Goal: Task Accomplishment & Management: Manage account settings

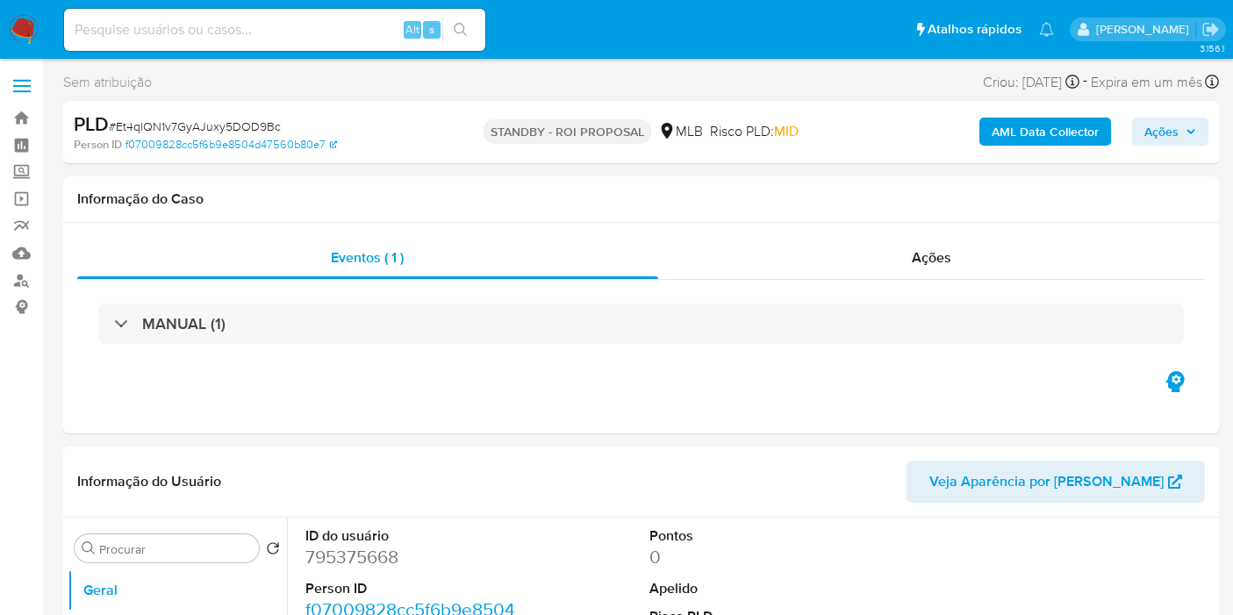
select select "10"
click at [1170, 247] on div "Ações" at bounding box center [932, 258] width 548 height 42
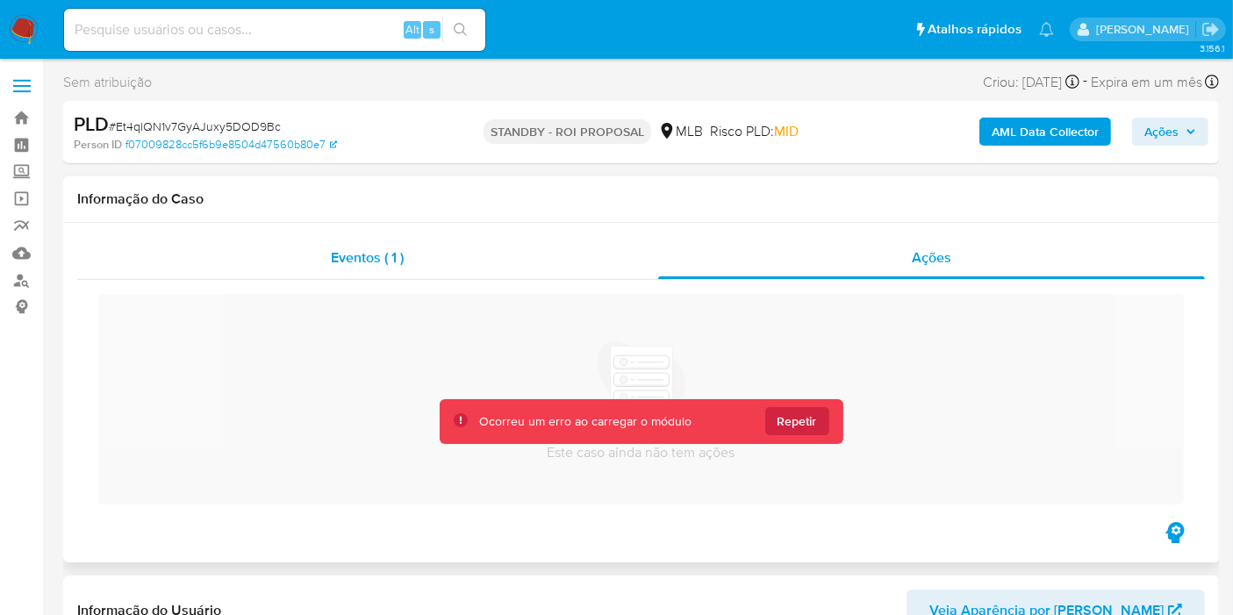
click at [289, 256] on div "Eventos ( 1 )" at bounding box center [367, 258] width 581 height 42
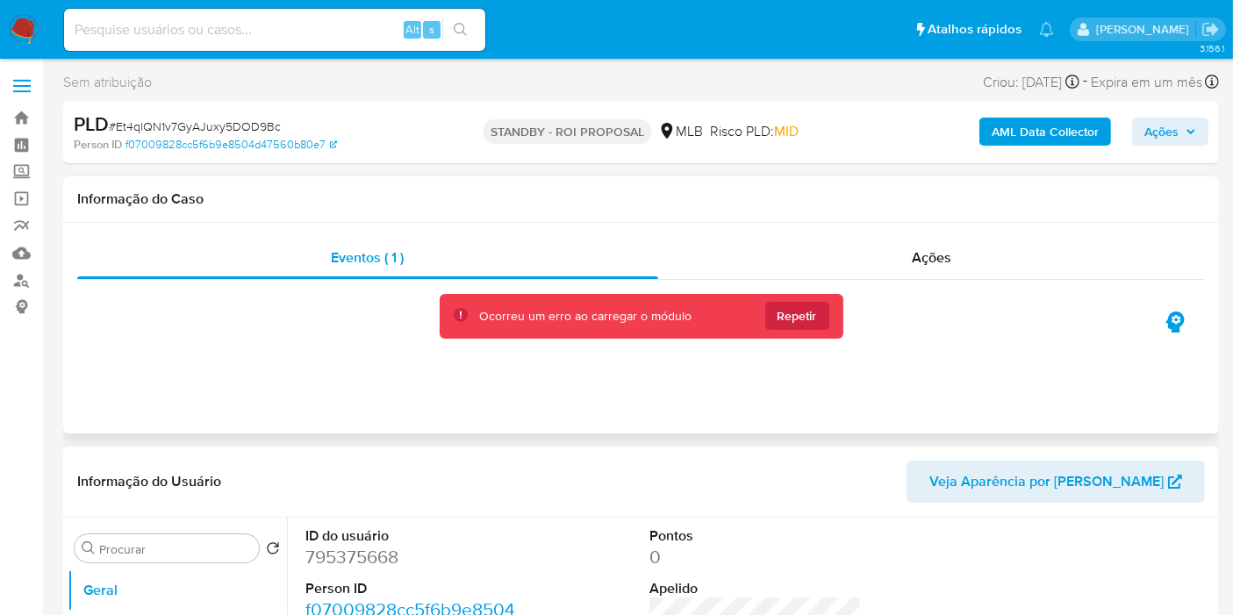
click at [788, 297] on div "Ocorreu um erro ao carregar o módulo Repetir" at bounding box center [642, 316] width 404 height 45
click at [790, 313] on span "Repetir" at bounding box center [798, 316] width 40 height 28
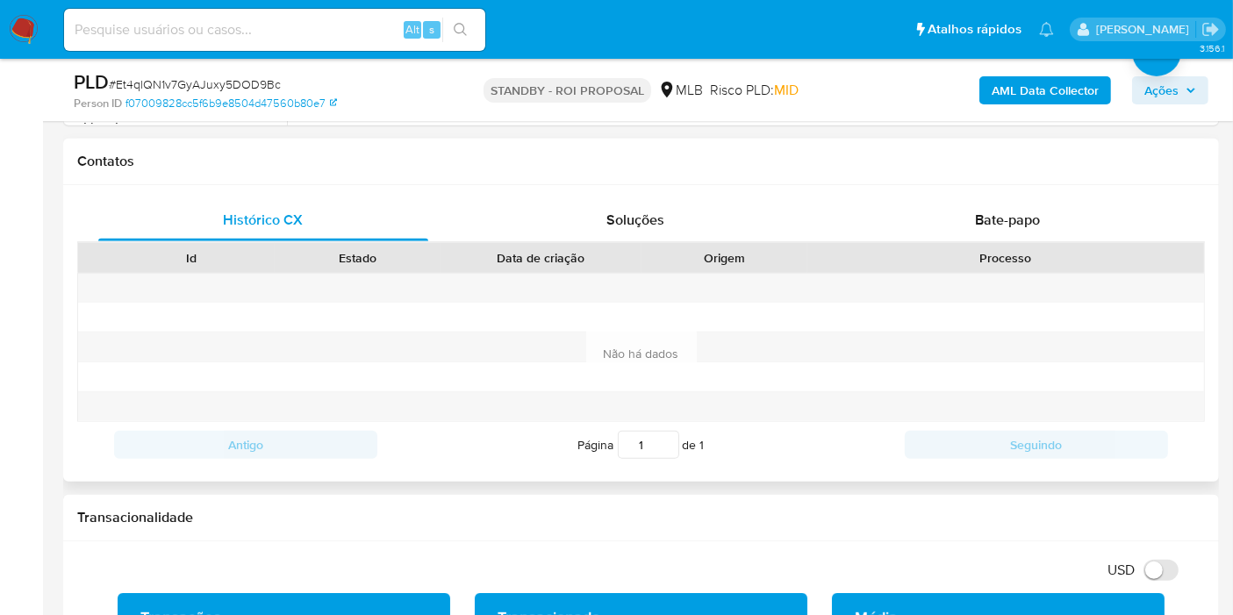
scroll to position [97, 0]
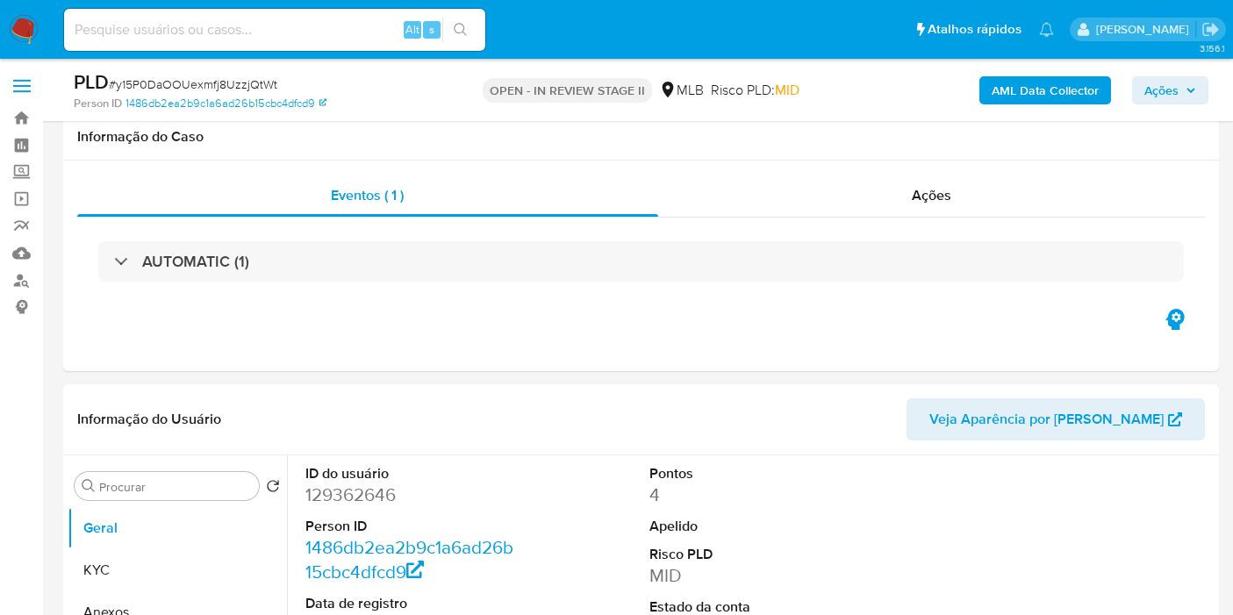
select select "10"
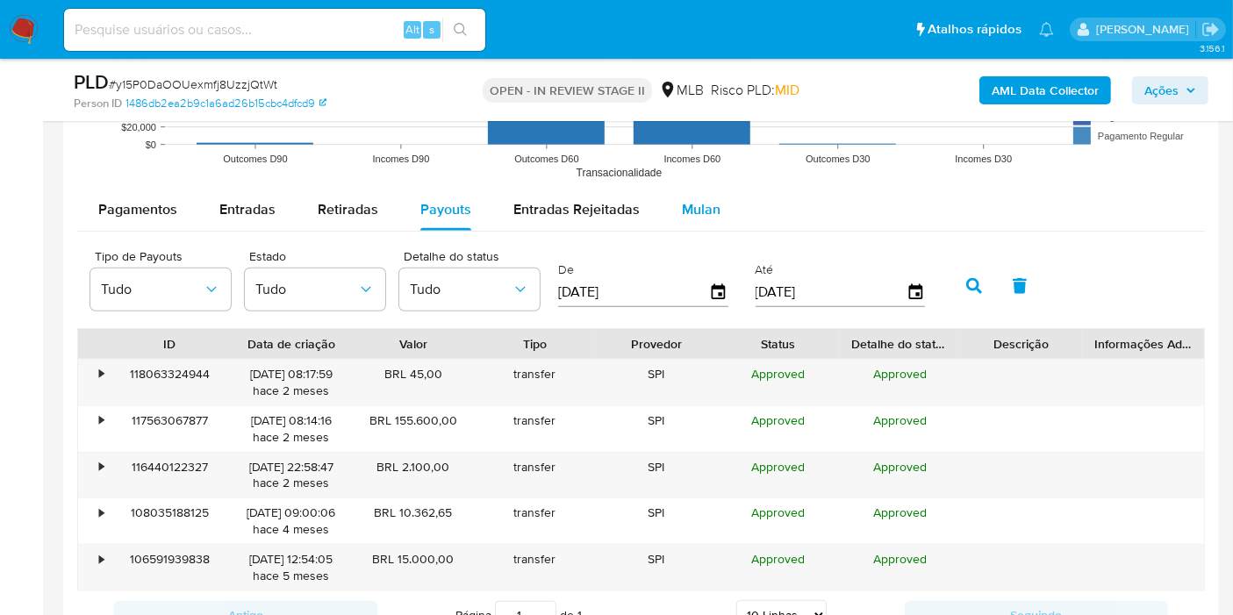
click at [685, 216] on span "Mulan" at bounding box center [701, 209] width 39 height 20
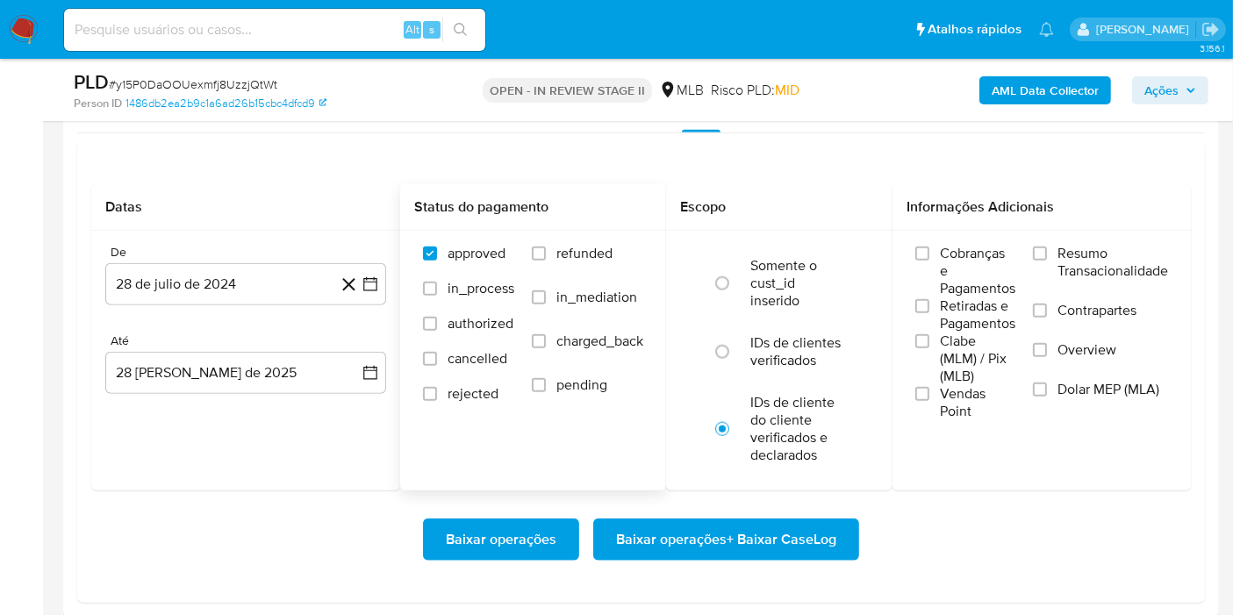
scroll to position [1951, 0]
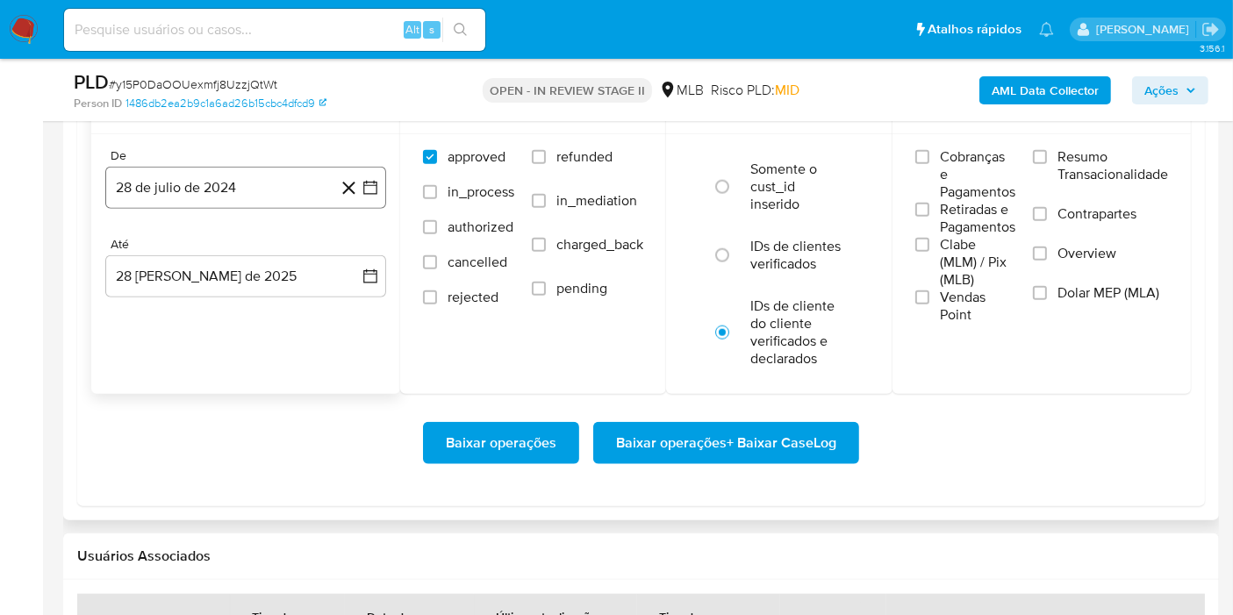
click at [198, 176] on button "28 de julio de 2024" at bounding box center [245, 188] width 281 height 42
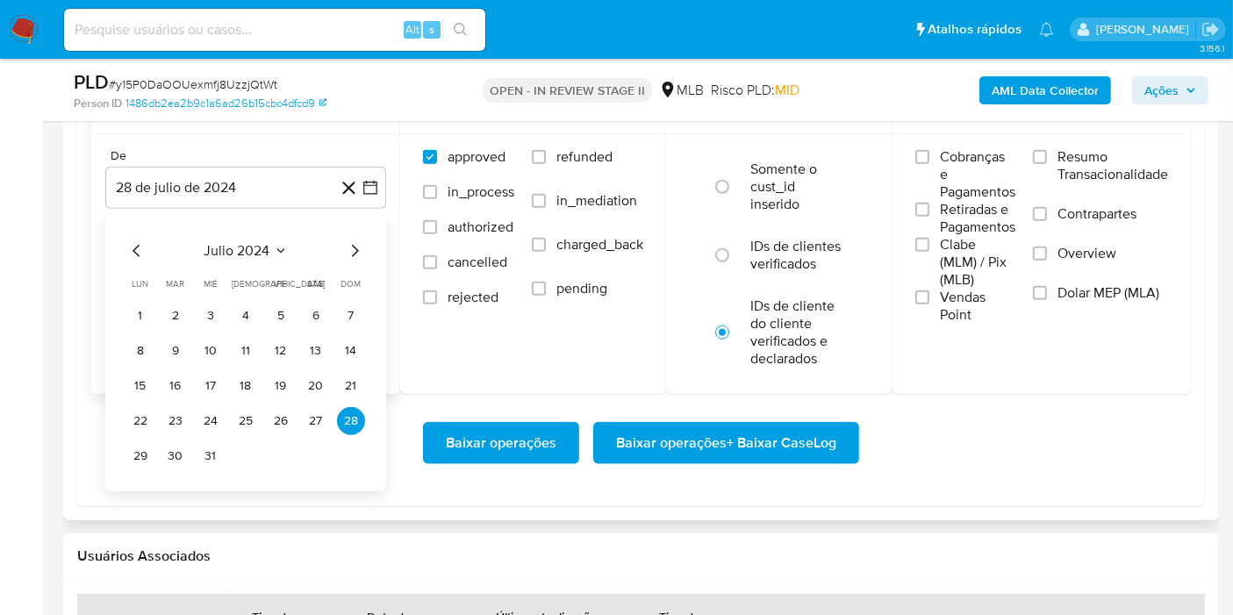
click at [254, 256] on span "julio 2024" at bounding box center [238, 251] width 66 height 18
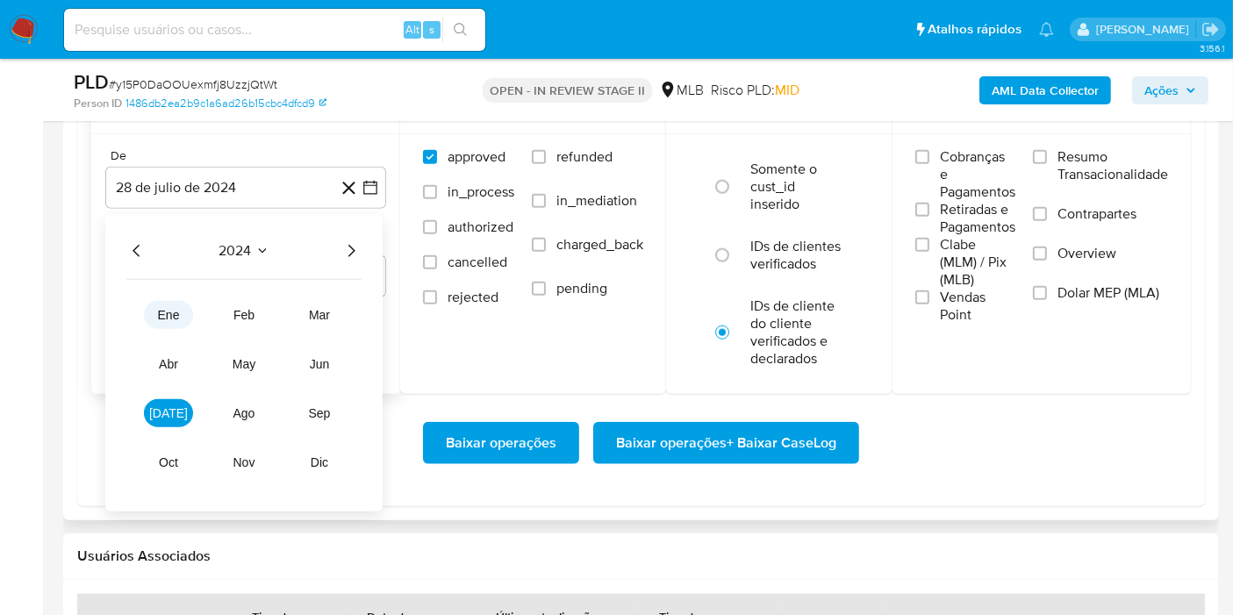
click at [168, 317] on span "ene" at bounding box center [169, 315] width 22 height 14
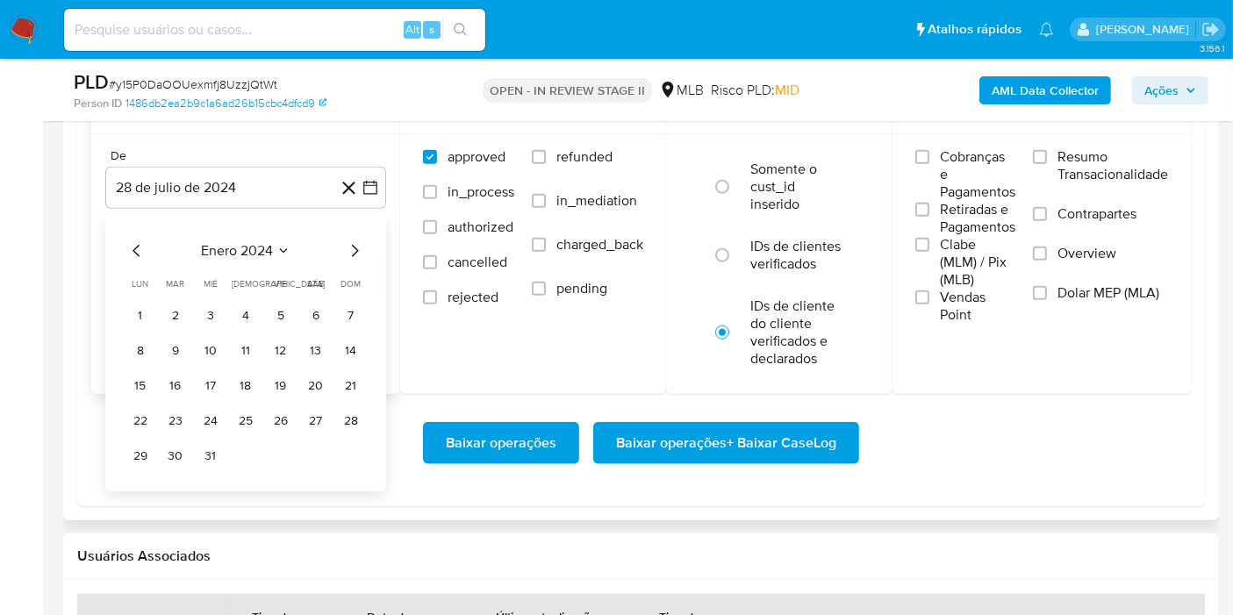
click at [263, 248] on span "enero 2024" at bounding box center [237, 251] width 72 height 18
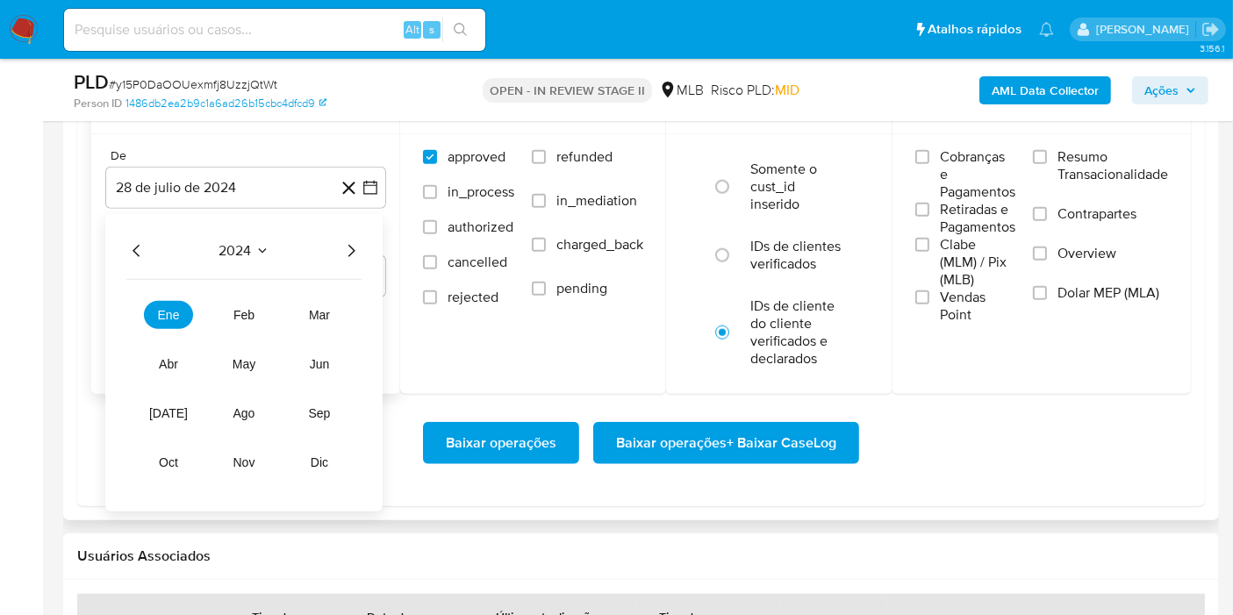
click at [356, 246] on icon "Año siguiente" at bounding box center [351, 251] width 21 height 21
click at [178, 293] on tbody "ene feb mar abr may jun jul ago sep oct nov dic" at bounding box center [243, 378] width 235 height 197
click at [162, 318] on span "ene" at bounding box center [169, 315] width 22 height 14
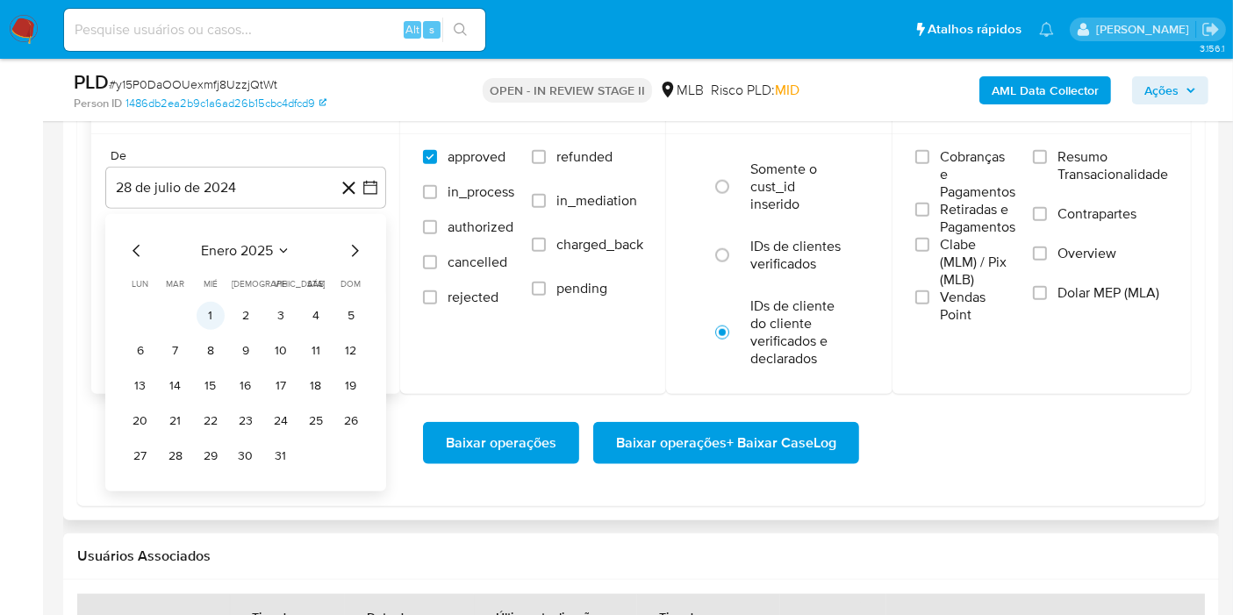
click at [212, 312] on button "1" at bounding box center [211, 316] width 28 height 28
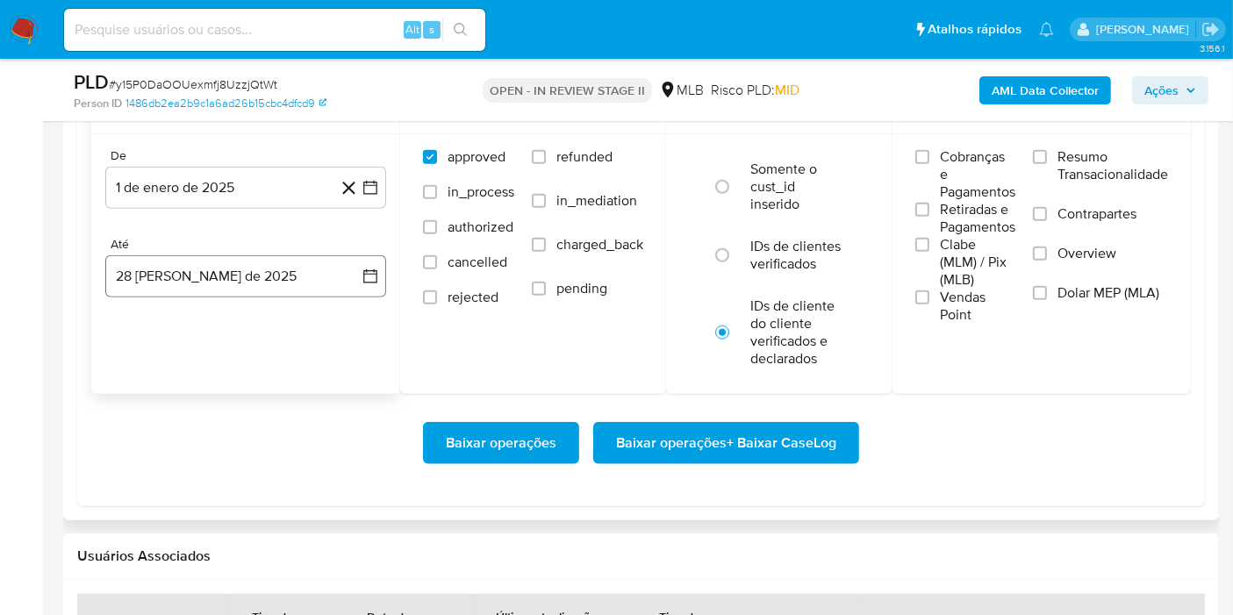
drag, startPoint x: 240, startPoint y: 250, endPoint x: 238, endPoint y: 281, distance: 30.8
click at [240, 252] on div "Até 28 de agosto de 2025 28-08-2025" at bounding box center [245, 267] width 281 height 61
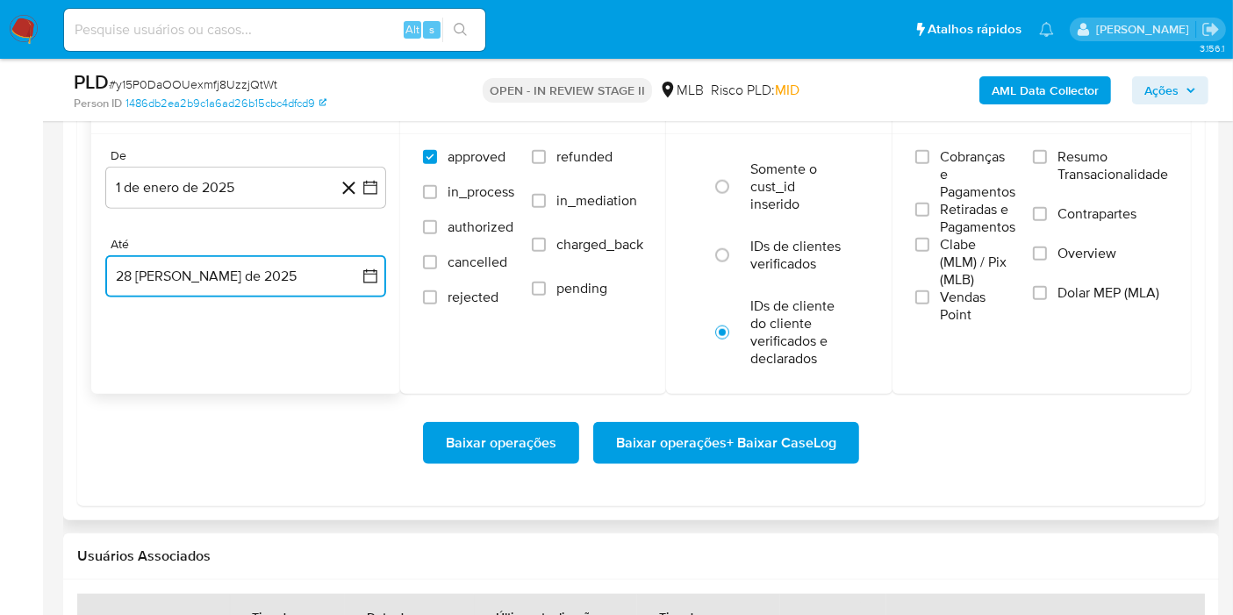
click at [238, 281] on button "28 de agosto de 2025" at bounding box center [245, 276] width 281 height 42
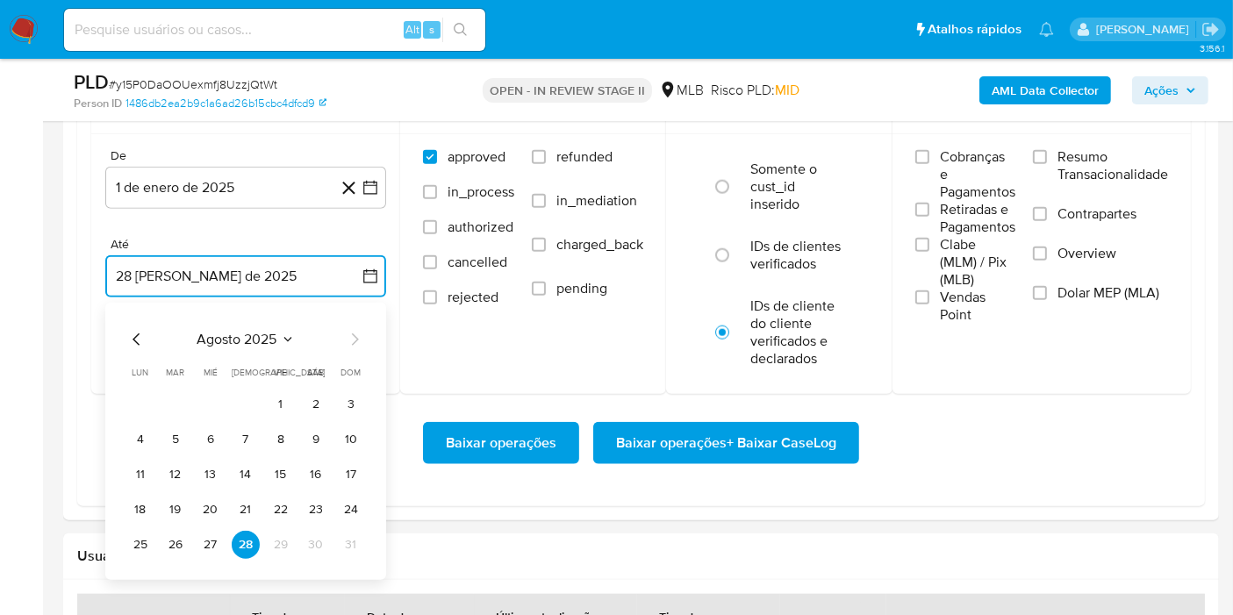
drag, startPoint x: 205, startPoint y: 540, endPoint x: 218, endPoint y: 537, distance: 13.4
click at [206, 540] on button "27" at bounding box center [211, 545] width 28 height 28
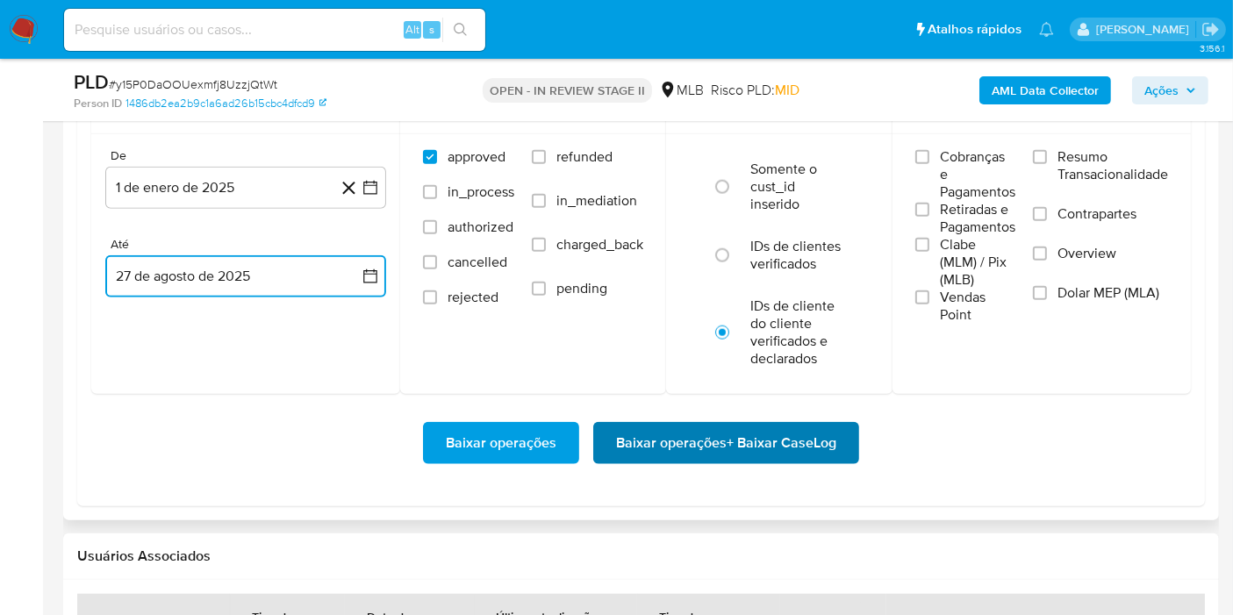
click at [637, 436] on span "Baixar operações + Baixar CaseLog" at bounding box center [726, 443] width 220 height 39
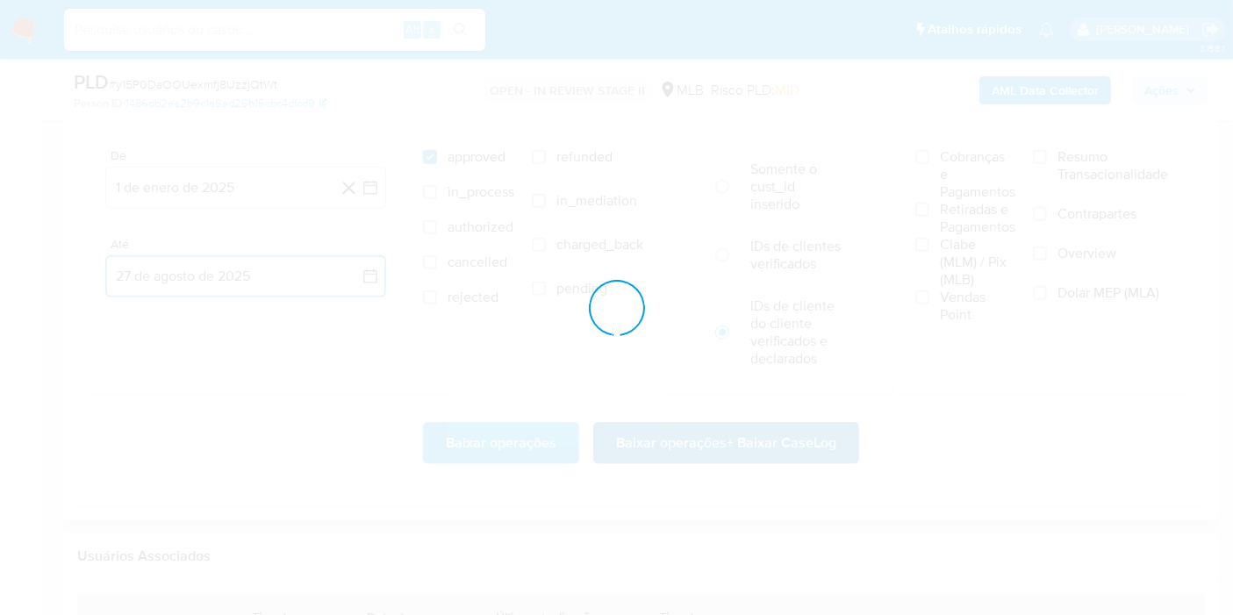
scroll to position [1853, 0]
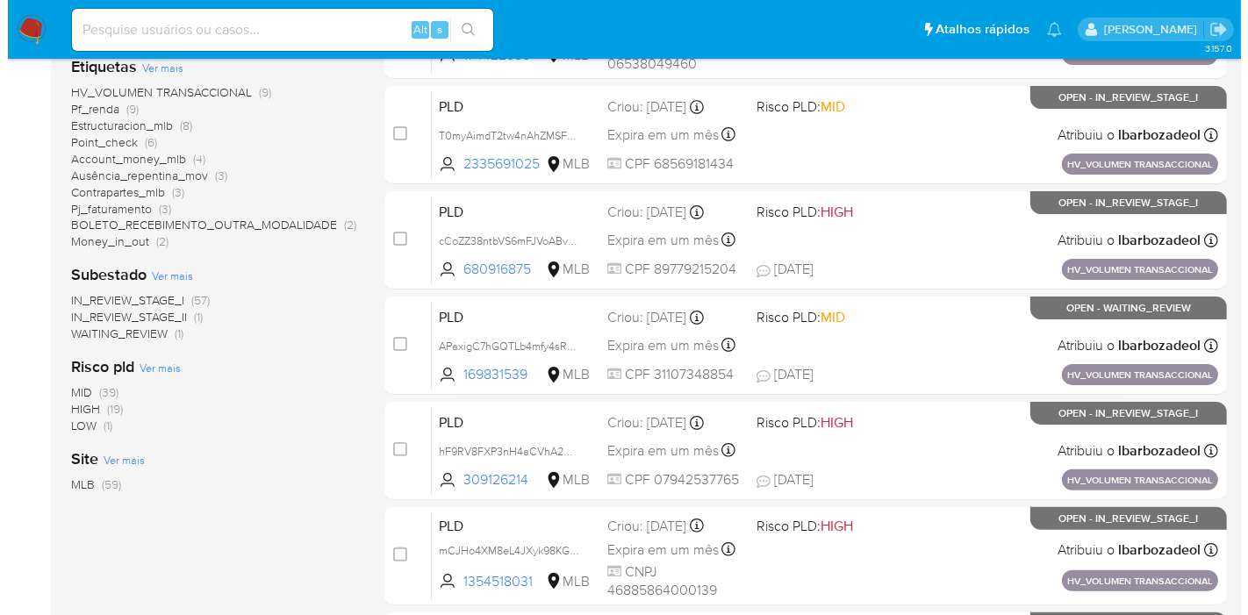
scroll to position [292, 0]
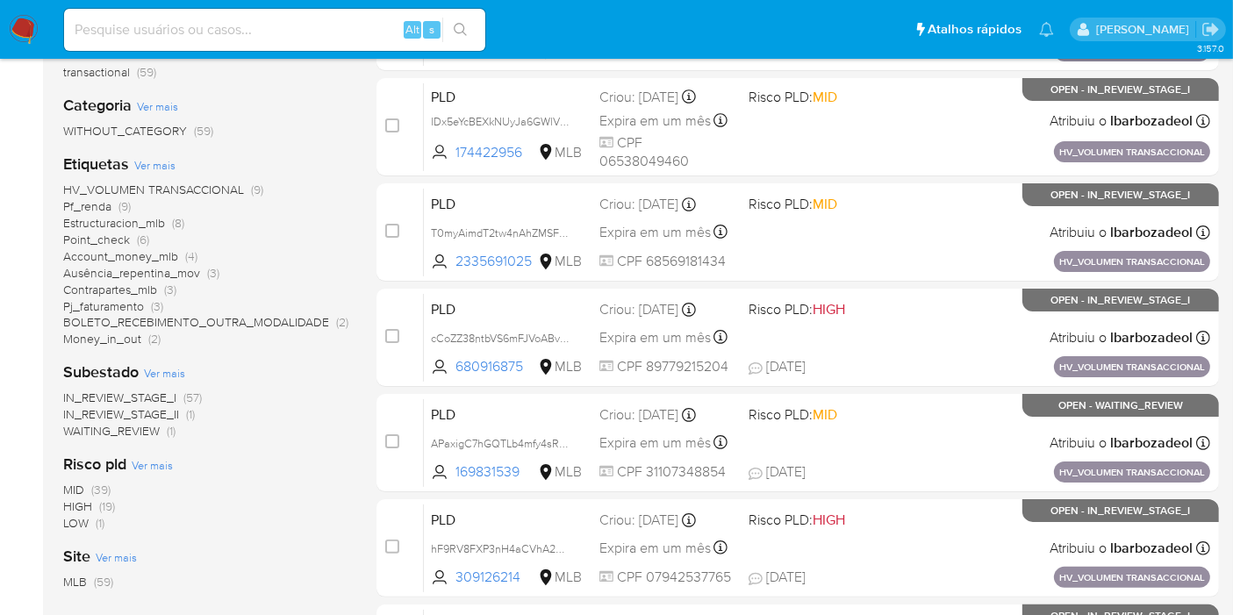
click at [162, 165] on span "Ver mais" at bounding box center [154, 165] width 41 height 16
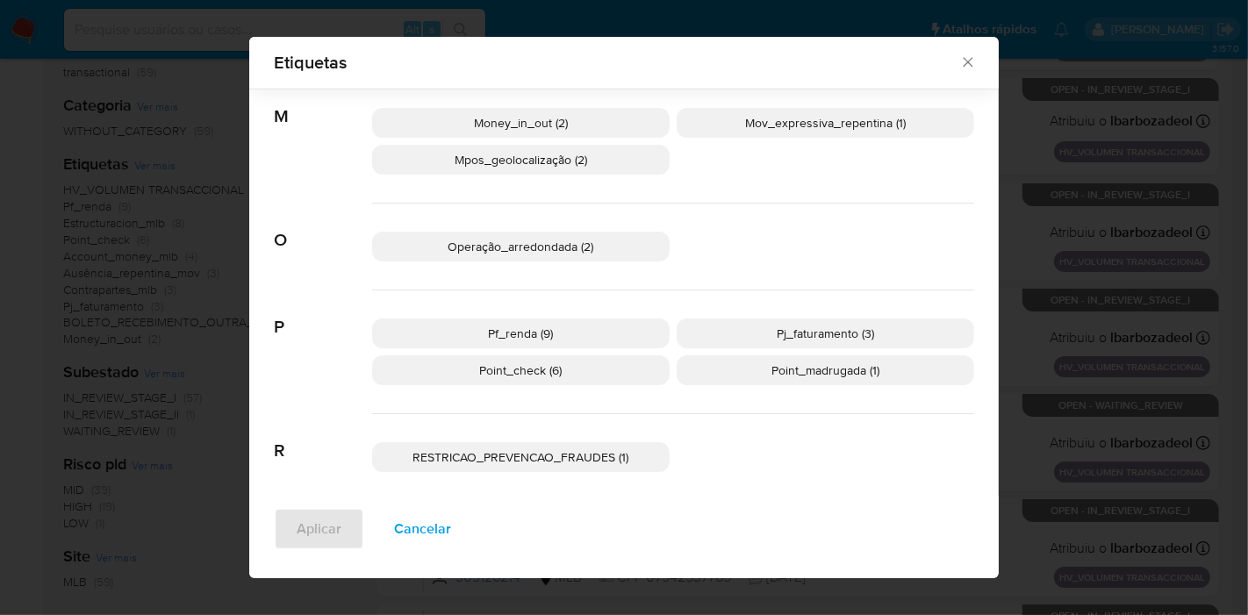
scroll to position [821, 0]
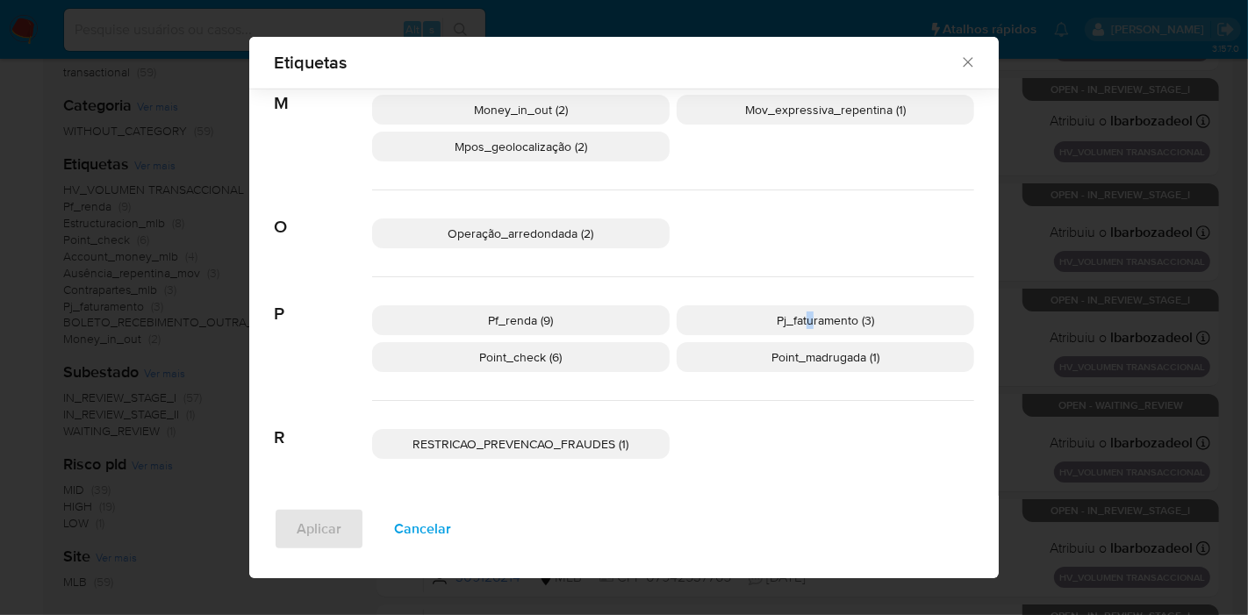
drag, startPoint x: 802, startPoint y: 333, endPoint x: 794, endPoint y: 348, distance: 16.9
click at [799, 339] on div "Pf_renda (9) Pj_faturamento (3) Point_check (6) Point_madrugada (1)" at bounding box center [673, 339] width 602 height 124
click at [792, 348] on span "Point_madrugada (1)" at bounding box center [826, 357] width 108 height 18
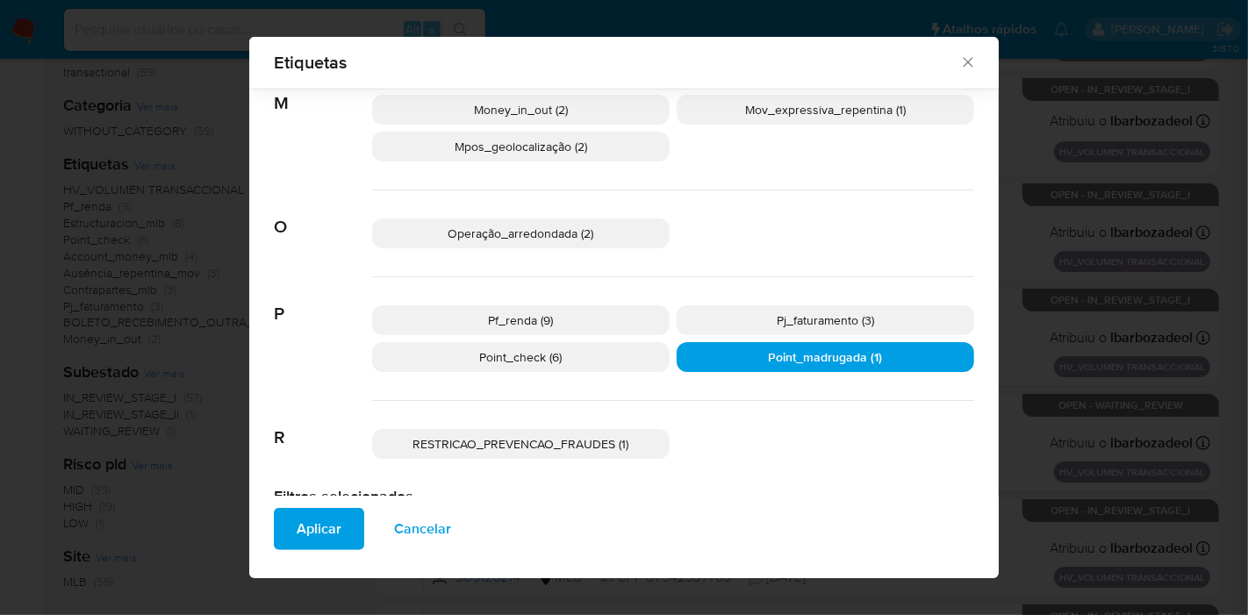
click at [300, 535] on span "Aplicar" at bounding box center [319, 529] width 45 height 39
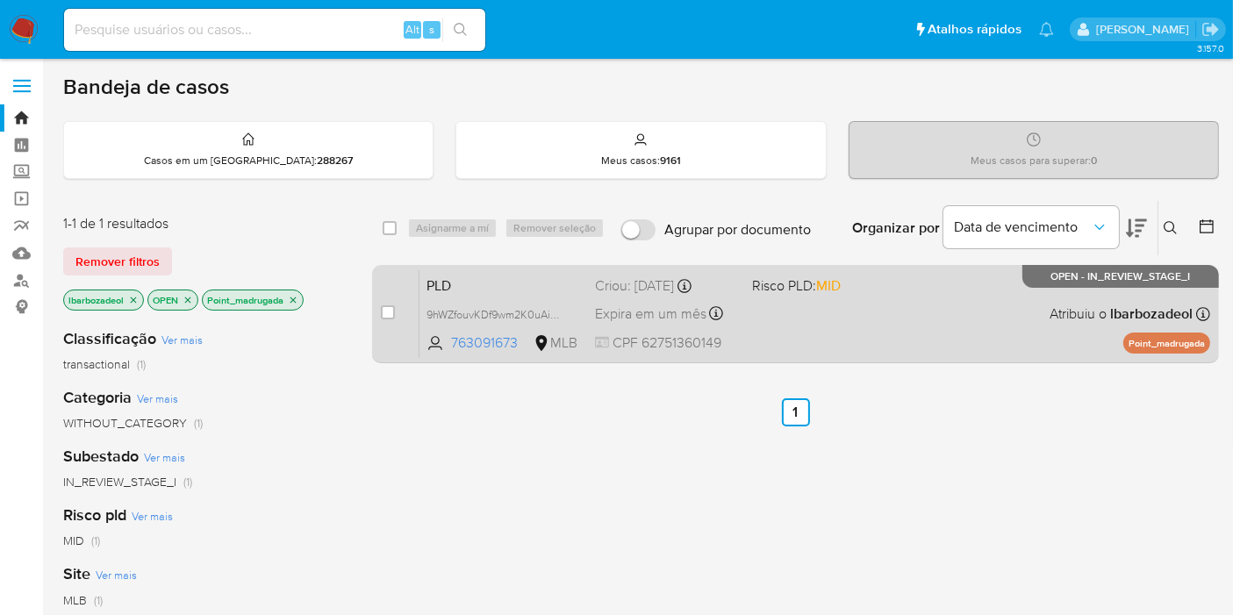
click at [767, 340] on div "PLD 9hWZfouvKDf9wm2K0uAiOE92 763091673 MLB Risco PLD: MID Criou: 12/08/2025 Cri…" at bounding box center [815, 313] width 791 height 89
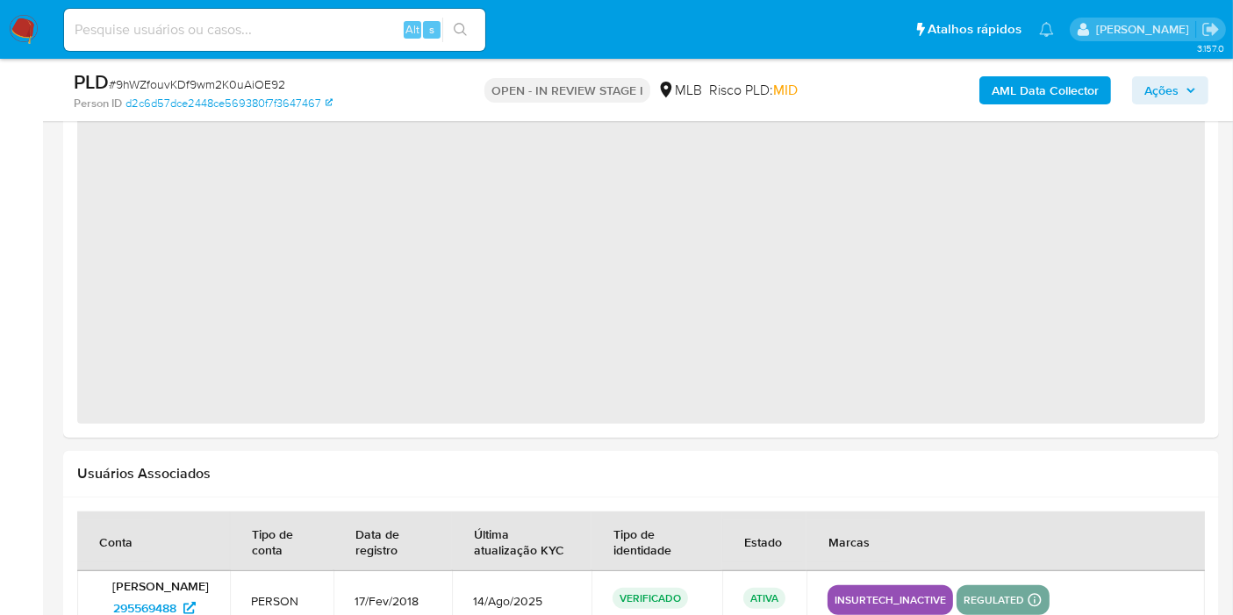
select select "10"
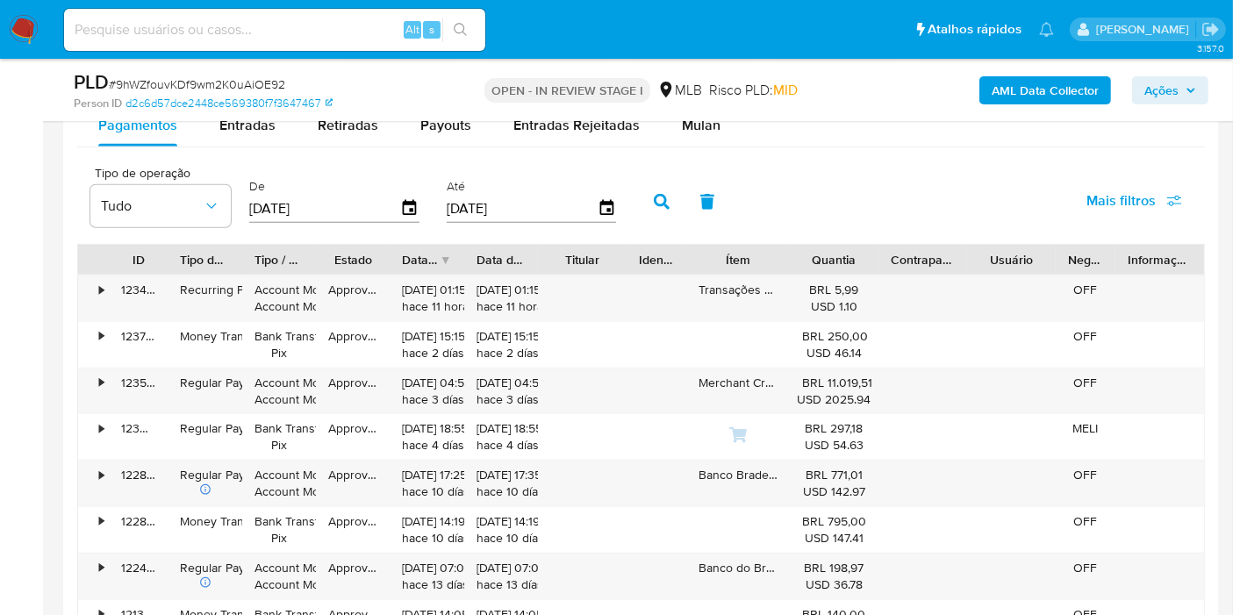
scroll to position [1853, 0]
drag, startPoint x: 1203, startPoint y: 226, endPoint x: 1179, endPoint y: 226, distance: 23.7
click at [1203, 226] on div "Tipo de operação Tudo De 31/05/2025 Até 28/08/2025 Mais filtros" at bounding box center [641, 199] width 1128 height 88
click at [711, 132] on span "Mulan" at bounding box center [701, 124] width 39 height 20
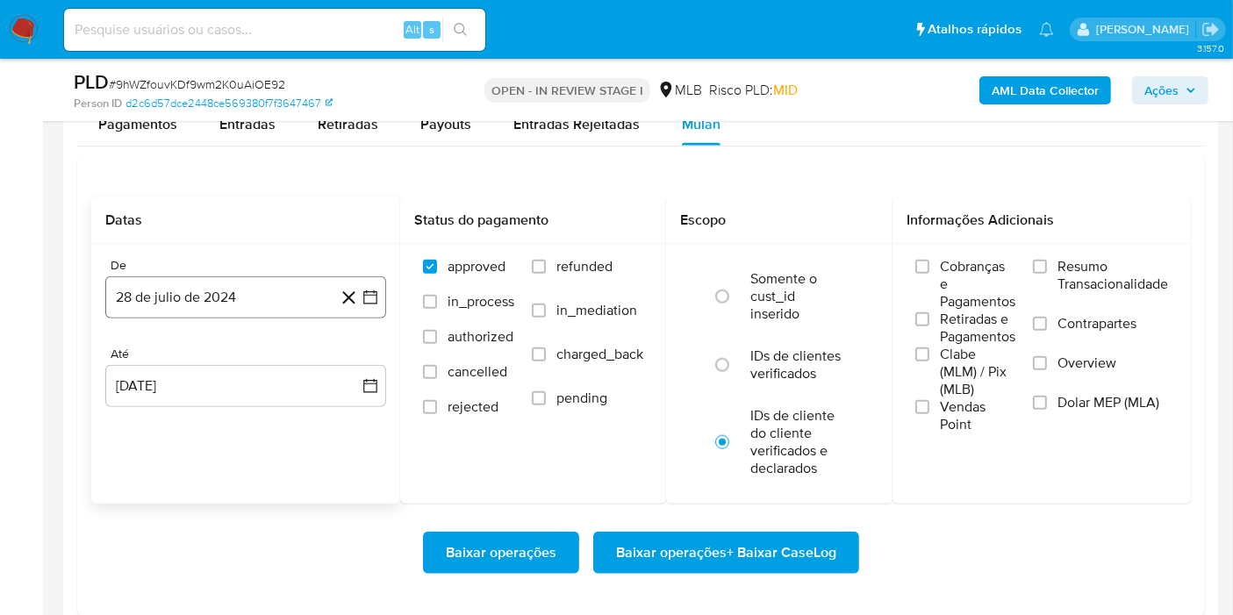
click at [229, 277] on button "28 de julio de 2024" at bounding box center [245, 298] width 281 height 42
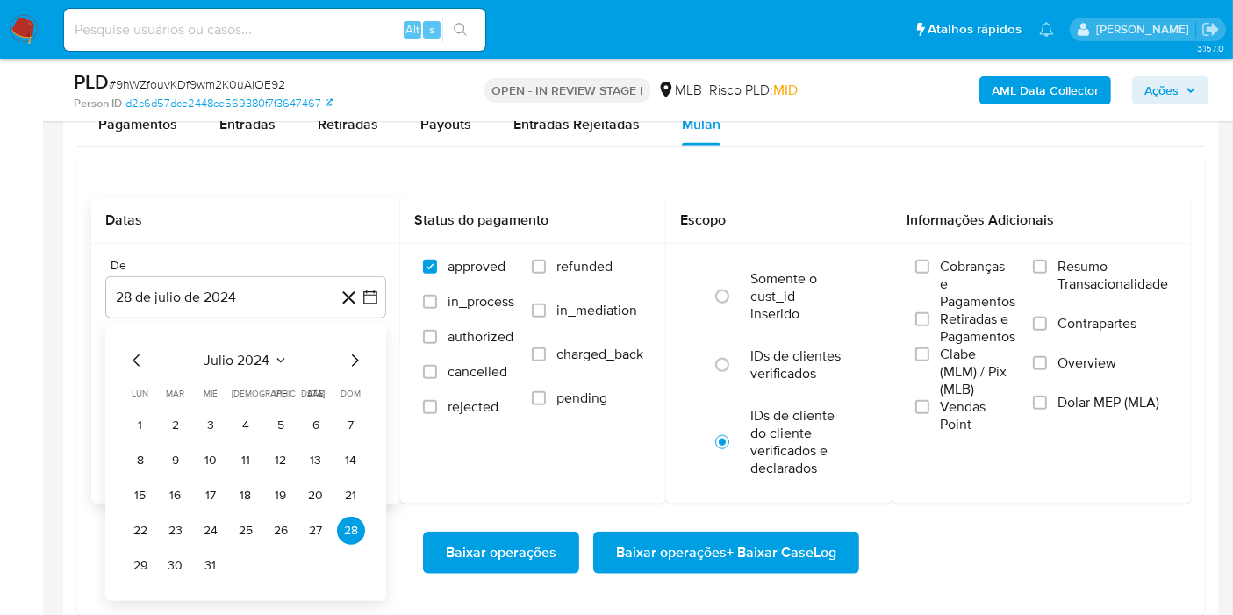
click at [250, 353] on span "julio 2024" at bounding box center [238, 361] width 66 height 18
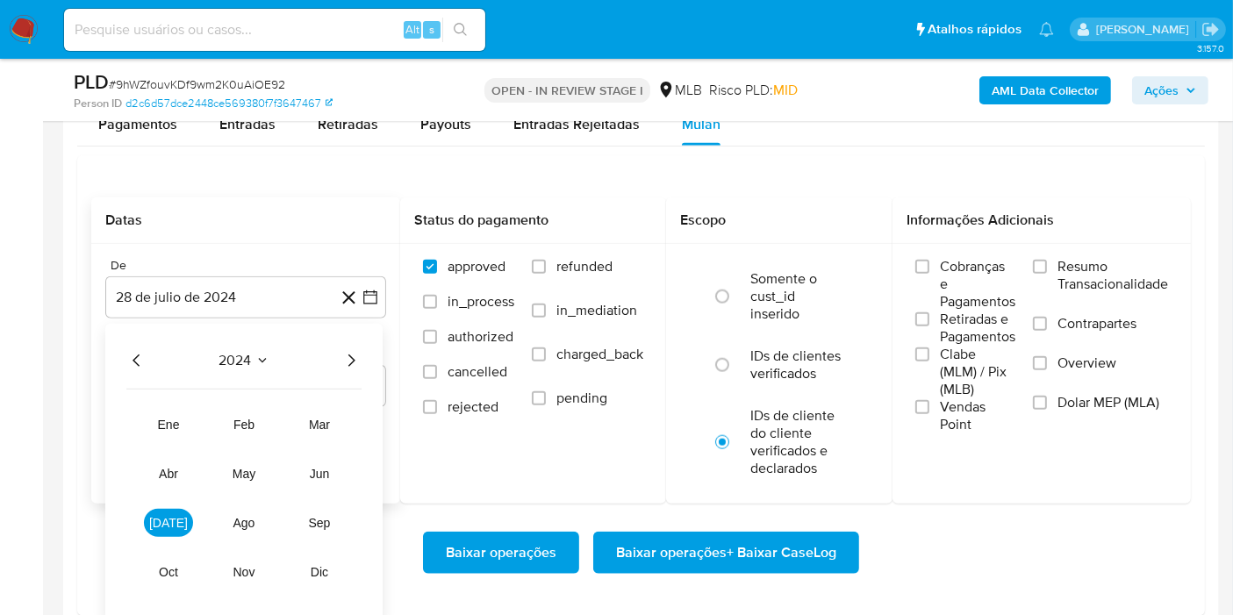
click at [352, 359] on icon "Año siguiente" at bounding box center [351, 360] width 21 height 21
click at [171, 532] on button "[DATE]" at bounding box center [168, 523] width 49 height 28
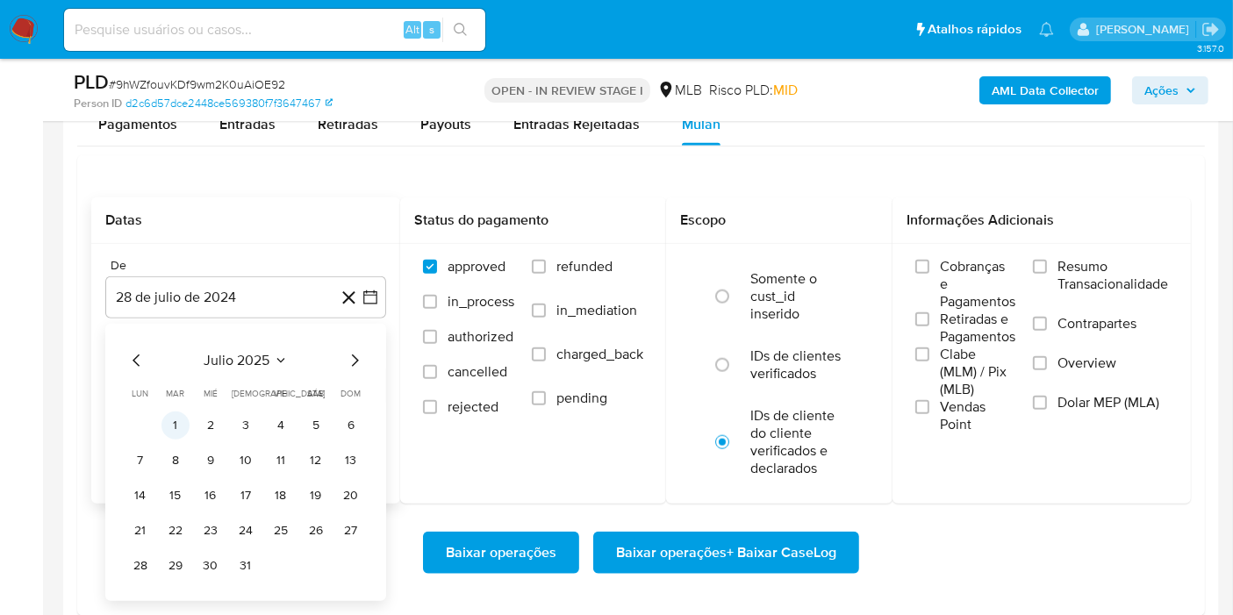
click at [185, 424] on button "1" at bounding box center [176, 426] width 28 height 28
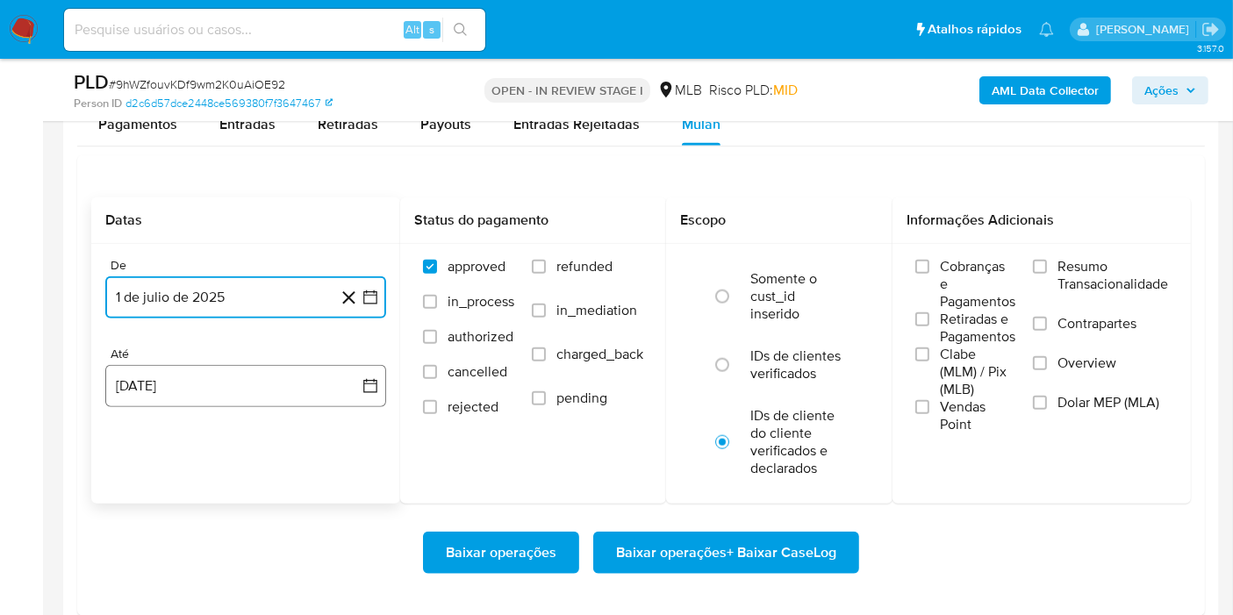
click at [193, 388] on button "[DATE]" at bounding box center [245, 386] width 281 height 42
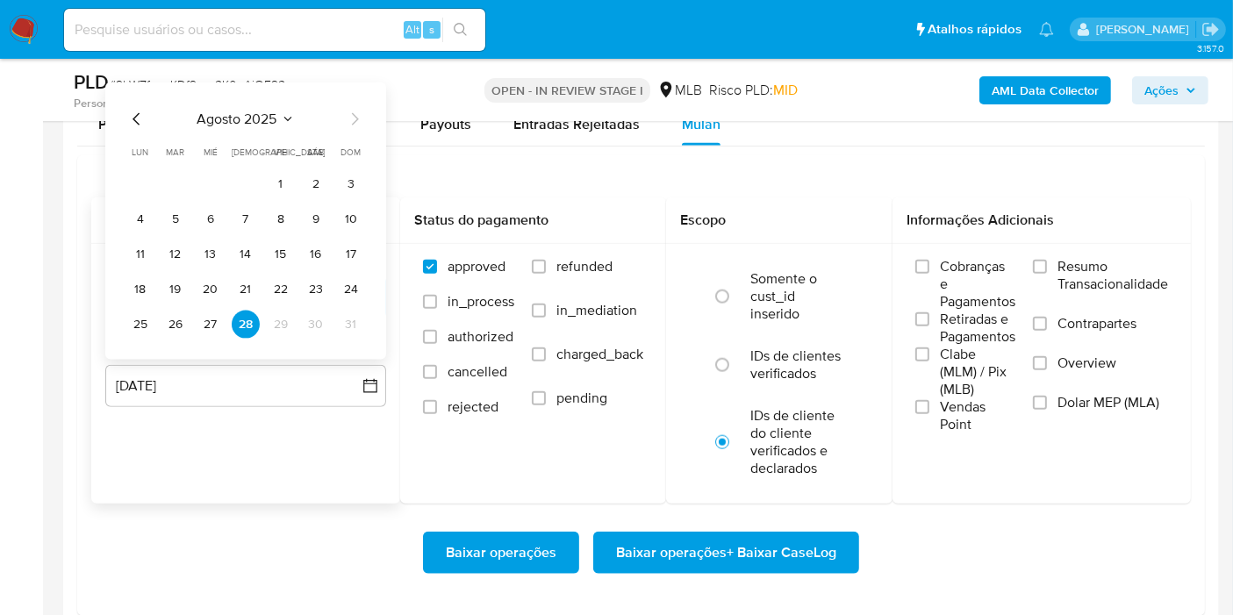
click at [213, 327] on button "27" at bounding box center [211, 325] width 28 height 28
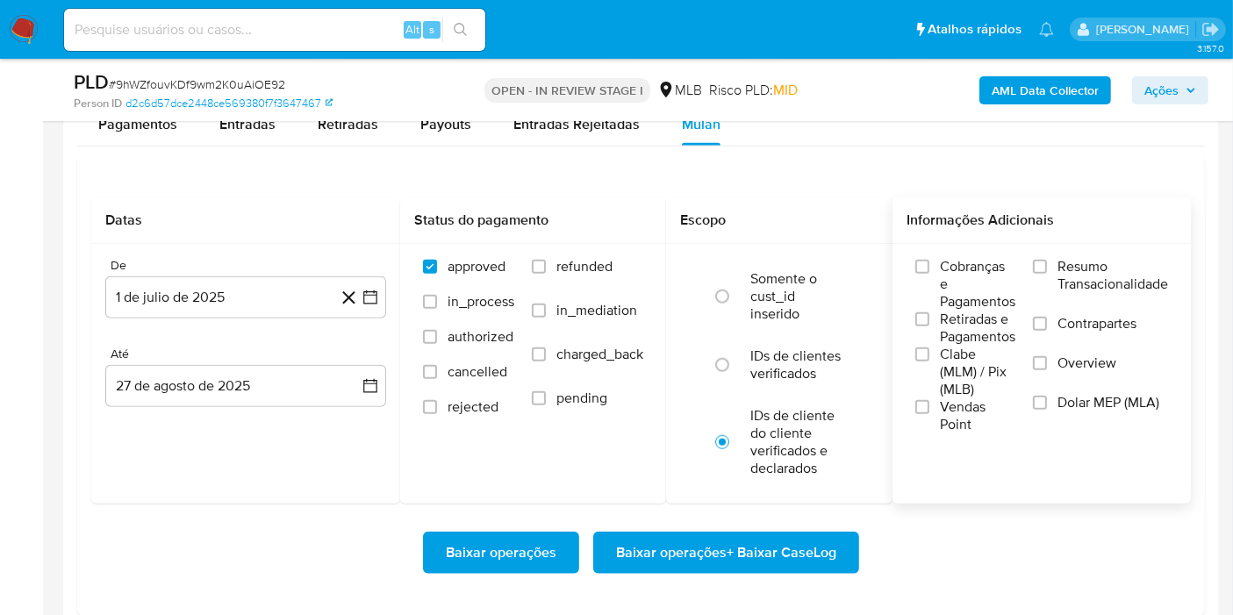
click at [1104, 270] on span "Resumo Transacionalidade" at bounding box center [1113, 275] width 111 height 35
click at [1047, 270] on input "Resumo Transacionalidade" at bounding box center [1040, 267] width 14 height 14
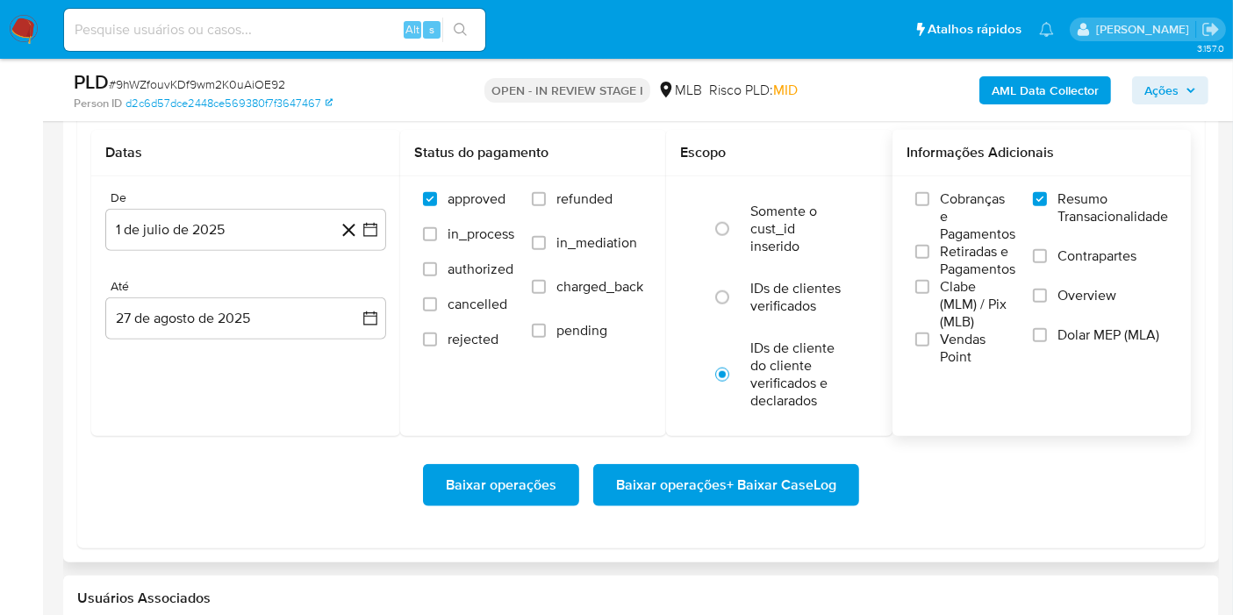
scroll to position [1951, 0]
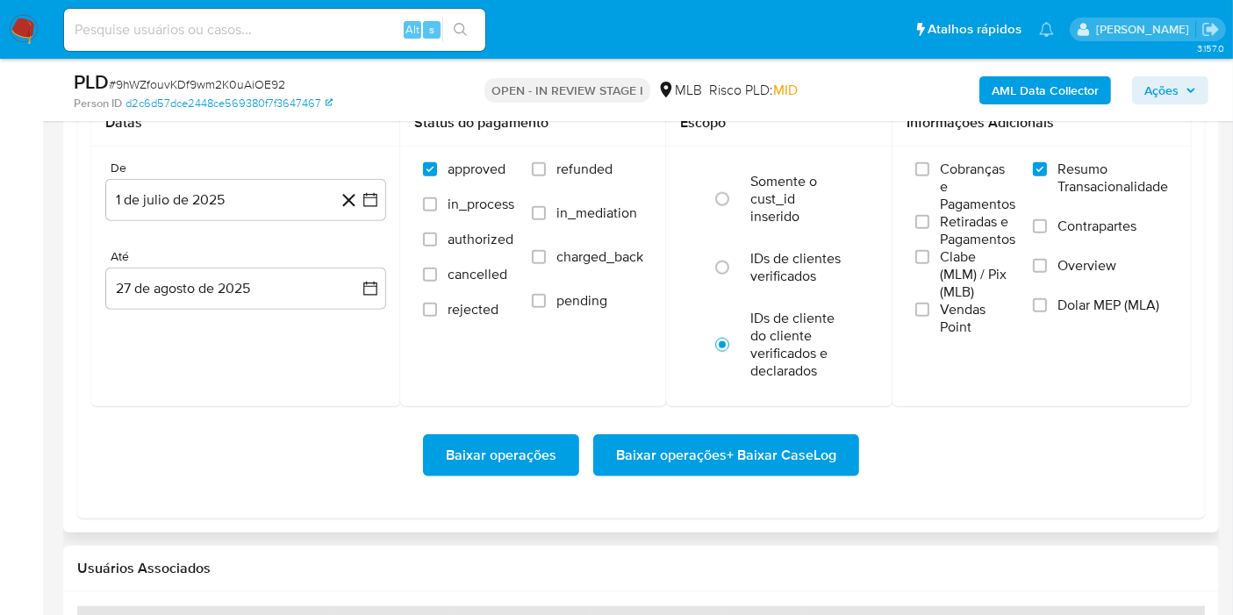
click at [747, 463] on span "Baixar operações + Baixar CaseLog" at bounding box center [726, 455] width 220 height 39
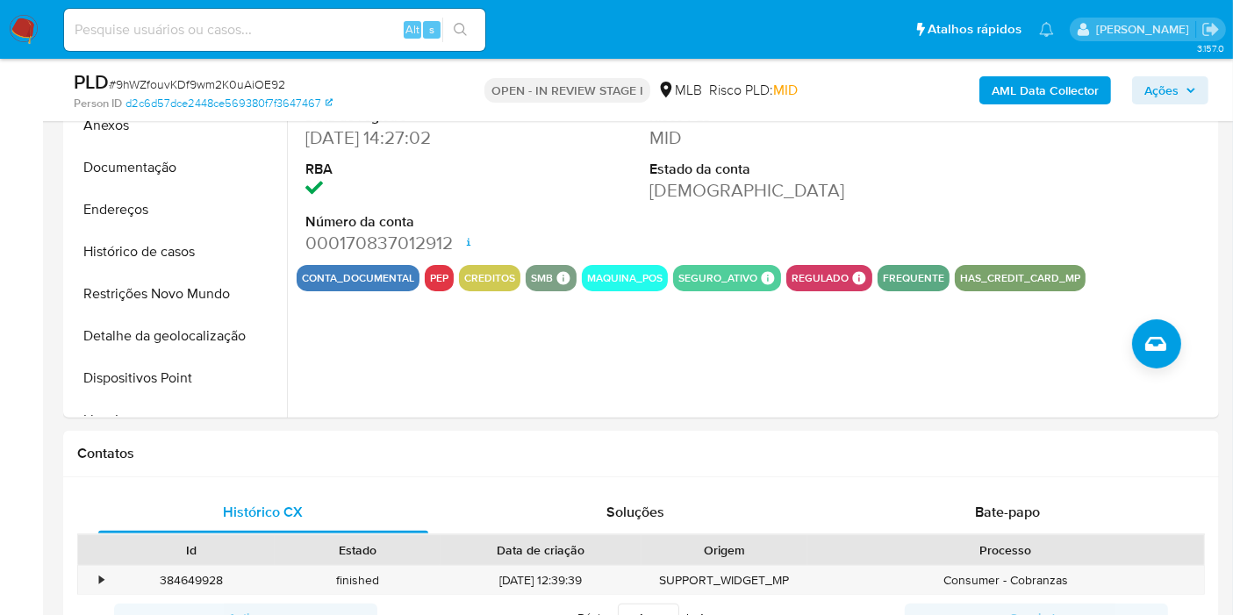
scroll to position [0, 0]
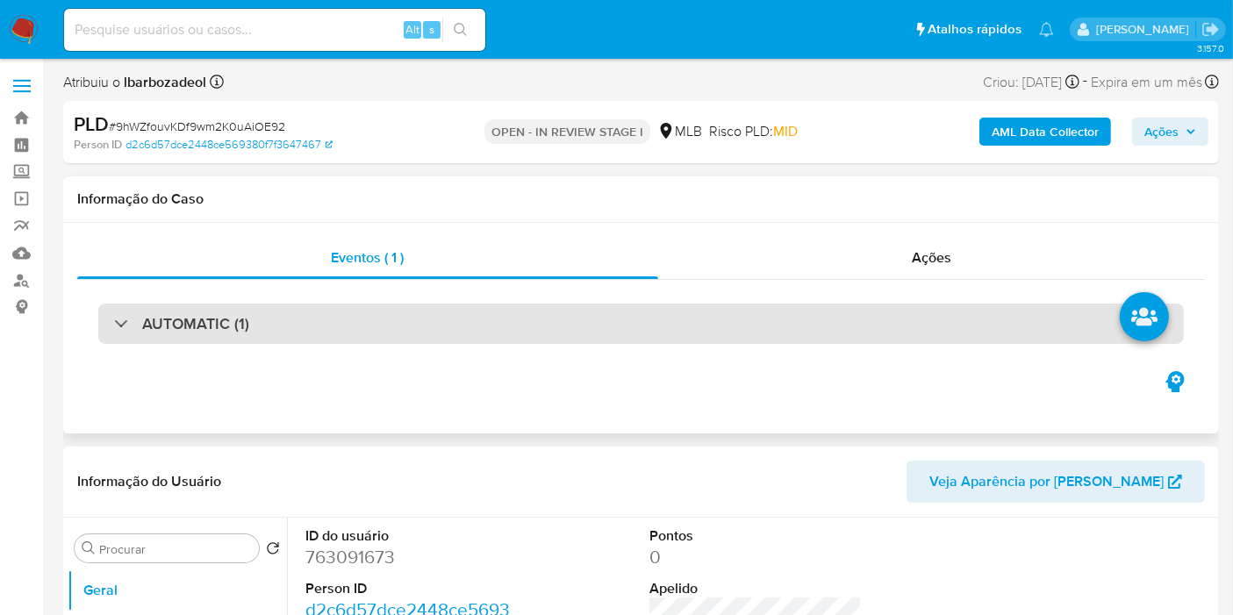
click at [710, 322] on div "AUTOMATIC (1)" at bounding box center [641, 324] width 1086 height 40
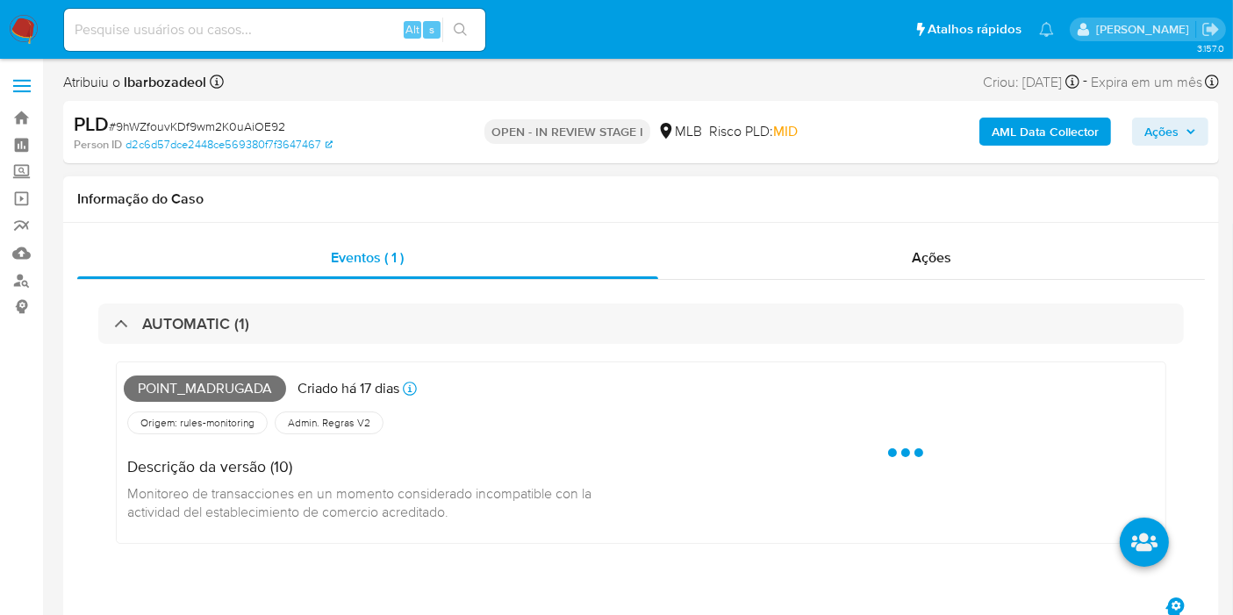
click at [198, 392] on span "Point_madrugada" at bounding box center [205, 389] width 162 height 26
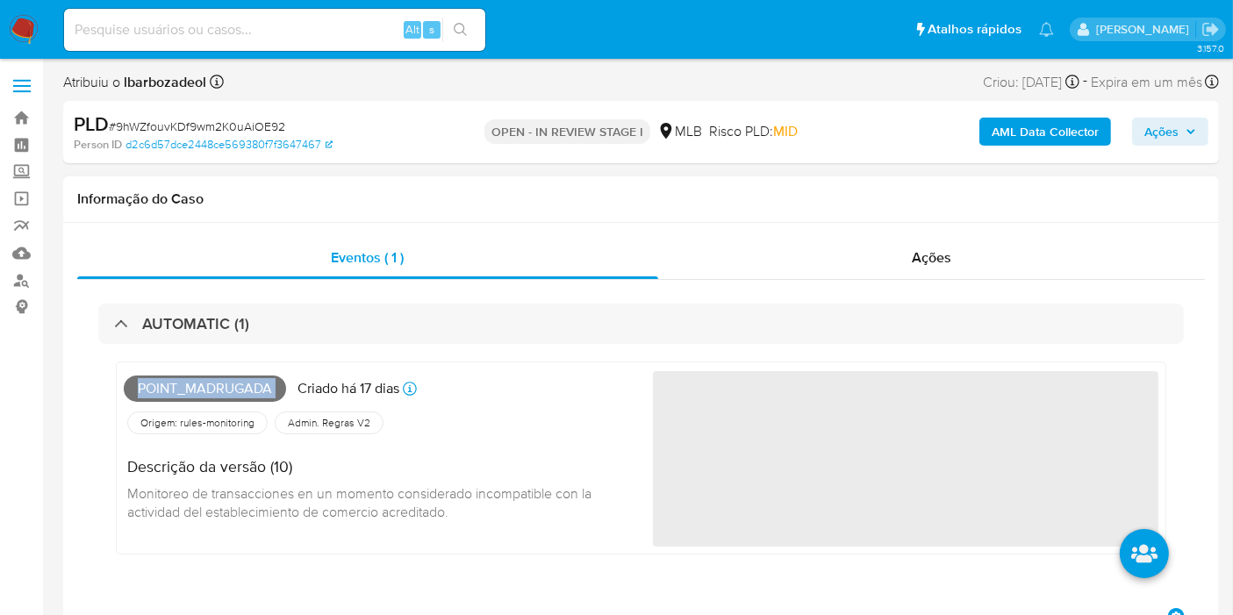
click at [198, 392] on span "Point_madrugada" at bounding box center [205, 389] width 162 height 26
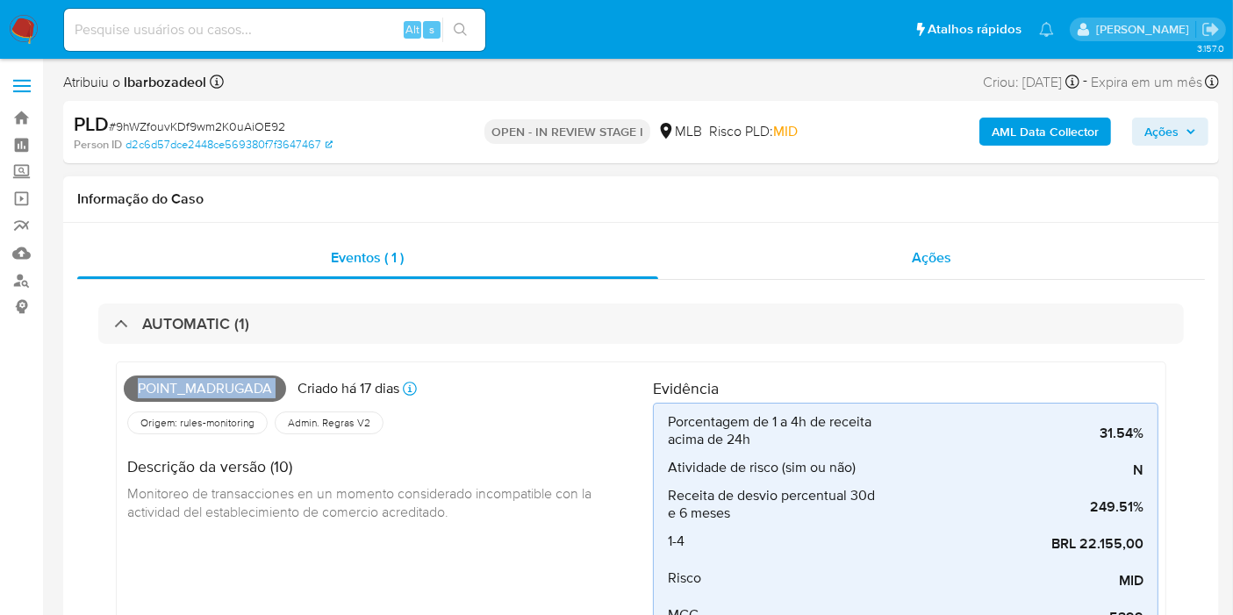
copy span "Point_madrugada"
click at [1188, 122] on span "Ações" at bounding box center [1171, 131] width 52 height 25
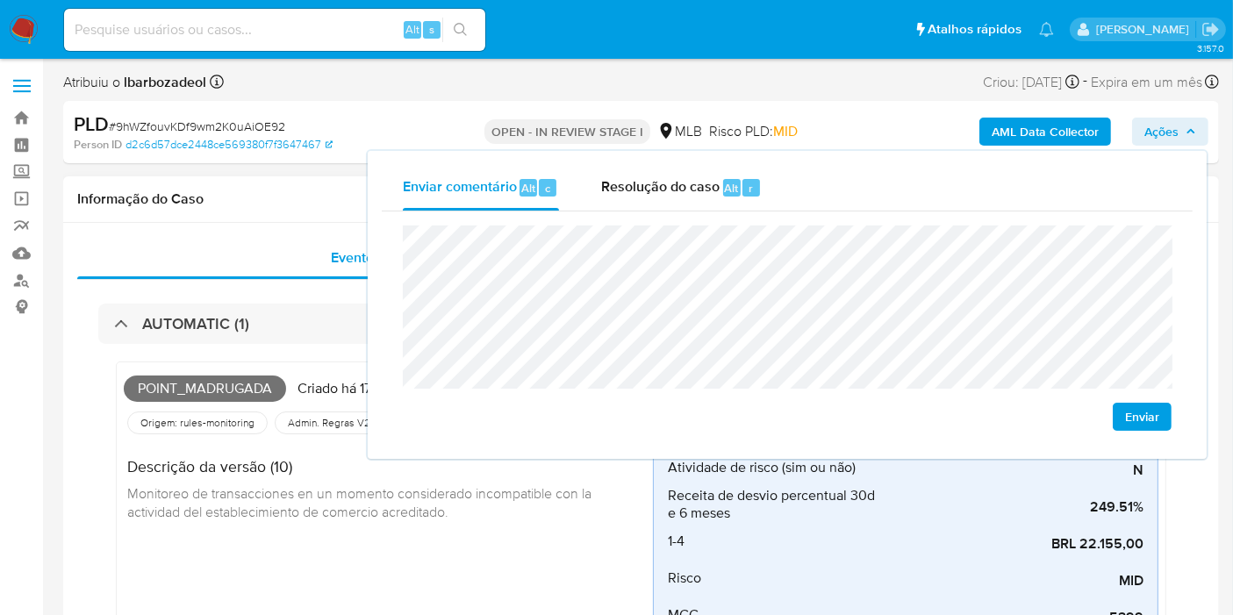
click at [254, 183] on div "Informação do Caso" at bounding box center [641, 199] width 1156 height 47
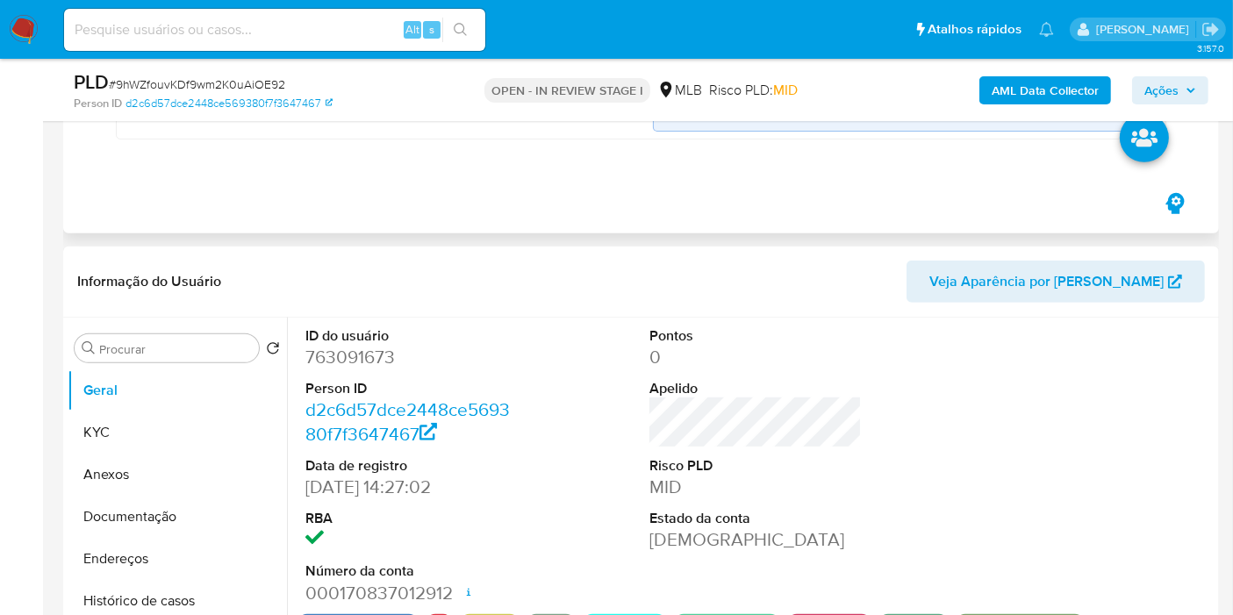
scroll to position [682, 0]
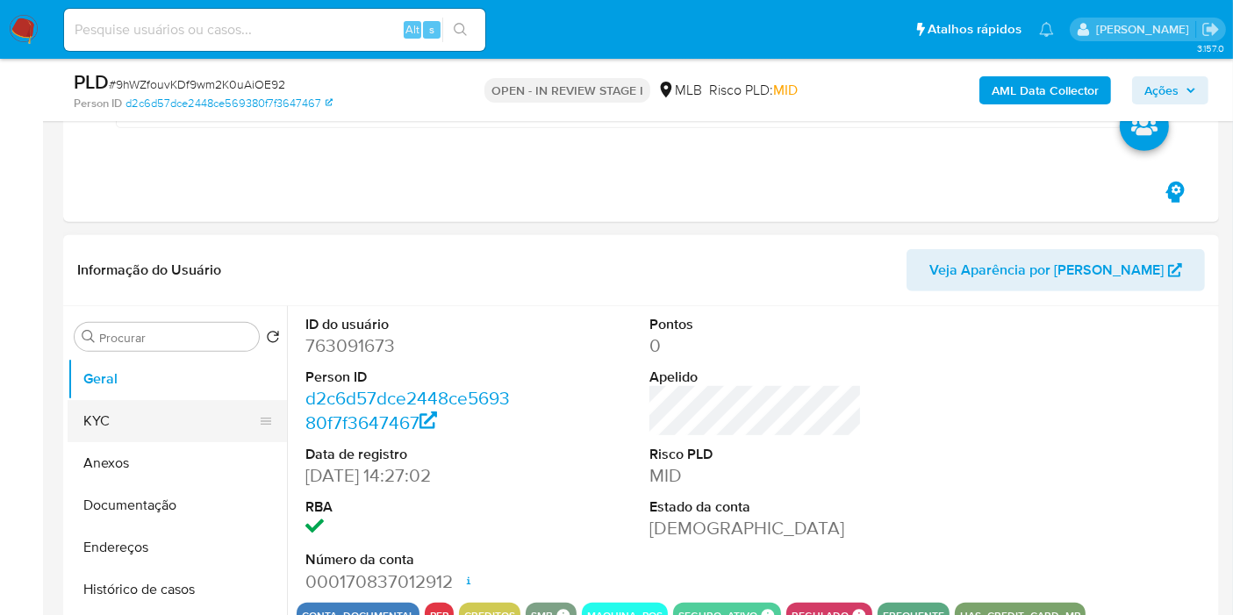
click at [180, 422] on button "KYC" at bounding box center [170, 421] width 205 height 42
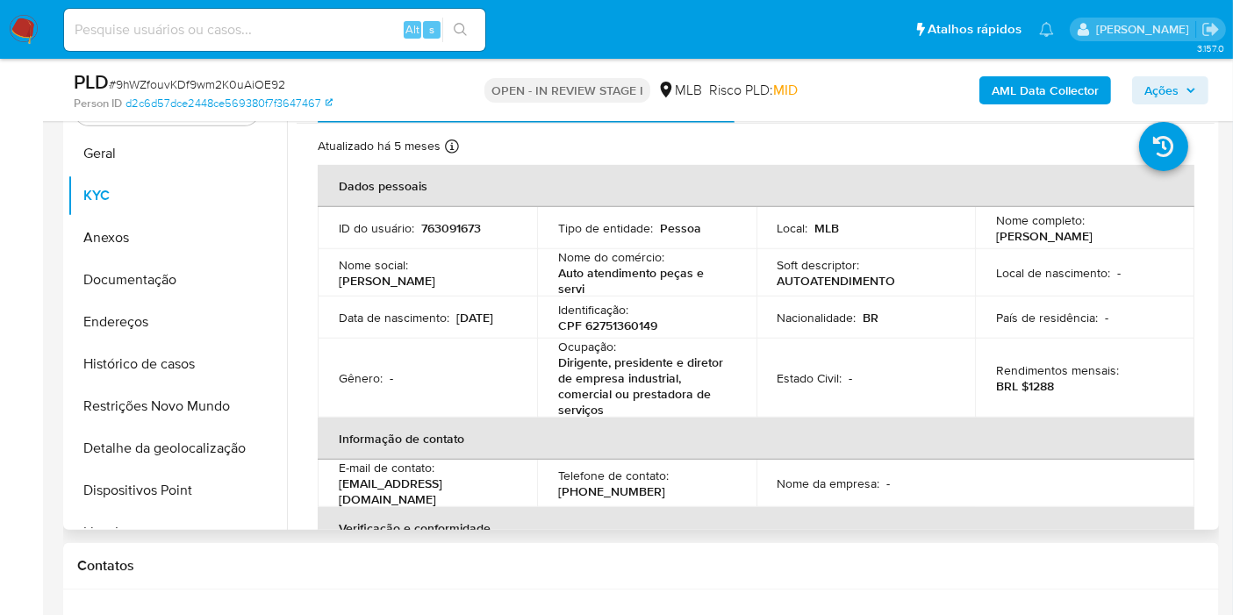
scroll to position [878, 0]
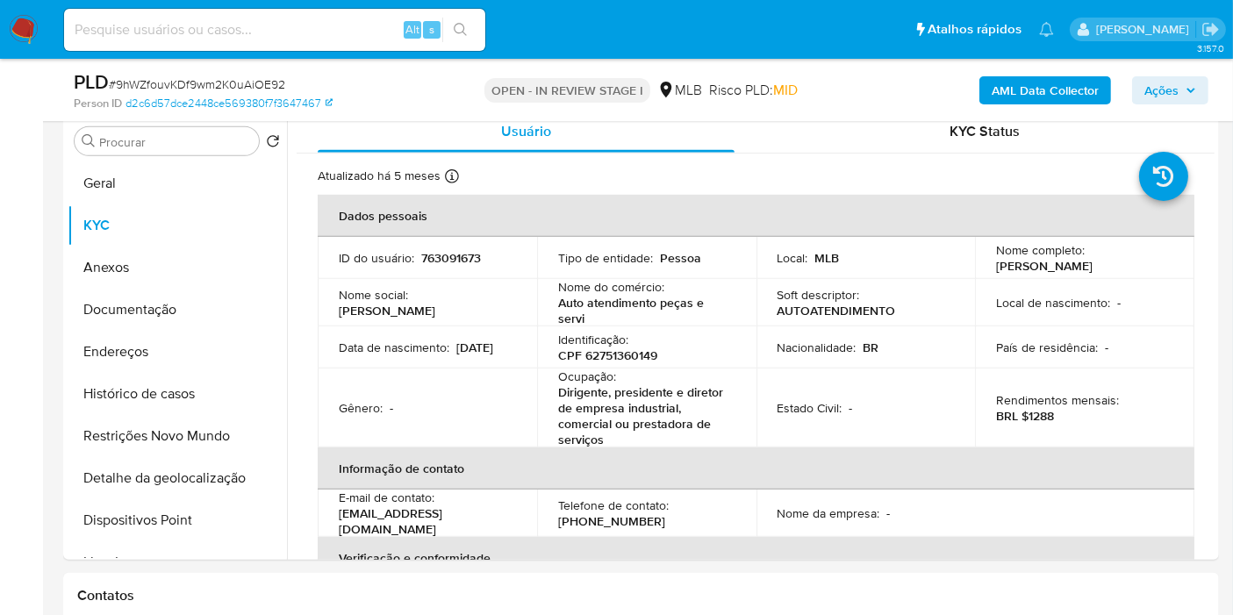
click at [1180, 89] on span "Ações" at bounding box center [1171, 90] width 52 height 25
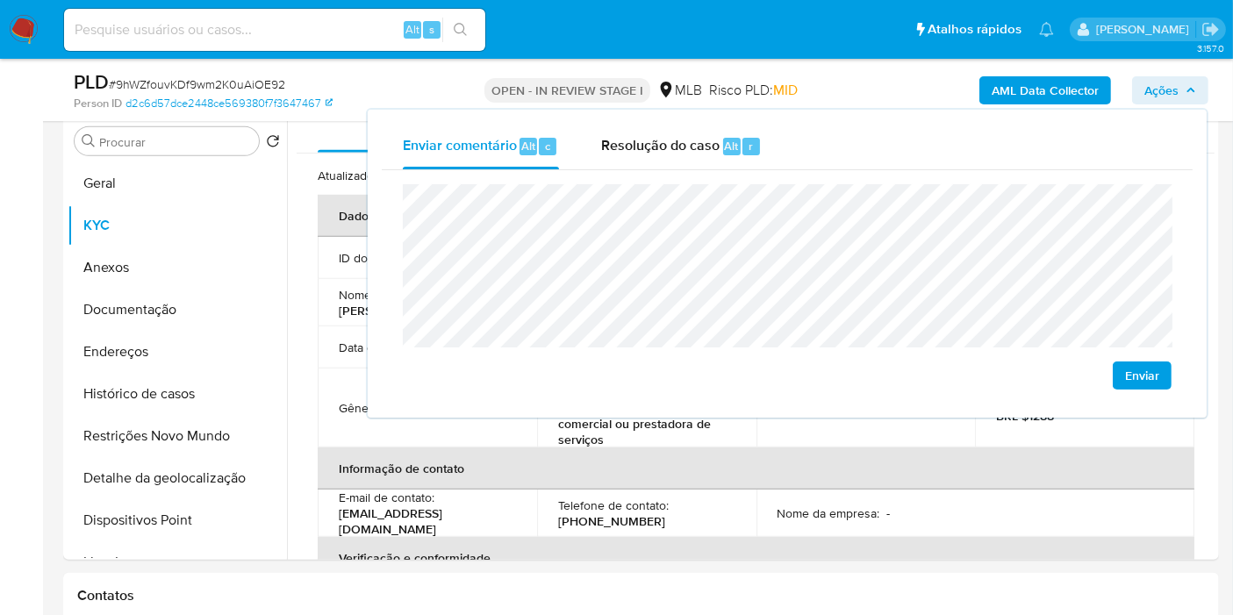
click at [1180, 89] on span "Ações" at bounding box center [1171, 90] width 52 height 25
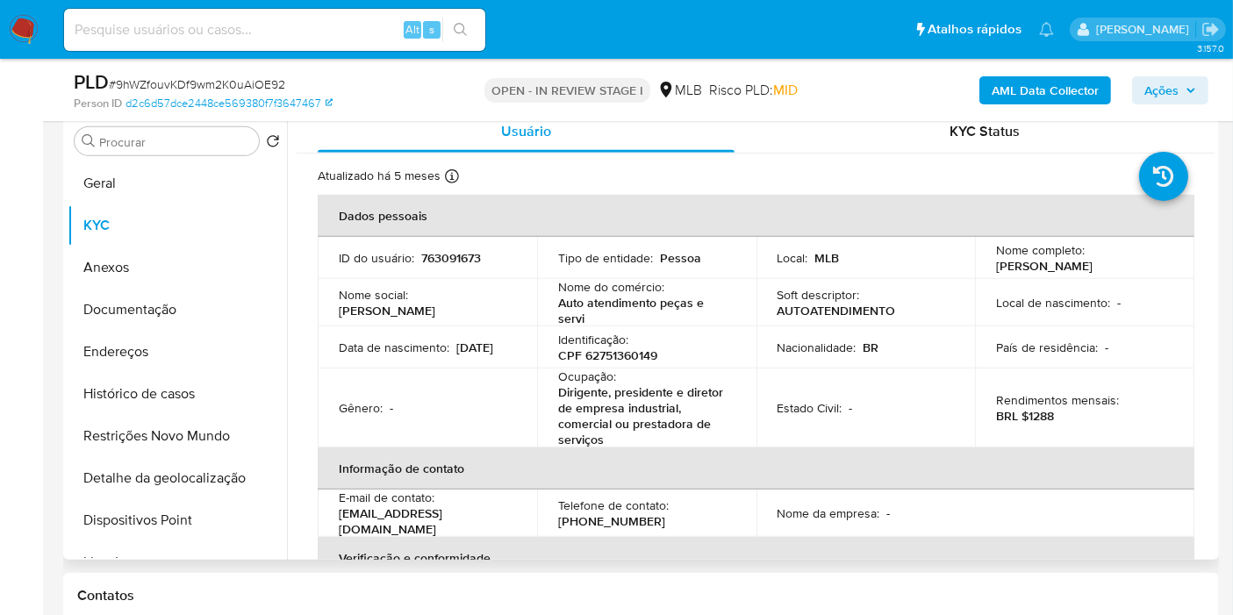
click at [592, 357] on p "CPF 62751360149" at bounding box center [607, 356] width 99 height 16
copy p "62751360149"
drag, startPoint x: 1153, startPoint y: 83, endPoint x: 1128, endPoint y: 94, distance: 27.6
click at [1151, 83] on span "Ações" at bounding box center [1162, 90] width 34 height 28
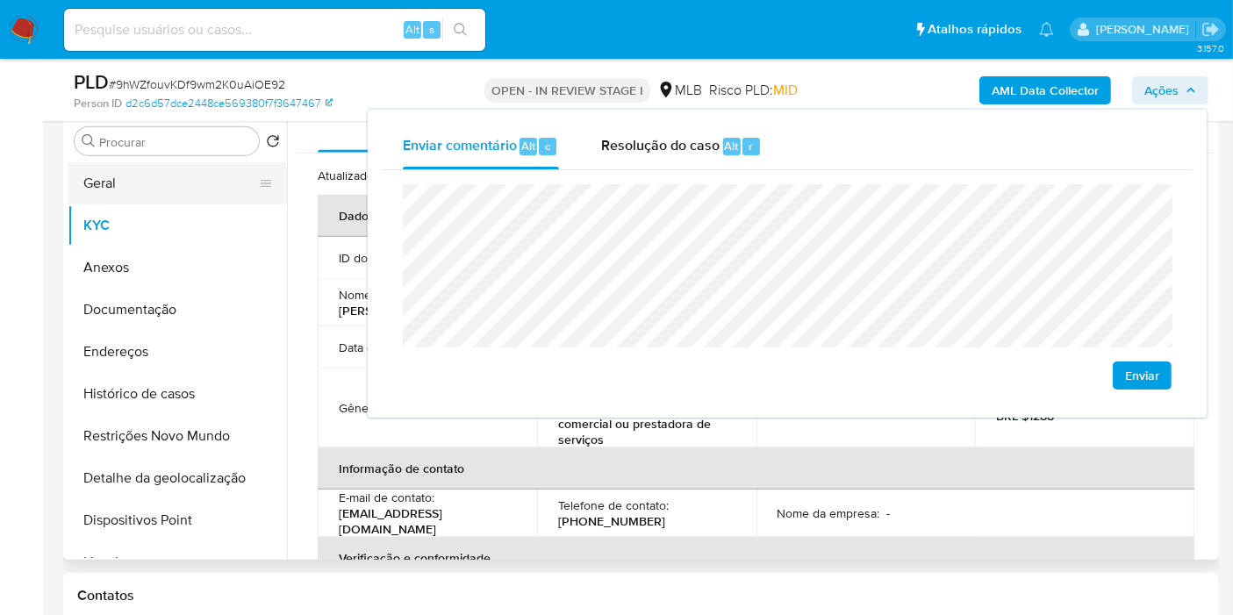
drag, startPoint x: 57, startPoint y: 182, endPoint x: 97, endPoint y: 175, distance: 41.0
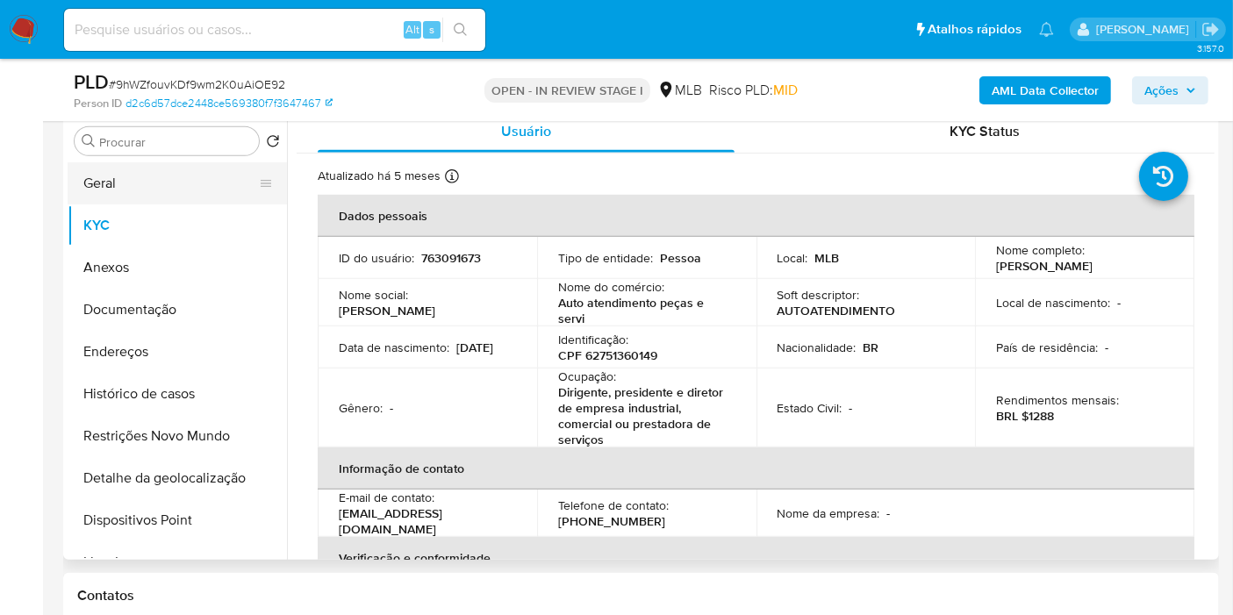
click at [97, 175] on button "Geral" at bounding box center [170, 183] width 205 height 42
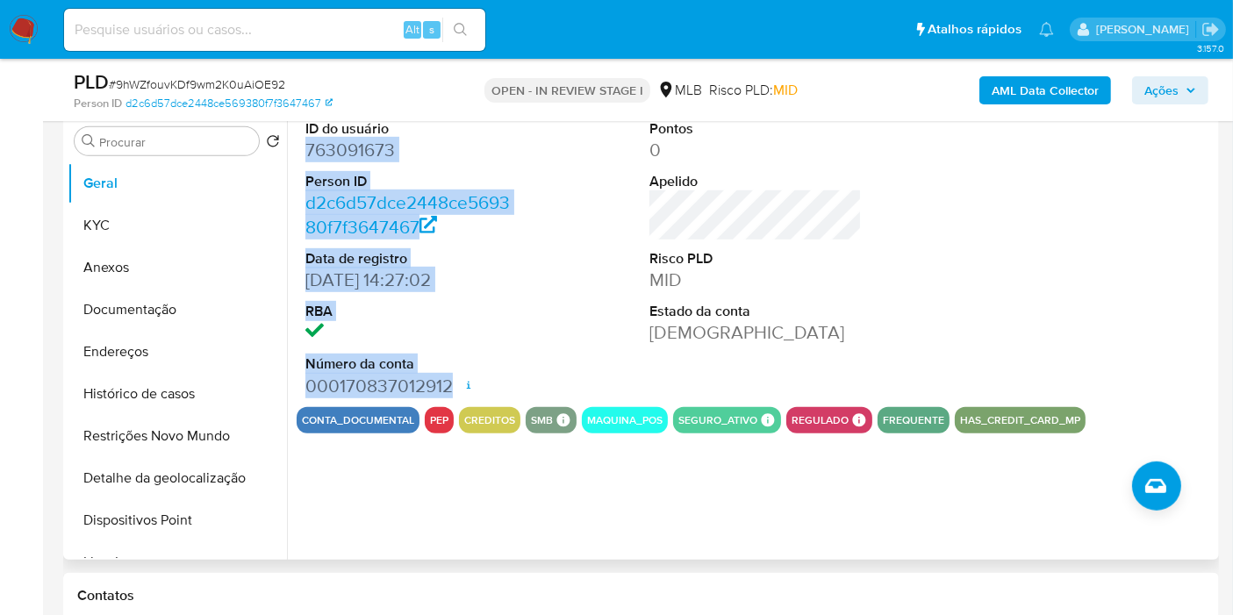
drag, startPoint x: 303, startPoint y: 151, endPoint x: 449, endPoint y: 394, distance: 283.9
click at [449, 394] on div "ID do usuário 763091673 Person ID d2c6d57dce2448ce569380f7f3647467 Data de regi…" at bounding box center [412, 259] width 230 height 297
copy dl "763091673 Person ID d2c6d57dce2448ce569380f7f3647467 Data de registro 21/05/202…"
click at [1164, 94] on span "Ações" at bounding box center [1162, 90] width 34 height 28
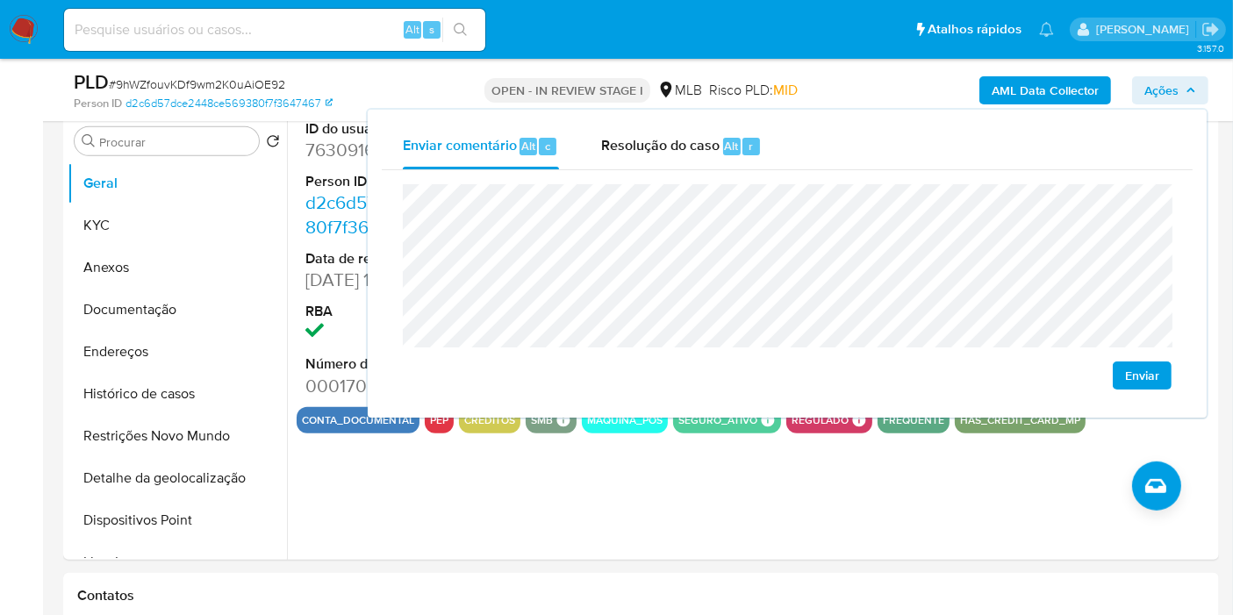
click at [0, 0] on lt-span "econômica" at bounding box center [0, 0] width 0 height 0
click at [154, 224] on button "KYC" at bounding box center [170, 226] width 205 height 42
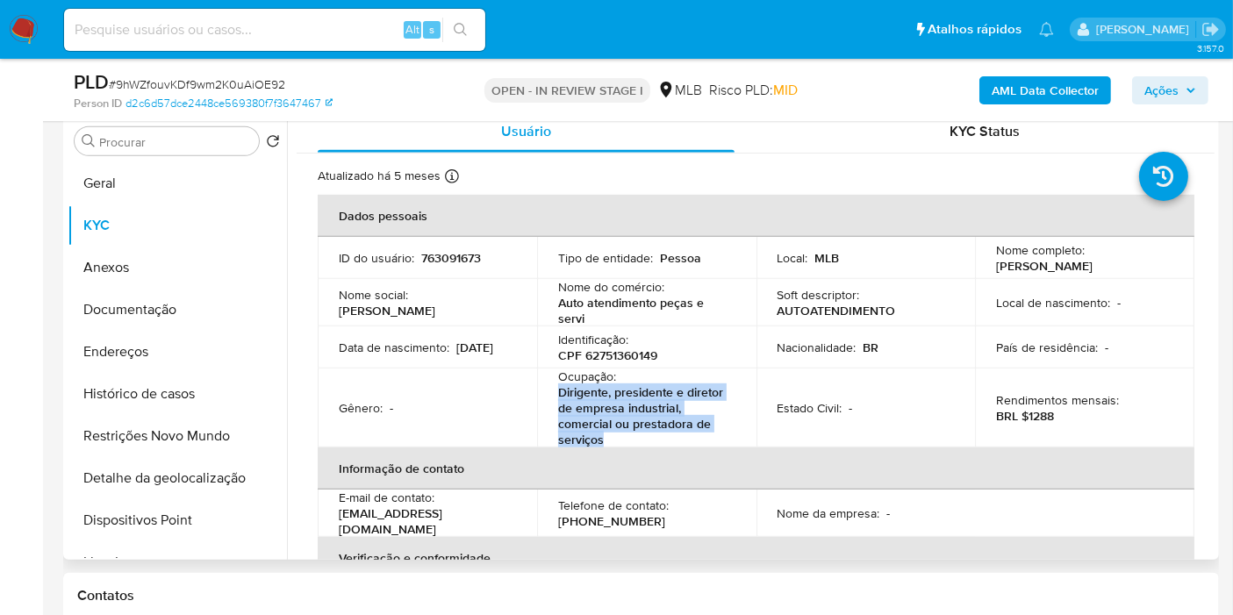
drag, startPoint x: 555, startPoint y: 388, endPoint x: 639, endPoint y: 437, distance: 97.6
click at [625, 437] on td "Ocupação : Dirigente, presidente e diretor de empresa industrial, comercial ou …" at bounding box center [646, 408] width 219 height 79
copy p "Dirigente, presidente e diretor de empresa industrial, comercial ou prestadora …"
click at [1169, 90] on span "Ações" at bounding box center [1162, 90] width 34 height 28
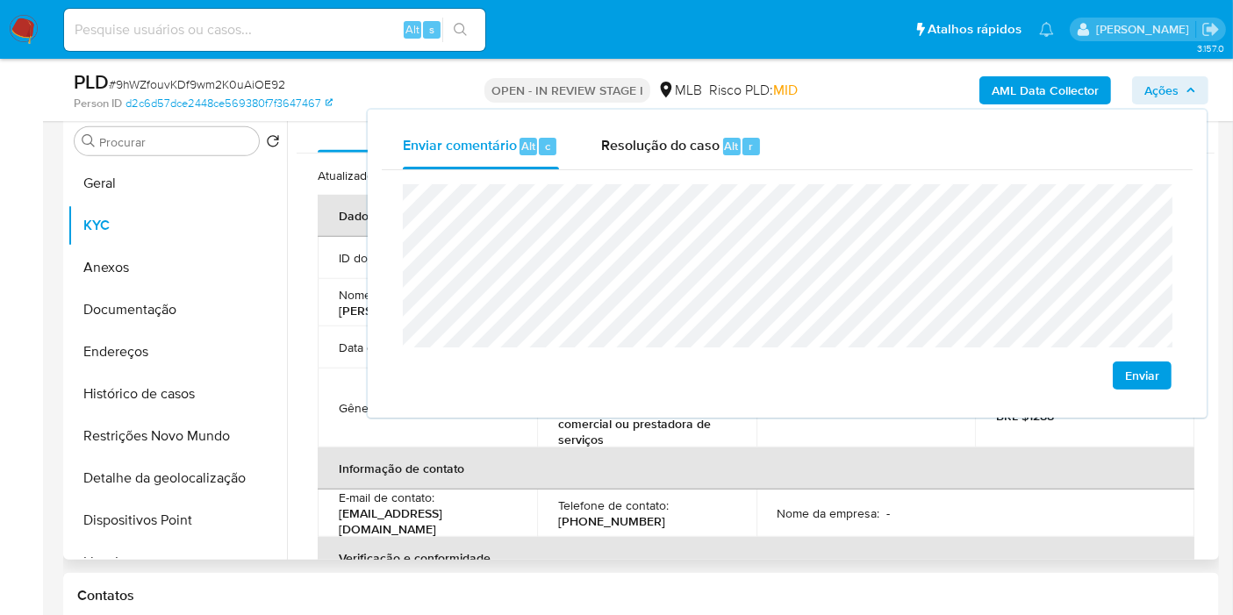
drag, startPoint x: 805, startPoint y: 504, endPoint x: 958, endPoint y: 452, distance: 161.3
click at [805, 506] on p "Nome da empresa :" at bounding box center [829, 514] width 103 height 16
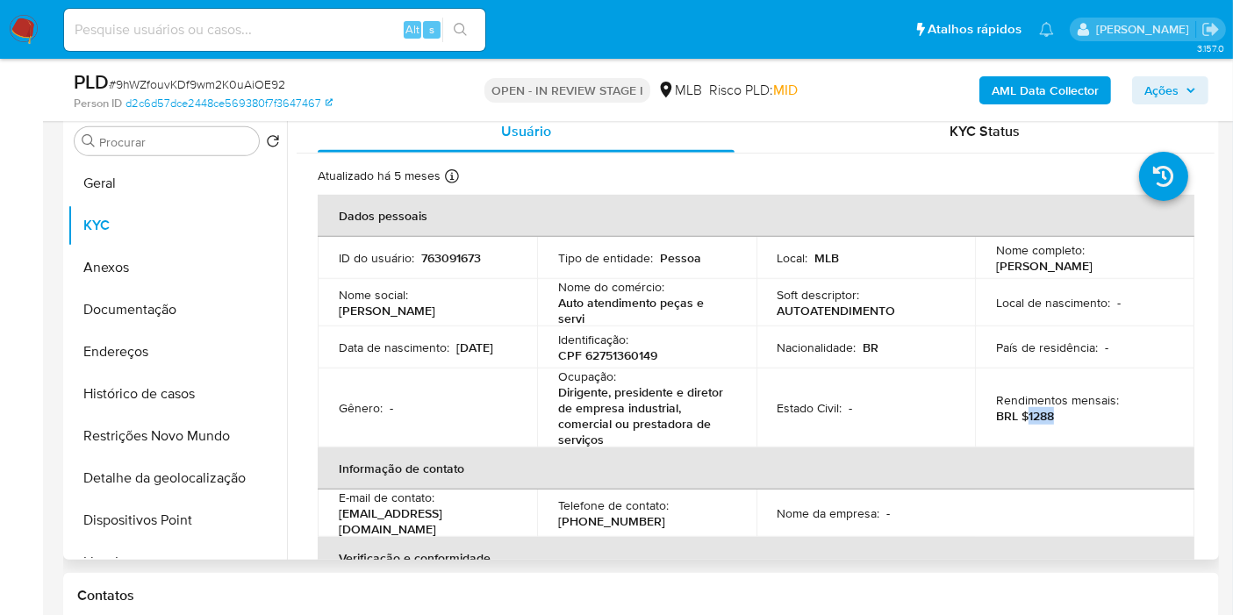
drag, startPoint x: 1029, startPoint y: 414, endPoint x: 1048, endPoint y: 410, distance: 19.8
click at [1048, 410] on p "BRL $1288" at bounding box center [1025, 416] width 58 height 16
copy p "1288"
click at [1163, 83] on span "Ações" at bounding box center [1162, 90] width 34 height 28
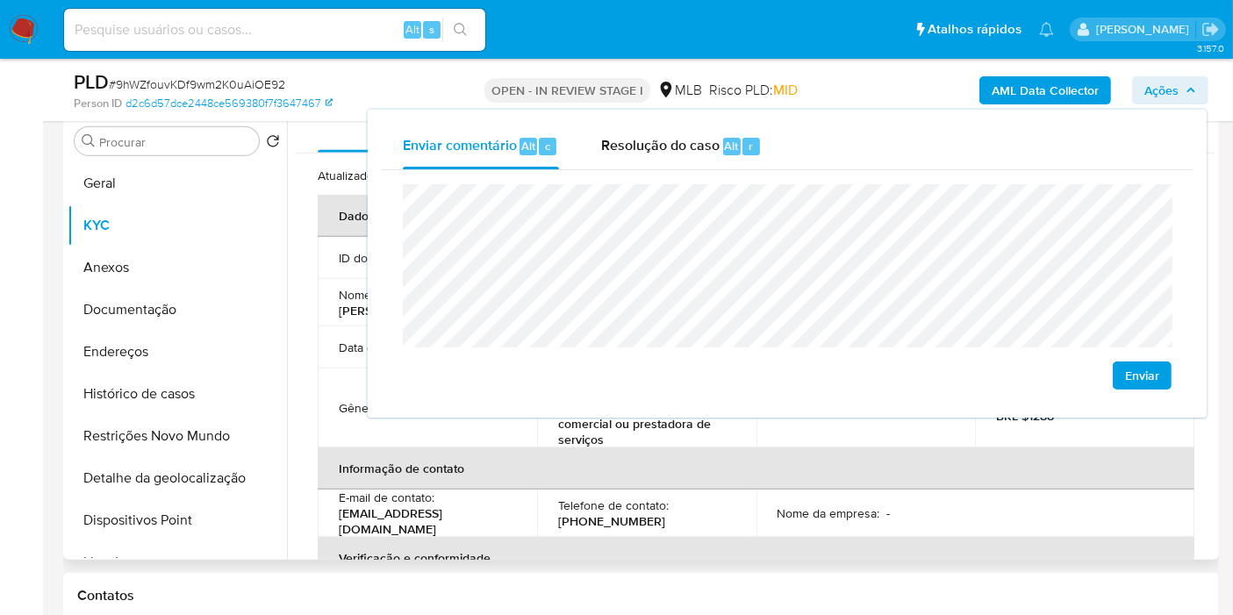
click at [359, 303] on p "Nome social :" at bounding box center [373, 295] width 69 height 16
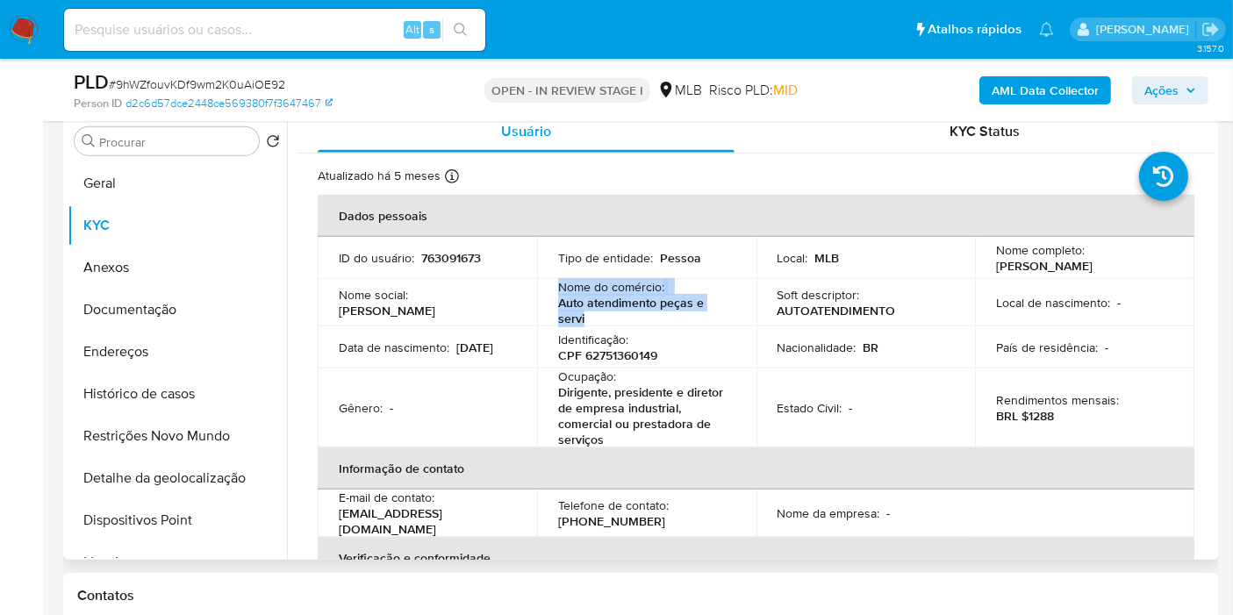
drag, startPoint x: 596, startPoint y: 312, endPoint x: 557, endPoint y: 284, distance: 47.8
click at [558, 284] on div "Nome do comércio : Auto atendimento peças e servi" at bounding box center [646, 302] width 177 height 47
copy div "Nome do comércio : Auto atendimento peças e servi"
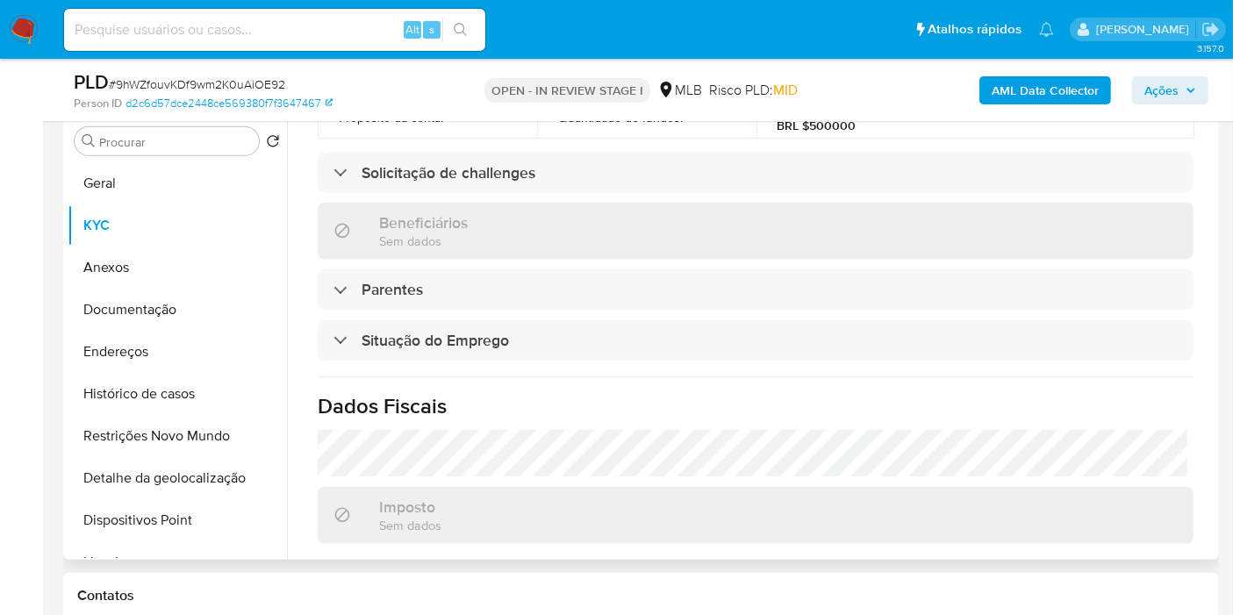
scroll to position [351, 0]
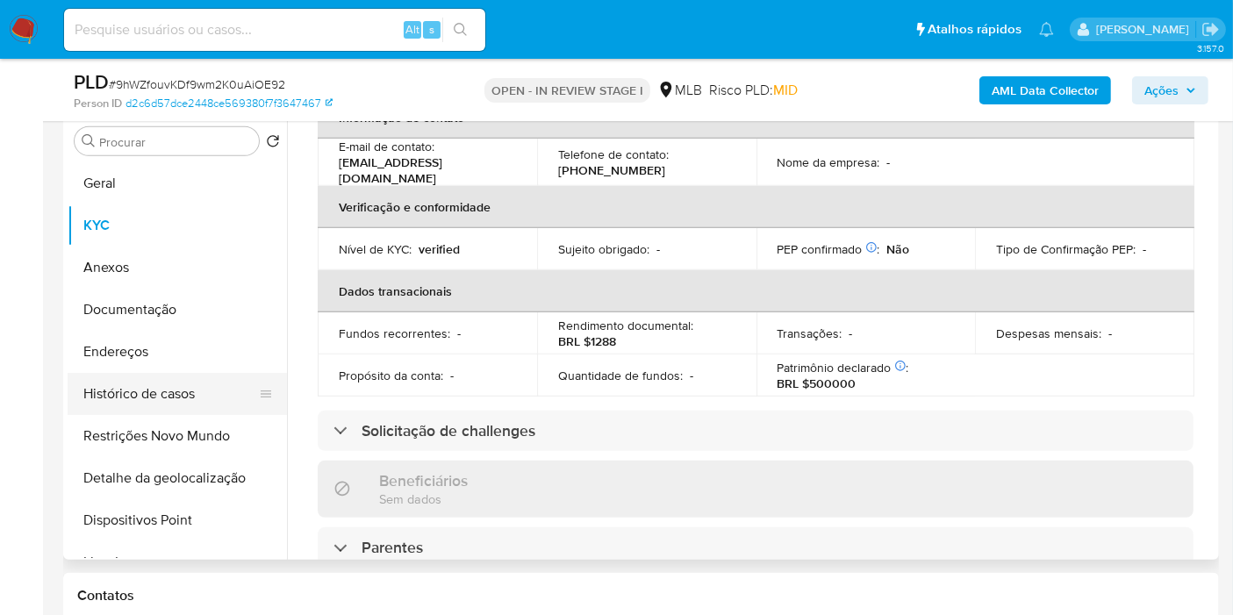
drag, startPoint x: 188, startPoint y: 359, endPoint x: 273, endPoint y: 354, distance: 85.3
click at [186, 359] on button "Endereços" at bounding box center [177, 352] width 219 height 42
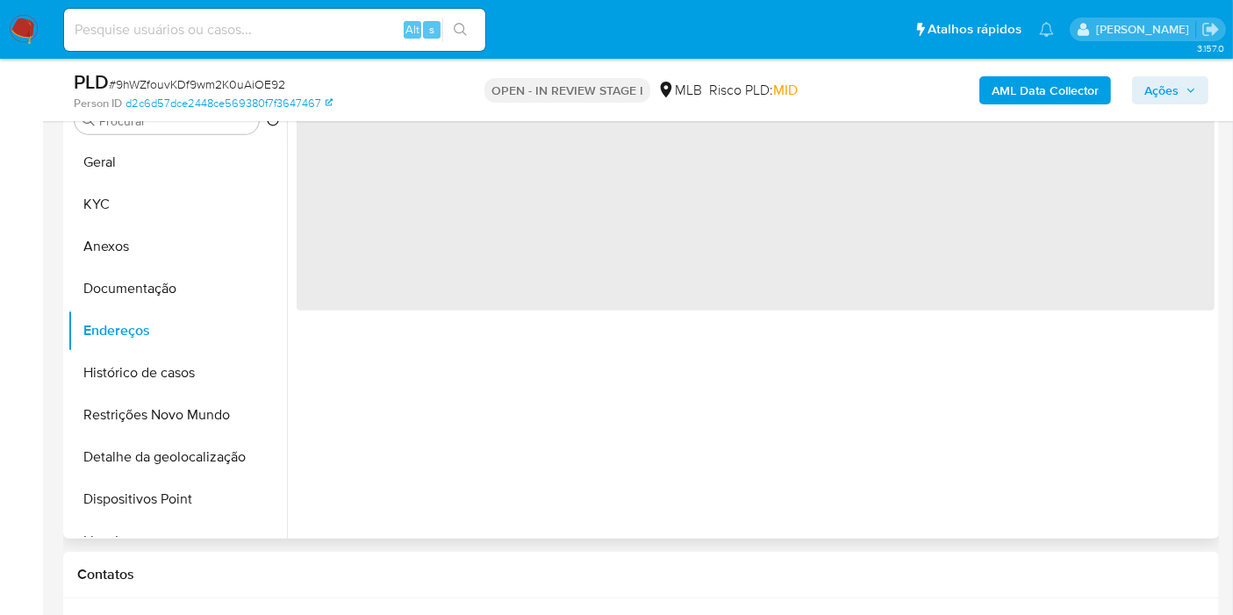
scroll to position [0, 0]
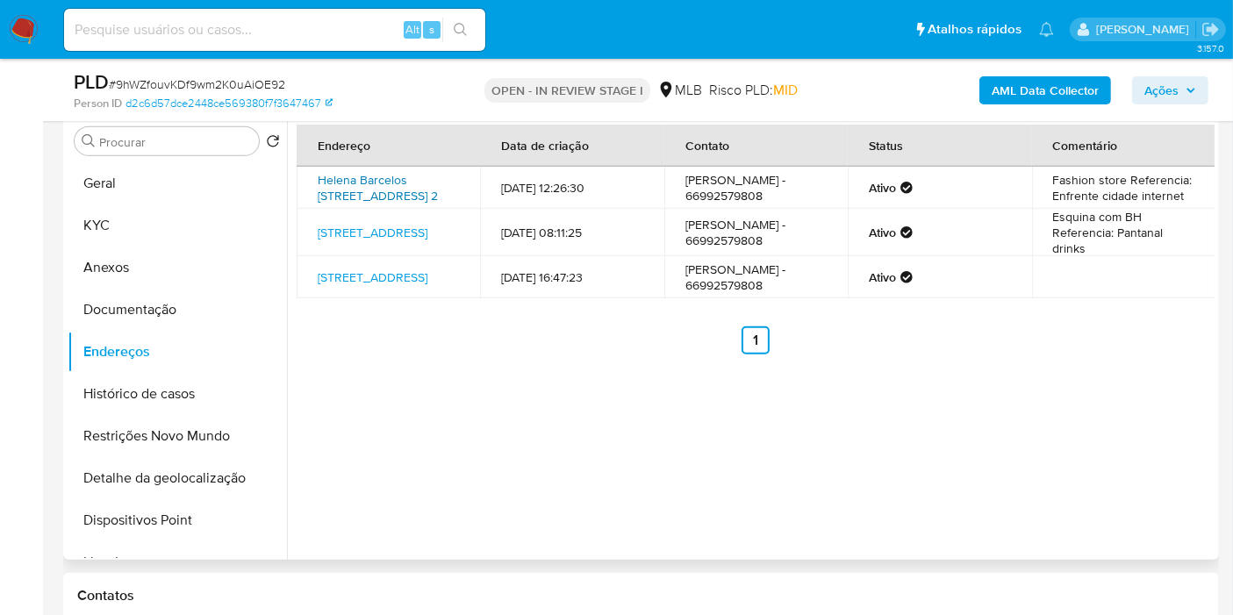
click at [380, 180] on link "Helena Barcelos Da Cunha 2, Confresa, Mato Grosso, 78652000, Brasil 2" at bounding box center [378, 187] width 120 height 33
click at [369, 241] on link "Avenida São Paulo 61, Primavera Do Leste, Mato Grosso, 78850000, Brasil 61" at bounding box center [373, 233] width 110 height 18
click at [369, 286] on link "Rua São Paulo 61, Primavera Do Leste, Mato Grosso, 78850000, Brasil 61" at bounding box center [373, 278] width 110 height 18
click at [176, 320] on button "Documentação" at bounding box center [170, 310] width 205 height 42
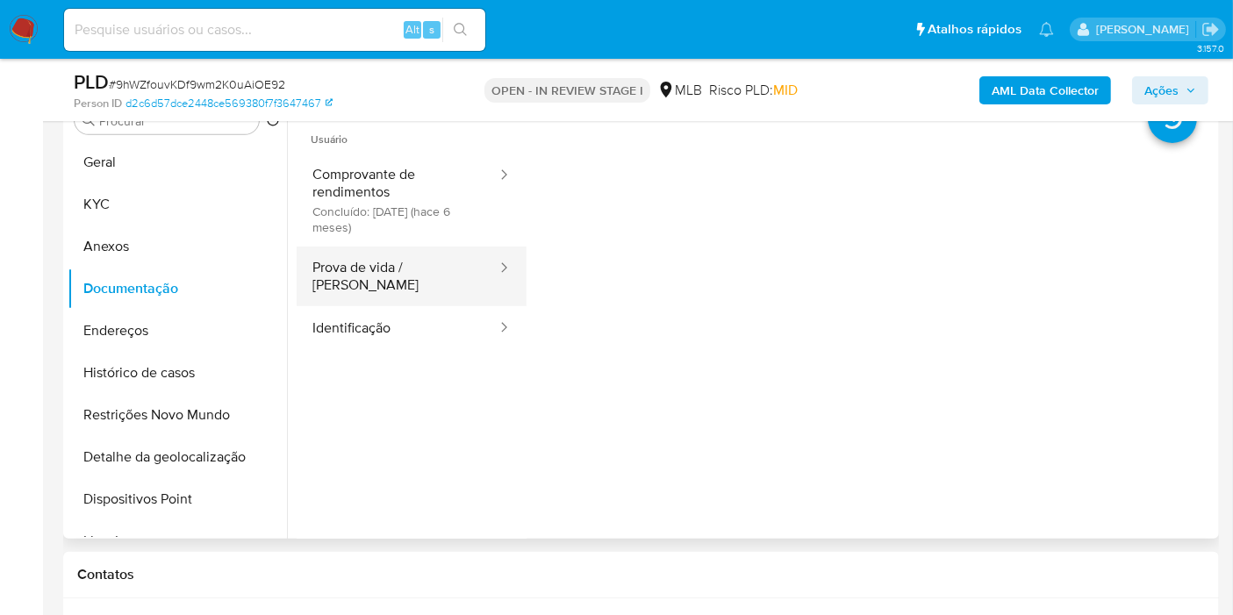
click at [393, 279] on button "Prova de vida / [PERSON_NAME]" at bounding box center [398, 277] width 202 height 60
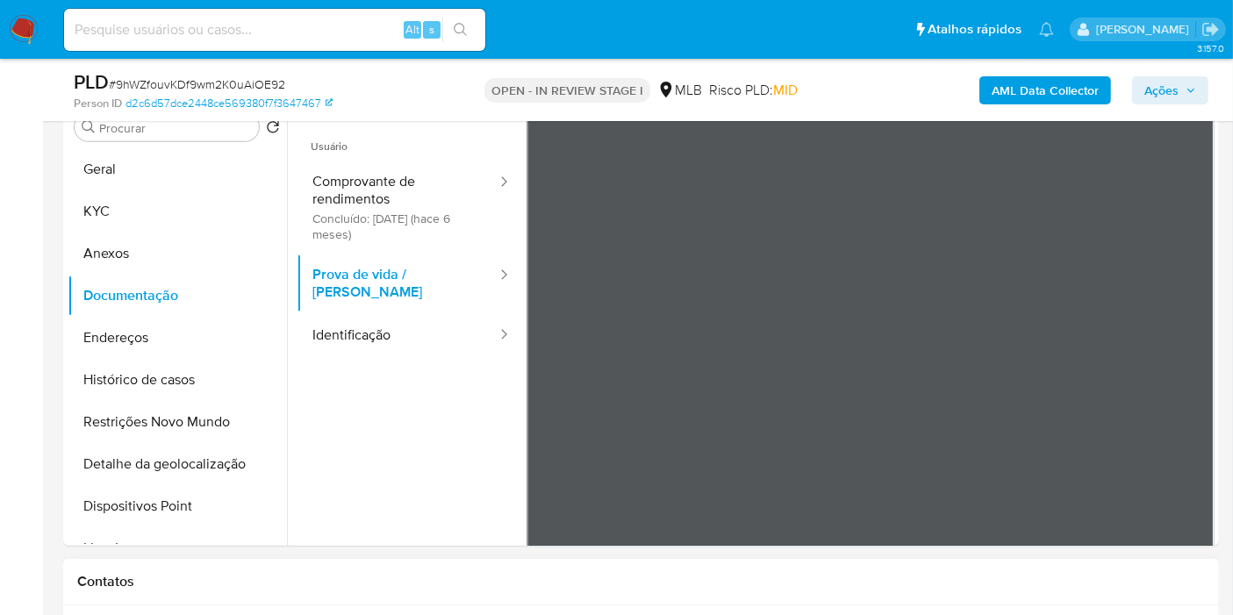
scroll to position [780, 0]
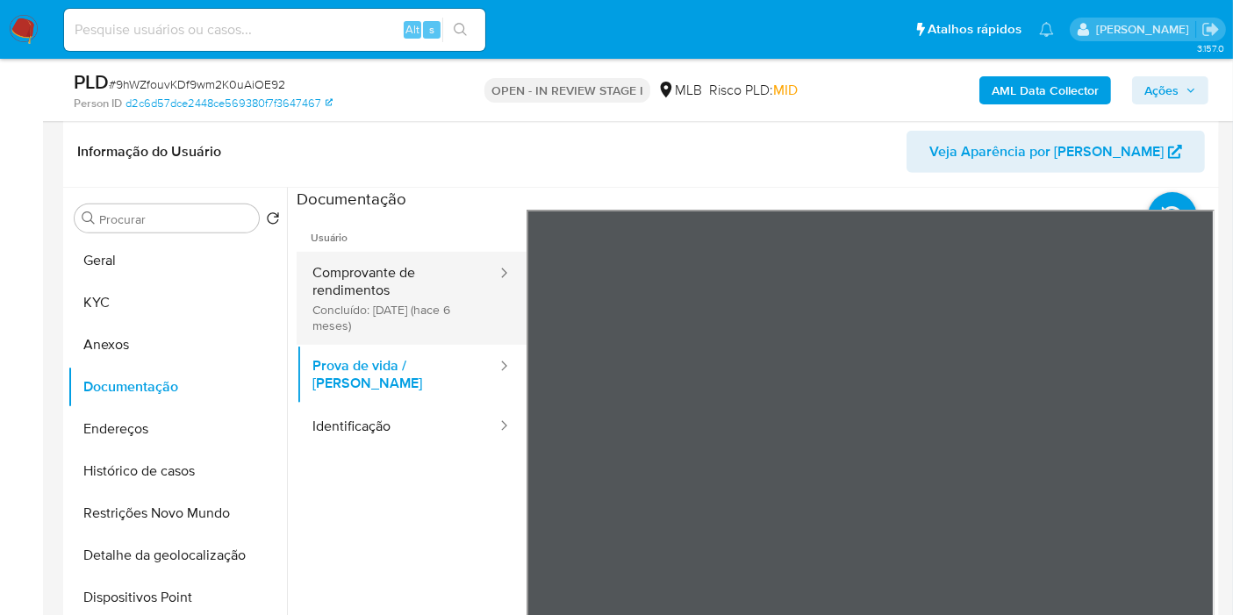
click at [348, 296] on button "Comprovante de rendimentos Concluído: 24/02/2025 (hace 6 meses)" at bounding box center [398, 298] width 202 height 93
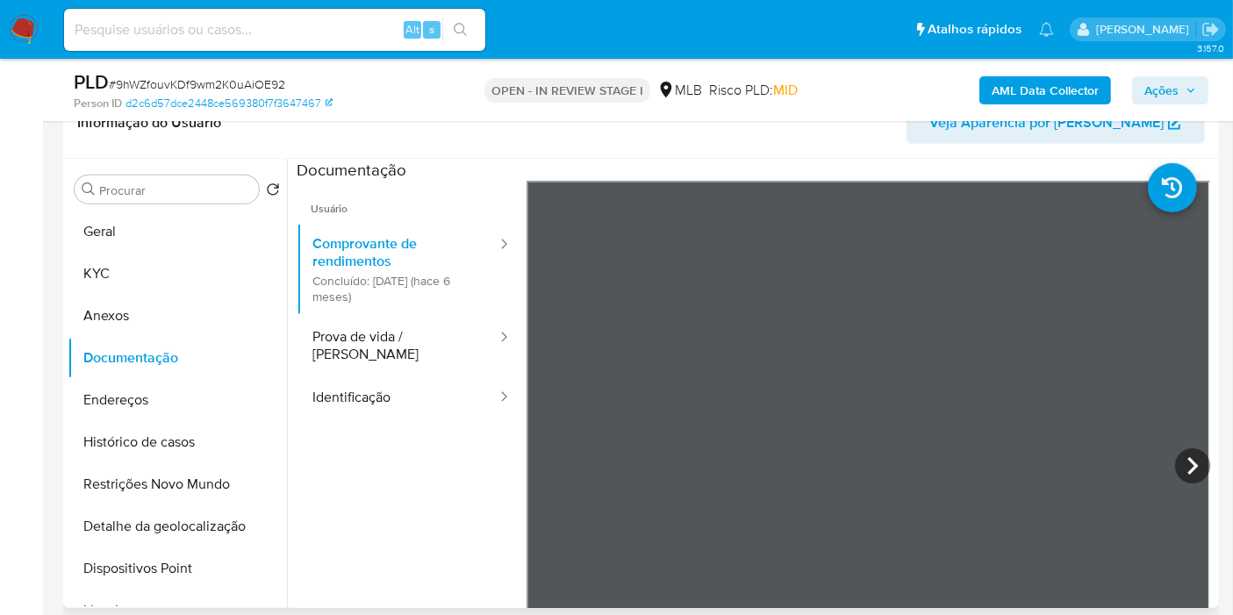
scroll to position [817, 0]
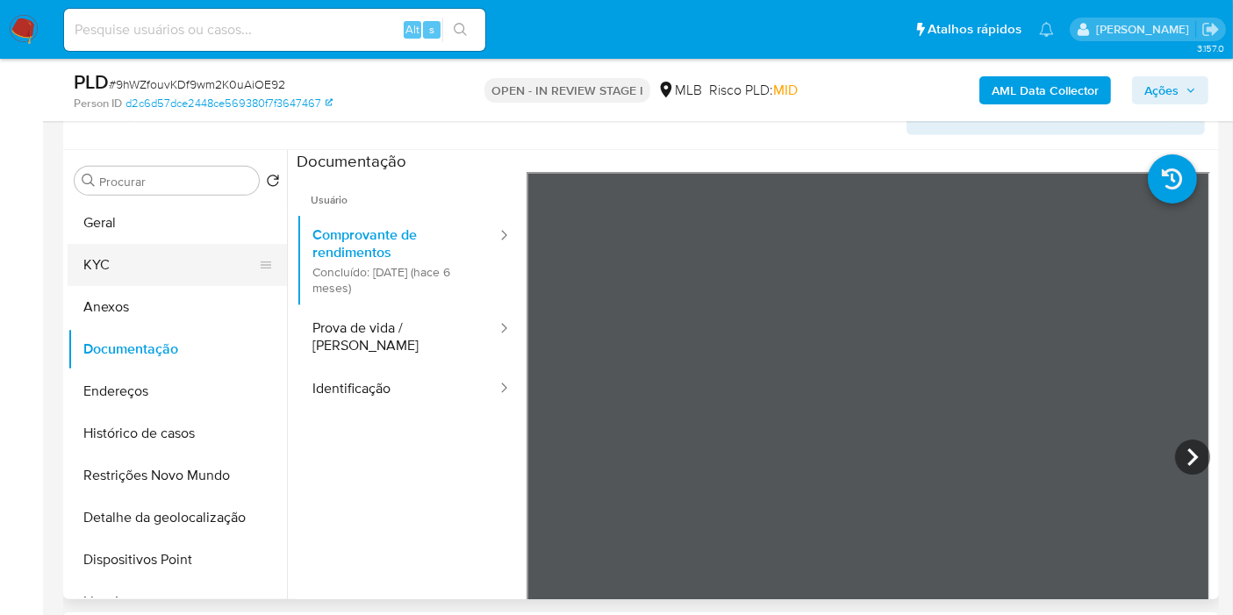
click at [135, 244] on button "KYC" at bounding box center [170, 265] width 205 height 42
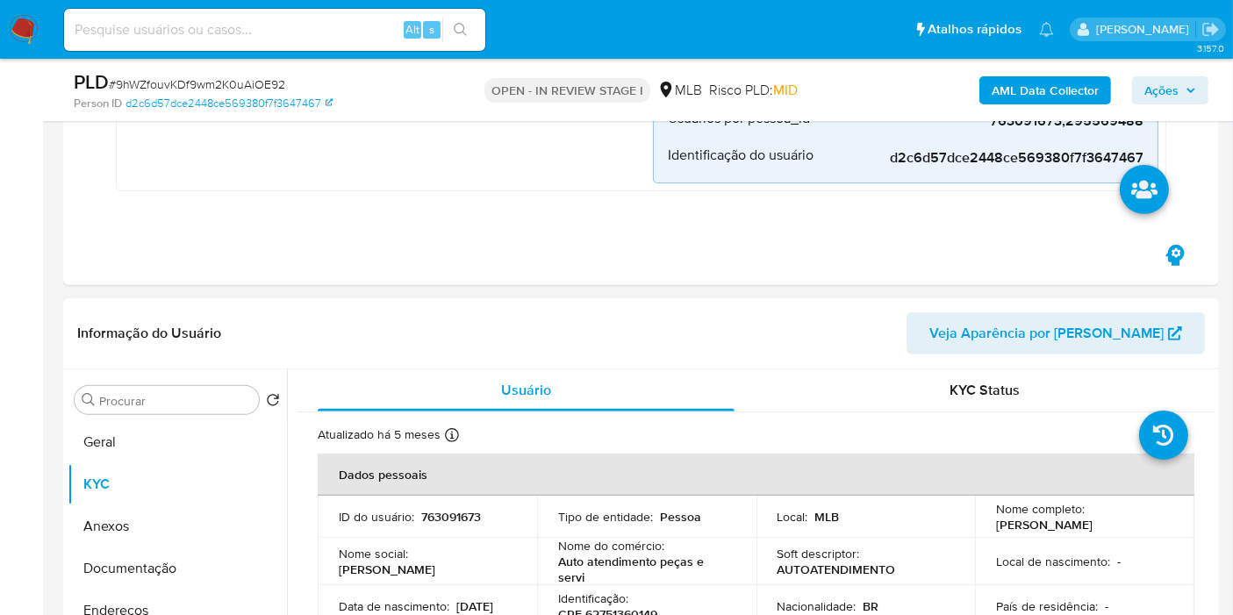
scroll to position [780, 0]
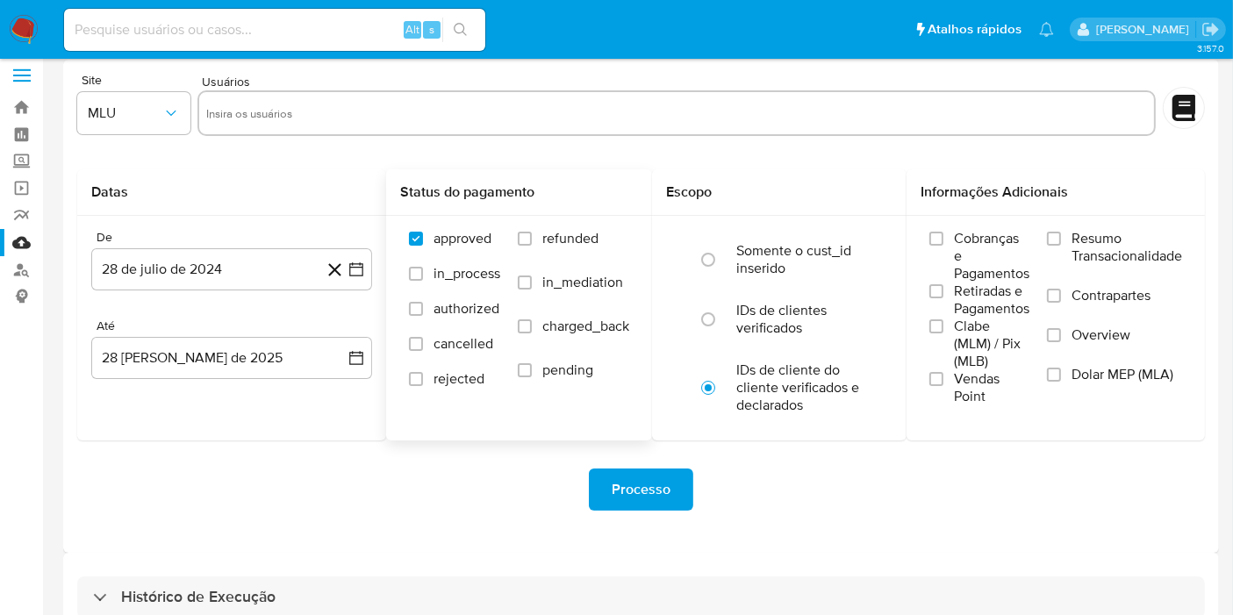
scroll to position [47, 0]
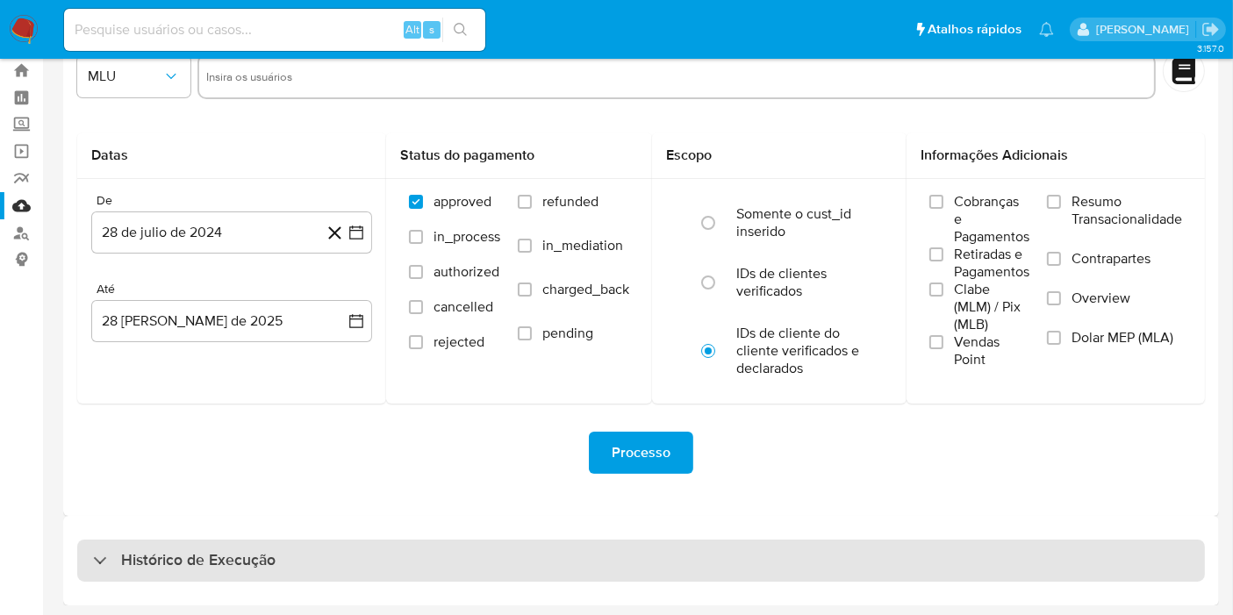
click at [414, 553] on div "Histórico de Execução" at bounding box center [641, 561] width 1128 height 42
select select "10"
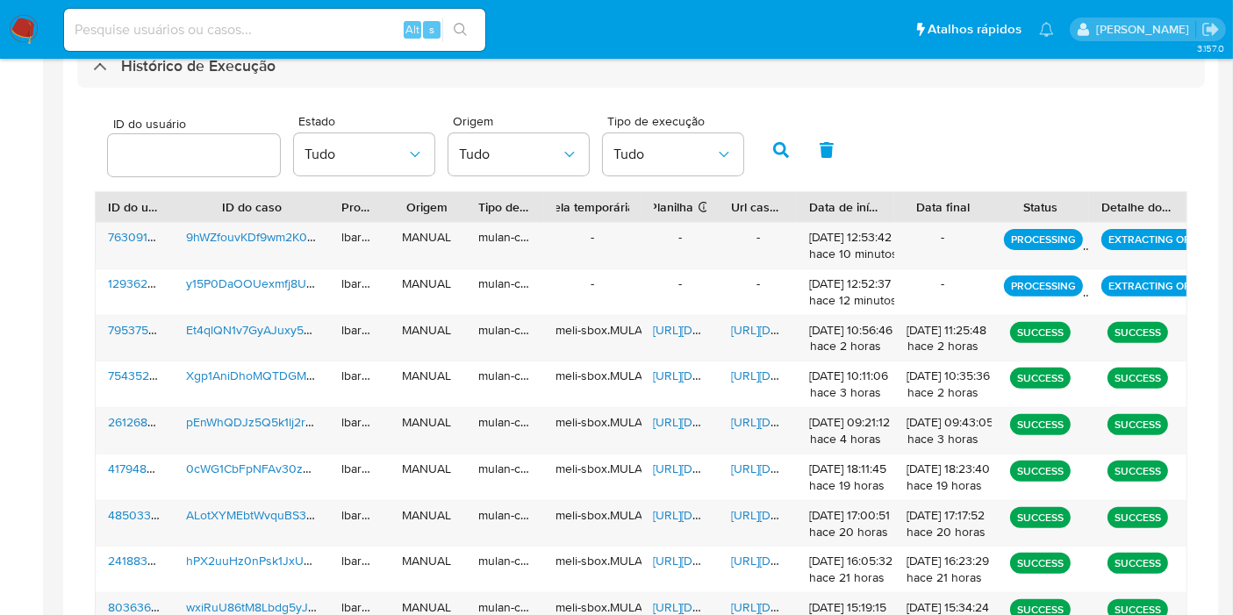
scroll to position [444, 0]
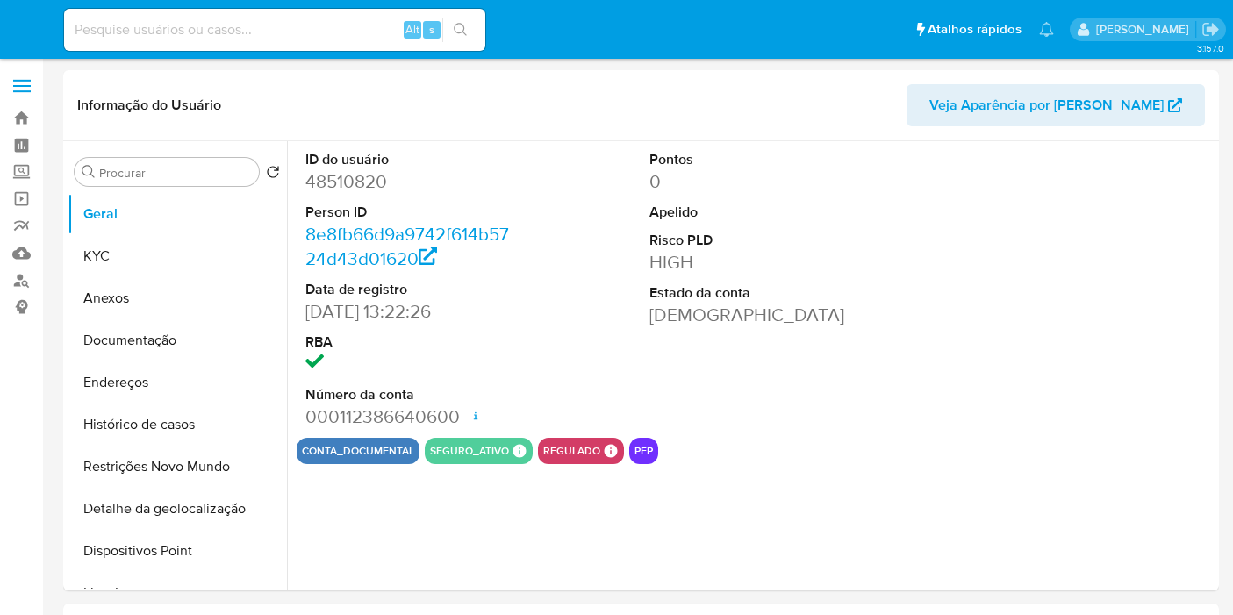
select select "10"
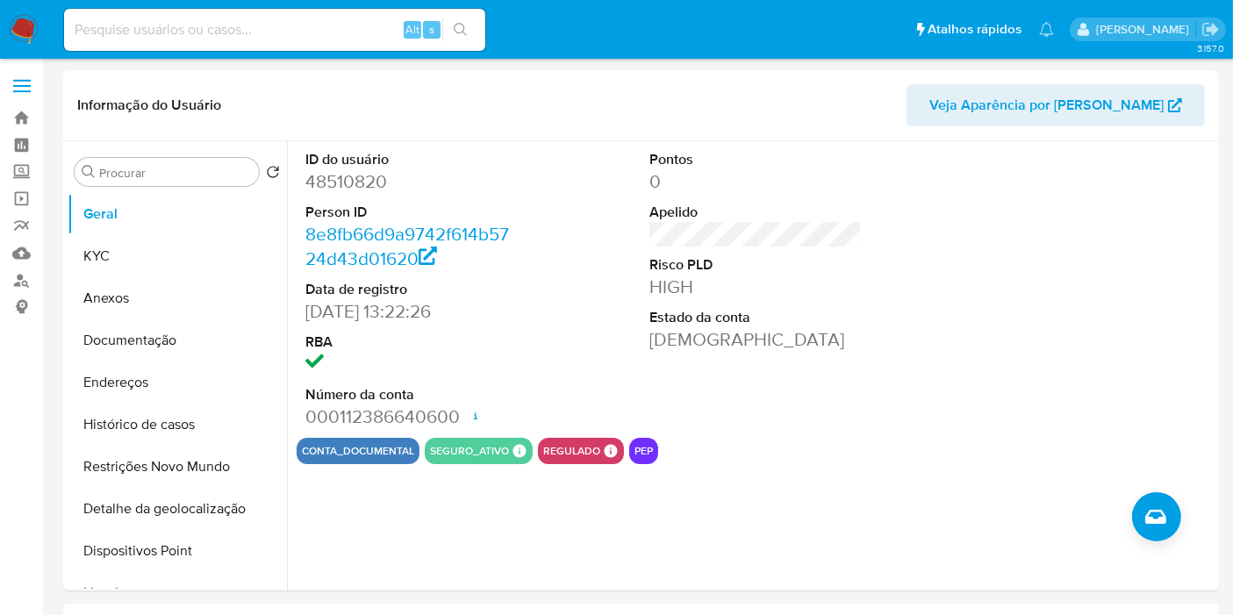
drag, startPoint x: 303, startPoint y: 23, endPoint x: 325, endPoint y: 22, distance: 22.0
click at [303, 23] on input at bounding box center [274, 29] width 421 height 23
paste input "2188458328"
type input "2188458328"
click at [458, 25] on icon "search-icon" at bounding box center [461, 30] width 14 height 14
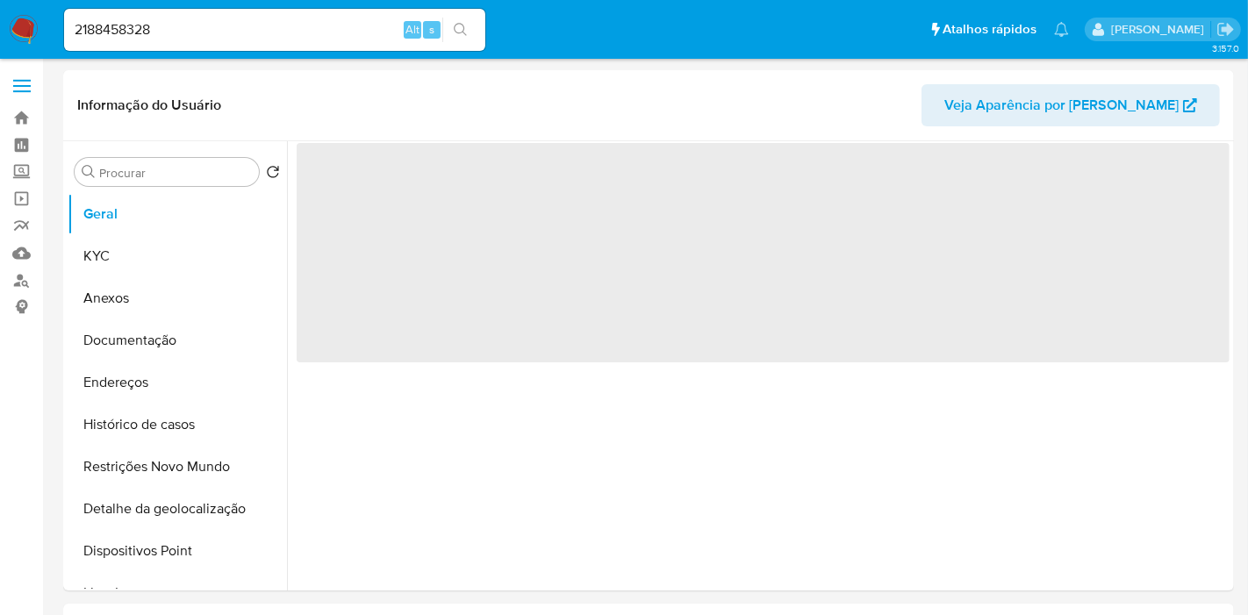
select select "10"
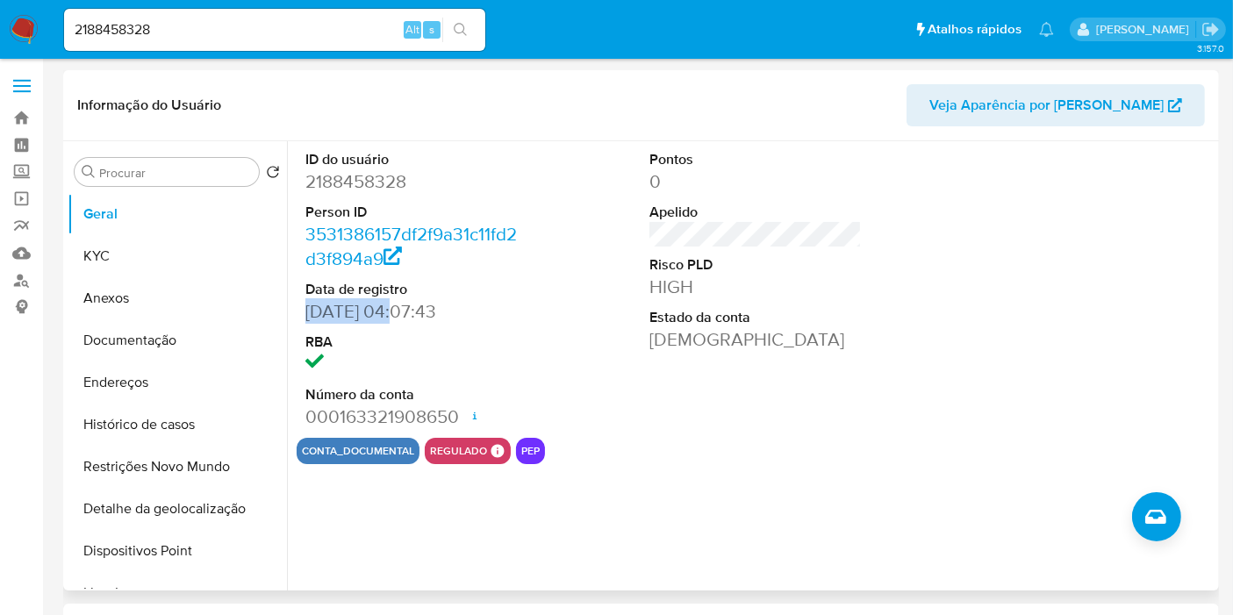
drag, startPoint x: 387, startPoint y: 309, endPoint x: 308, endPoint y: 311, distance: 79.0
click at [308, 311] on dd "[DATE] 04:07:43" at bounding box center [411, 311] width 212 height 25
drag, startPoint x: 180, startPoint y: 242, endPoint x: 190, endPoint y: 238, distance: 10.6
click at [180, 243] on button "KYC" at bounding box center [170, 256] width 205 height 42
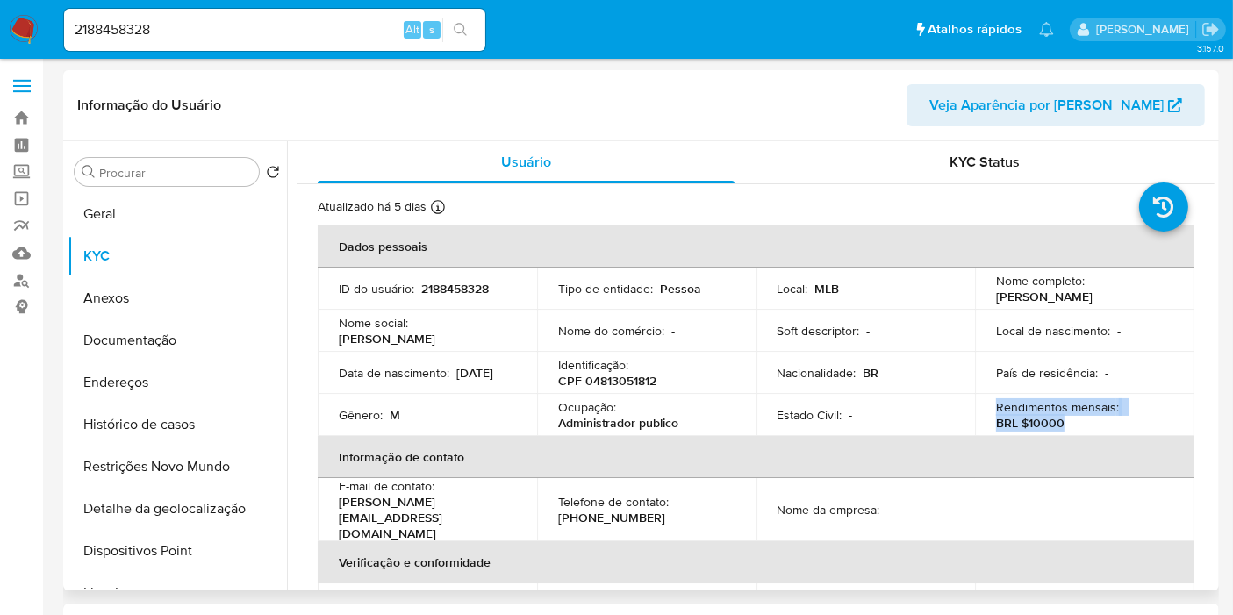
drag, startPoint x: 1063, startPoint y: 425, endPoint x: 993, endPoint y: 405, distance: 73.1
click at [996, 405] on div "Rendimentos mensais : BRL $10000" at bounding box center [1084, 415] width 177 height 32
copy div "Rendimentos mensais : BRL $10000"
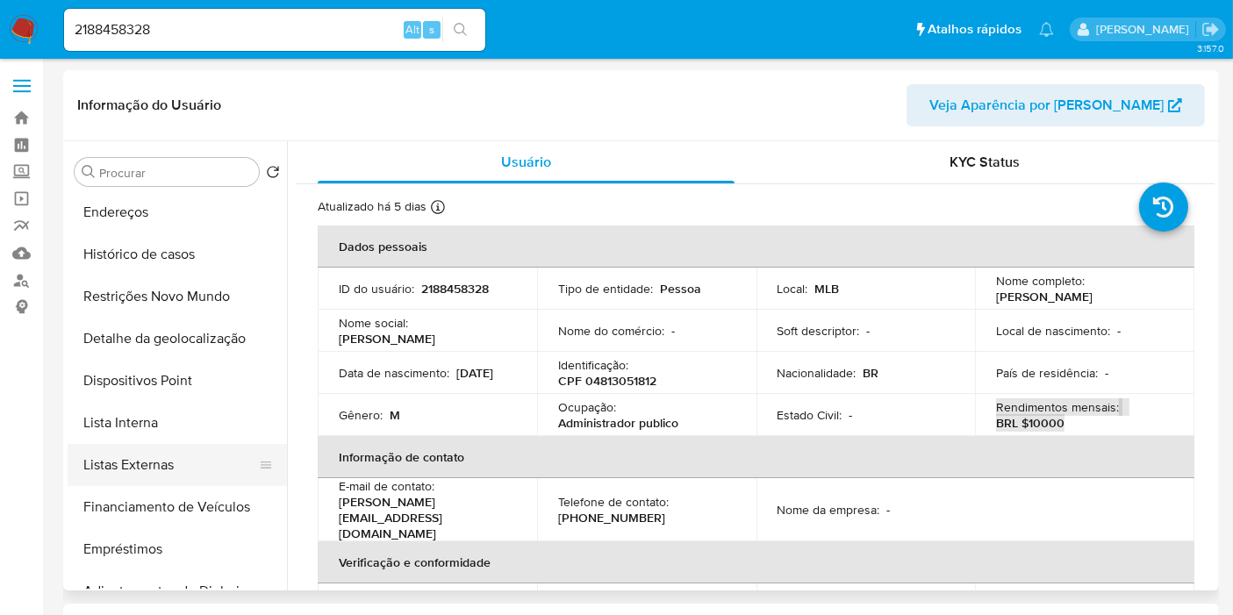
scroll to position [195, 0]
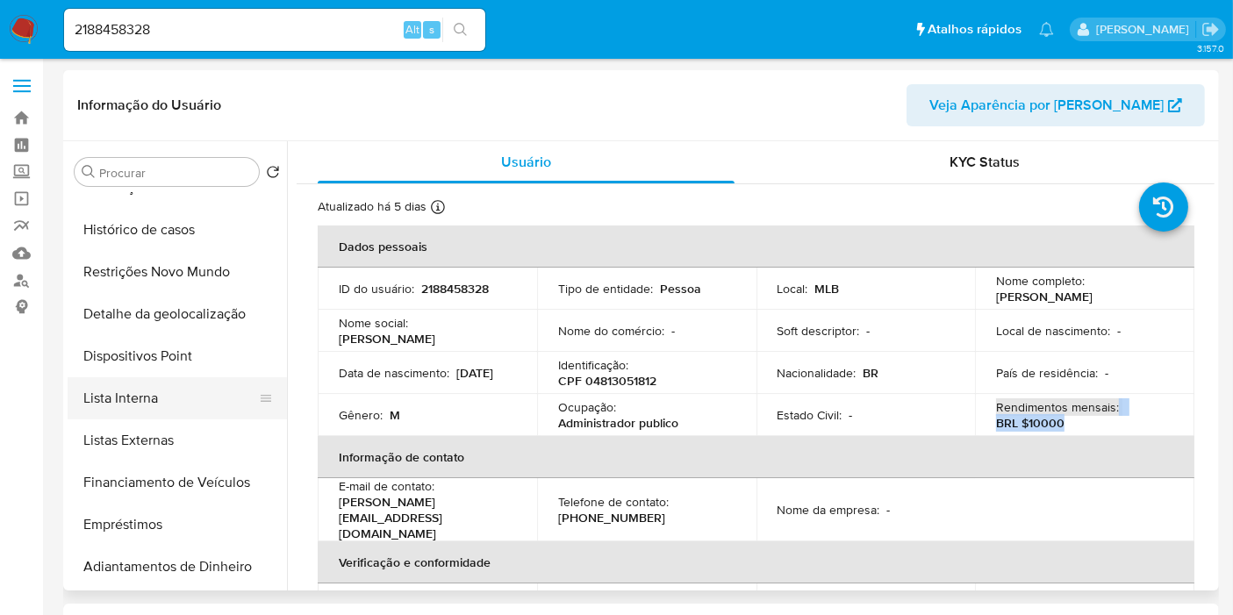
drag, startPoint x: 158, startPoint y: 395, endPoint x: 169, endPoint y: 395, distance: 10.5
click at [158, 395] on button "Lista Interna" at bounding box center [170, 398] width 205 height 42
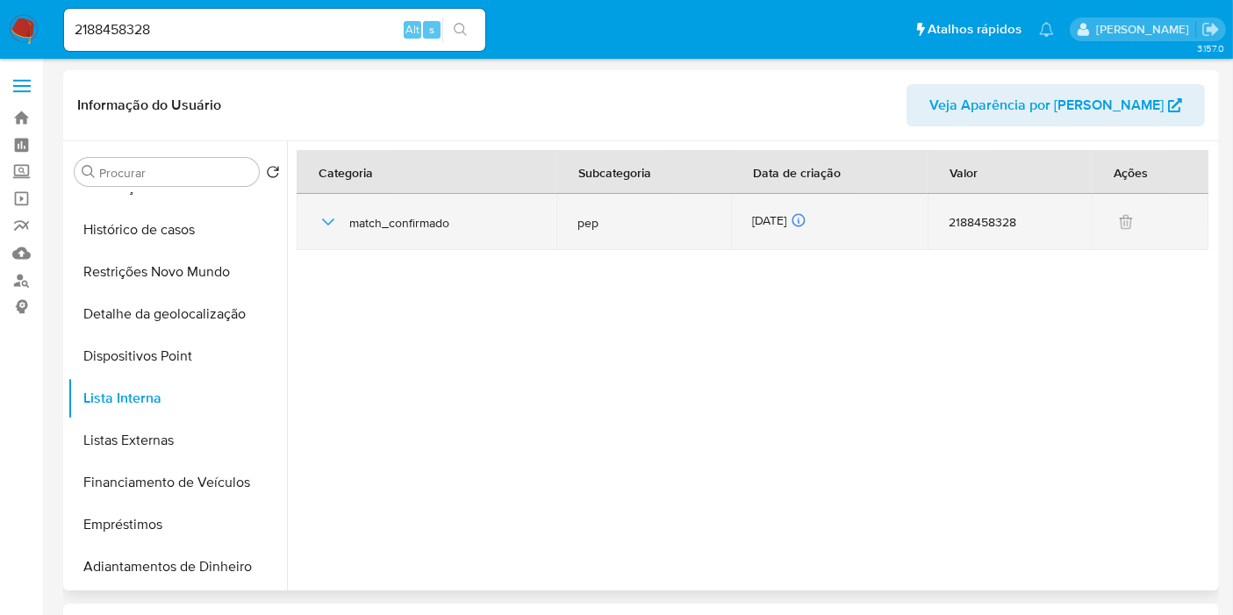
click at [805, 219] on div "[DATE] [DATE] 06:53:02" at bounding box center [829, 221] width 154 height 19
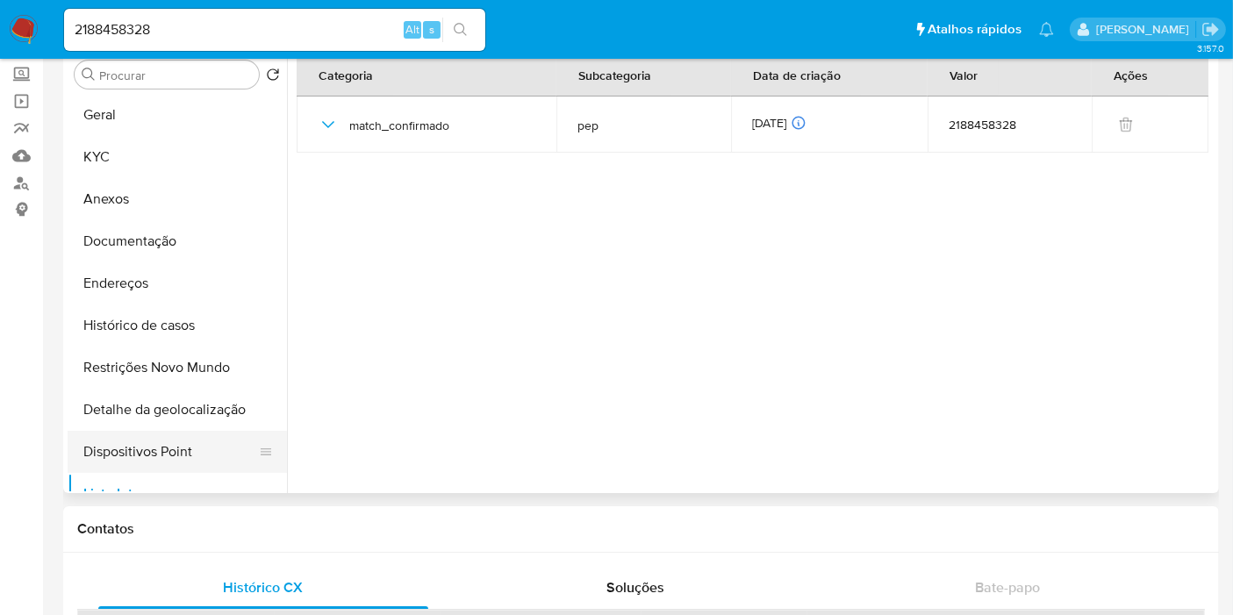
scroll to position [0, 0]
click at [158, 269] on button "Endereços" at bounding box center [177, 285] width 219 height 42
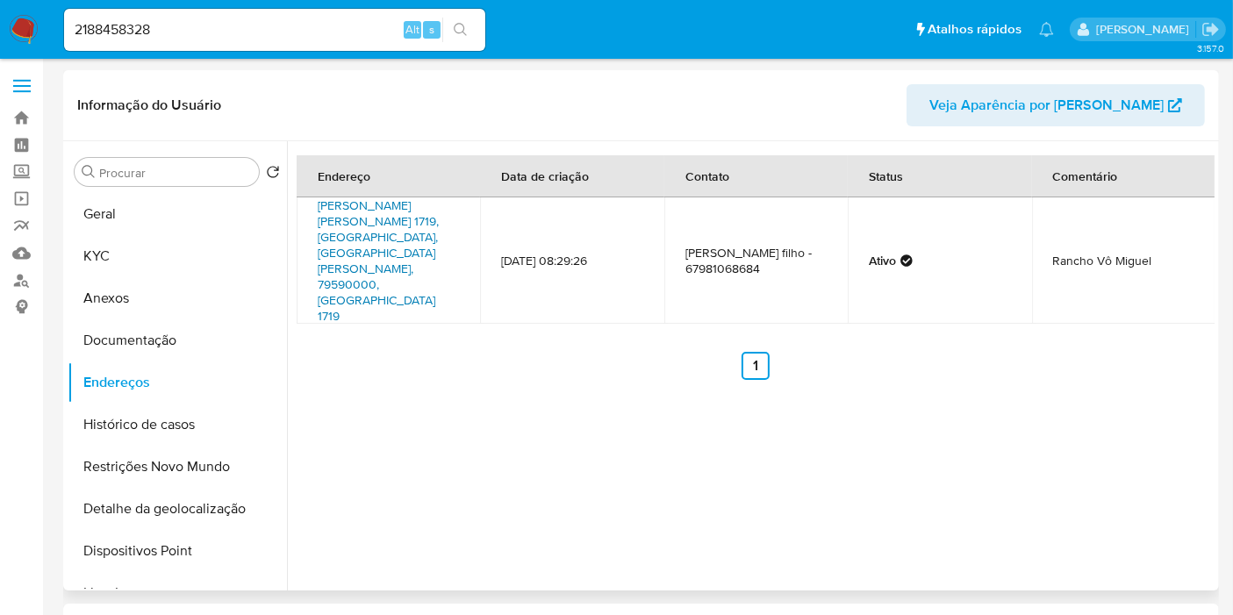
click at [363, 243] on link "[PERSON_NAME] [PERSON_NAME] 1719, [GEOGRAPHIC_DATA], [GEOGRAPHIC_DATA][PERSON_N…" at bounding box center [378, 261] width 121 height 128
drag, startPoint x: 190, startPoint y: 343, endPoint x: 320, endPoint y: 373, distance: 134.2
click at [190, 343] on button "Documentação" at bounding box center [177, 341] width 219 height 42
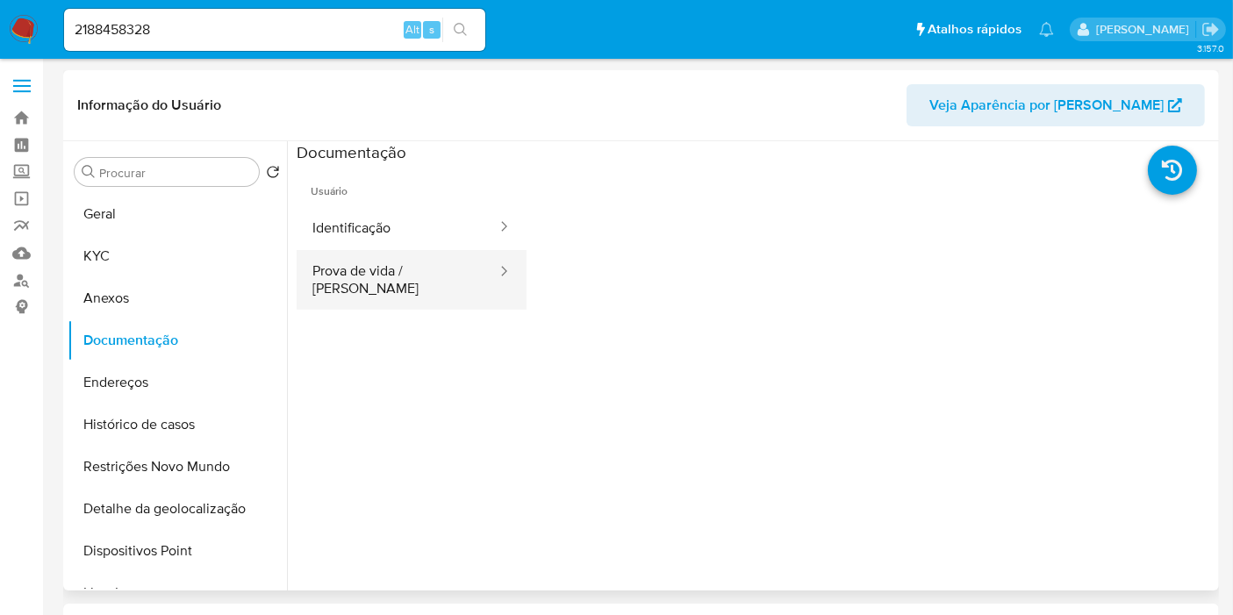
click at [363, 279] on button "Prova de vida / Selfie" at bounding box center [398, 280] width 202 height 60
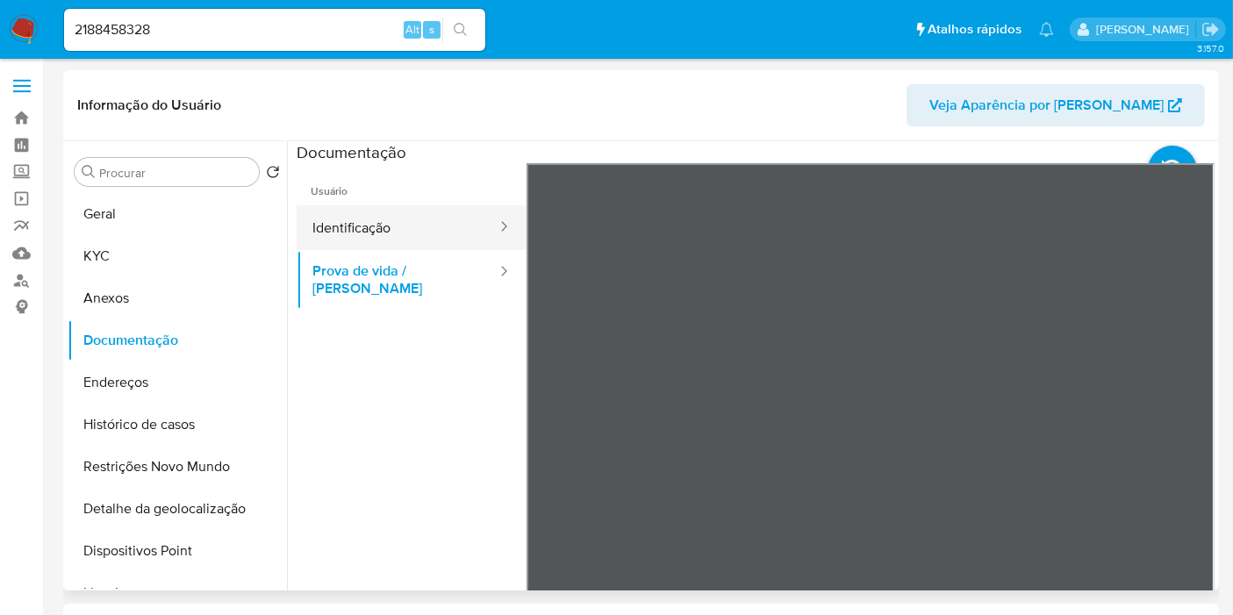
click at [332, 226] on button "Identificação" at bounding box center [398, 227] width 202 height 45
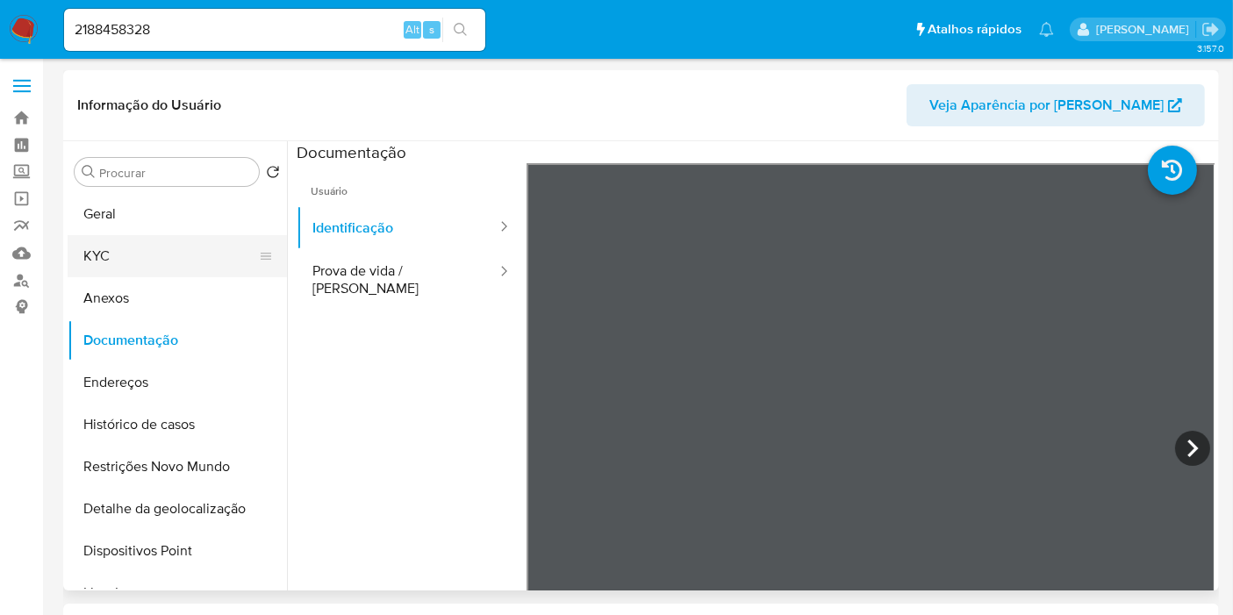
click at [201, 265] on button "KYC" at bounding box center [170, 256] width 205 height 42
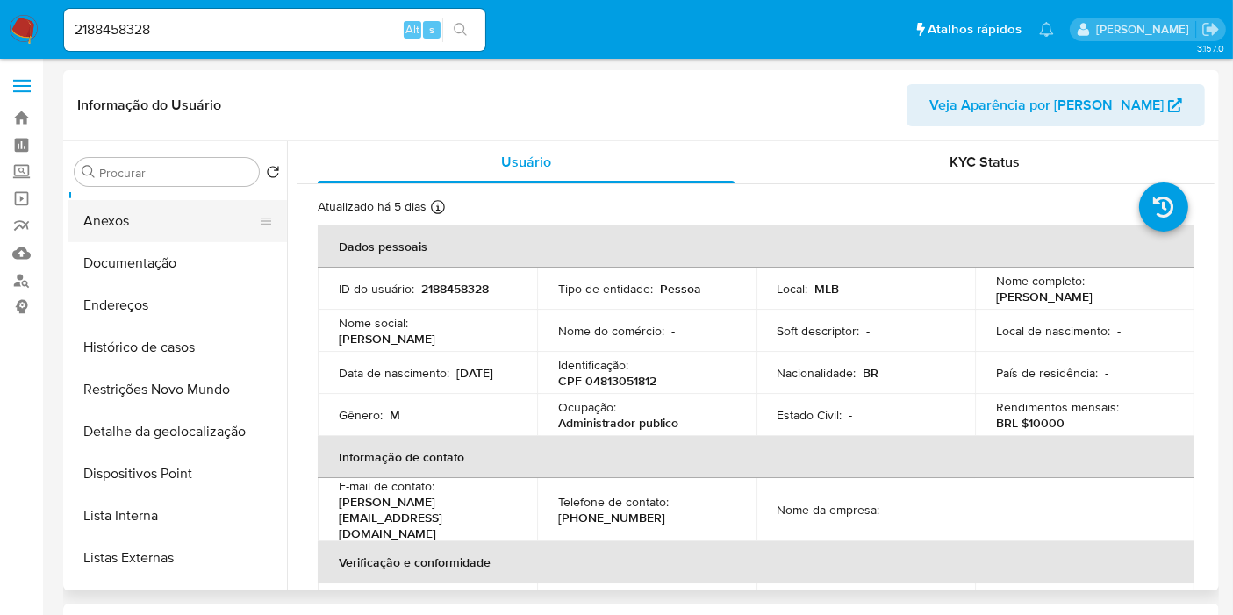
scroll to position [195, 0]
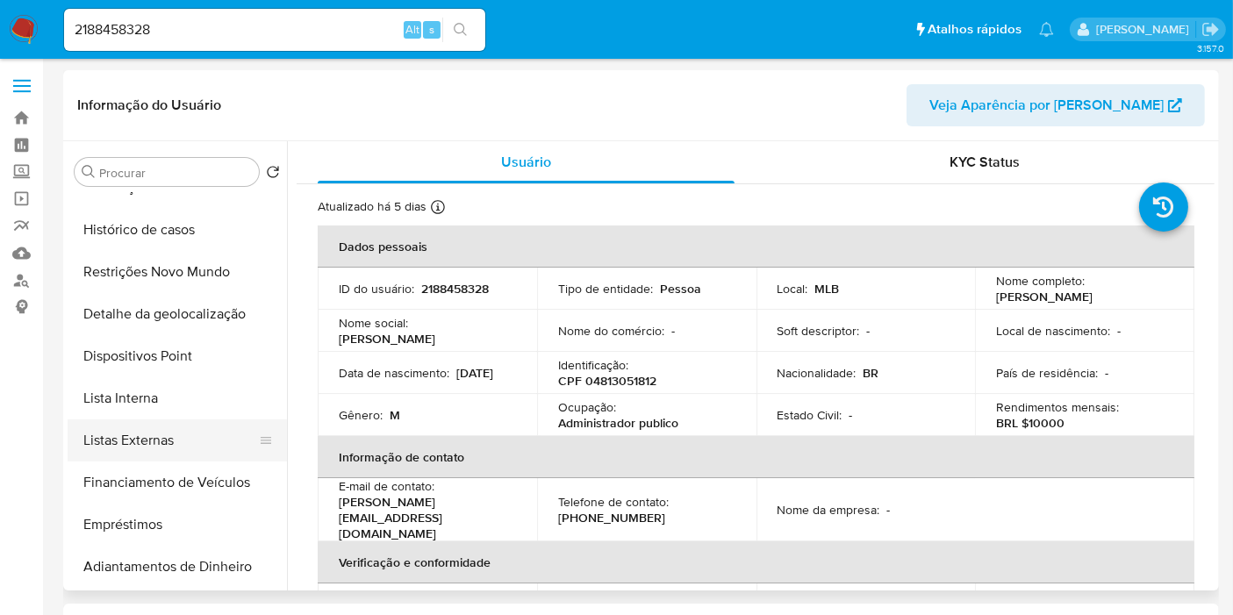
click at [184, 442] on button "Listas Externas" at bounding box center [170, 441] width 205 height 42
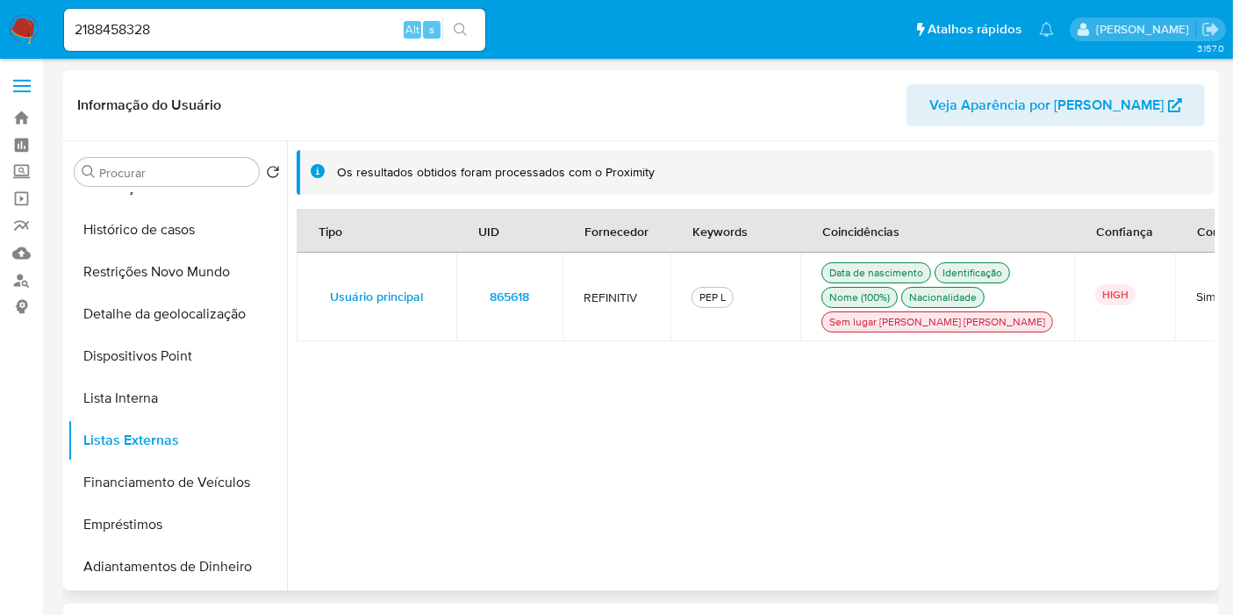
click at [485, 302] on button "865618" at bounding box center [510, 297] width 64 height 28
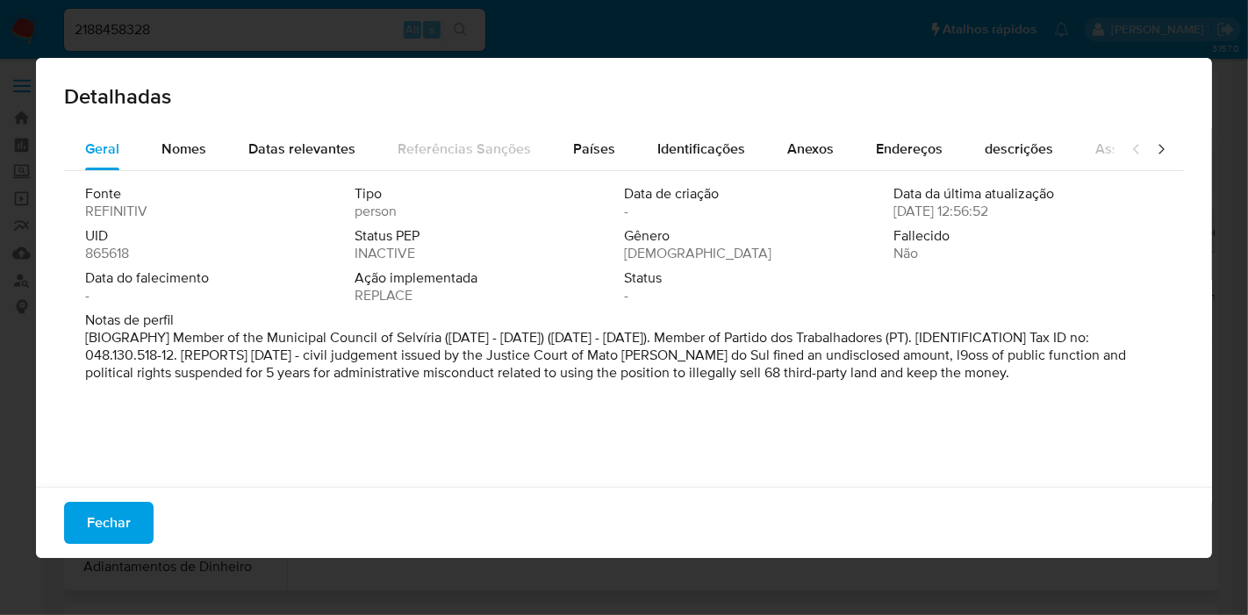
click at [118, 250] on span "865618" at bounding box center [107, 254] width 44 height 18
click at [107, 521] on span "Fechar" at bounding box center [109, 523] width 44 height 39
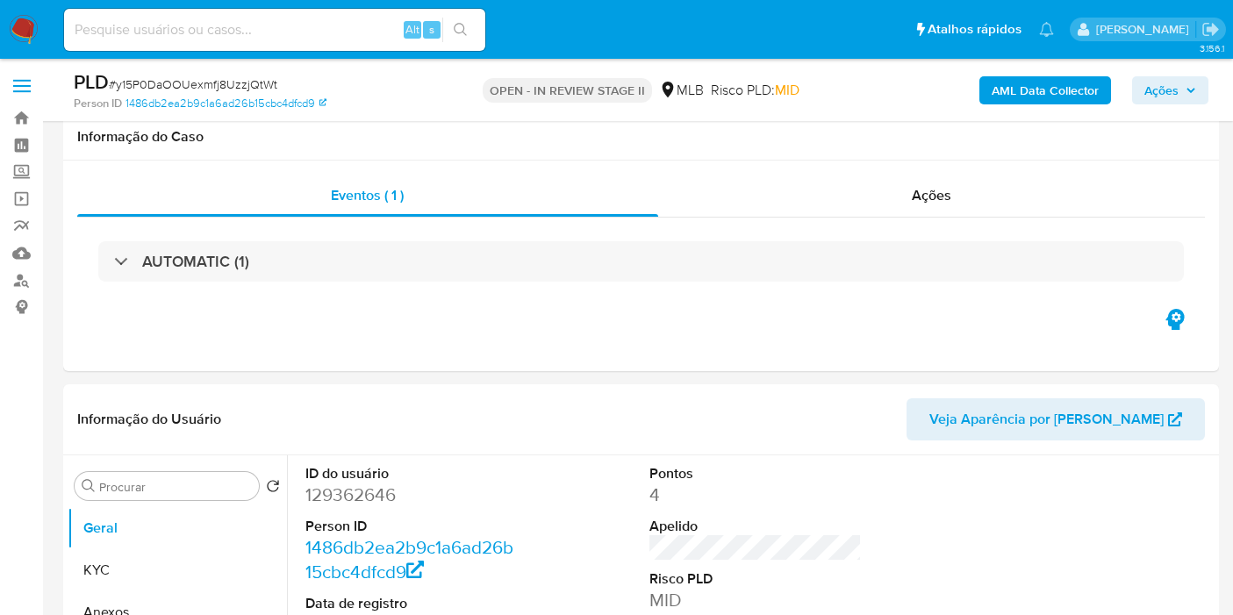
scroll to position [1853, 0]
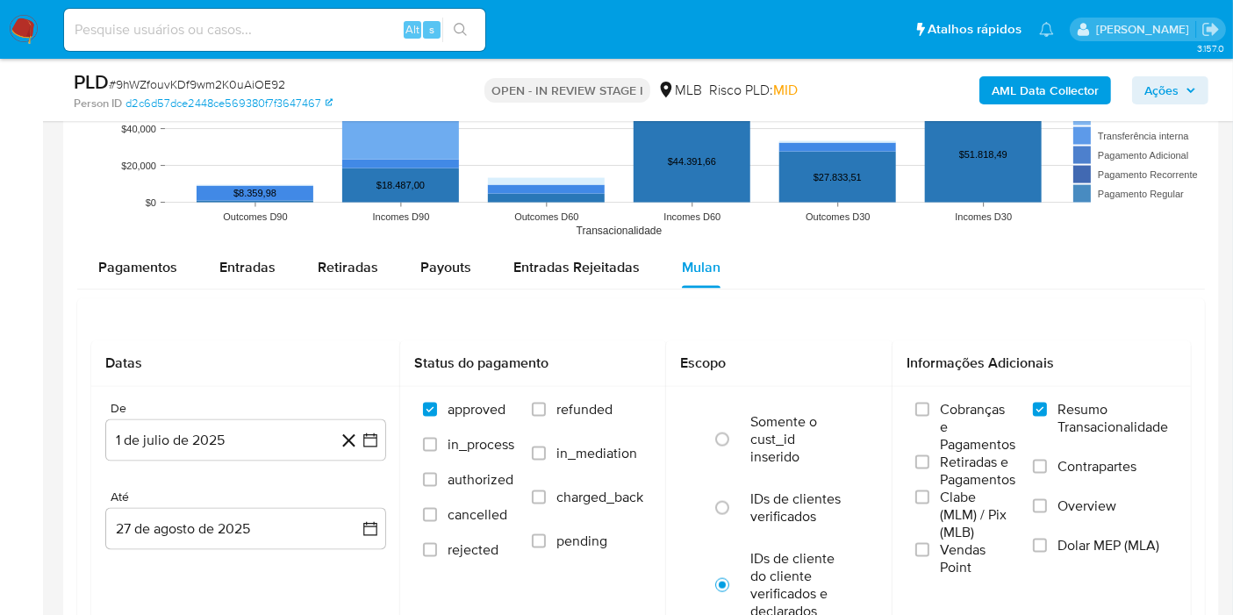
scroll to position [2340, 0]
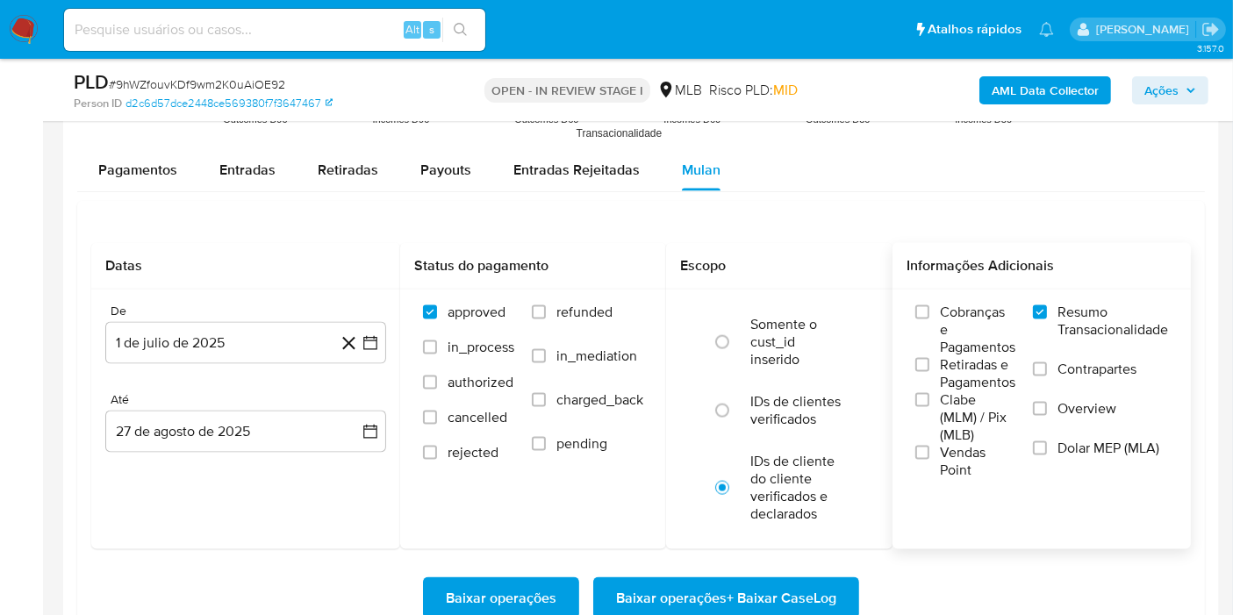
click at [944, 449] on span "Vendas Point" at bounding box center [977, 461] width 75 height 35
click at [930, 449] on input "Vendas Point" at bounding box center [923, 453] width 14 height 14
click at [1058, 315] on span "Resumo Transacionalidade" at bounding box center [1113, 321] width 111 height 35
click at [1047, 315] on input "Resumo Transacionalidade" at bounding box center [1040, 312] width 14 height 14
click at [542, 593] on span "Baixar operações" at bounding box center [501, 598] width 111 height 39
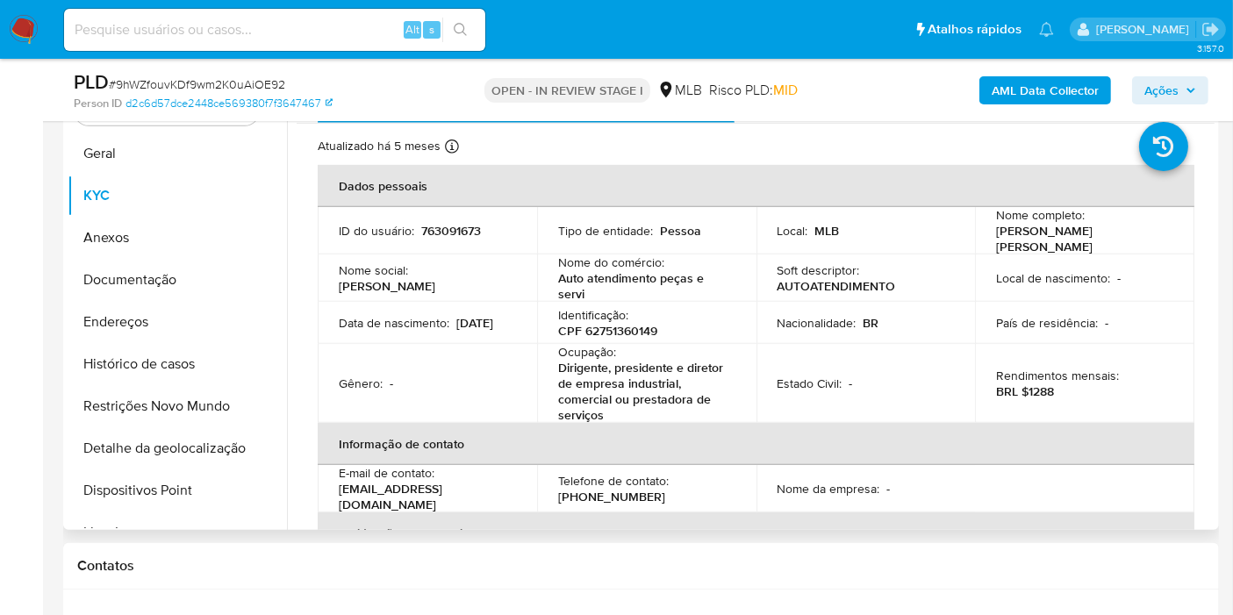
scroll to position [878, 0]
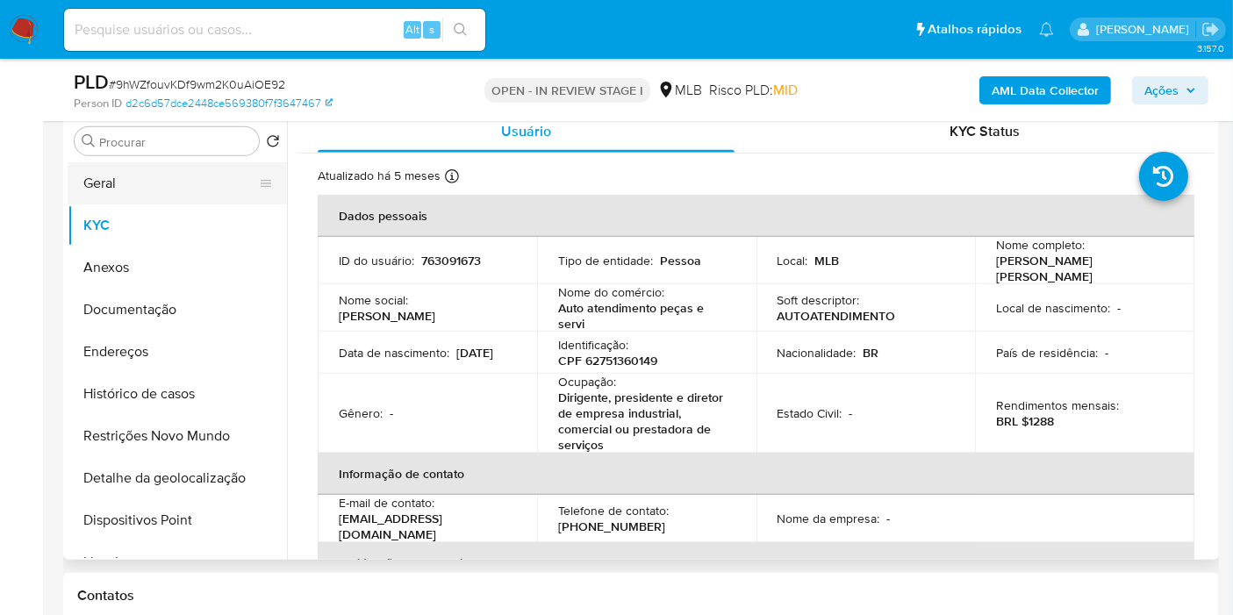
click at [196, 189] on button "Geral" at bounding box center [170, 183] width 205 height 42
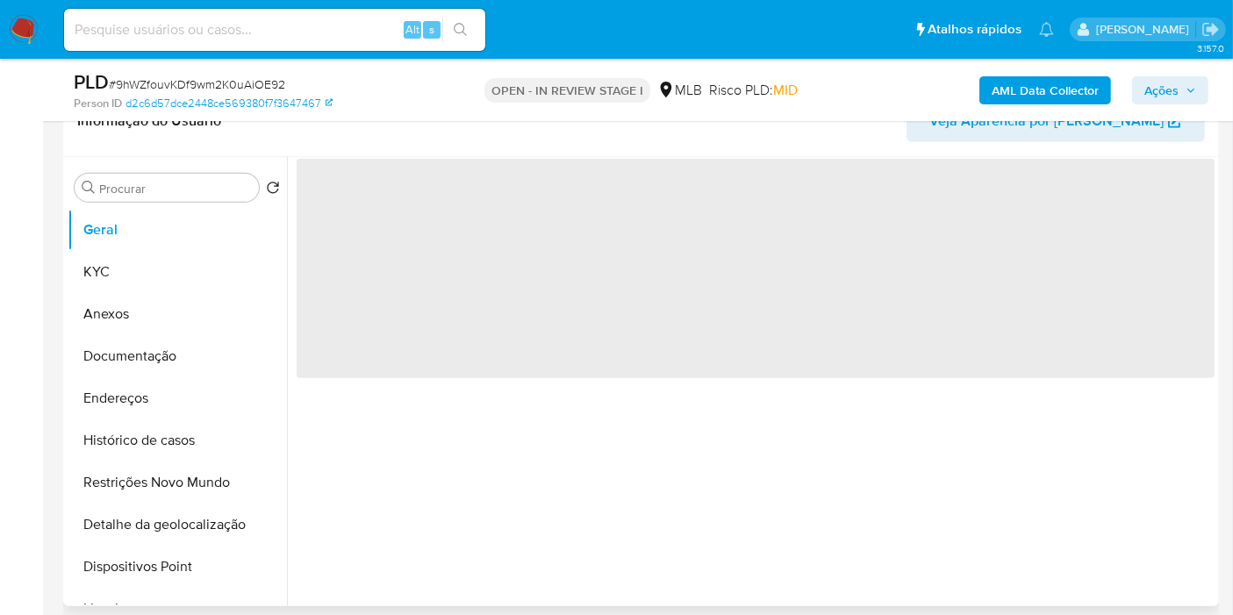
scroll to position [780, 0]
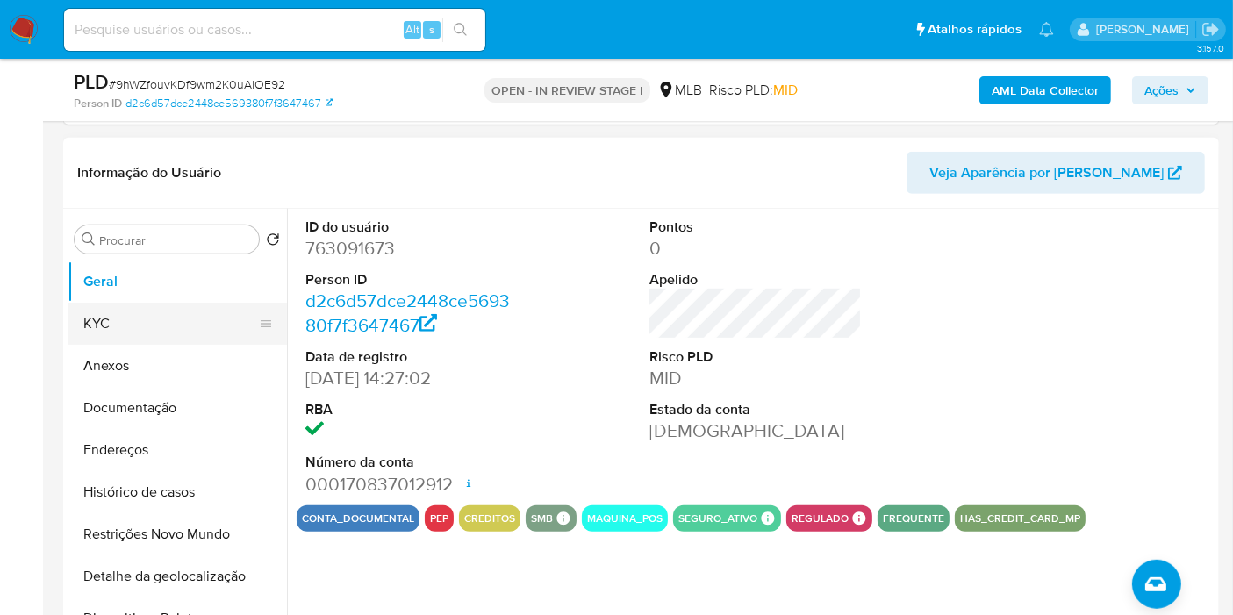
click at [193, 333] on button "KYC" at bounding box center [170, 324] width 205 height 42
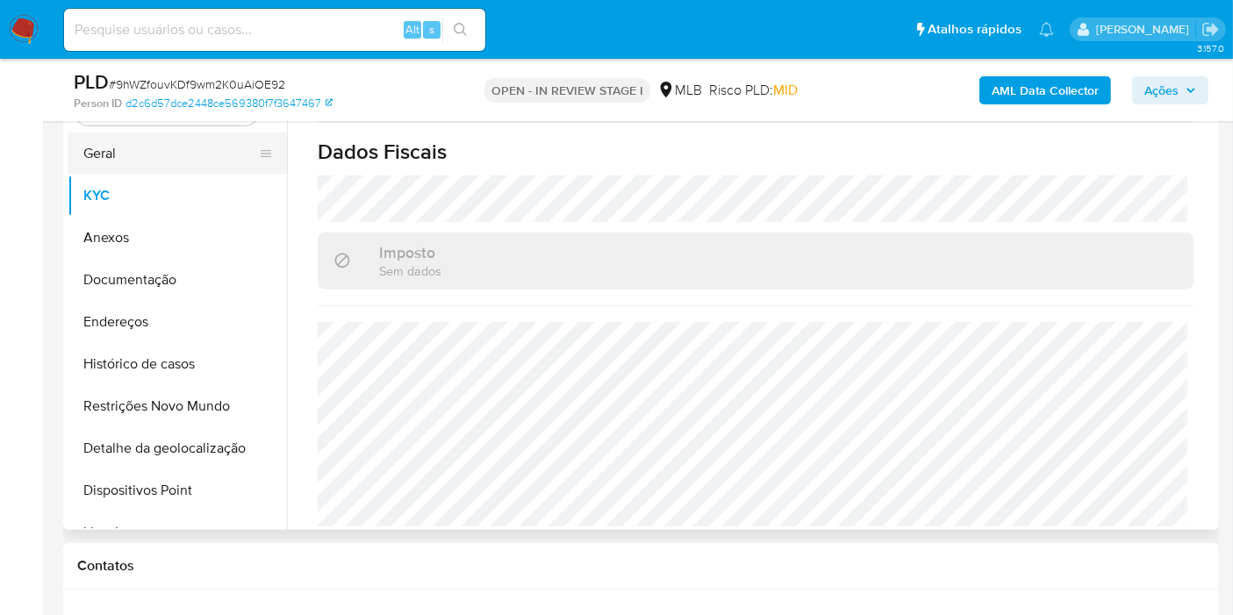
scroll to position [878, 0]
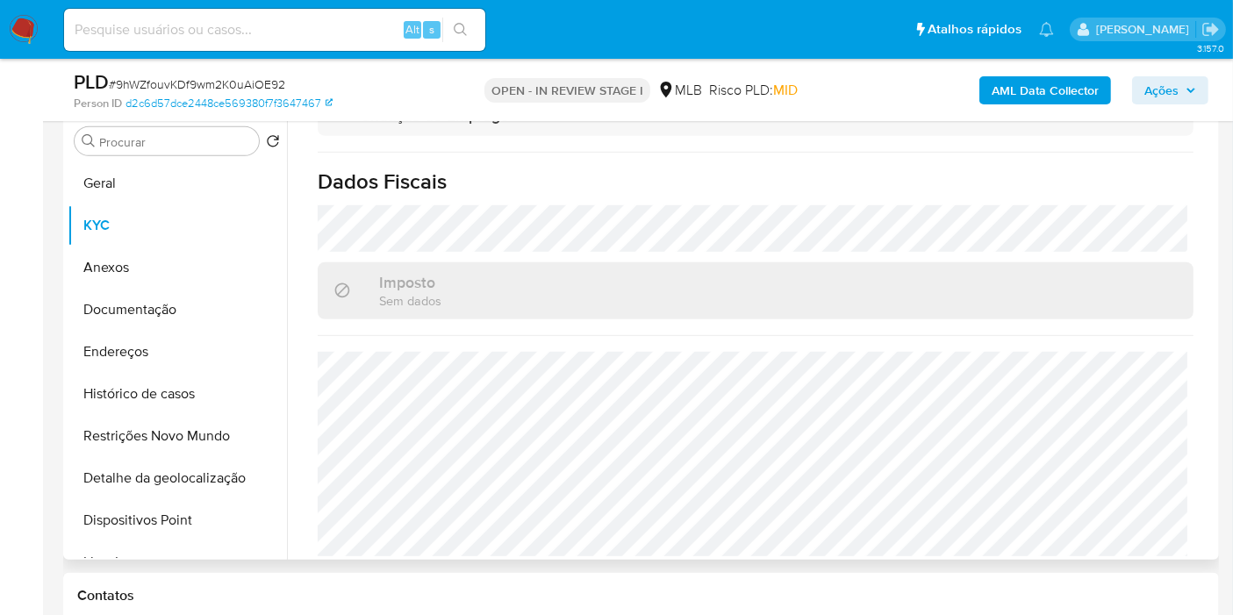
click at [571, 262] on div "Imposto Sem dados" at bounding box center [756, 290] width 876 height 57
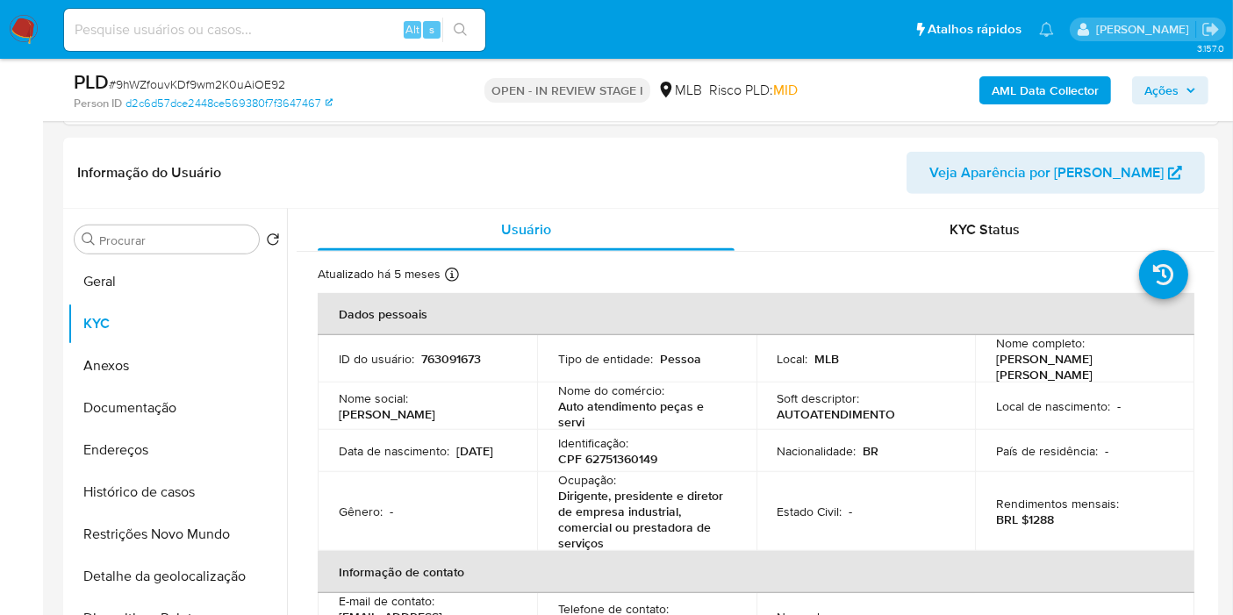
scroll to position [800, 0]
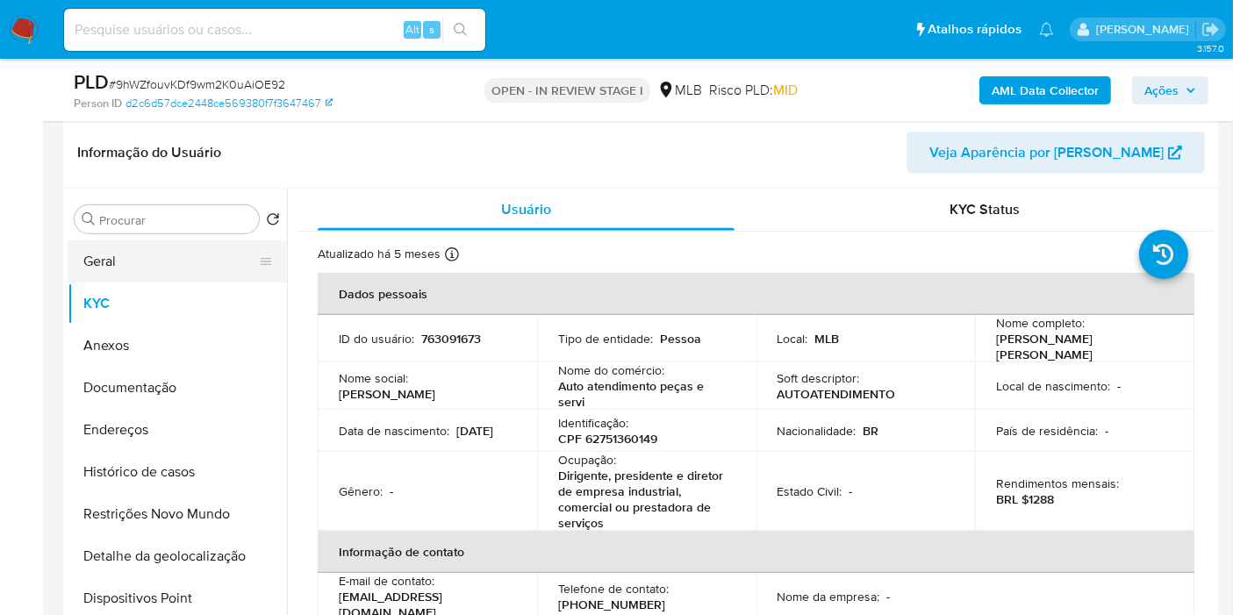
click at [183, 241] on button "Geral" at bounding box center [170, 262] width 205 height 42
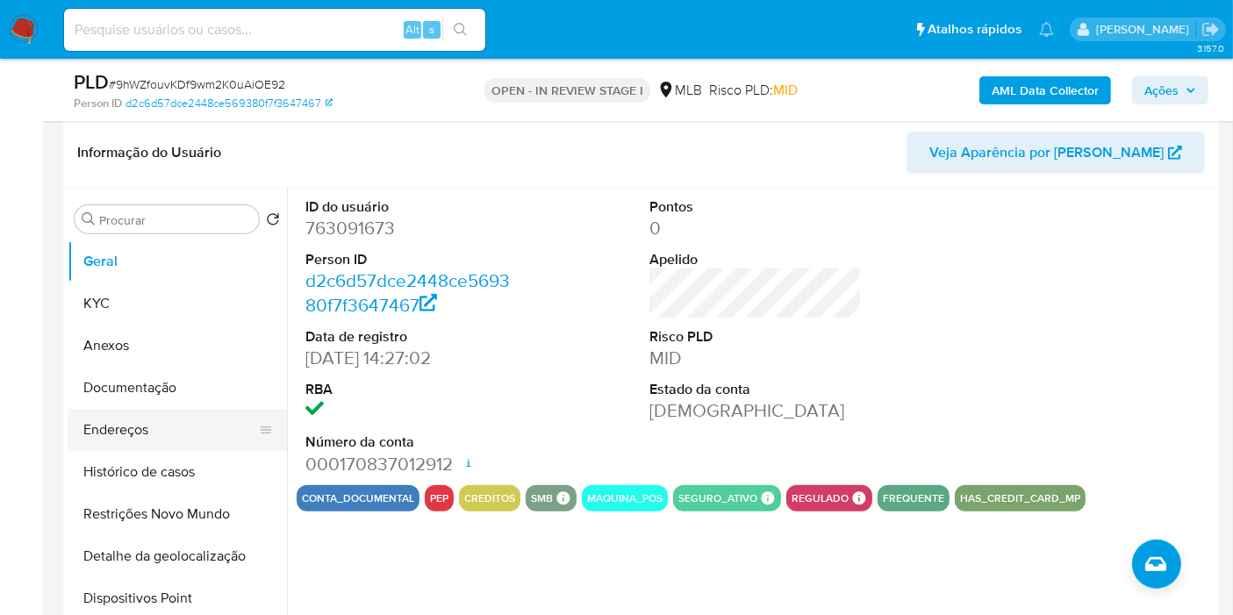
click at [176, 433] on button "Endereços" at bounding box center [170, 430] width 205 height 42
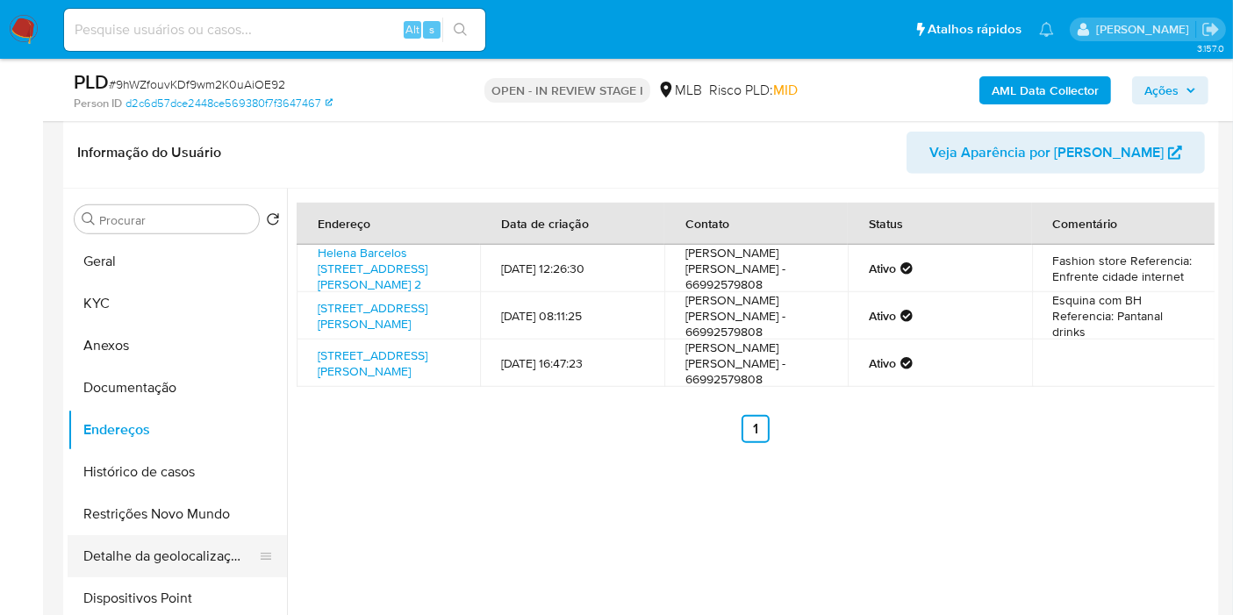
click at [140, 557] on button "Detalhe da geolocalização" at bounding box center [170, 556] width 205 height 42
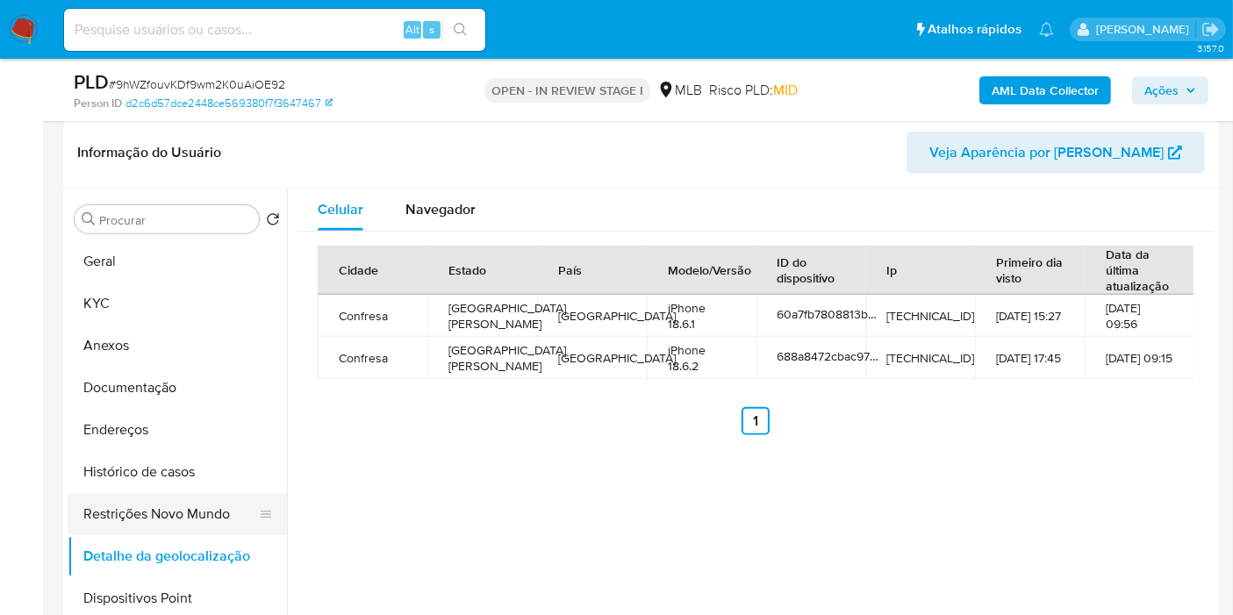
click at [169, 510] on button "Restrições Novo Mundo" at bounding box center [170, 514] width 205 height 42
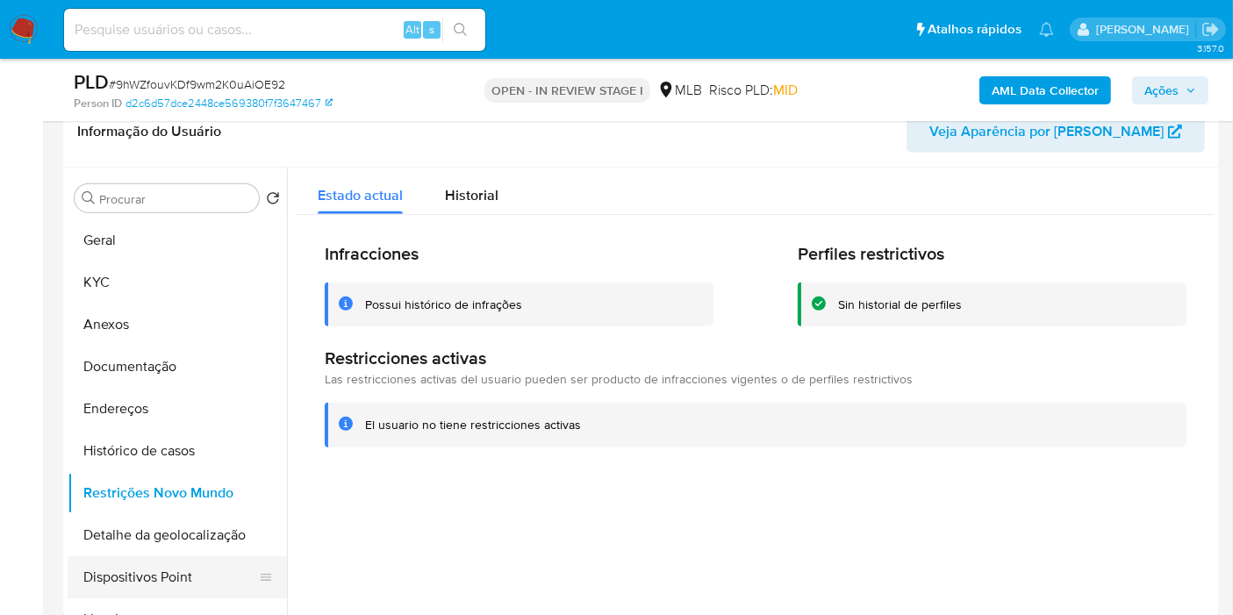
click at [194, 578] on button "Dispositivos Point" at bounding box center [170, 578] width 205 height 42
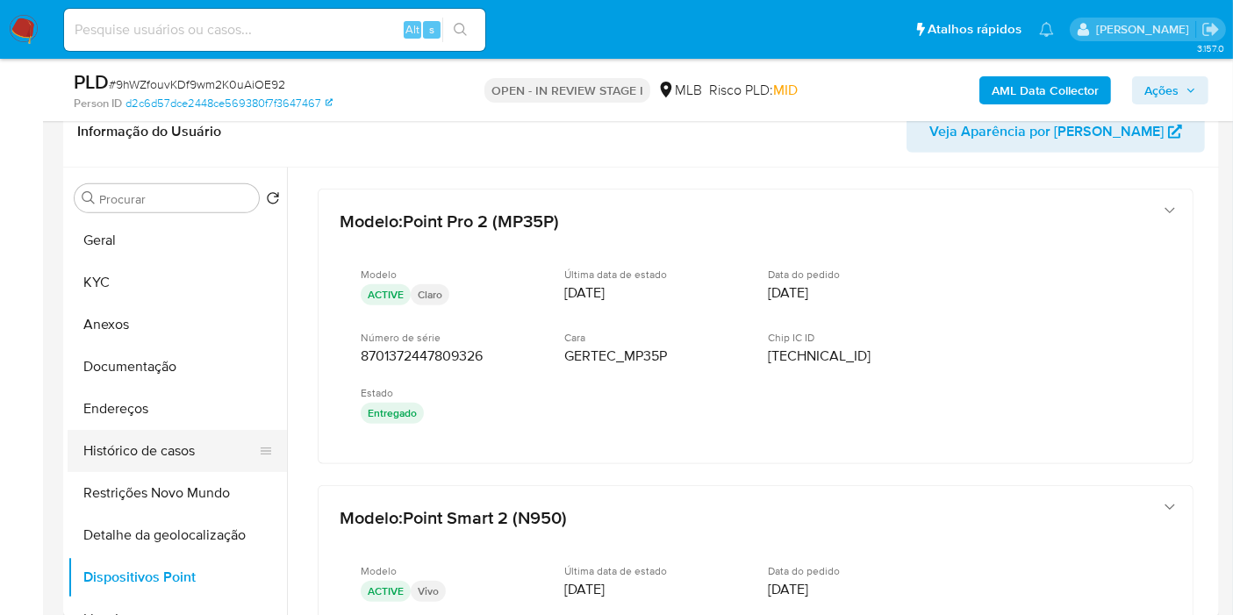
click at [193, 457] on button "Histórico de casos" at bounding box center [170, 451] width 205 height 42
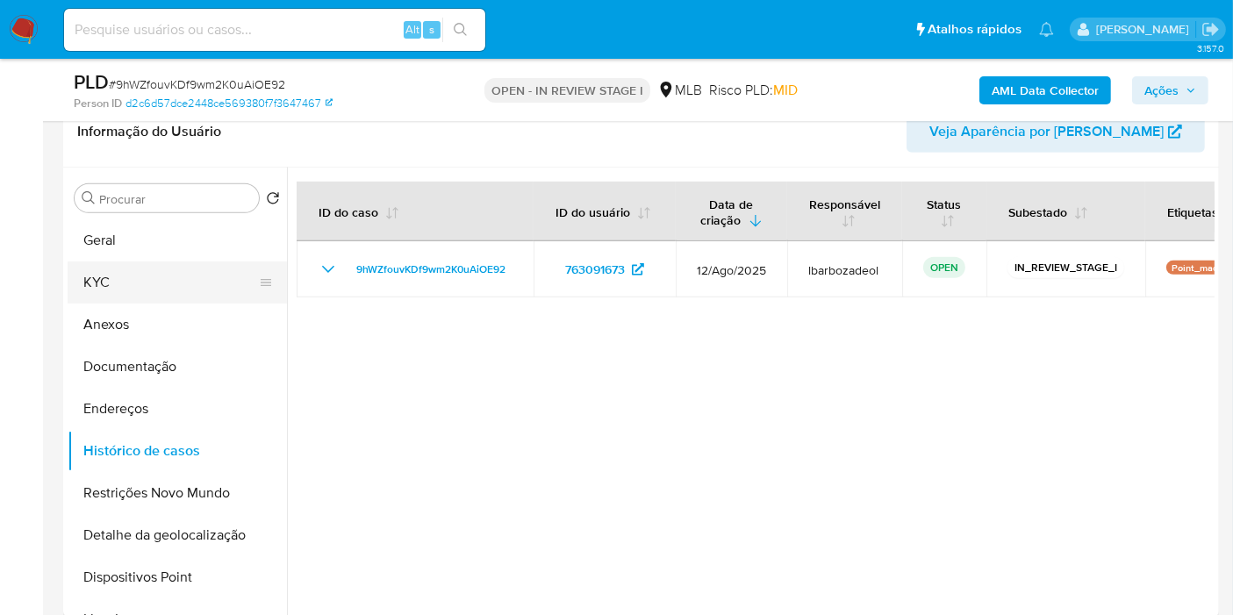
drag, startPoint x: 191, startPoint y: 280, endPoint x: 277, endPoint y: 292, distance: 86.9
click at [192, 280] on button "KYC" at bounding box center [170, 283] width 205 height 42
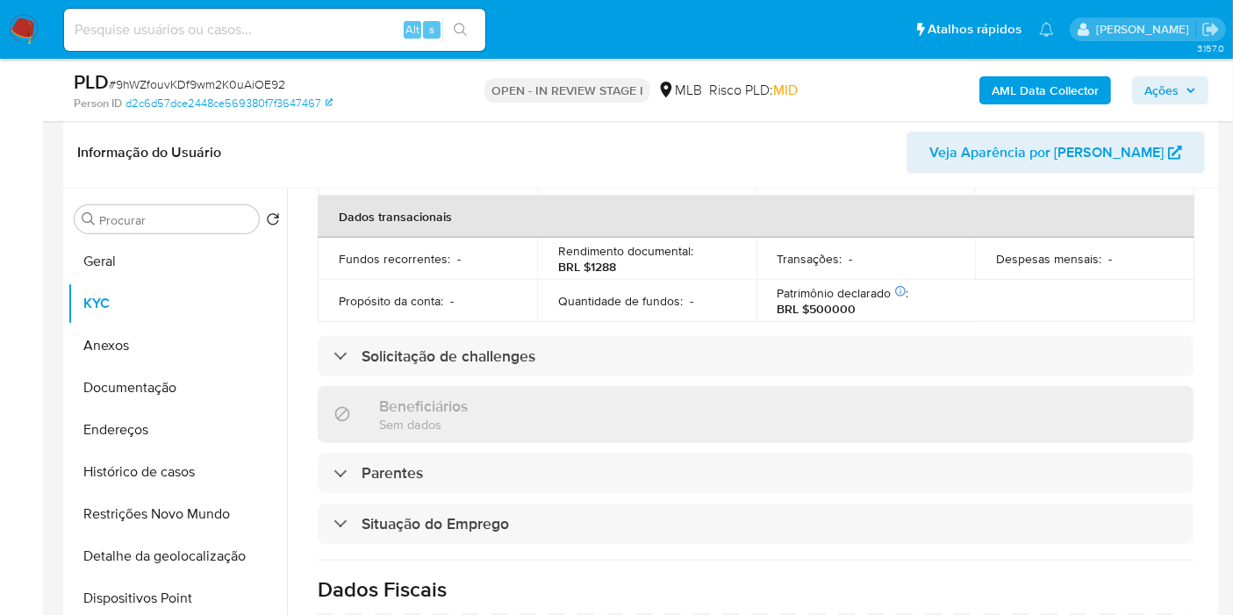
scroll to position [839, 0]
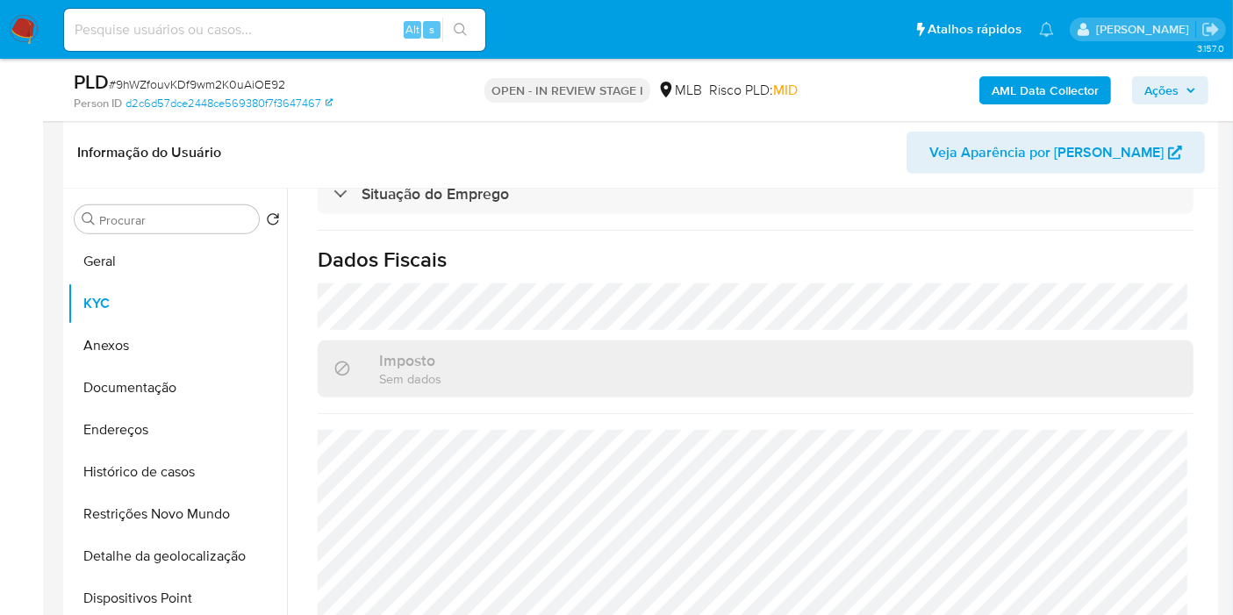
click at [1162, 90] on span "Ações" at bounding box center [1162, 90] width 34 height 28
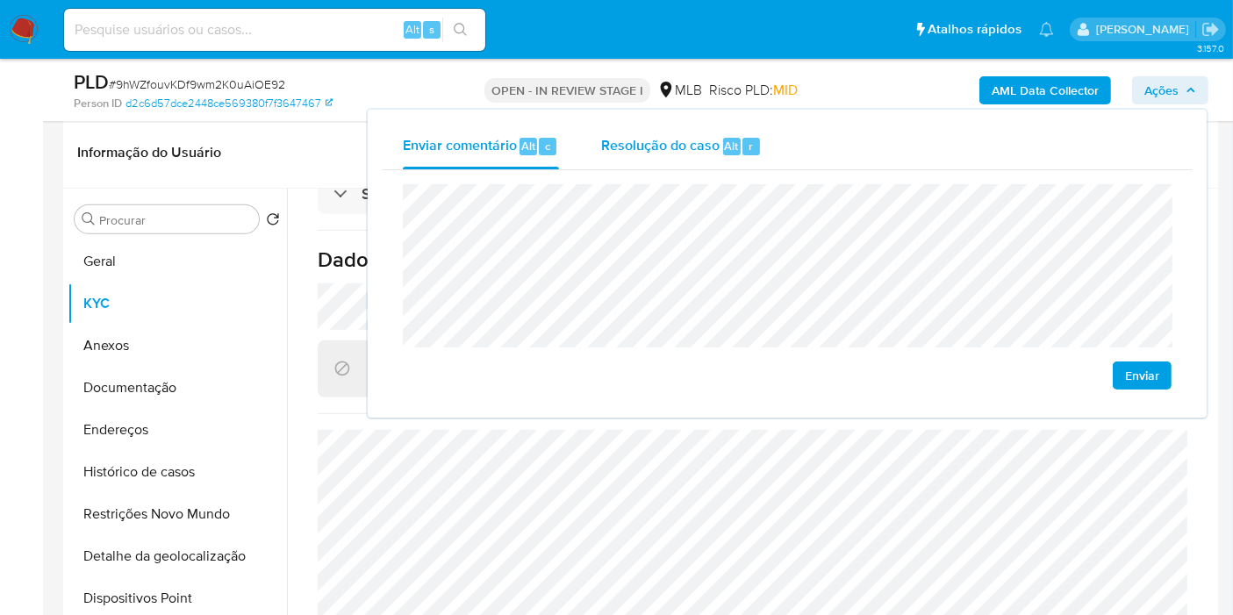
click at [706, 149] on span "Resolução do caso" at bounding box center [660, 145] width 119 height 20
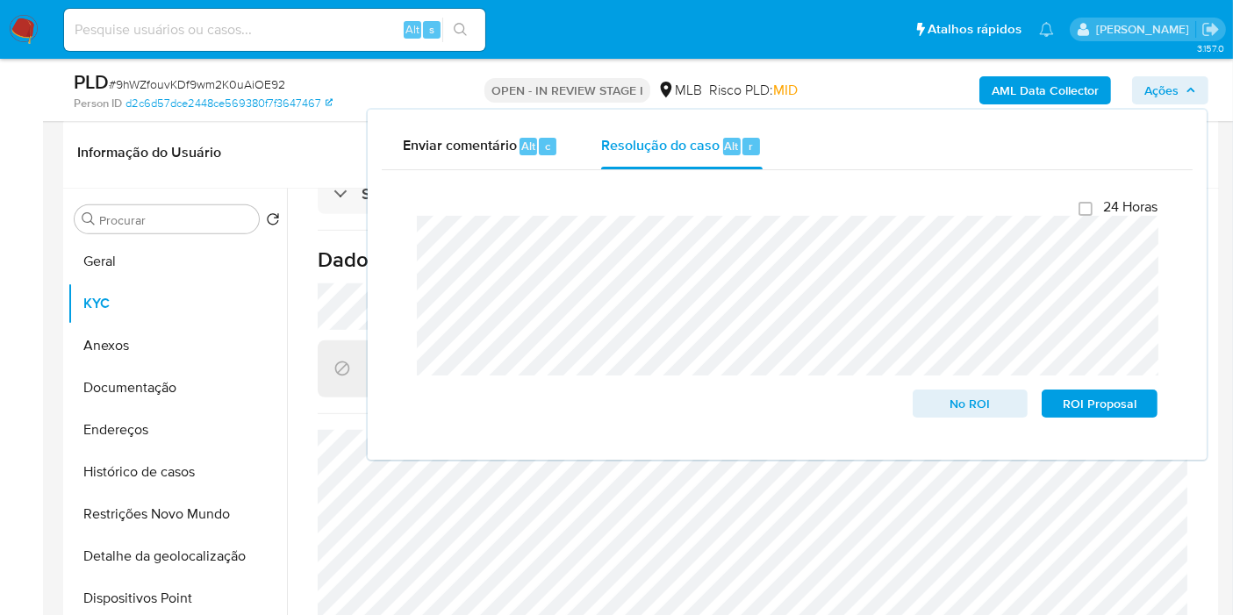
click at [863, 96] on div "AML Data Collector Ações Enviar comentário Alt c Resolução do caso Alt r Fecham…" at bounding box center [1022, 89] width 374 height 41
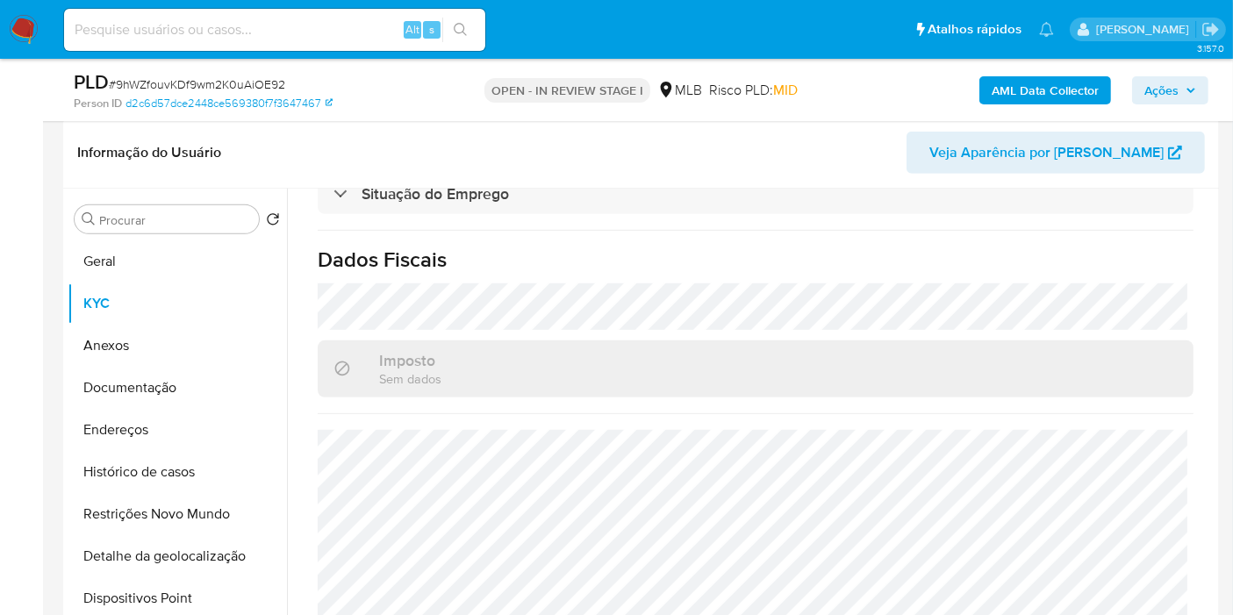
click at [1018, 94] on b "AML Data Collector" at bounding box center [1045, 90] width 107 height 28
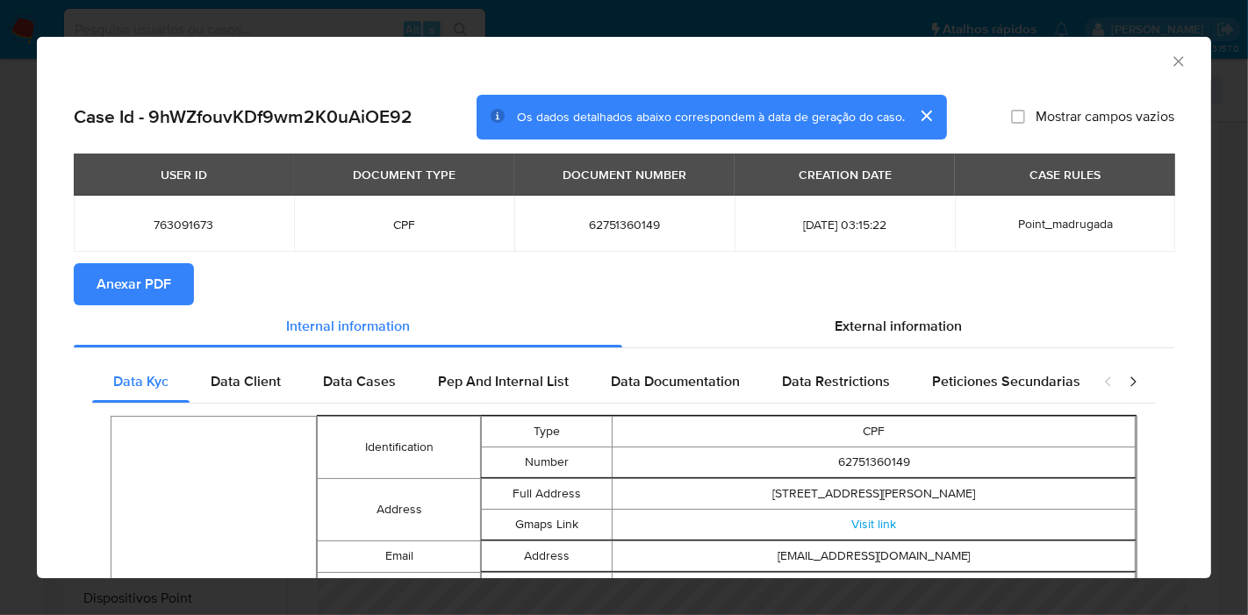
click at [147, 289] on span "Anexar PDF" at bounding box center [134, 284] width 75 height 39
click at [1170, 63] on icon "Fechar a janela" at bounding box center [1179, 62] width 18 height 18
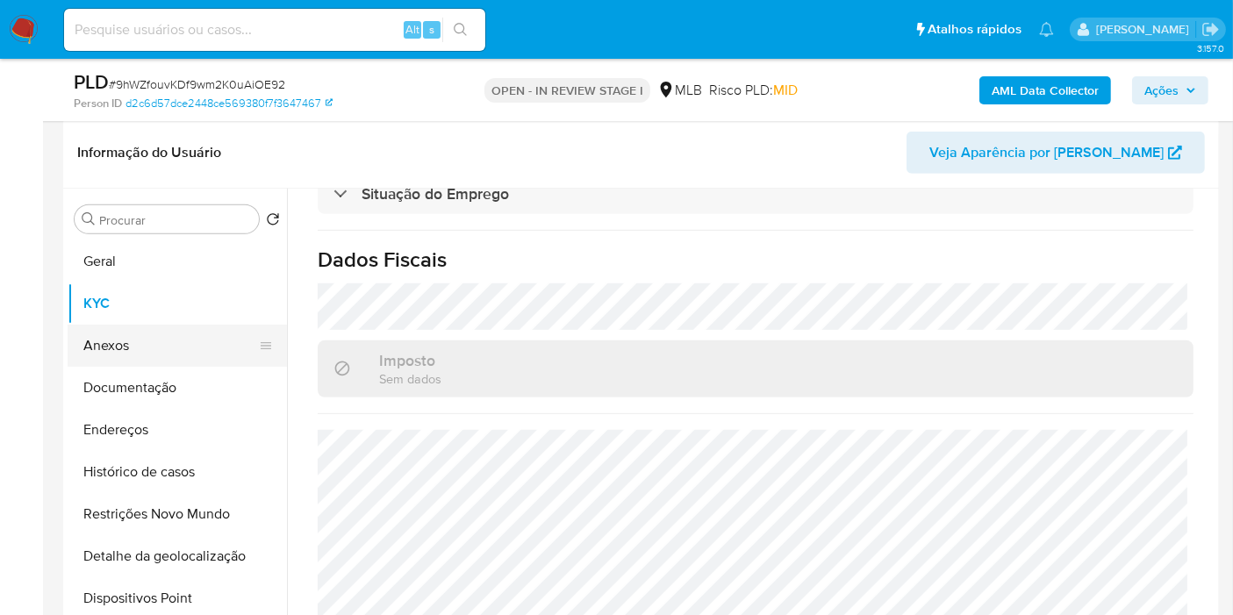
click at [115, 344] on button "Anexos" at bounding box center [170, 346] width 205 height 42
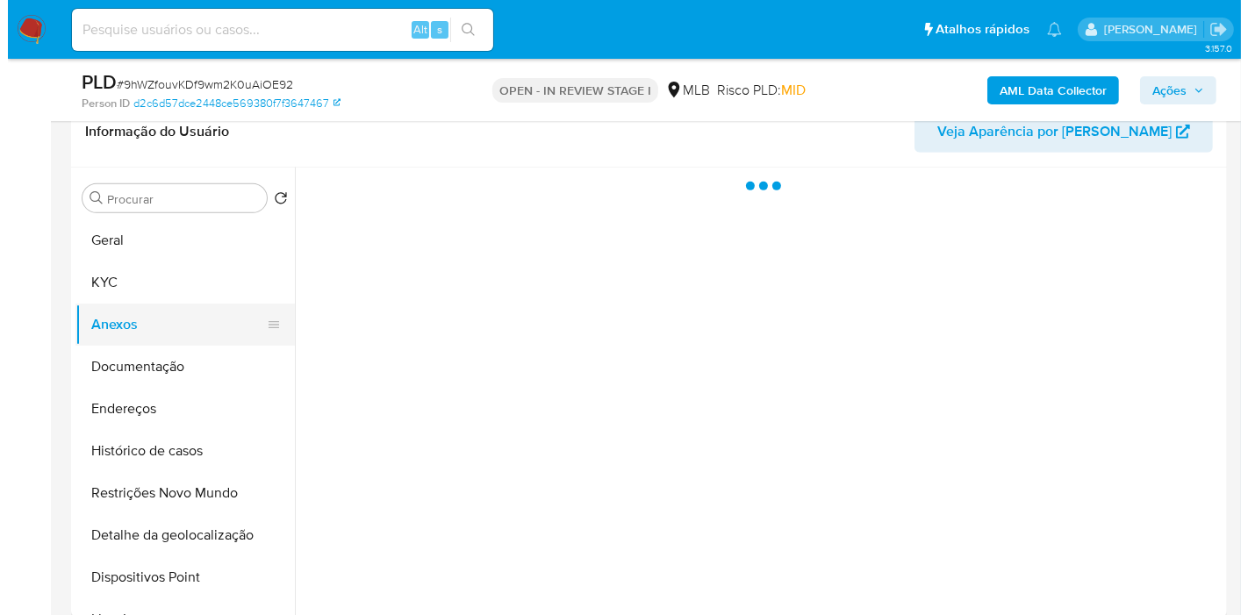
scroll to position [0, 0]
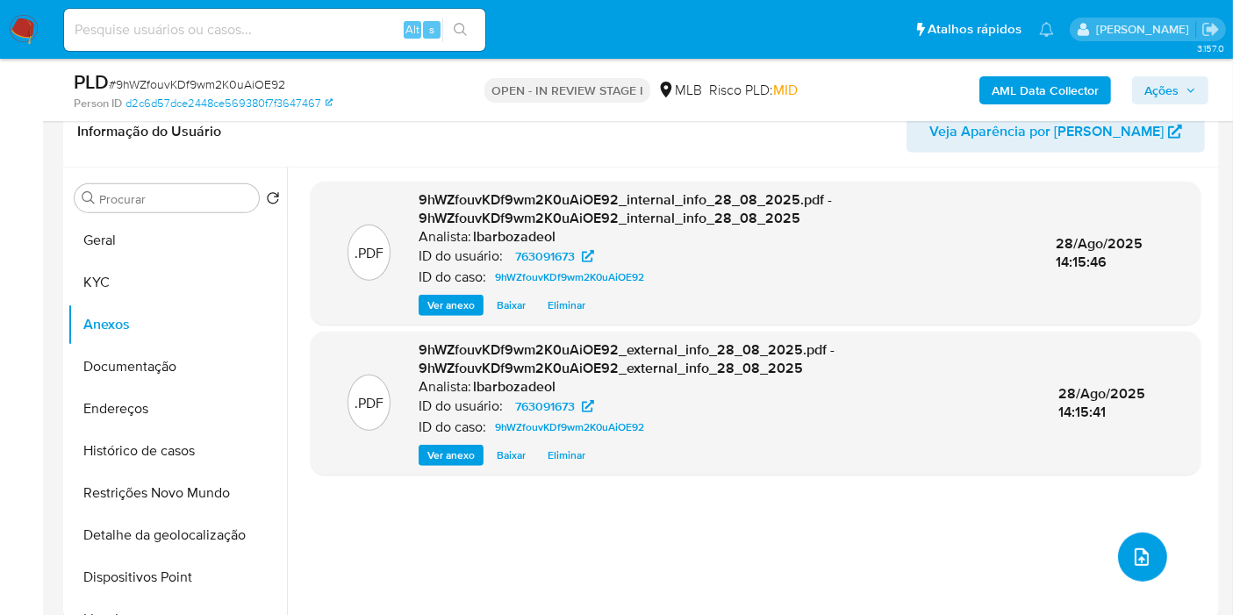
click at [1147, 557] on icon "upload-file" at bounding box center [1142, 557] width 21 height 21
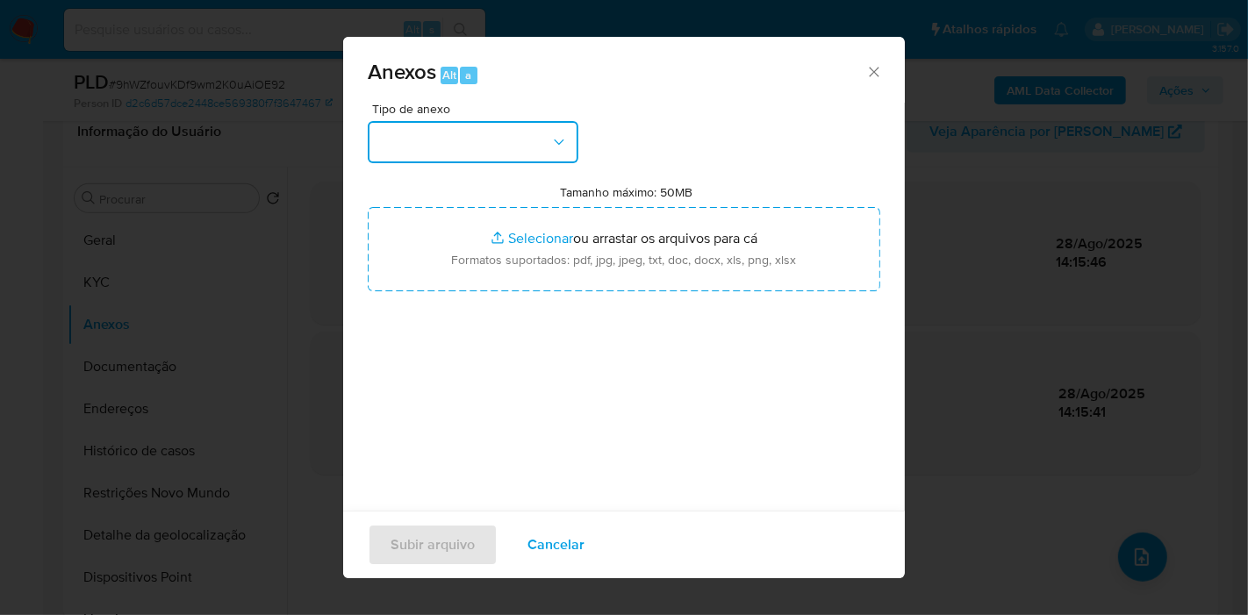
click at [536, 147] on button "button" at bounding box center [473, 142] width 211 height 42
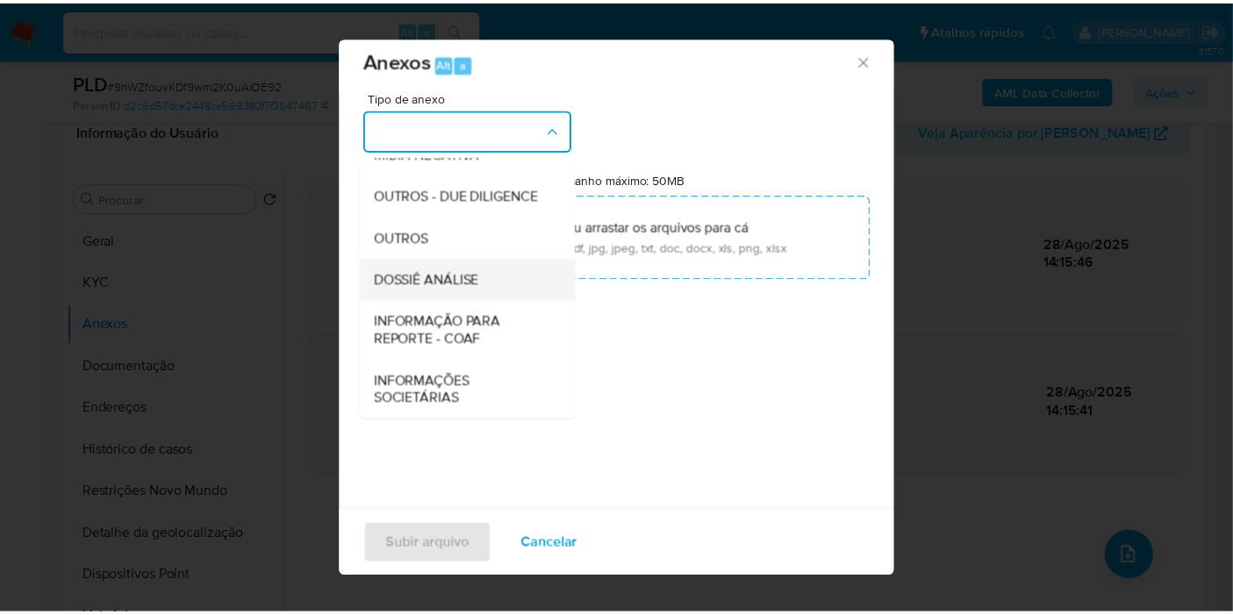
scroll to position [18, 0]
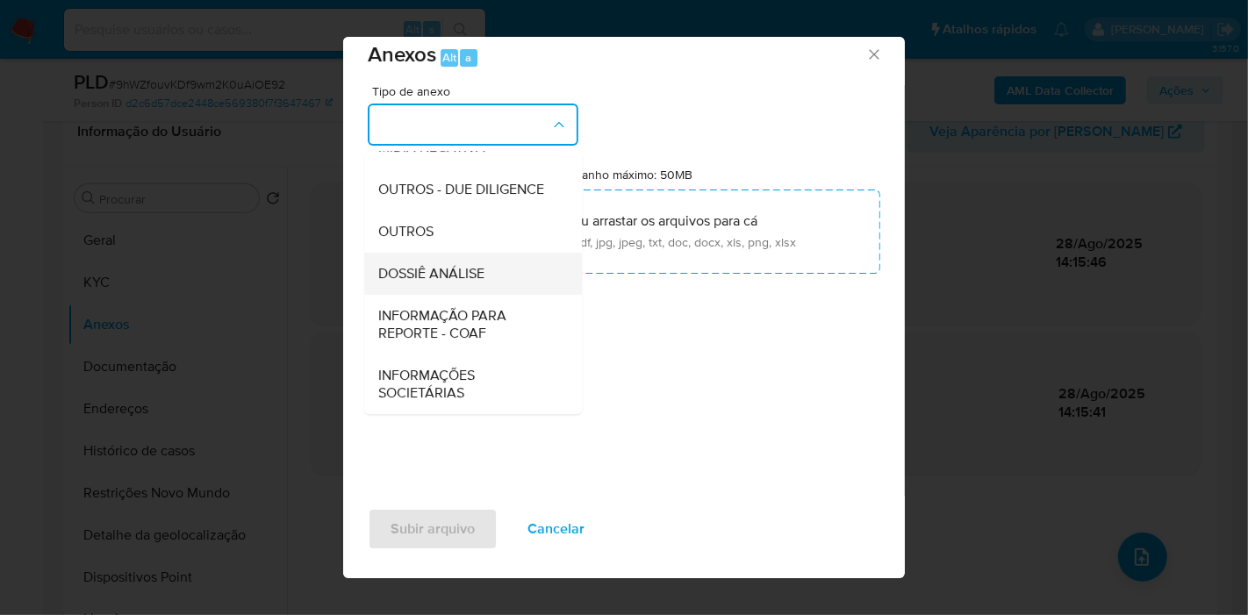
click at [482, 260] on div "DOSSIÊ ANÁLISE" at bounding box center [467, 274] width 179 height 42
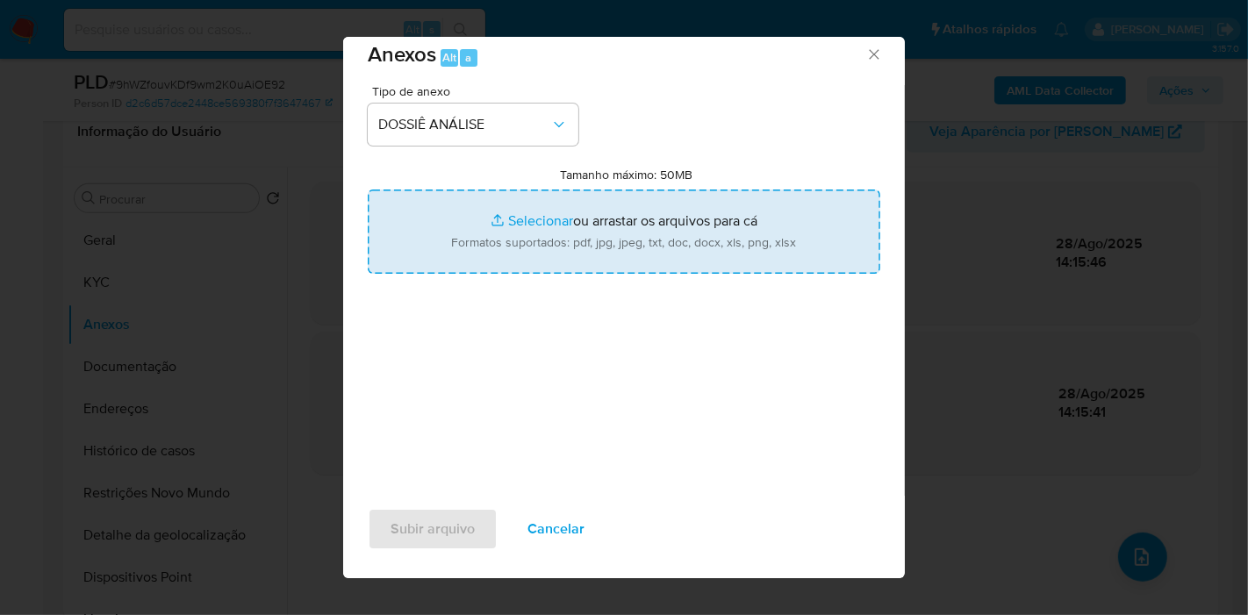
click at [488, 241] on input "Tamanho máximo: 50MB Selecionar arquivos" at bounding box center [624, 232] width 513 height 84
type input "C:\fakepath\Mulan 763091673_2025_08_28_12_09_41.pdf"
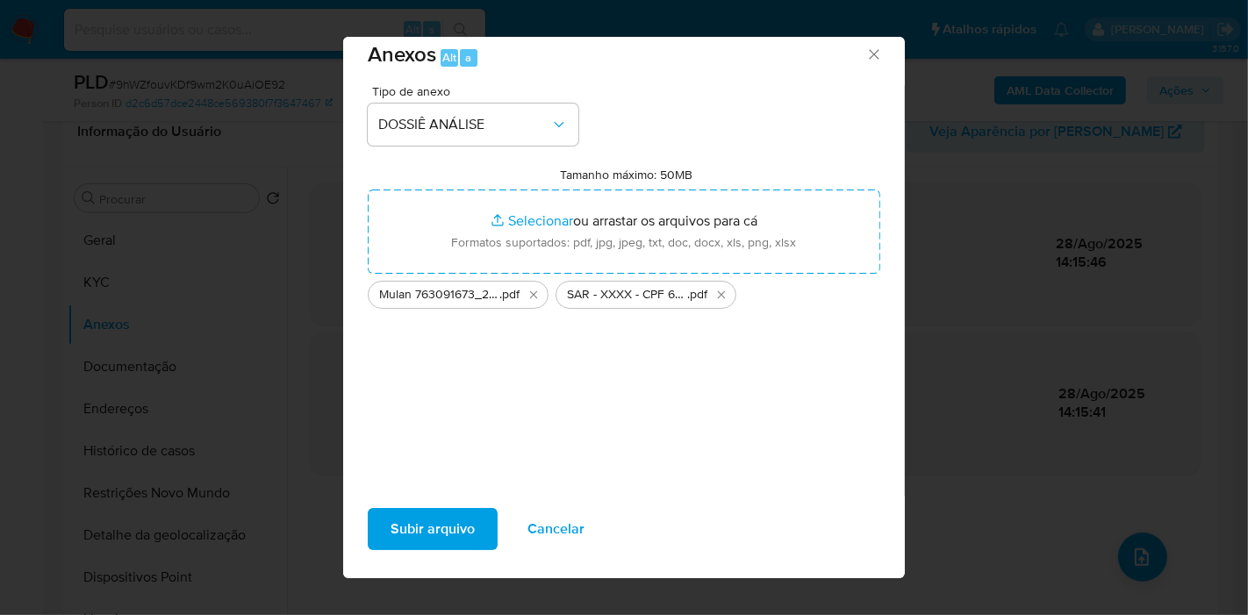
click at [426, 530] on span "Subir arquivo" at bounding box center [433, 529] width 84 height 39
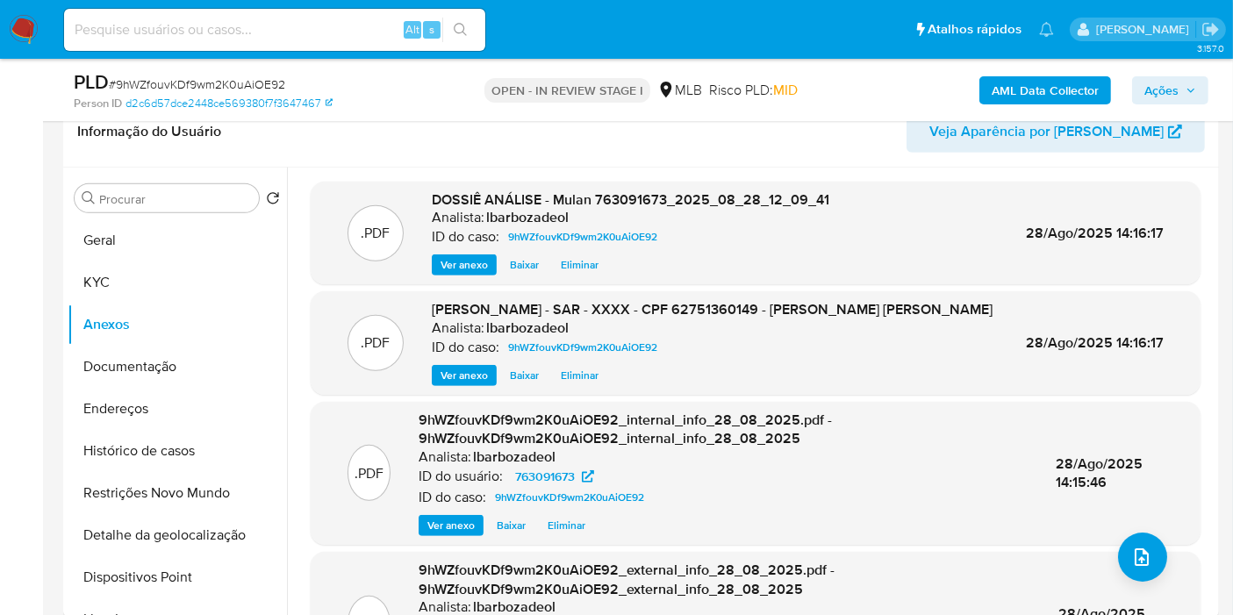
drag, startPoint x: 1198, startPoint y: 80, endPoint x: 1186, endPoint y: 97, distance: 20.7
click at [1198, 80] on button "Ações" at bounding box center [1170, 90] width 76 height 28
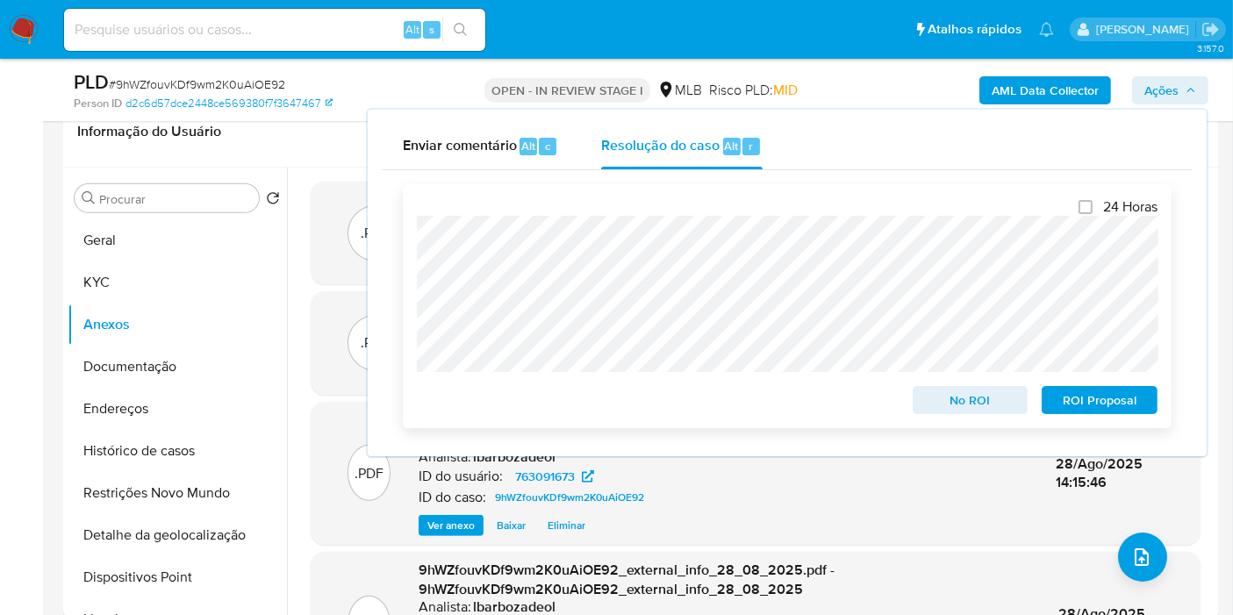
click at [1084, 405] on span "ROI Proposal" at bounding box center [1099, 400] width 91 height 25
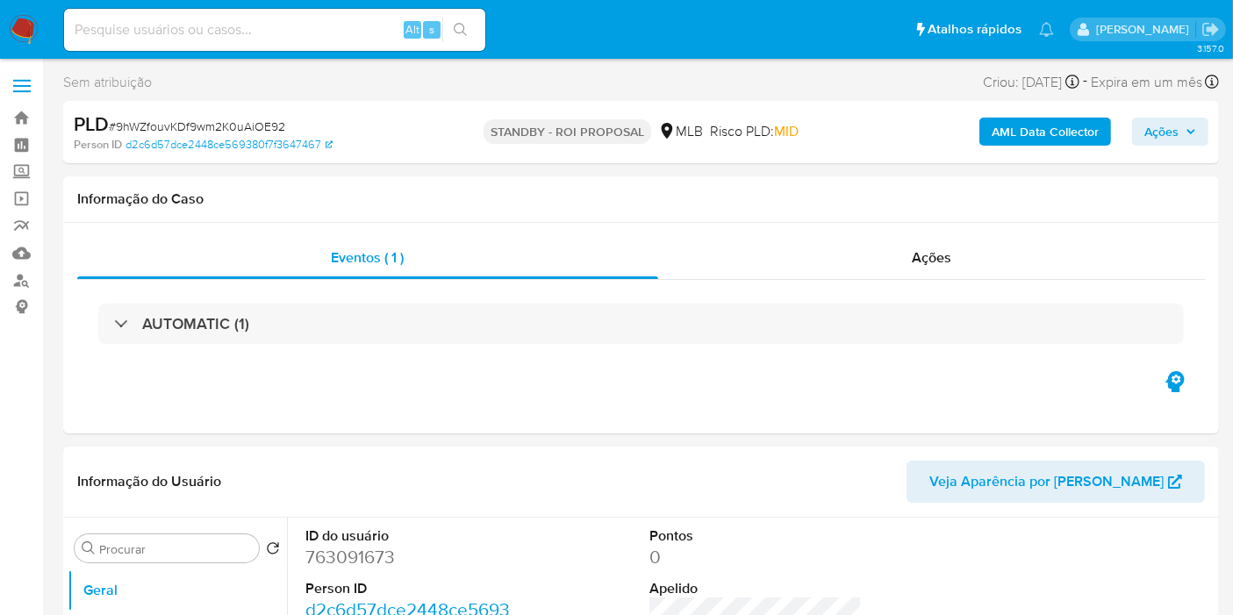
select select "10"
click at [152, 190] on h1 "Informação do Caso" at bounding box center [641, 199] width 1128 height 18
click at [23, 33] on img at bounding box center [24, 30] width 30 height 30
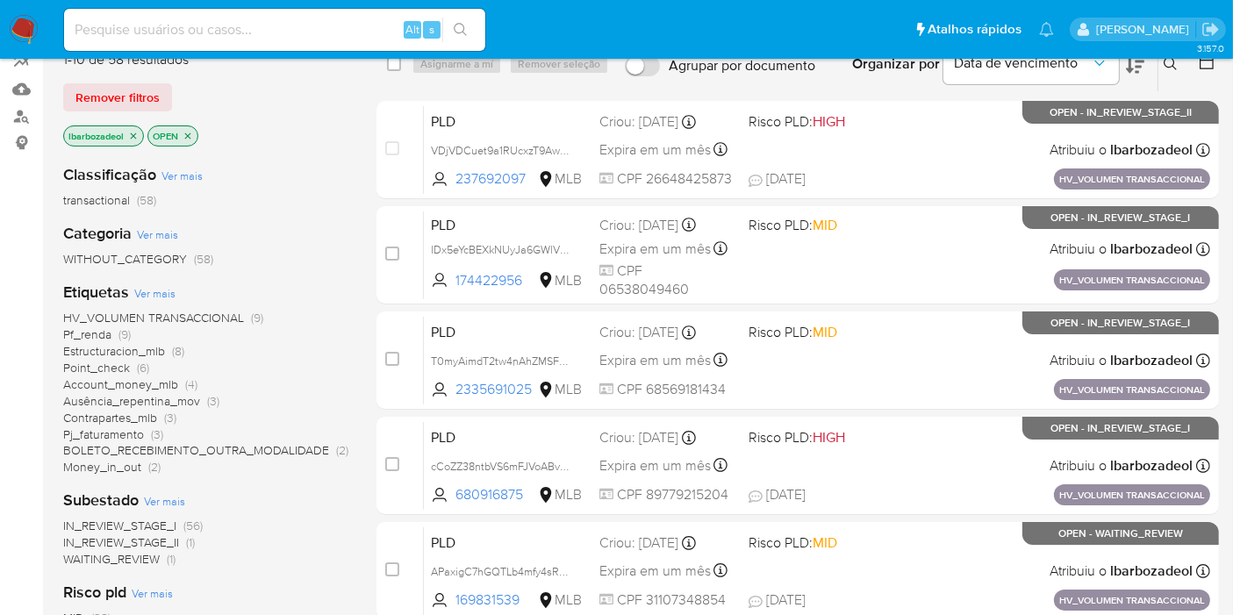
scroll to position [195, 0]
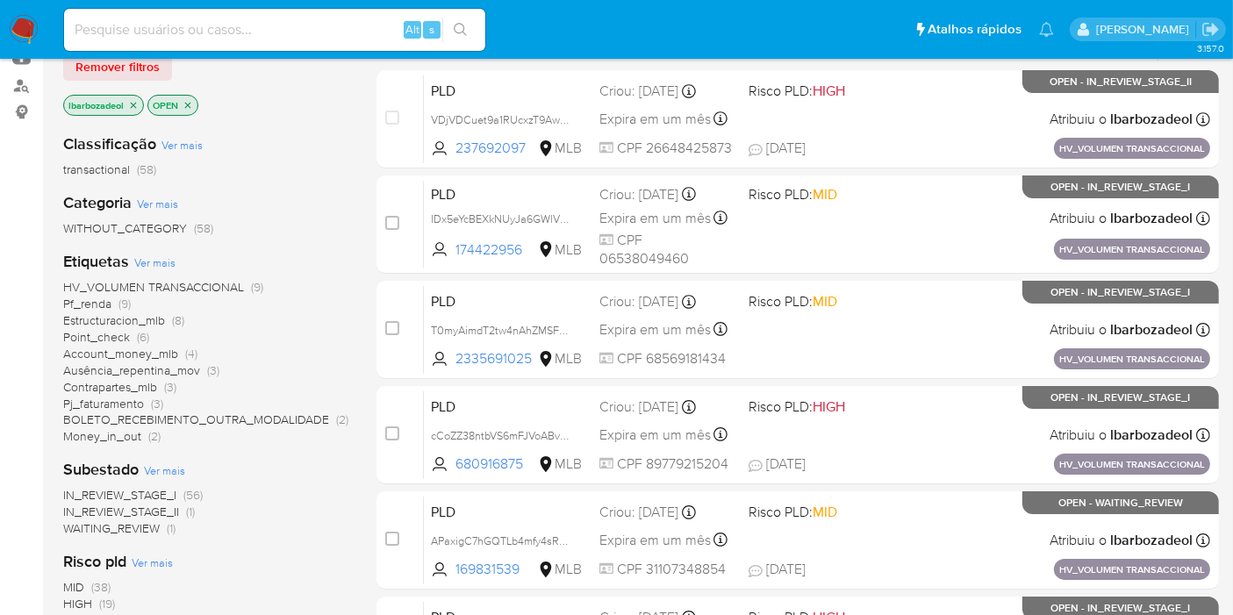
click at [170, 282] on span "HV_VOLUMEN TRANSACCIONAL" at bounding box center [153, 287] width 181 height 18
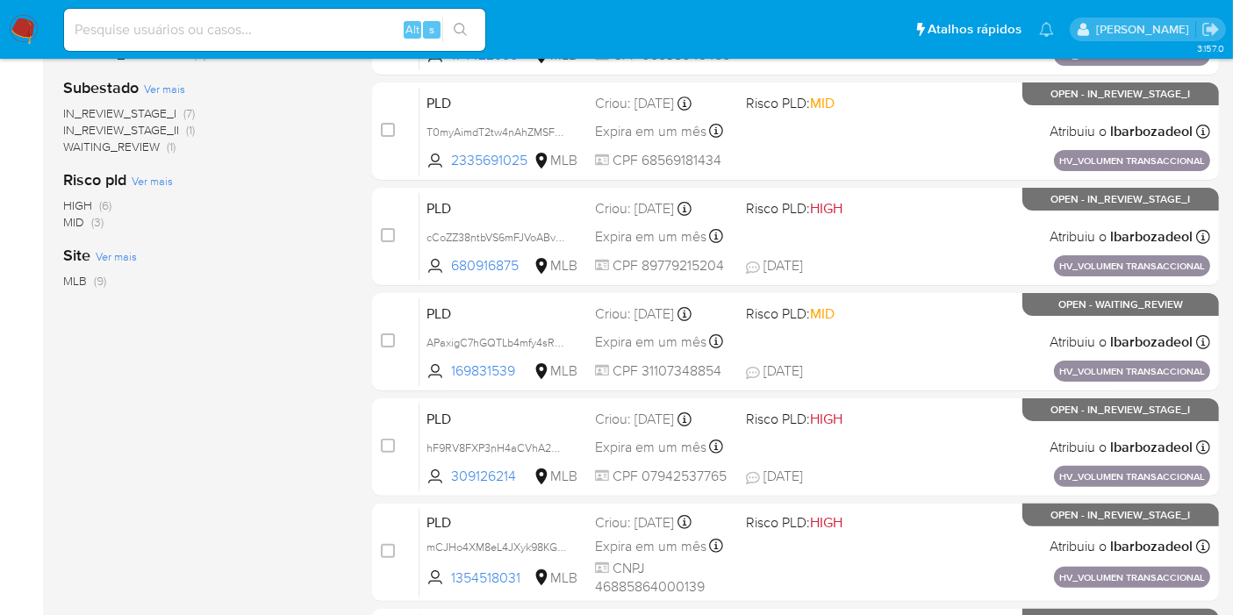
scroll to position [663, 0]
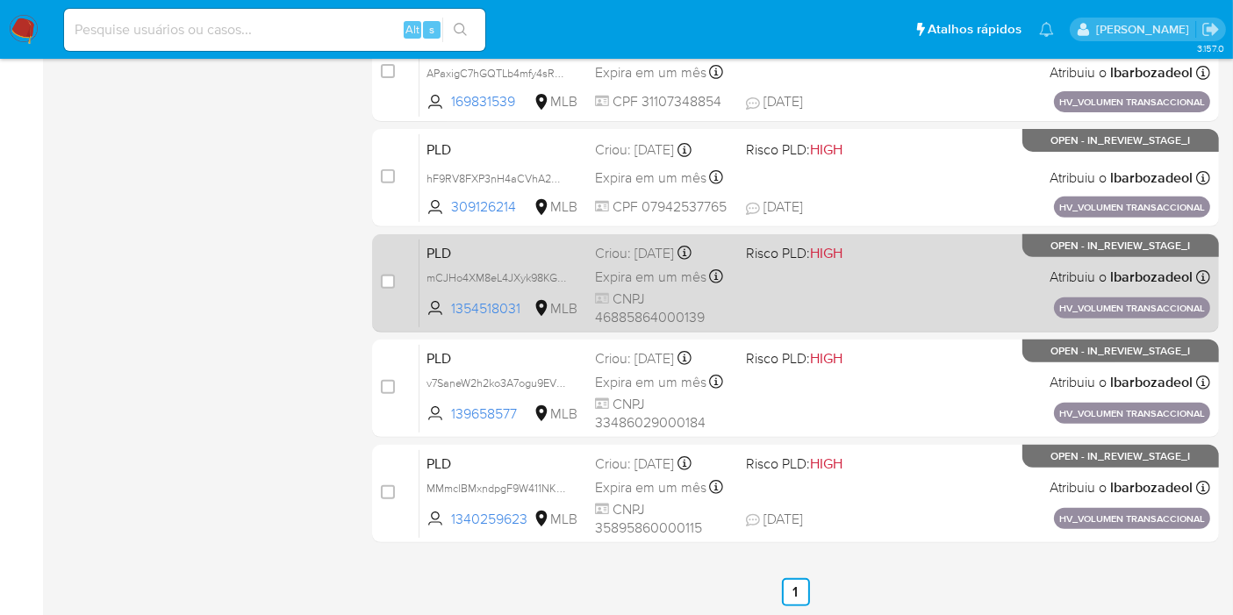
click at [845, 305] on div "PLD mCJHo4XM8eL4JXyk98KGYYgH 1354518031 MLB Risco PLD: HIGH Criou: 14/08/2025 C…" at bounding box center [815, 283] width 791 height 89
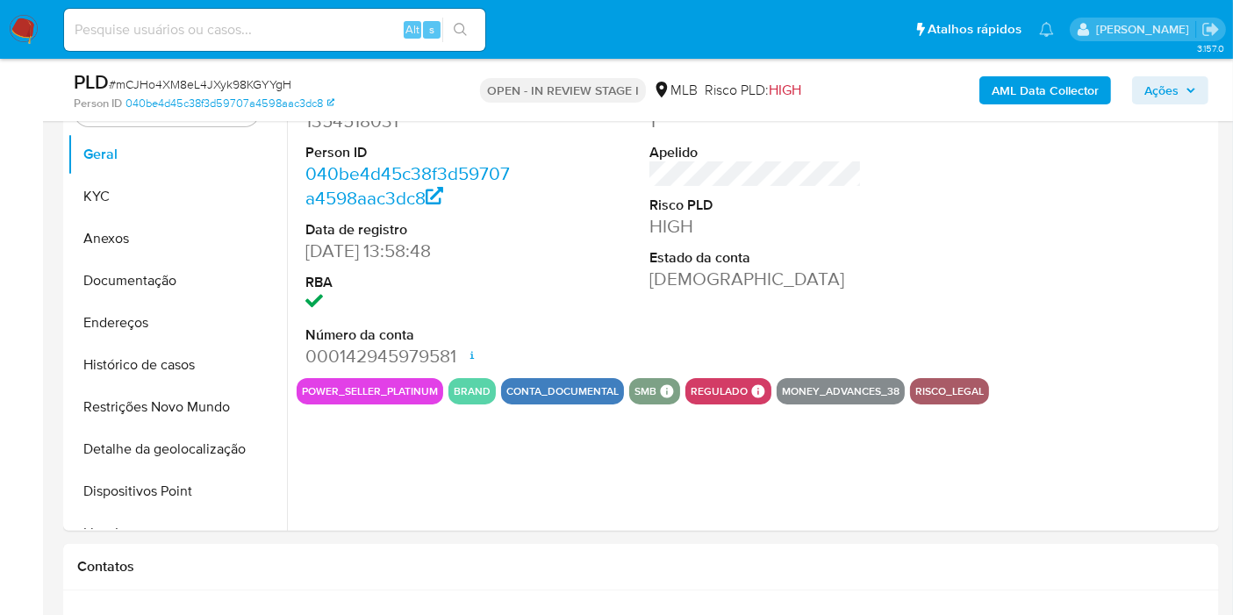
scroll to position [390, 0]
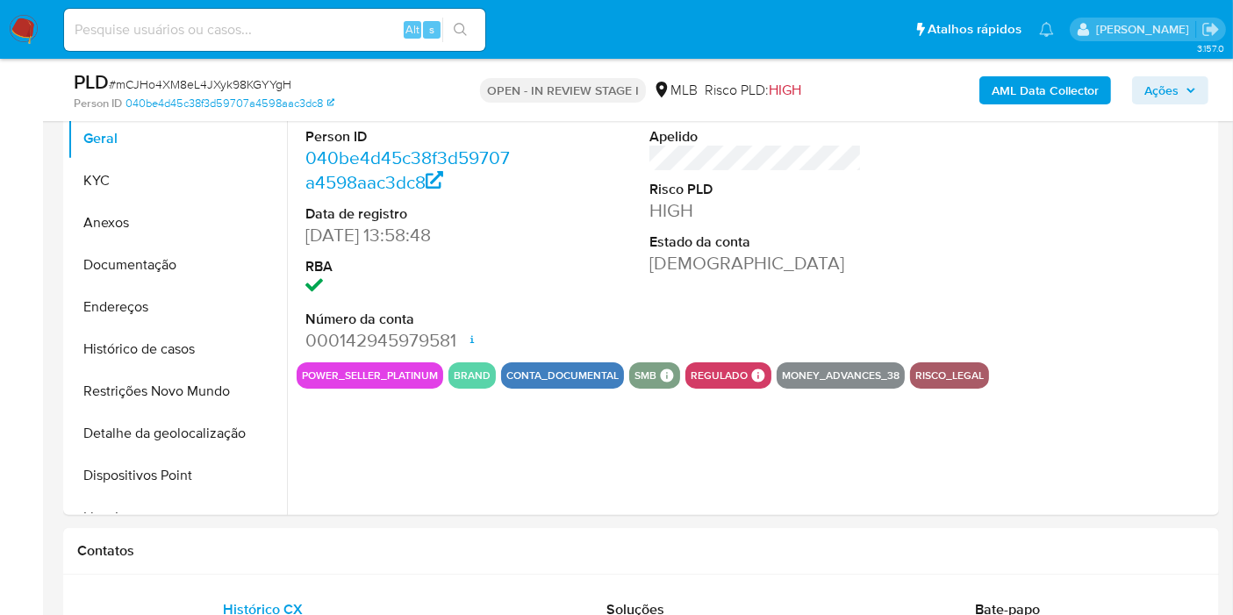
select select "10"
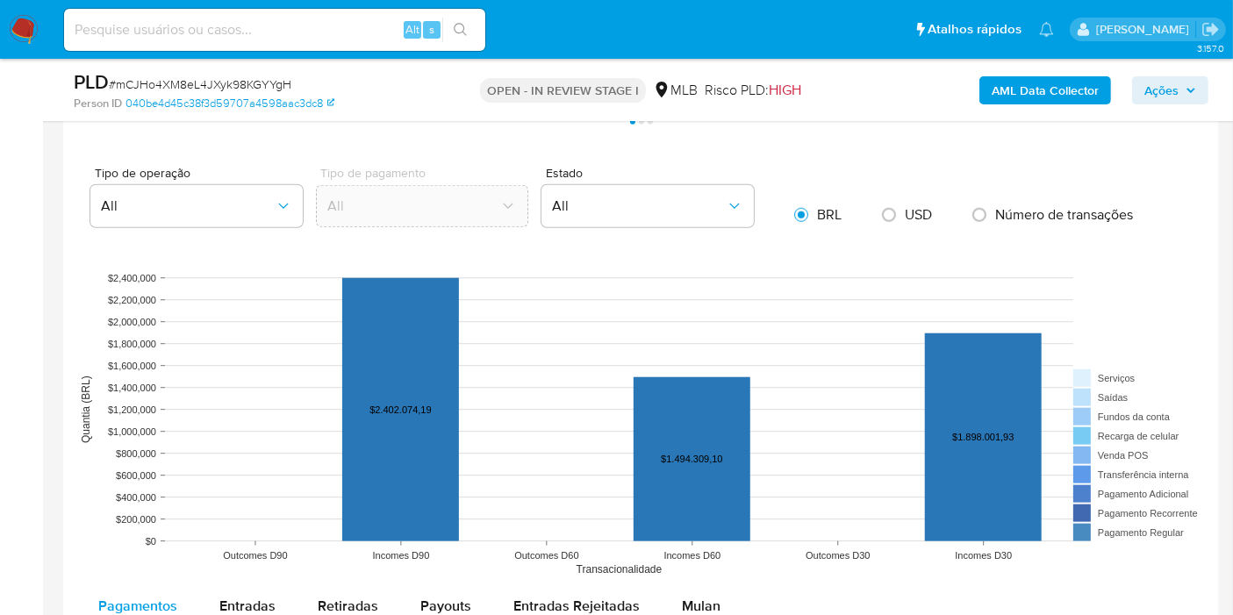
scroll to position [1756, 0]
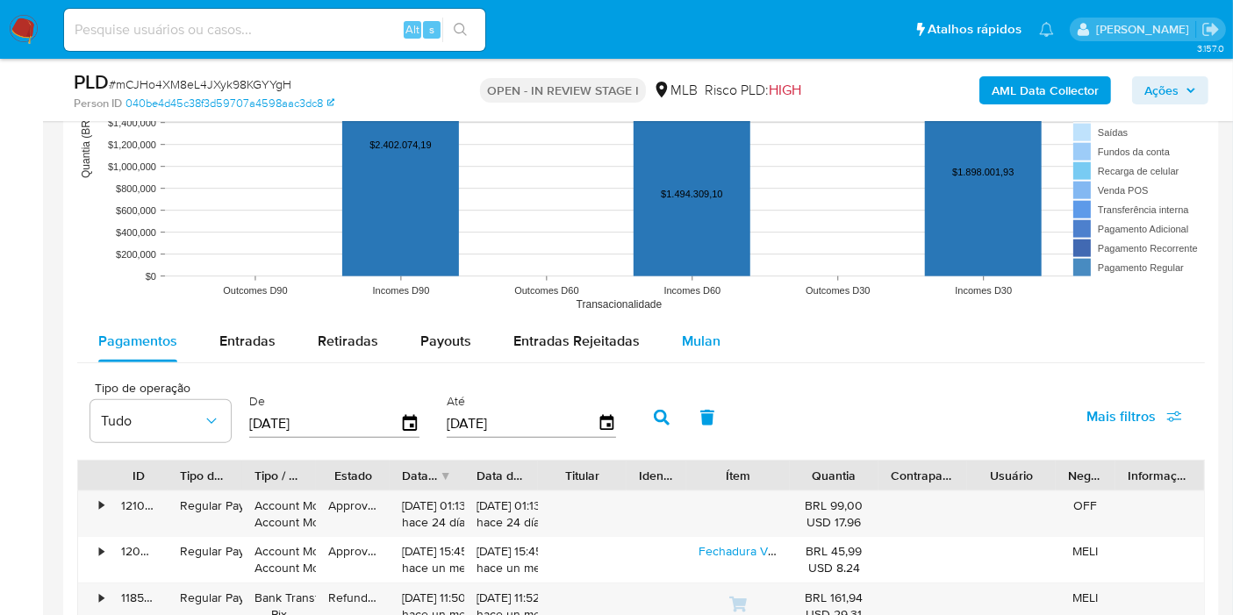
click at [693, 334] on span "Mulan" at bounding box center [701, 341] width 39 height 20
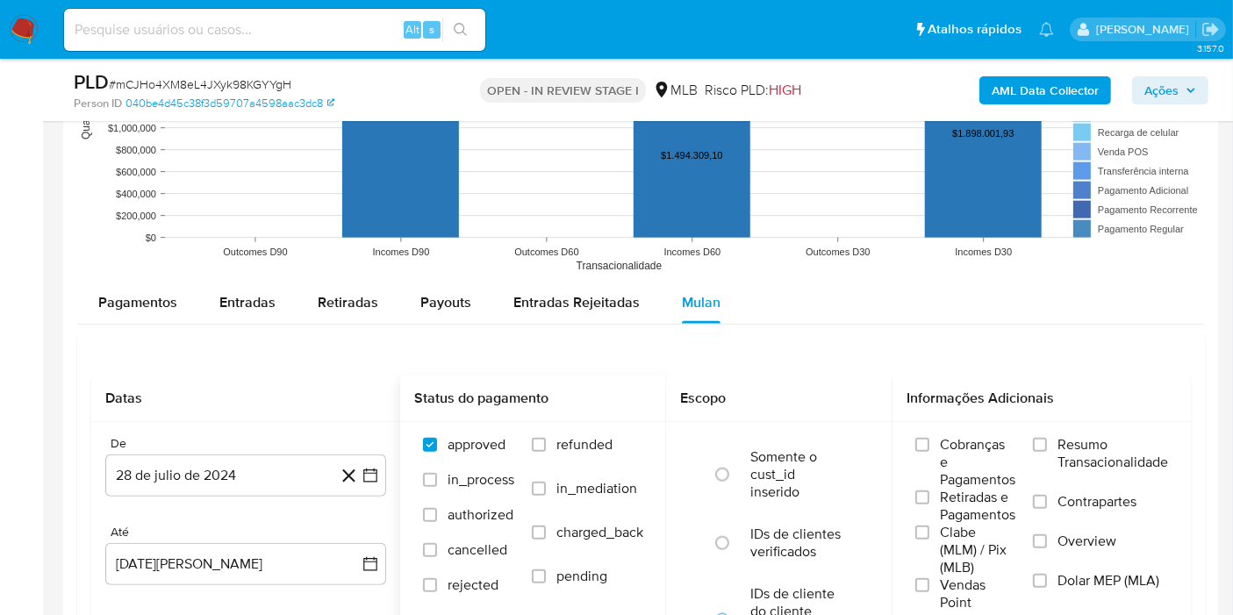
scroll to position [1853, 0]
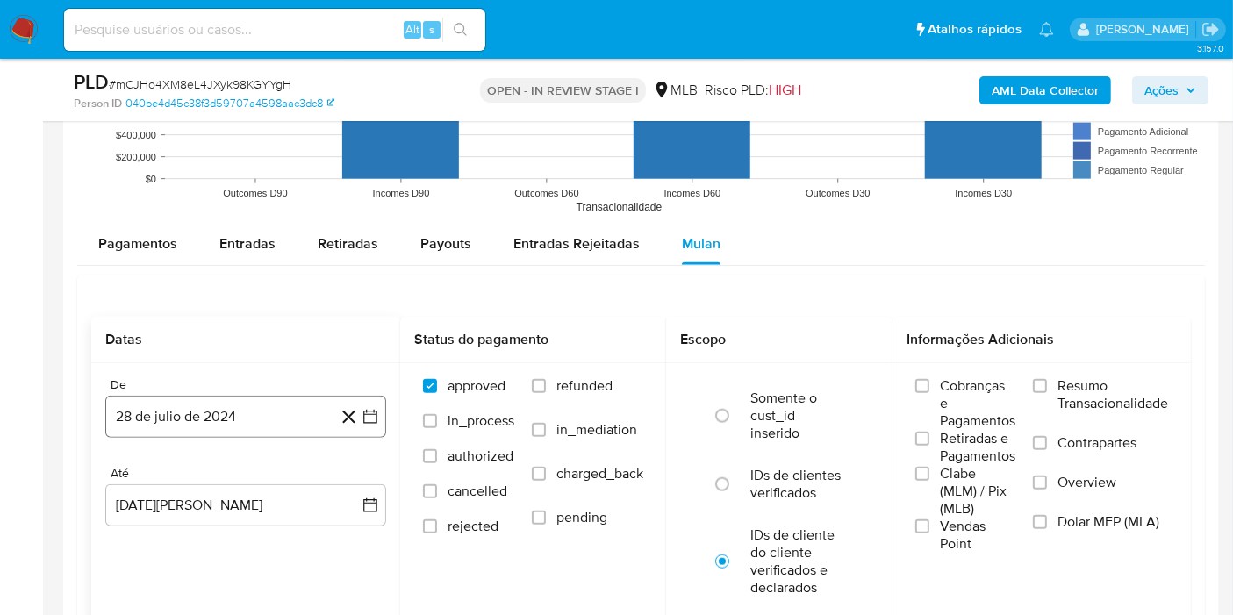
drag, startPoint x: 138, startPoint y: 416, endPoint x: 145, endPoint y: 410, distance: 9.3
click at [140, 416] on button "28 de julio de 2024" at bounding box center [245, 417] width 281 height 42
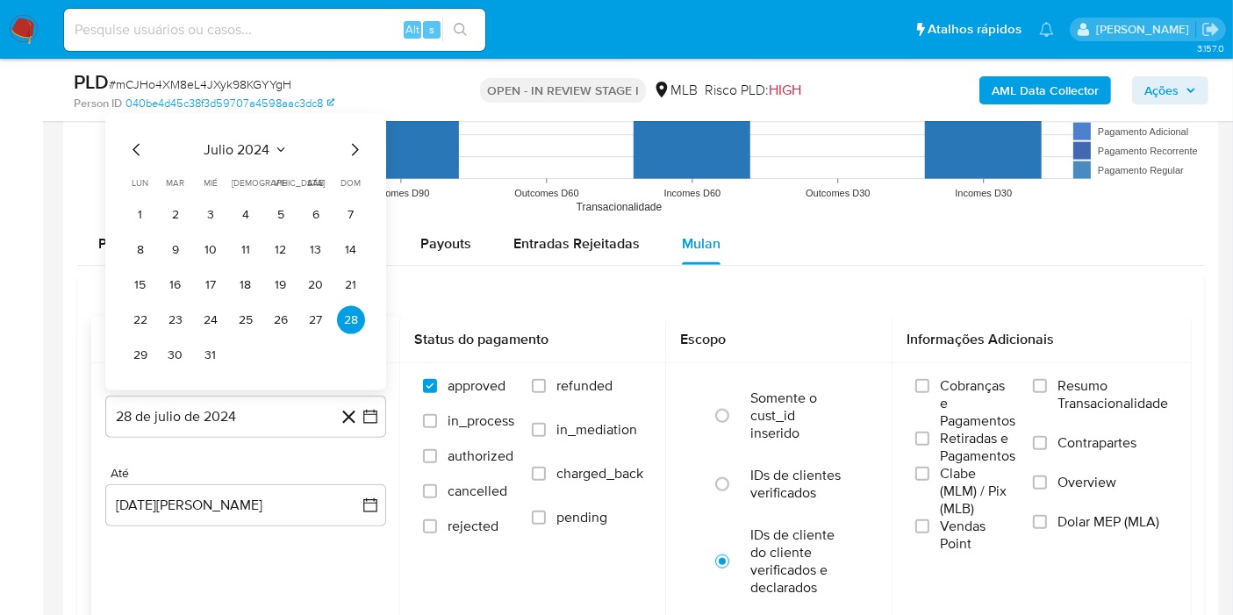
click at [232, 144] on span "julio 2024" at bounding box center [238, 150] width 66 height 18
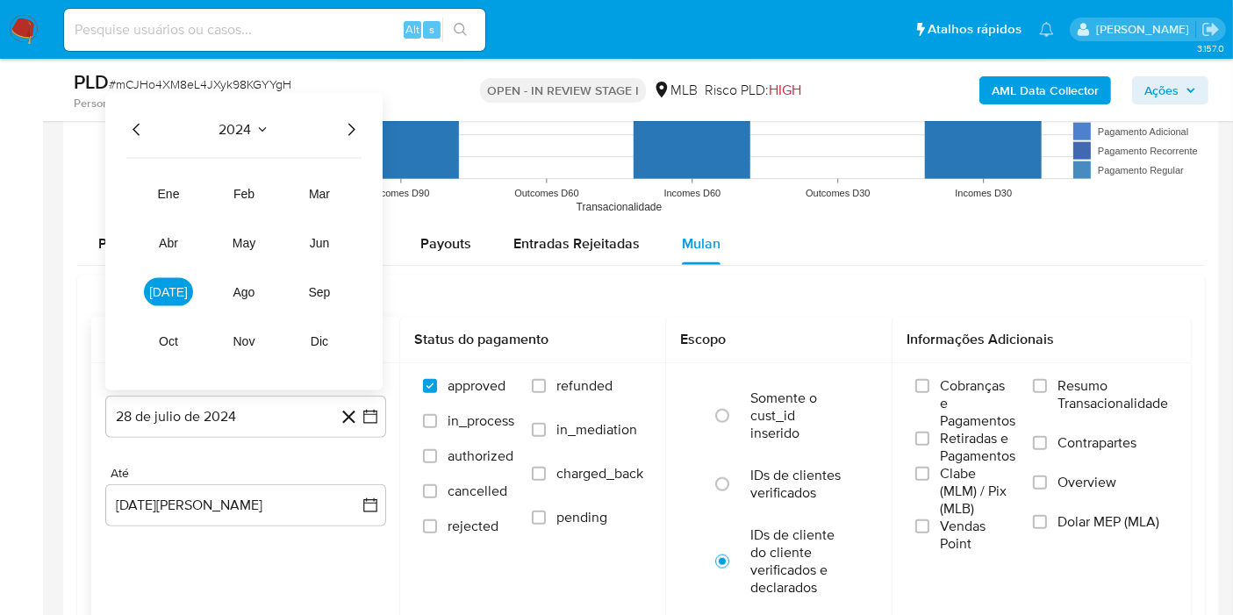
click at [350, 125] on icon "Año siguiente" at bounding box center [351, 129] width 21 height 21
click at [142, 295] on tbody "ene feb mar abr may jun [DATE] ago sep oct nov dic" at bounding box center [243, 257] width 235 height 197
click at [168, 285] on span "[DATE]" at bounding box center [168, 292] width 39 height 14
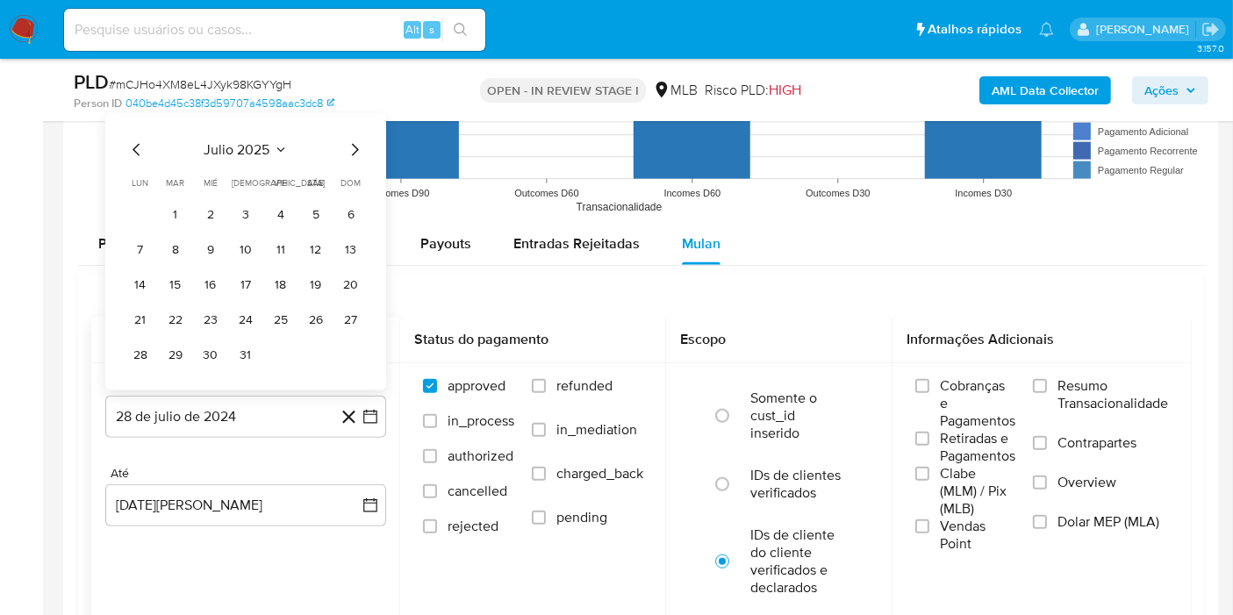
click at [186, 201] on td "1" at bounding box center [176, 215] width 28 height 28
click at [176, 212] on button "1" at bounding box center [176, 215] width 28 height 28
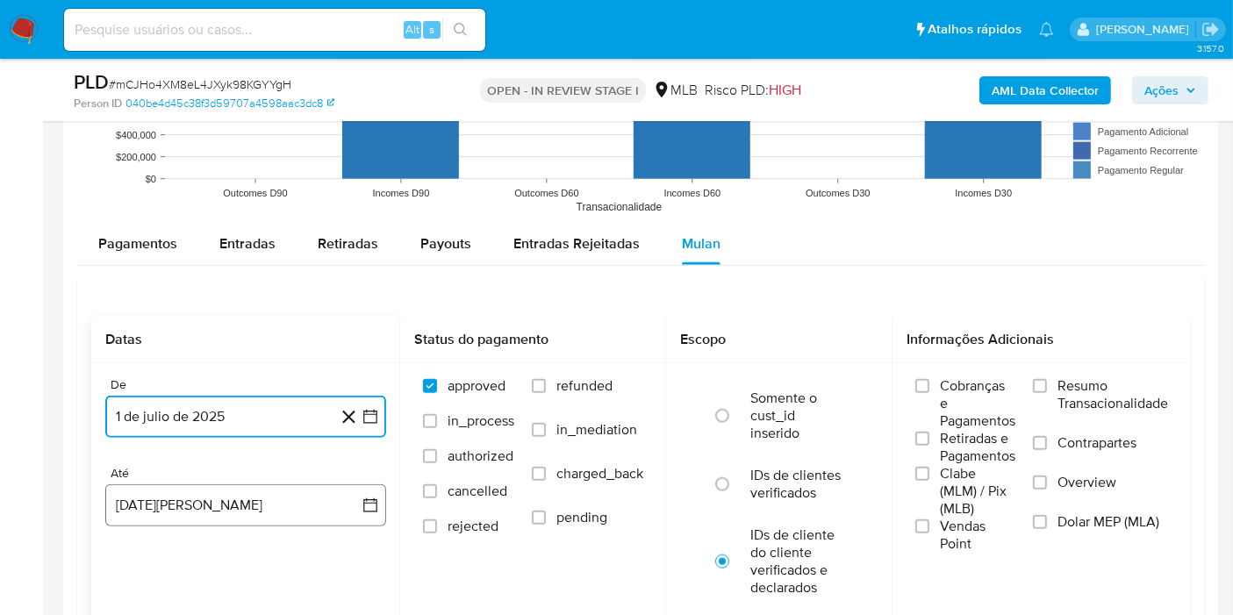
click at [196, 496] on button "[DATE]" at bounding box center [245, 506] width 281 height 42
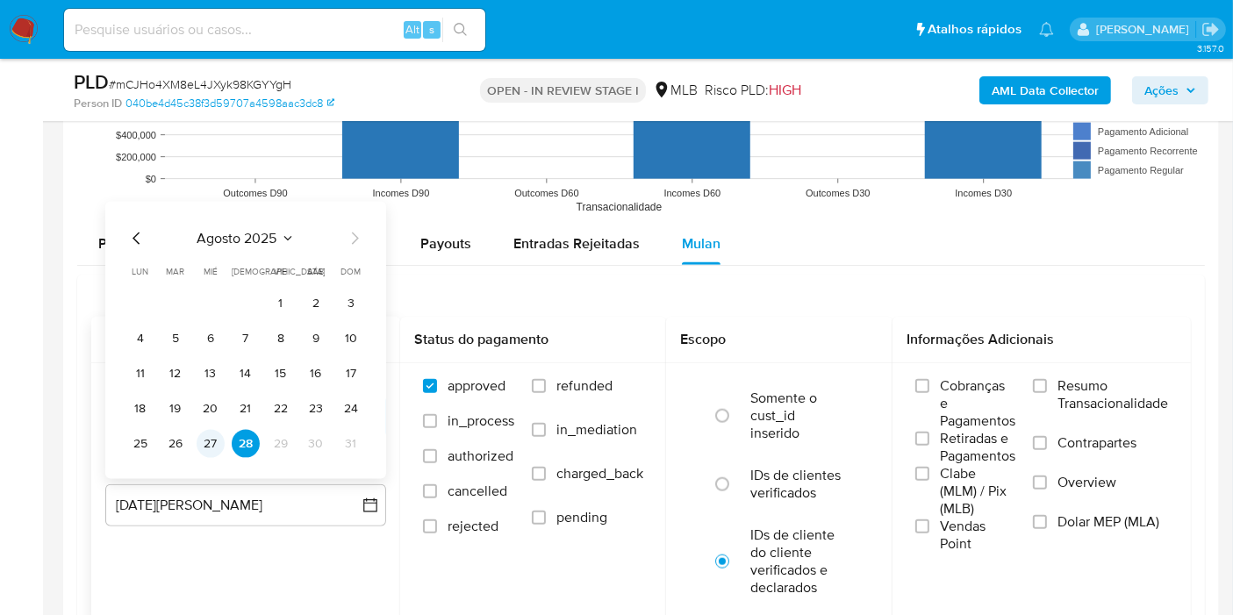
click at [207, 430] on button "27" at bounding box center [211, 444] width 28 height 28
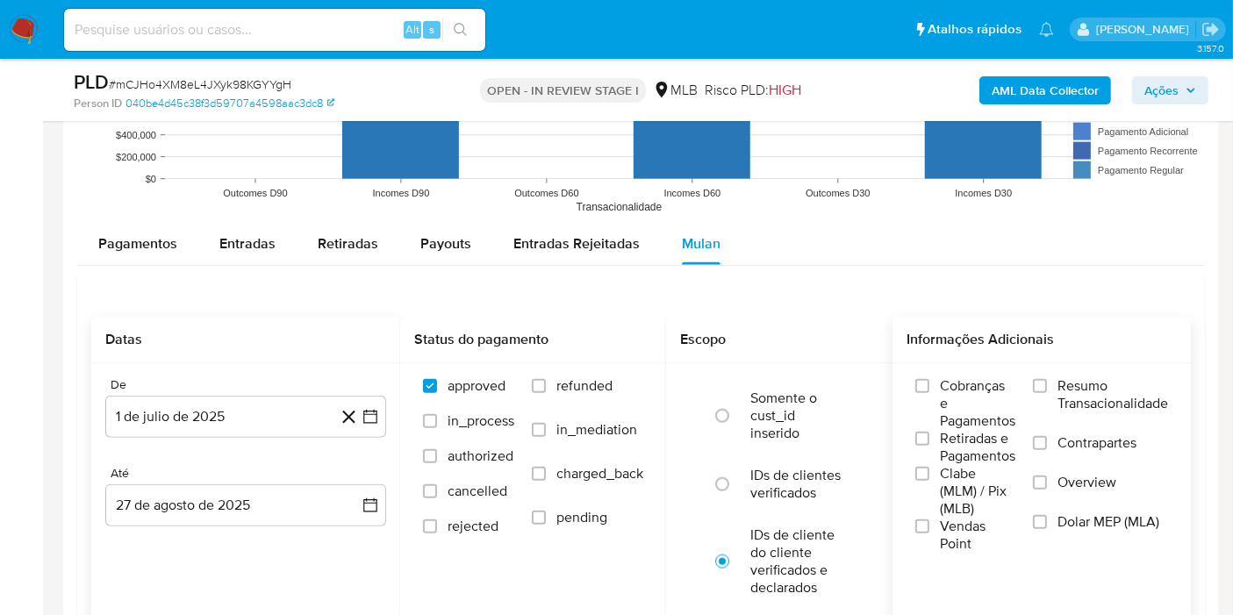
click at [1088, 381] on span "Resumo Transacionalidade" at bounding box center [1113, 394] width 111 height 35
click at [1047, 381] on input "Resumo Transacionalidade" at bounding box center [1040, 386] width 14 height 14
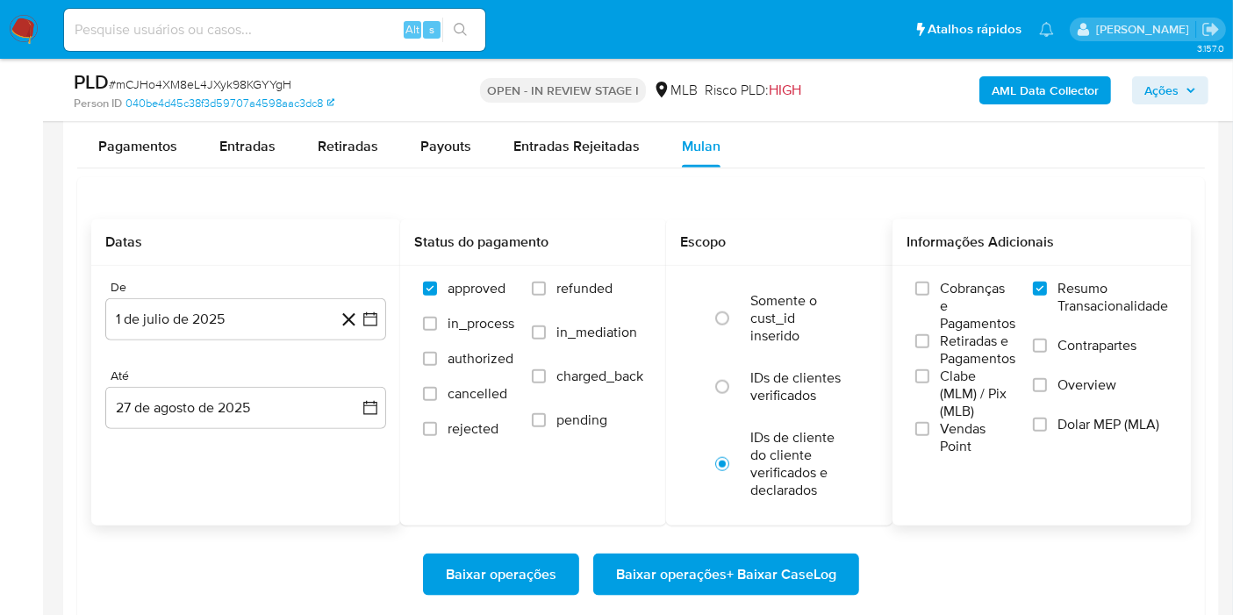
click at [734, 570] on span "Baixar operações + Baixar CaseLog" at bounding box center [726, 575] width 220 height 39
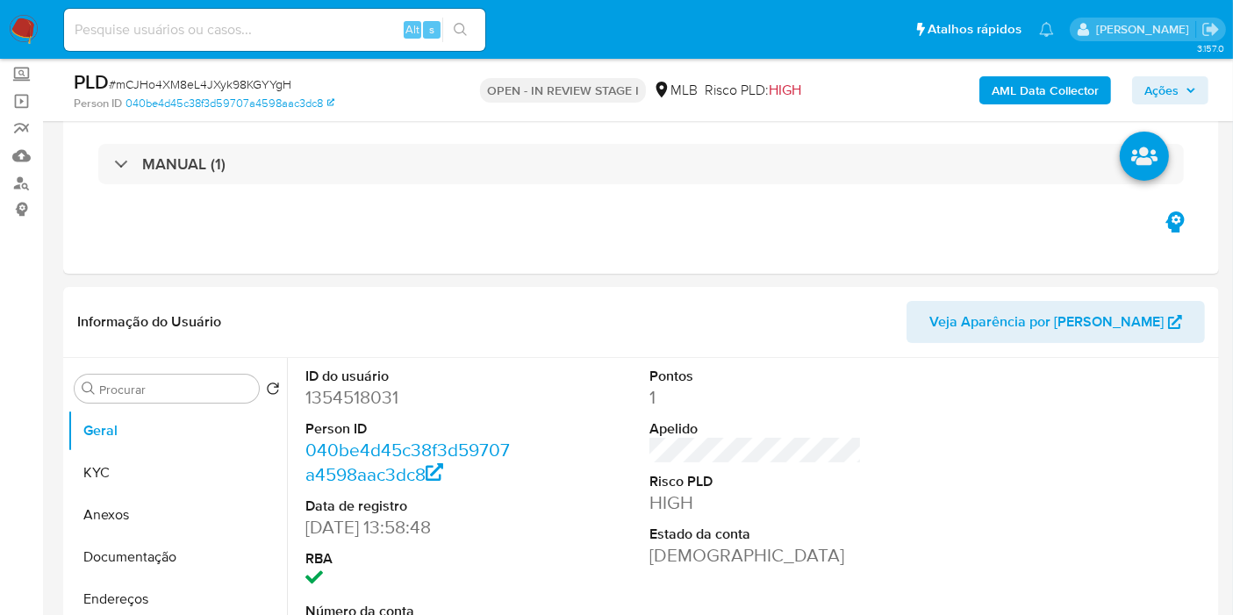
scroll to position [0, 0]
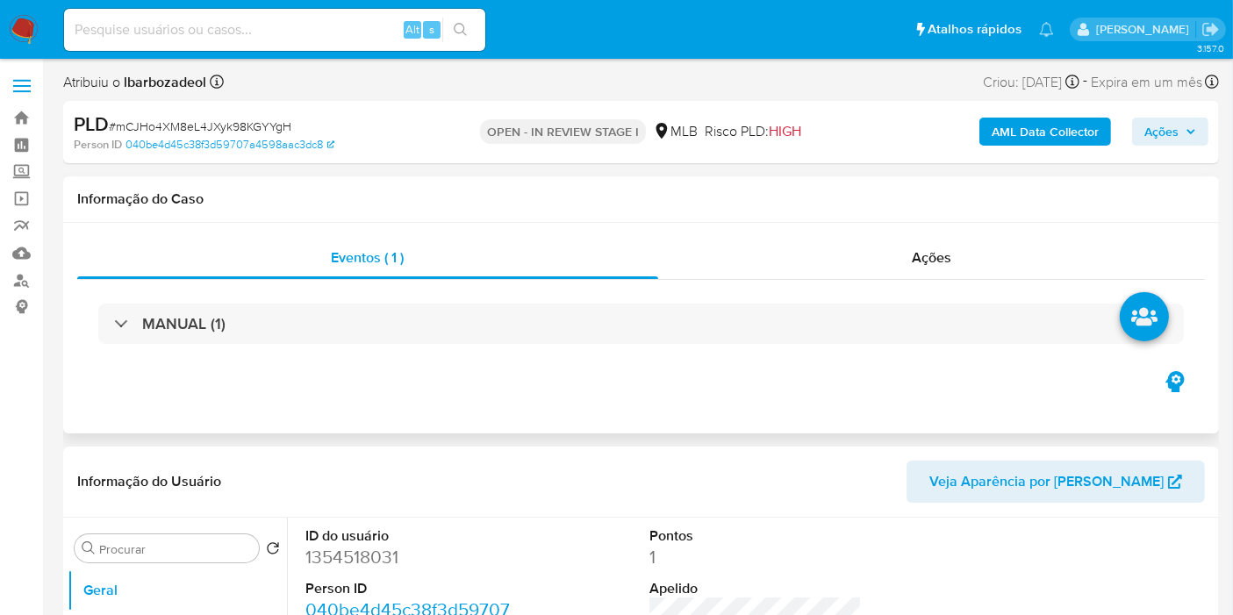
drag, startPoint x: 752, startPoint y: 419, endPoint x: 745, endPoint y: 426, distance: 9.9
click at [614, 299] on div "MANUAL (1)" at bounding box center [641, 324] width 1128 height 88
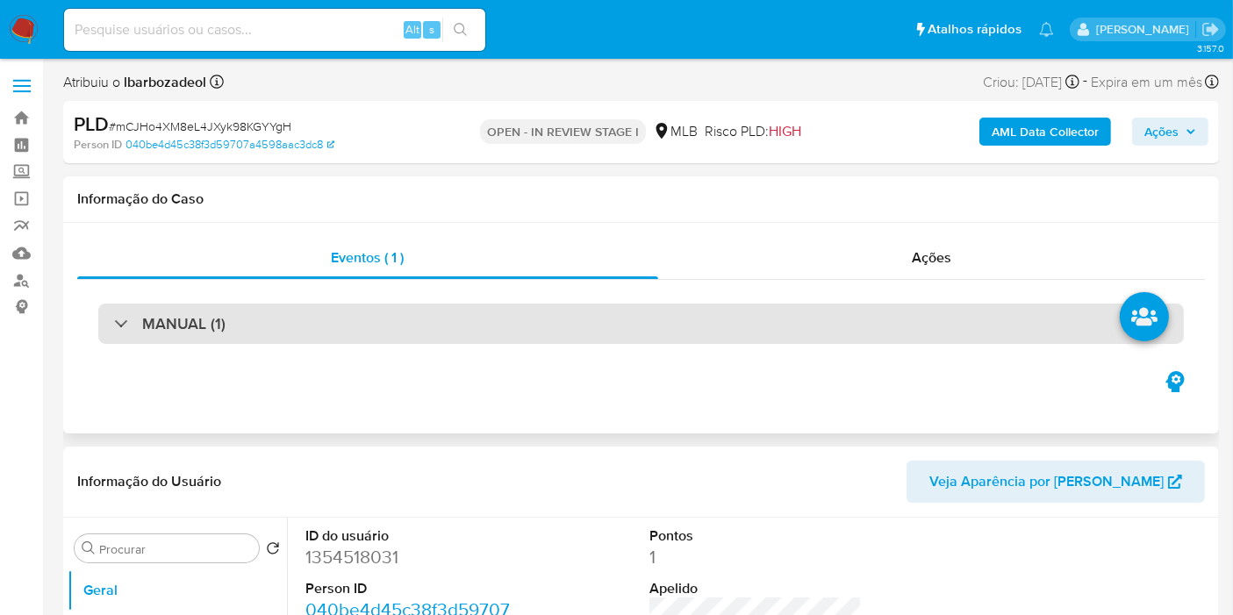
click at [607, 328] on div "MANUAL (1)" at bounding box center [641, 324] width 1086 height 40
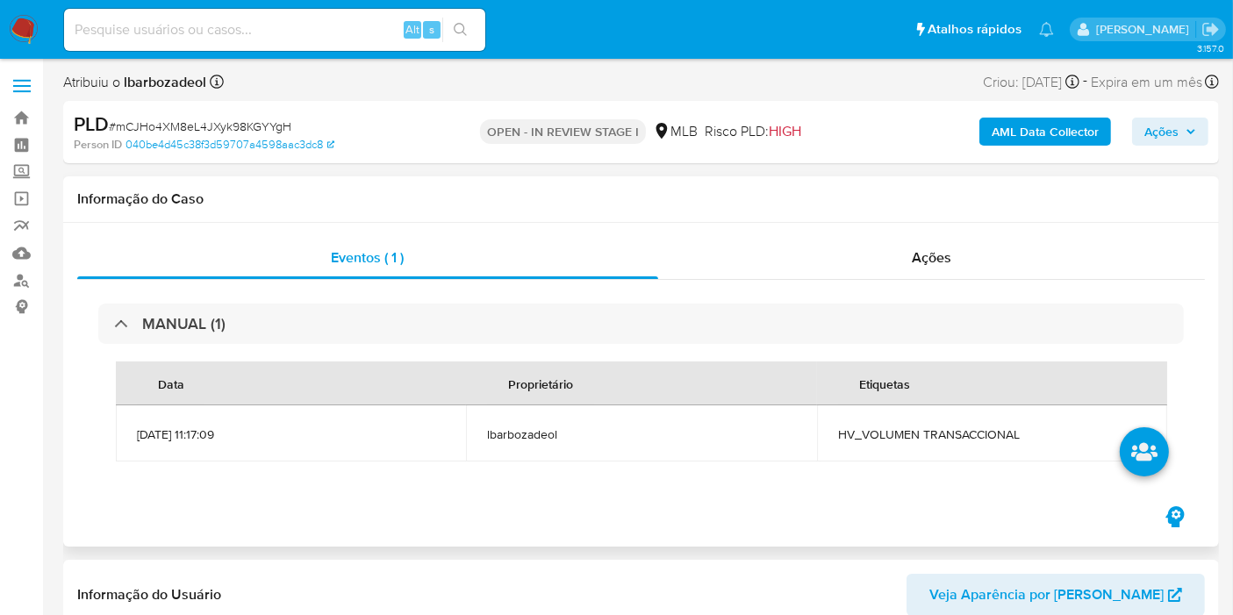
click at [966, 437] on span "HV_VOLUMEN TRANSACCIONAL" at bounding box center [992, 435] width 308 height 16
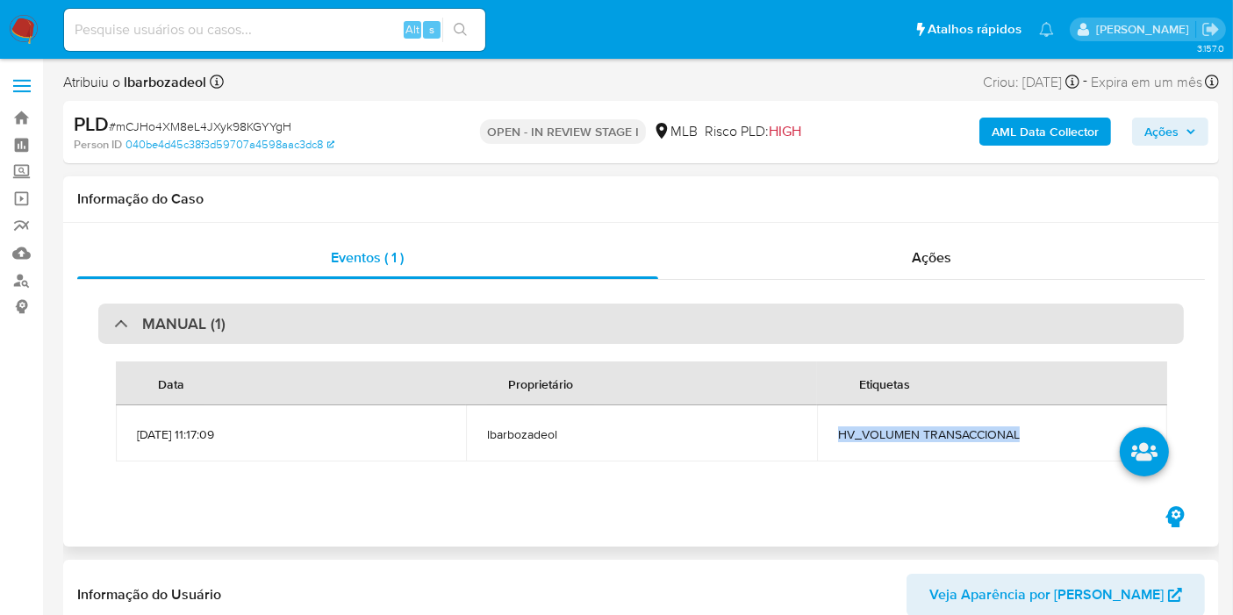
copy span "HV_VOLUMEN TRANSACCIONAL"
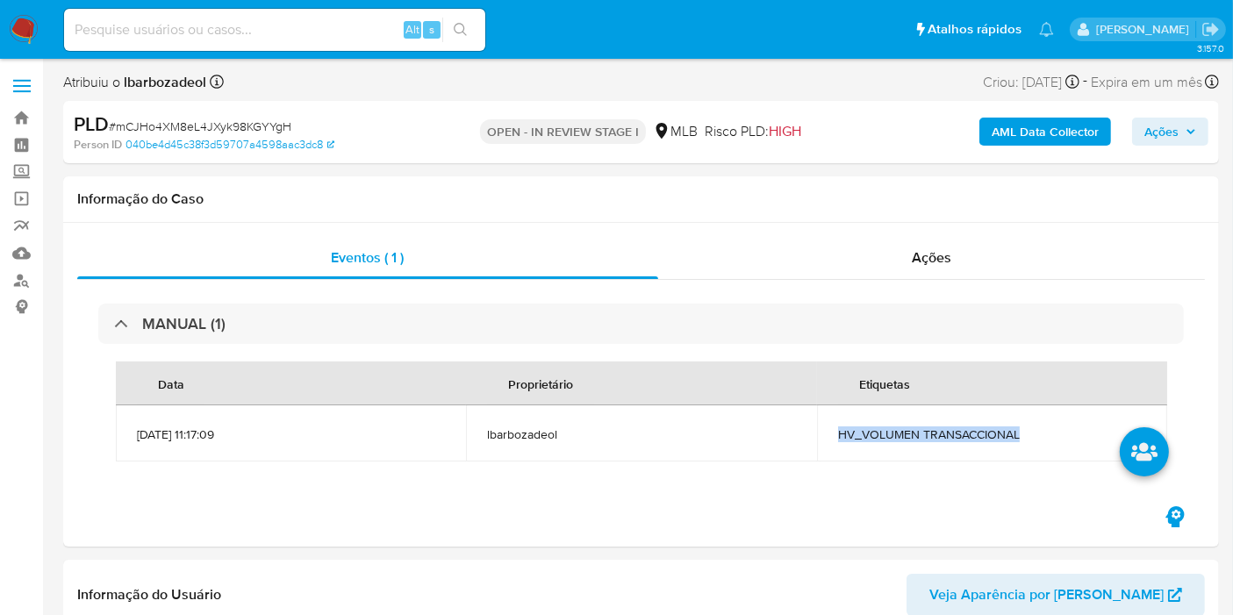
click at [1176, 131] on span "Ações" at bounding box center [1162, 132] width 34 height 28
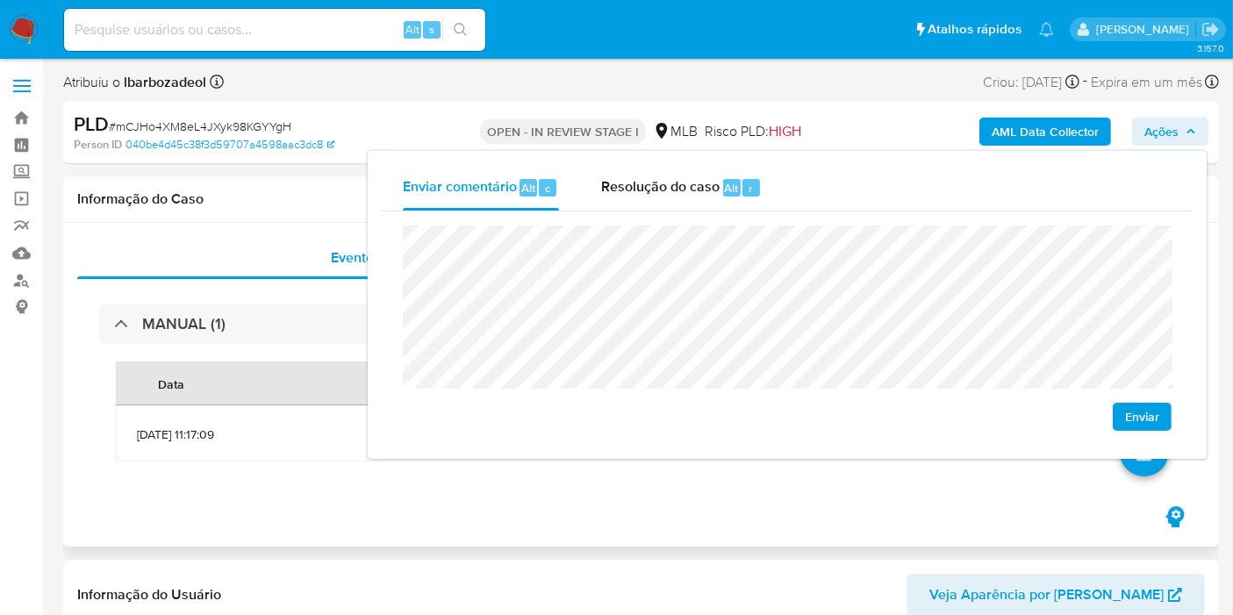
click at [263, 192] on h1 "Informação do Caso" at bounding box center [641, 199] width 1128 height 18
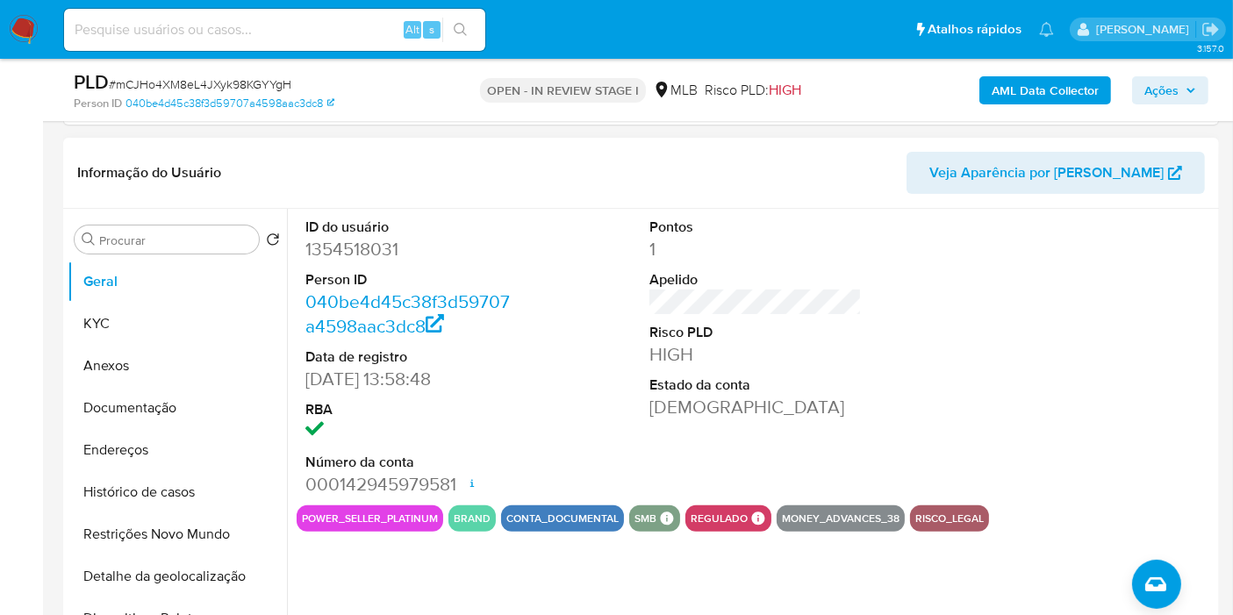
scroll to position [390, 0]
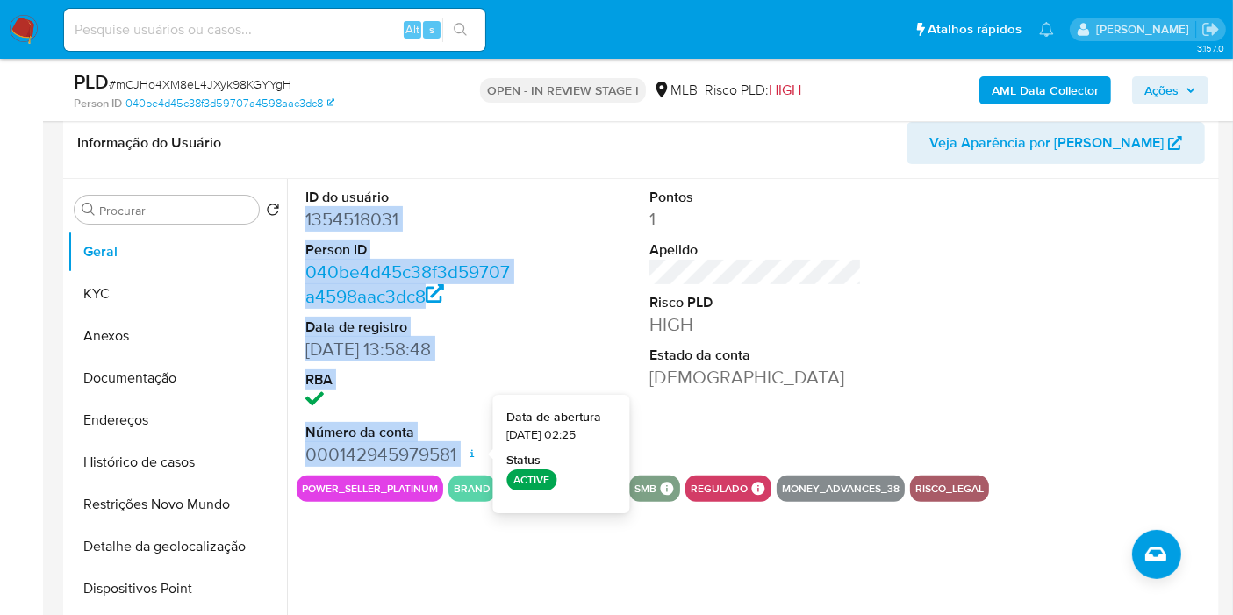
drag, startPoint x: 313, startPoint y: 220, endPoint x: 474, endPoint y: 460, distance: 289.0
click at [474, 460] on div "ID do usuário 1354518031 Person ID 040be4d45c38f3d59707a4598aac3dc8 Data de reg…" at bounding box center [412, 327] width 230 height 297
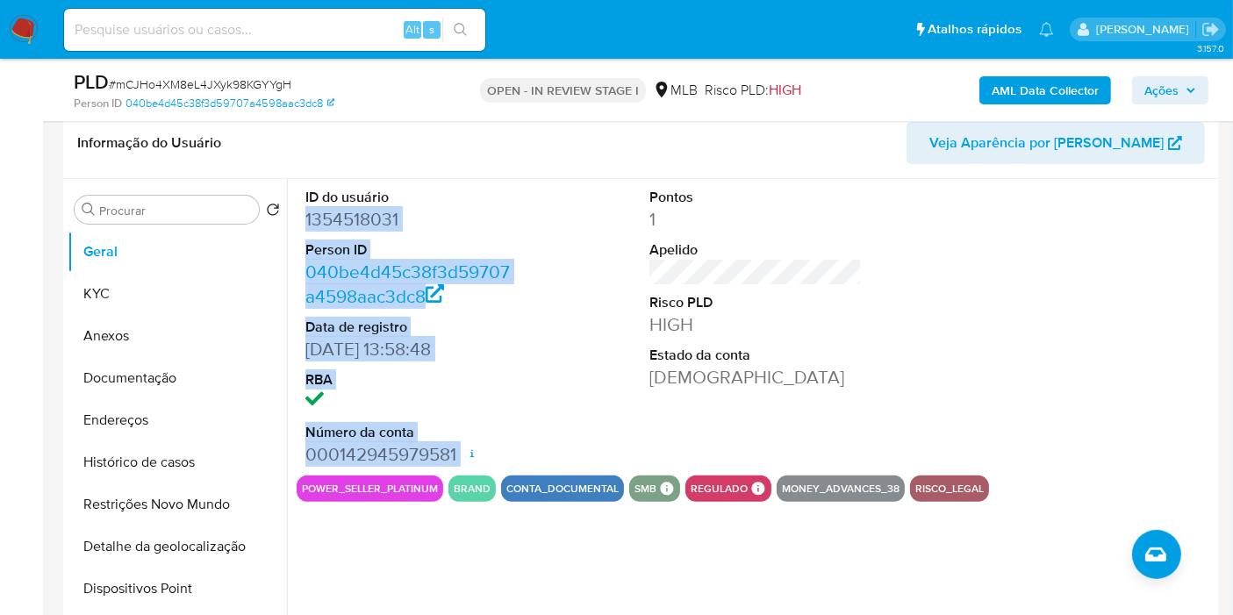
copy dl "1354518031 Person ID 040be4d45c38f3d59707a4598aac3dc8 Data de registro 17/04/20…"
click at [1144, 87] on button "Ações" at bounding box center [1170, 90] width 76 height 28
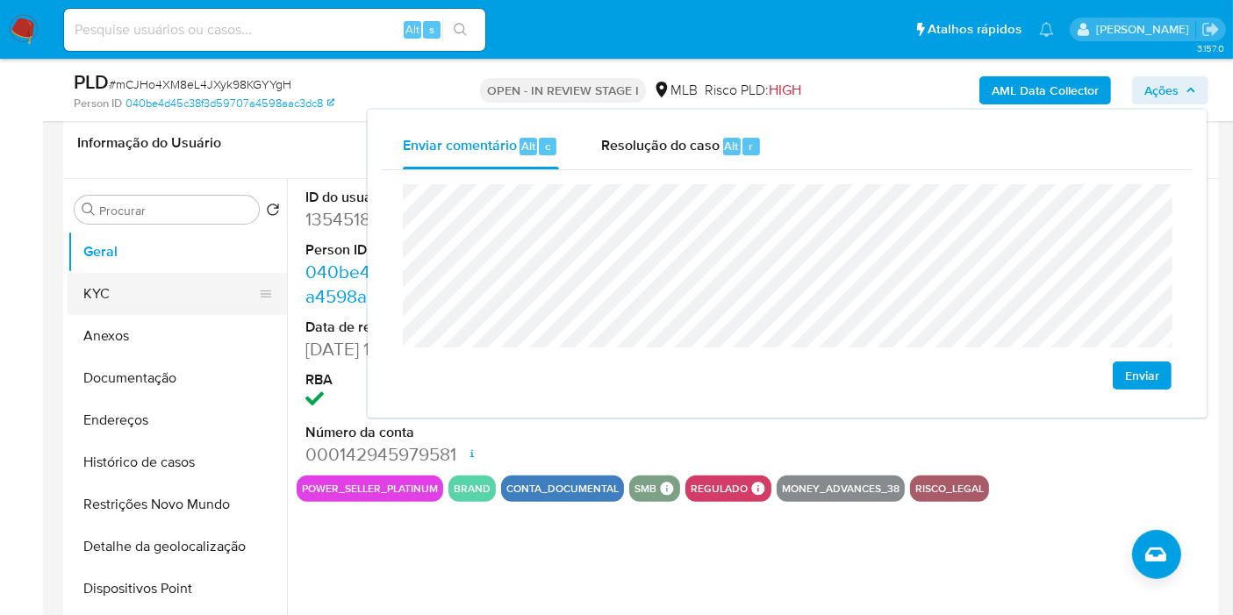
click at [125, 288] on button "KYC" at bounding box center [170, 294] width 205 height 42
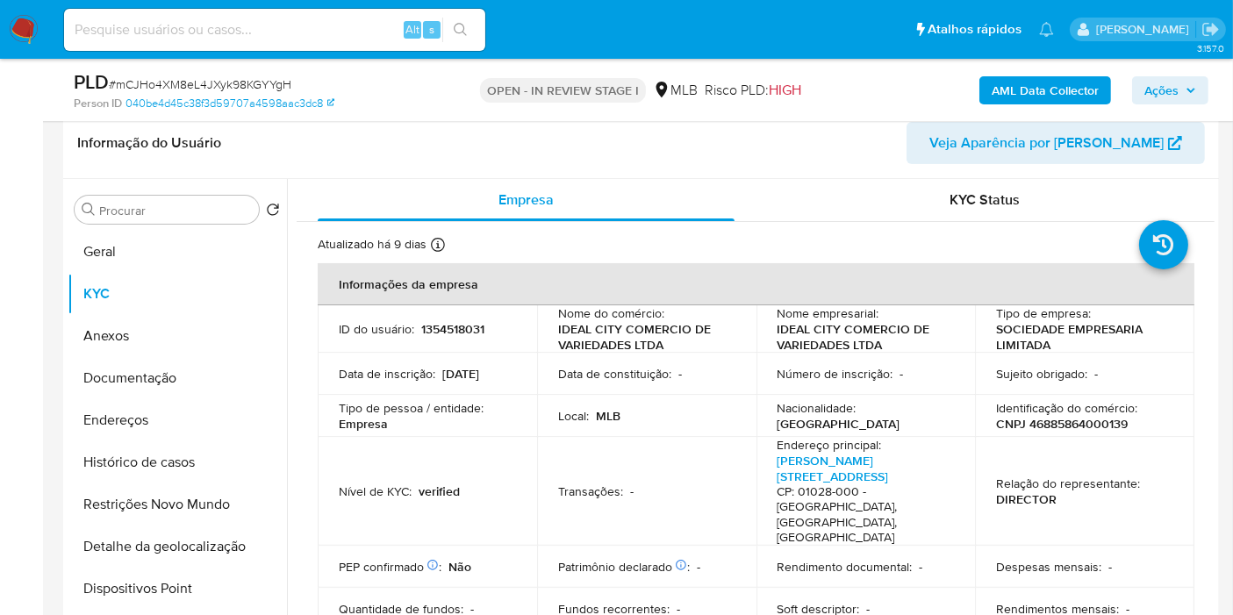
click at [1074, 428] on p "CNPJ 46885864000139" at bounding box center [1062, 424] width 132 height 16
copy p "46885864000139"
click at [1162, 91] on span "Ações" at bounding box center [1162, 90] width 34 height 28
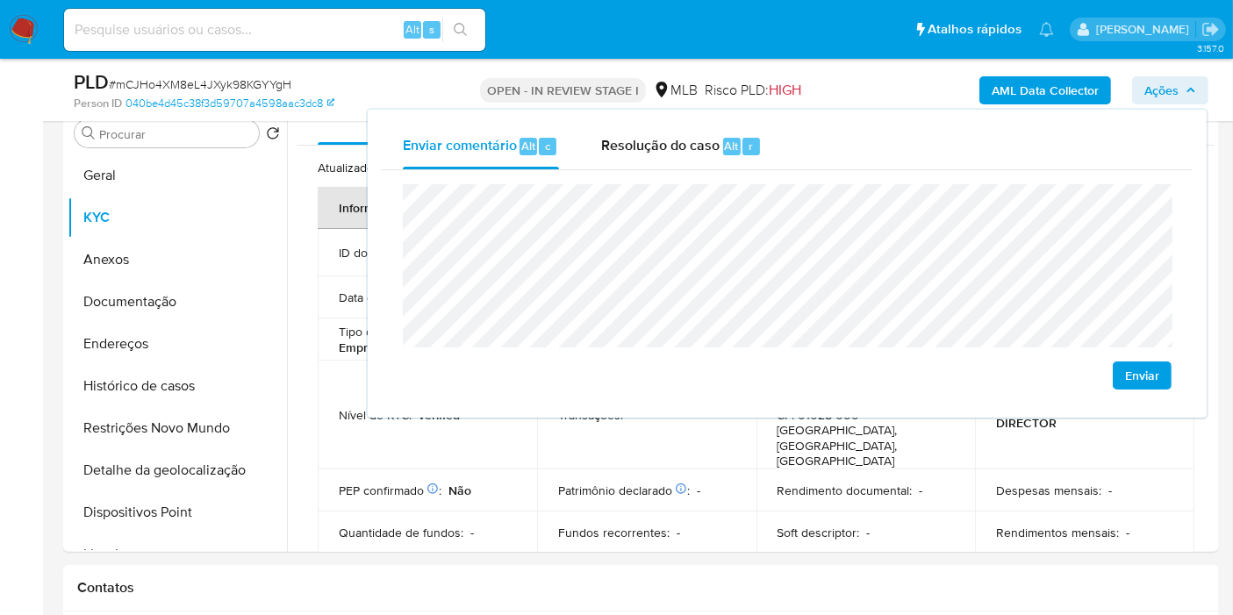
scroll to position [585, 0]
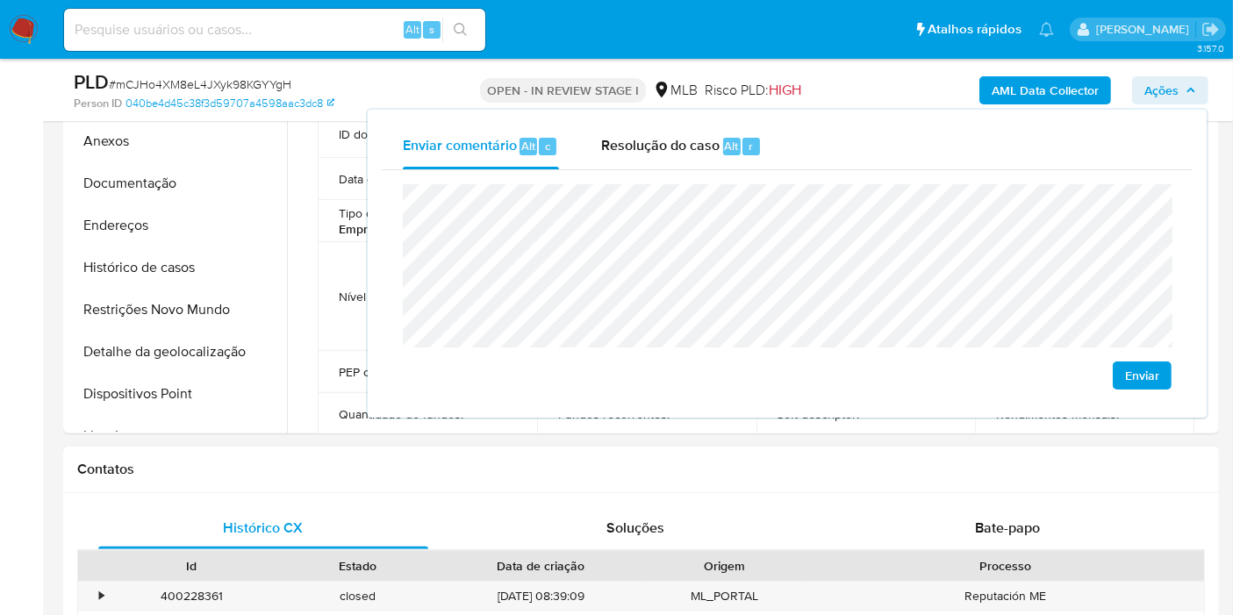
click at [475, 456] on div "Contatos" at bounding box center [641, 470] width 1156 height 47
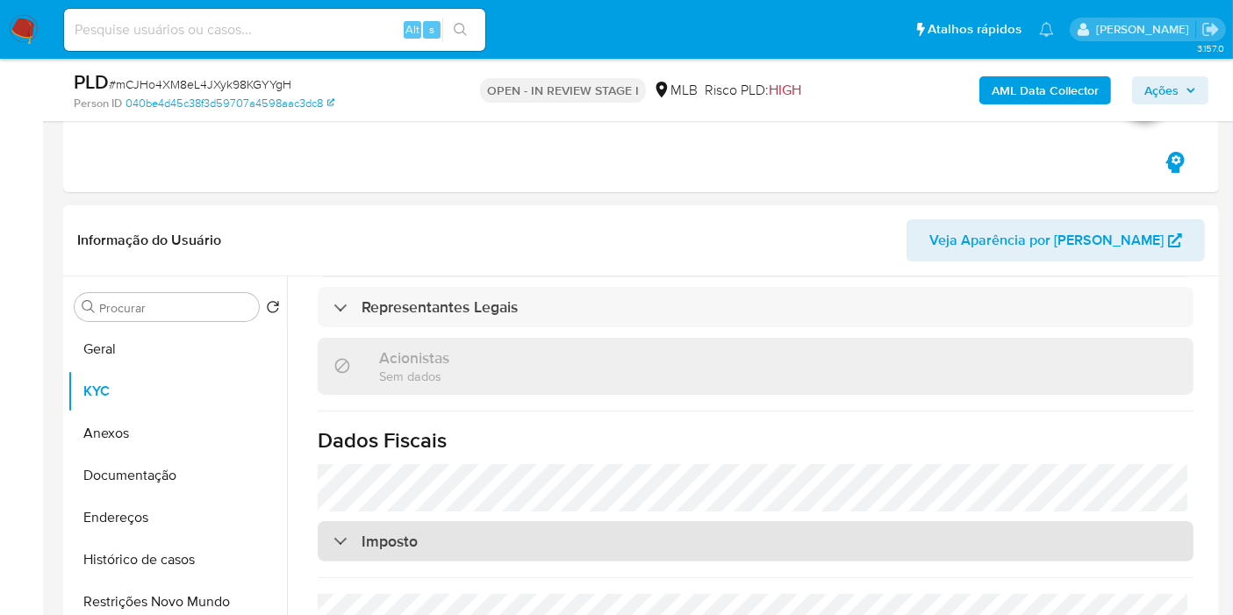
scroll to position [887, 0]
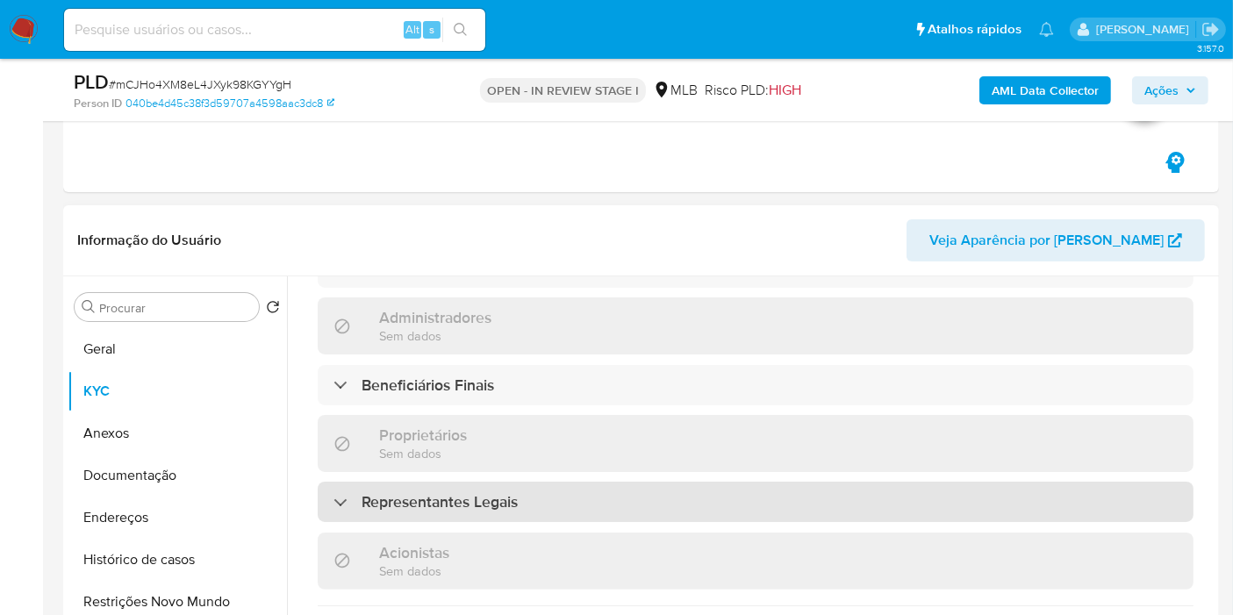
click at [536, 450] on div "Representantes Legais" at bounding box center [756, 470] width 876 height 40
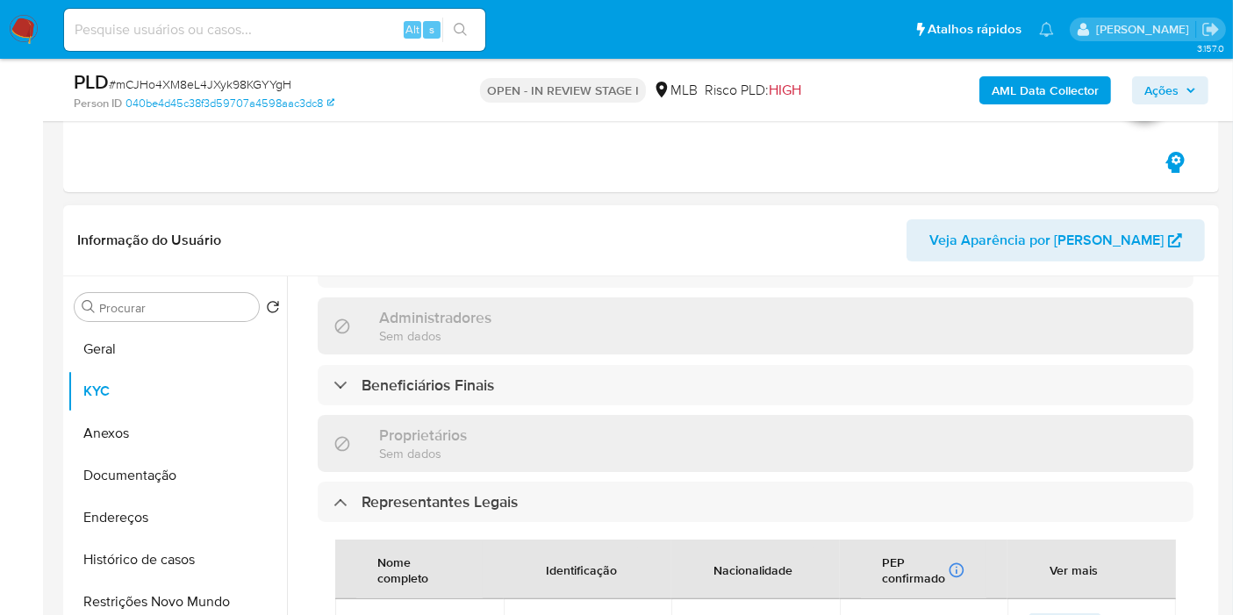
click at [588, 589] on span "CPF 23494892806" at bounding box center [588, 597] width 126 height 16
copy span "23494892806"
click at [1166, 76] on span "Ações" at bounding box center [1162, 90] width 34 height 28
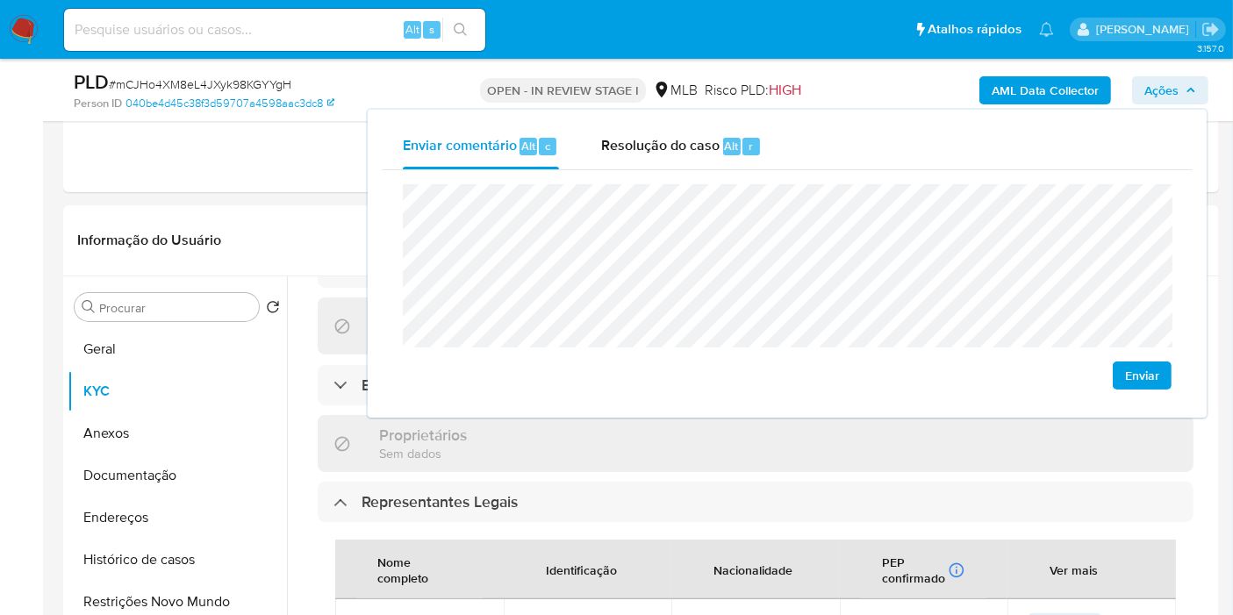
click at [0, 0] on lt-span "econômica" at bounding box center [0, 0] width 0 height 0
click at [744, 517] on div "Nacionalidade" at bounding box center [753, 538] width 121 height 42
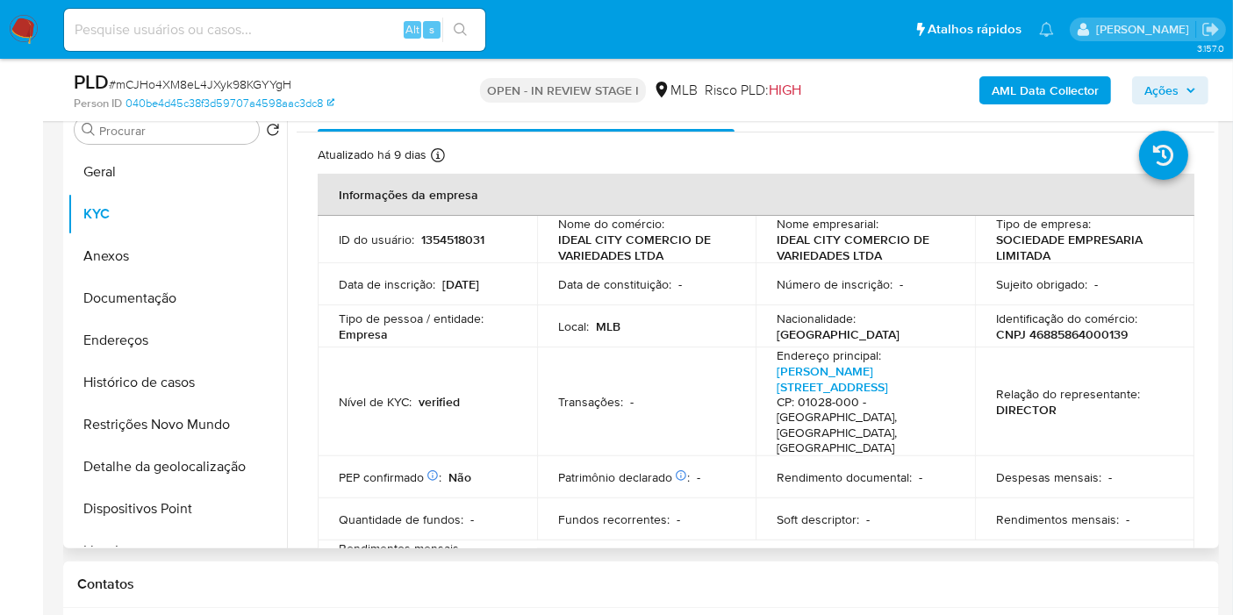
scroll to position [487, 0]
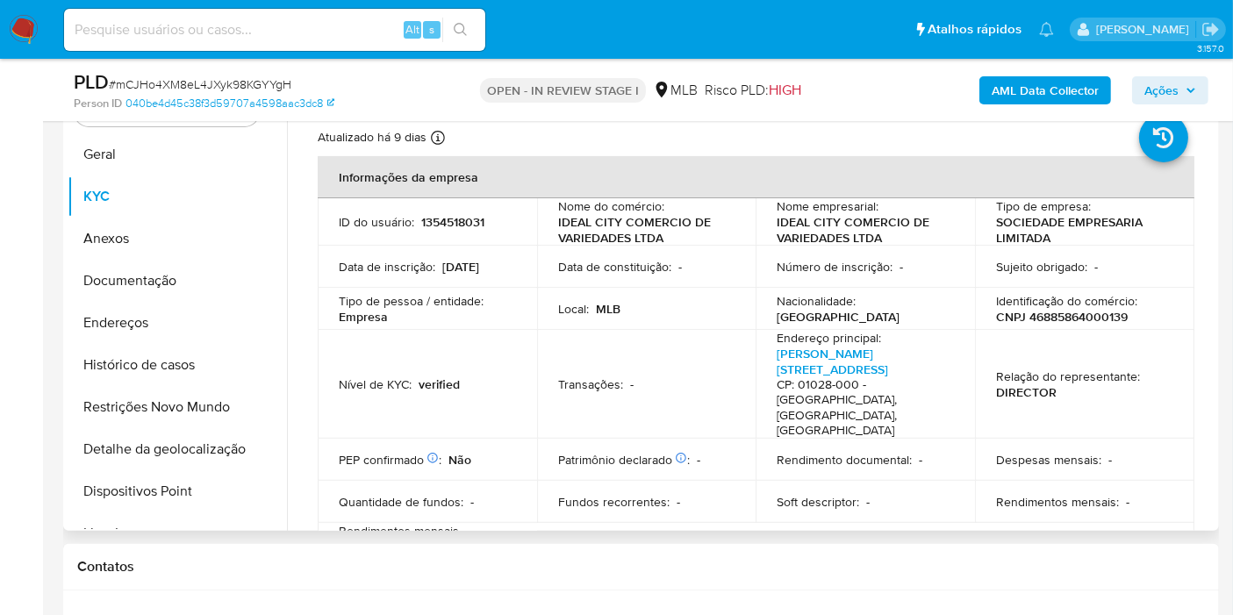
drag, startPoint x: 373, startPoint y: 514, endPoint x: 421, endPoint y: 514, distance: 48.3
click at [421, 514] on div "Rendimentos mensais (Companhia) : BRL $15000" at bounding box center [427, 530] width 177 height 47
drag, startPoint x: 421, startPoint y: 514, endPoint x: 373, endPoint y: 512, distance: 48.4
click at [376, 539] on p "BRL $15000" at bounding box center [376, 547] width 68 height 16
drag, startPoint x: 373, startPoint y: 513, endPoint x: 423, endPoint y: 514, distance: 50.0
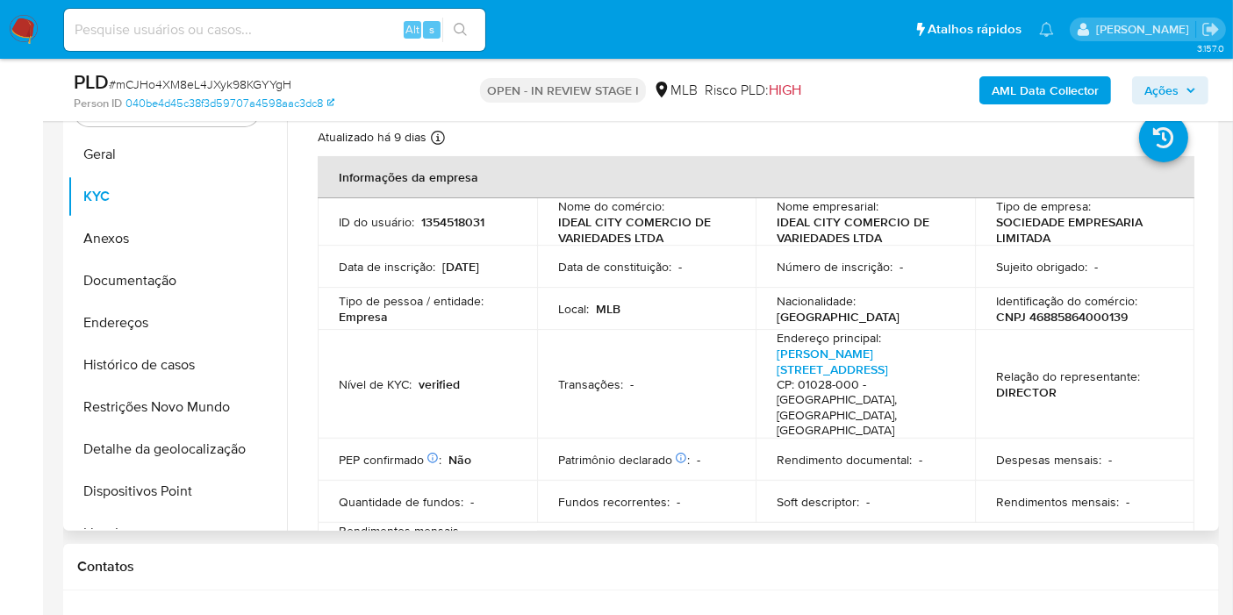
click at [423, 514] on div "Rendimentos mensais (Companhia) : BRL $15000" at bounding box center [427, 530] width 177 height 47
drag, startPoint x: 422, startPoint y: 514, endPoint x: 381, endPoint y: 518, distance: 41.5
click at [381, 539] on p "BRL $15000" at bounding box center [376, 547] width 68 height 16
drag, startPoint x: 373, startPoint y: 515, endPoint x: 406, endPoint y: 514, distance: 32.5
click at [406, 539] on p "BRL $15000" at bounding box center [376, 547] width 68 height 16
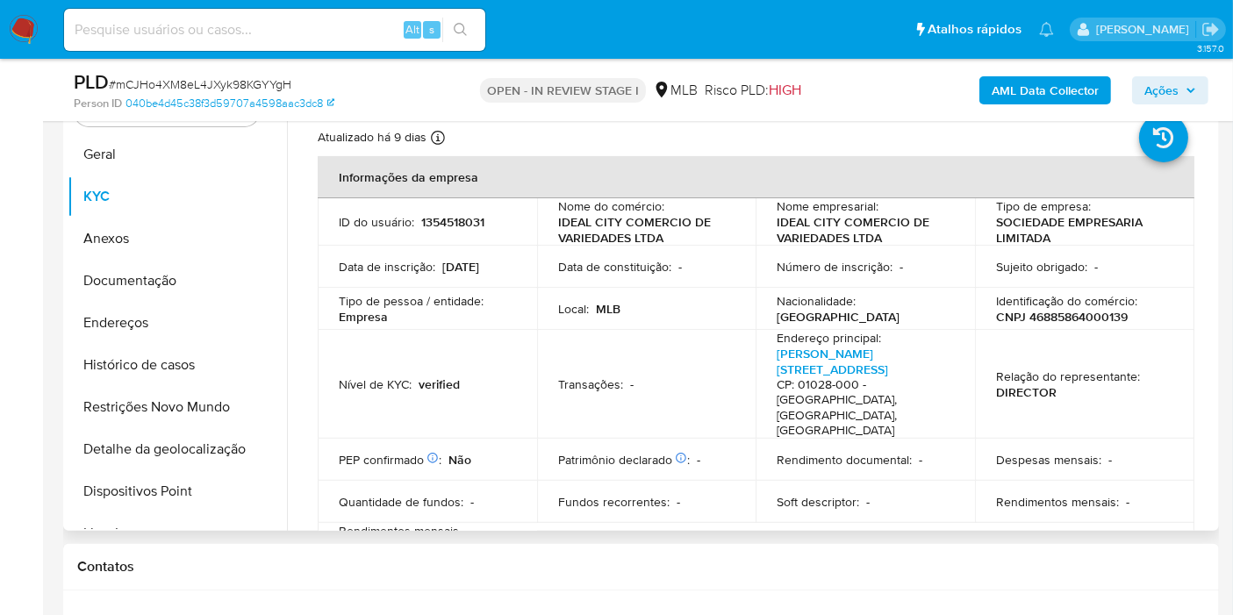
copy p "15000"
click at [192, 327] on button "Endereços" at bounding box center [170, 323] width 205 height 42
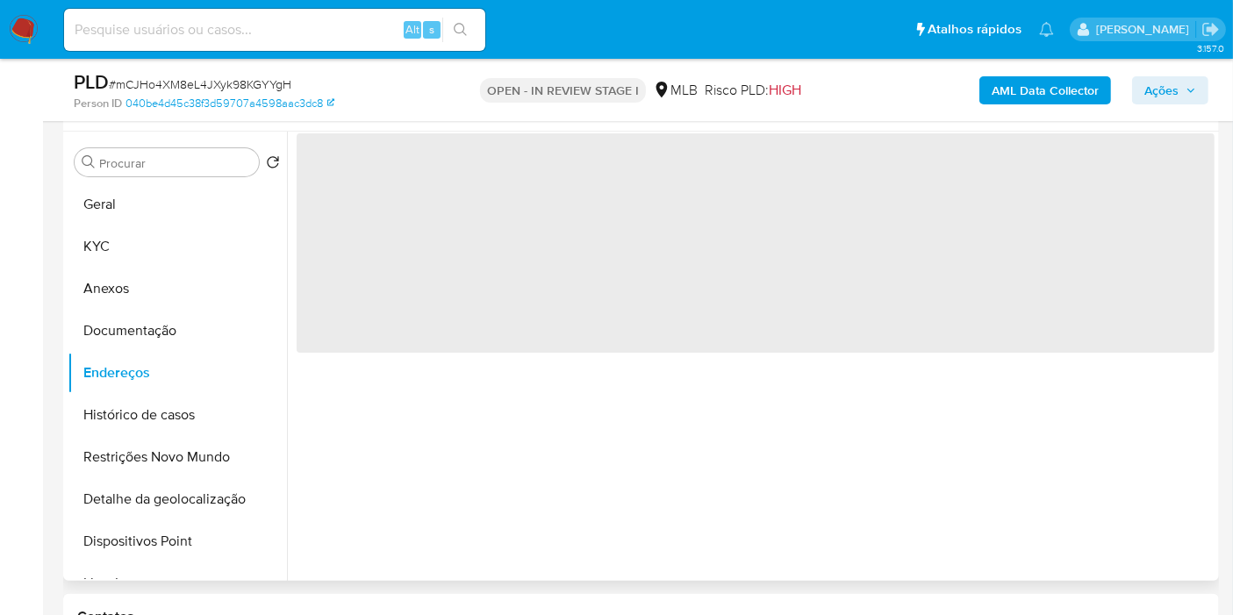
scroll to position [390, 0]
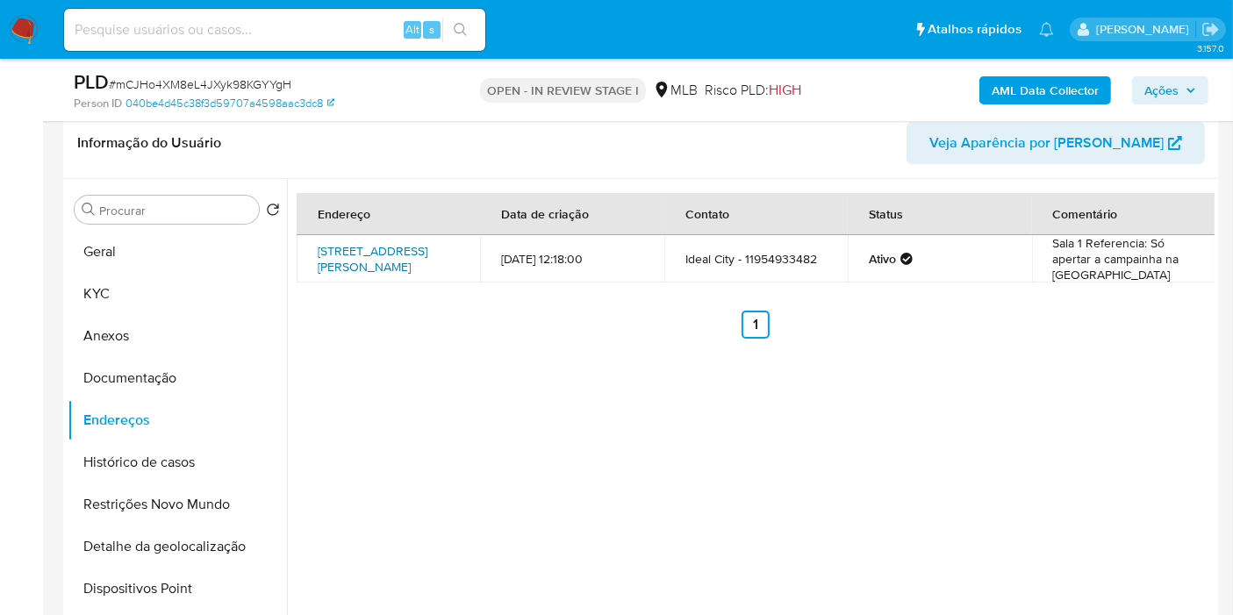
click at [381, 256] on link "Rua Do Lucas 161, São Paulo, São Paulo, 03005000, Brasil 161" at bounding box center [373, 259] width 110 height 18
click at [198, 383] on button "Documentação" at bounding box center [170, 378] width 205 height 42
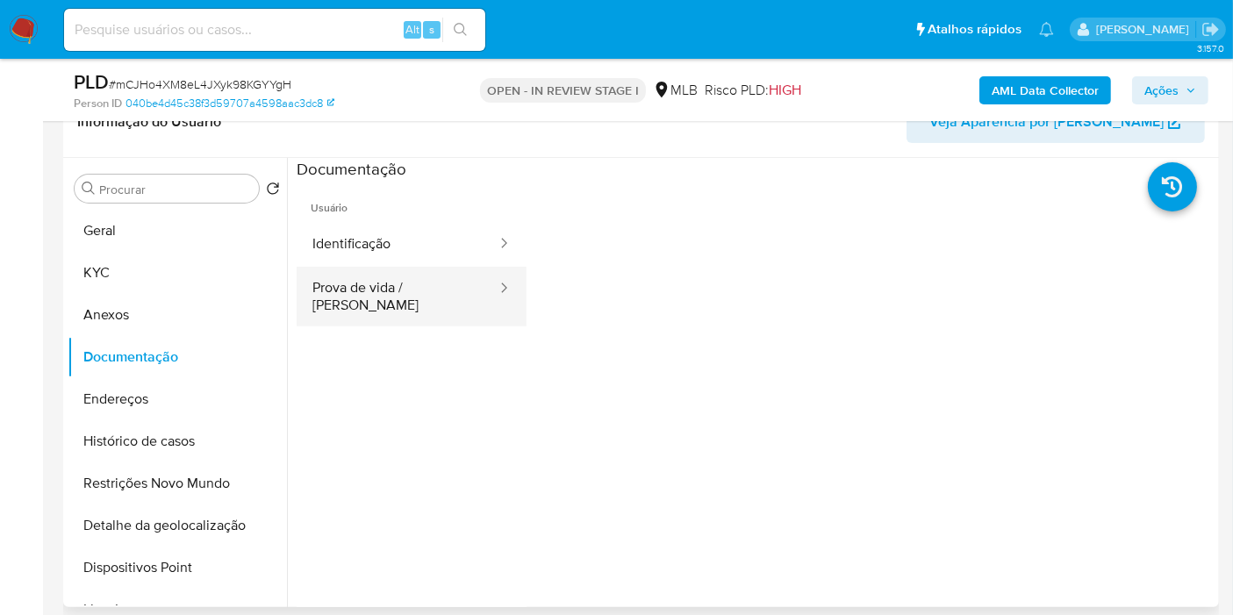
click at [485, 295] on div at bounding box center [499, 289] width 28 height 20
click at [1181, 90] on span "Ações" at bounding box center [1171, 90] width 52 height 25
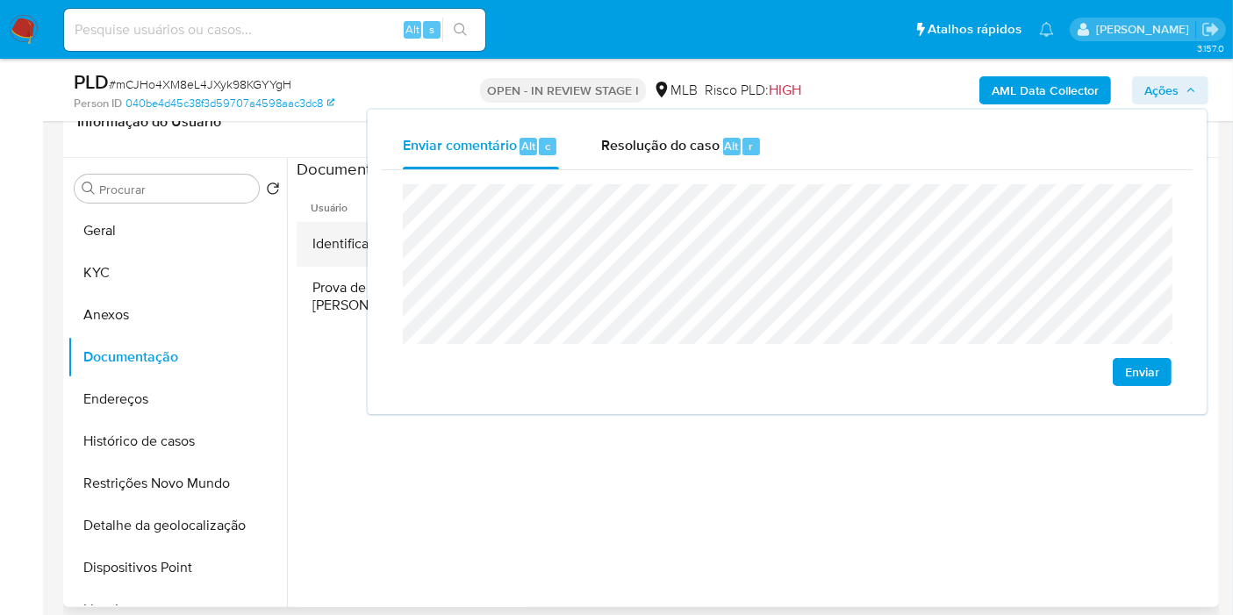
click at [361, 244] on button "Identificação" at bounding box center [398, 244] width 202 height 45
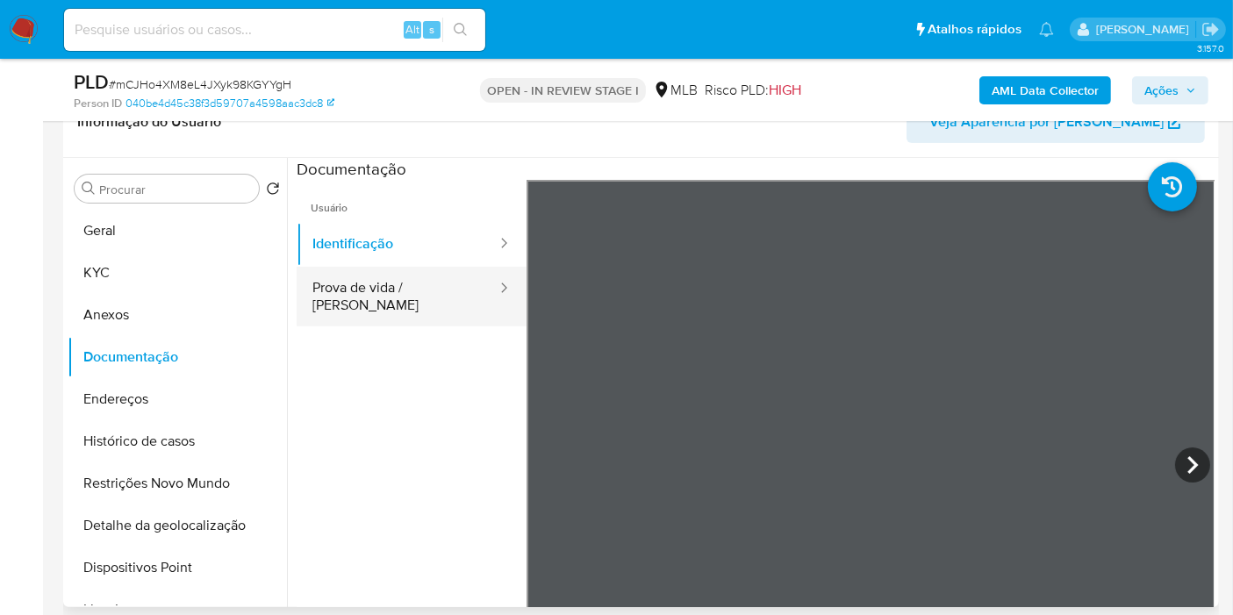
click at [420, 289] on button "Prova de vida / [PERSON_NAME]" at bounding box center [398, 297] width 202 height 60
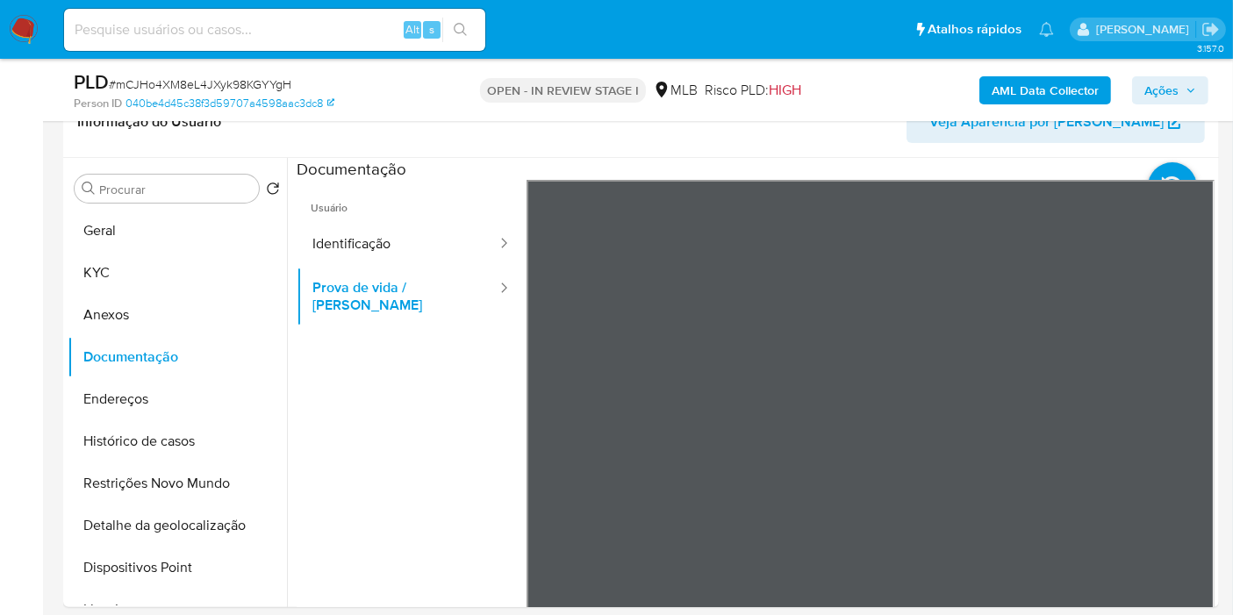
click at [1175, 90] on span "Ações" at bounding box center [1162, 90] width 34 height 28
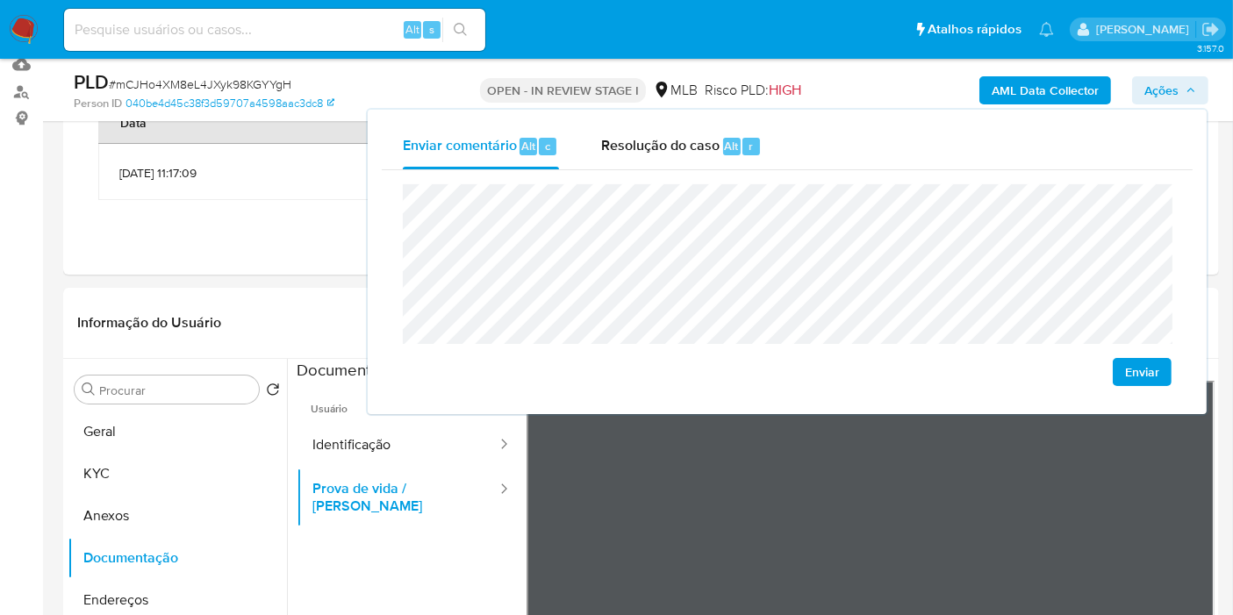
scroll to position [97, 0]
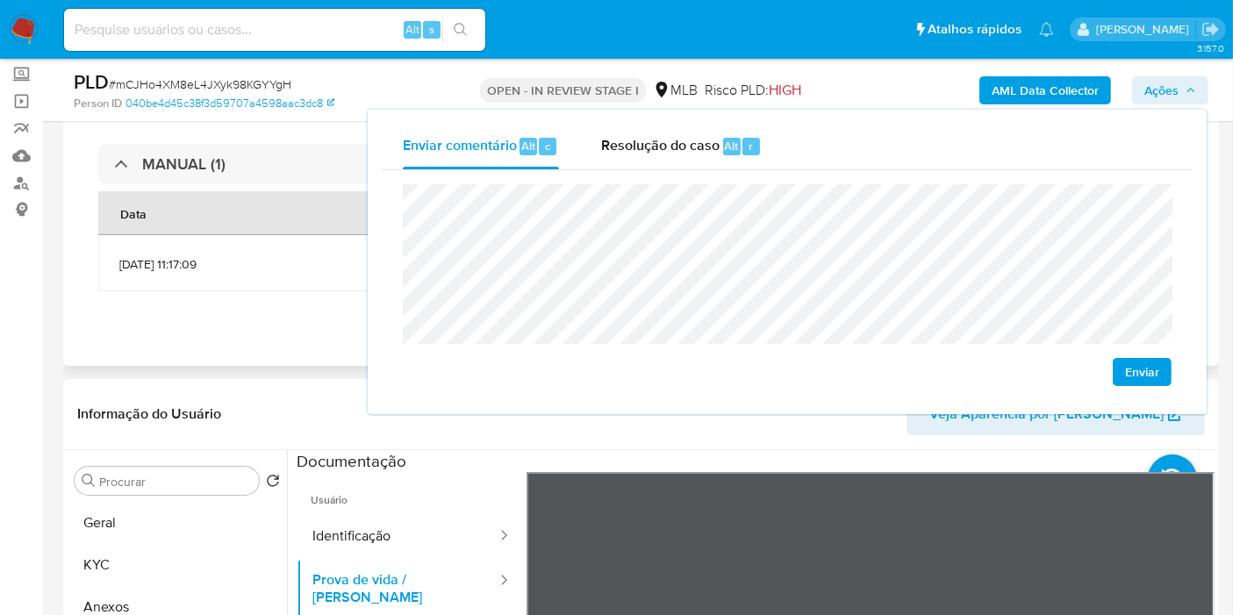
click at [242, 329] on div "Eventos ( 1 ) Ações MANUAL (1) Data Proprietário Etiquetas 14/08/2025 11:17:09 …" at bounding box center [641, 214] width 1156 height 303
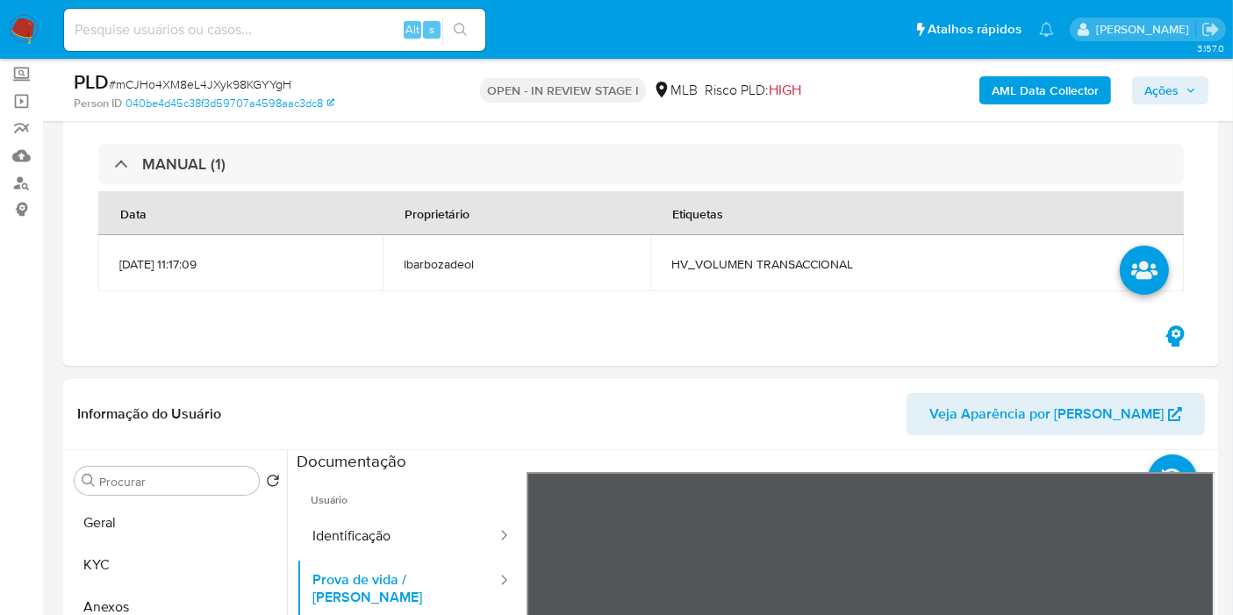
click at [1196, 95] on icon "button" at bounding box center [1191, 90] width 11 height 11
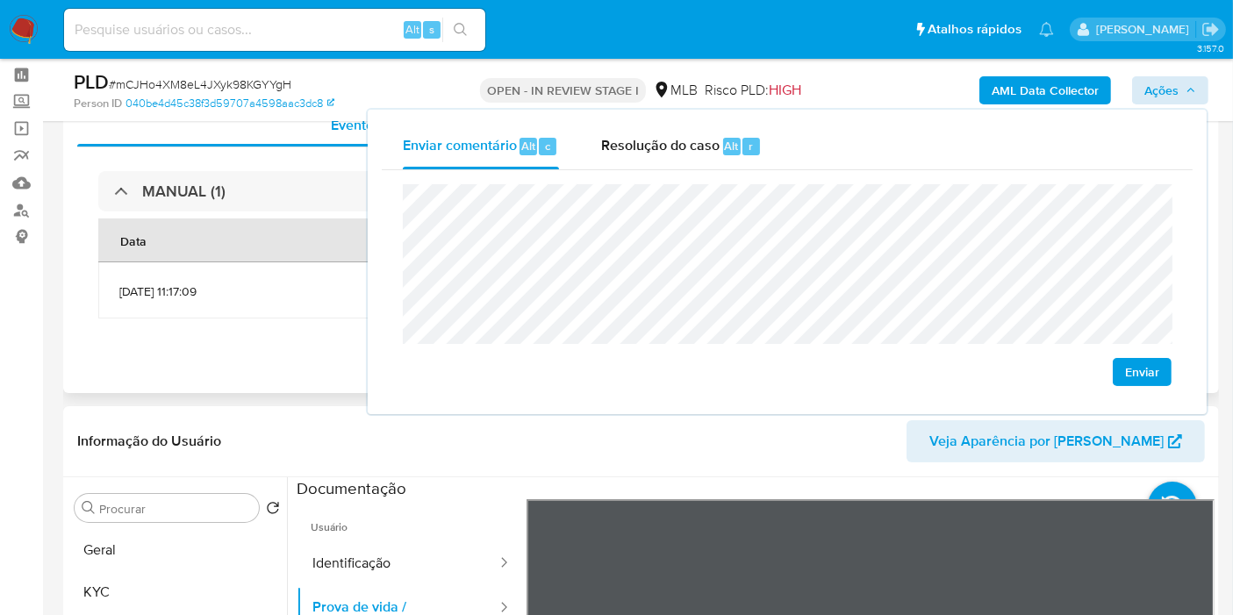
scroll to position [0, 0]
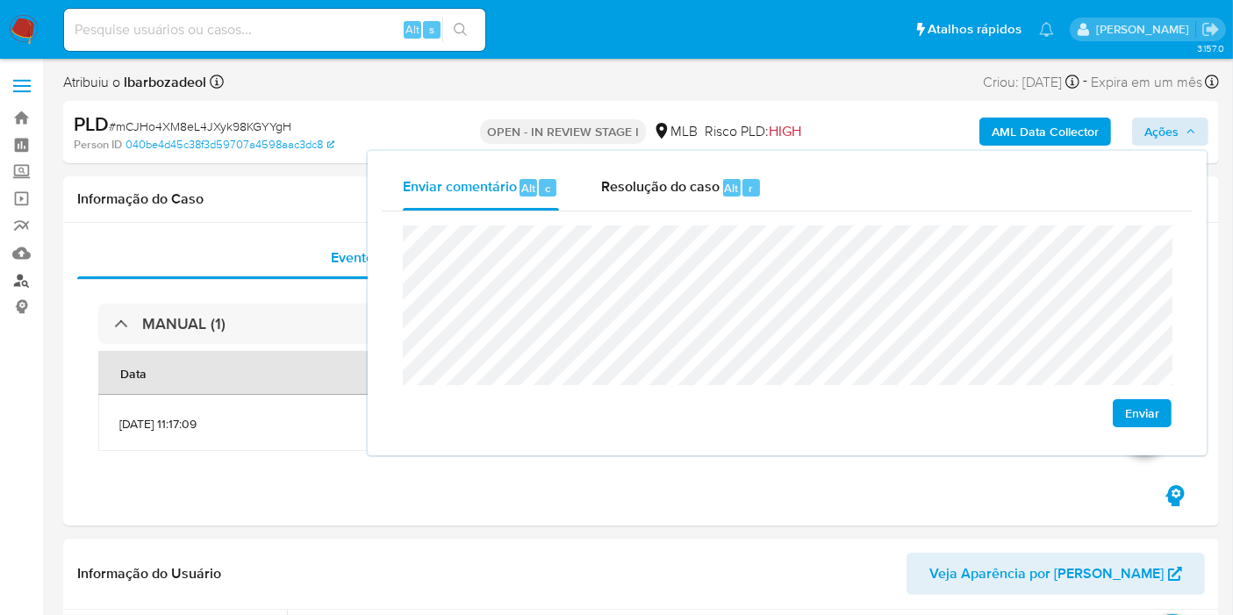
drag, startPoint x: 24, startPoint y: 277, endPoint x: 39, endPoint y: 274, distance: 15.2
click at [23, 277] on link "Localizador de pessoas" at bounding box center [104, 280] width 209 height 27
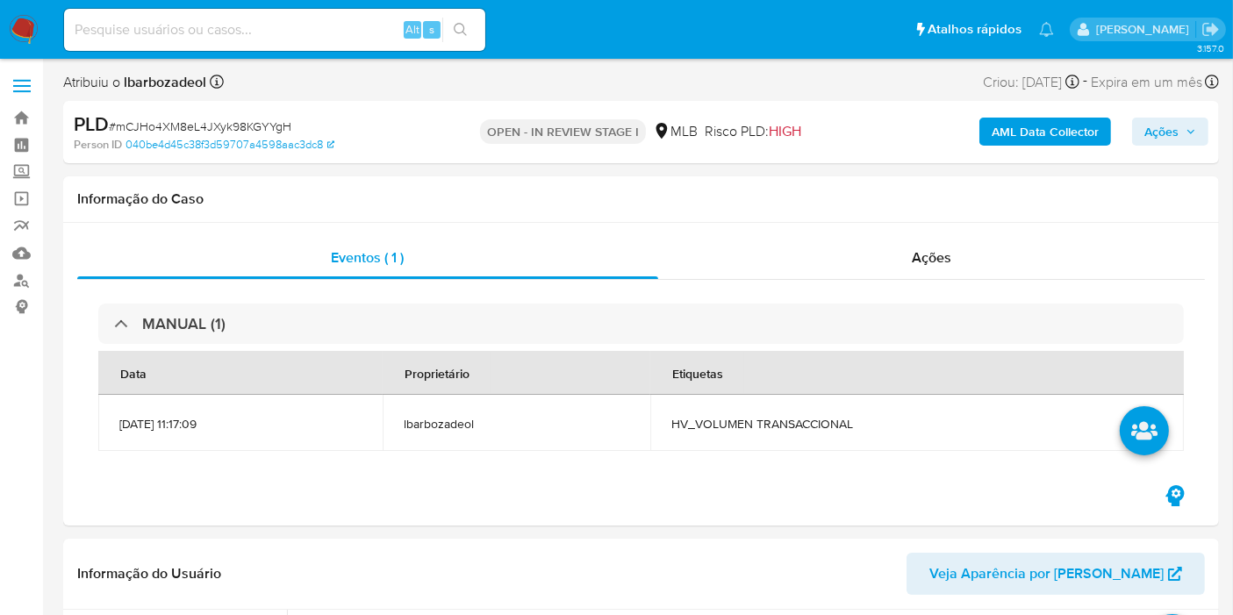
click at [1153, 130] on span "Ações" at bounding box center [1162, 132] width 34 height 28
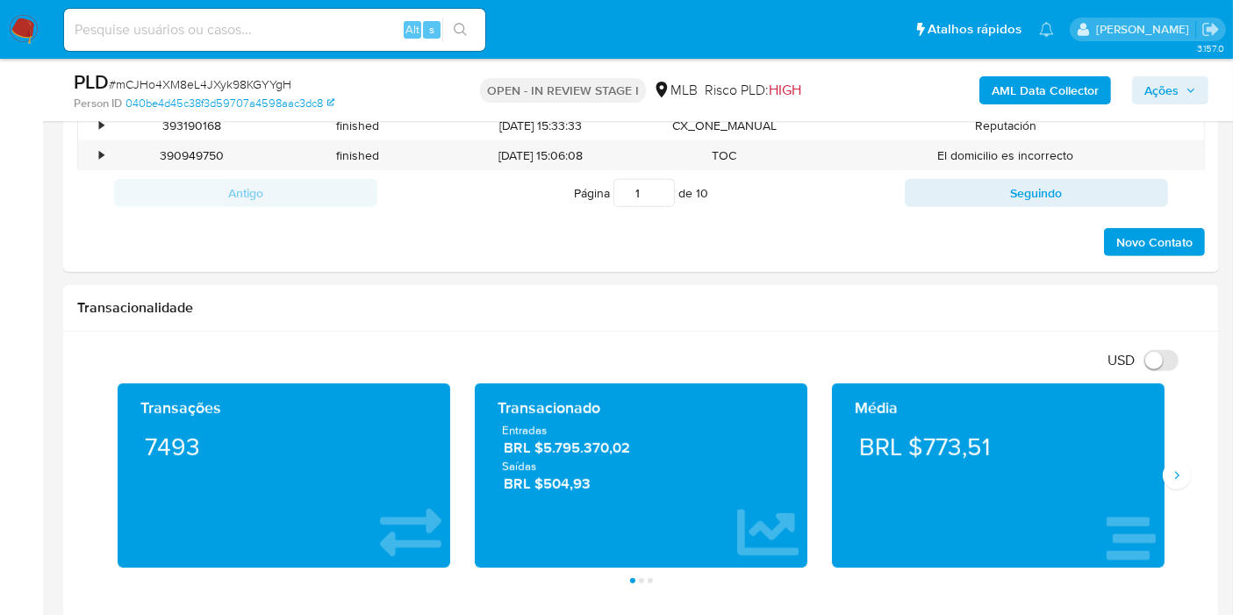
scroll to position [1657, 0]
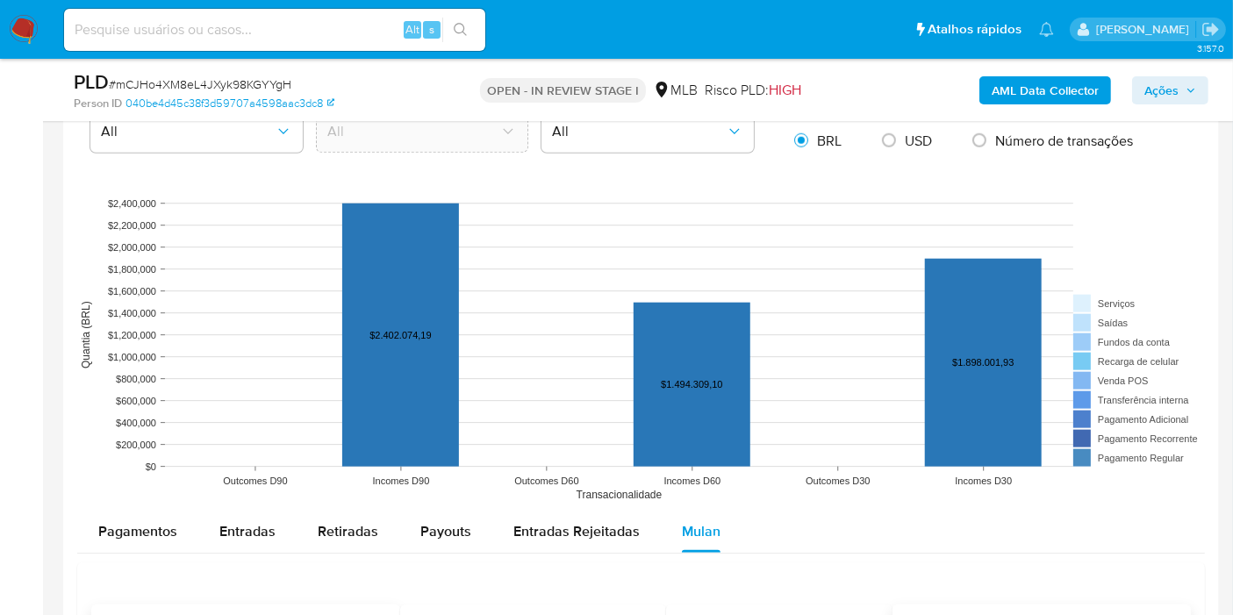
click at [244, 525] on span "Entradas" at bounding box center [247, 531] width 56 height 20
select select "10"
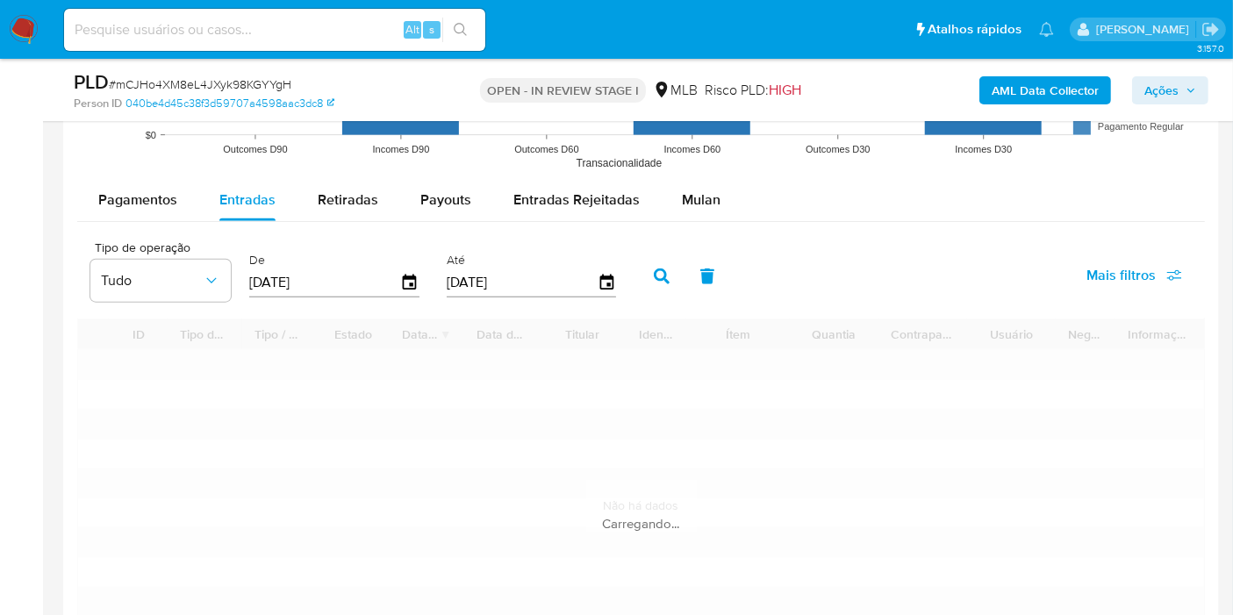
scroll to position [2145, 0]
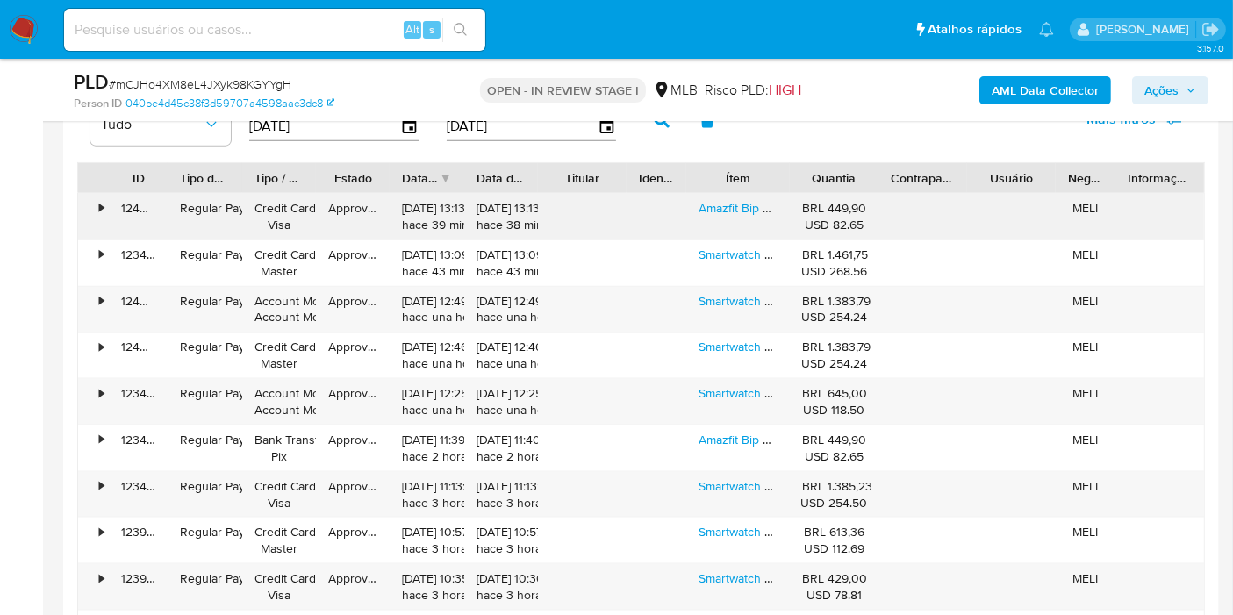
click at [711, 214] on div "Amazfit Bip 5,ultra-large 1.91,bluetooth Calling,alexa,gps Cor Da Caixa Soft Bl…" at bounding box center [738, 217] width 104 height 46
click at [721, 205] on link "Amazfit Bip 5,ultra-large 1.91,bluetooth Calling,alexa,gps Cor Da Caixa Soft Bl…" at bounding box center [913, 208] width 428 height 18
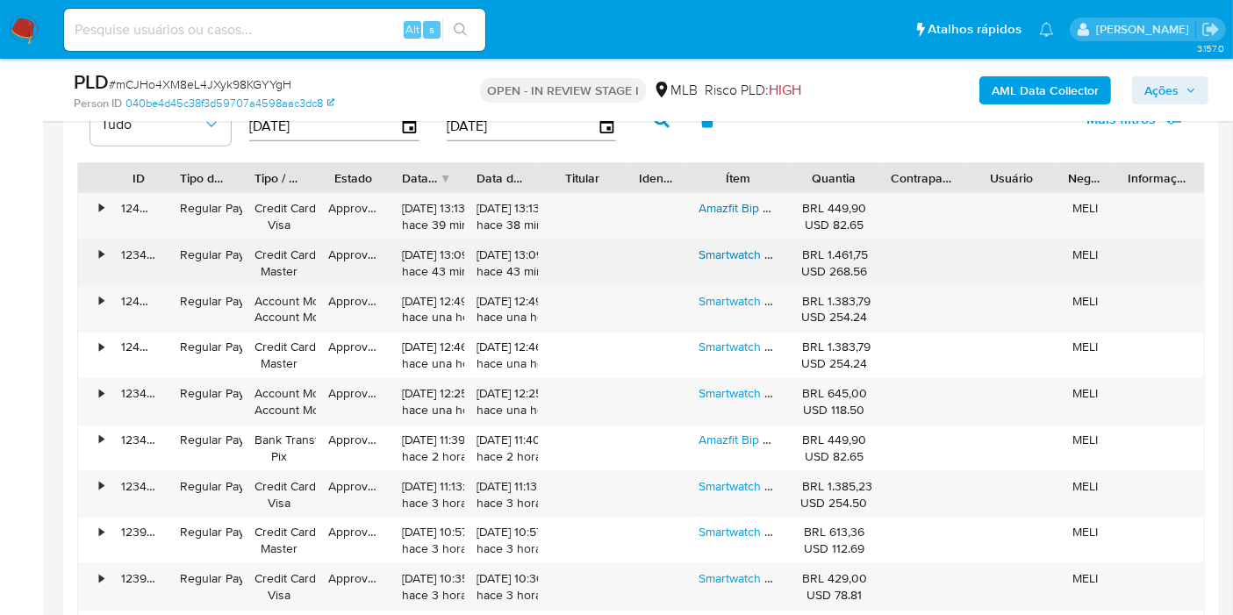
click at [715, 246] on link "Smartwatch Amazfit T-rex 3 Amoled Alexa Ônix Caixa Onyx Pulseira Onux" at bounding box center [898, 255] width 399 height 18
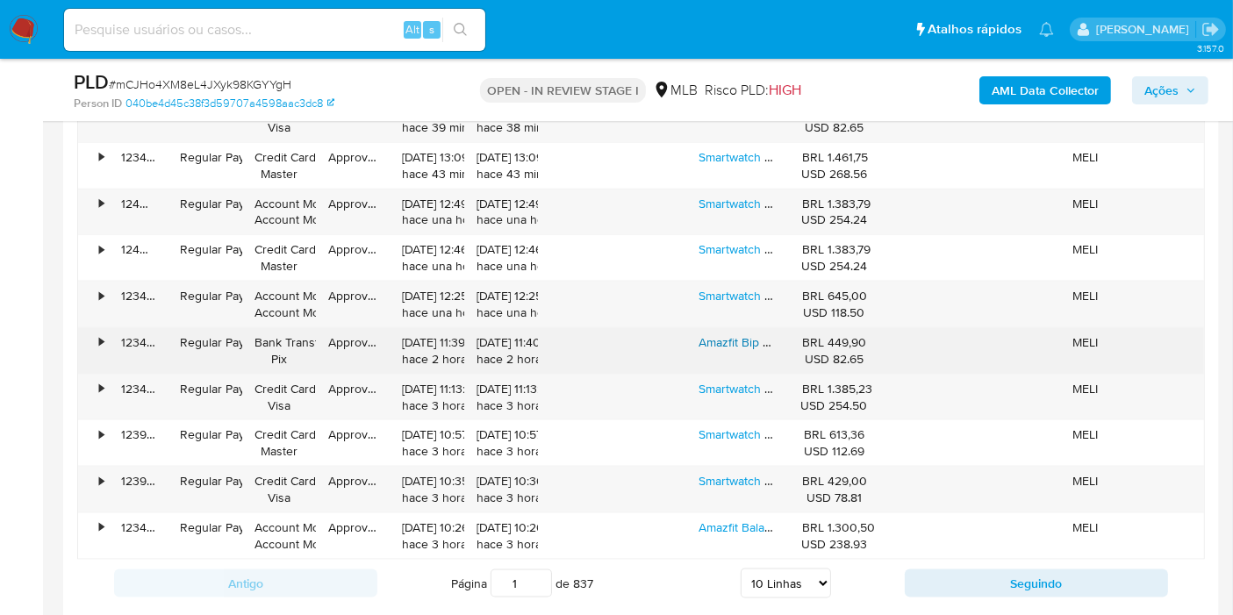
click at [742, 339] on link "Amazfit Bip 5,ultra-large 1.91,bluetooth Calling,alexa,gps Cor Da Caixa Soft Bl…" at bounding box center [913, 343] width 428 height 18
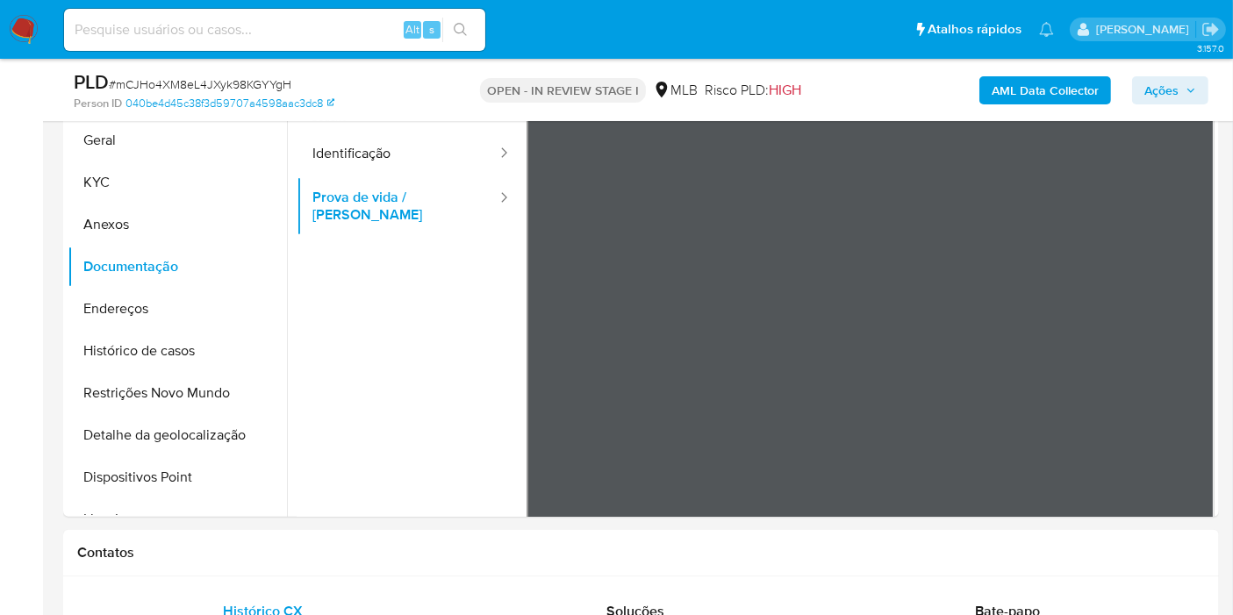
scroll to position [390, 0]
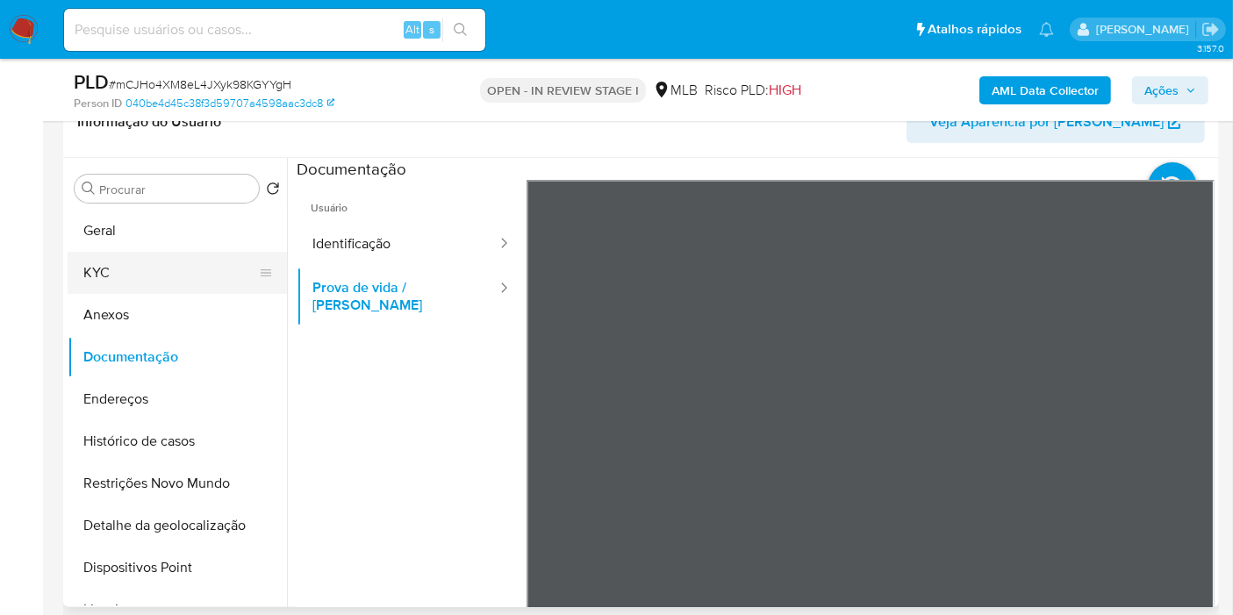
click at [168, 284] on button "KYC" at bounding box center [170, 273] width 205 height 42
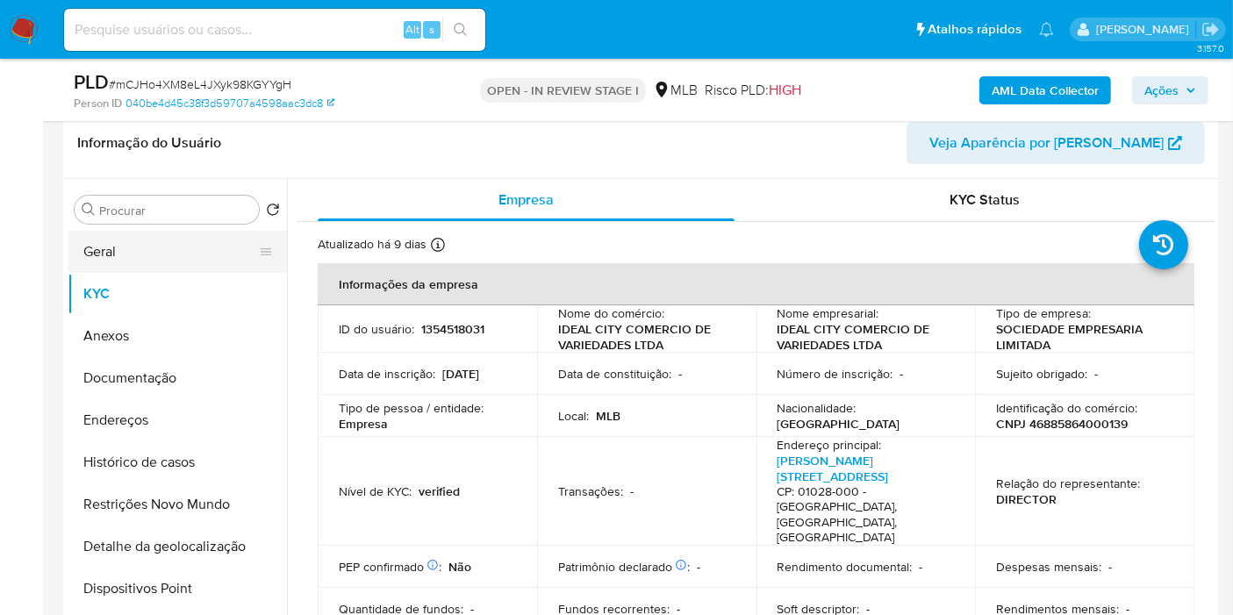
click at [140, 257] on button "Geral" at bounding box center [170, 252] width 205 height 42
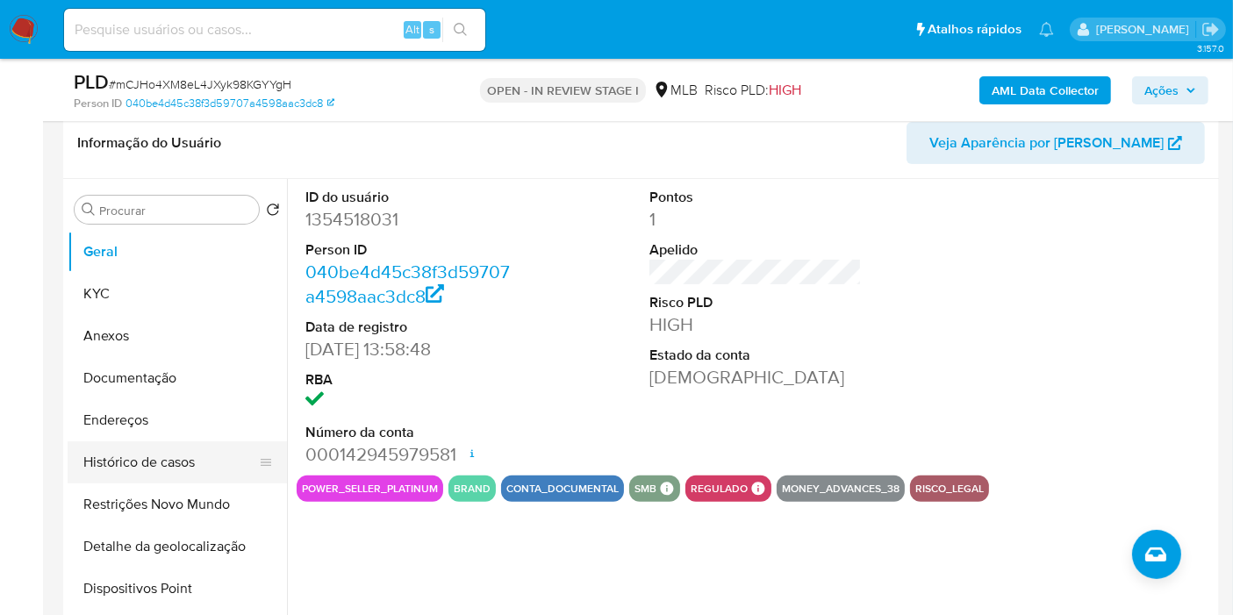
click at [195, 477] on button "Histórico de casos" at bounding box center [170, 463] width 205 height 42
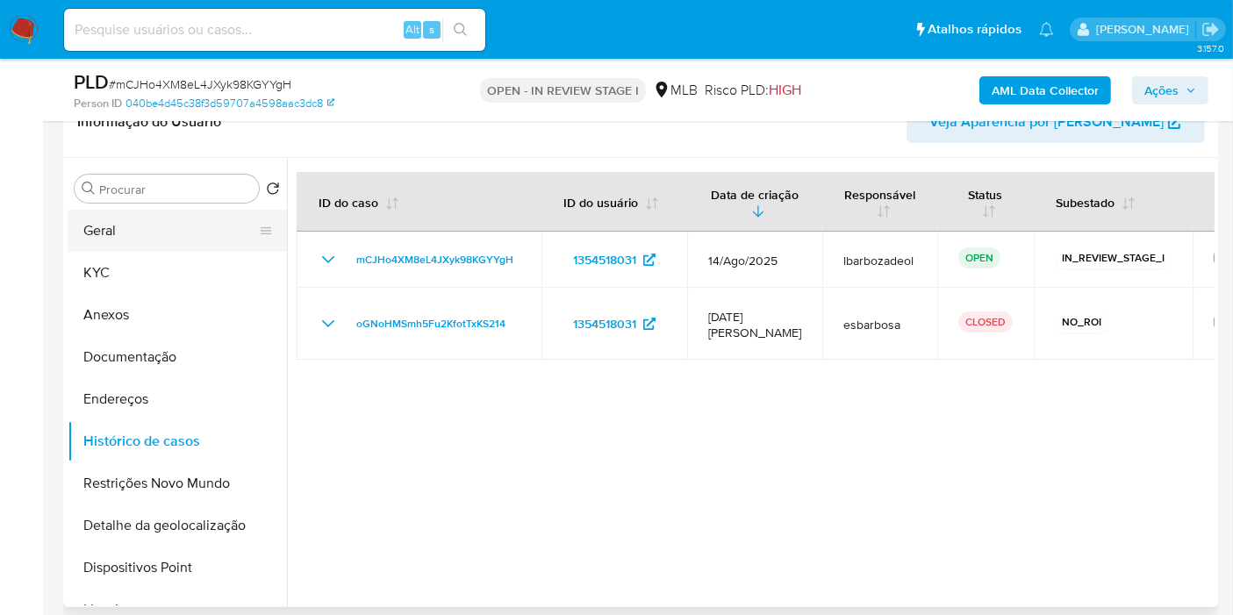
click at [137, 219] on button "Geral" at bounding box center [170, 231] width 205 height 42
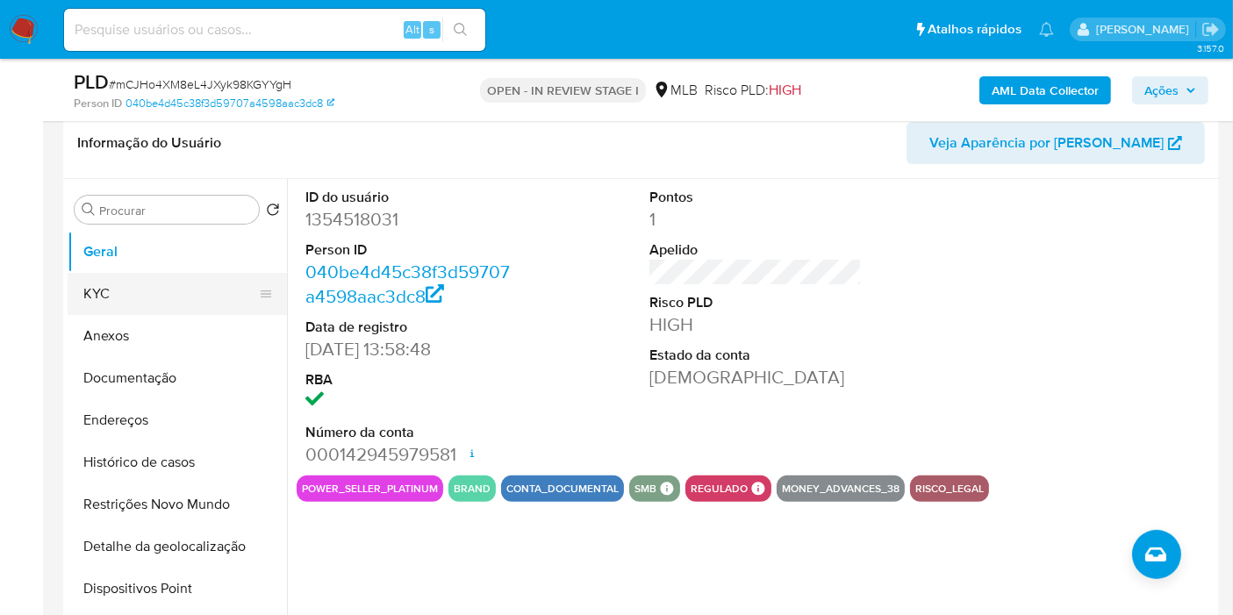
click at [166, 273] on button "KYC" at bounding box center [170, 294] width 205 height 42
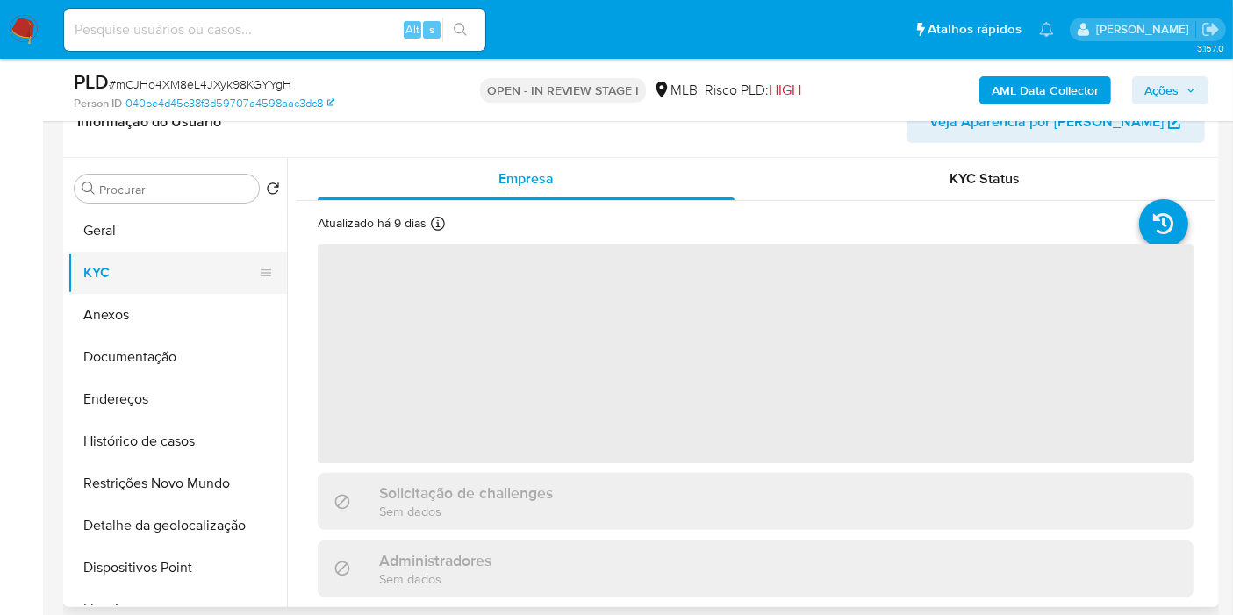
click at [162, 287] on button "KYC" at bounding box center [170, 273] width 205 height 42
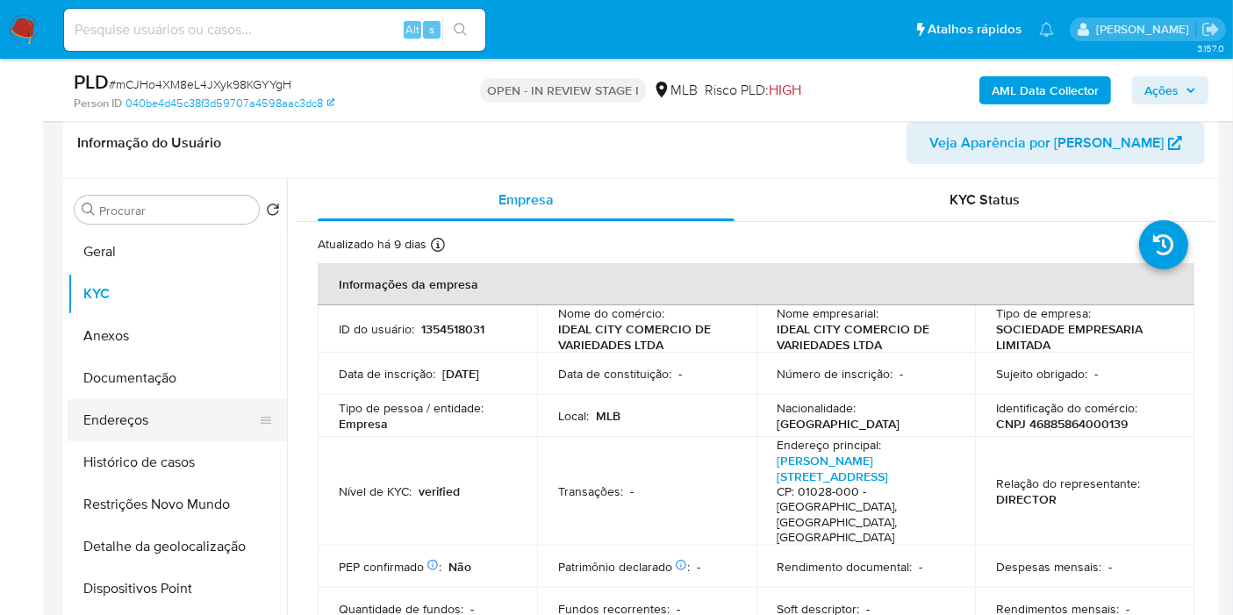
click at [204, 413] on button "Endereços" at bounding box center [170, 420] width 205 height 42
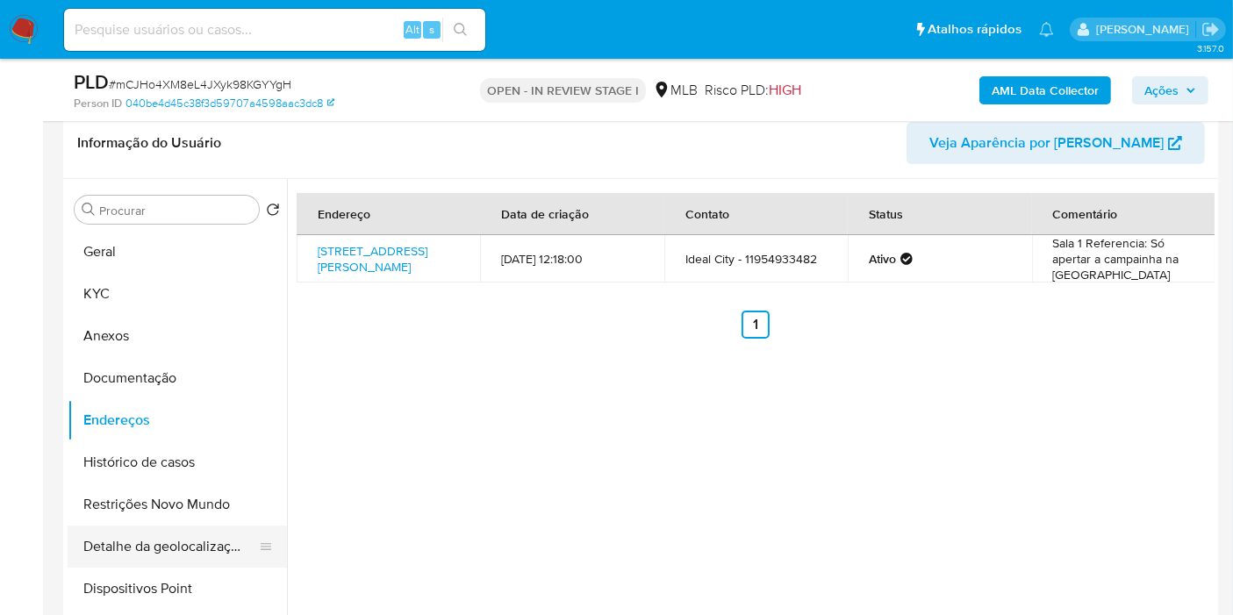
click at [165, 531] on button "Detalhe da geolocalização" at bounding box center [170, 547] width 205 height 42
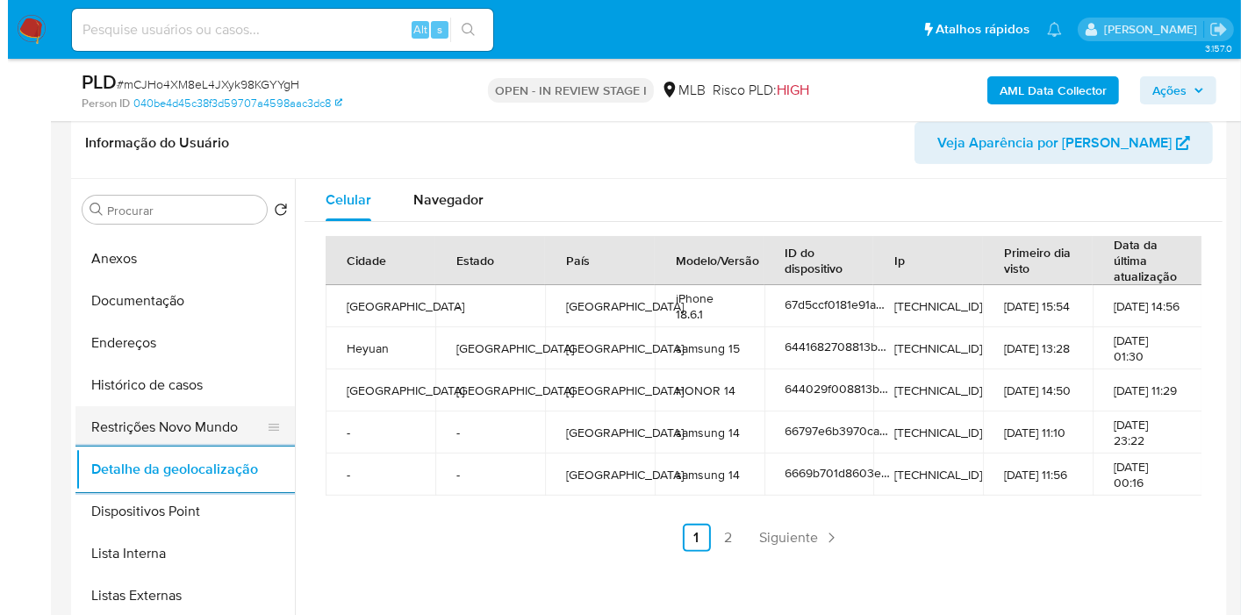
scroll to position [0, 0]
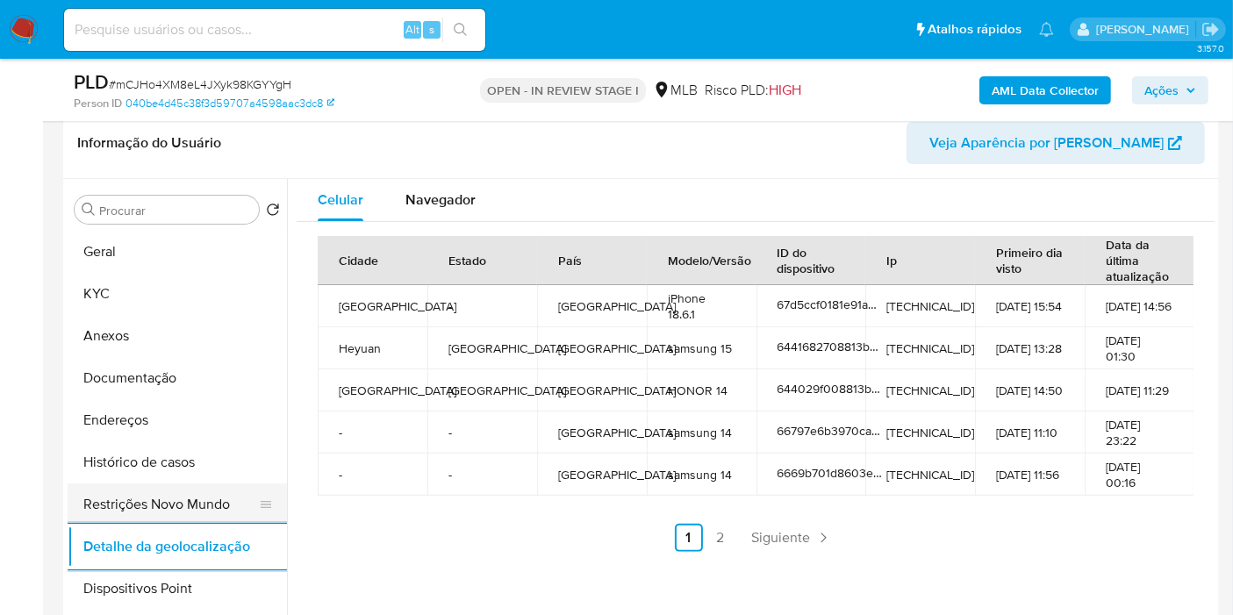
click at [197, 496] on button "Restrições Novo Mundo" at bounding box center [170, 505] width 205 height 42
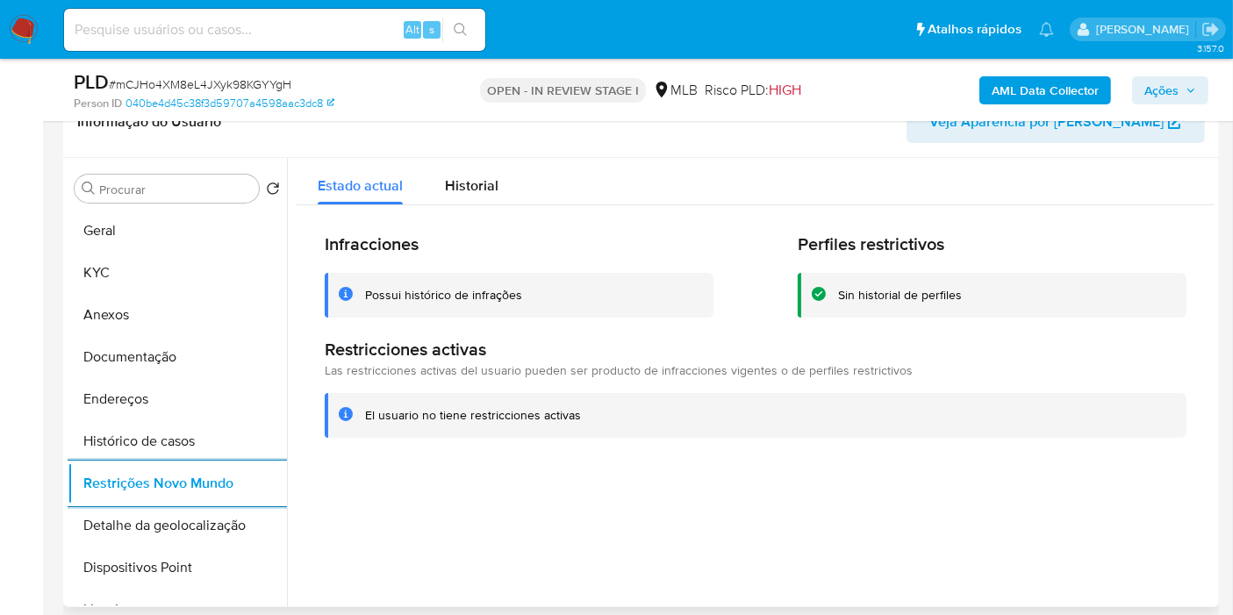
drag, startPoint x: 212, startPoint y: 565, endPoint x: 334, endPoint y: 545, distance: 124.5
click at [212, 565] on button "Dispositivos Point" at bounding box center [177, 568] width 219 height 42
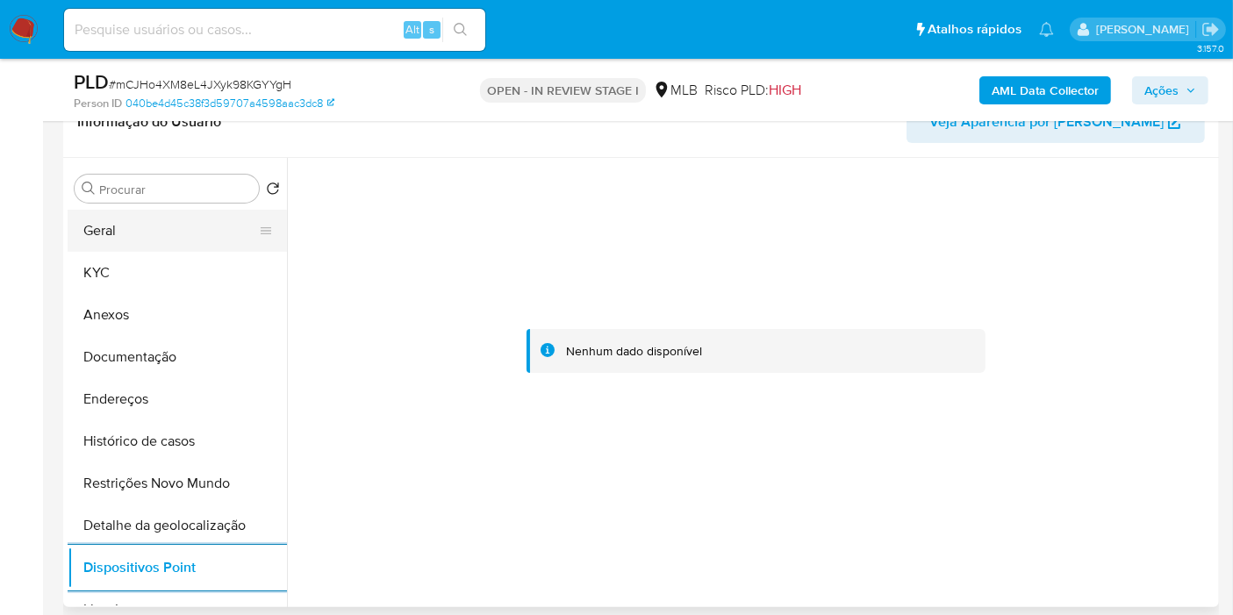
click at [163, 243] on button "Geral" at bounding box center [170, 231] width 205 height 42
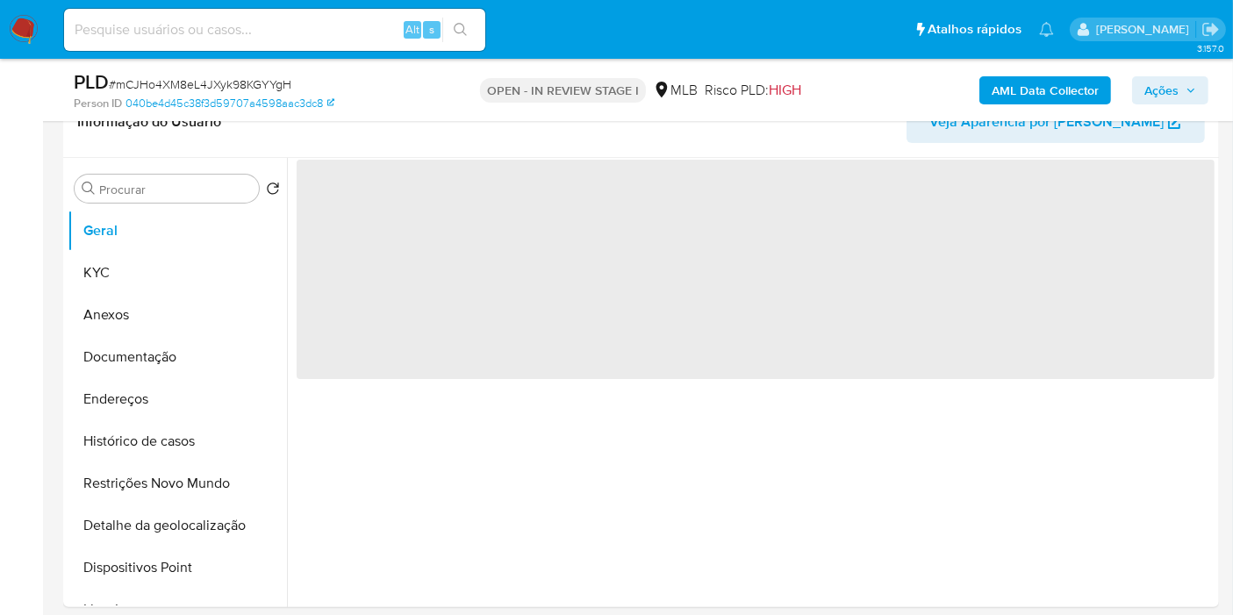
click at [1174, 89] on span "Ações" at bounding box center [1162, 90] width 34 height 28
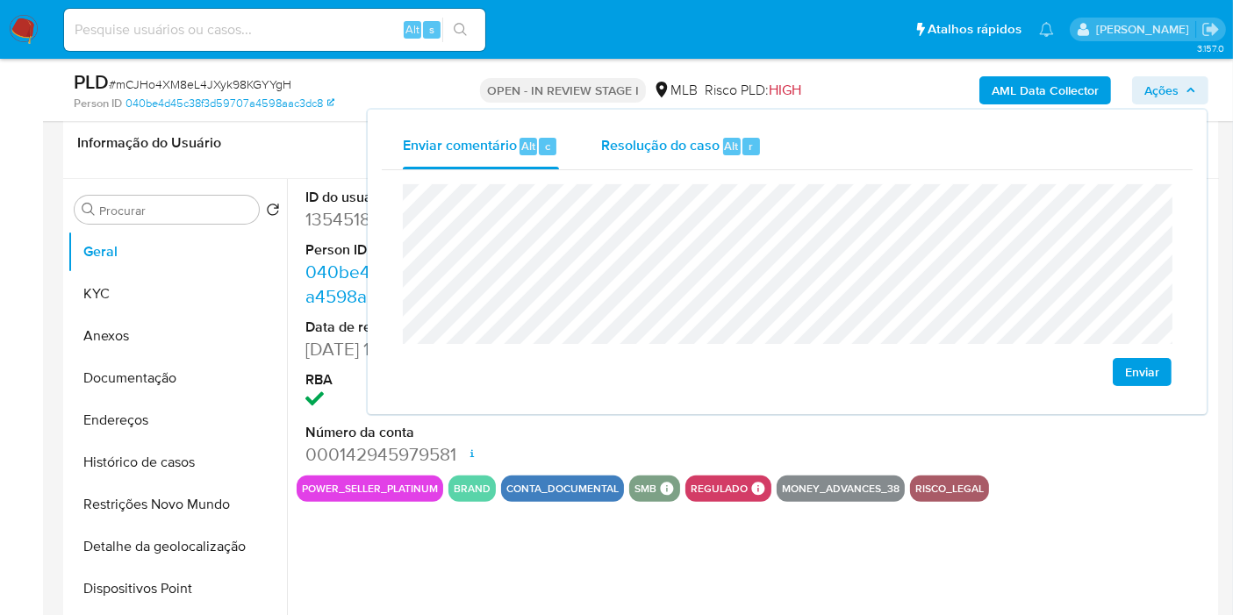
click at [726, 168] on div "Resolução do caso Alt r" at bounding box center [681, 147] width 161 height 46
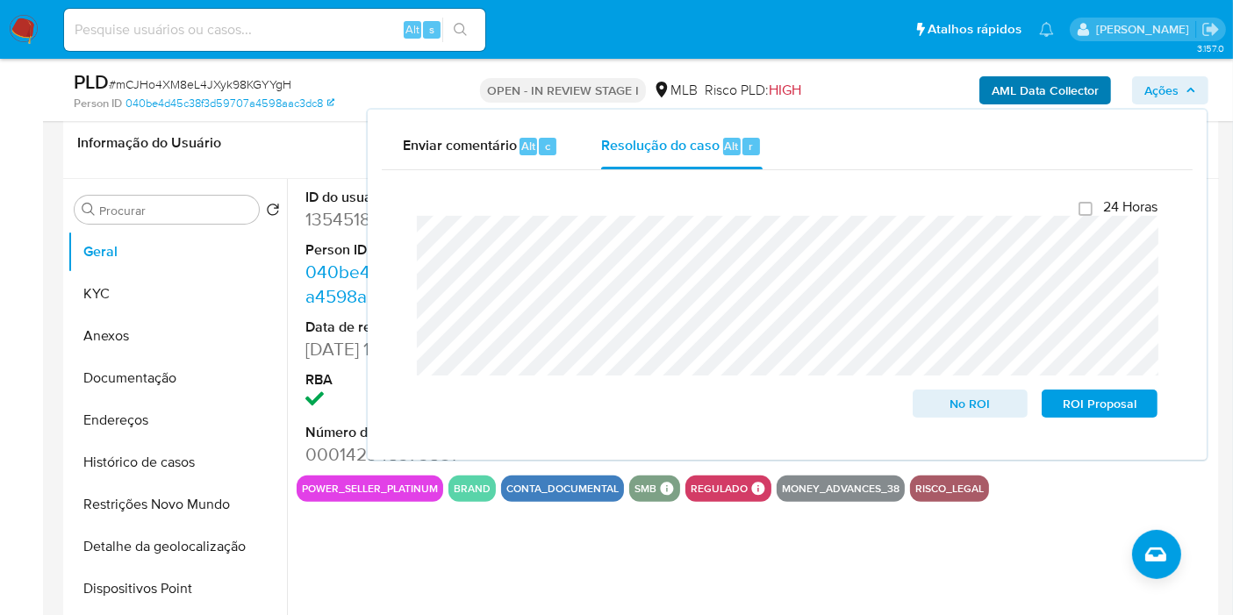
drag, startPoint x: 841, startPoint y: 85, endPoint x: 1013, endPoint y: 90, distance: 172.1
click at [844, 84] on div "AML Data Collector Ações Enviar comentário Alt c Resolução do caso Alt r Fecham…" at bounding box center [1022, 89] width 374 height 41
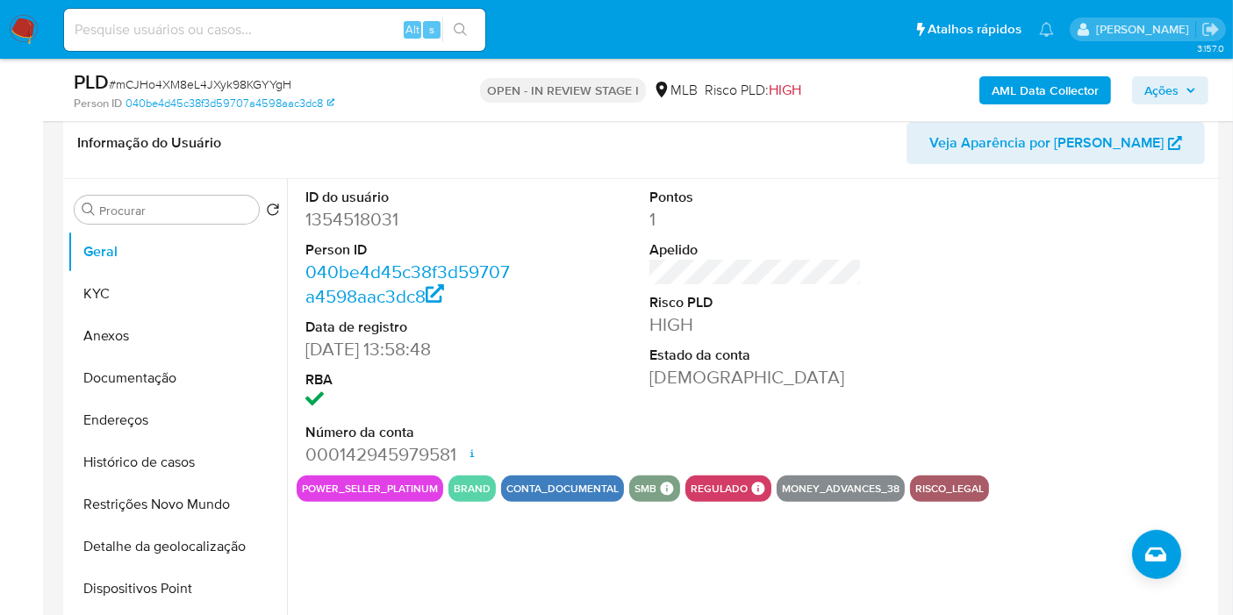
click at [1024, 88] on b "AML Data Collector" at bounding box center [1045, 90] width 107 height 28
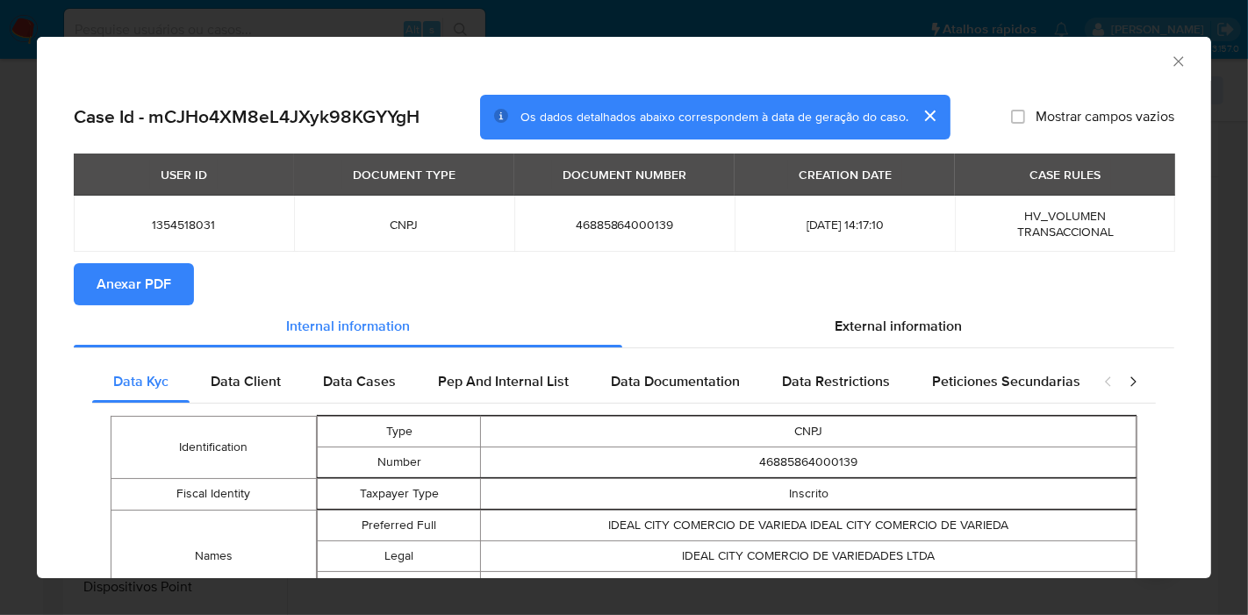
click at [159, 287] on span "Anexar PDF" at bounding box center [134, 284] width 75 height 39
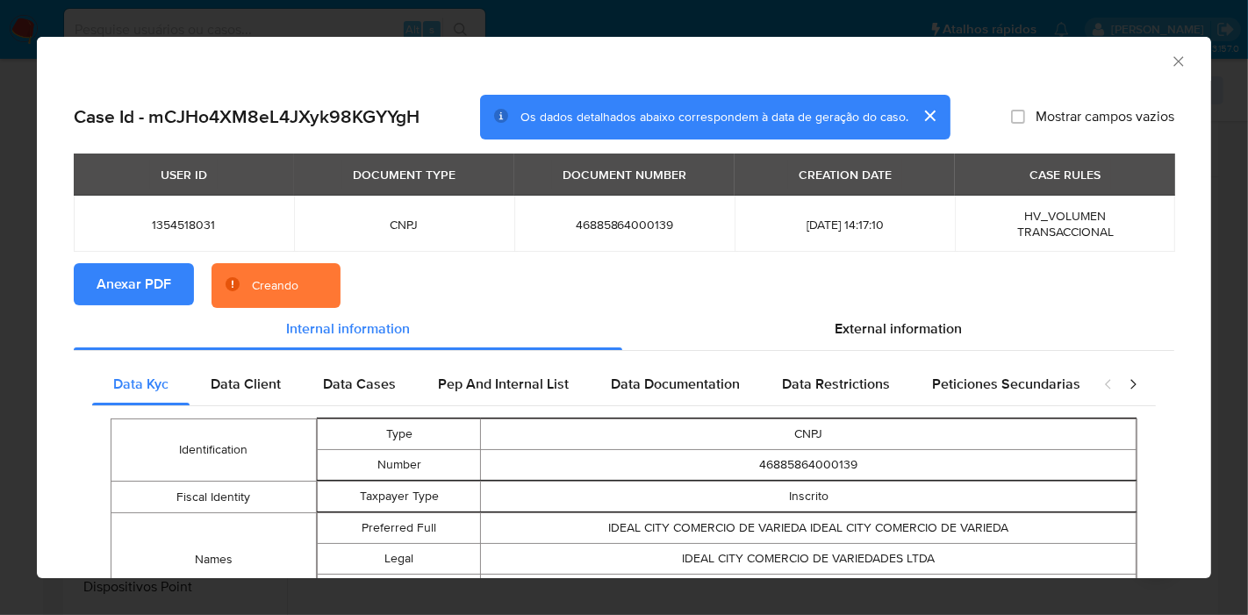
click at [923, 116] on button "cerrar" at bounding box center [930, 116] width 42 height 42
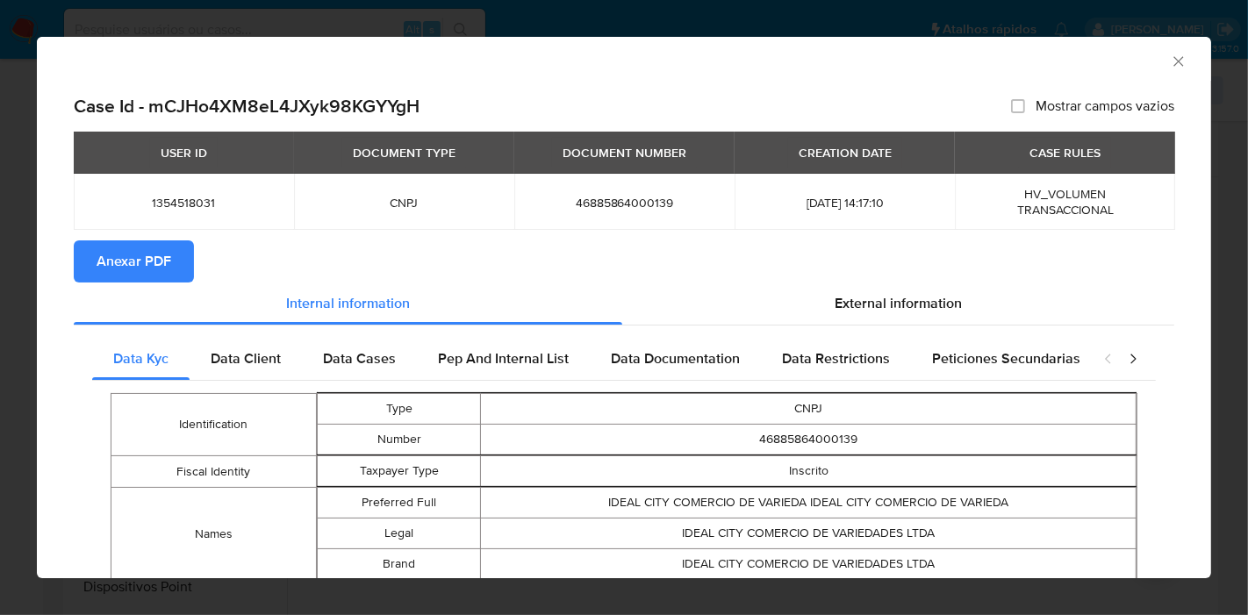
click at [1170, 64] on icon "Fechar a janela" at bounding box center [1179, 62] width 18 height 18
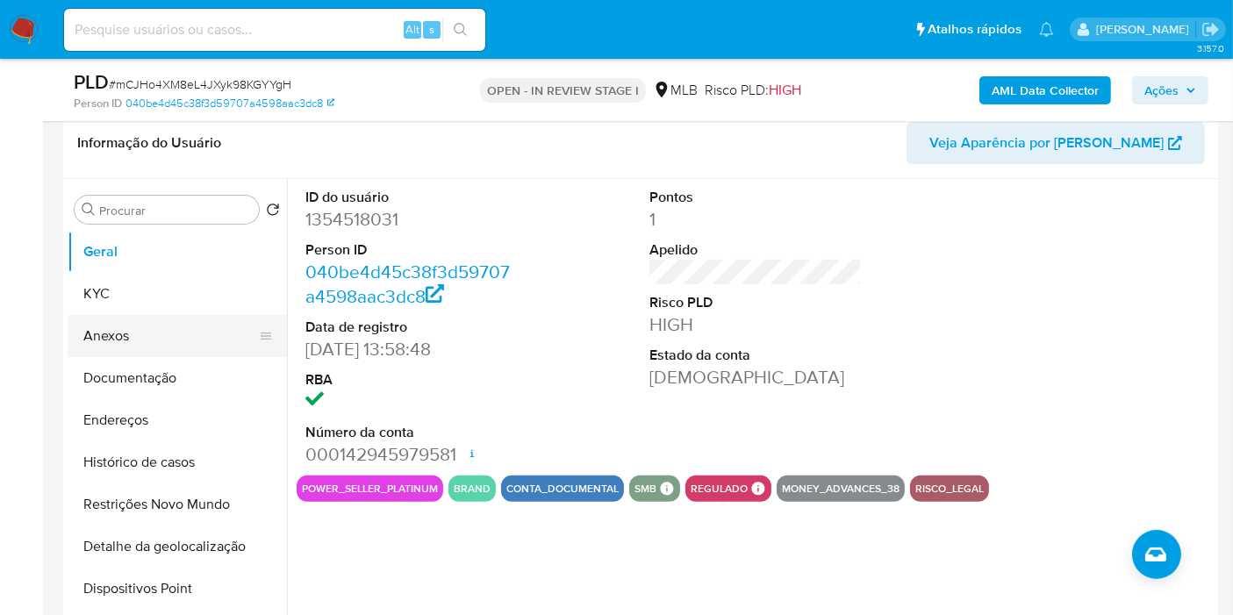
drag, startPoint x: 146, startPoint y: 319, endPoint x: 205, endPoint y: 320, distance: 59.7
click at [145, 319] on button "Anexos" at bounding box center [170, 336] width 205 height 42
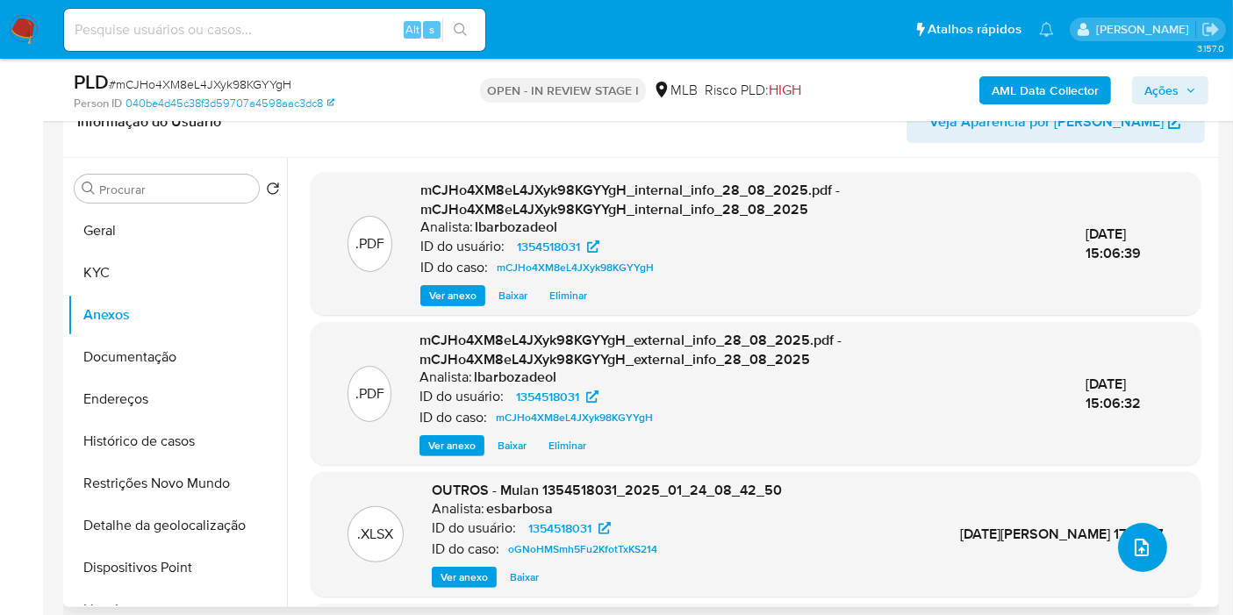
click at [1143, 547] on icon "upload-file" at bounding box center [1142, 547] width 21 height 21
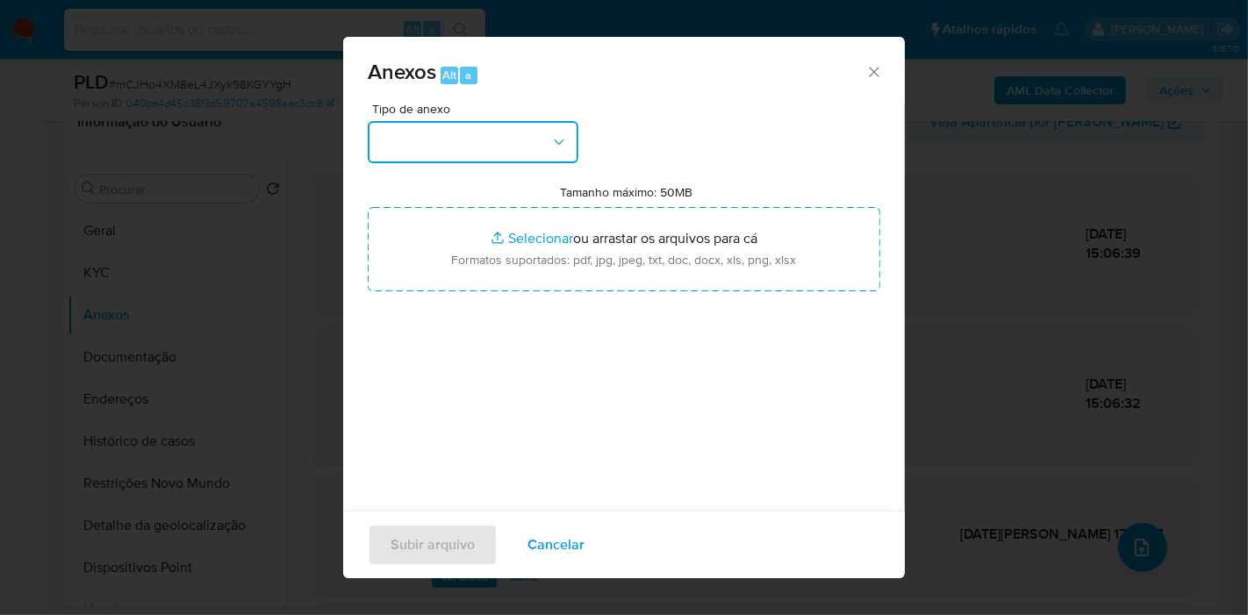
click at [428, 136] on button "button" at bounding box center [473, 142] width 211 height 42
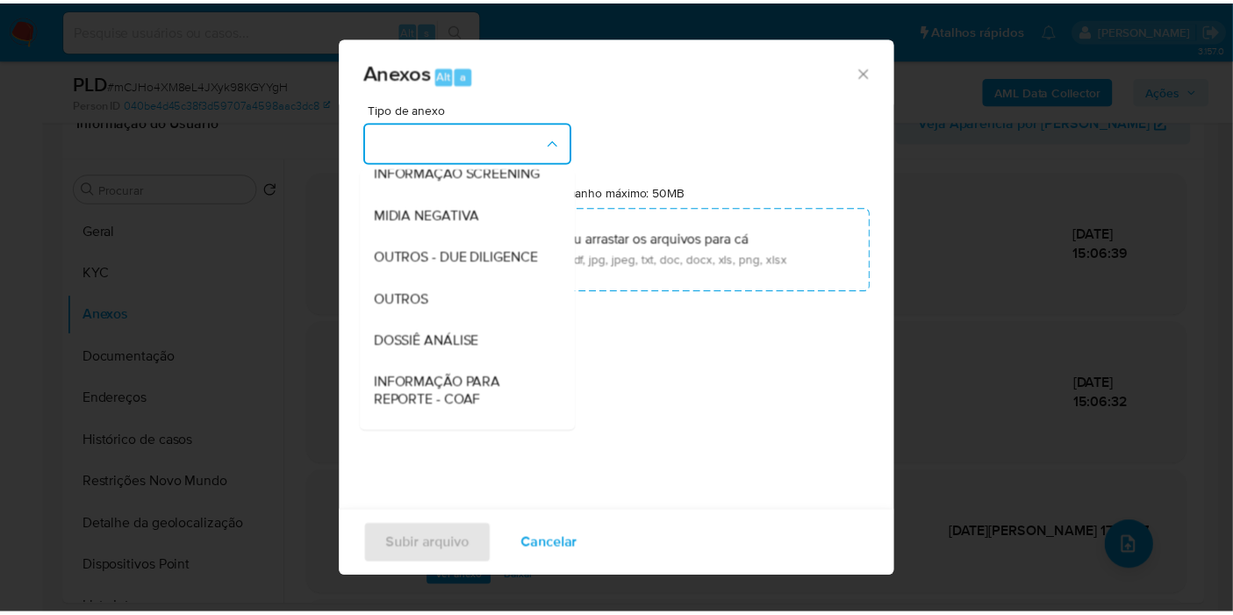
scroll to position [269, 0]
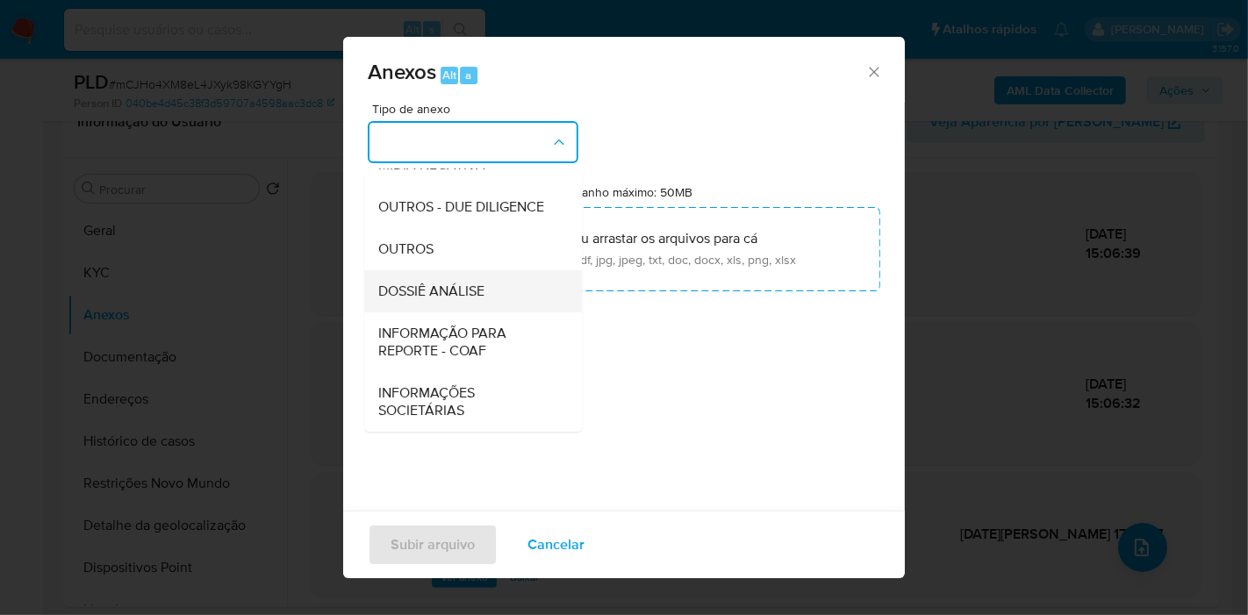
click at [423, 273] on div "DOSSIÊ ANÁLISE" at bounding box center [467, 291] width 179 height 42
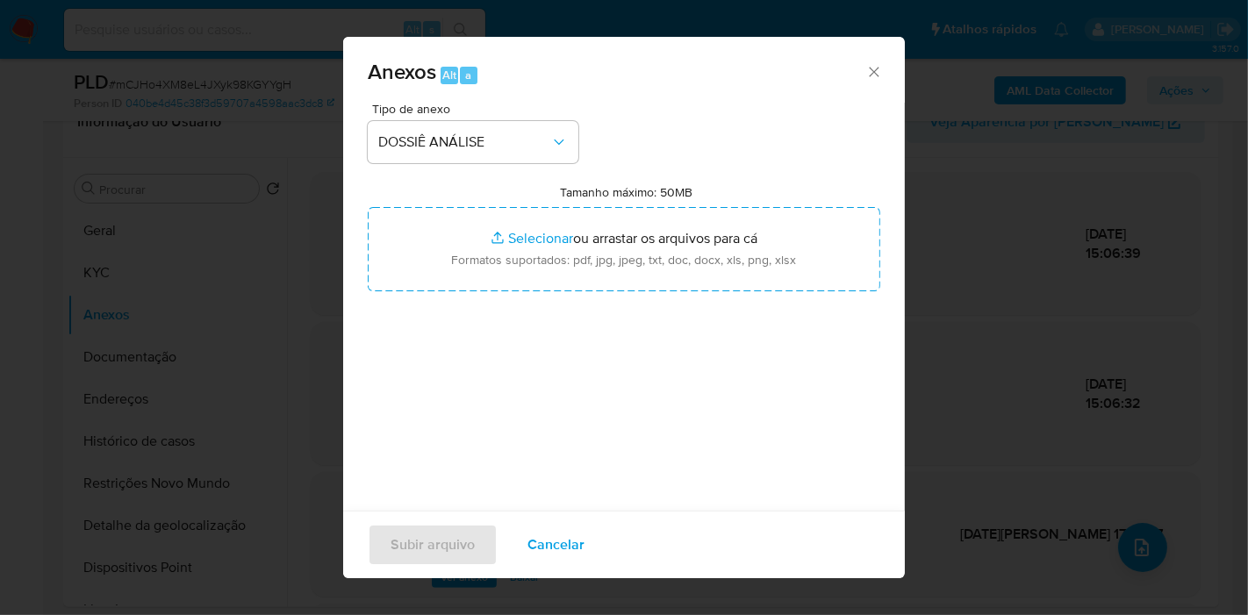
click at [423, 273] on input "Tamanho máximo: 50MB Selecionar arquivos" at bounding box center [624, 249] width 513 height 84
type input "C:\fakepath\SAR - XXXX - CNPJ 46885864000139 - IDEAL CITY COMERCIO DE VARIEDADE…"
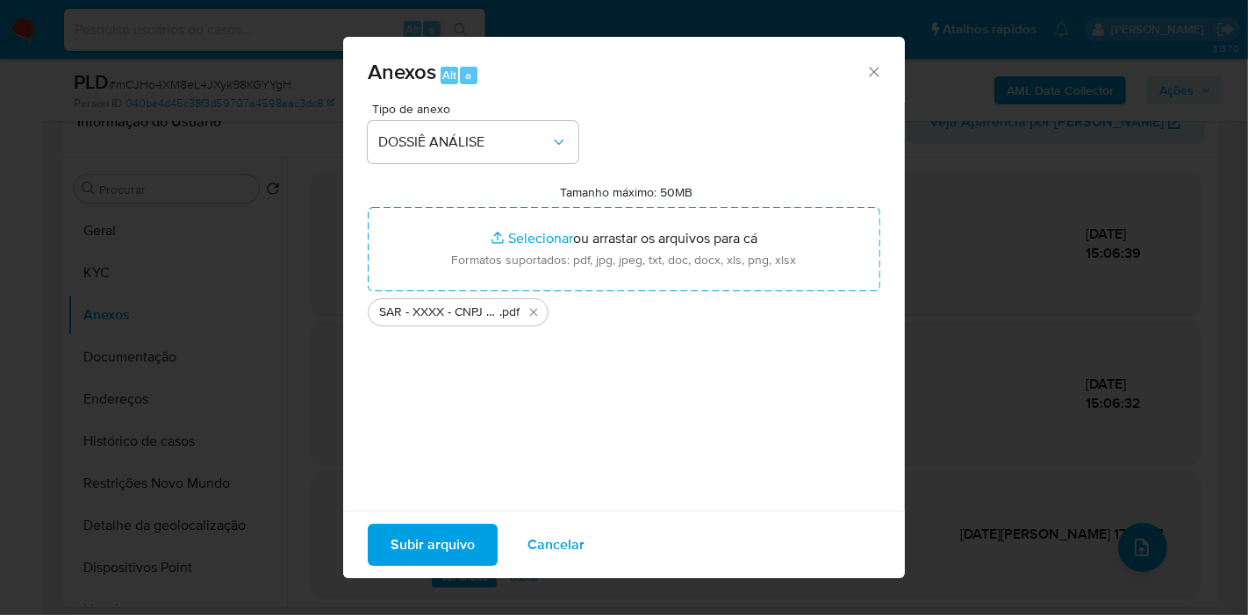
click at [446, 541] on span "Subir arquivo" at bounding box center [433, 545] width 84 height 39
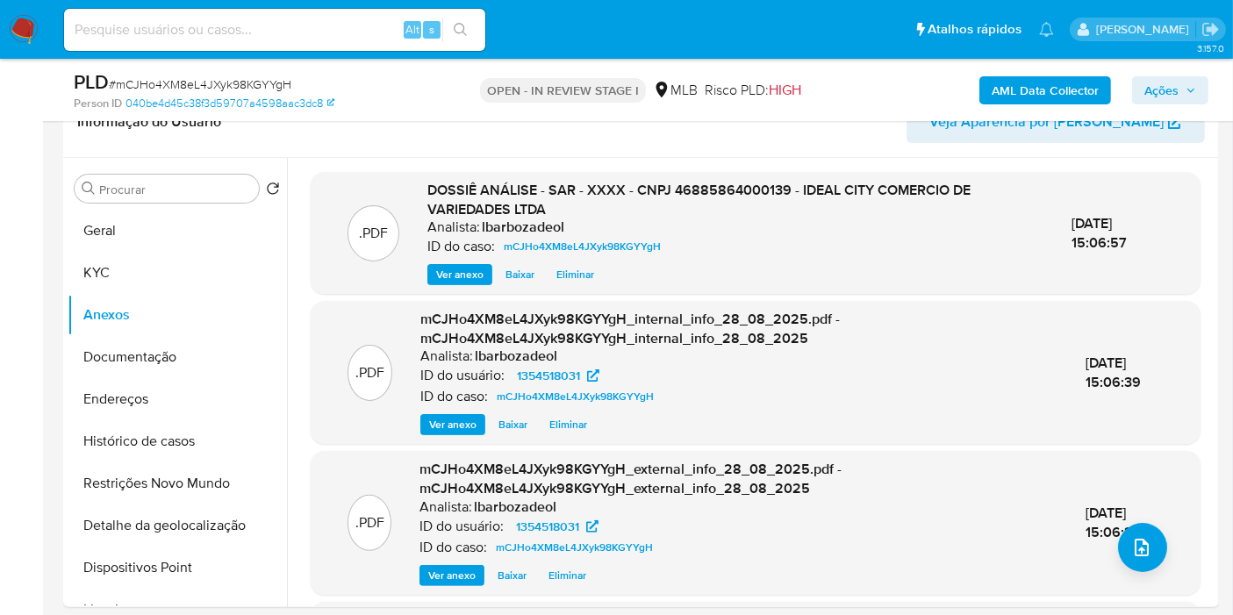
drag, startPoint x: 1170, startPoint y: 89, endPoint x: 1152, endPoint y: 98, distance: 20.8
click at [1170, 89] on span "Ações" at bounding box center [1162, 90] width 34 height 28
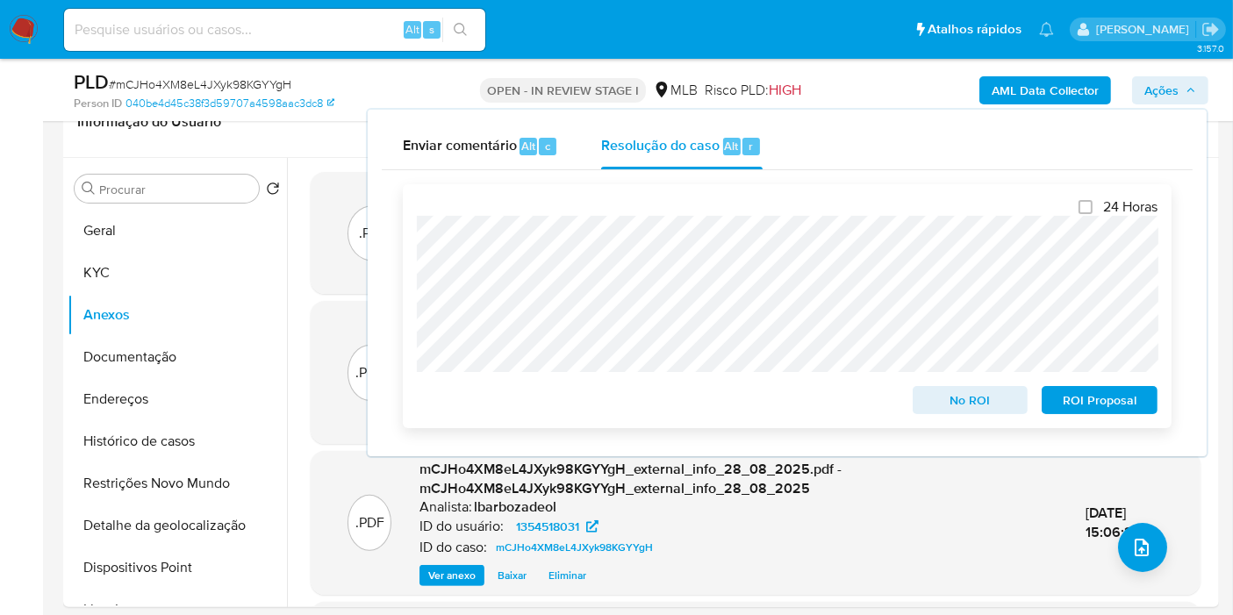
click at [1064, 399] on span "ROI Proposal" at bounding box center [1099, 400] width 91 height 25
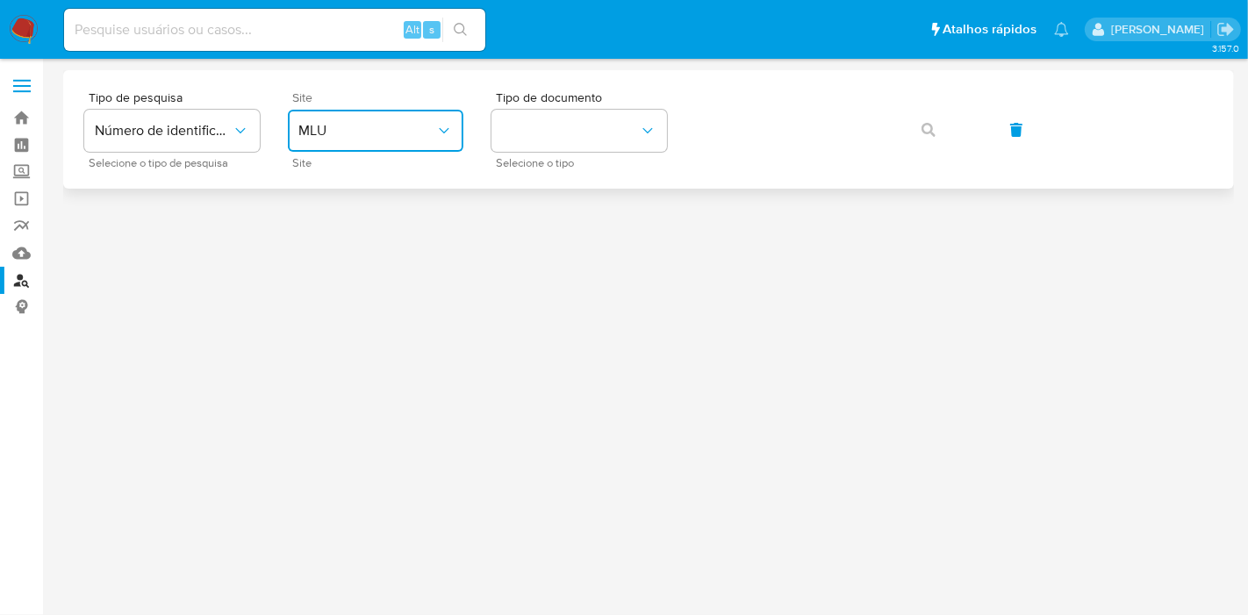
click at [428, 139] on span "MLU" at bounding box center [366, 131] width 137 height 18
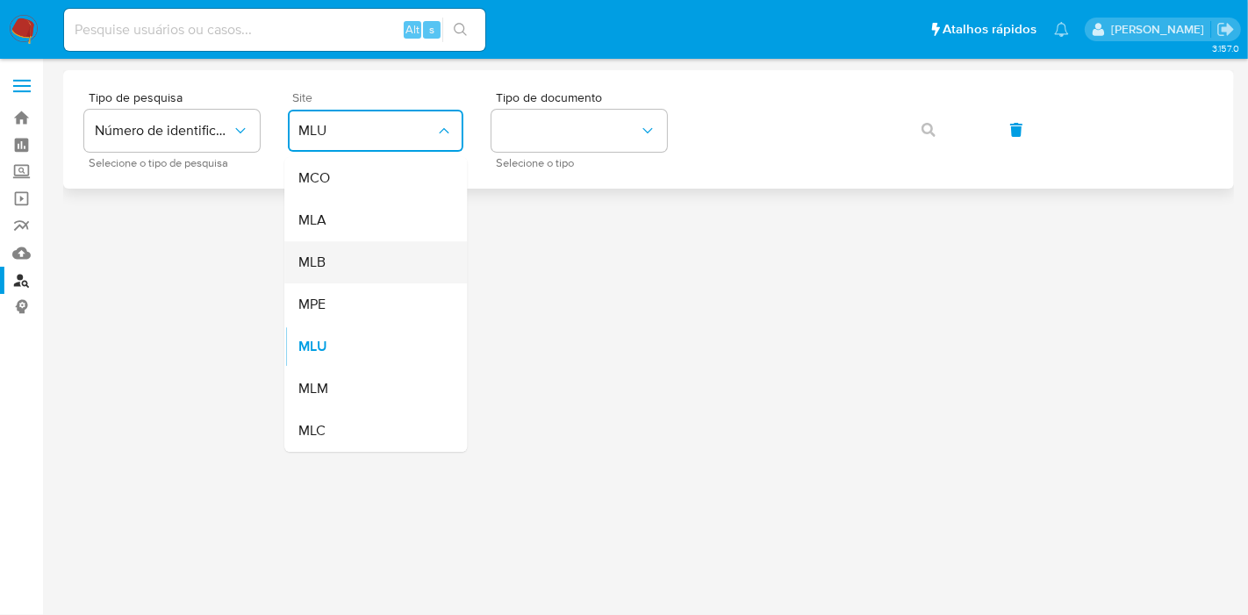
click at [388, 262] on div "MLB" at bounding box center [370, 262] width 144 height 42
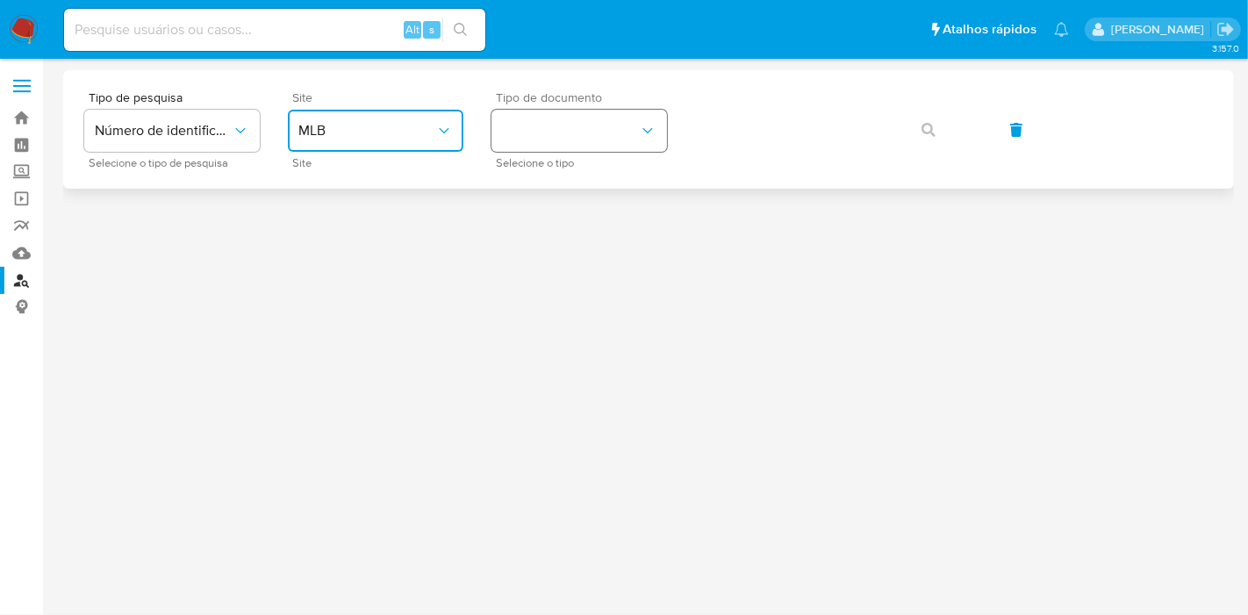
click at [539, 147] on button "identificationType" at bounding box center [580, 131] width 176 height 42
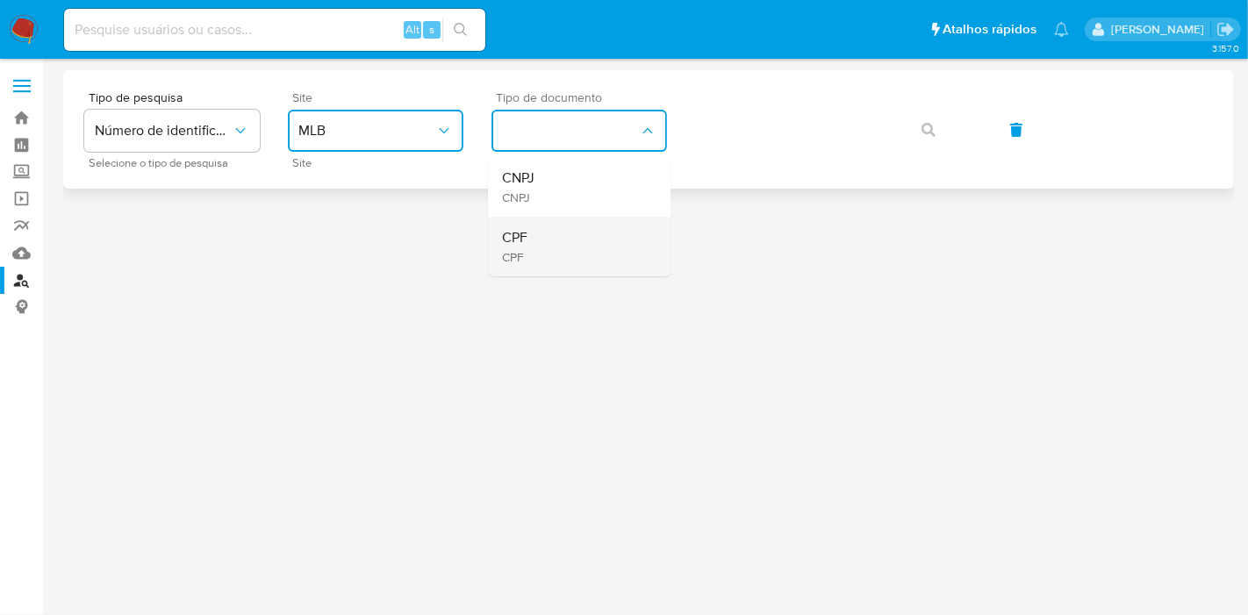
click at [577, 224] on div "CPF CPF" at bounding box center [574, 247] width 144 height 60
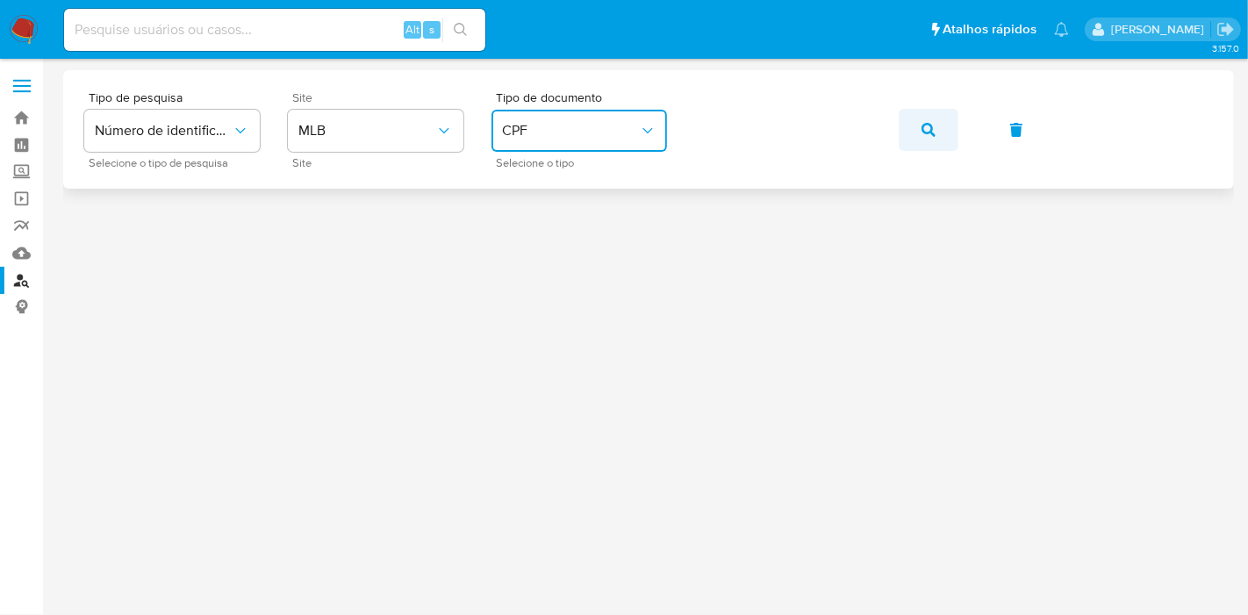
click at [938, 133] on button "button" at bounding box center [929, 130] width 60 height 42
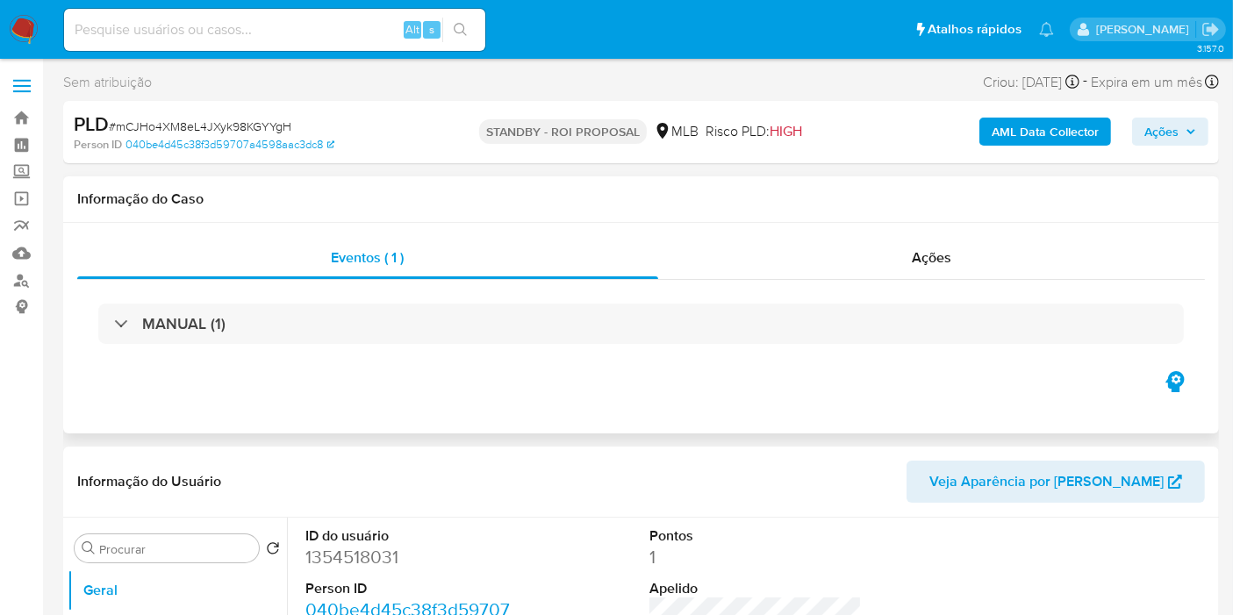
select select "10"
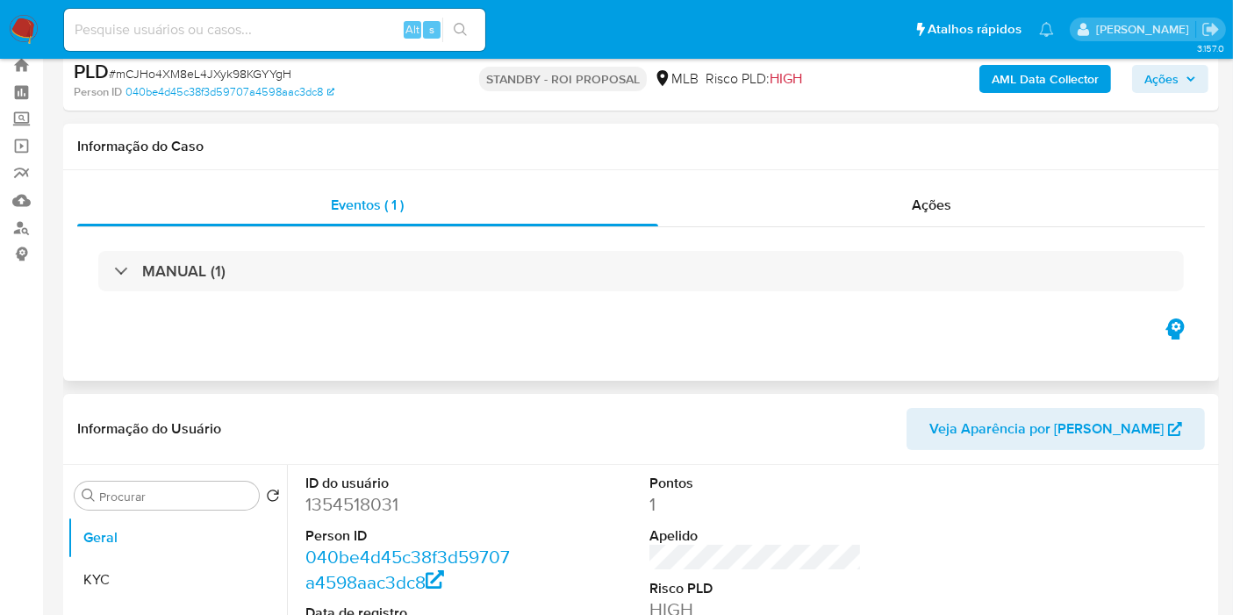
scroll to position [97, 0]
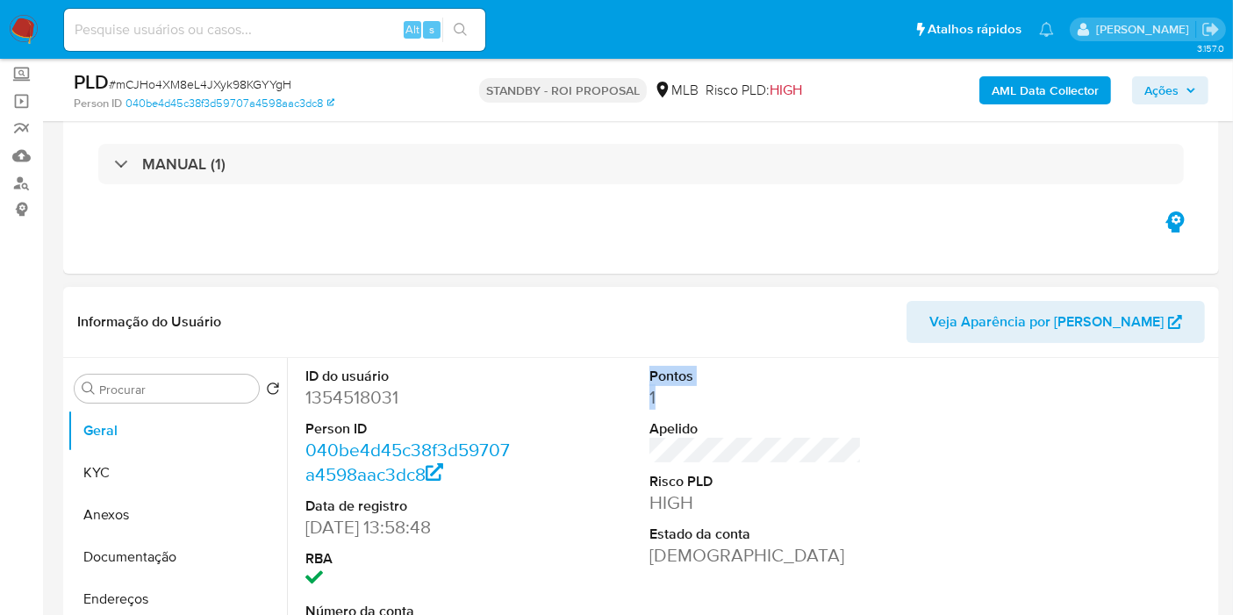
drag, startPoint x: 668, startPoint y: 398, endPoint x: 628, endPoint y: 375, distance: 46.4
click at [628, 375] on div "ID do usuário 1354518031 Person ID 040be4d45c38f3d59707a4598aac3dc8 Data de reg…" at bounding box center [756, 506] width 918 height 297
click at [631, 375] on div "ID do usuário 1354518031 Person ID 040be4d45c38f3d59707a4598aac3dc8 Data de reg…" at bounding box center [756, 506] width 918 height 297
click at [412, 334] on header "Informação do Usuário Veja Aparência por [PERSON_NAME]" at bounding box center [641, 322] width 1128 height 42
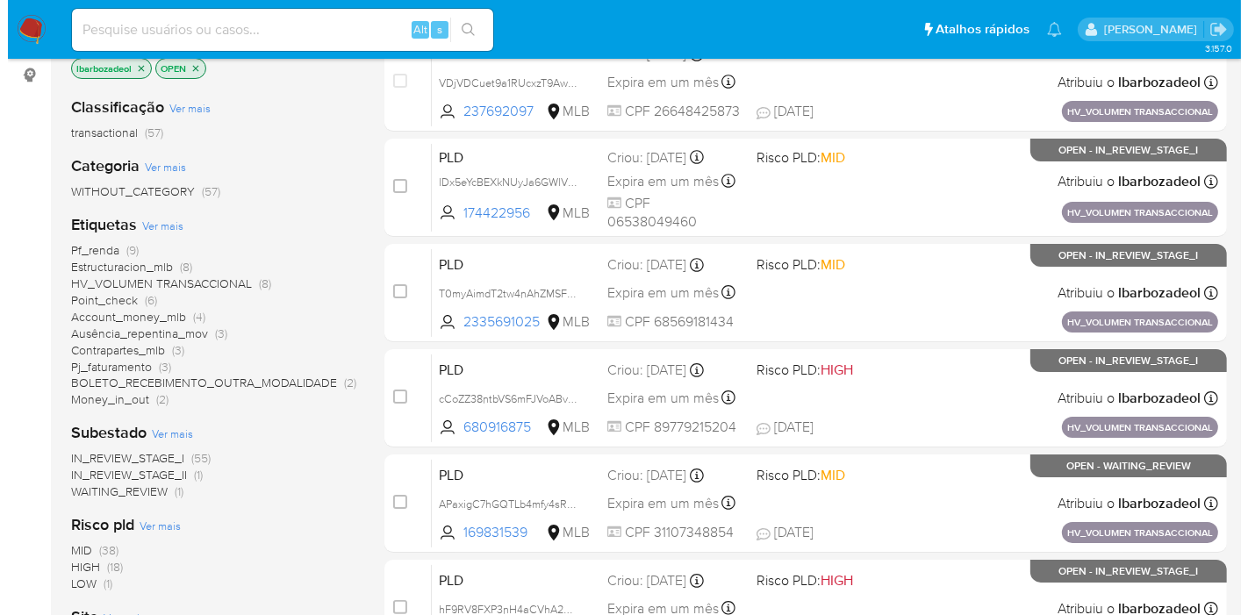
scroll to position [292, 0]
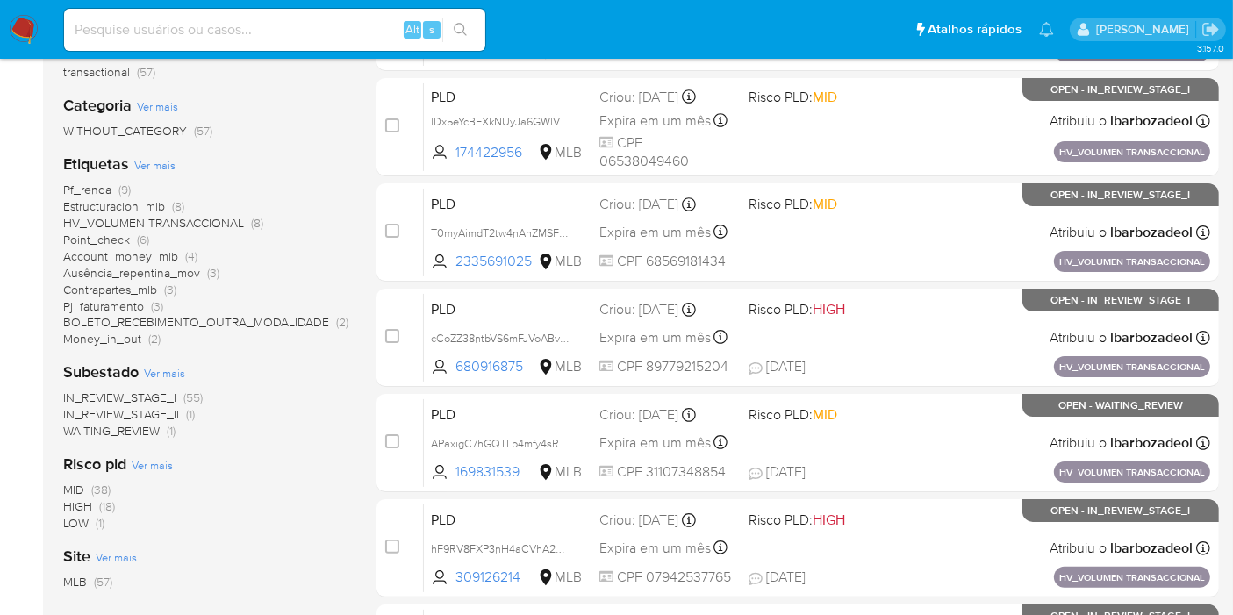
click at [162, 168] on span "Ver mais" at bounding box center [154, 165] width 41 height 16
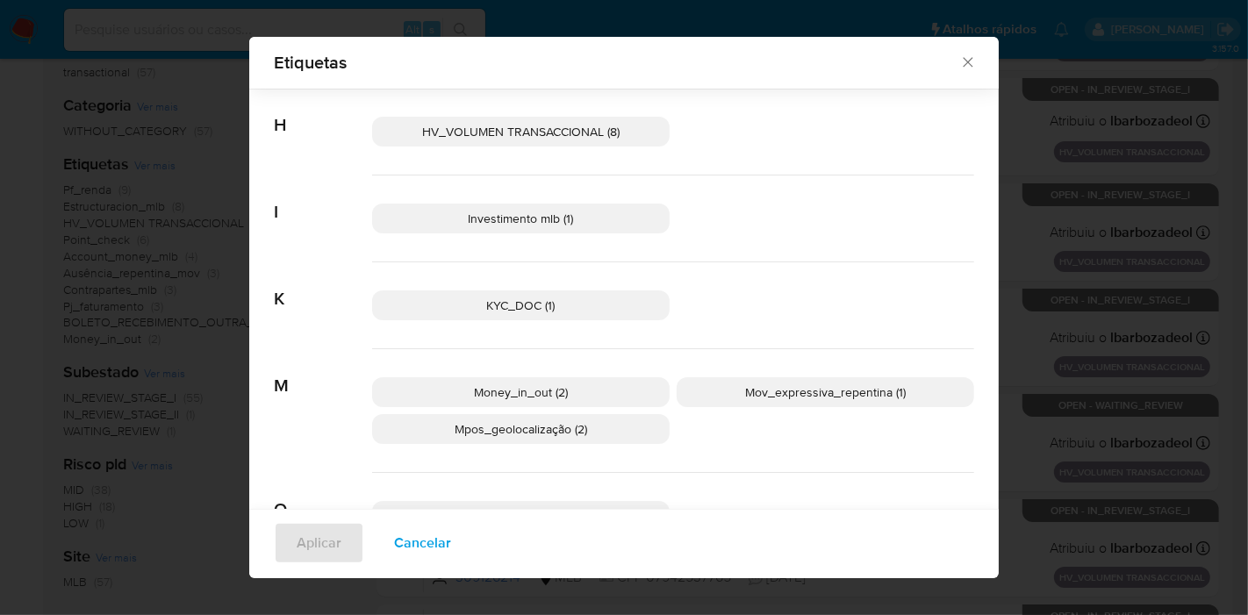
scroll to position [513, 0]
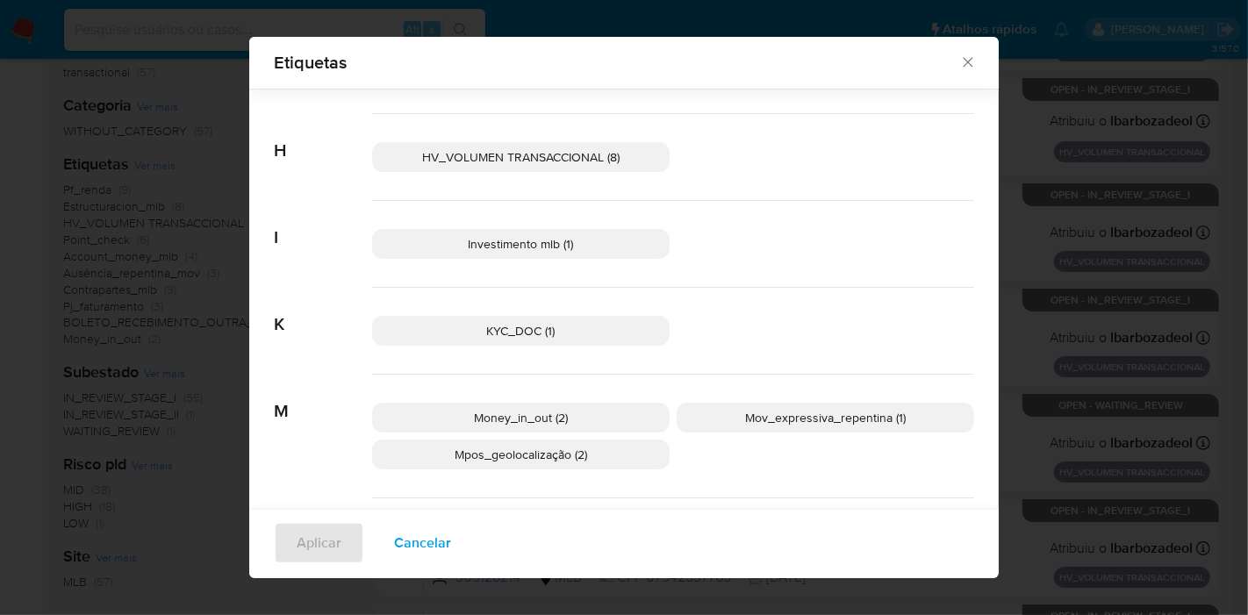
click at [590, 241] on p "Investimento mlb (1)" at bounding box center [521, 244] width 298 height 30
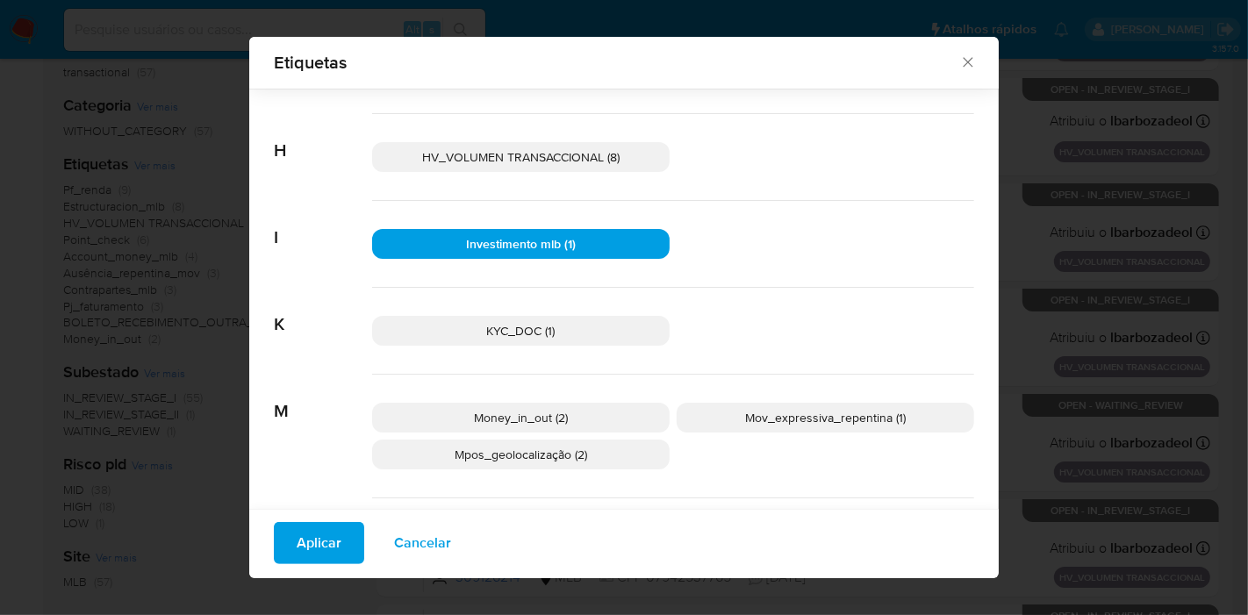
click at [313, 539] on span "Aplicar" at bounding box center [319, 543] width 45 height 39
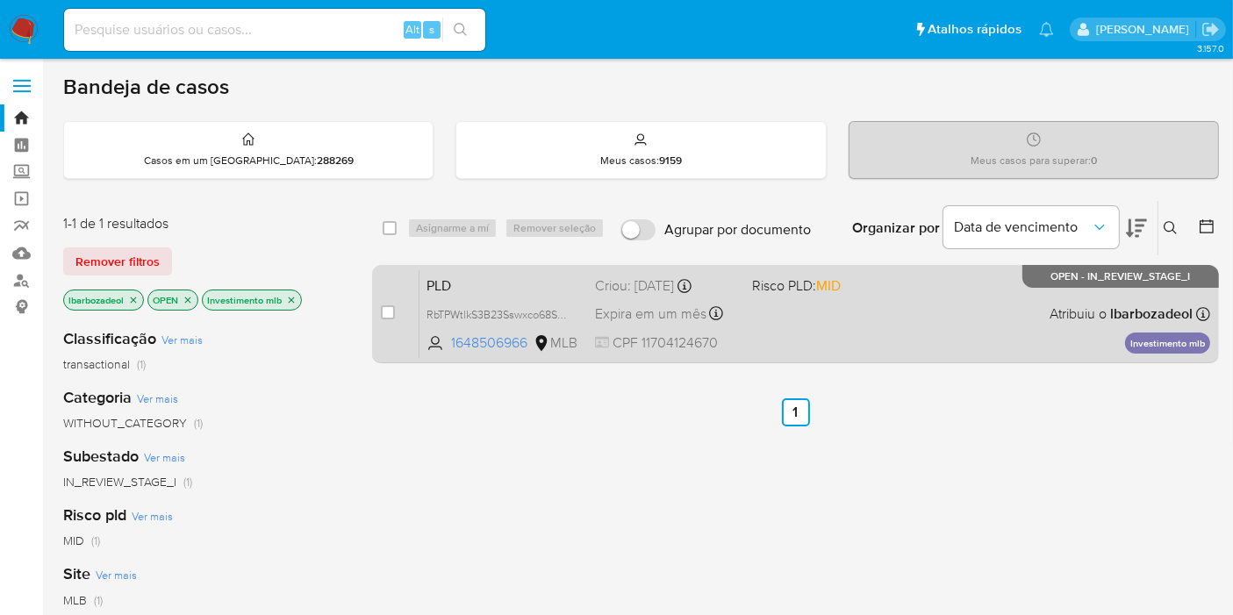
click at [579, 273] on span "PLD" at bounding box center [504, 284] width 154 height 23
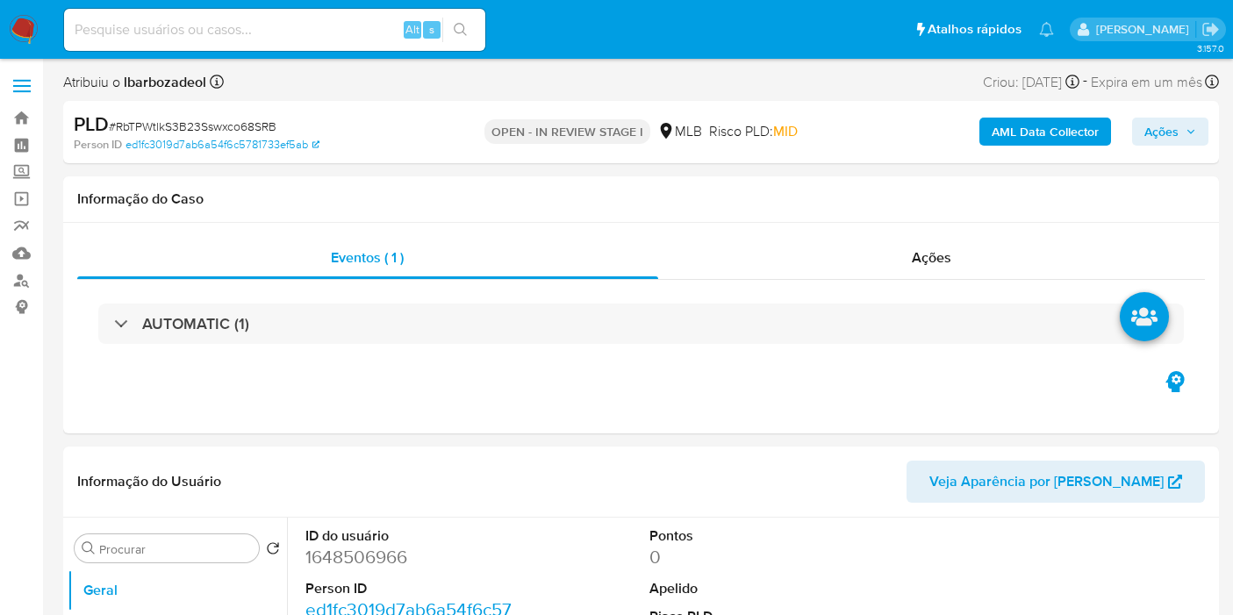
select select "10"
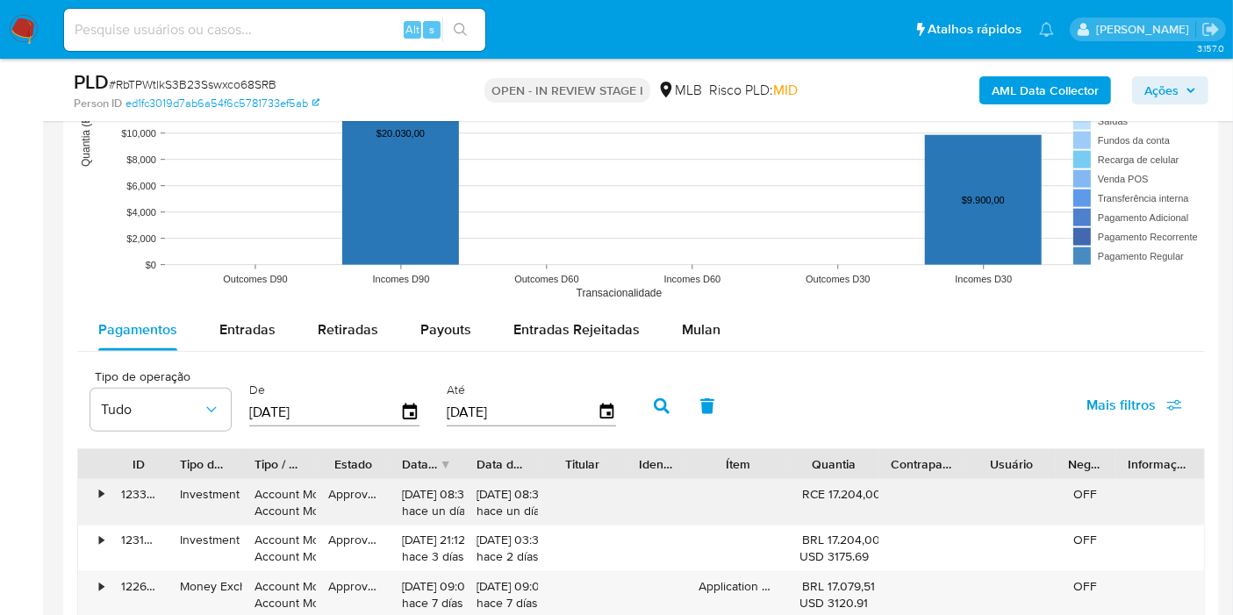
scroll to position [1853, 0]
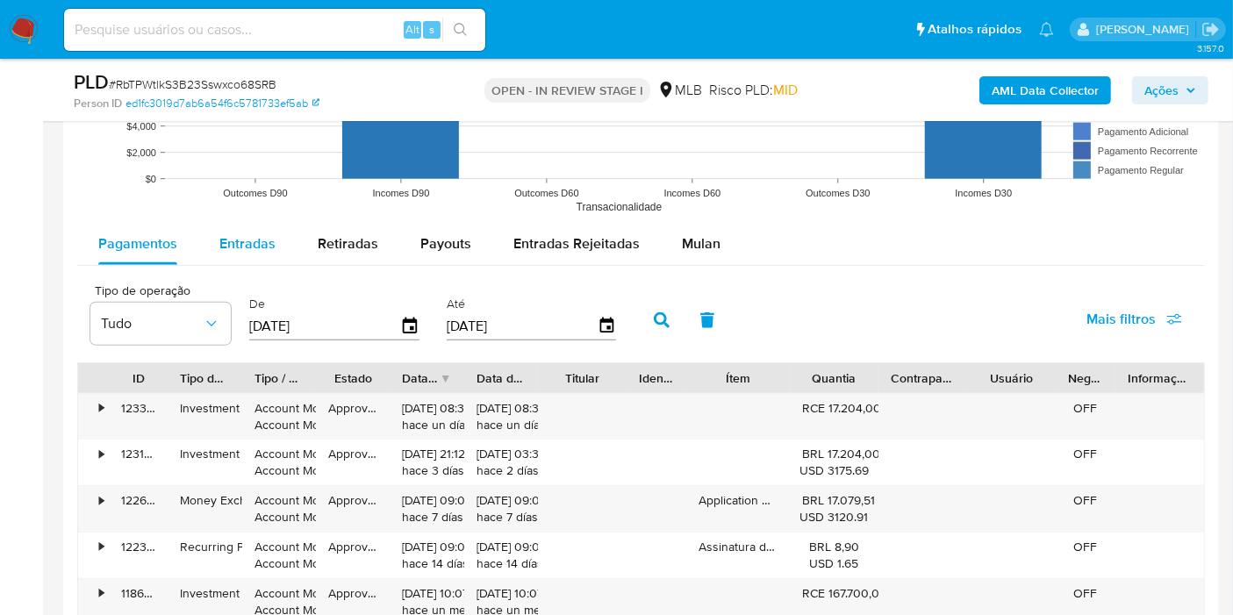
click at [265, 252] on div "Entradas" at bounding box center [247, 244] width 56 height 42
select select "10"
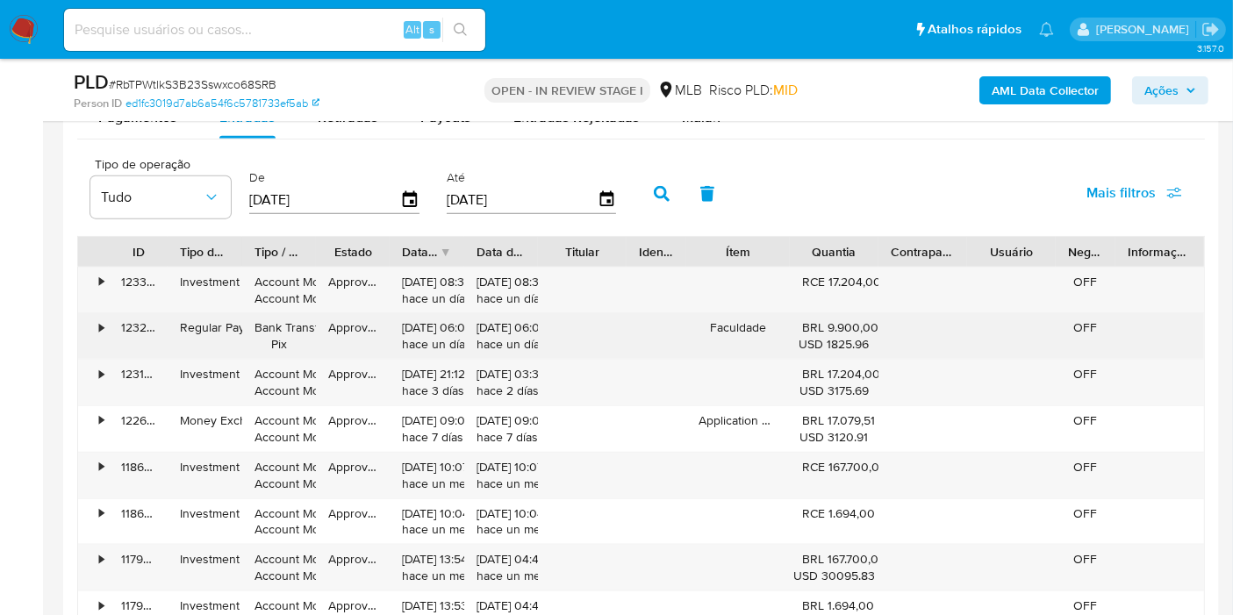
scroll to position [1951, 0]
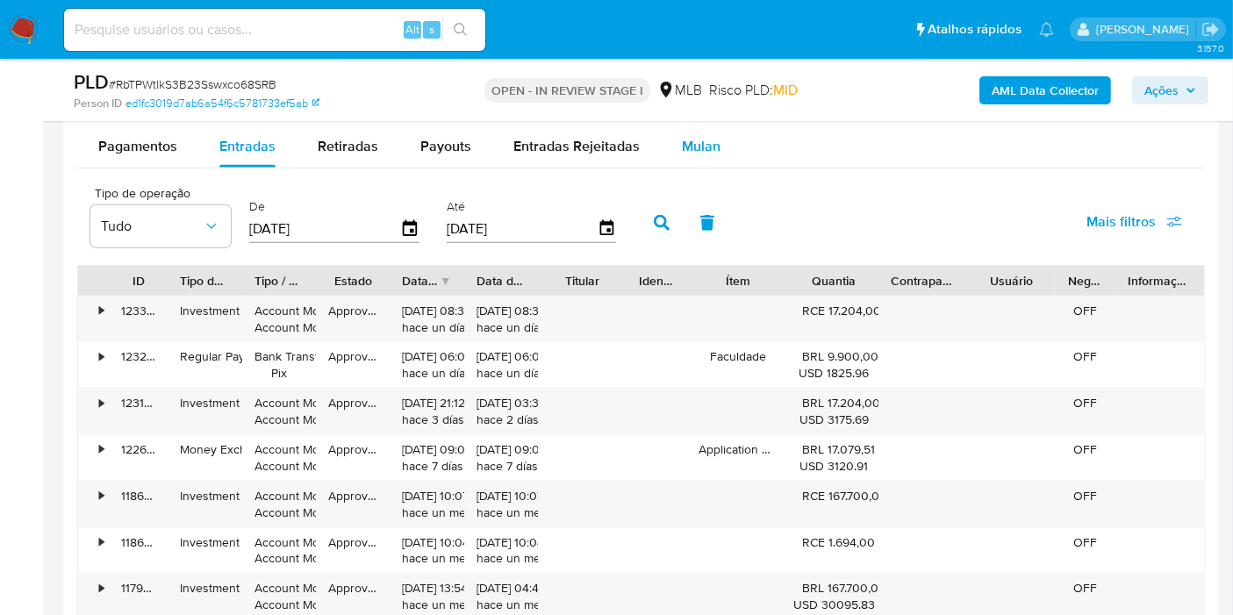
click at [689, 144] on span "Mulan" at bounding box center [701, 146] width 39 height 20
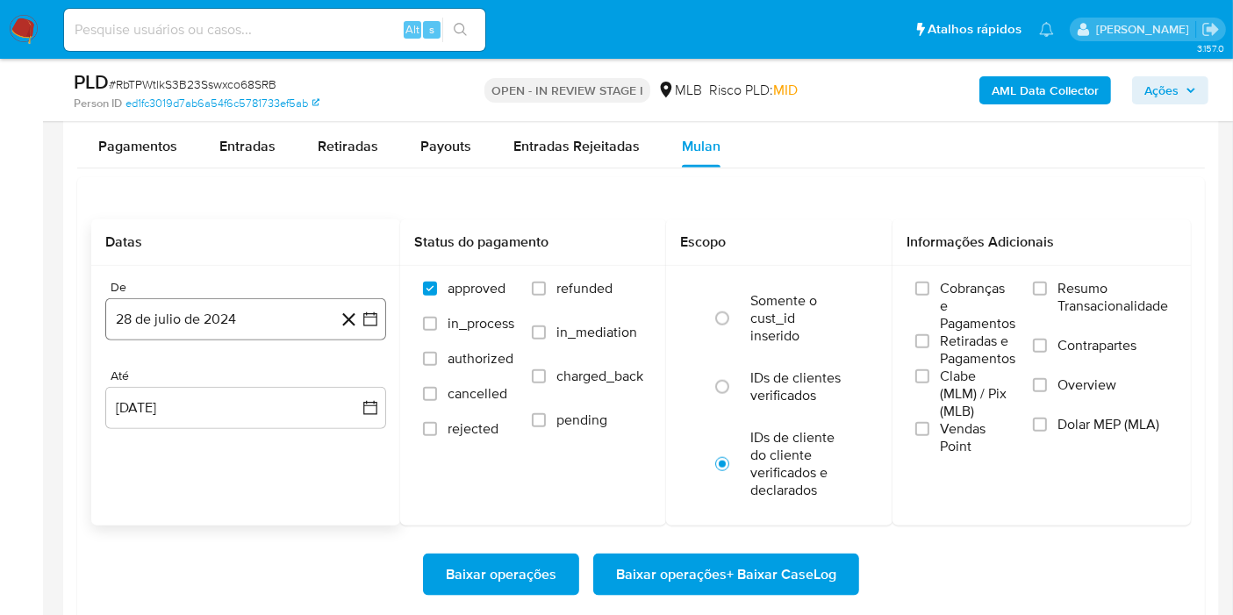
click at [230, 307] on button "28 de julio de 2024" at bounding box center [245, 319] width 281 height 42
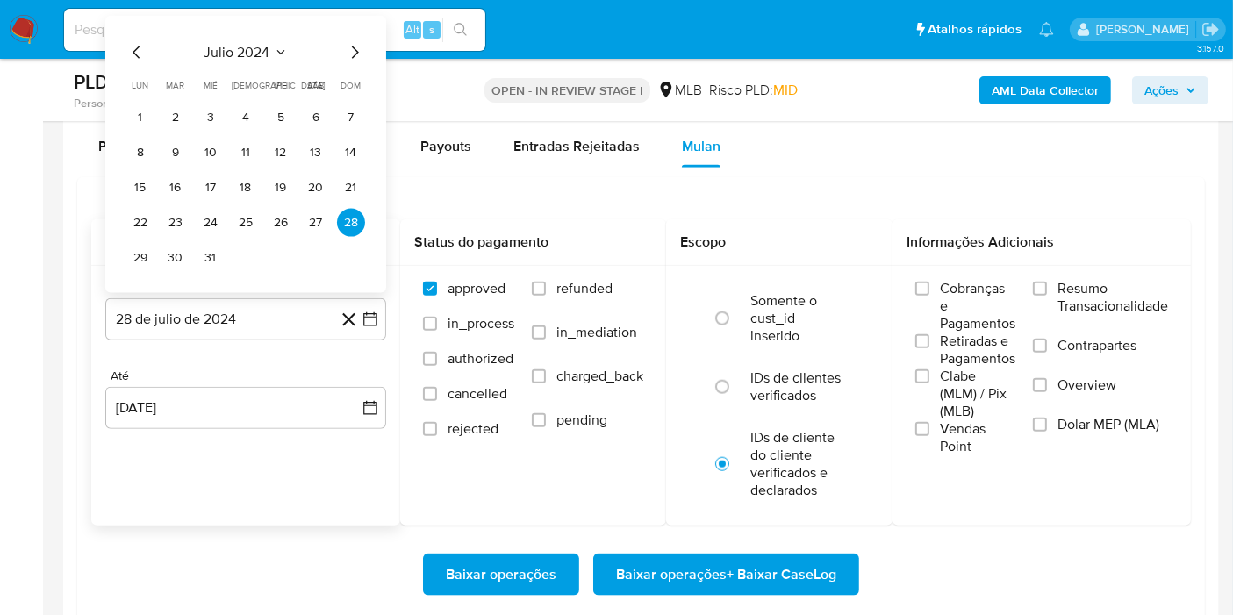
click at [247, 49] on span "julio 2024" at bounding box center [238, 53] width 66 height 18
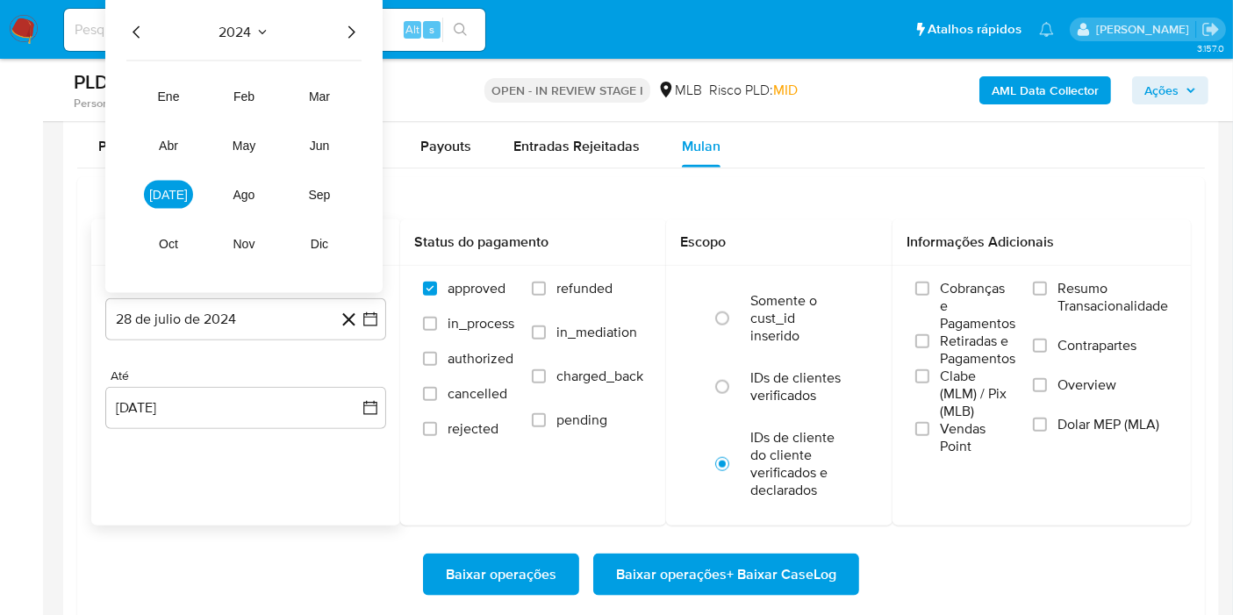
click at [346, 27] on icon "Año siguiente" at bounding box center [351, 32] width 21 height 21
click at [179, 194] on button "[DATE]" at bounding box center [168, 195] width 49 height 28
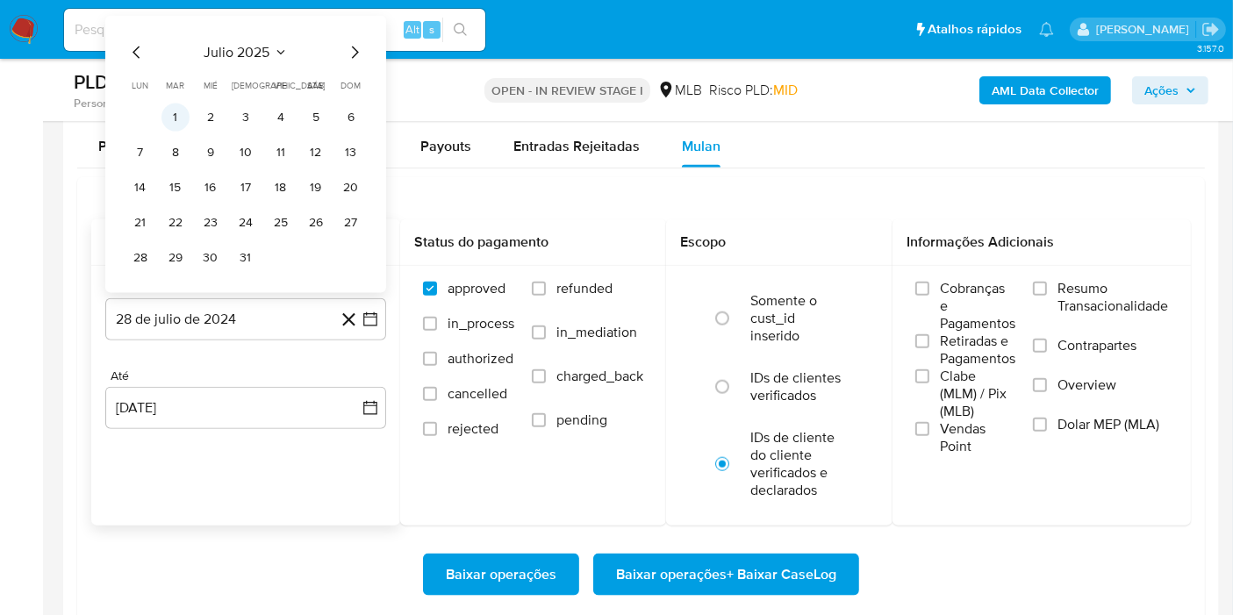
click at [176, 114] on button "1" at bounding box center [176, 118] width 28 height 28
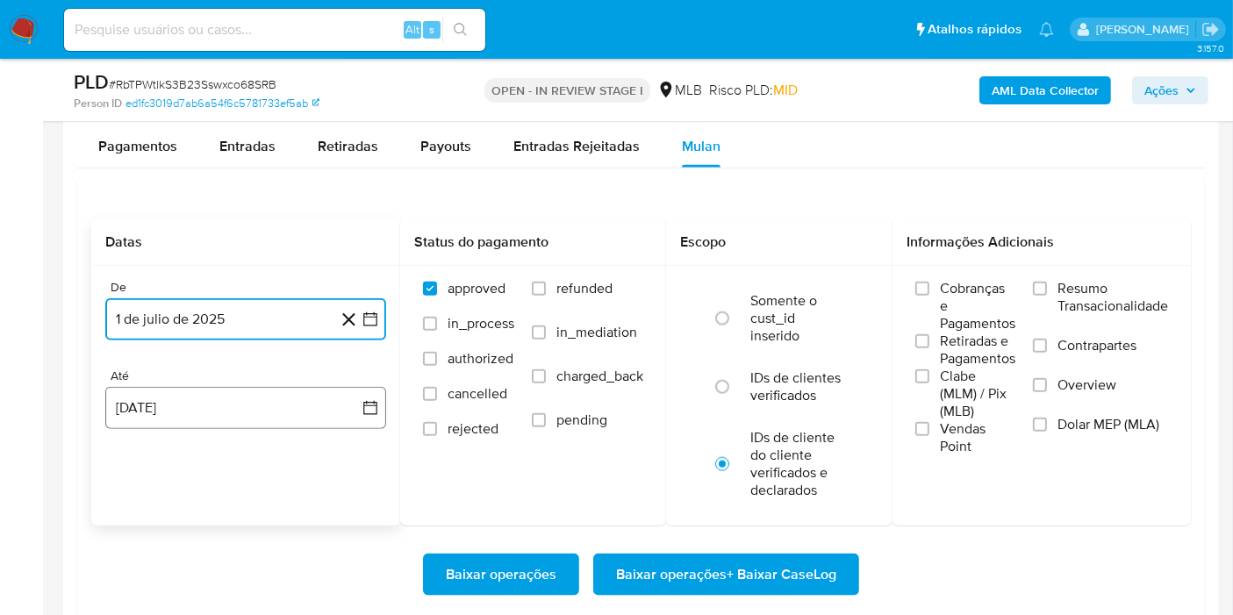
click at [219, 398] on button "[DATE]" at bounding box center [245, 408] width 281 height 42
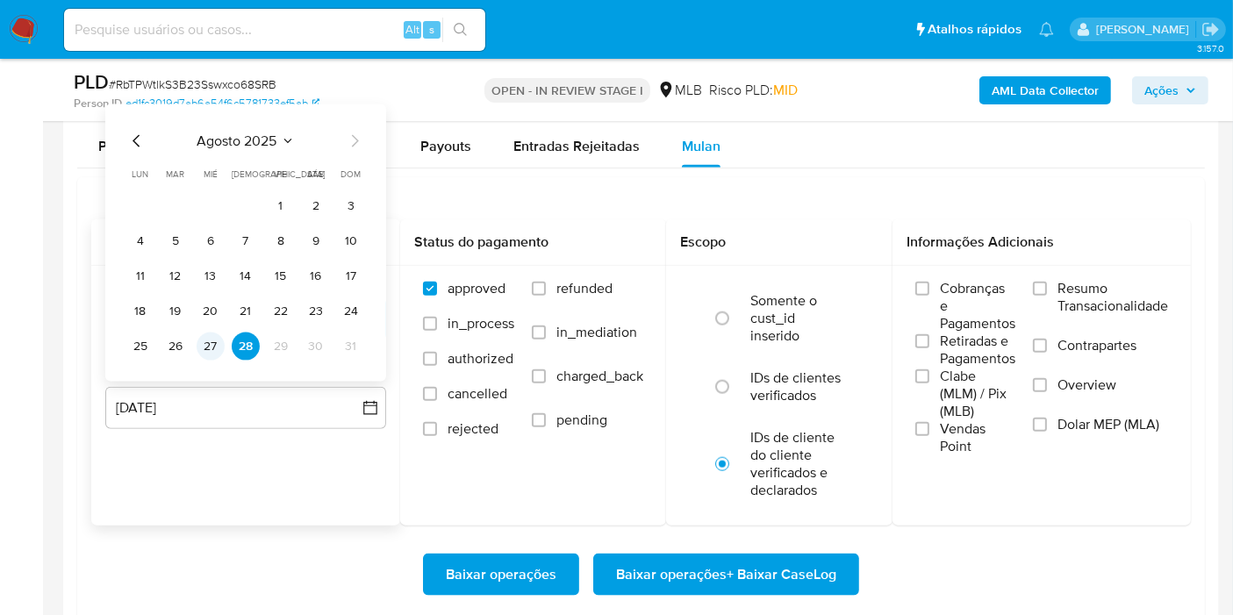
click at [213, 348] on button "27" at bounding box center [211, 347] width 28 height 28
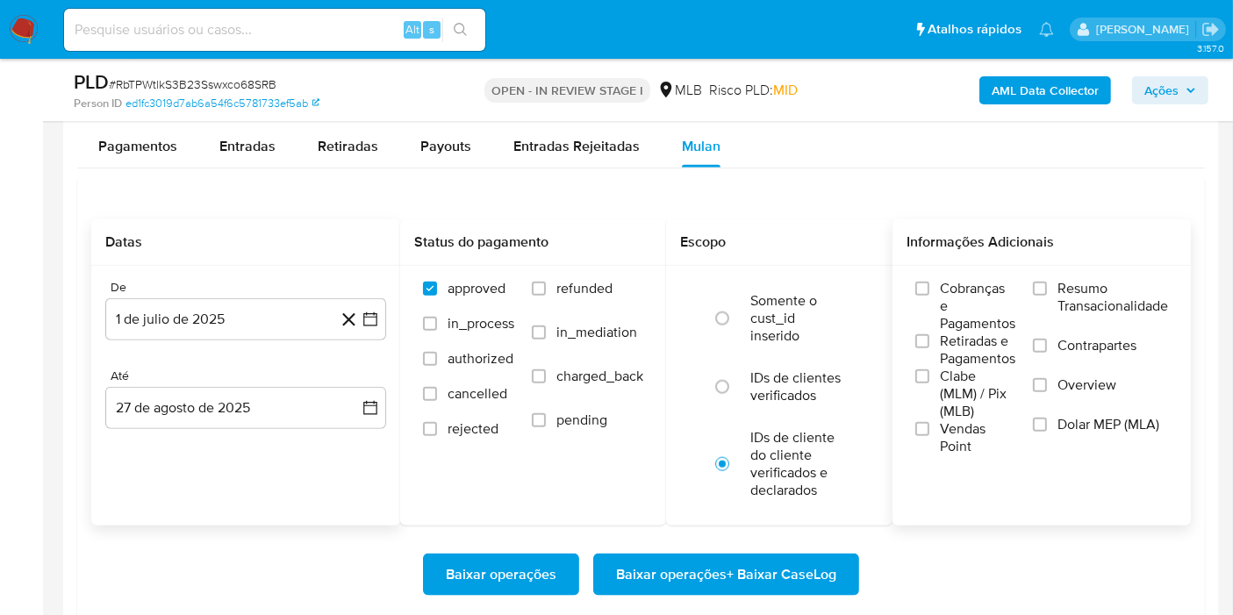
click at [1047, 290] on label "Resumo Transacionalidade" at bounding box center [1100, 308] width 135 height 57
click at [1047, 290] on input "Resumo Transacionalidade" at bounding box center [1040, 289] width 14 height 14
click at [730, 573] on span "Baixar operações + Baixar CaseLog" at bounding box center [726, 575] width 220 height 39
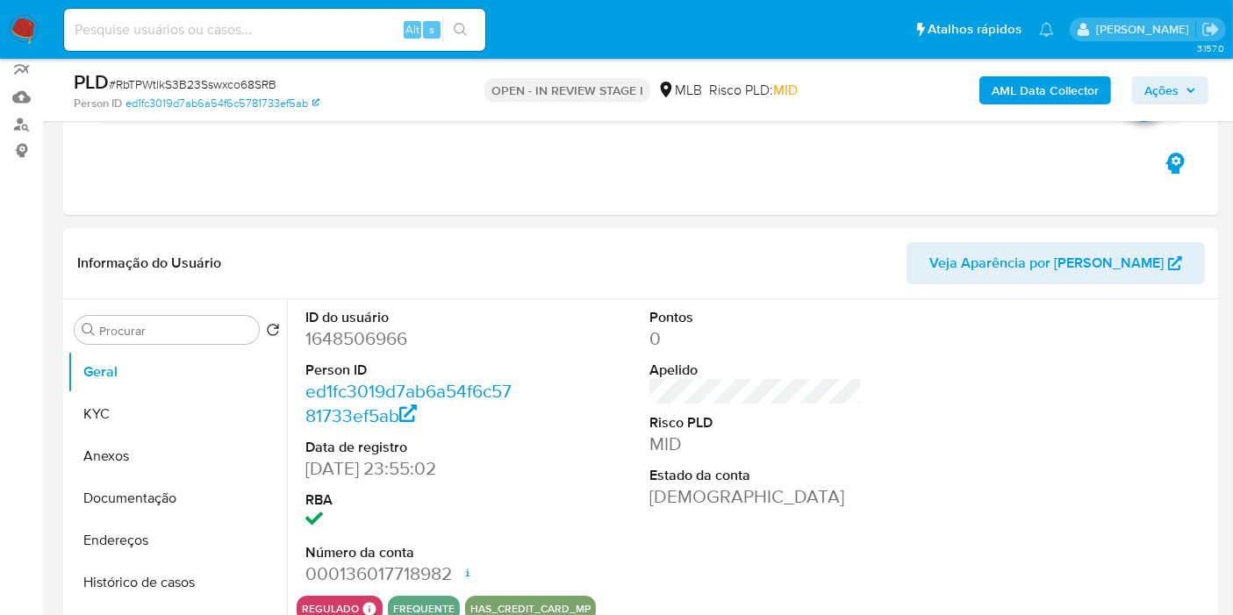
scroll to position [0, 0]
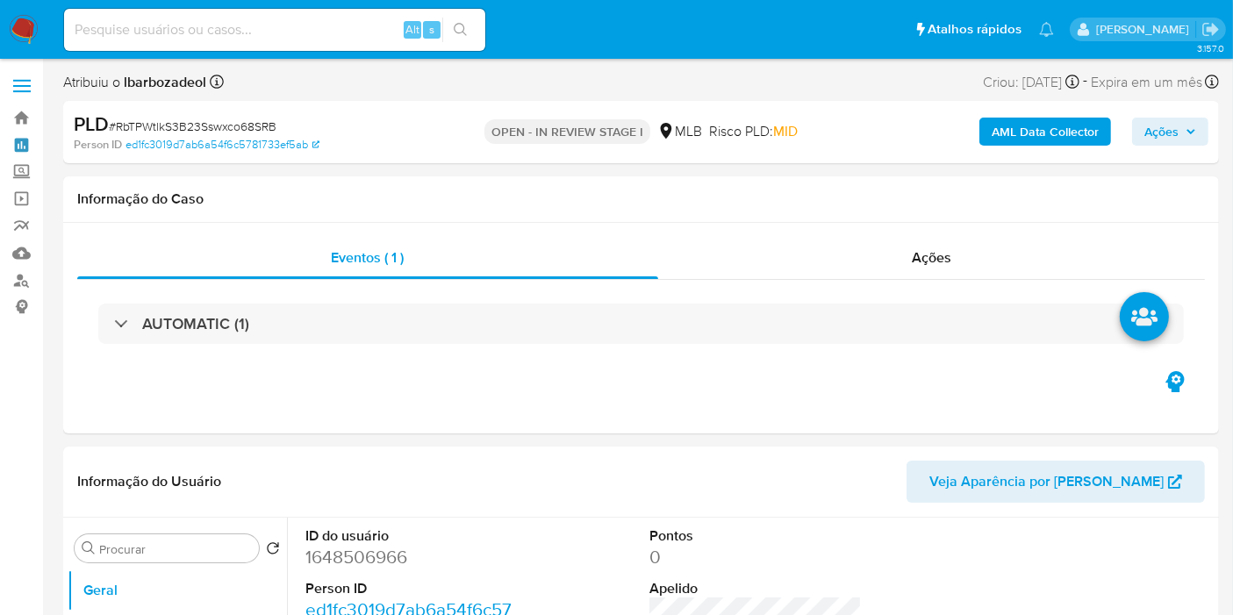
click at [26, 141] on link "Painel" at bounding box center [104, 145] width 209 height 27
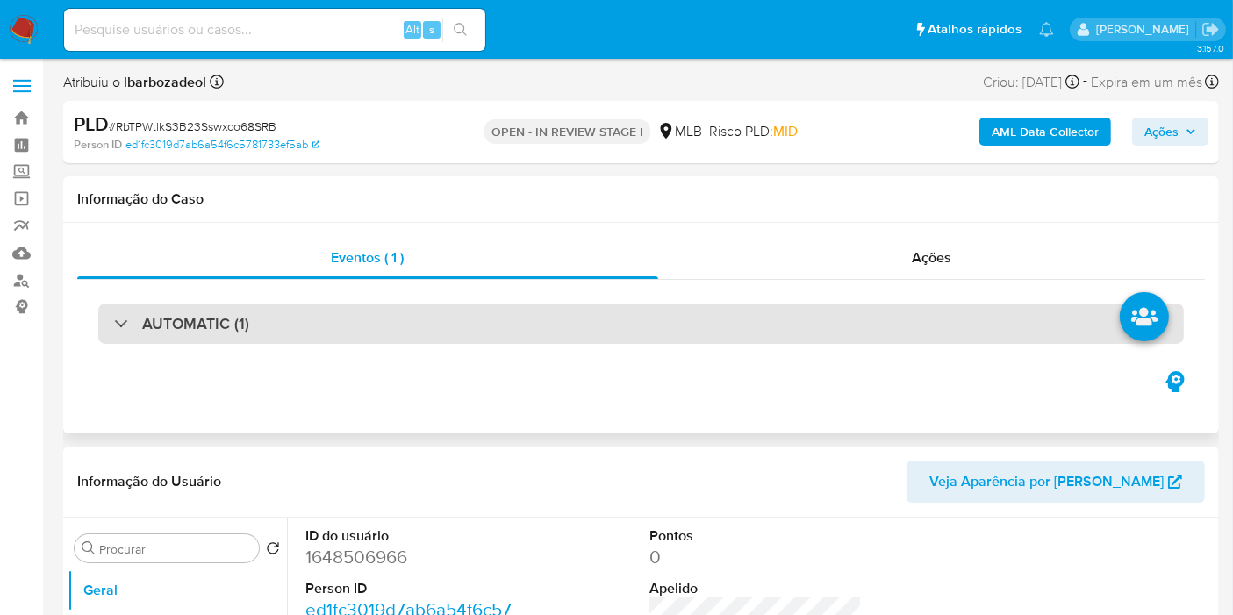
click at [375, 319] on div "AUTOMATIC (1)" at bounding box center [641, 324] width 1086 height 40
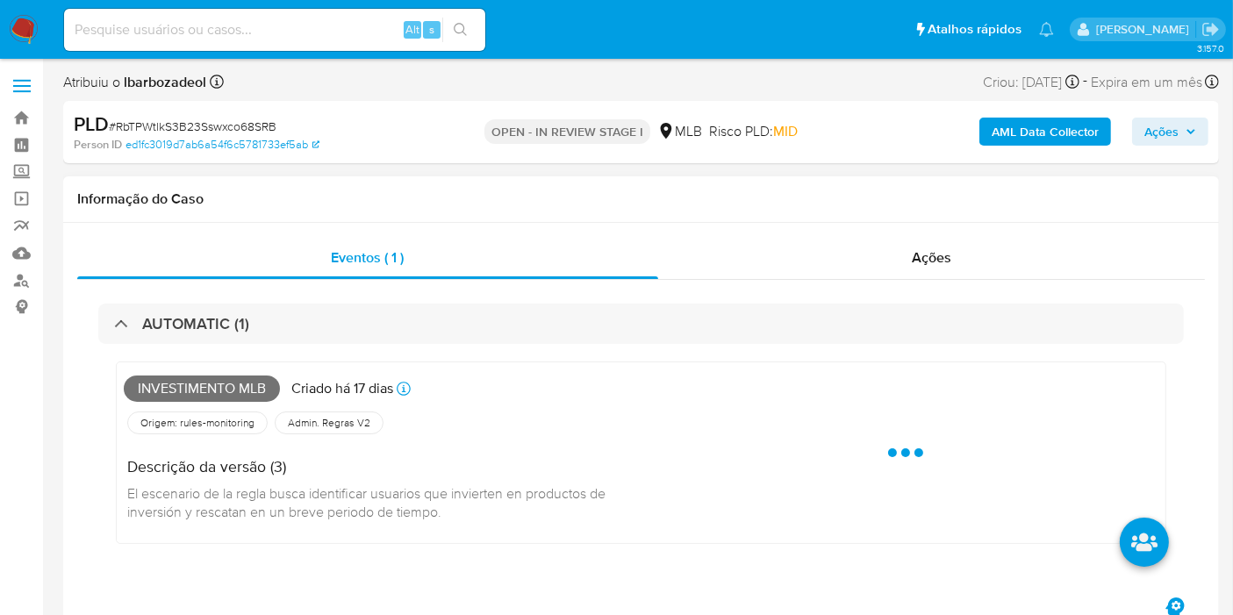
click at [208, 384] on span "Investimento mlb" at bounding box center [202, 389] width 156 height 26
copy span "Investimento mlb"
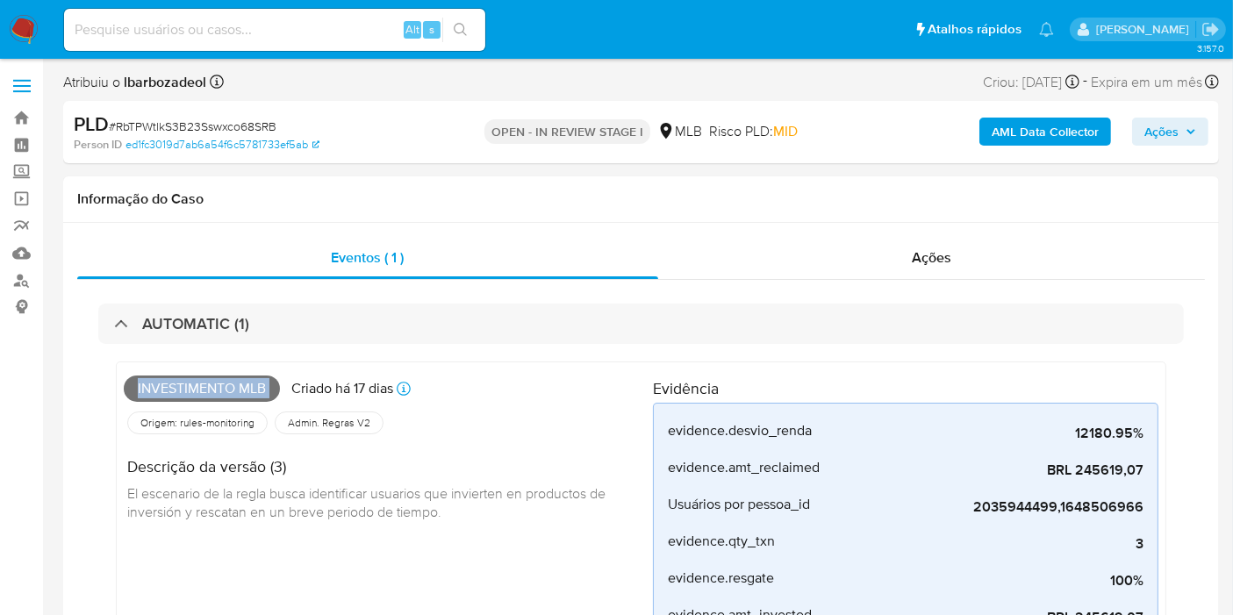
click at [1160, 138] on span "Ações" at bounding box center [1162, 132] width 34 height 28
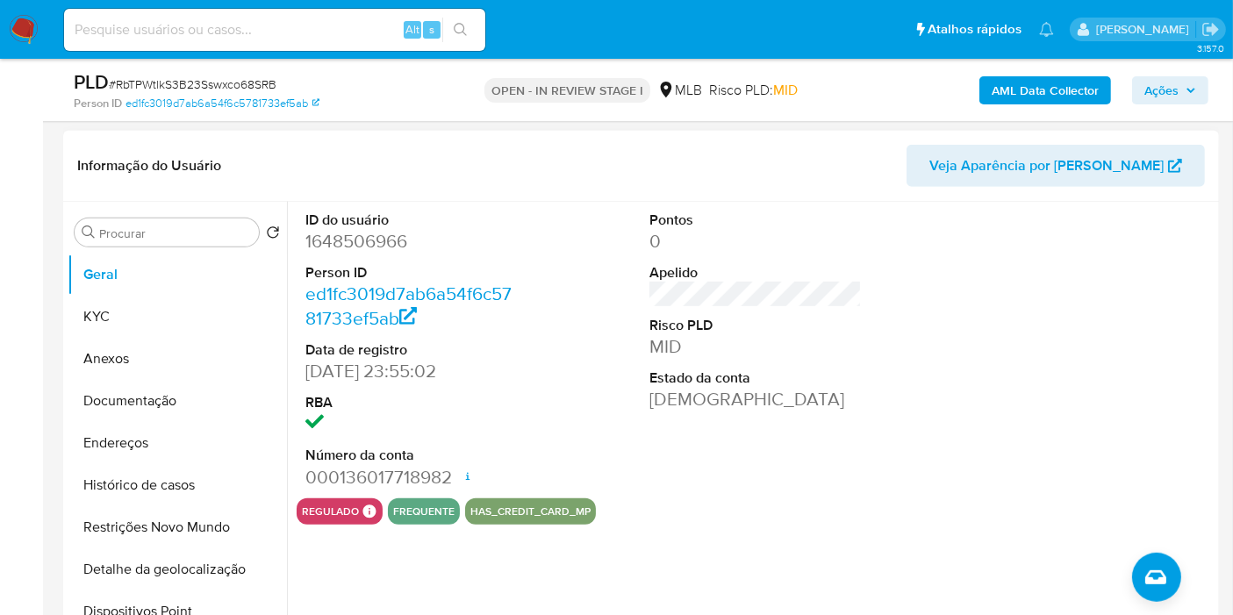
scroll to position [780, 0]
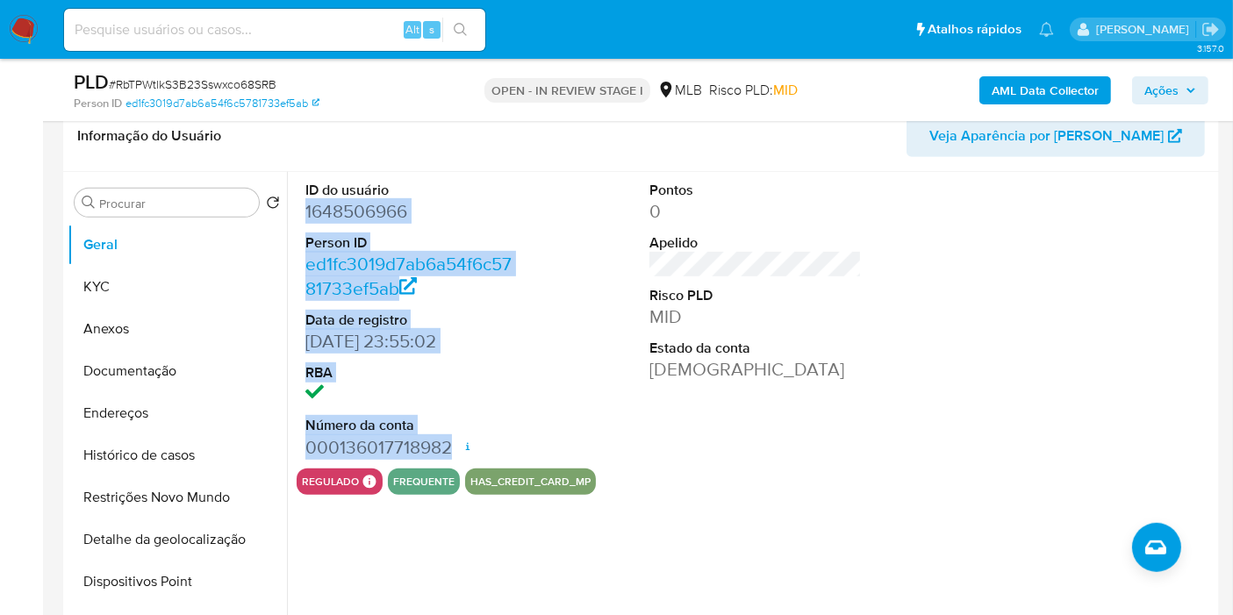
drag, startPoint x: 299, startPoint y: 209, endPoint x: 451, endPoint y: 437, distance: 274.1
click at [451, 437] on div "ID do usuário 1648506966 Person ID ed1fc3019d7ab6a54f6c5781733ef5ab Data de reg…" at bounding box center [412, 320] width 230 height 297
copy dl "1648506966 Person ID ed1fc3019d7ab6a54f6c5781733ef5ab Data de registro [DATE] 2…"
click at [1152, 86] on span "Ações" at bounding box center [1162, 90] width 34 height 28
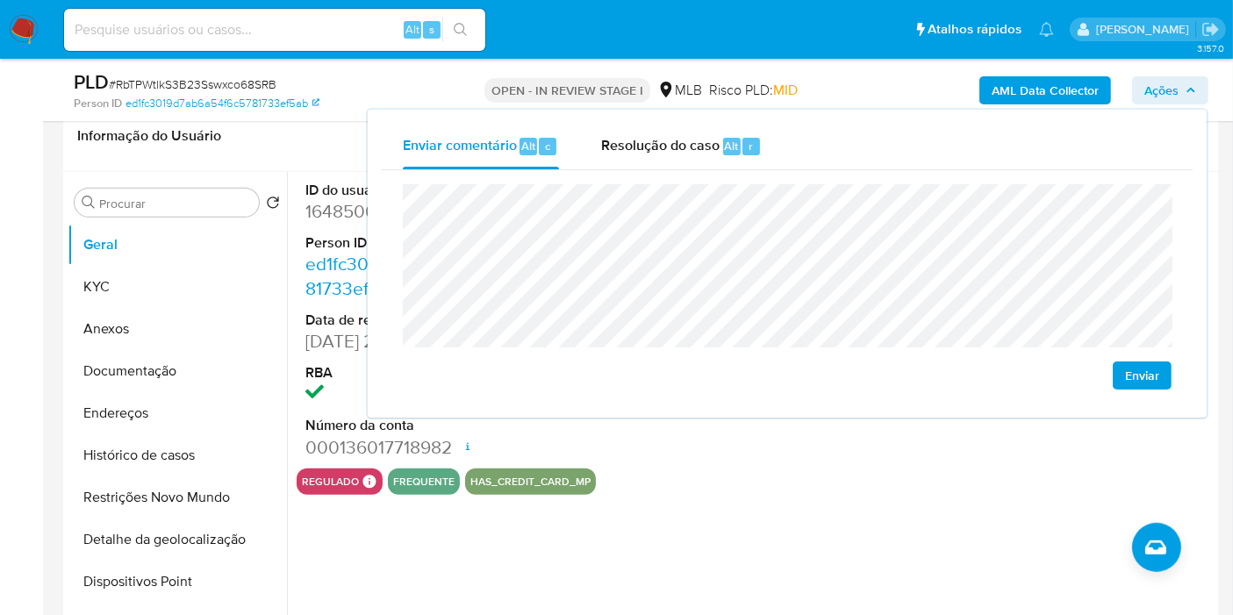
click at [802, 472] on div "regulado Regulado MLB BACEN COMPLIES LEGACY [PERSON_NAME] MLB_BACEN Compliant i…" at bounding box center [756, 482] width 918 height 26
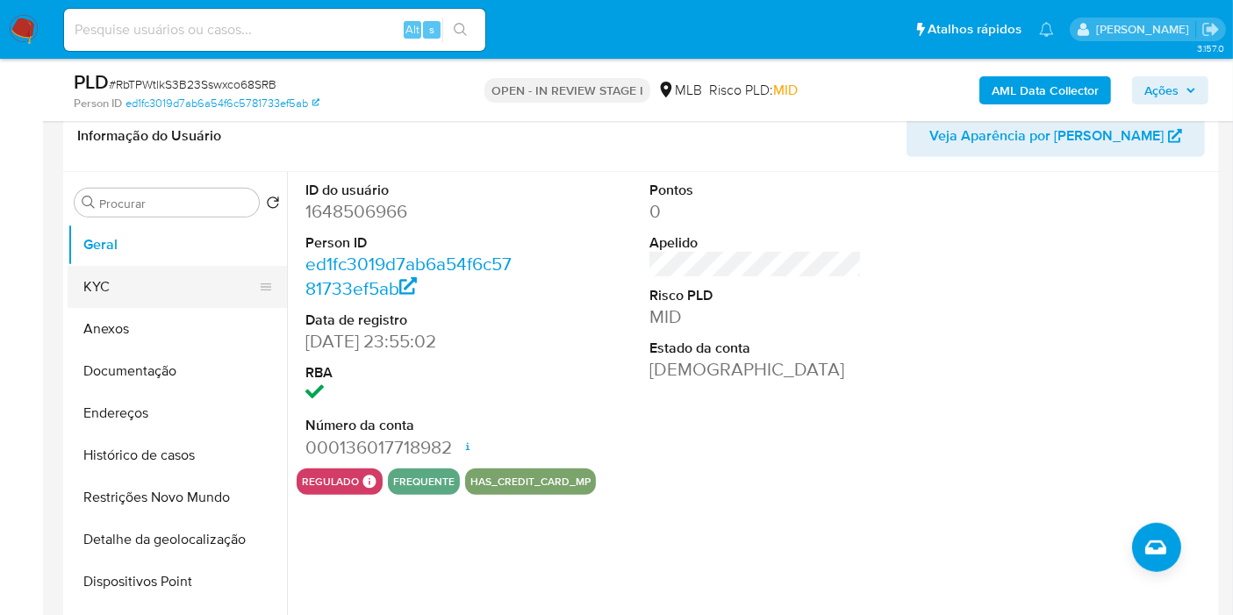
click at [110, 296] on button "KYC" at bounding box center [170, 287] width 205 height 42
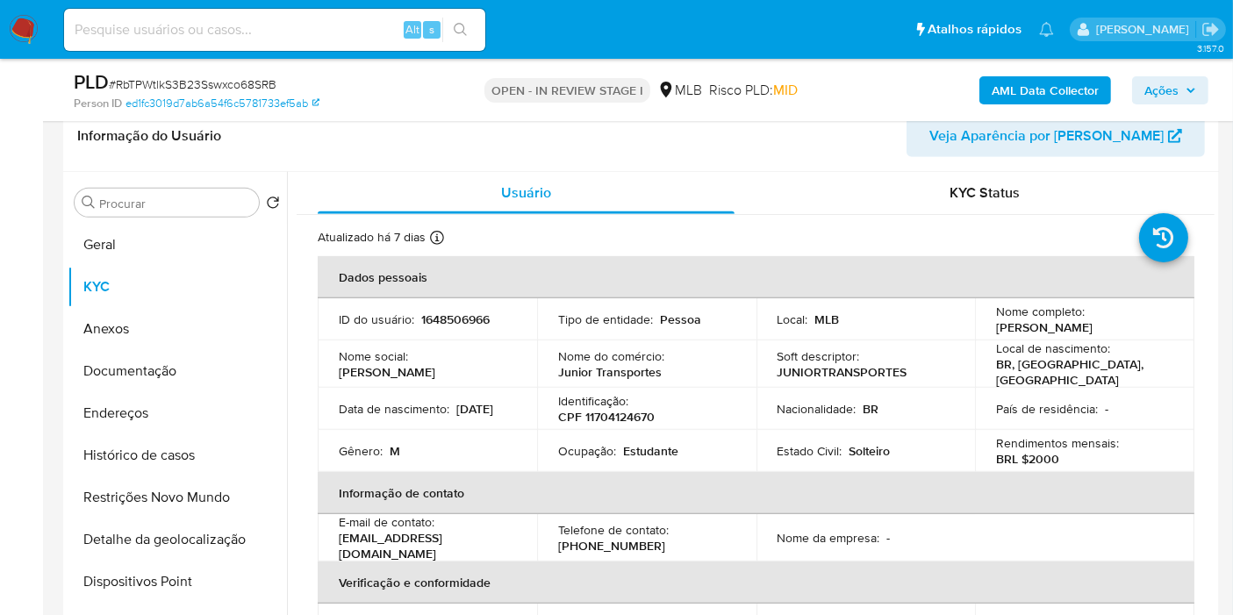
drag, startPoint x: 1178, startPoint y: 79, endPoint x: 1151, endPoint y: 102, distance: 35.5
click at [1175, 79] on span "Ações" at bounding box center [1162, 90] width 34 height 28
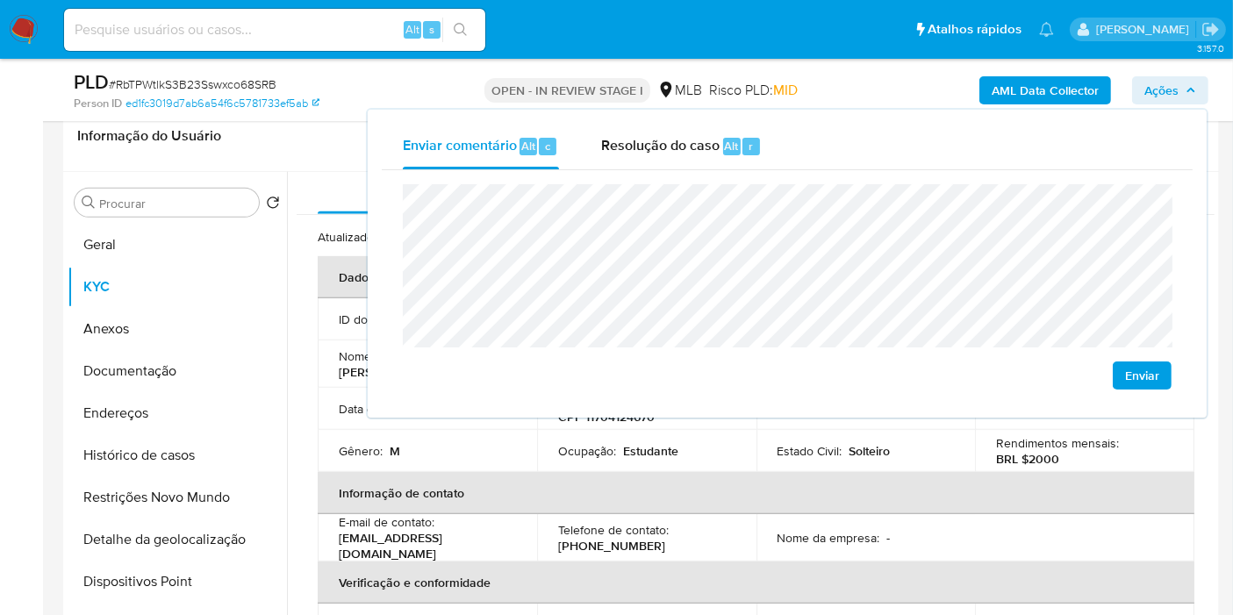
click at [420, 477] on th "Informação de contato" at bounding box center [756, 493] width 877 height 42
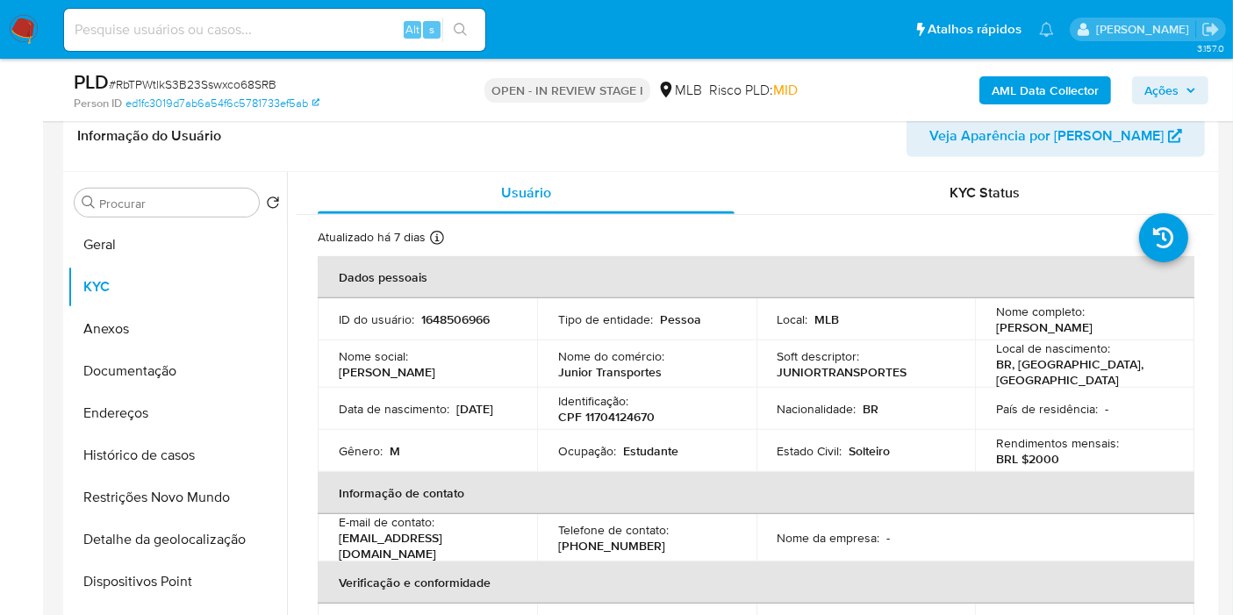
click at [645, 409] on p "CPF 11704124670" at bounding box center [606, 417] width 97 height 16
copy p "11704124670"
click at [1202, 94] on button "Ações" at bounding box center [1170, 90] width 76 height 28
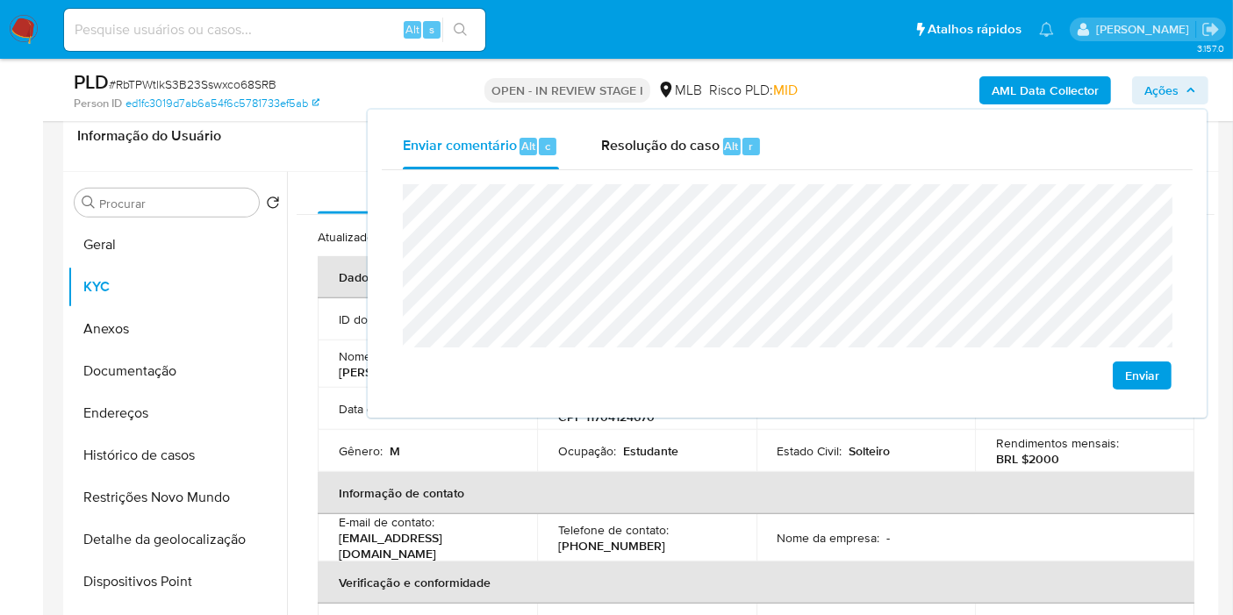
click at [651, 443] on p "Estudante" at bounding box center [650, 451] width 55 height 16
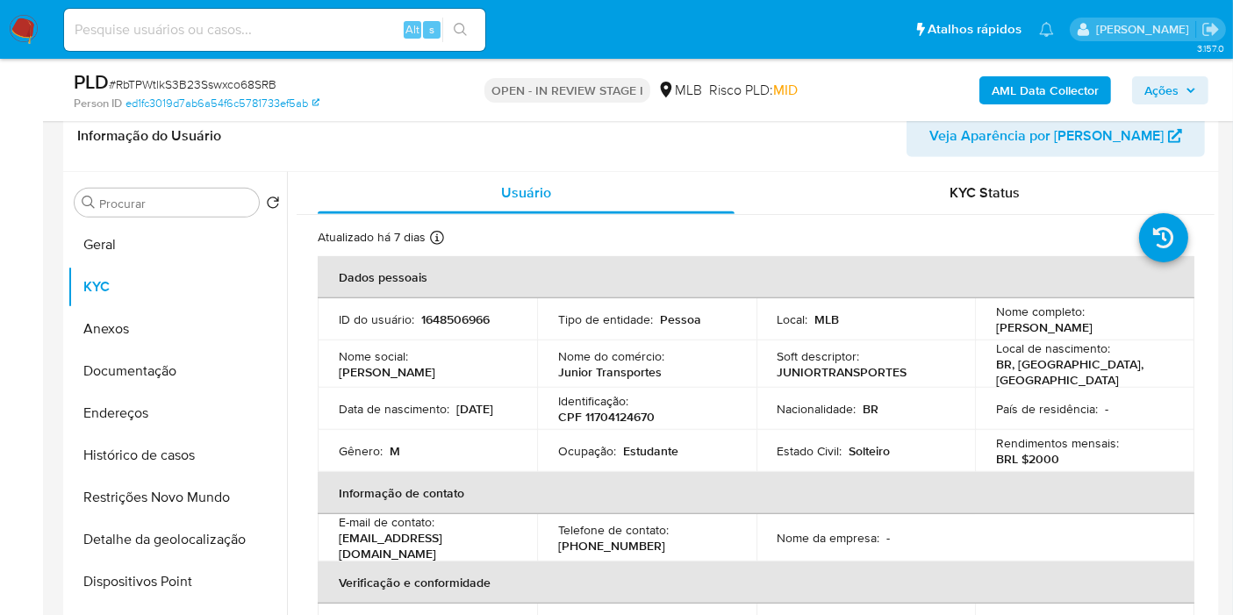
click at [651, 443] on p "Estudante" at bounding box center [650, 451] width 55 height 16
click at [659, 443] on p "Estudante" at bounding box center [650, 451] width 55 height 16
copy p "Estudante"
click at [1167, 94] on span "Ações" at bounding box center [1162, 90] width 34 height 28
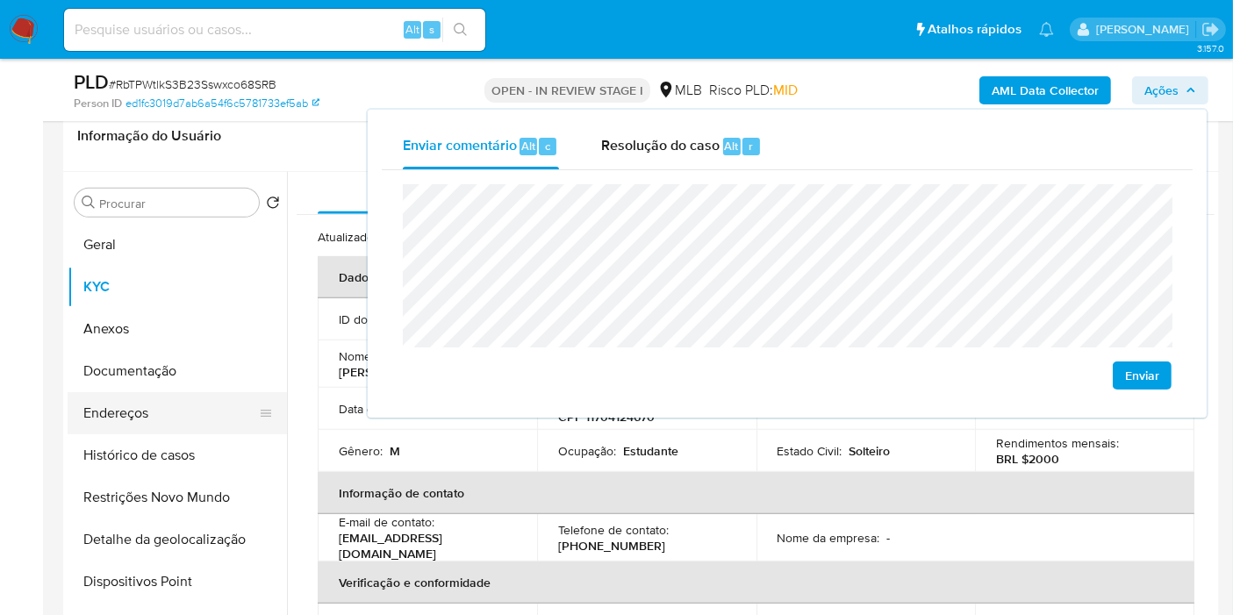
click at [200, 414] on button "Endereços" at bounding box center [170, 413] width 205 height 42
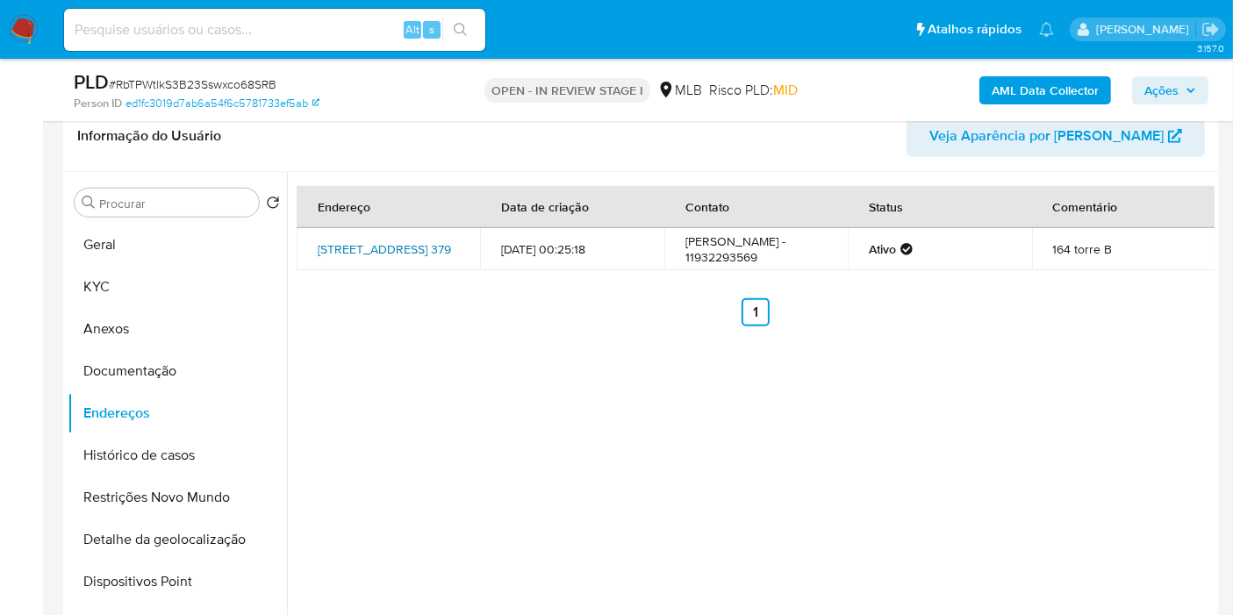
click at [415, 243] on link "[STREET_ADDRESS] 379" at bounding box center [384, 250] width 133 height 18
click at [197, 361] on button "Documentação" at bounding box center [170, 371] width 205 height 42
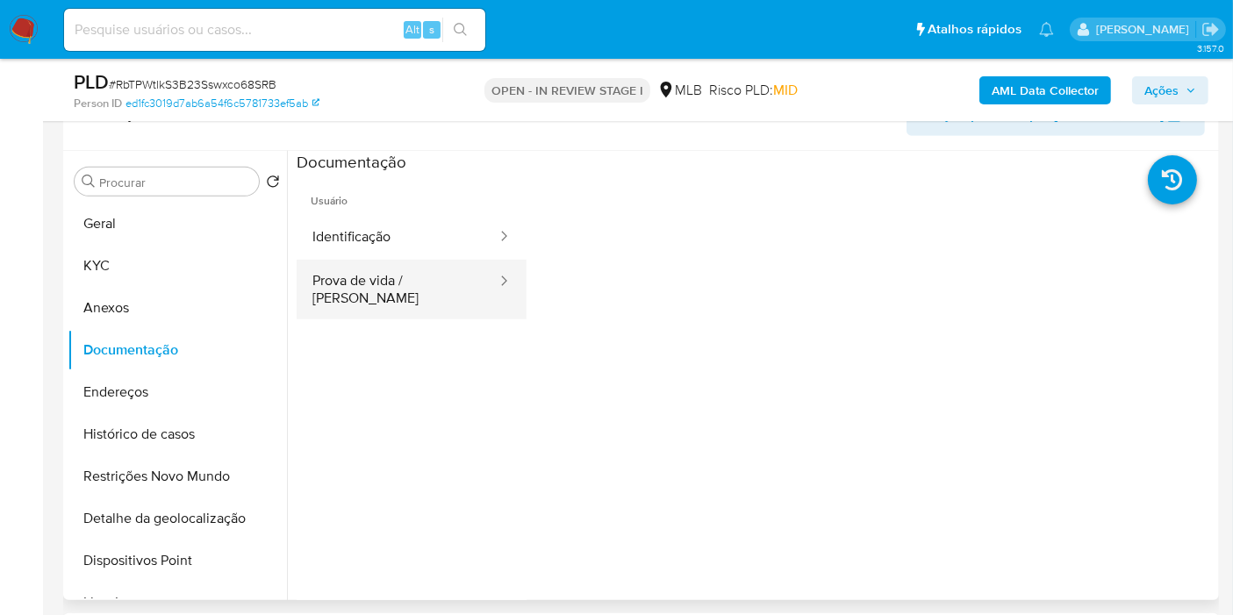
click at [393, 268] on button "Prova de vida / [PERSON_NAME]" at bounding box center [398, 290] width 202 height 60
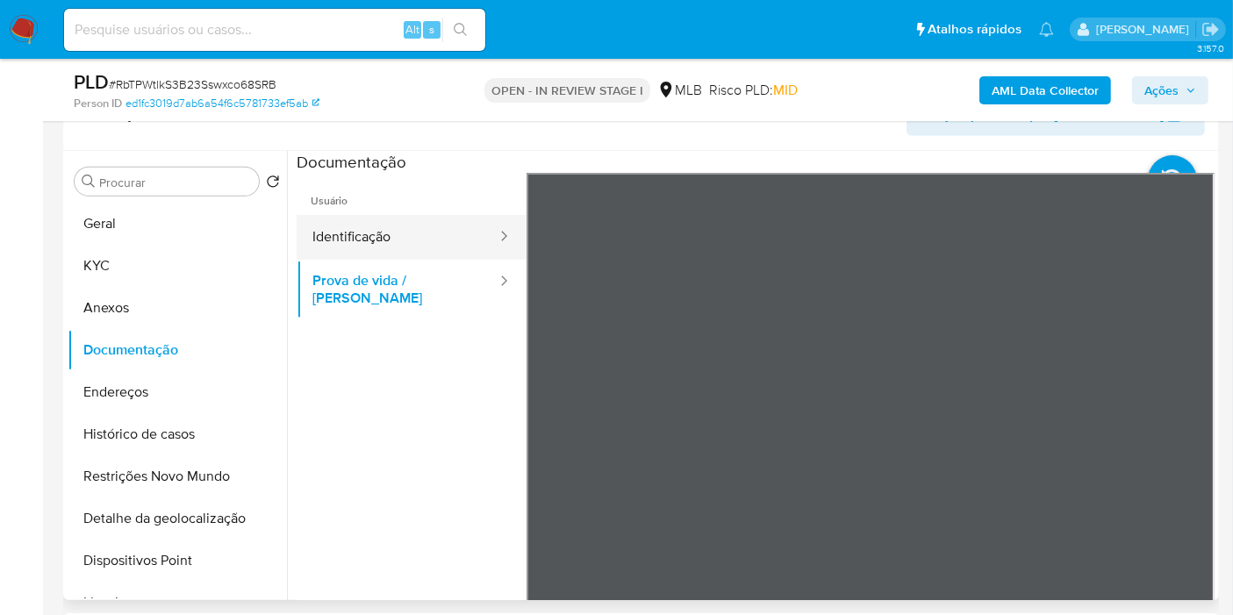
click at [396, 237] on button "Identificação" at bounding box center [398, 237] width 202 height 45
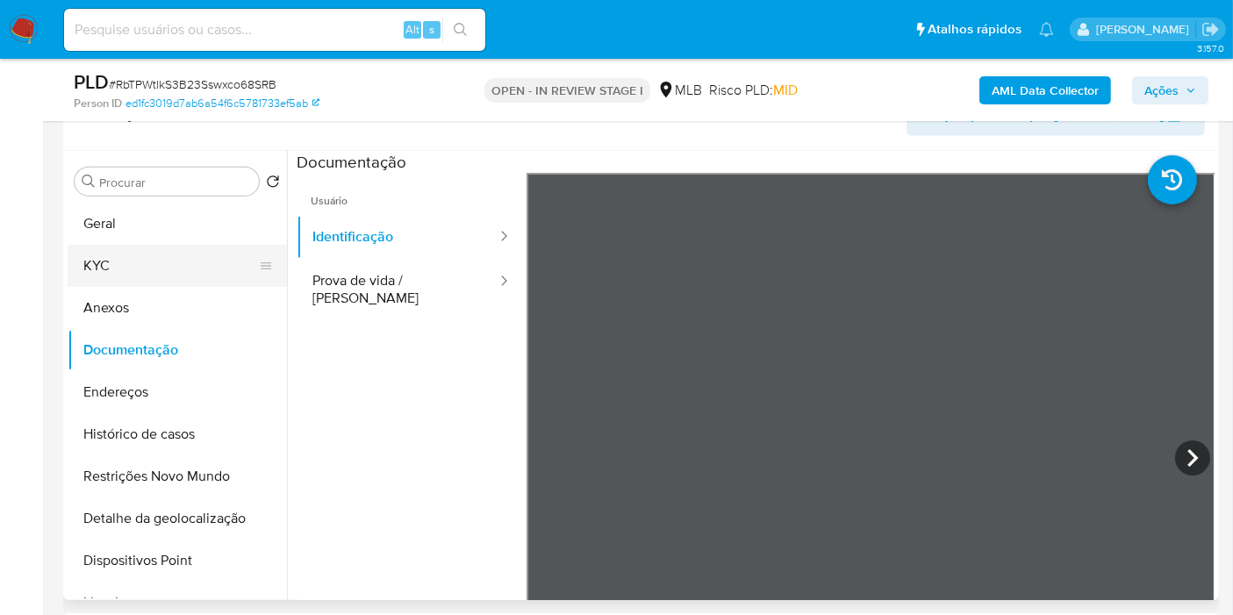
click at [103, 245] on button "KYC" at bounding box center [170, 266] width 205 height 42
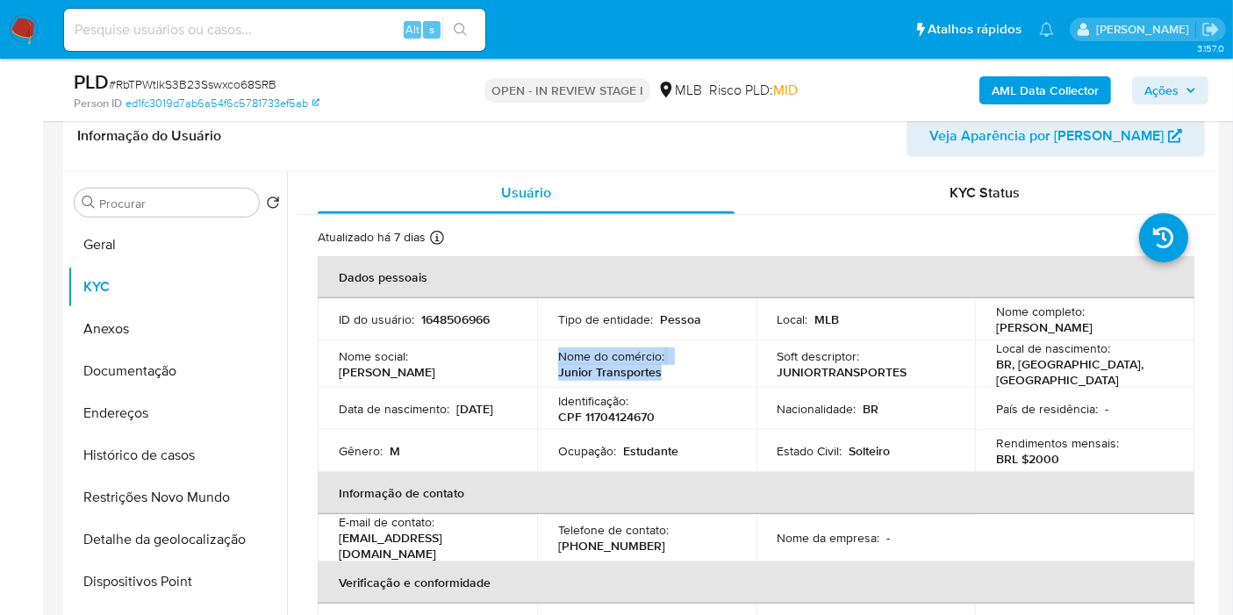
drag, startPoint x: 671, startPoint y: 363, endPoint x: 546, endPoint y: 350, distance: 125.3
click at [546, 350] on td "Nome do comércio : Junior Transportes" at bounding box center [646, 364] width 219 height 47
copy div "Nome do comércio : Junior Transportes"
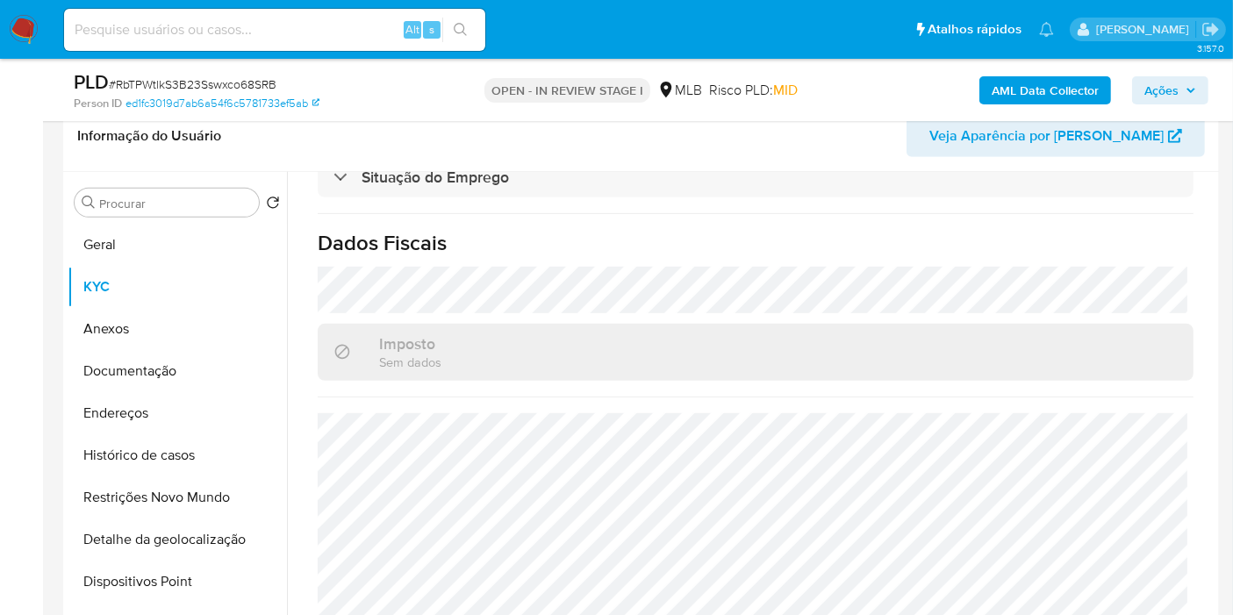
scroll to position [0, 0]
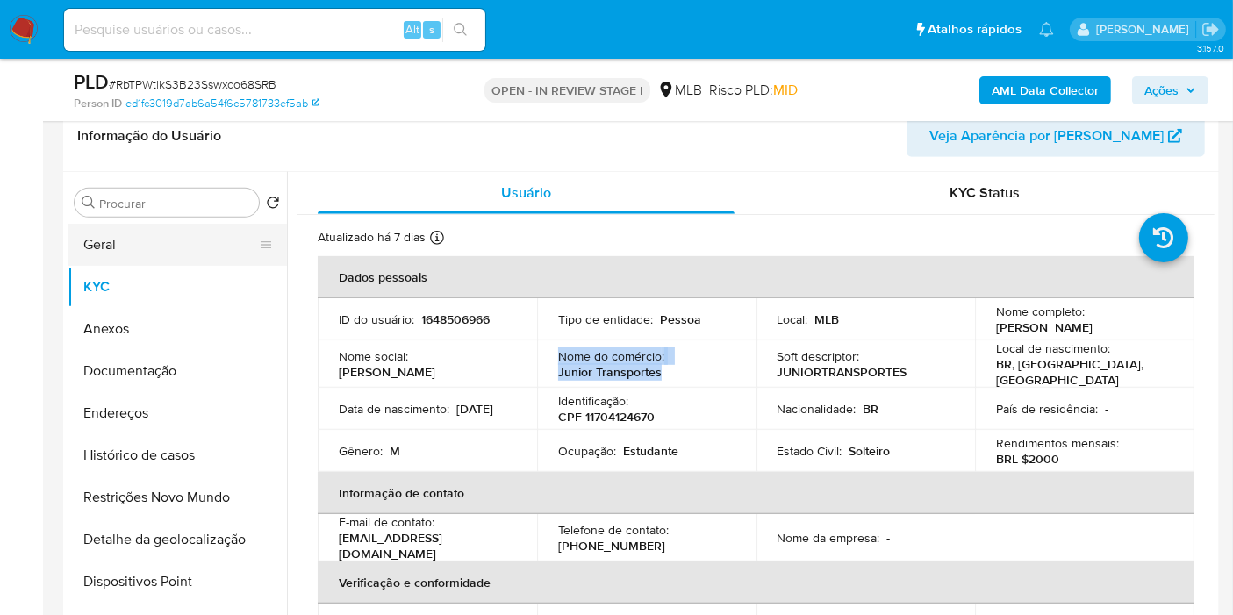
click at [148, 233] on button "Geral" at bounding box center [170, 245] width 205 height 42
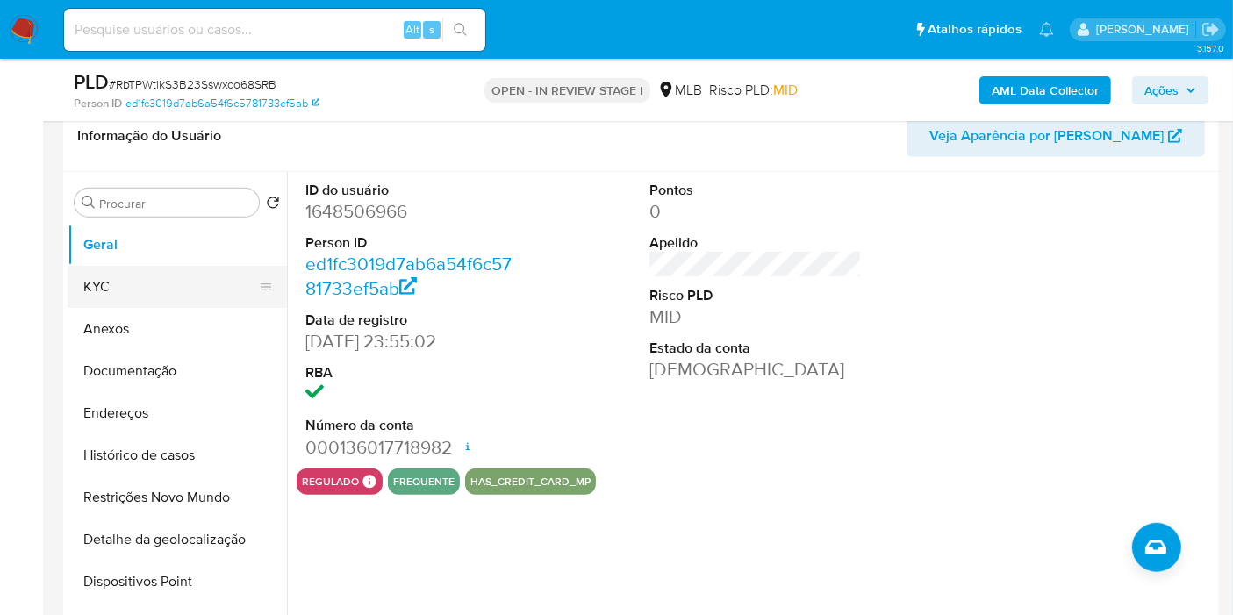
click at [154, 294] on button "KYC" at bounding box center [170, 287] width 205 height 42
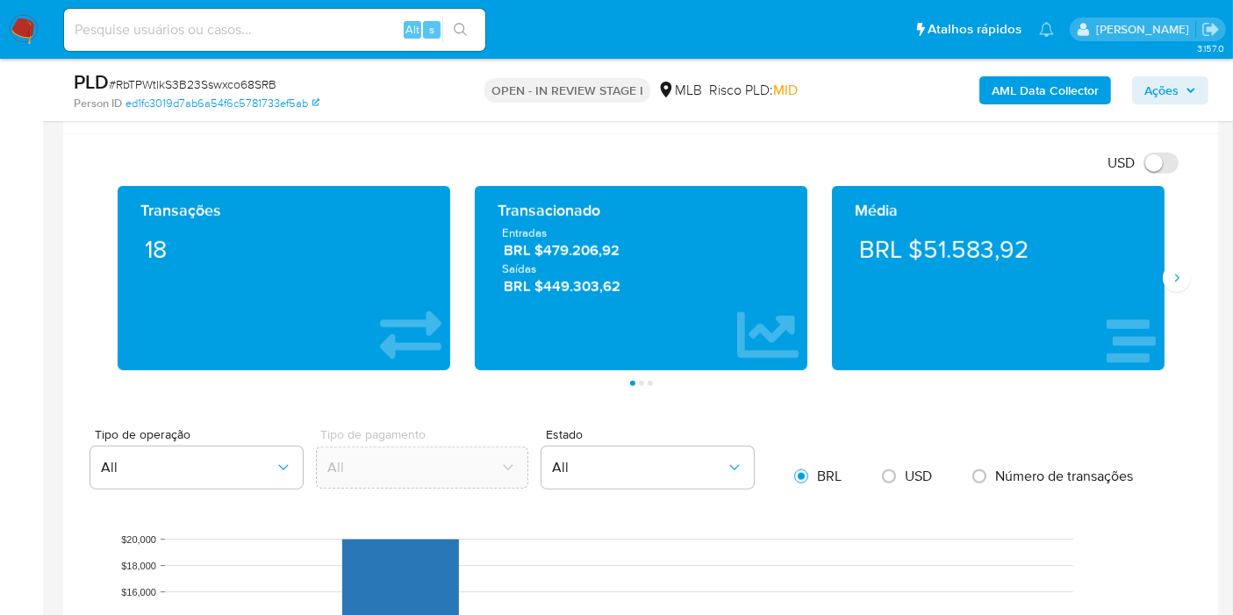
scroll to position [1756, 0]
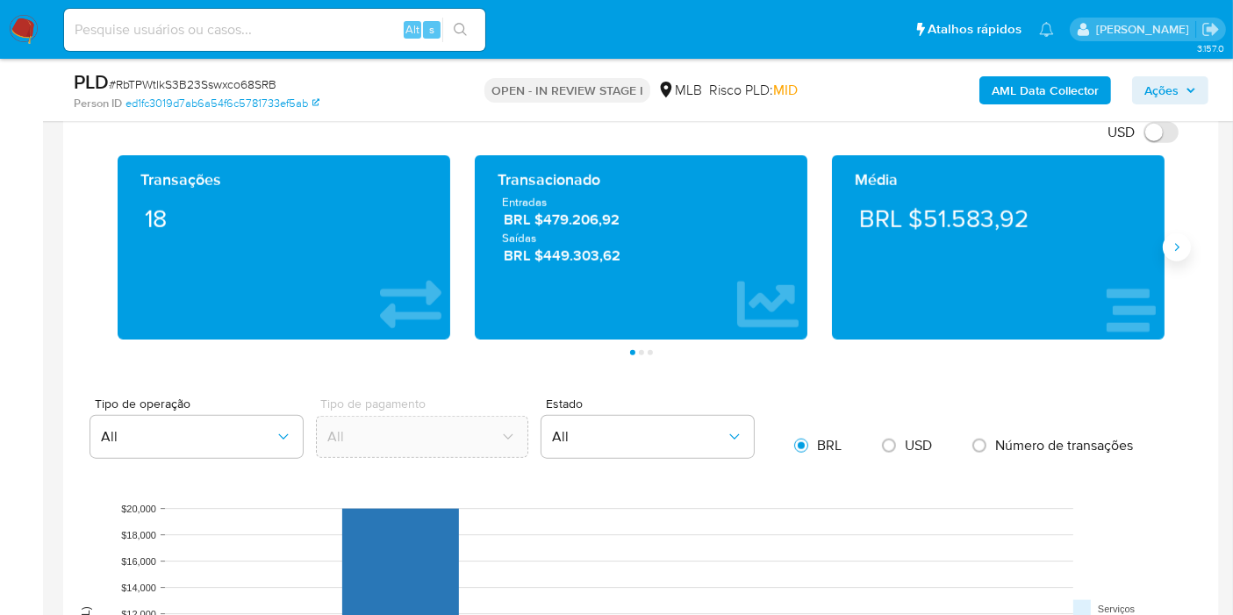
click at [1172, 244] on icon "Siguiente" at bounding box center [1177, 248] width 14 height 14
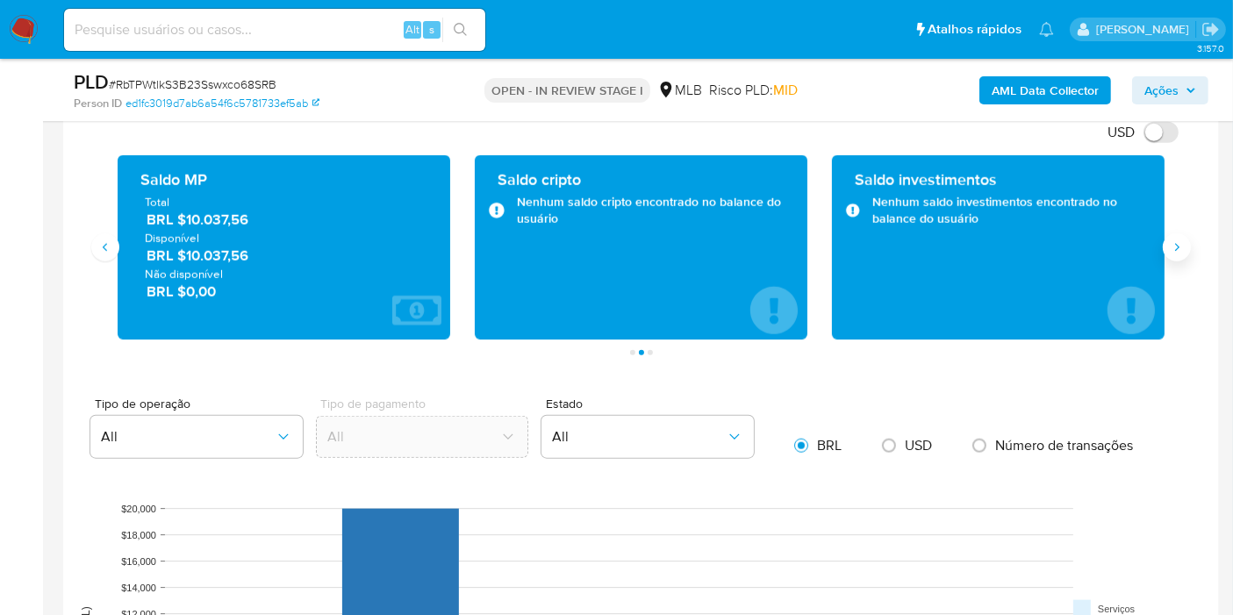
click at [1170, 241] on icon "Siguiente" at bounding box center [1177, 248] width 14 height 14
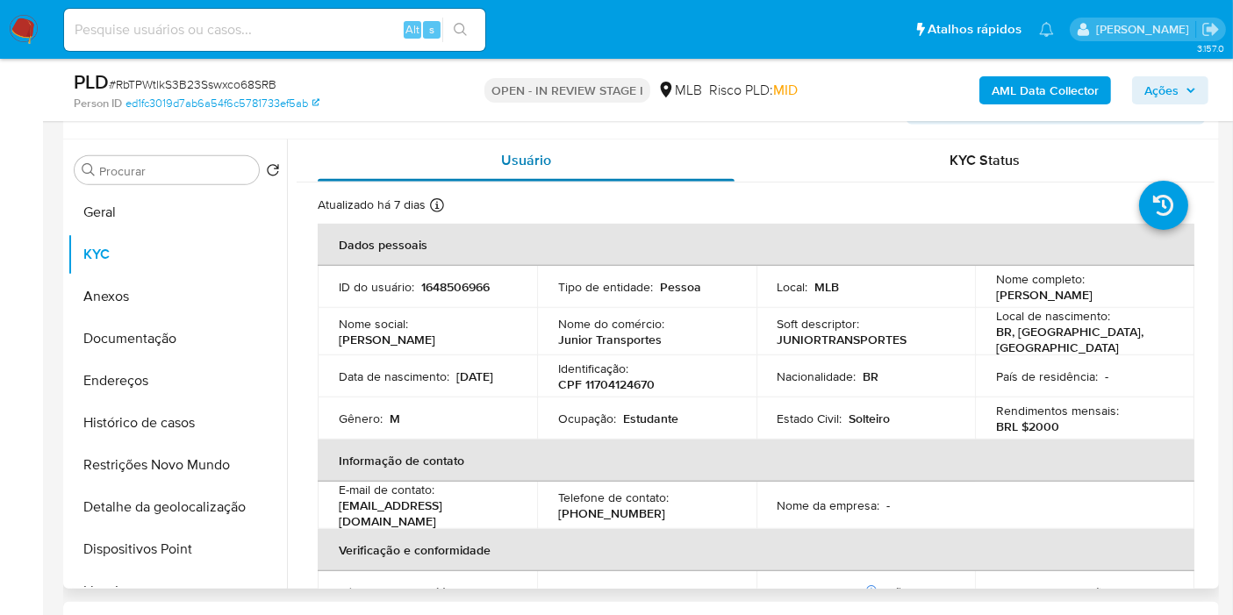
scroll to position [682, 0]
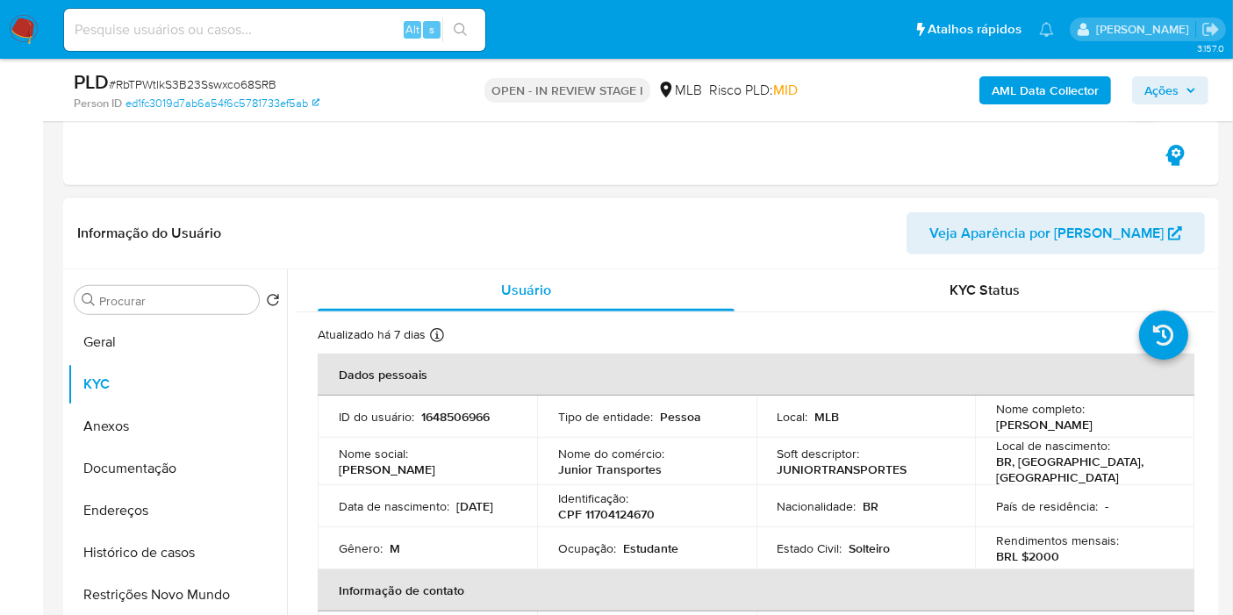
click at [454, 413] on p "1648506966" at bounding box center [455, 417] width 68 height 16
copy p "1648506966"
click at [147, 552] on button "Histórico de casos" at bounding box center [170, 553] width 205 height 42
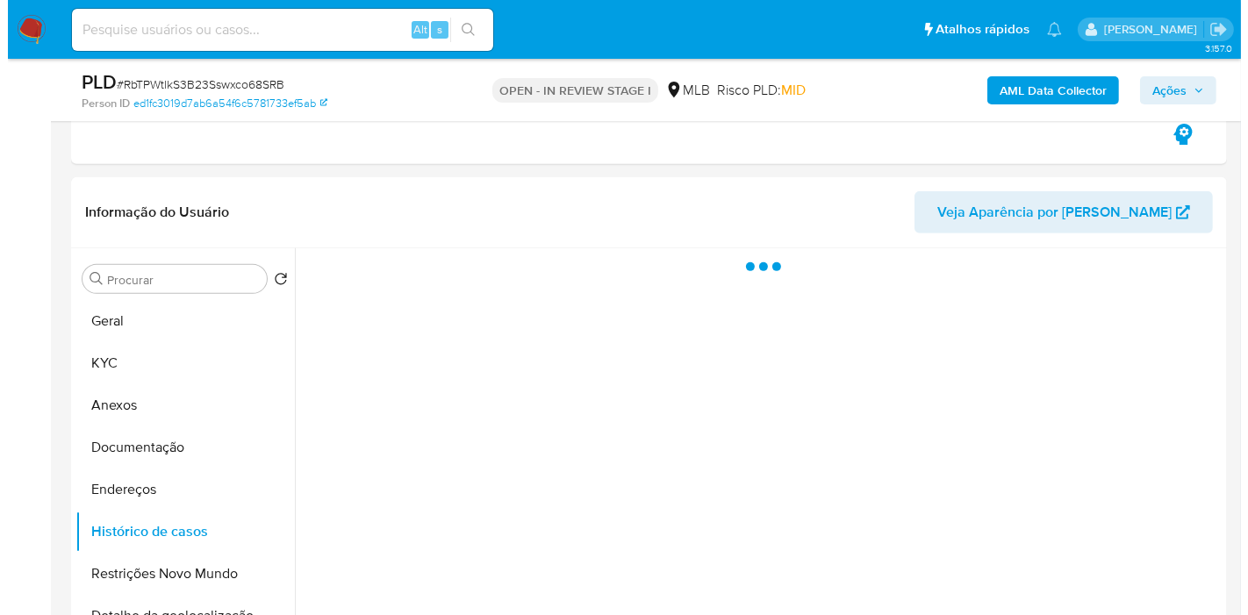
scroll to position [780, 0]
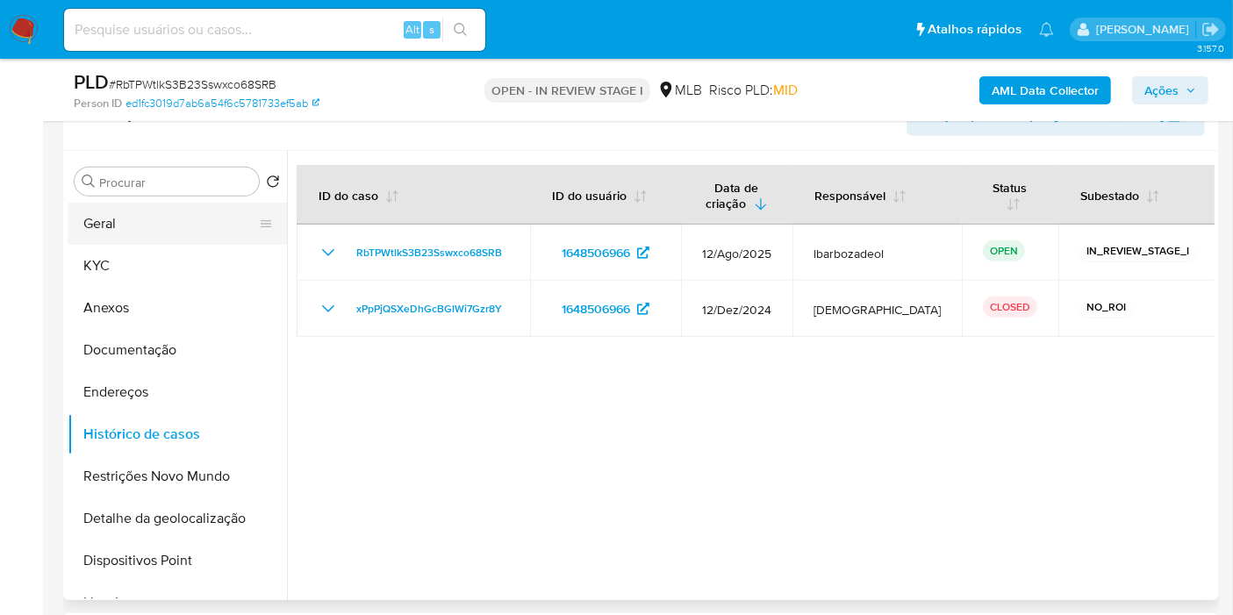
click at [145, 234] on button "Geral" at bounding box center [170, 224] width 205 height 42
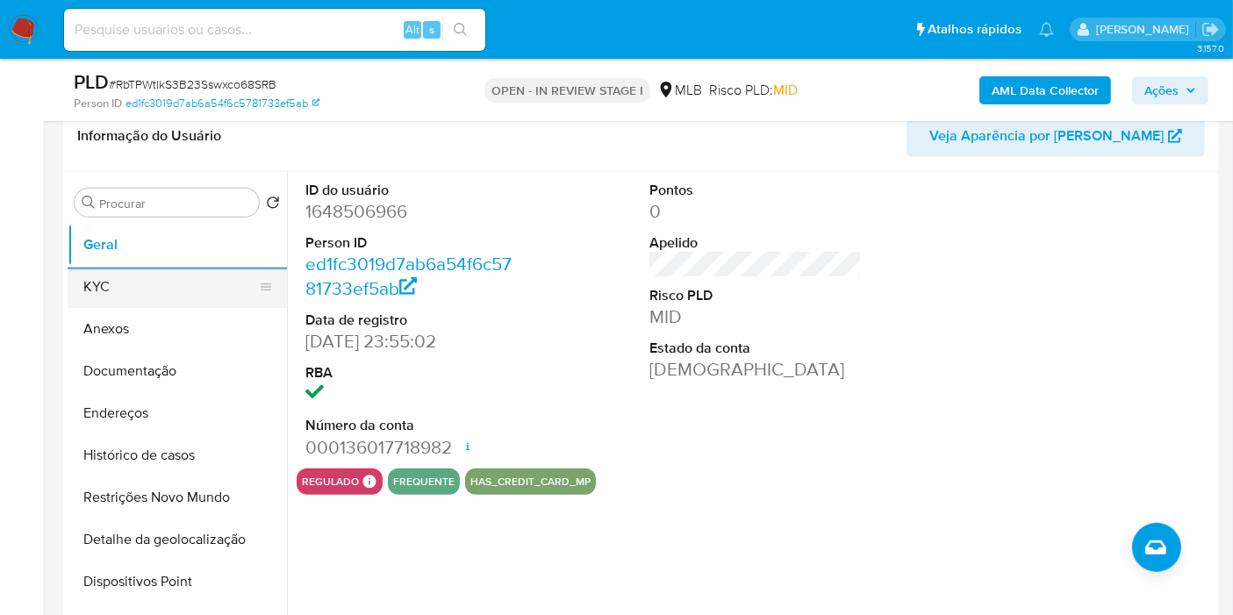
click at [160, 291] on button "KYC" at bounding box center [170, 287] width 205 height 42
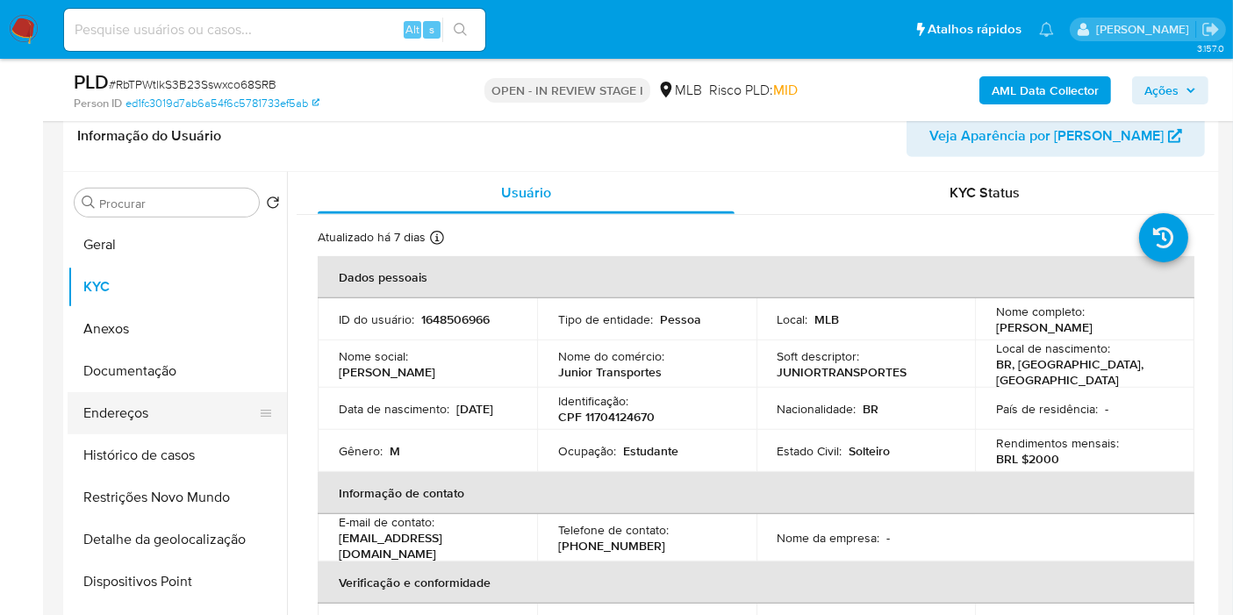
click at [126, 427] on button "Endereços" at bounding box center [170, 413] width 205 height 42
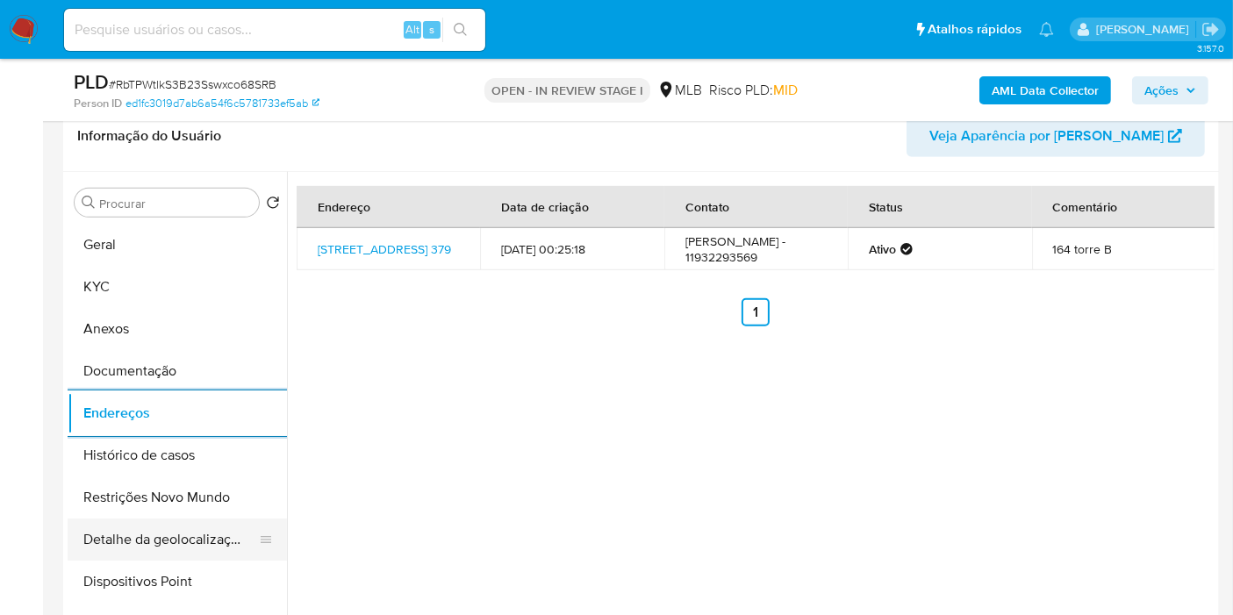
click at [182, 533] on button "Detalhe da geolocalização" at bounding box center [170, 540] width 205 height 42
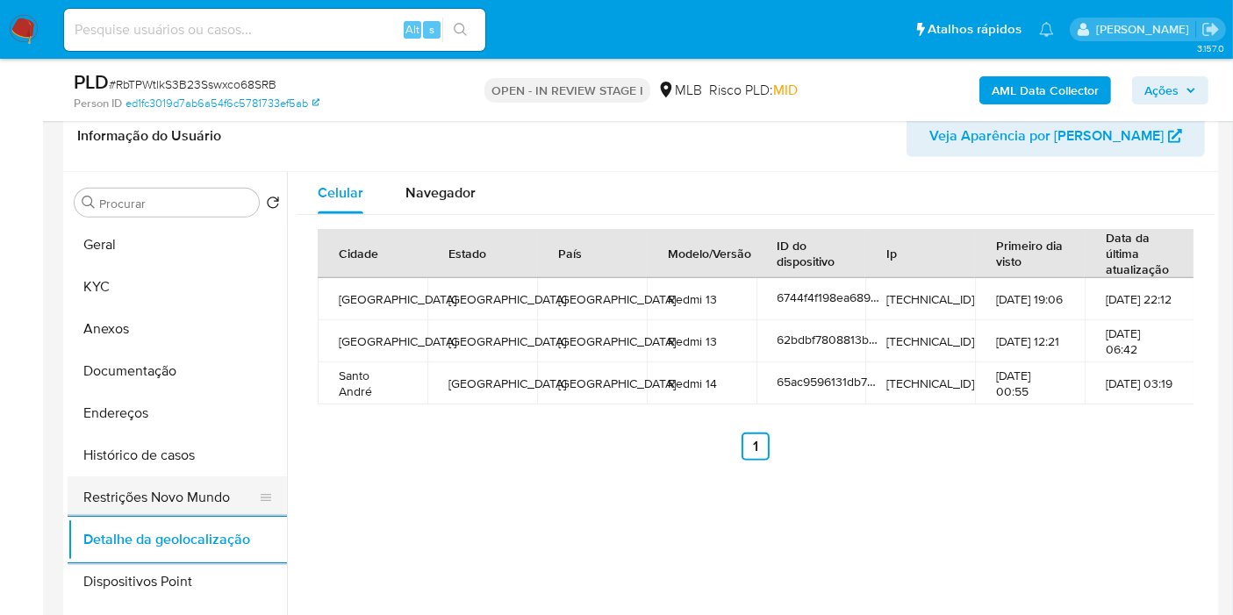
click at [259, 486] on div at bounding box center [266, 497] width 14 height 39
click at [170, 481] on button "Restrições Novo Mundo" at bounding box center [170, 498] width 205 height 42
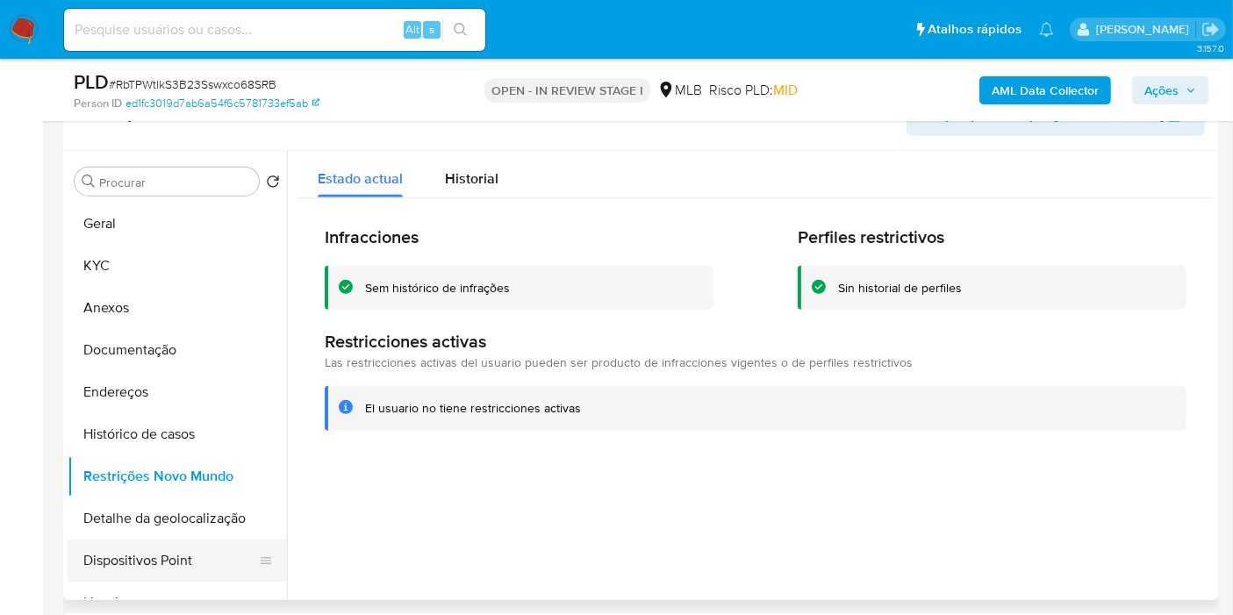
click at [185, 552] on button "Dispositivos Point" at bounding box center [170, 561] width 205 height 42
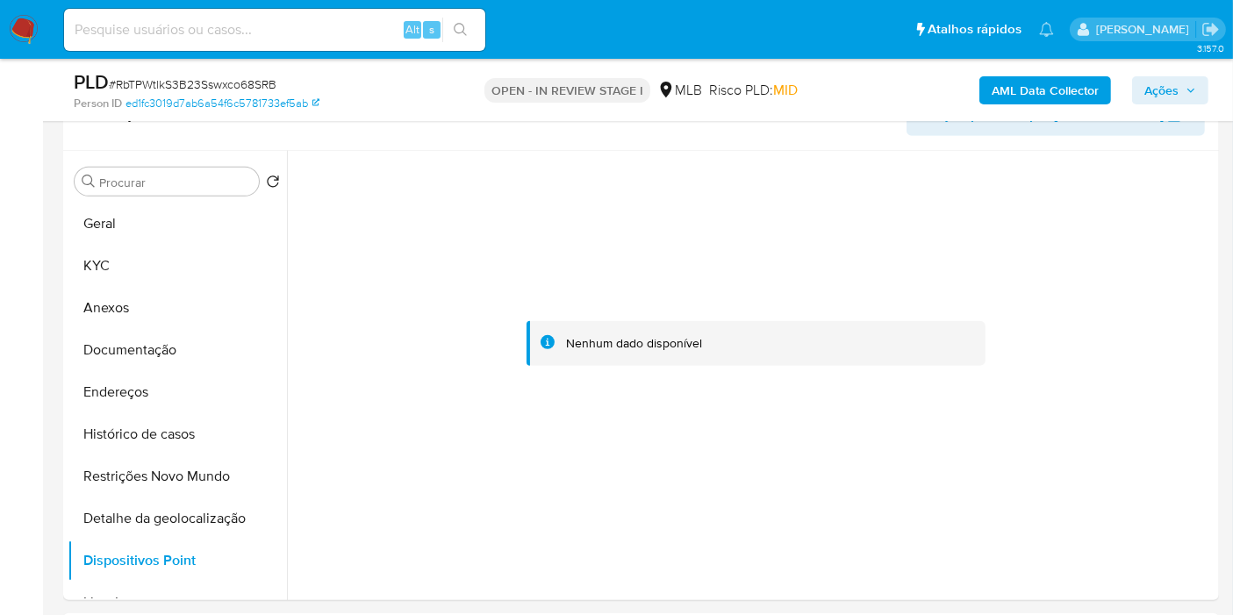
click at [1176, 94] on span "Ações" at bounding box center [1162, 90] width 34 height 28
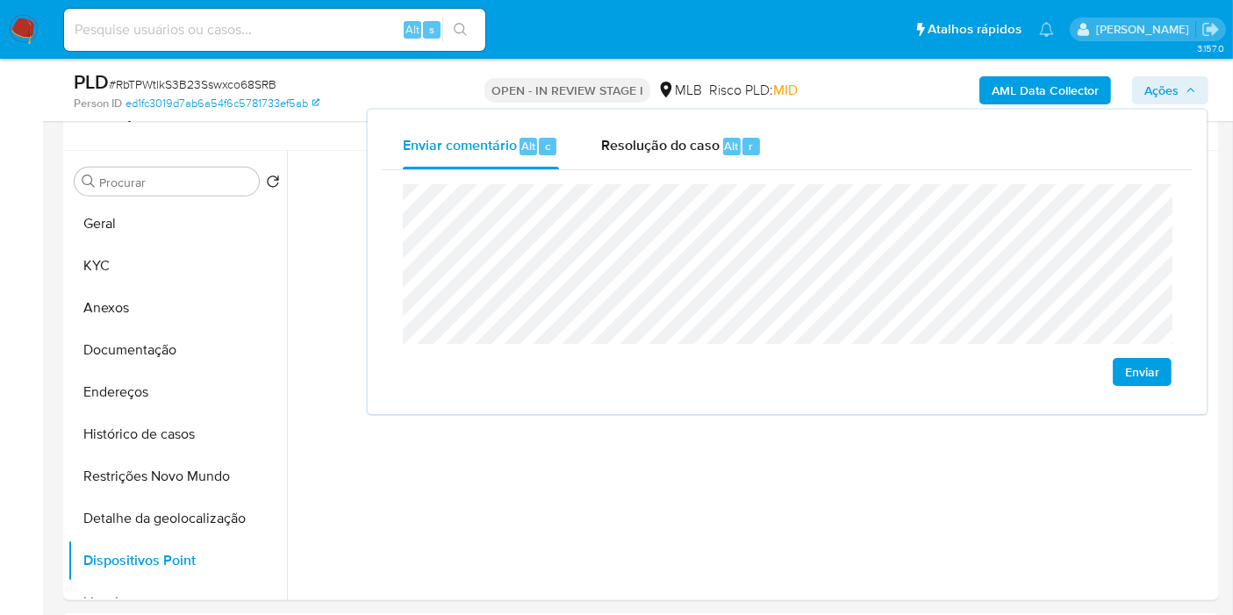
click at [715, 162] on div "Resolução do caso Alt r" at bounding box center [681, 147] width 161 height 46
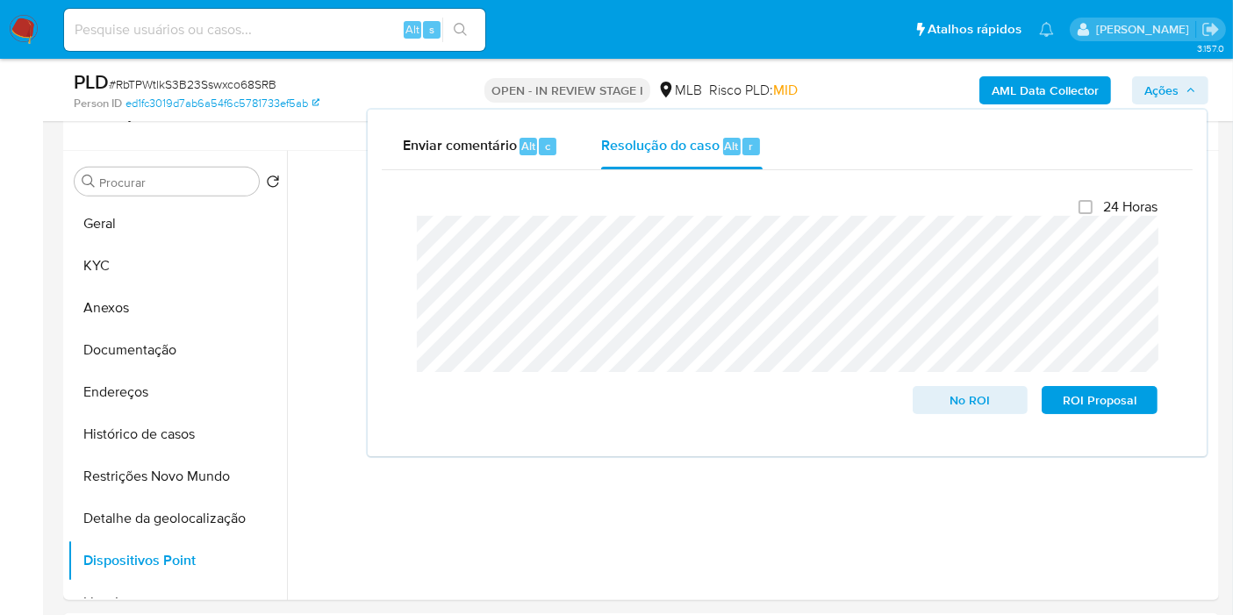
click at [909, 80] on div "AML Data Collector Ações Enviar comentário Alt c Resolução do caso Alt r Fecham…" at bounding box center [1022, 89] width 374 height 41
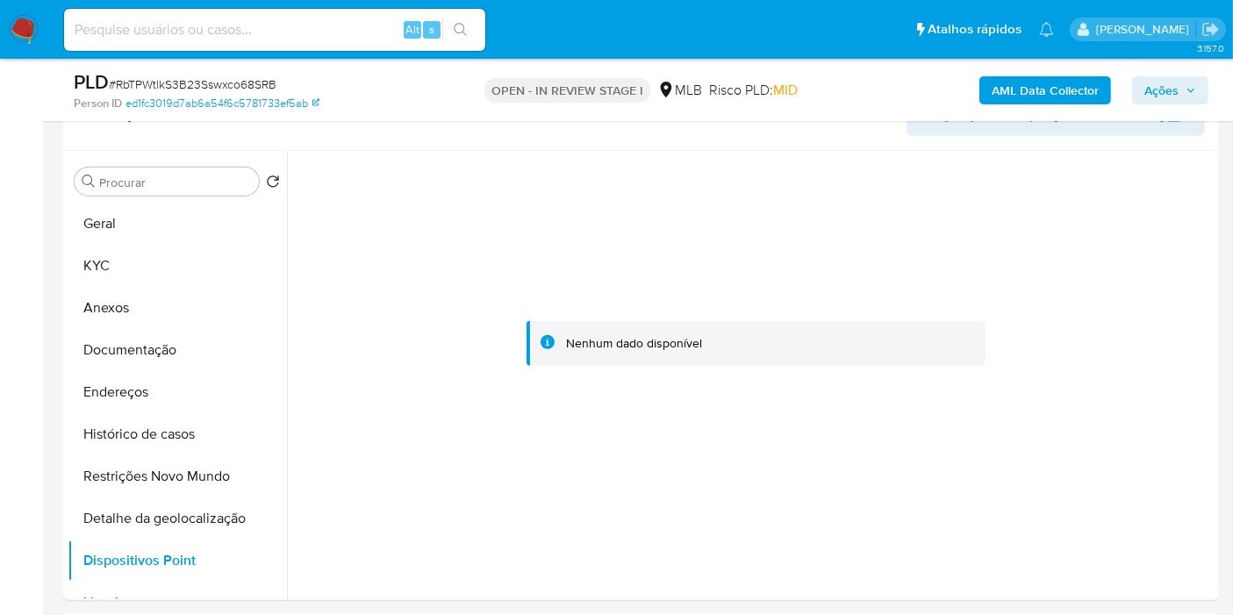
click at [998, 76] on b "AML Data Collector" at bounding box center [1045, 90] width 107 height 28
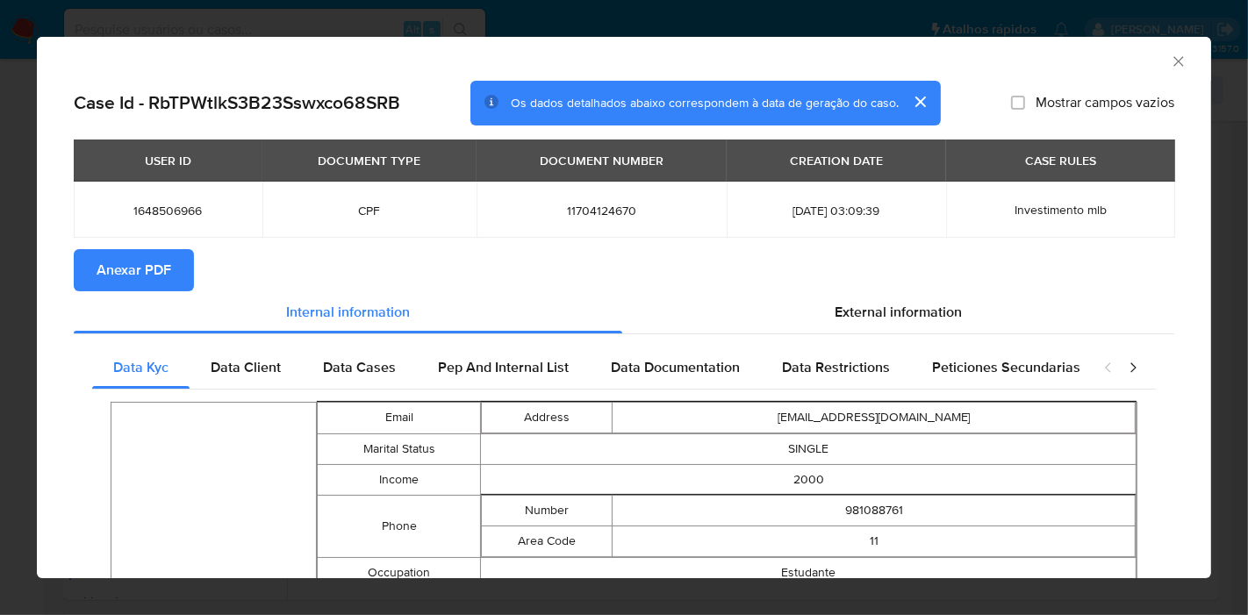
click at [132, 276] on span "Anexar PDF" at bounding box center [134, 270] width 75 height 39
drag, startPoint x: 1163, startPoint y: 58, endPoint x: 1096, endPoint y: 103, distance: 80.3
click at [1170, 58] on icon "Fechar a janela" at bounding box center [1179, 62] width 18 height 18
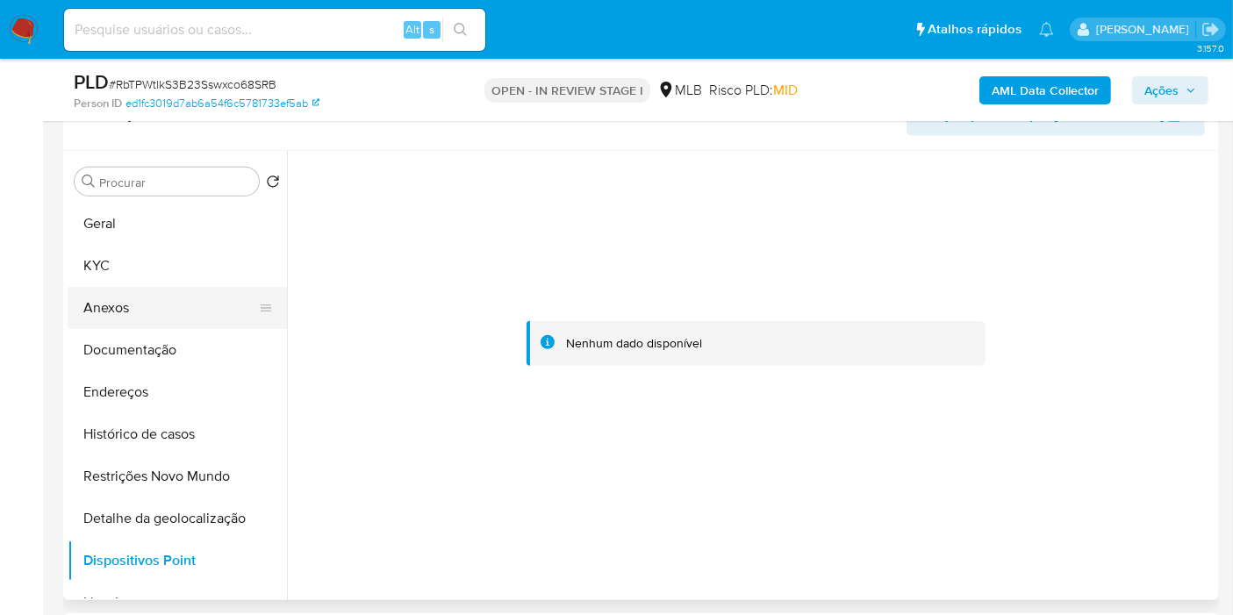
click at [118, 298] on button "Anexos" at bounding box center [170, 308] width 205 height 42
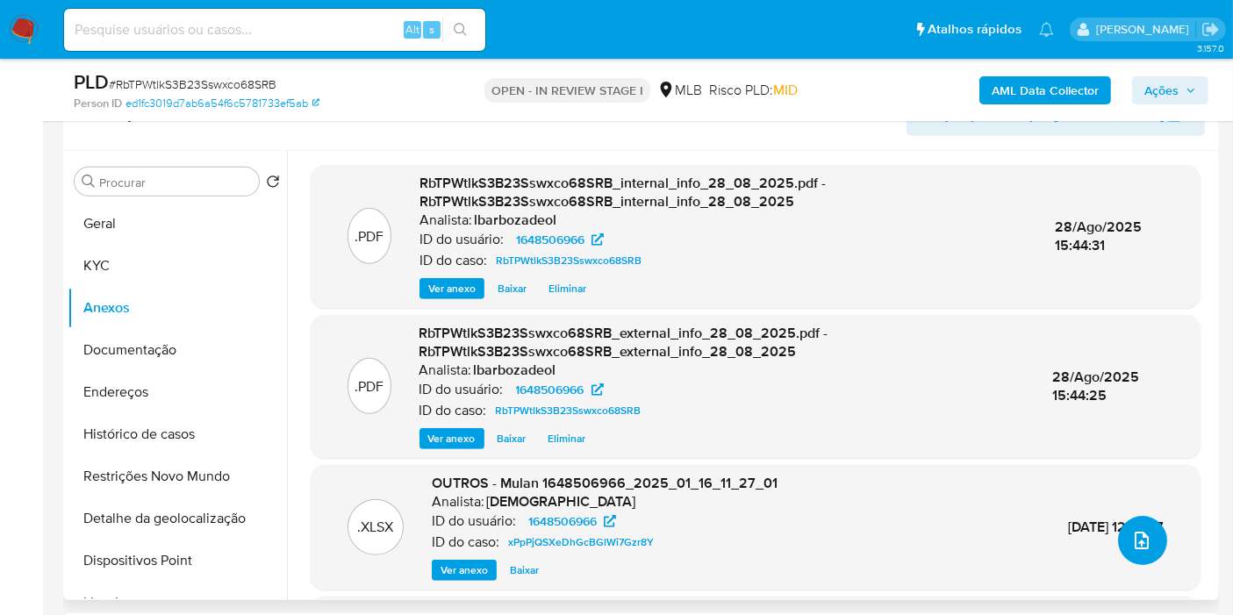
click at [1143, 530] on icon "upload-file" at bounding box center [1142, 540] width 21 height 21
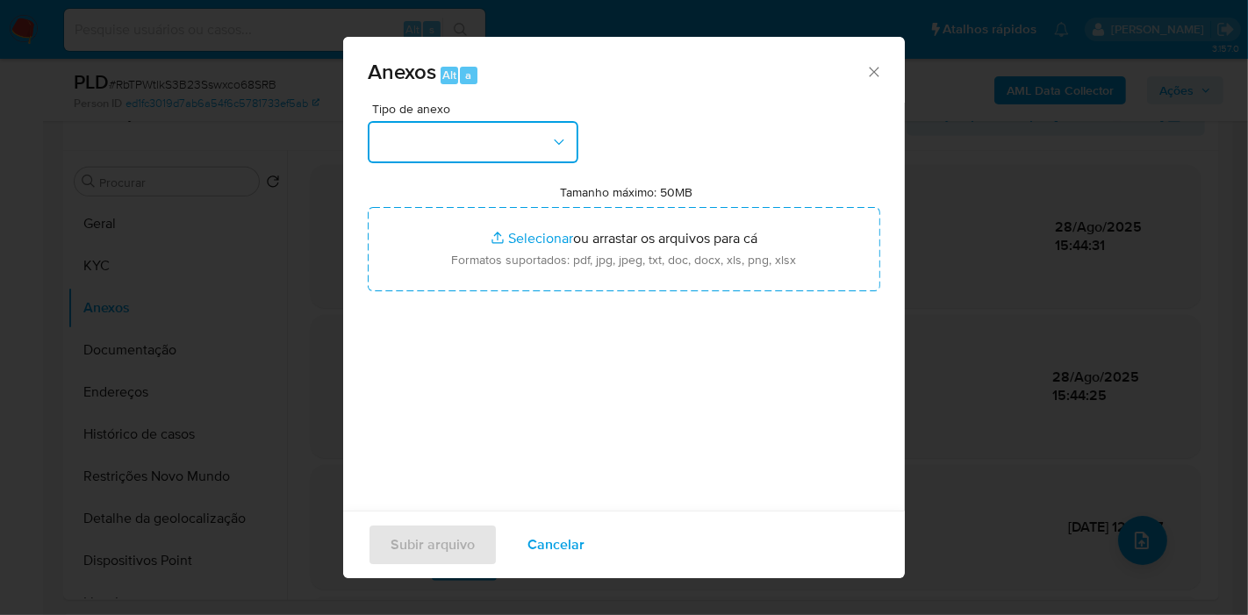
click at [533, 133] on button "button" at bounding box center [473, 142] width 211 height 42
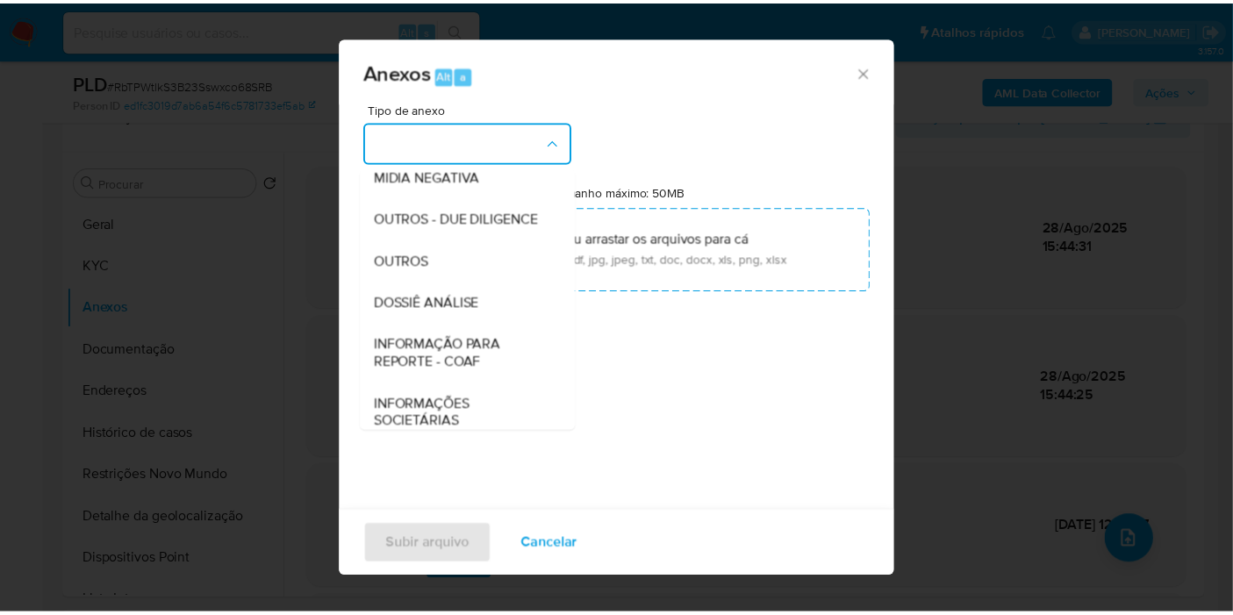
scroll to position [269, 0]
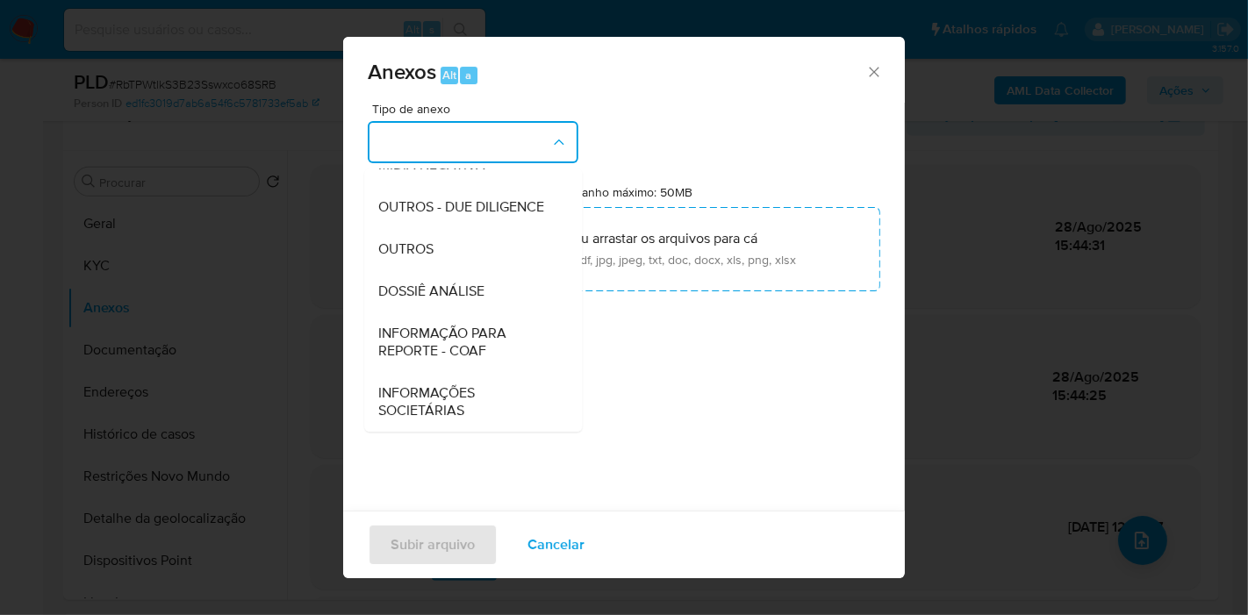
click at [497, 272] on div "DOSSIÊ ANÁLISE" at bounding box center [467, 291] width 179 height 42
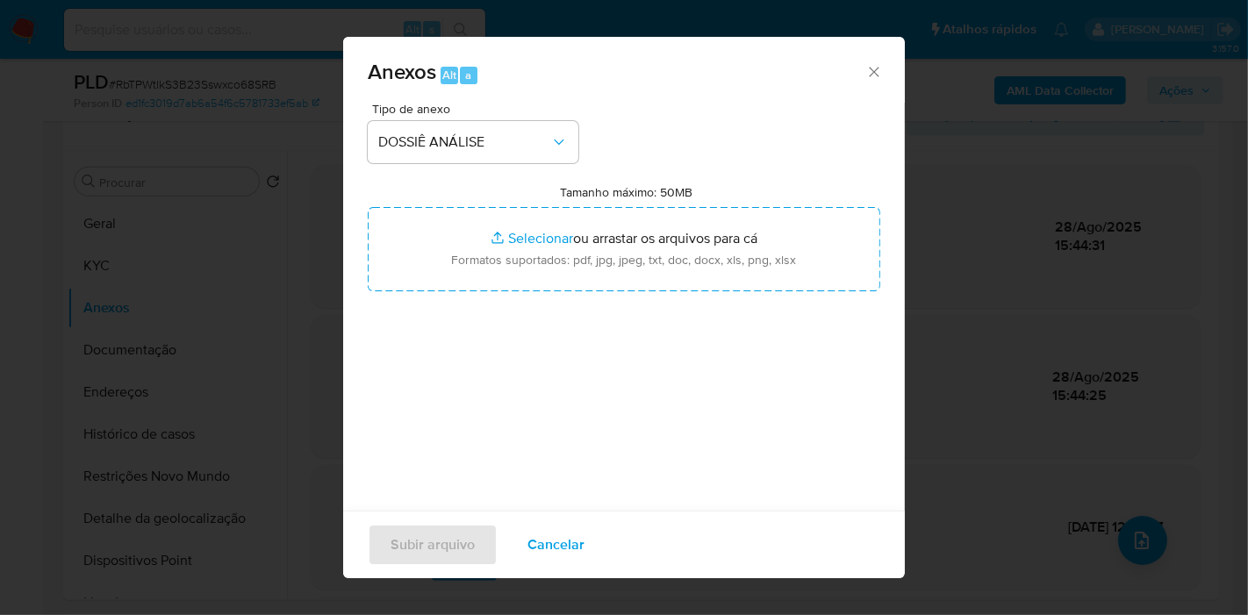
click at [497, 272] on input "Tamanho máximo: 50MB Selecionar arquivos" at bounding box center [624, 249] width 513 height 84
type input "C:\fakepath\SAR - XXXX - CPF 11704124670 - MIGUEL FREDERICO JUNIOR.pdf"
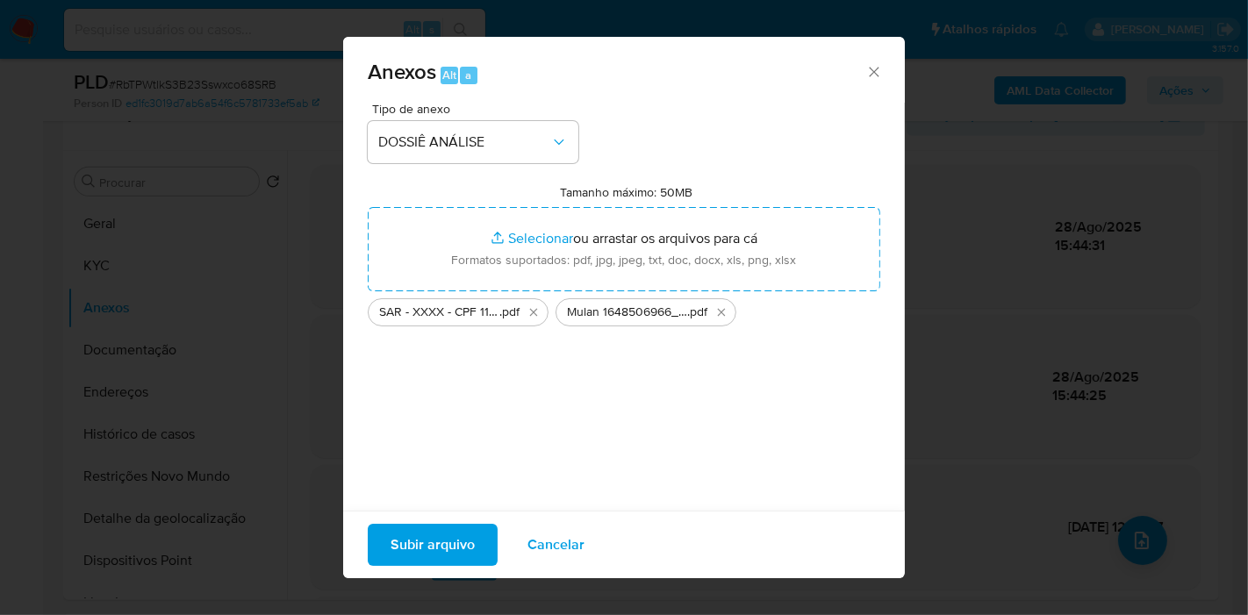
click at [431, 543] on span "Subir arquivo" at bounding box center [433, 545] width 84 height 39
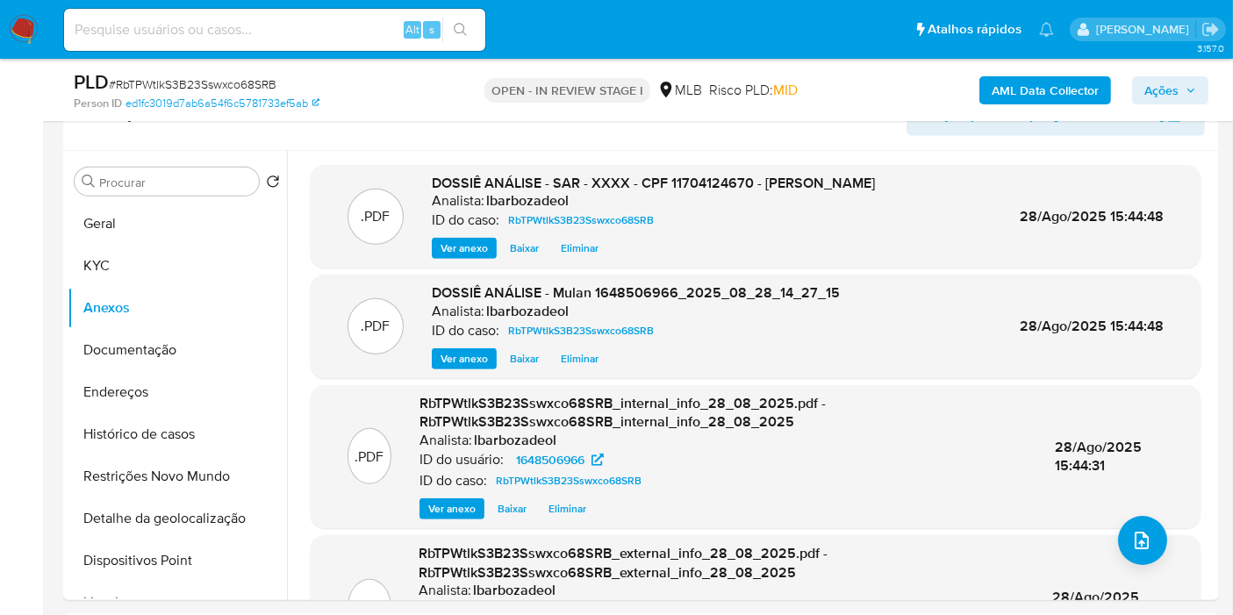
click at [1180, 95] on span "Ações" at bounding box center [1171, 90] width 52 height 25
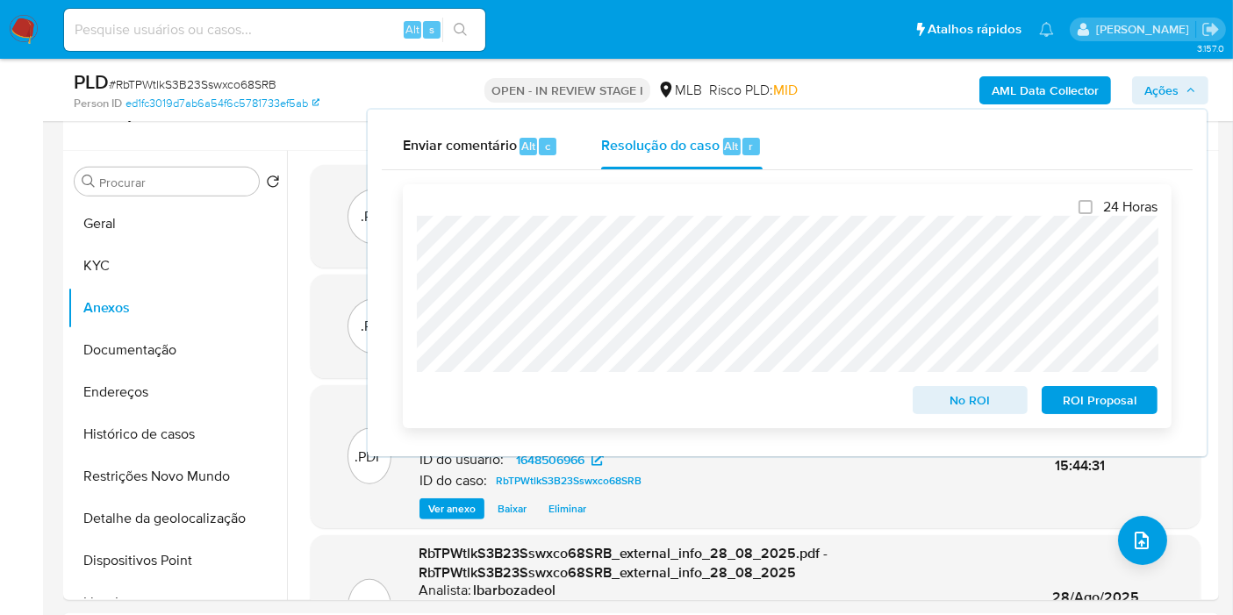
click at [1073, 399] on span "ROI Proposal" at bounding box center [1099, 400] width 91 height 25
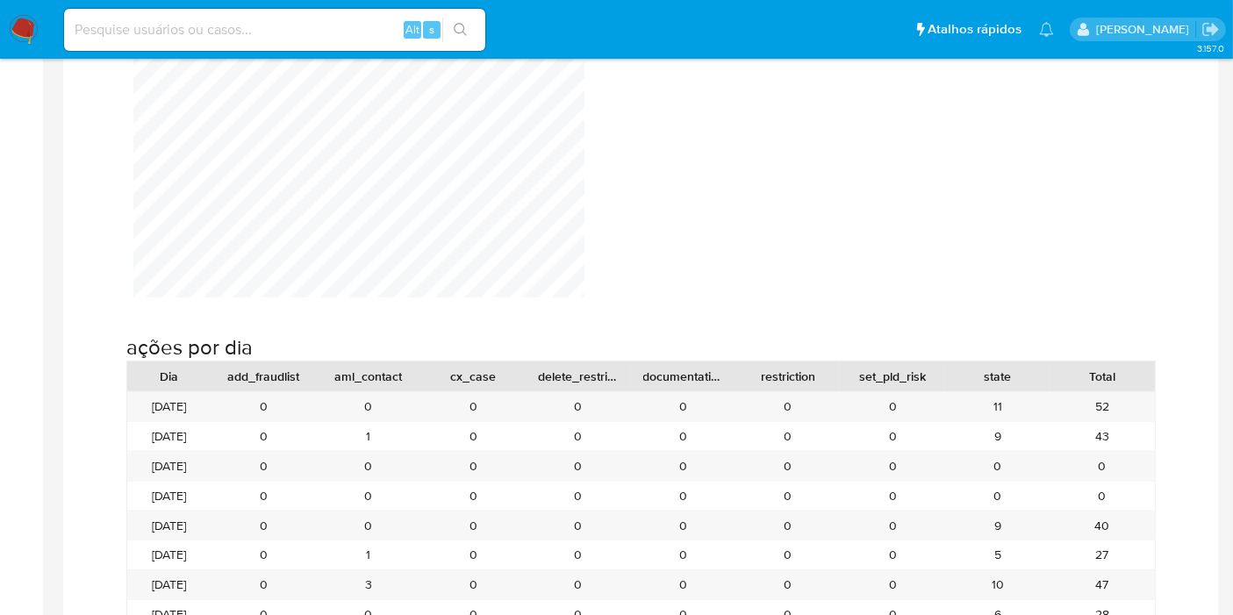
scroll to position [1657, 0]
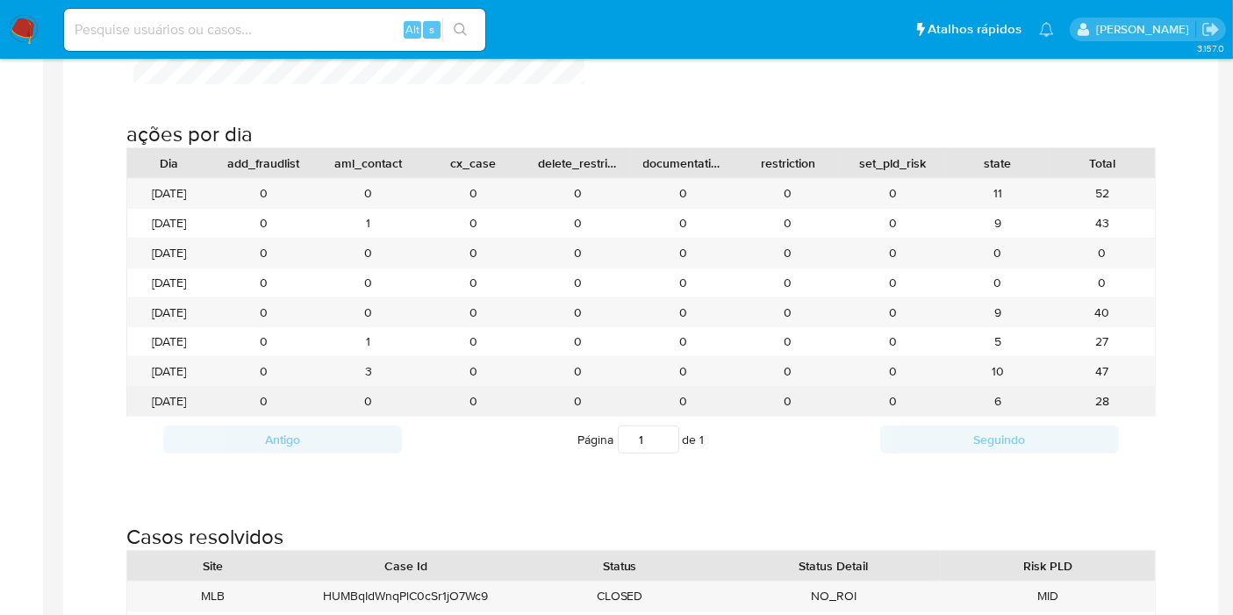
drag, startPoint x: 998, startPoint y: 405, endPoint x: 1011, endPoint y: 403, distance: 13.3
click at [1010, 403] on div "6" at bounding box center [997, 401] width 104 height 29
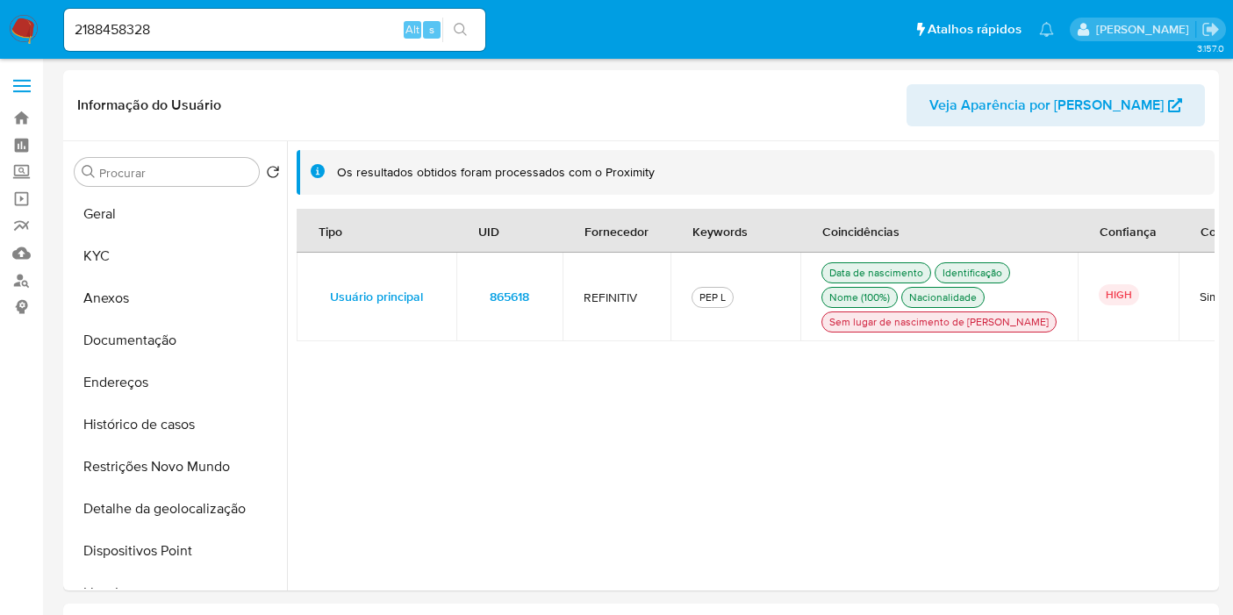
select select "10"
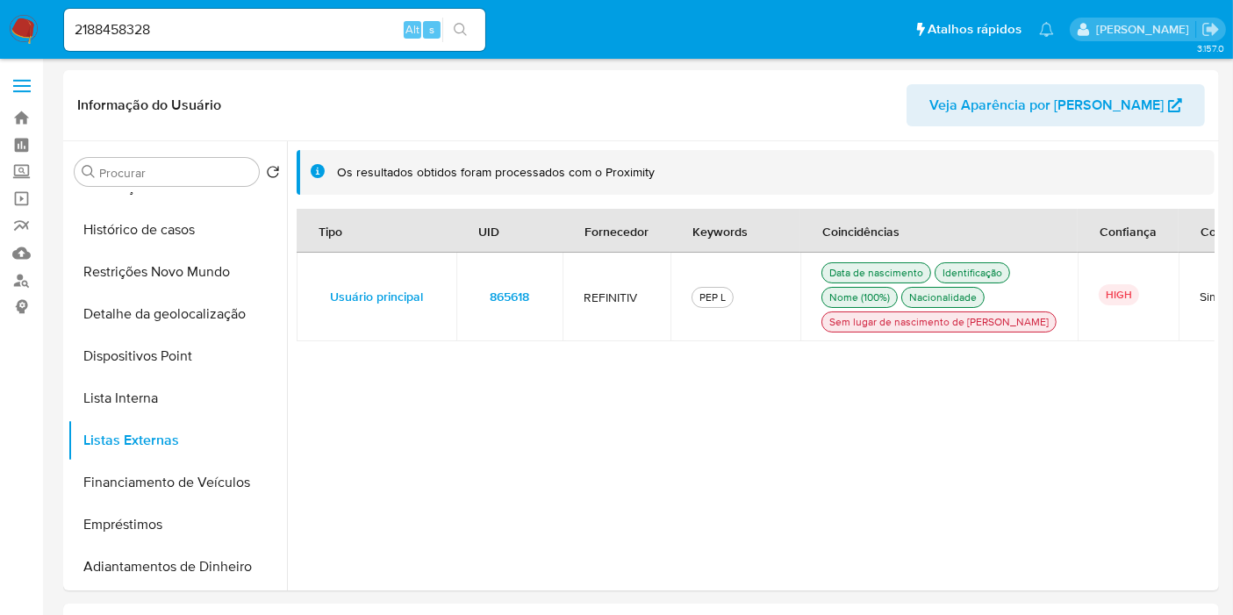
click at [270, 18] on input "2188458328" at bounding box center [274, 29] width 421 height 23
paste input "6431265"
type input "2643126528"
click at [456, 23] on icon "search-icon" at bounding box center [461, 30] width 14 height 14
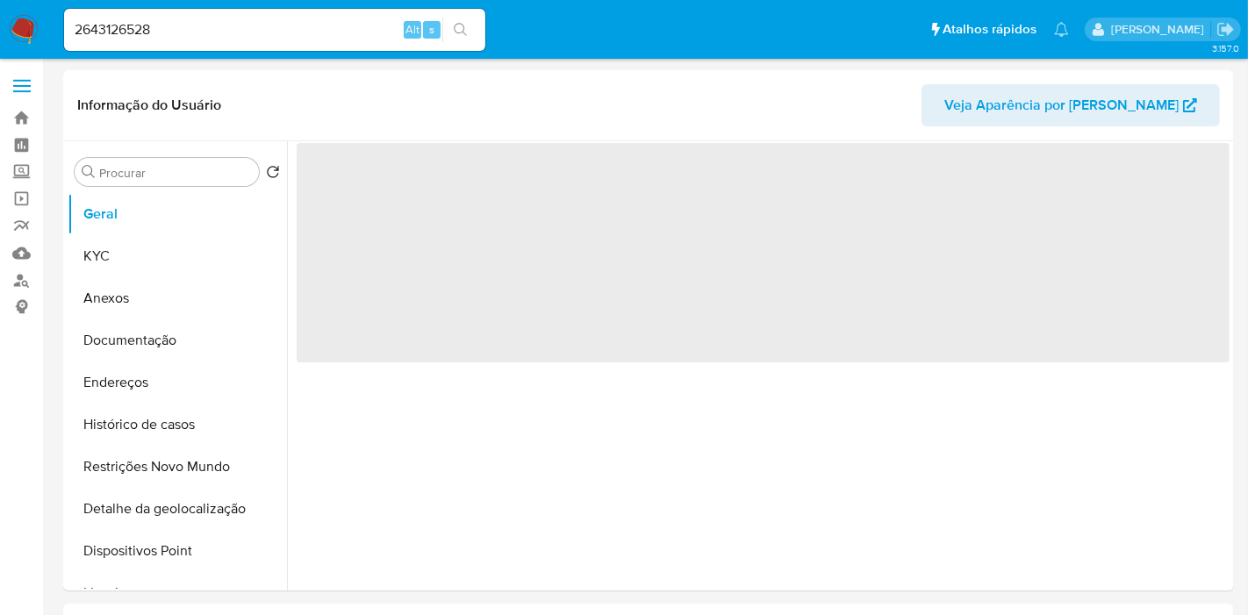
select select "10"
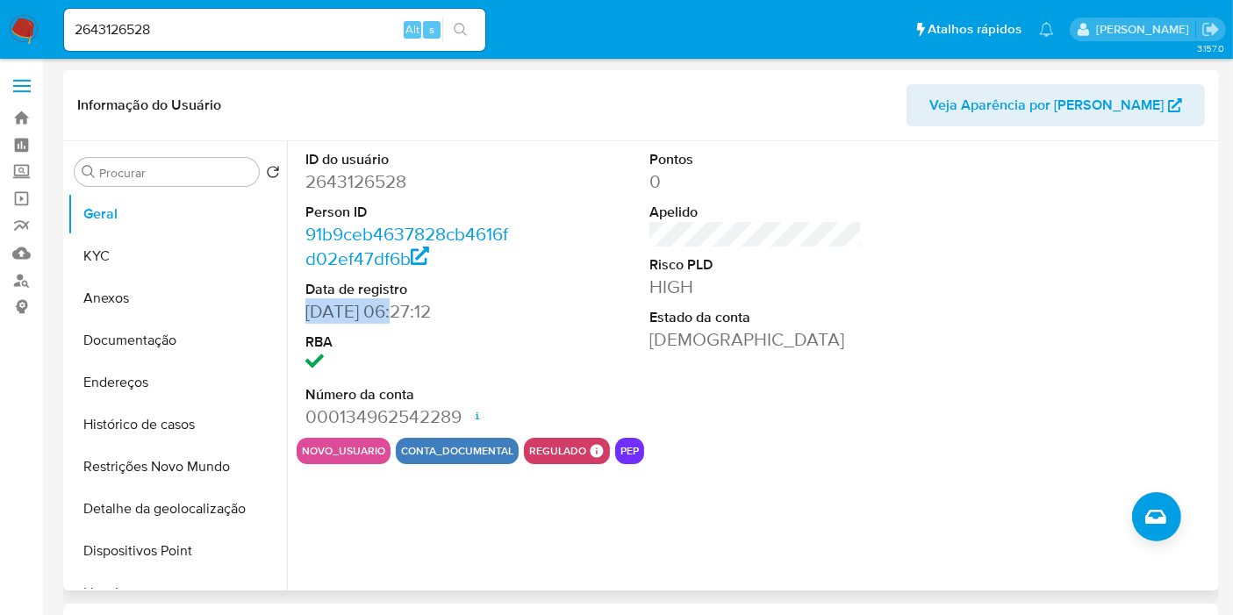
drag, startPoint x: 386, startPoint y: 308, endPoint x: 305, endPoint y: 309, distance: 81.6
click at [305, 309] on dd "21/08/2025 06:27:12" at bounding box center [411, 311] width 212 height 25
click at [165, 262] on button "KYC" at bounding box center [177, 256] width 219 height 42
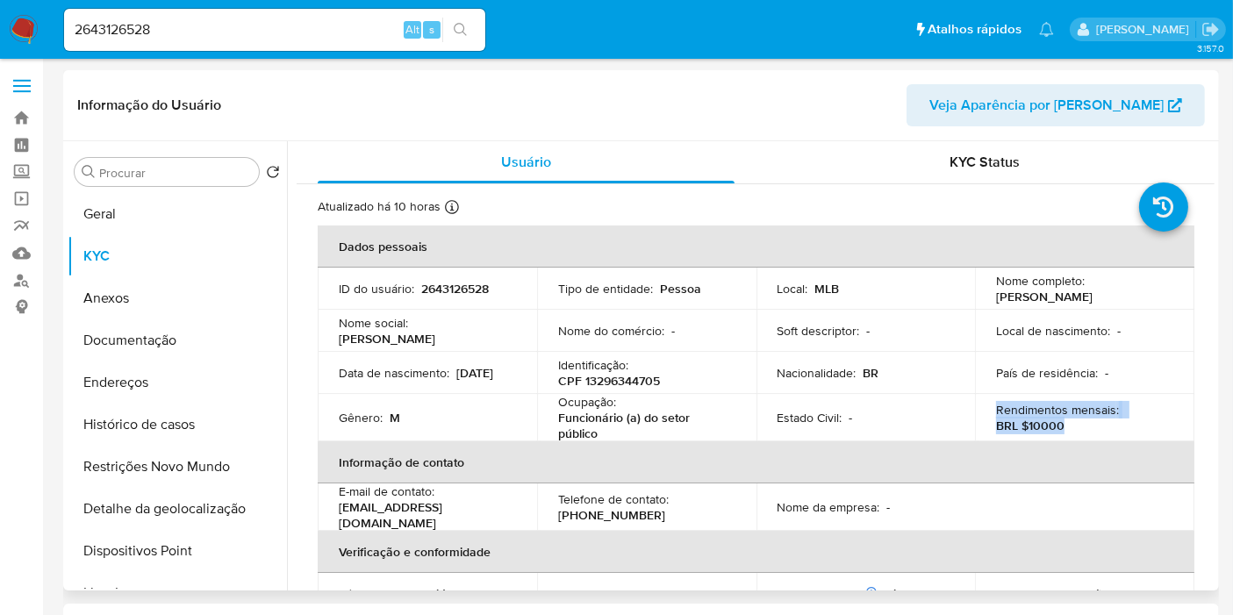
drag, startPoint x: 1059, startPoint y: 430, endPoint x: 1009, endPoint y: 417, distance: 51.7
click at [985, 416] on td "Rendimentos mensais : BRL $10000" at bounding box center [1084, 417] width 219 height 47
copy div "Rendimentos mensais : BRL $10000"
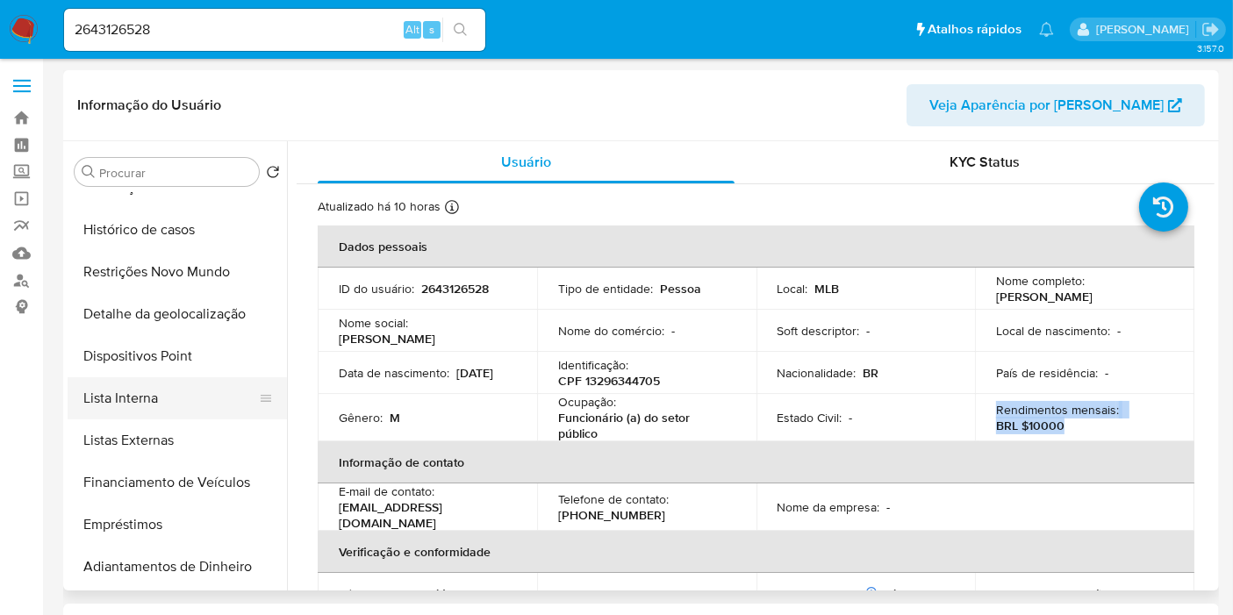
click at [196, 418] on button "Lista Interna" at bounding box center [170, 398] width 205 height 42
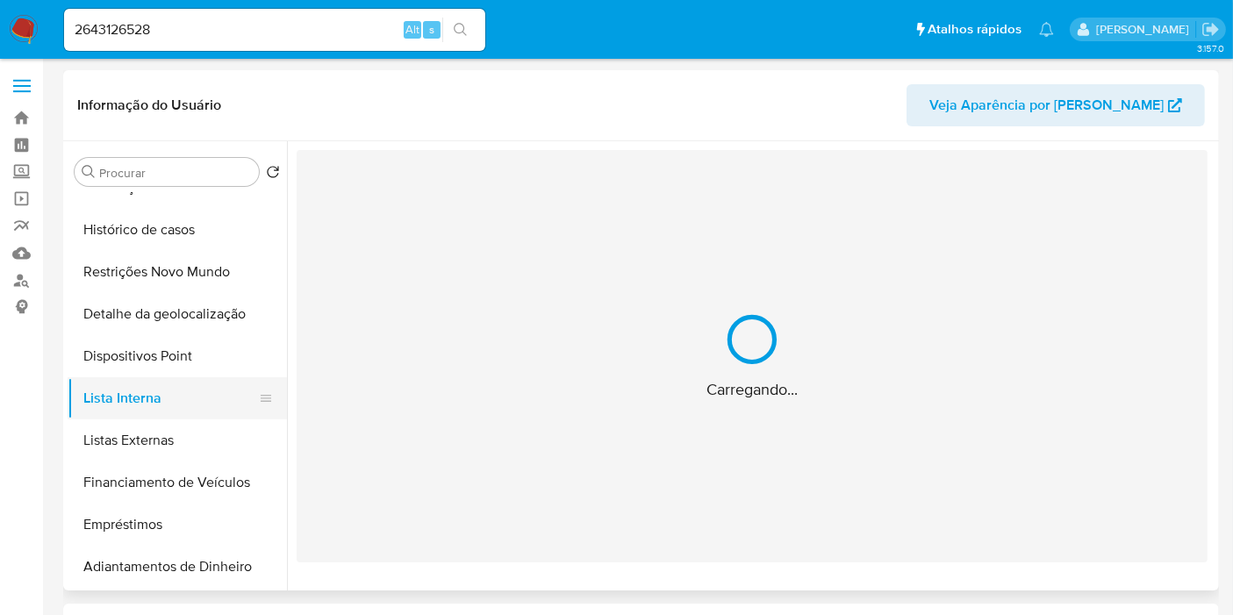
click at [203, 395] on button "Lista Interna" at bounding box center [170, 398] width 205 height 42
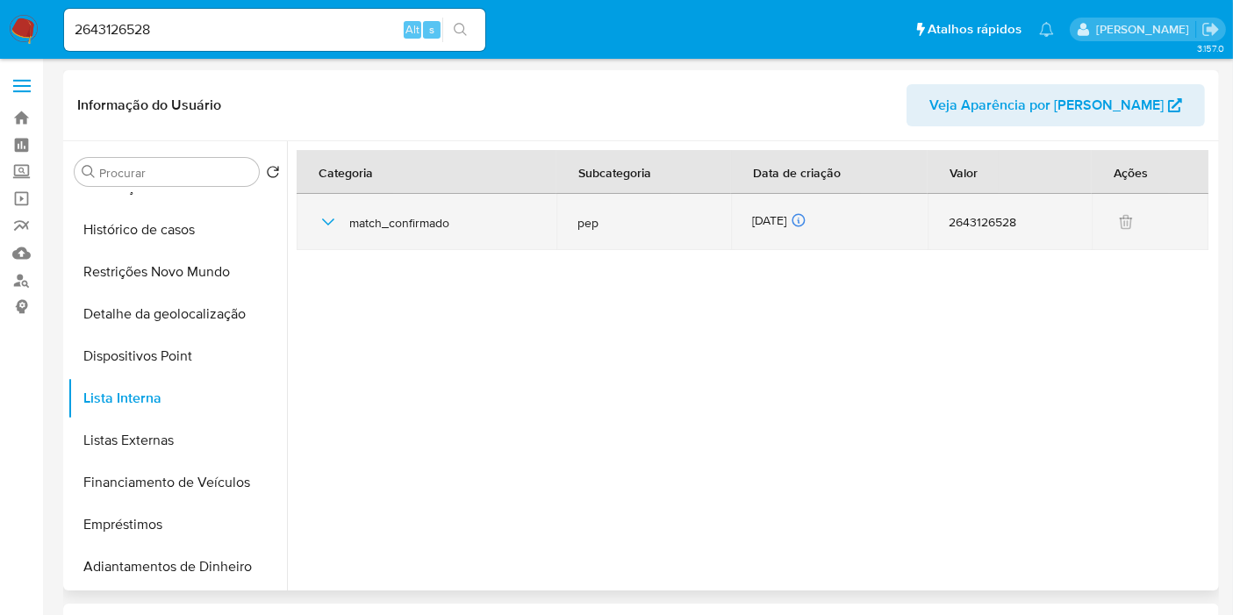
click at [787, 217] on div "21/08/2025 21/08/2025 03:30:04" at bounding box center [829, 221] width 154 height 19
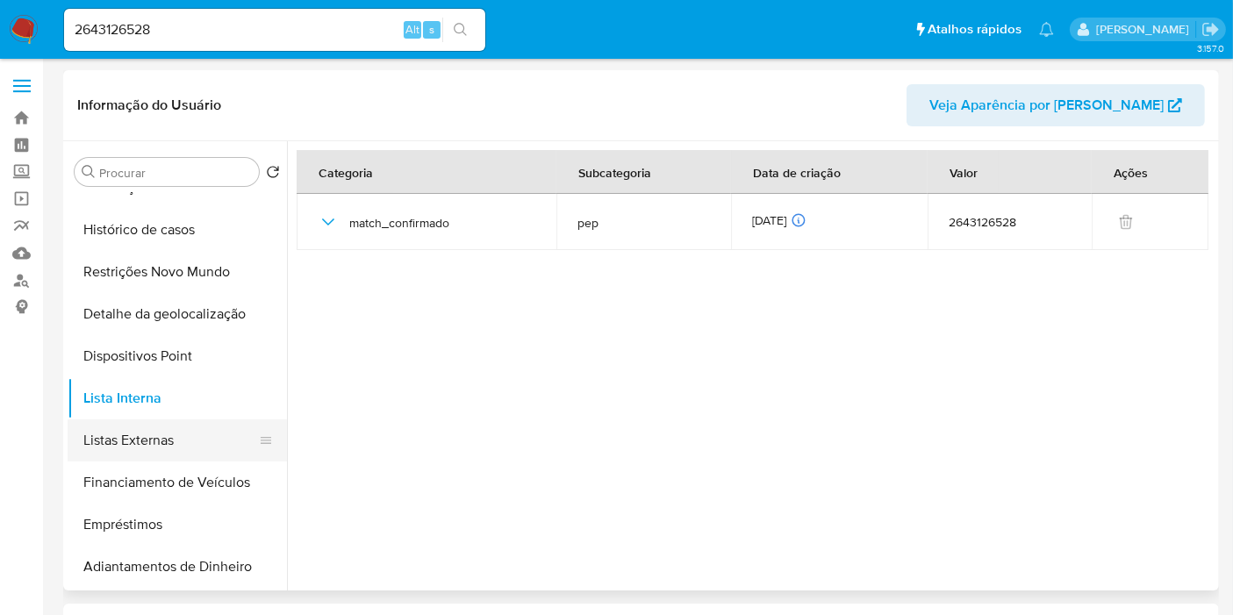
click at [153, 447] on button "Listas Externas" at bounding box center [170, 441] width 205 height 42
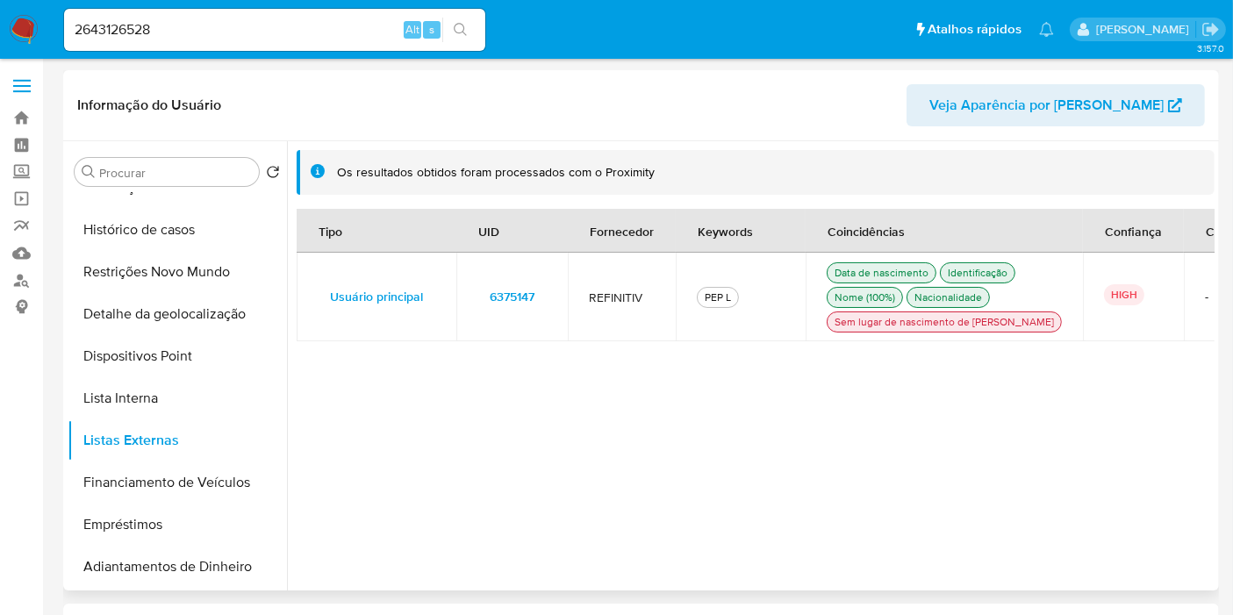
click at [521, 307] on span "6375147" at bounding box center [512, 296] width 45 height 25
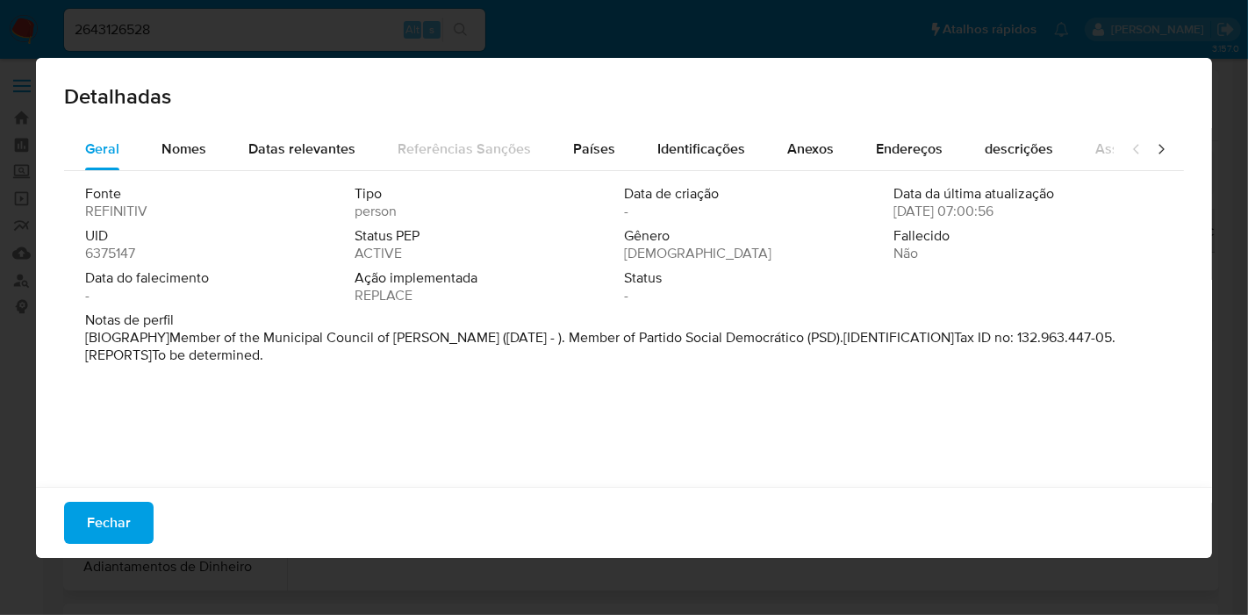
click at [120, 256] on span "6375147" at bounding box center [110, 254] width 50 height 18
click at [123, 525] on span "Fechar" at bounding box center [109, 523] width 44 height 39
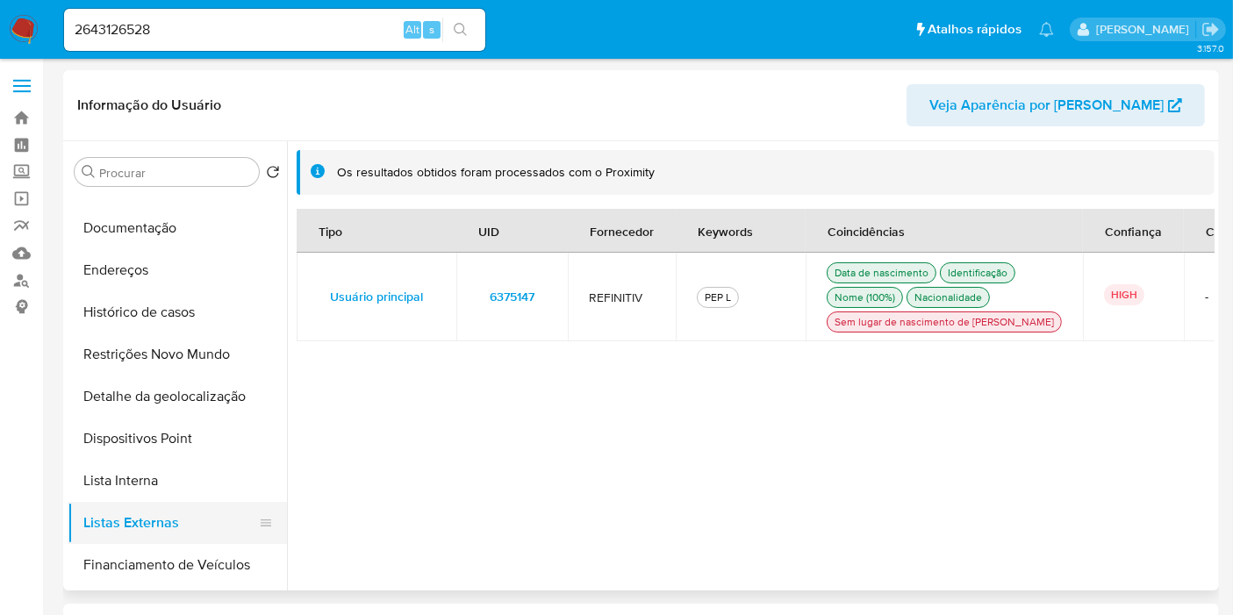
scroll to position [0, 0]
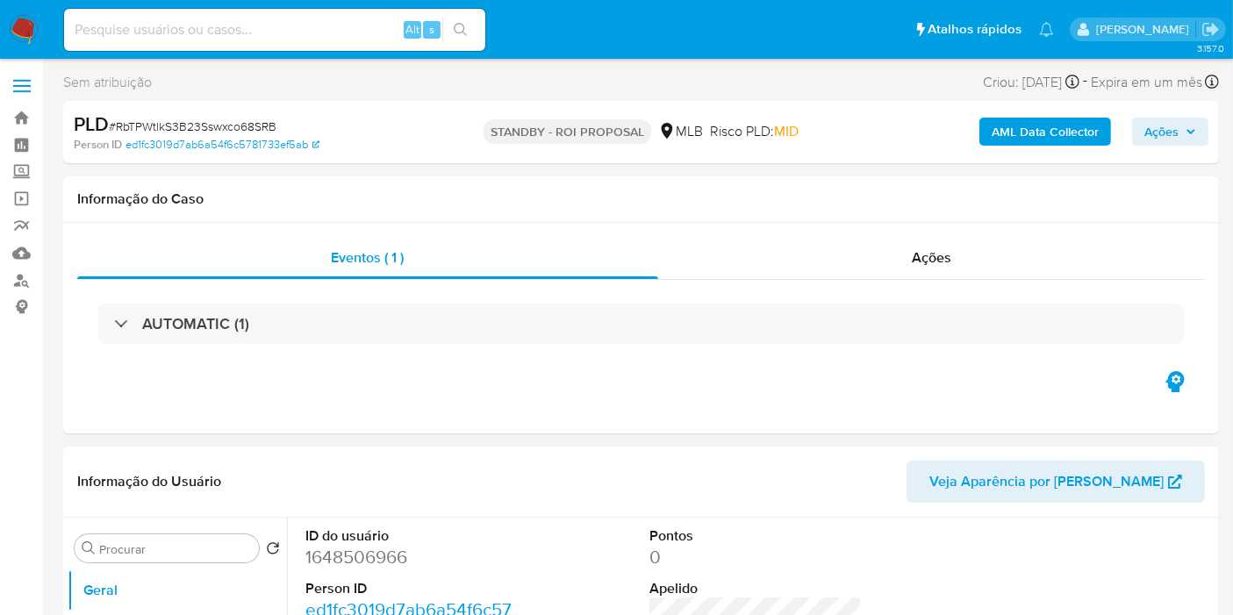
select select "10"
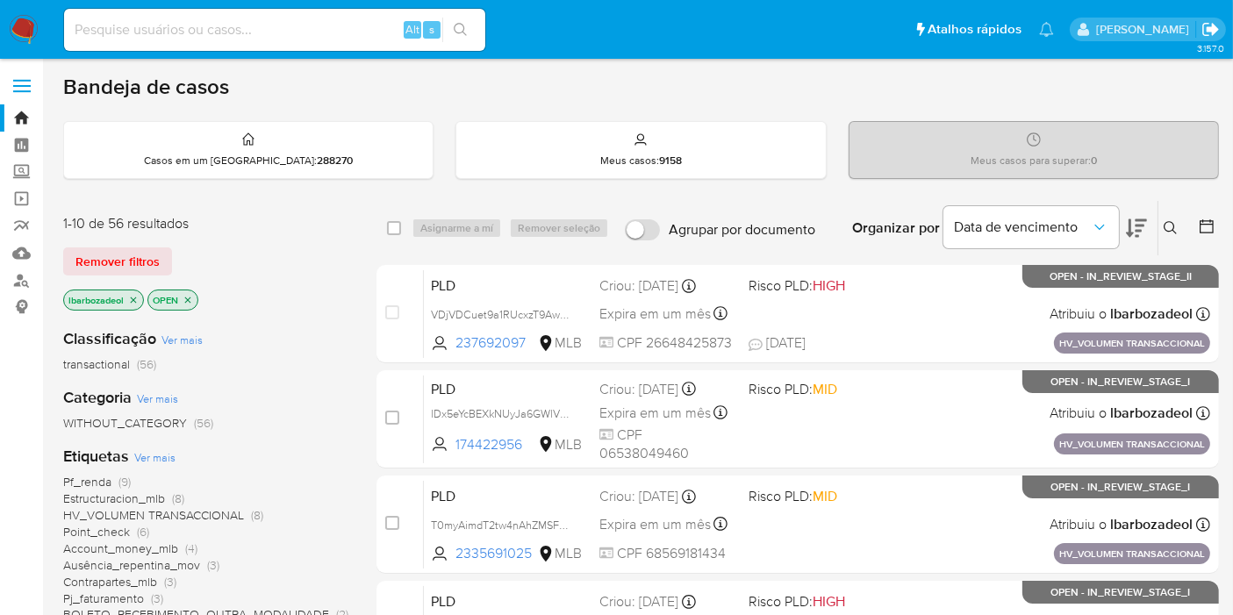
click at [1211, 27] on icon "Sair" at bounding box center [1211, 29] width 16 height 13
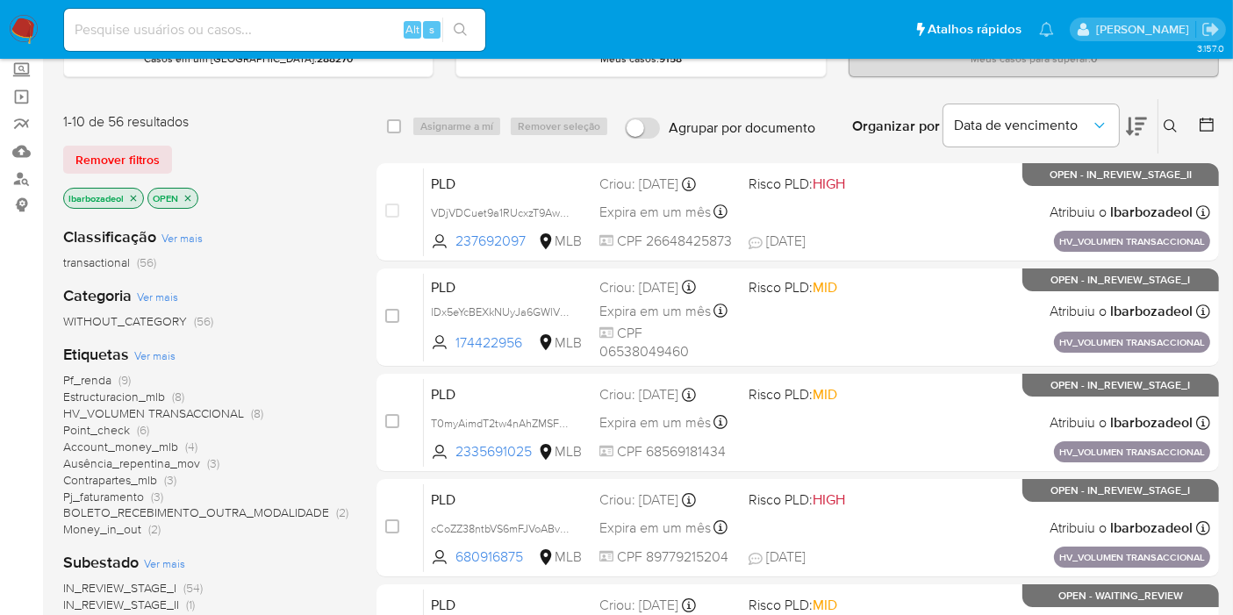
scroll to position [195, 0]
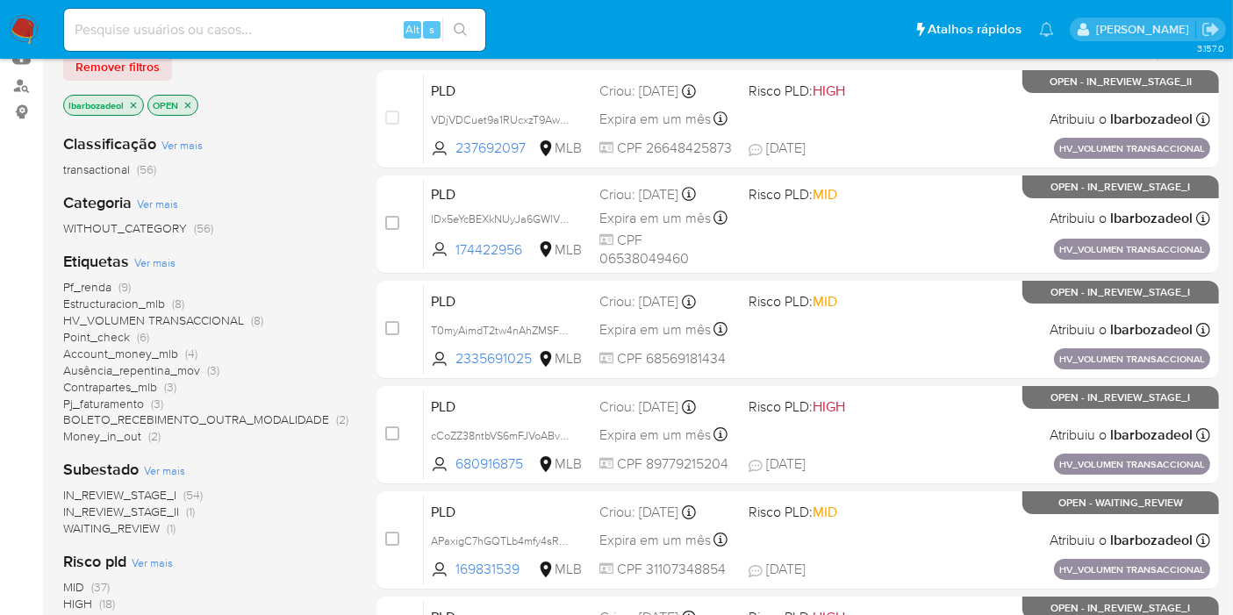
click at [97, 287] on span "Pf_renda" at bounding box center [87, 287] width 48 height 18
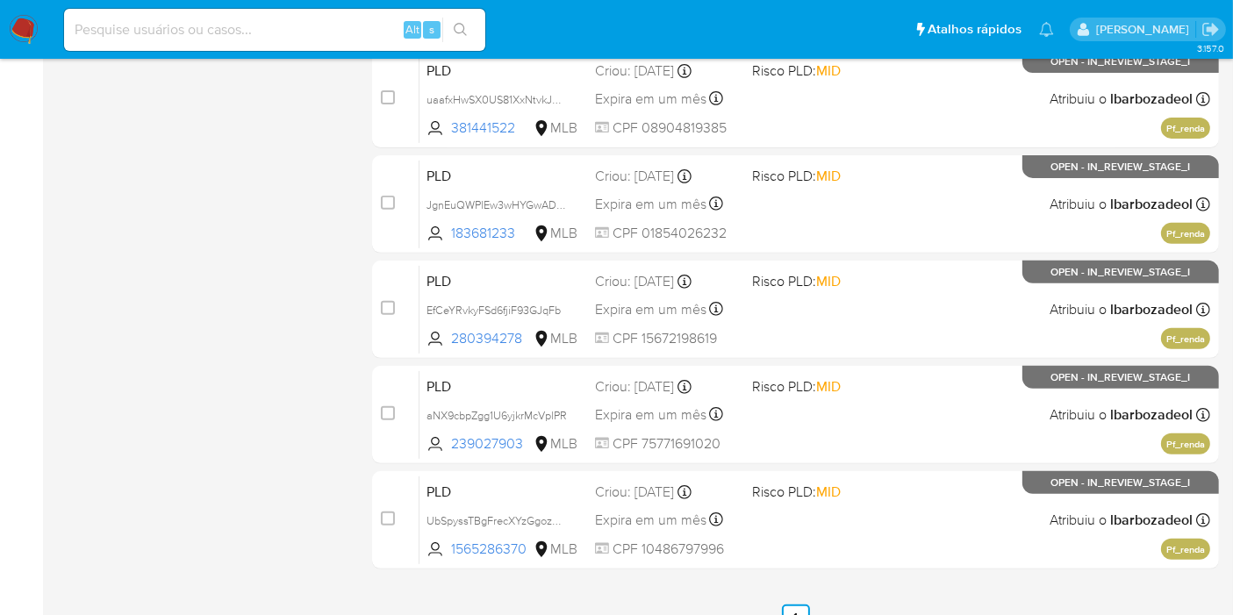
scroll to position [663, 0]
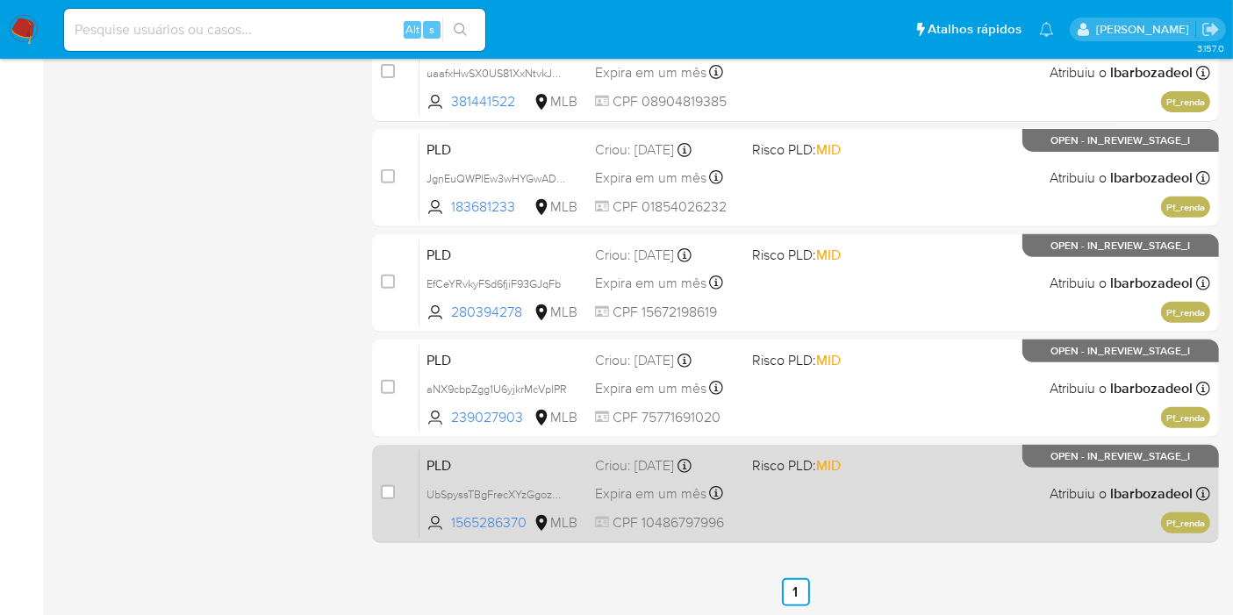
click at [902, 507] on div "PLD UbSpyssTBgFrecXYzGgozntp 1565286370 MLB Risco PLD: MID Criou: 12/08/2025 Cr…" at bounding box center [815, 493] width 791 height 89
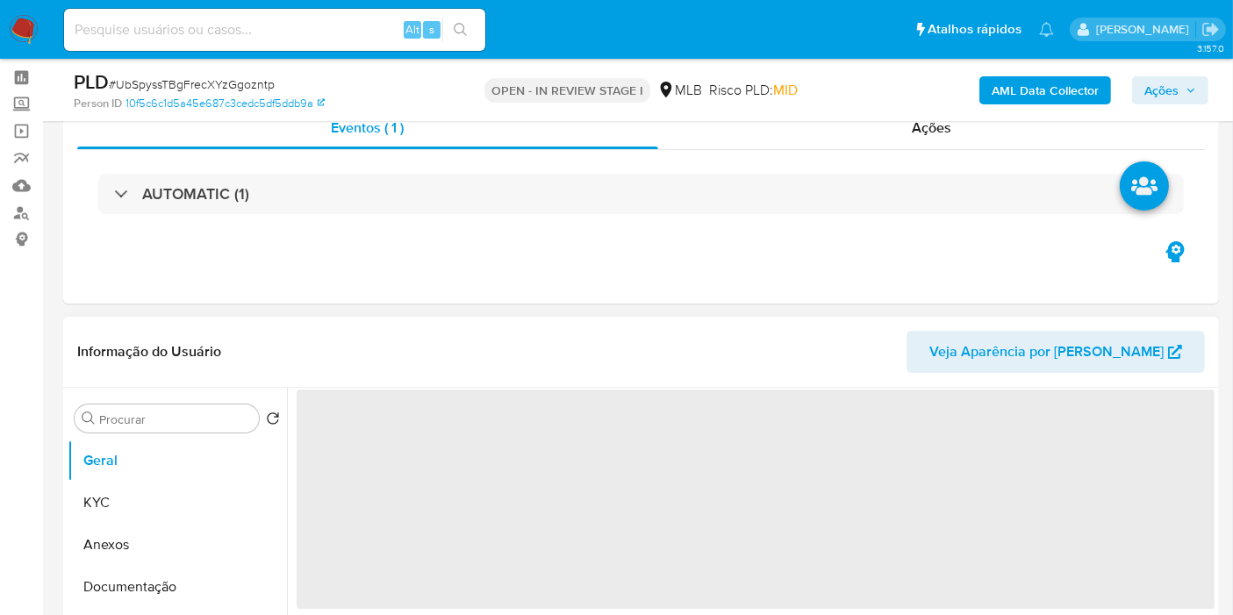
scroll to position [97, 0]
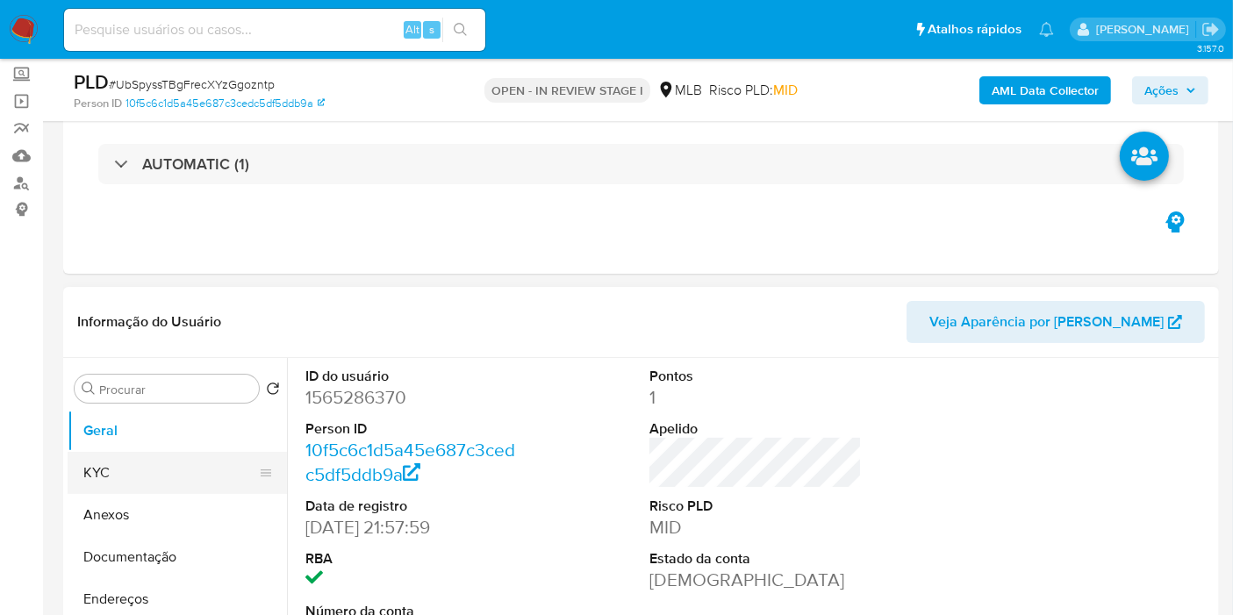
click at [193, 459] on button "KYC" at bounding box center [170, 473] width 205 height 42
select select "10"
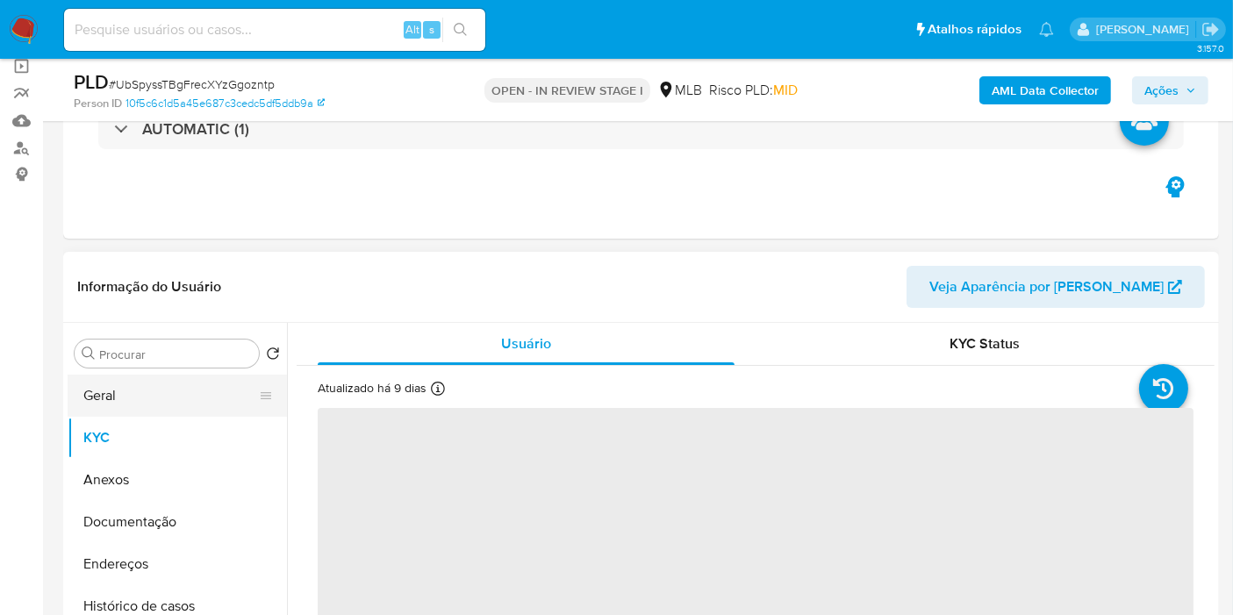
scroll to position [292, 0]
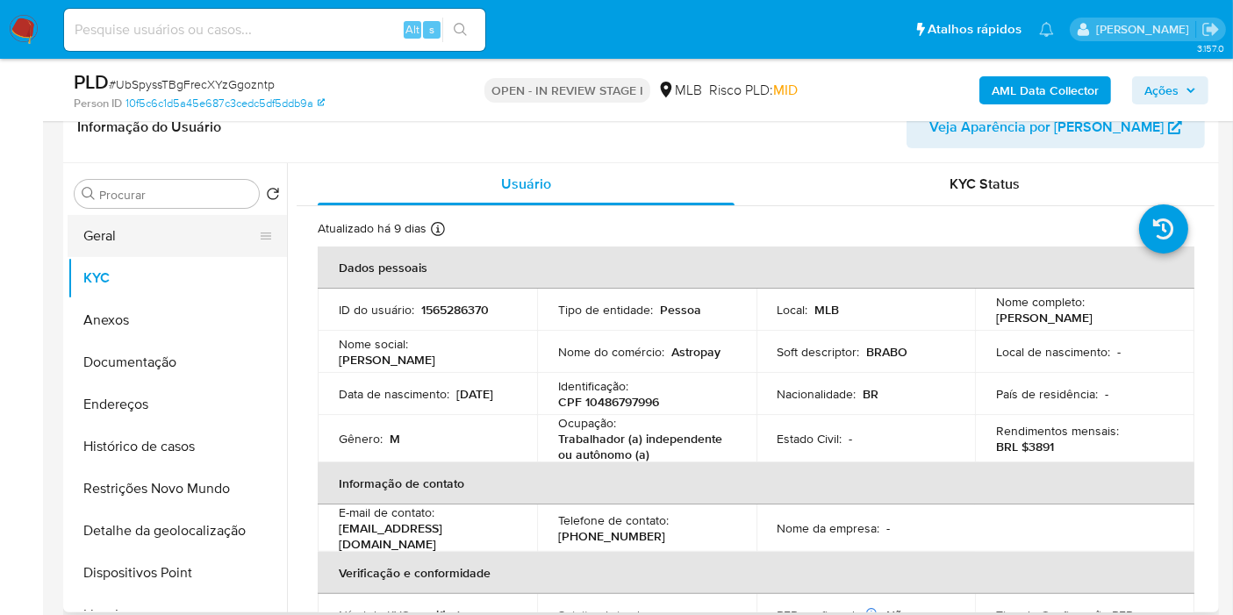
click at [168, 241] on button "Geral" at bounding box center [170, 236] width 205 height 42
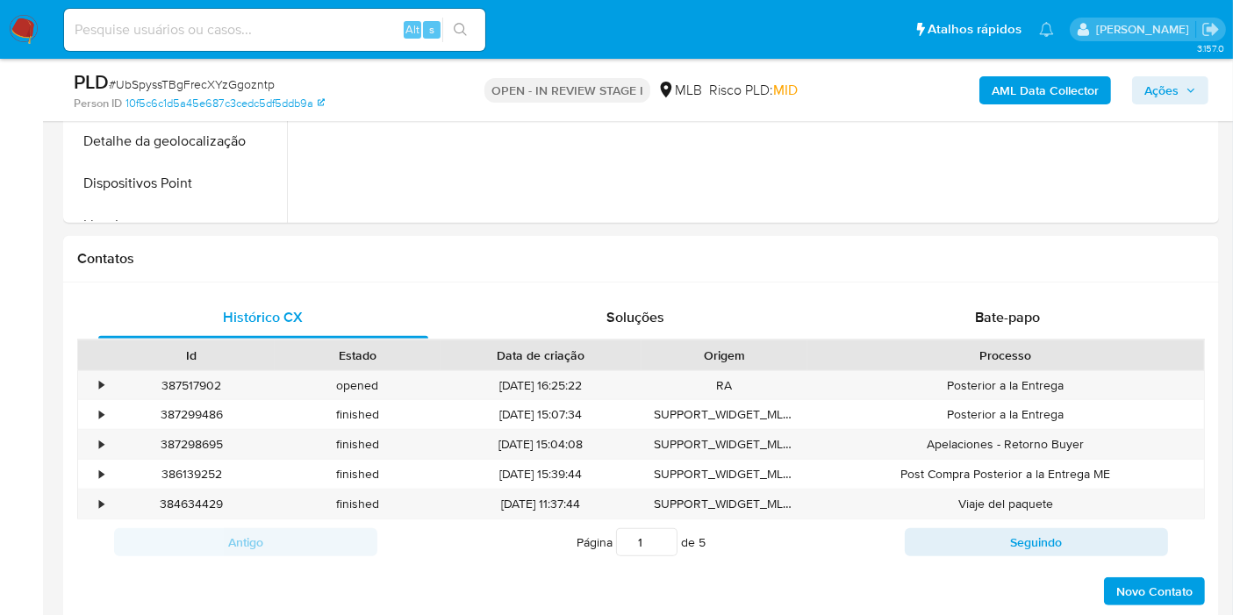
scroll to position [975, 0]
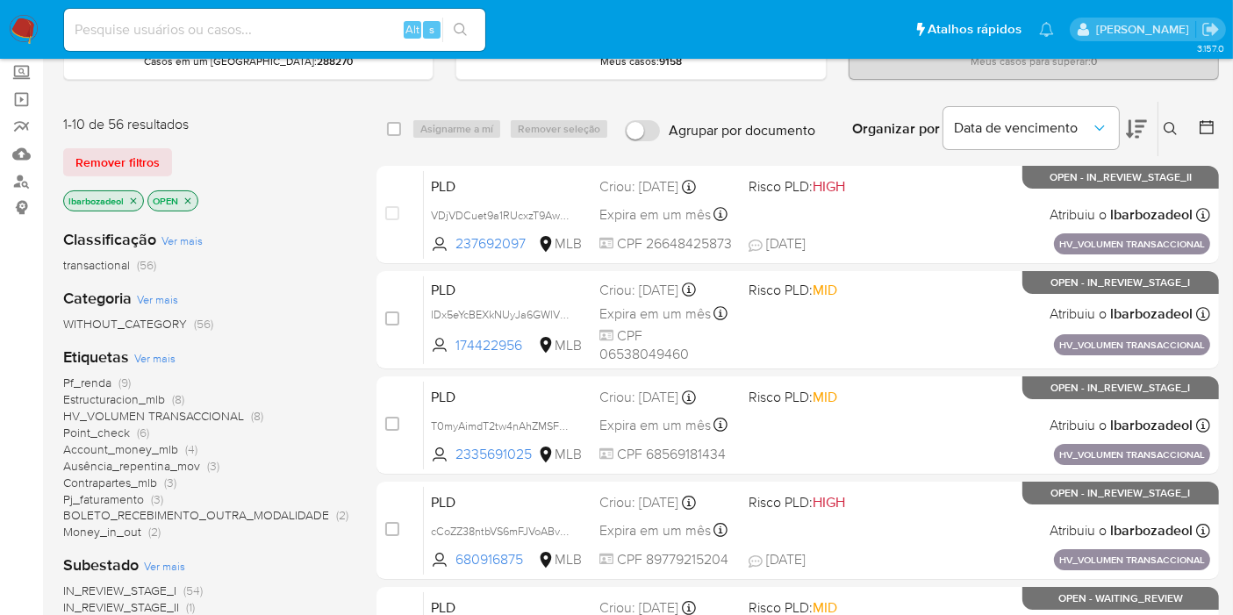
scroll to position [195, 0]
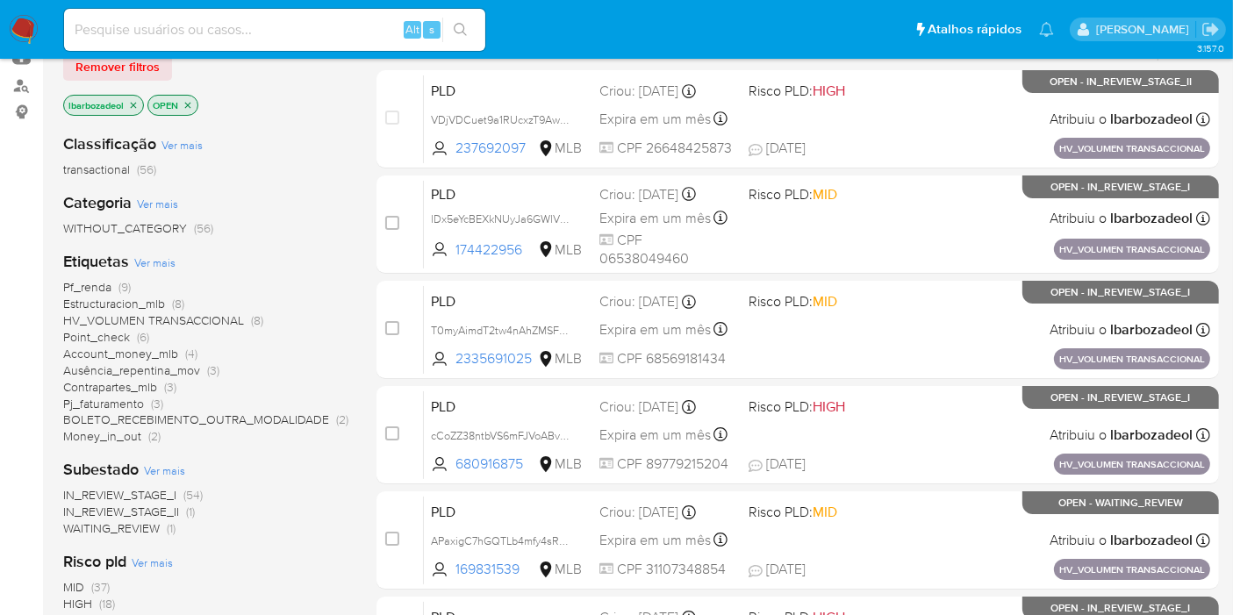
click at [111, 288] on span "Pf_renda" at bounding box center [87, 287] width 48 height 18
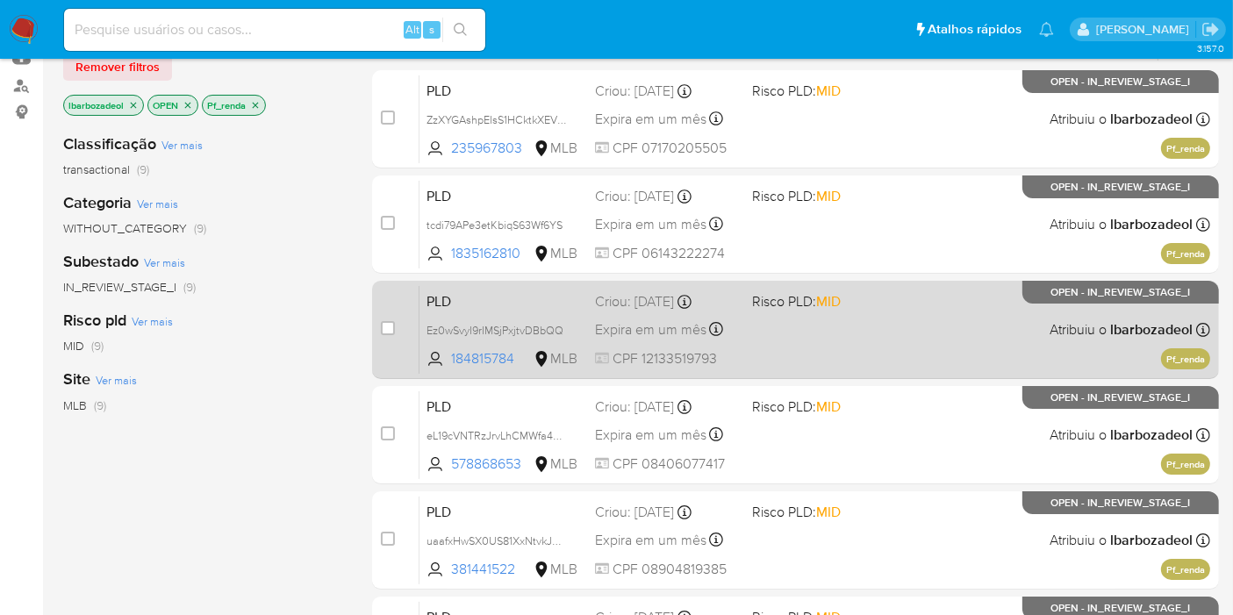
click at [863, 361] on div "PLD Ez0wSvyI9rIMSjPxjtvDBbQQ 184815784 MLB Risco PLD: MID Criou: [DATE] Criou: …" at bounding box center [815, 329] width 791 height 89
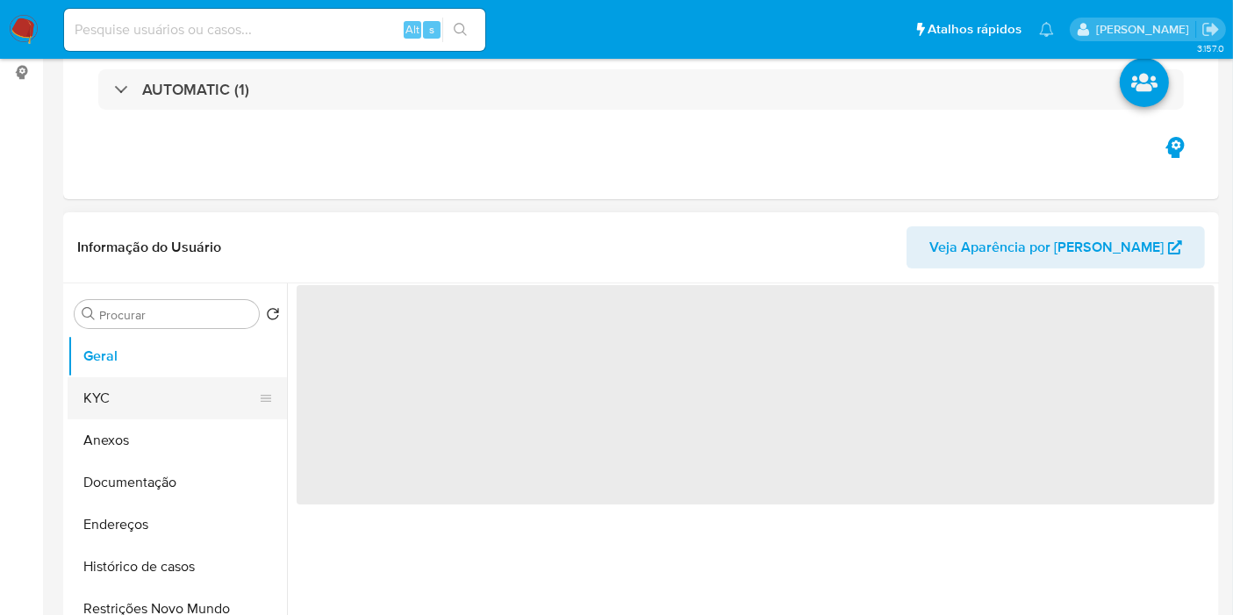
scroll to position [292, 0]
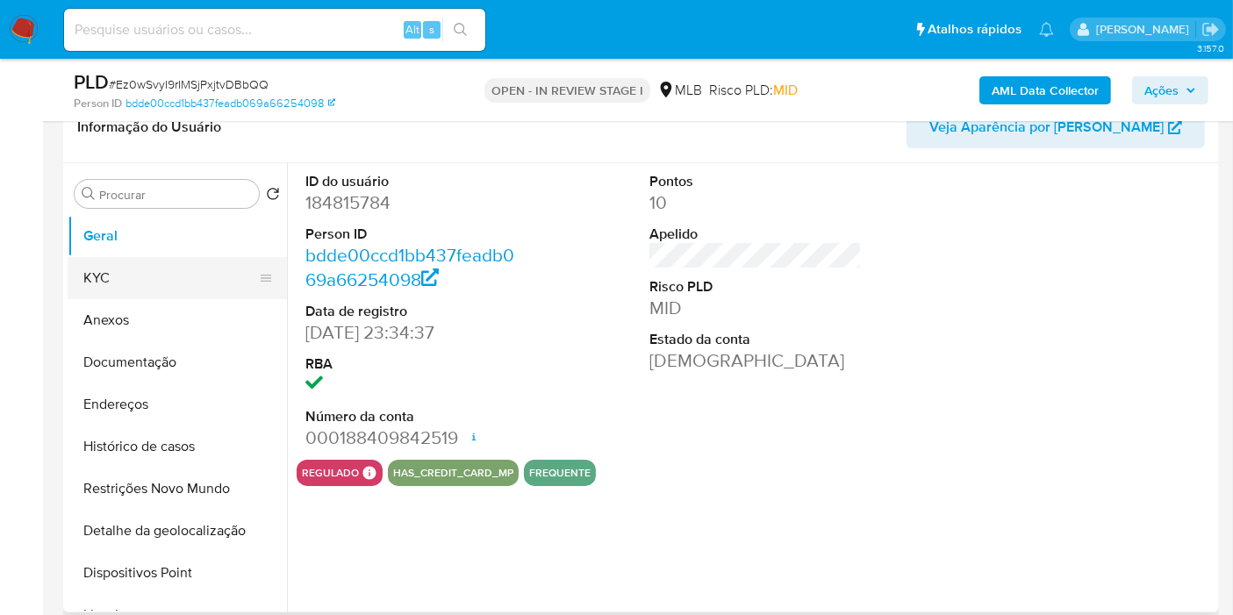
click at [141, 272] on button "KYC" at bounding box center [170, 278] width 205 height 42
select select "10"
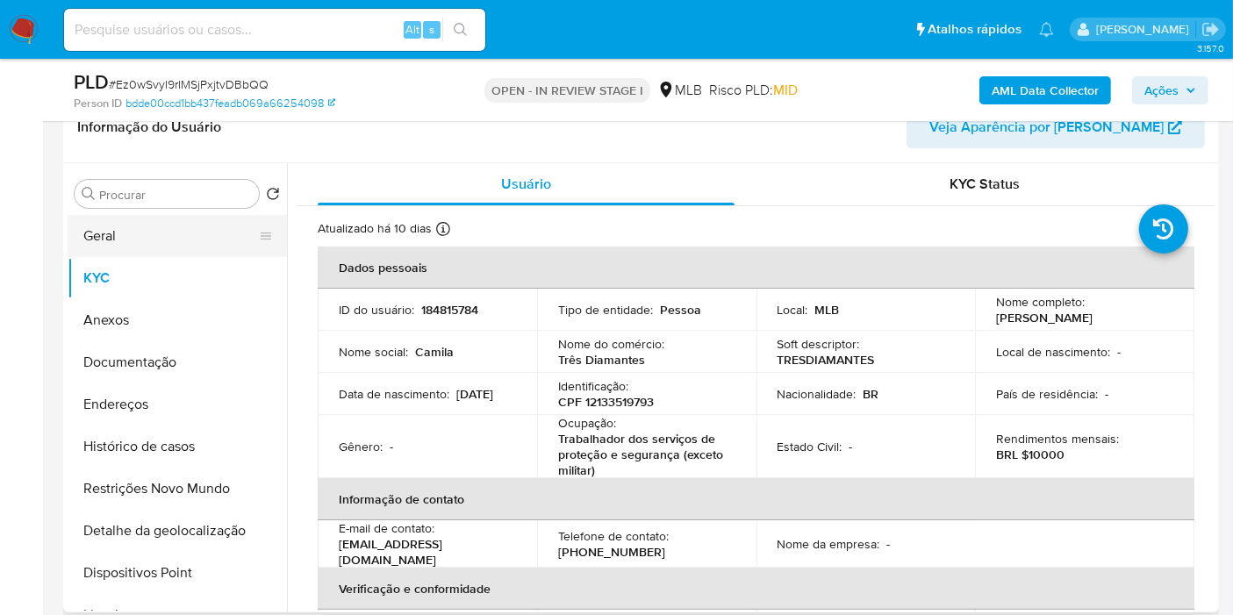
click at [115, 239] on button "Geral" at bounding box center [170, 236] width 205 height 42
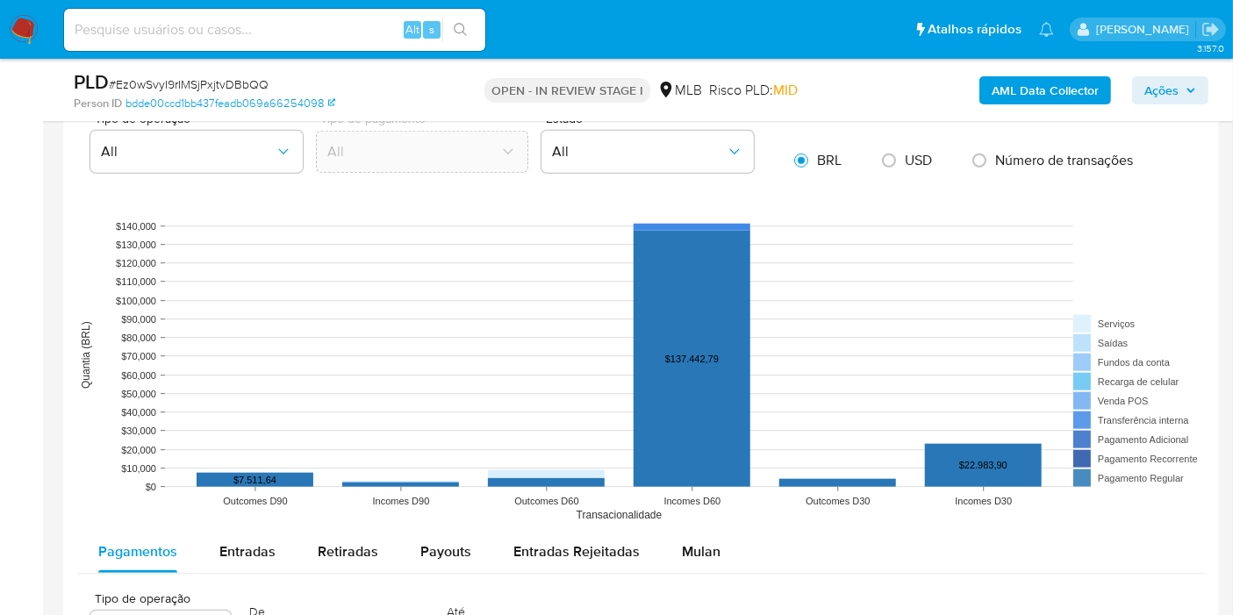
scroll to position [1951, 0]
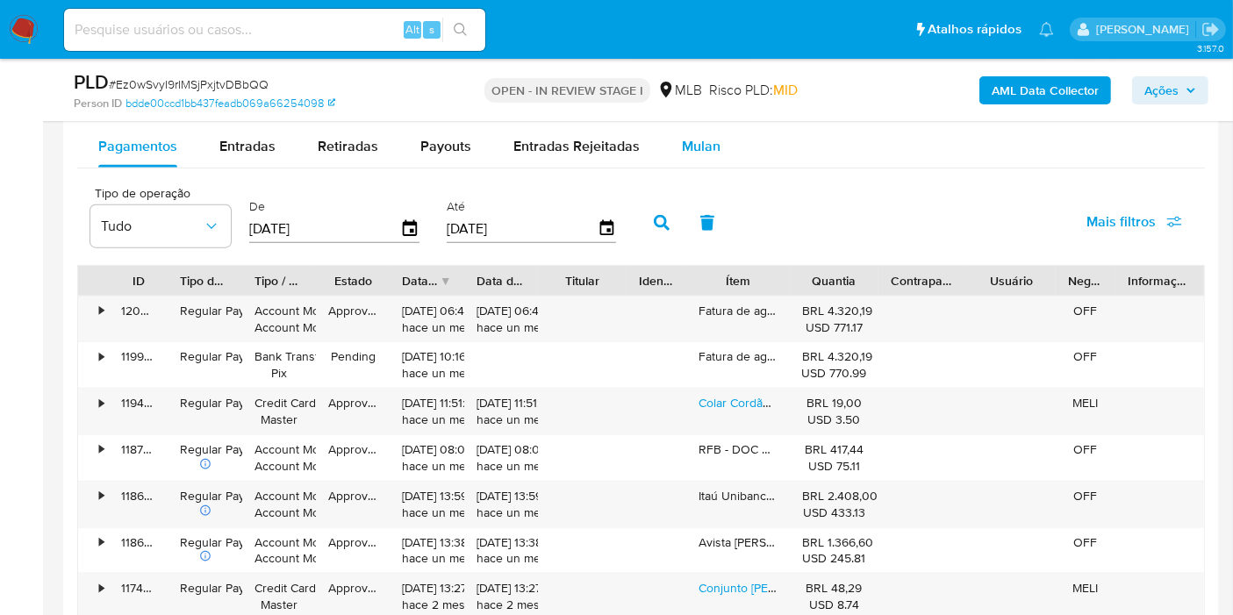
click at [670, 149] on button "Mulan" at bounding box center [701, 147] width 81 height 42
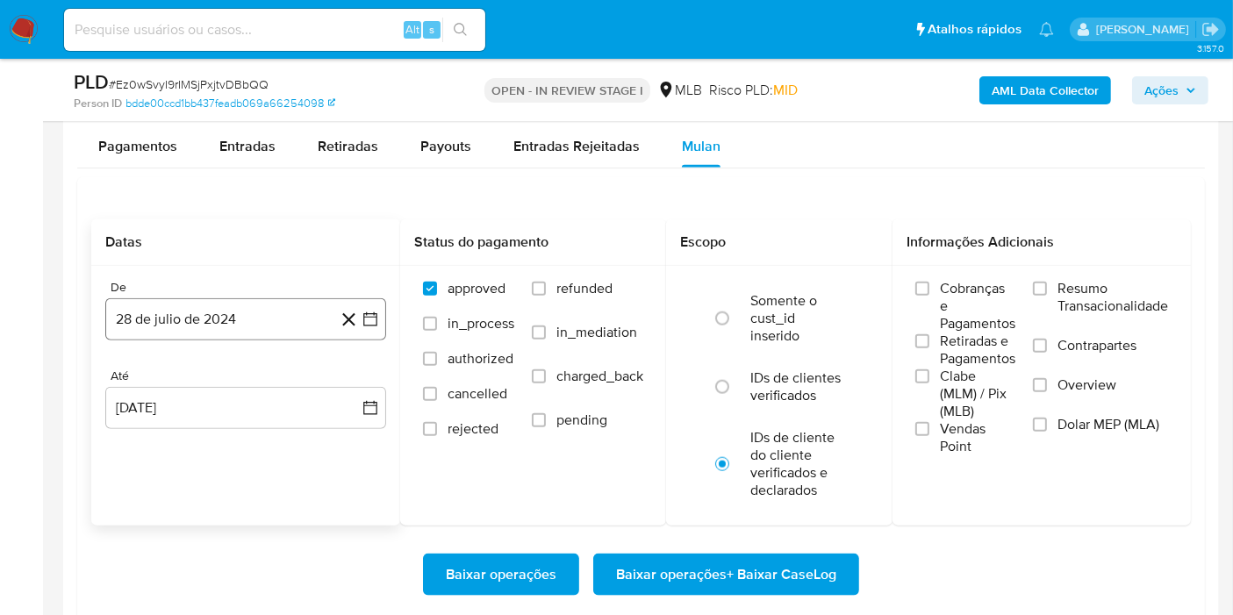
click at [202, 320] on button "28 de julio de 2024" at bounding box center [245, 319] width 281 height 42
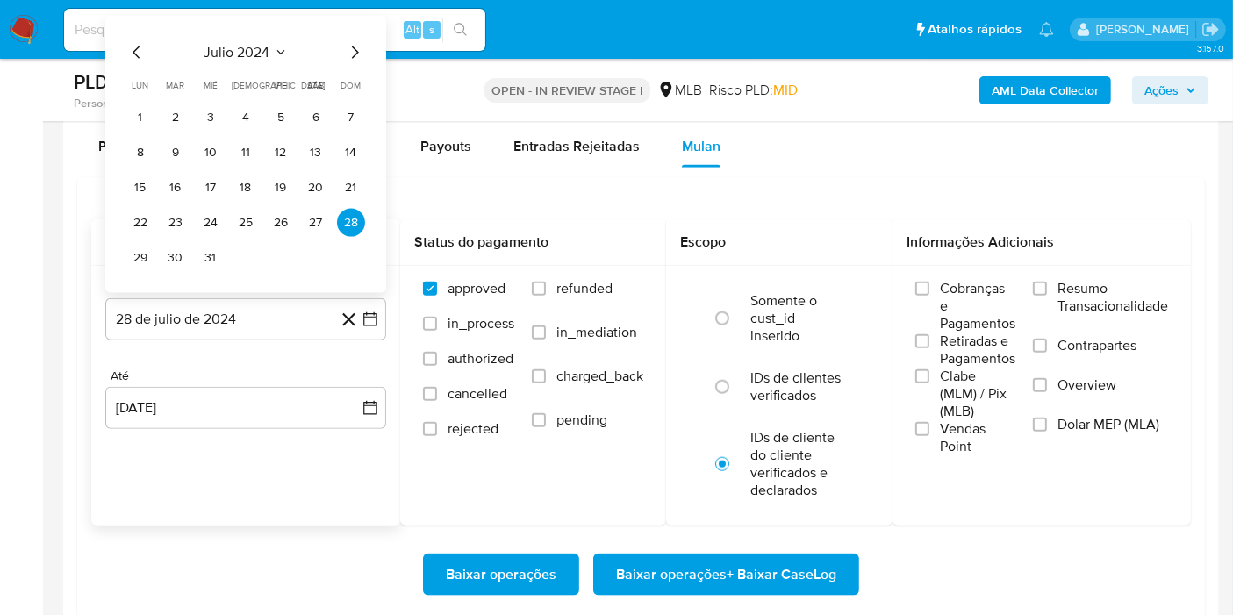
click at [253, 44] on span "julio 2024" at bounding box center [238, 53] width 66 height 18
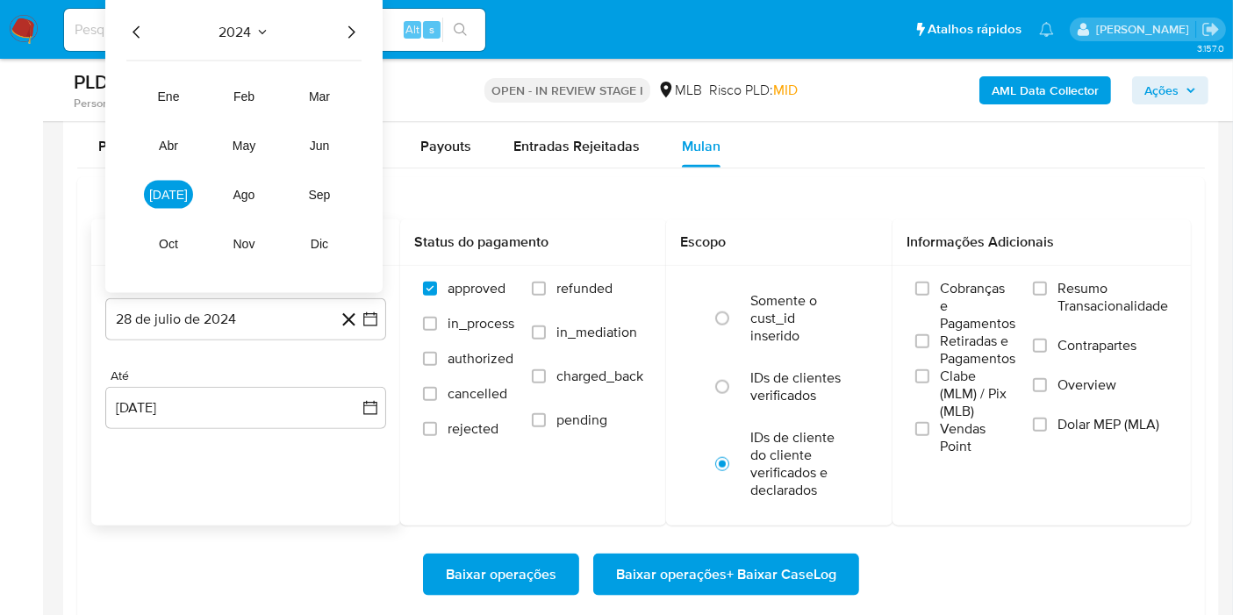
drag, startPoint x: 356, startPoint y: 25, endPoint x: 285, endPoint y: 79, distance: 88.8
click at [355, 25] on icon "Año siguiente" at bounding box center [351, 32] width 21 height 21
click at [173, 182] on button "jul" at bounding box center [168, 195] width 49 height 28
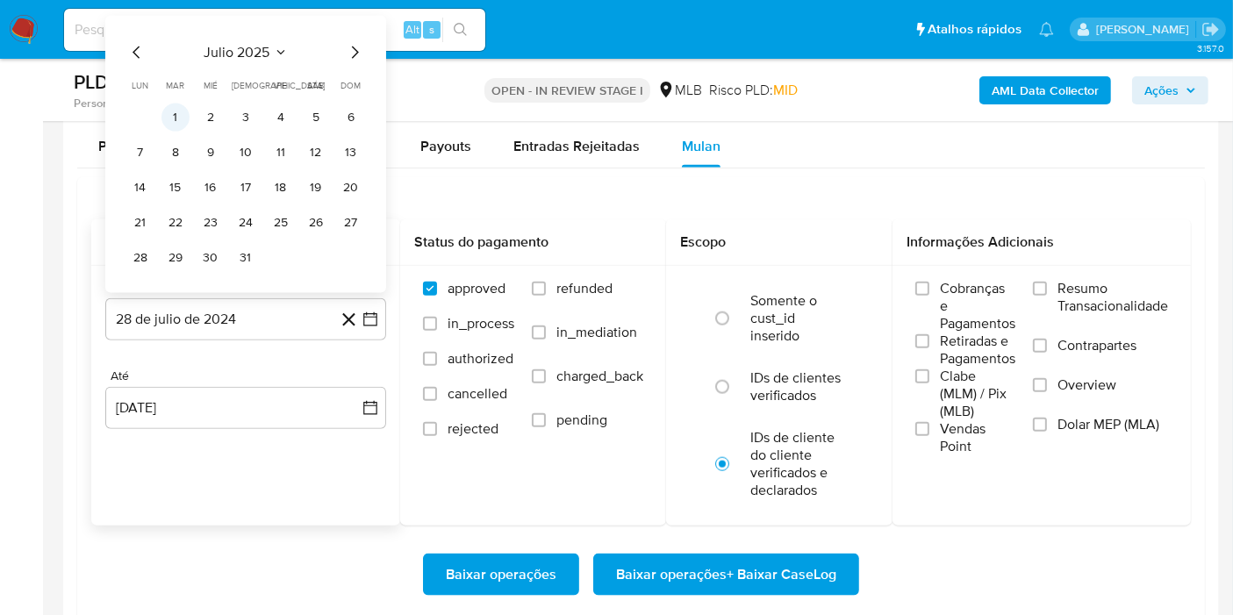
click at [180, 111] on button "1" at bounding box center [176, 118] width 28 height 28
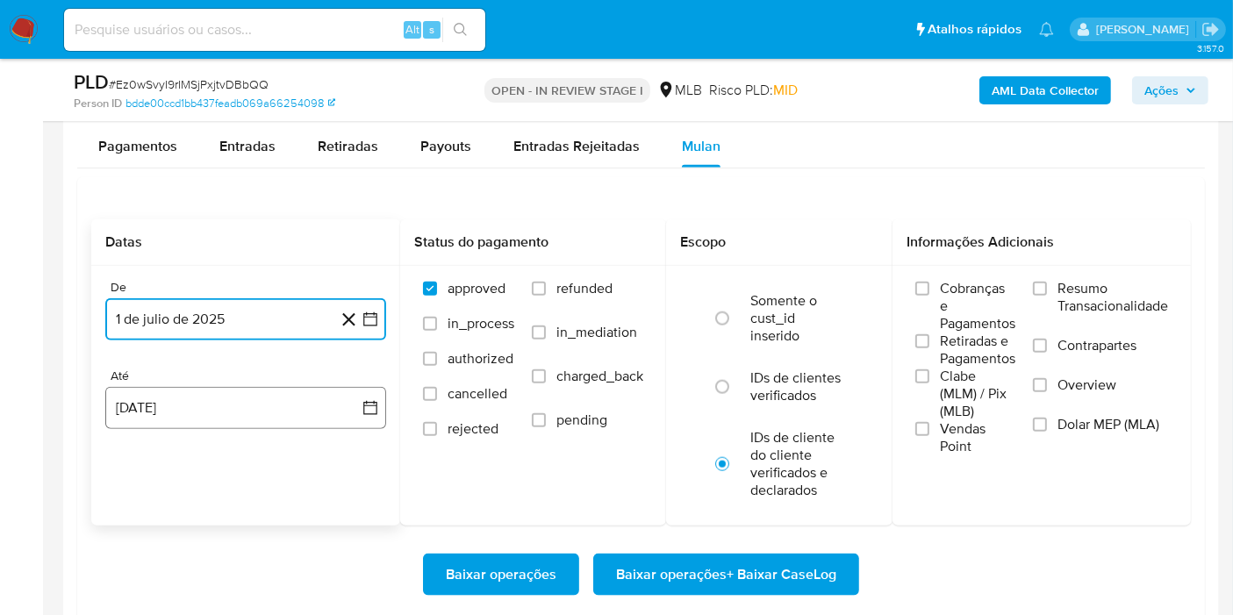
click at [190, 409] on button "[DATE]" at bounding box center [245, 408] width 281 height 42
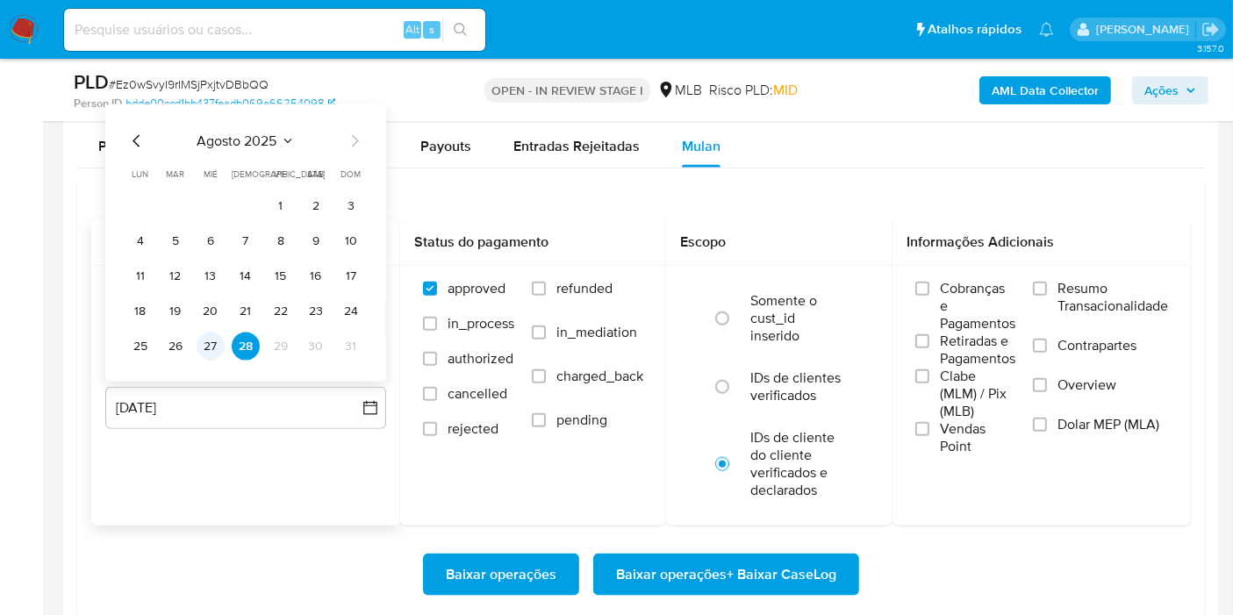
click at [218, 334] on button "27" at bounding box center [211, 347] width 28 height 28
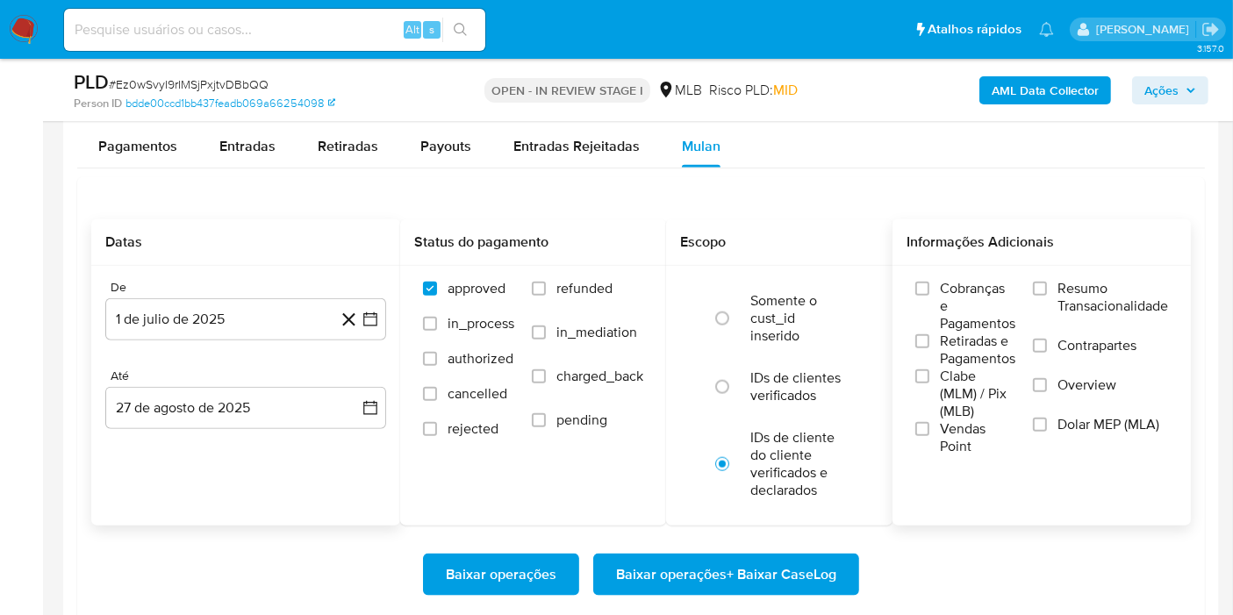
click at [1089, 287] on span "Resumo Transacionalidade" at bounding box center [1113, 297] width 111 height 35
drag, startPoint x: 1071, startPoint y: 269, endPoint x: 1062, endPoint y: 282, distance: 15.1
click at [1065, 277] on div "Cobranças e Pagamentos Retiradas e Pagamentos Clabe (MLM) / Pix (MLB) Vendas Po…" at bounding box center [1042, 368] width 298 height 204
click at [1058, 284] on span "Resumo Transacionalidade" at bounding box center [1113, 297] width 111 height 35
click at [1047, 284] on input "Resumo Transacionalidade" at bounding box center [1040, 289] width 14 height 14
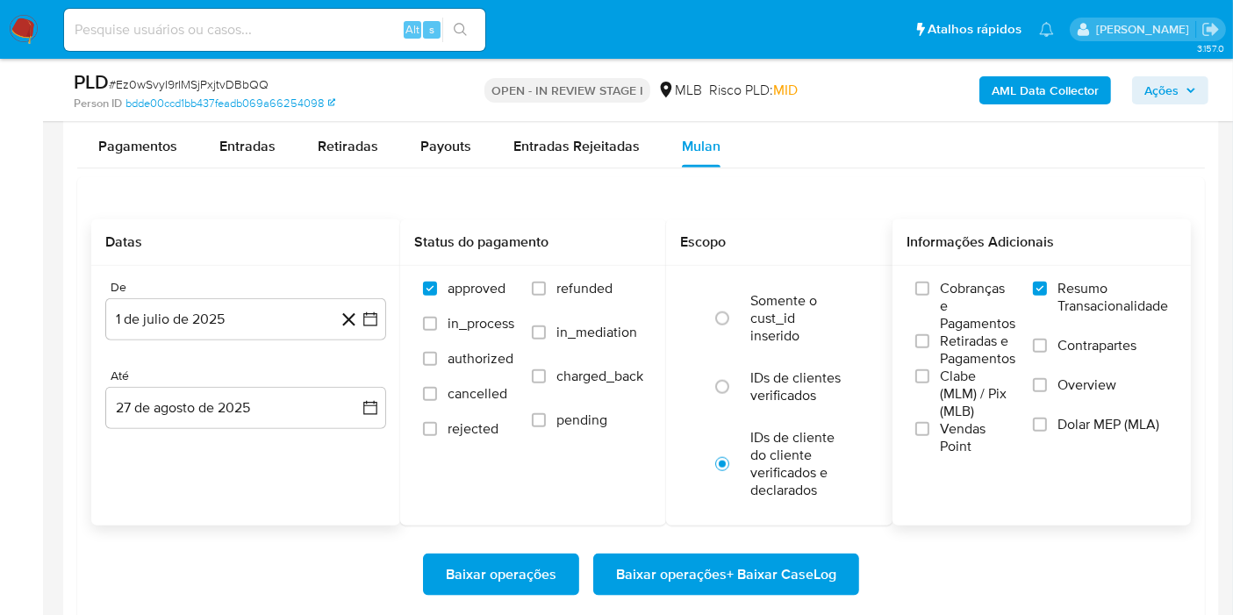
click at [794, 570] on span "Baixar operações + Baixar CaseLog" at bounding box center [726, 575] width 220 height 39
drag, startPoint x: 583, startPoint y: 36, endPoint x: 366, endPoint y: 200, distance: 272.0
click at [364, 203] on div "Datas De 1 de julio de 2025 1-07-2025 Até 27 de agosto de 2025 27-08-2025 Statu…" at bounding box center [641, 466] width 1128 height 578
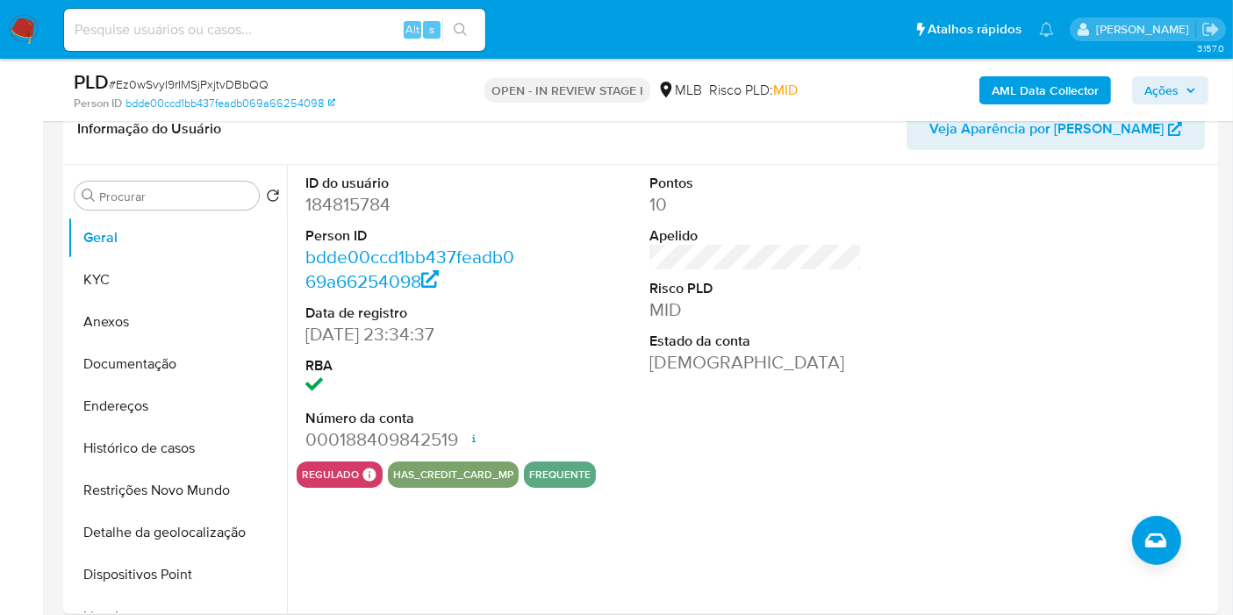
scroll to position [275, 0]
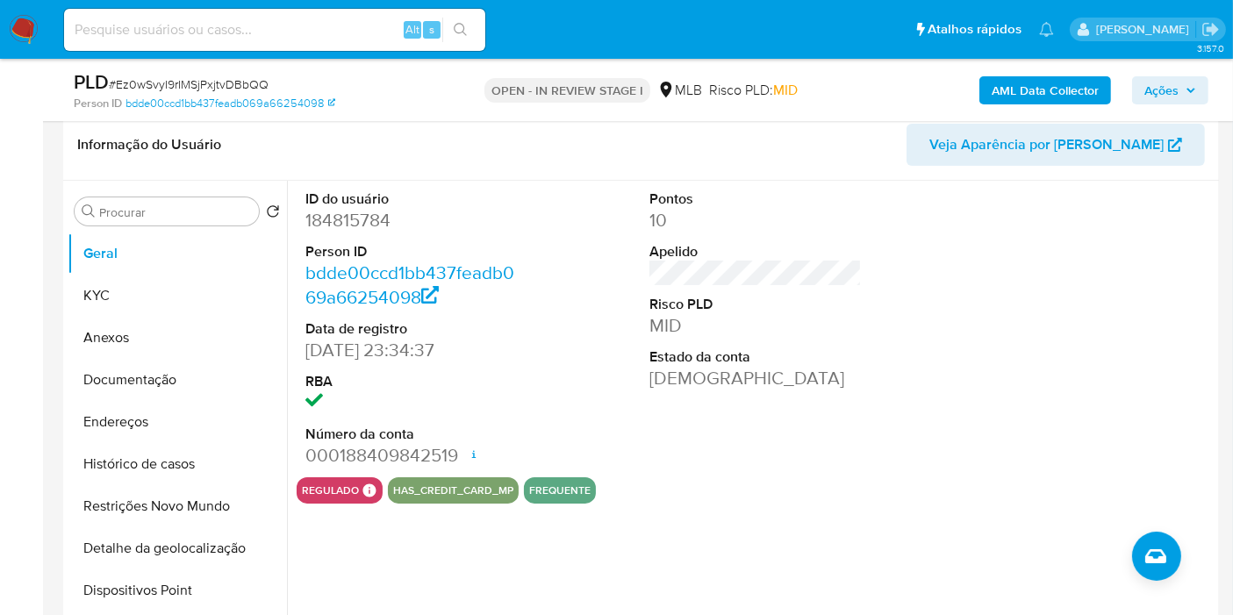
click at [1190, 94] on icon "button" at bounding box center [1191, 90] width 11 height 11
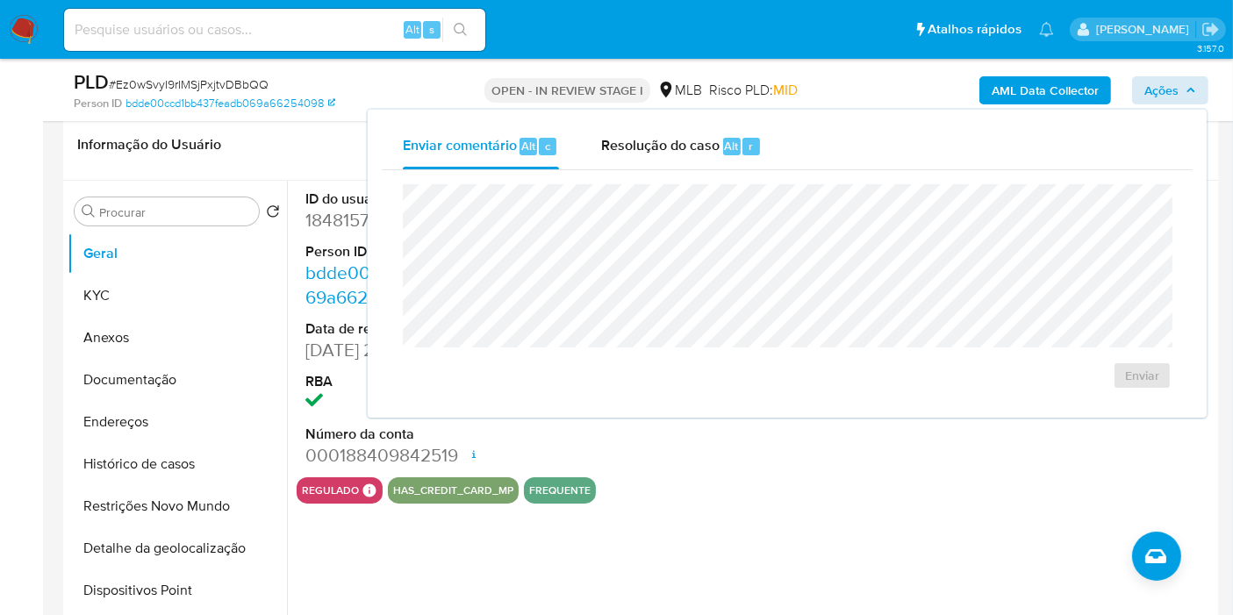
click at [262, 124] on header "Informação do Usuário Veja Aparência por Pessoa" at bounding box center [641, 145] width 1128 height 42
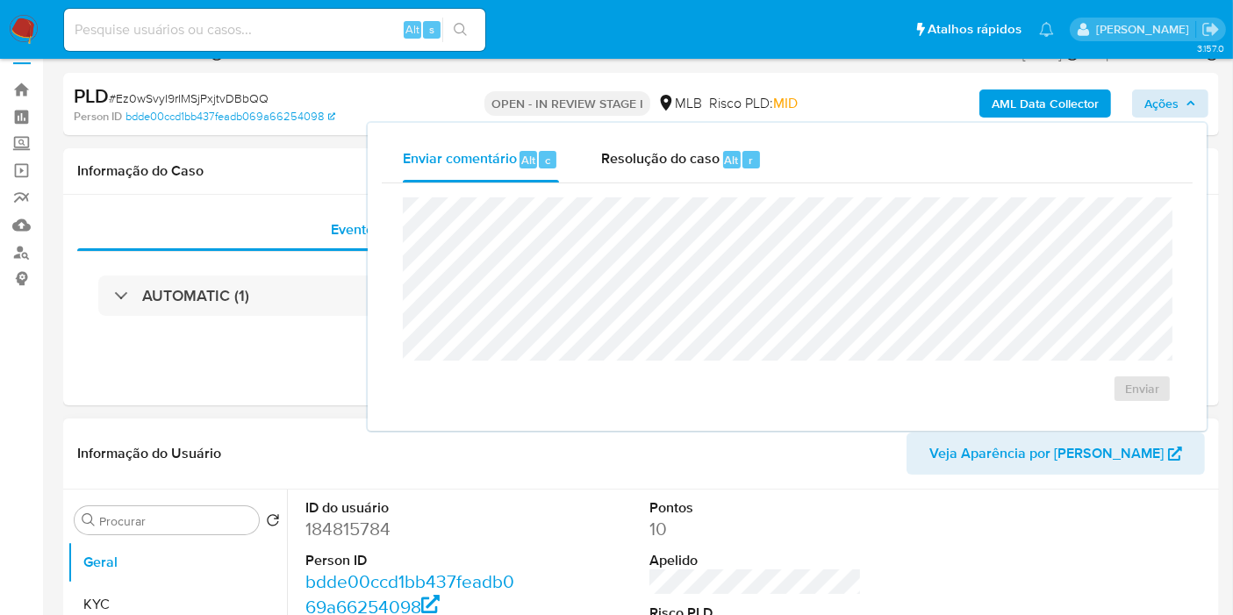
scroll to position [0, 0]
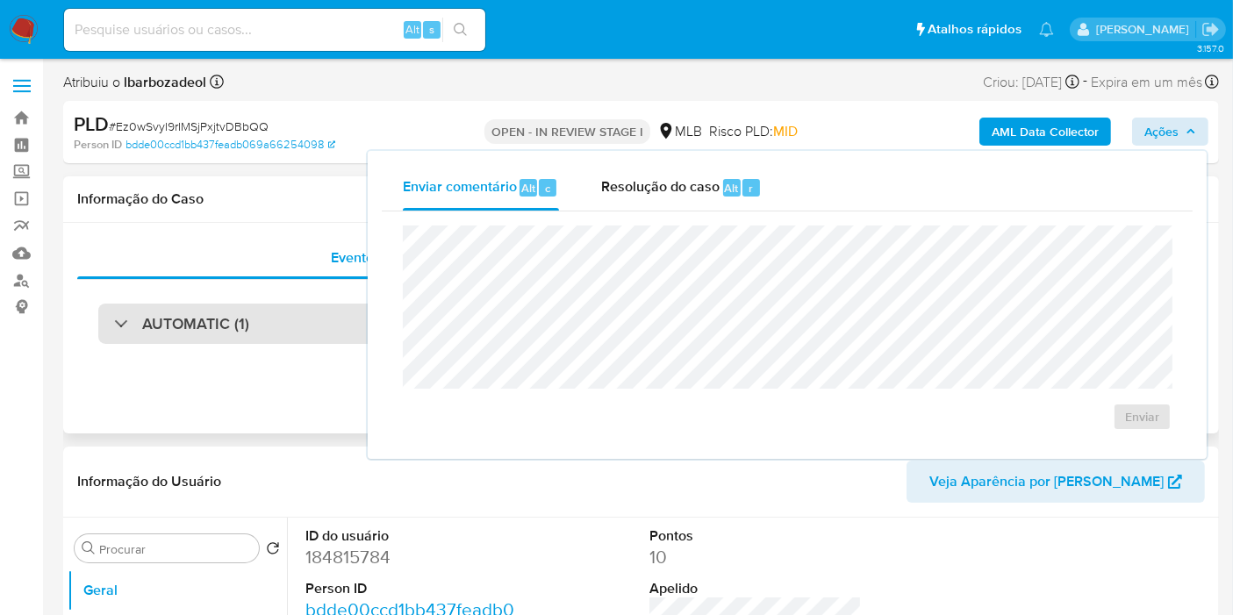
click at [212, 325] on h3 "AUTOMATIC (1)" at bounding box center [195, 323] width 107 height 19
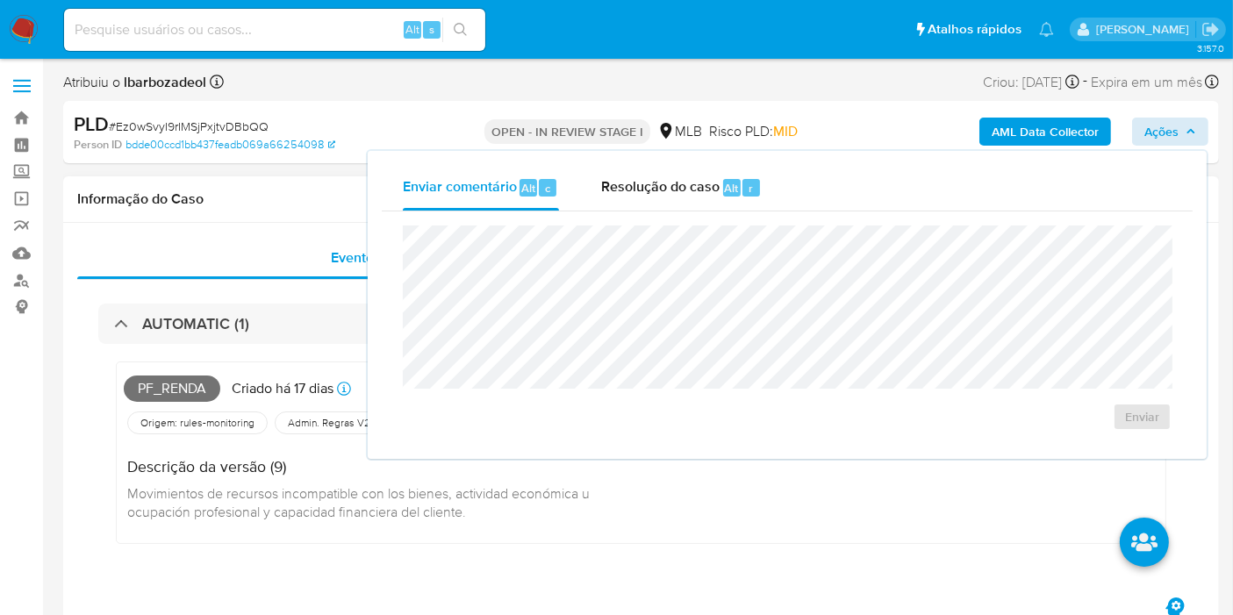
click at [161, 392] on span "Pf_renda" at bounding box center [172, 389] width 97 height 26
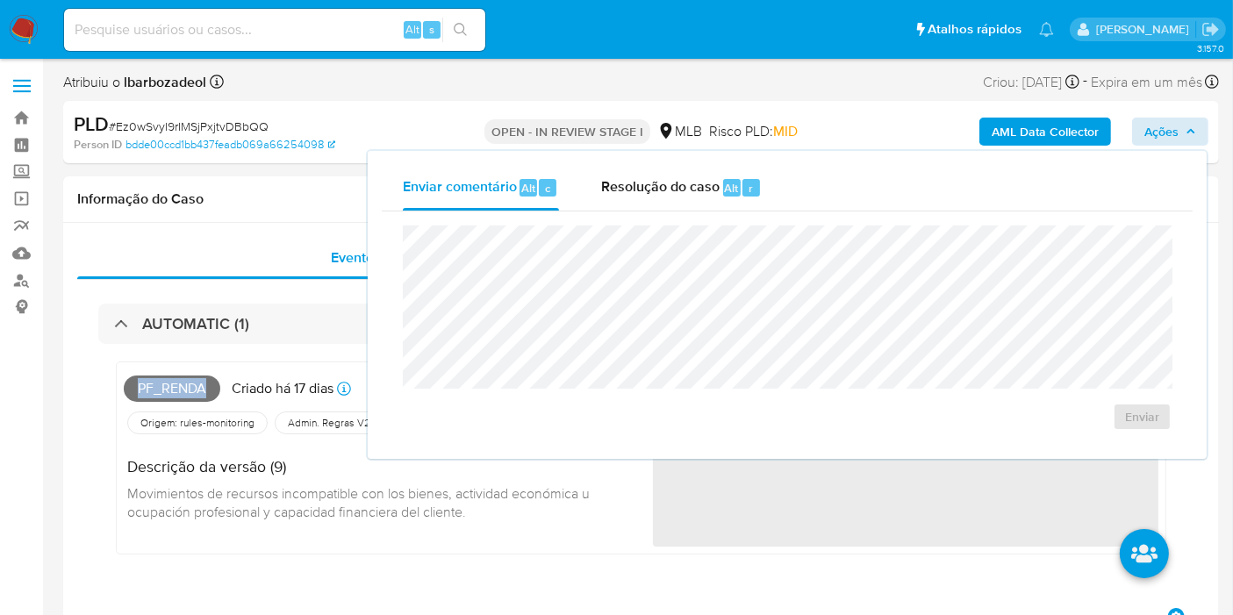
copy span "Pf_renda"
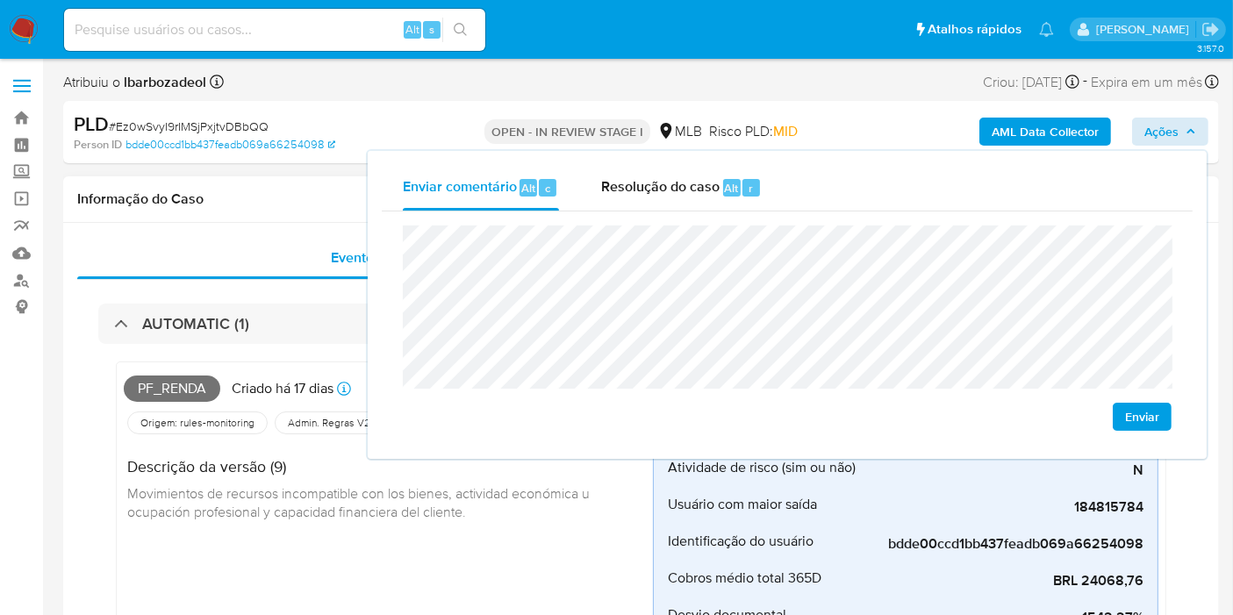
click at [243, 197] on h1 "Informação do Caso" at bounding box center [641, 199] width 1128 height 18
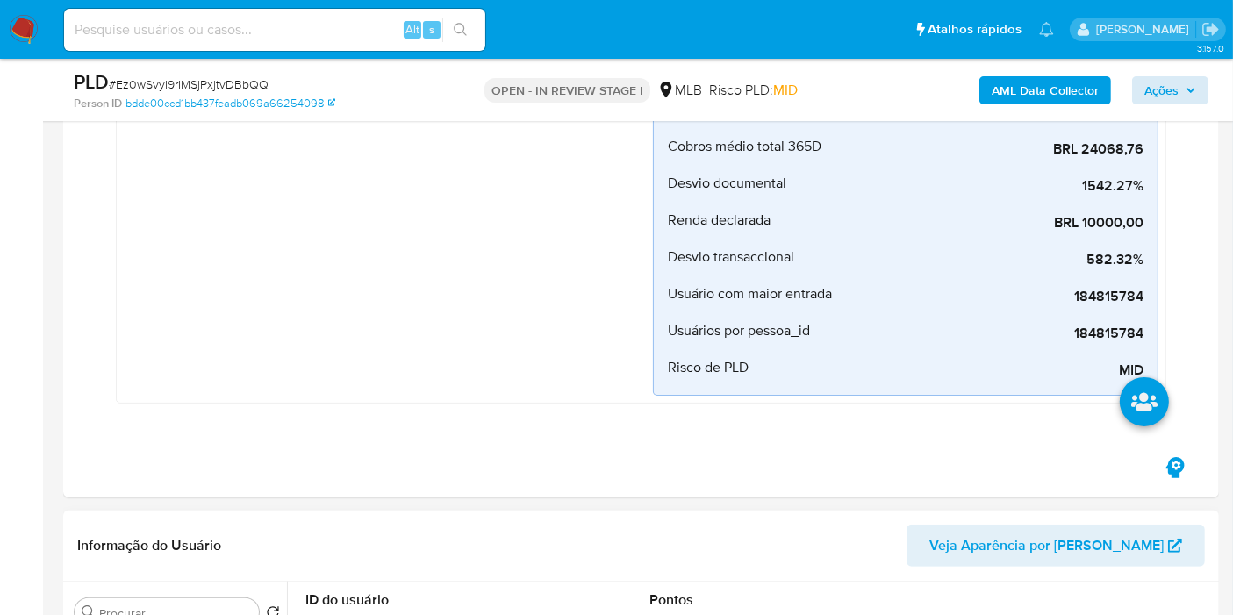
scroll to position [682, 0]
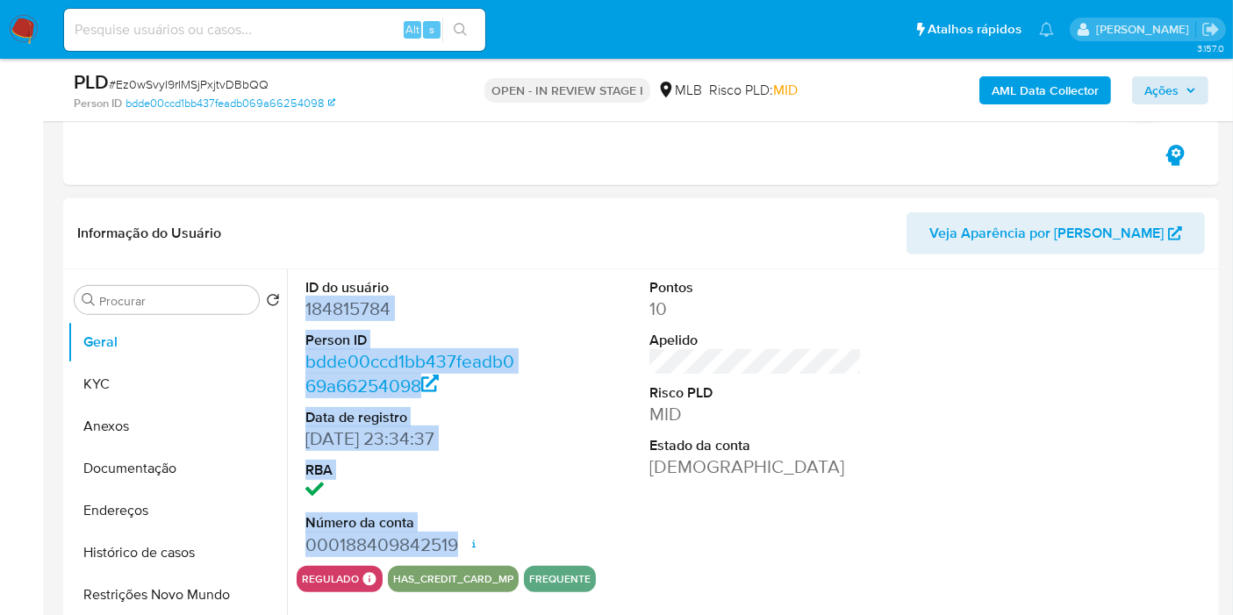
drag, startPoint x: 304, startPoint y: 305, endPoint x: 455, endPoint y: 545, distance: 284.0
click at [455, 545] on div "ID do usuário 184815784 Person ID bdde00ccd1bb437feadb069a66254098 Data de regi…" at bounding box center [412, 417] width 230 height 297
copy dl "184815784 Person ID bdde00ccd1bb437feadb069a66254098 Data de registro 03/06/201…"
drag, startPoint x: 1160, startPoint y: 92, endPoint x: 1145, endPoint y: 101, distance: 18.1
click at [1157, 94] on span "Ações" at bounding box center [1162, 90] width 34 height 28
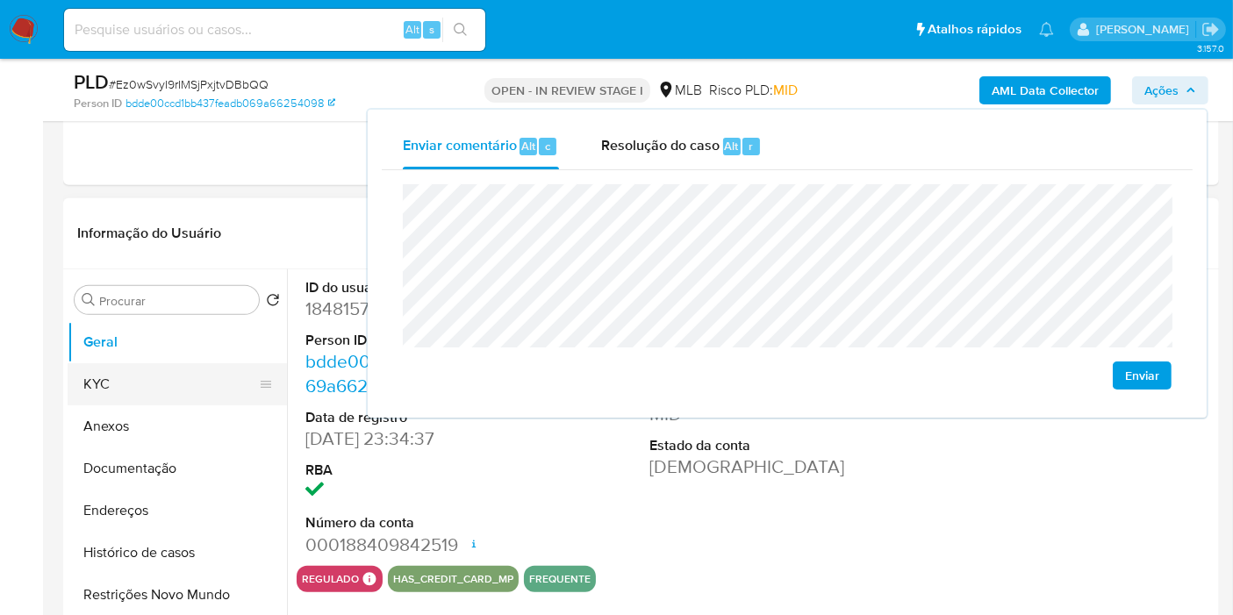
click at [158, 391] on button "KYC" at bounding box center [170, 384] width 205 height 42
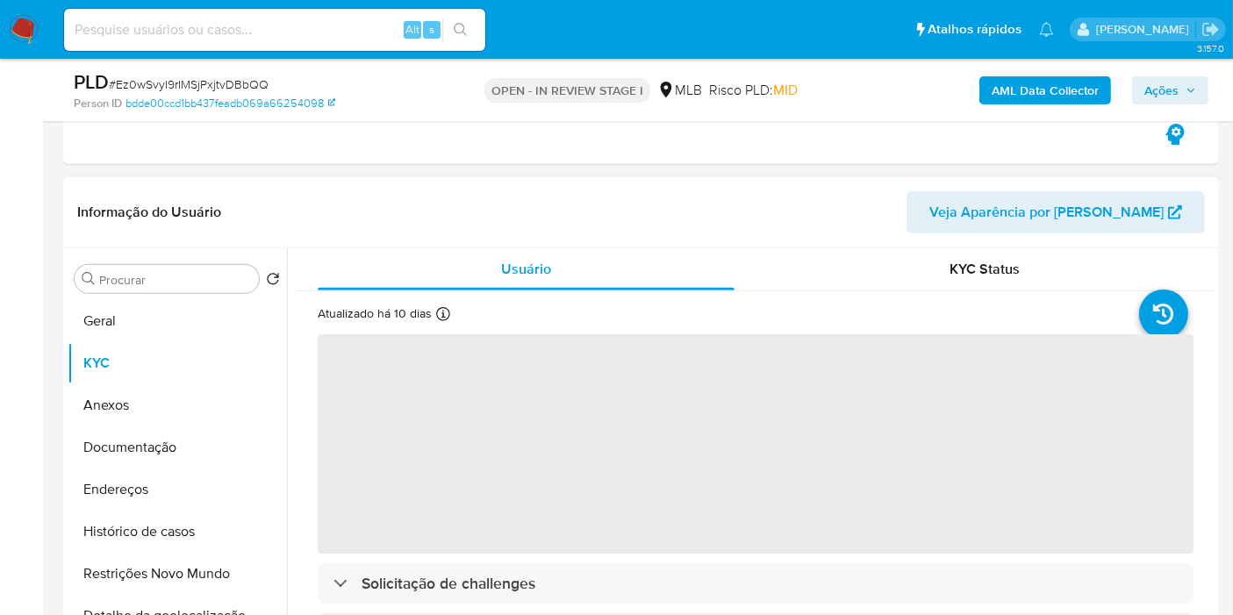
scroll to position [780, 0]
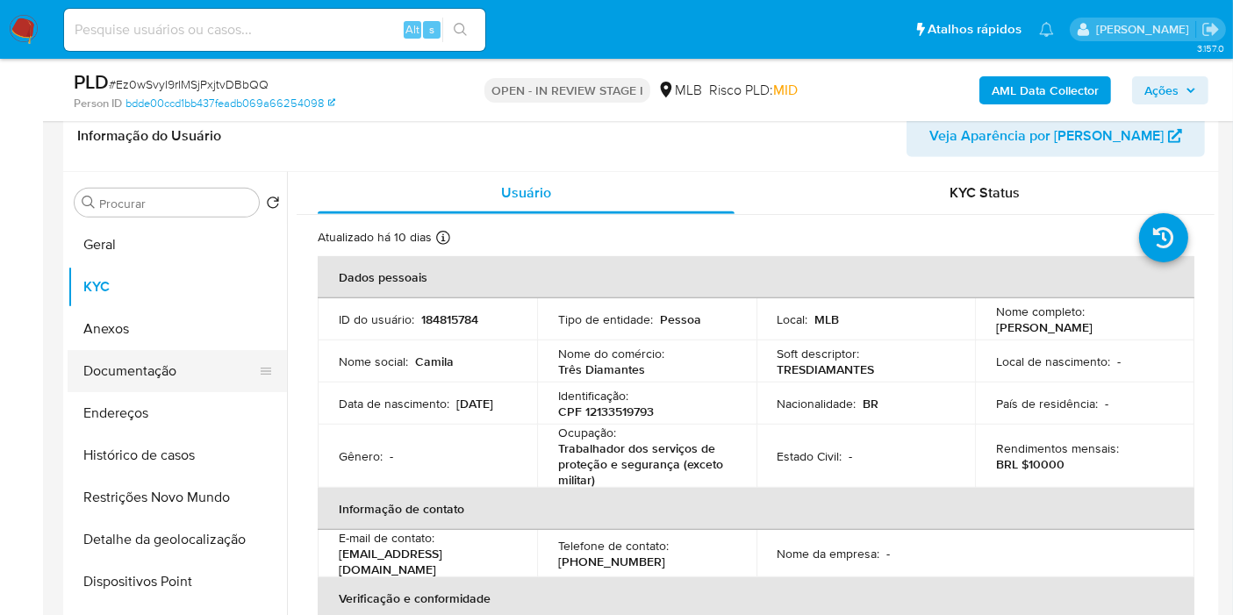
click at [71, 362] on button "Documentação" at bounding box center [170, 371] width 205 height 42
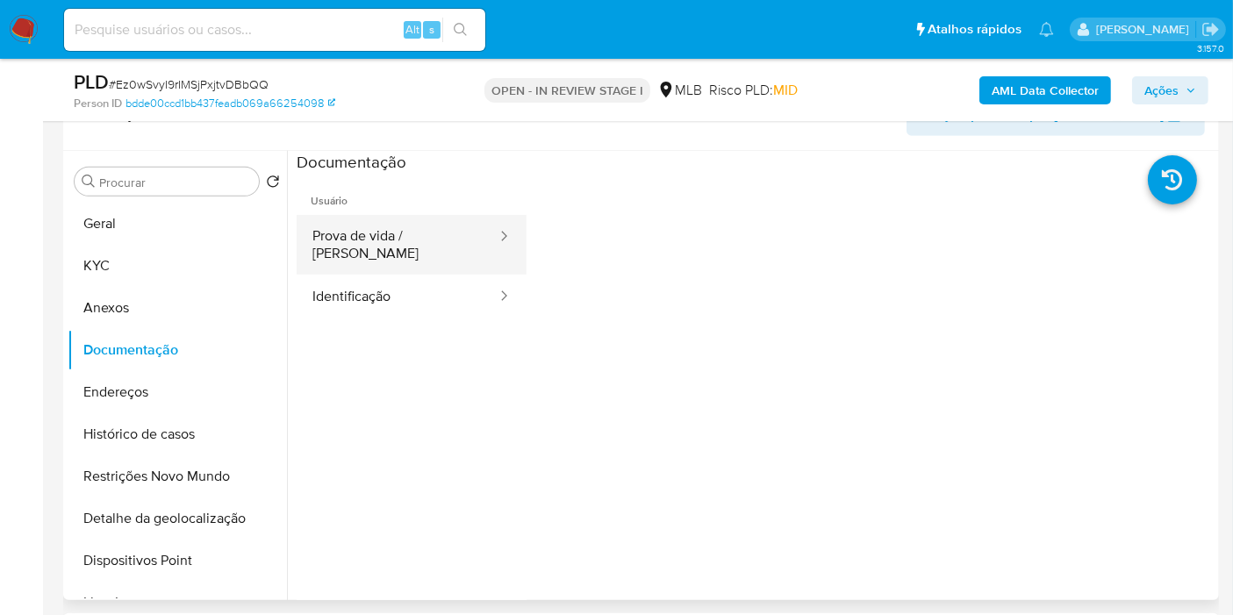
click at [435, 235] on button "Prova de vida / Selfie" at bounding box center [398, 245] width 202 height 60
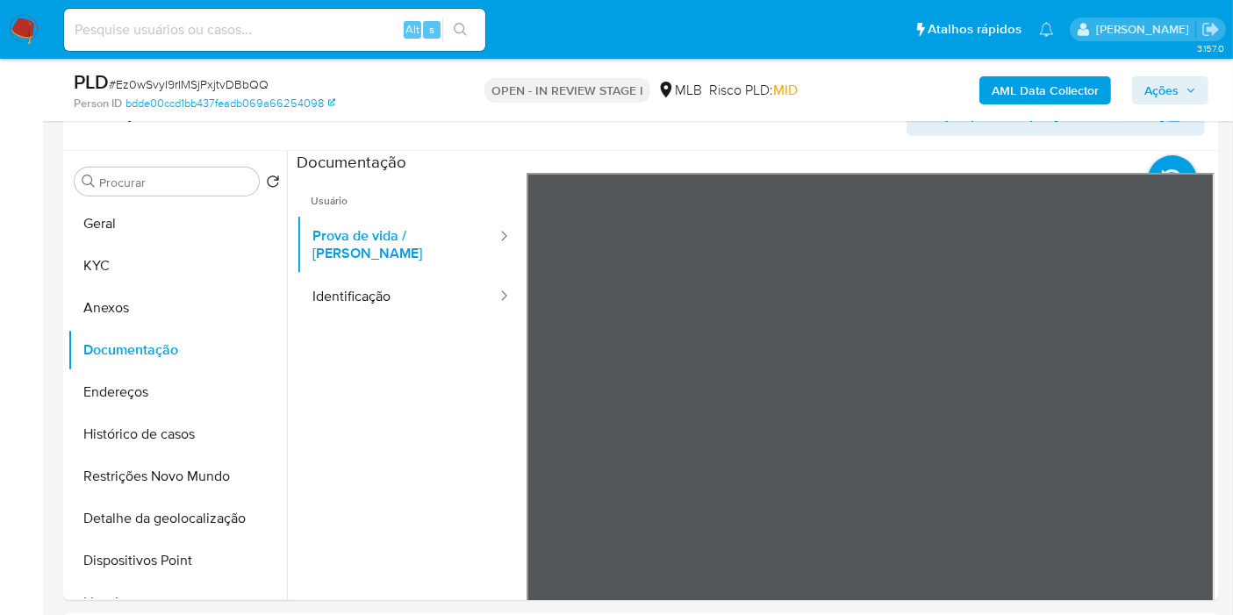
click at [124, 255] on button "KYC" at bounding box center [170, 266] width 205 height 42
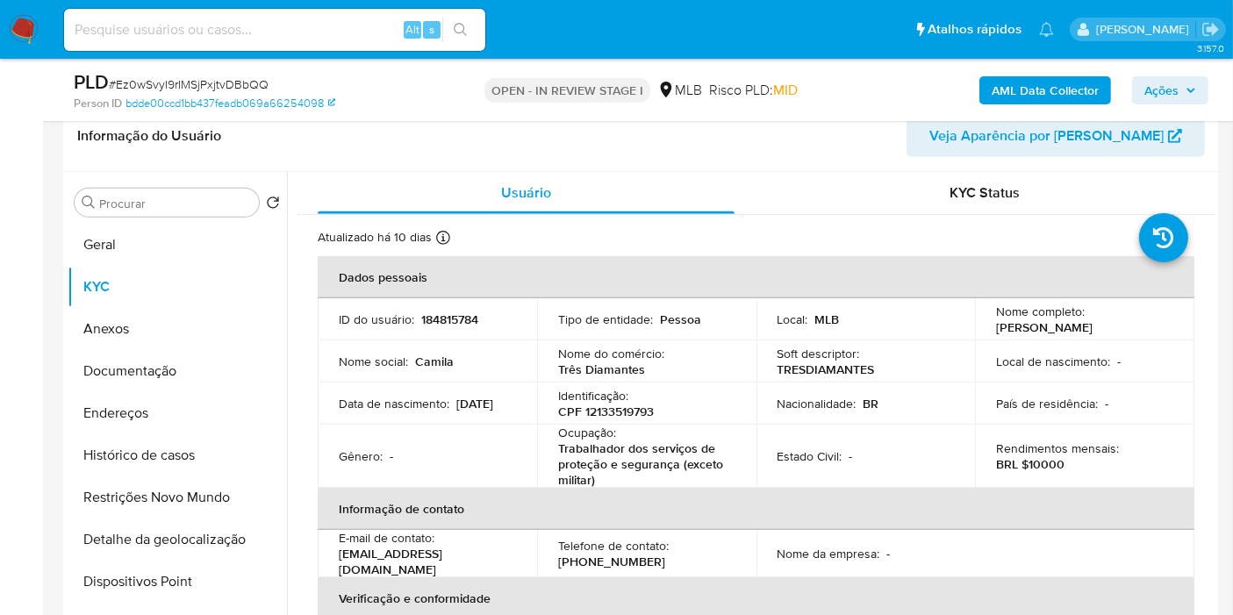
click at [1185, 85] on span "Ações" at bounding box center [1171, 90] width 52 height 25
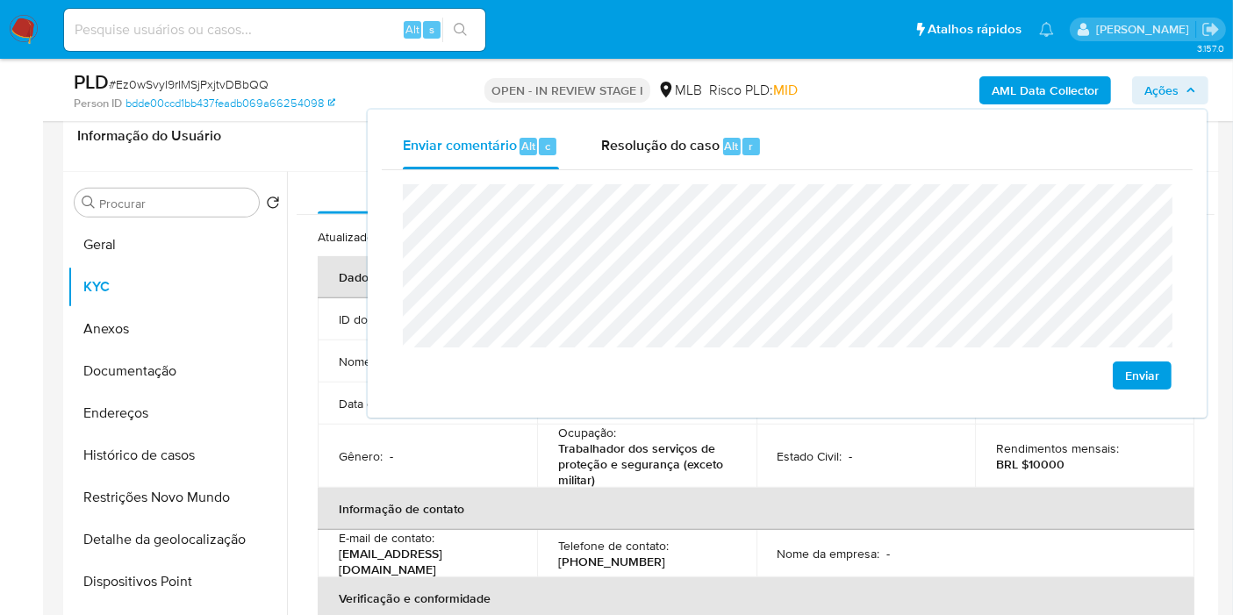
click at [1178, 88] on span "Ações" at bounding box center [1162, 90] width 34 height 28
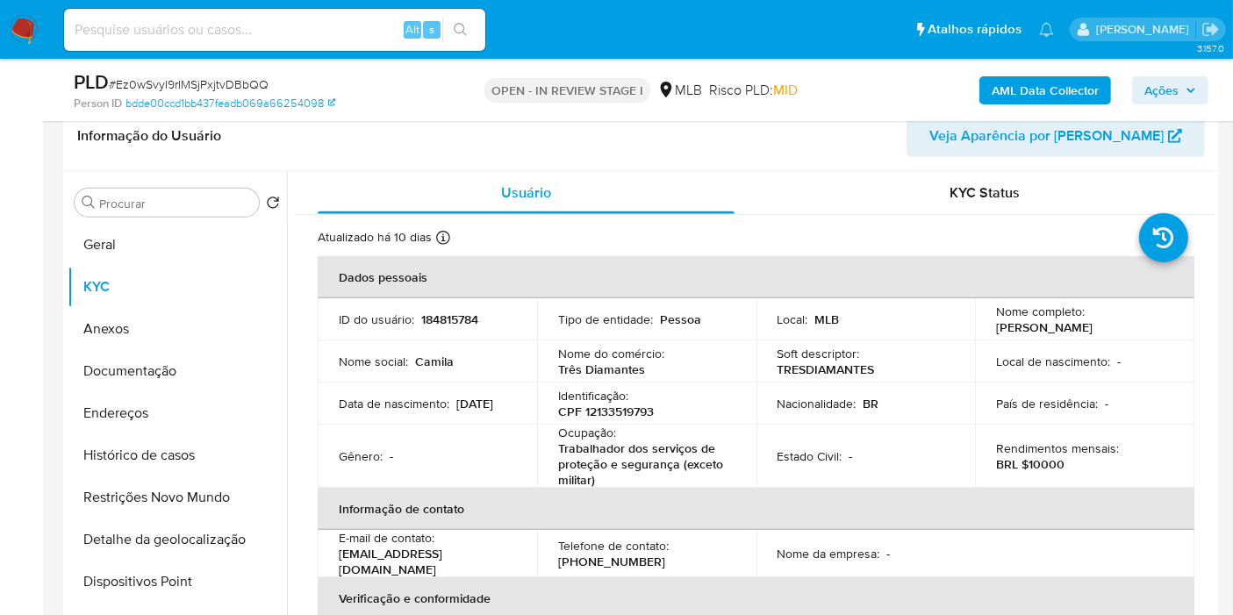
click at [593, 405] on p "CPF 12133519793" at bounding box center [606, 412] width 96 height 16
copy p "12133519793"
click at [1143, 88] on button "Ações" at bounding box center [1170, 90] width 76 height 28
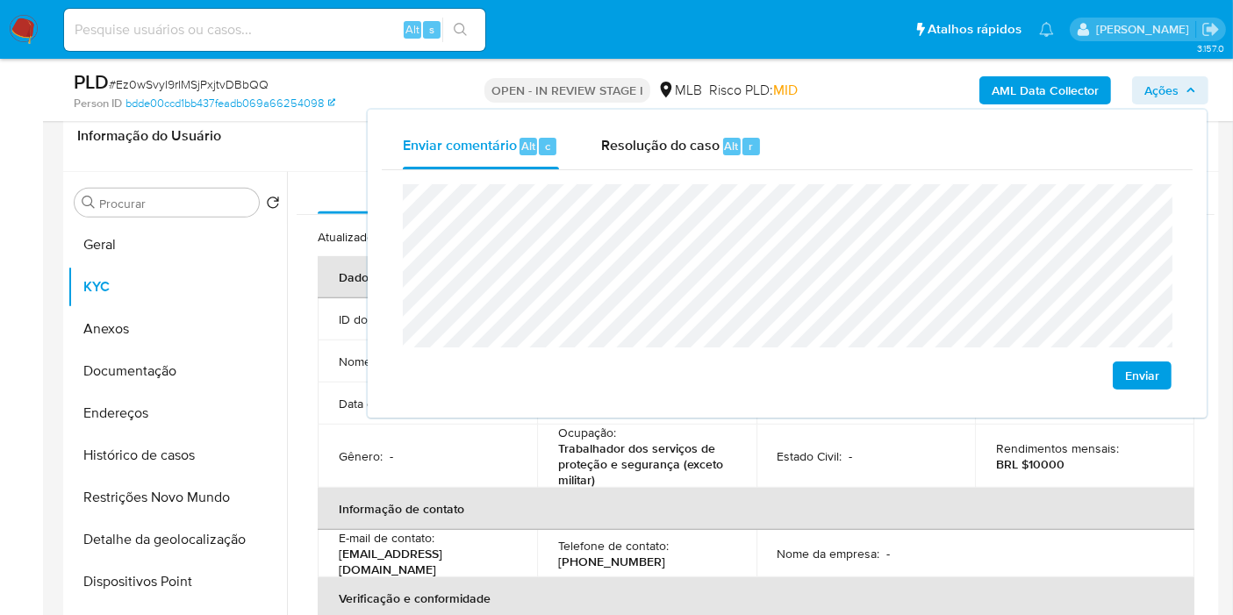
click at [544, 437] on td "Ocupação : Trabalhador dos serviços de proteção e segurança (exceto militar)" at bounding box center [646, 456] width 219 height 63
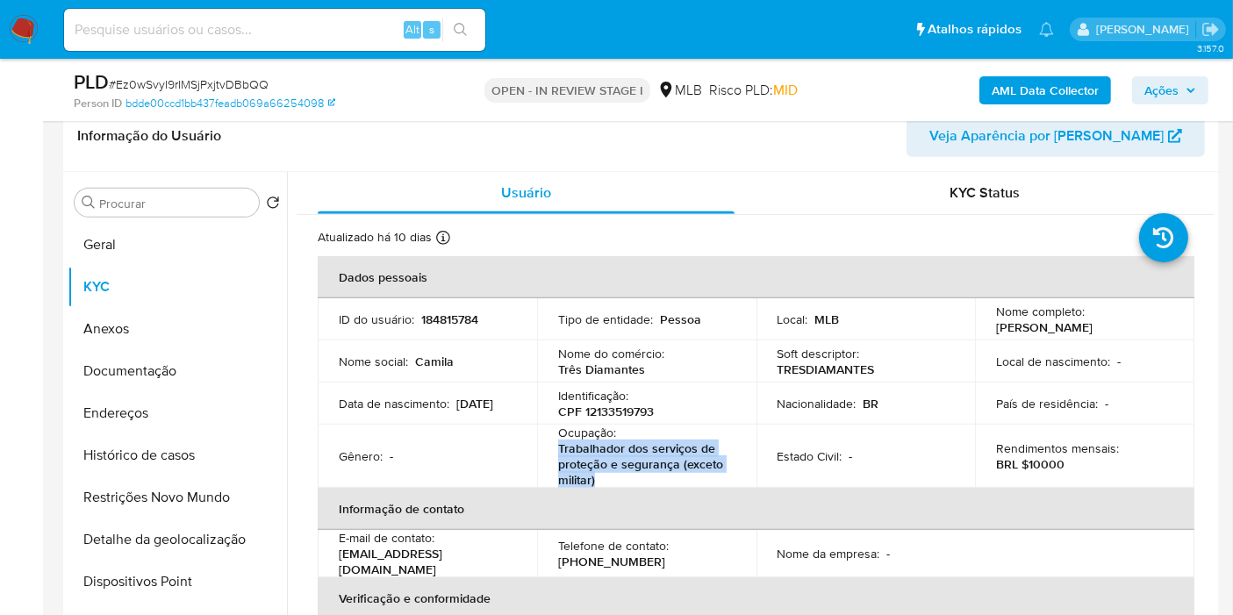
drag, startPoint x: 557, startPoint y: 445, endPoint x: 632, endPoint y: 482, distance: 83.2
click at [632, 482] on p "Trabalhador dos serviços de proteção e segurança (exceto militar)" at bounding box center [643, 464] width 170 height 47
copy p "Trabalhador dos serviços de proteção e segurança (exceto militar)"
click at [1169, 85] on span "Ações" at bounding box center [1162, 90] width 34 height 28
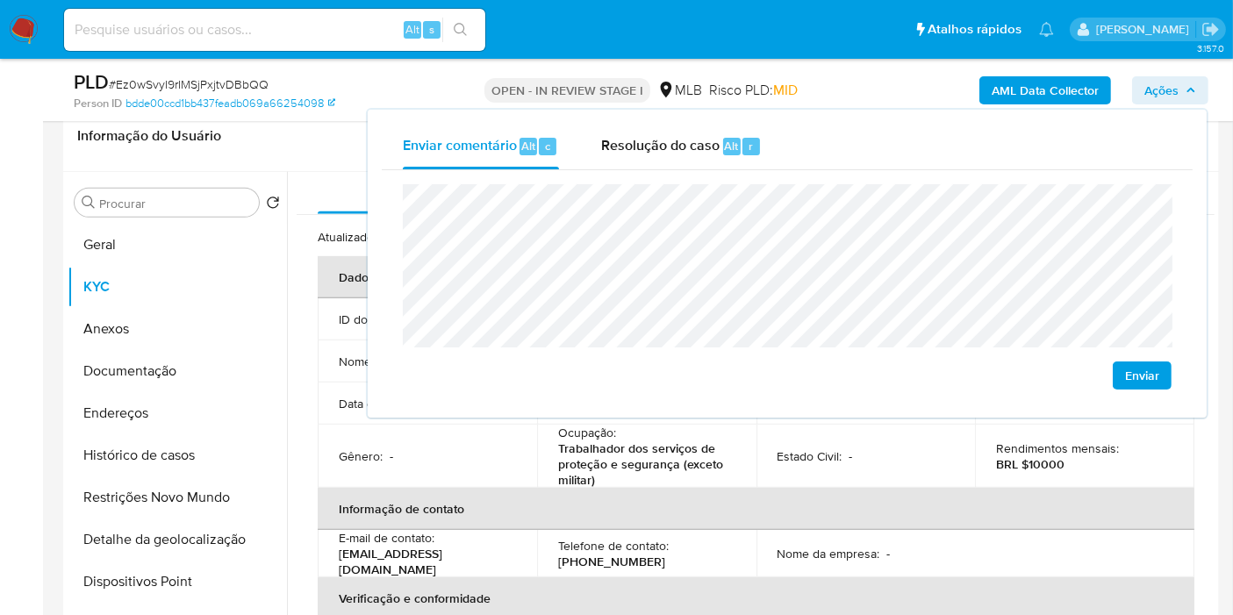
click at [790, 489] on th "Informação de contato" at bounding box center [756, 509] width 877 height 42
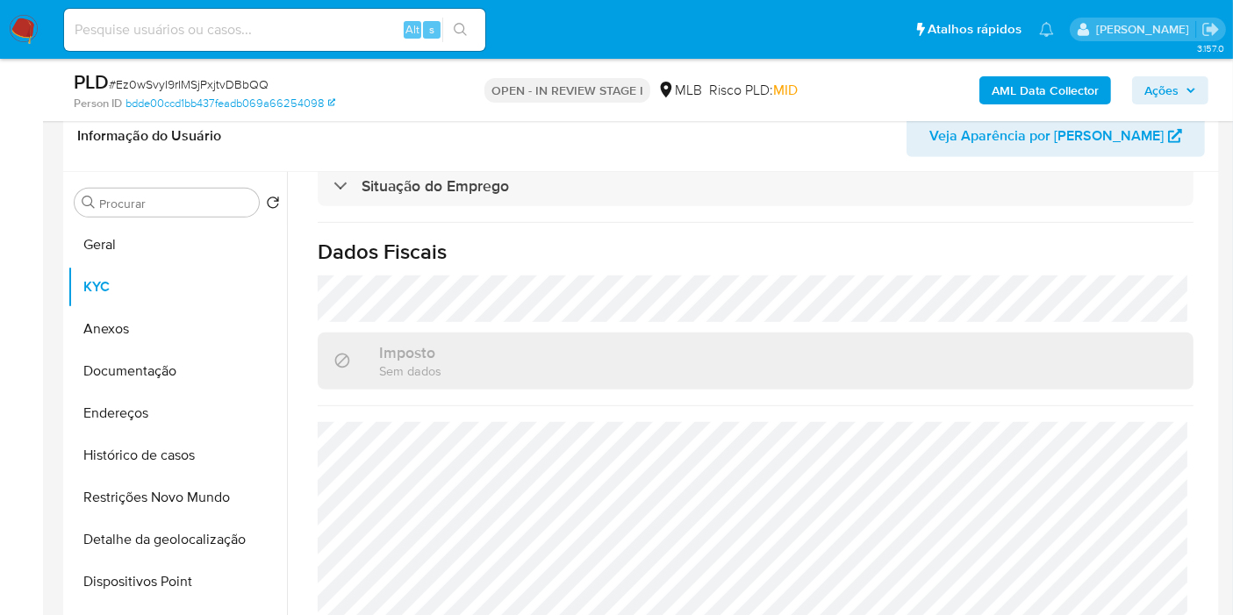
scroll to position [817, 0]
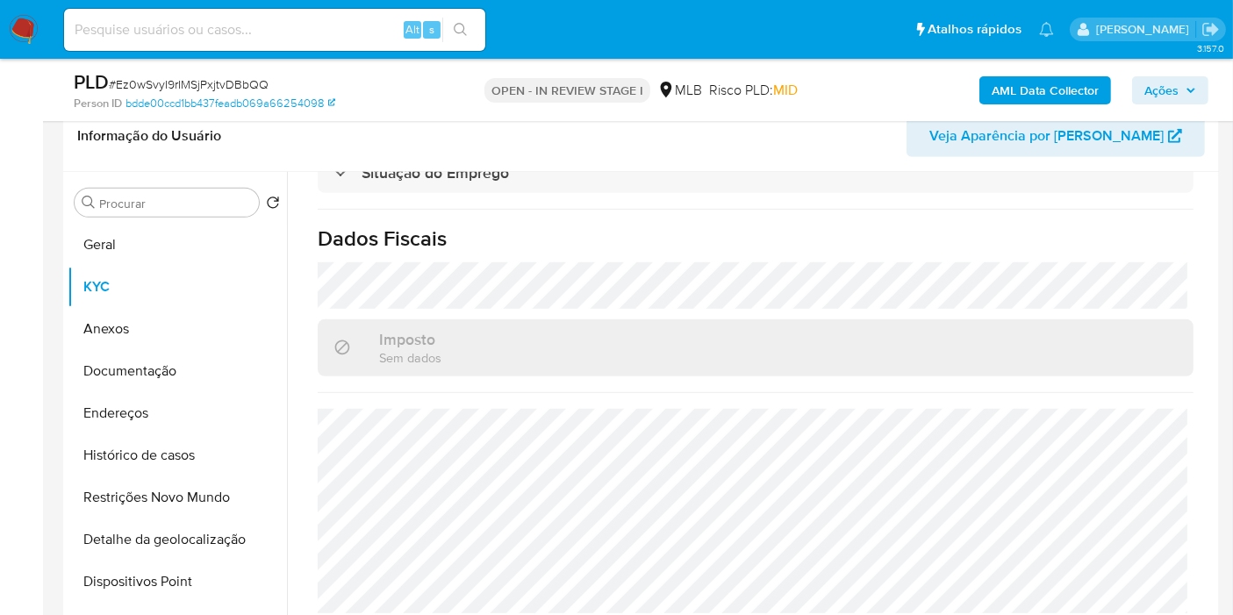
click at [1168, 86] on span "Ações" at bounding box center [1162, 90] width 34 height 28
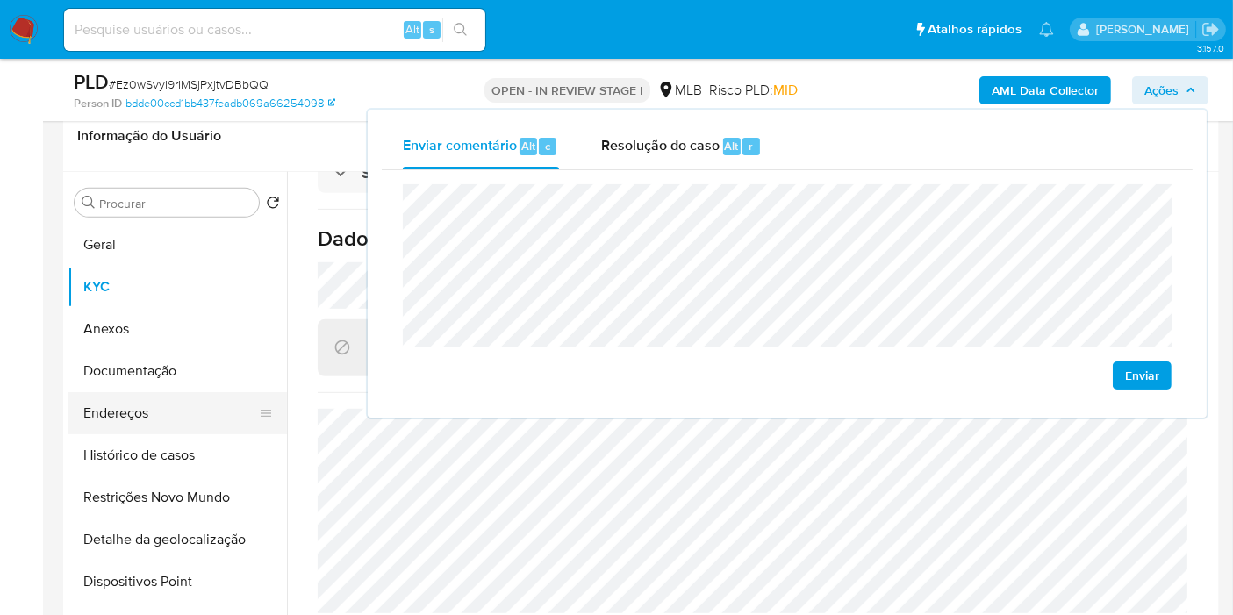
click at [170, 410] on button "Endereços" at bounding box center [170, 413] width 205 height 42
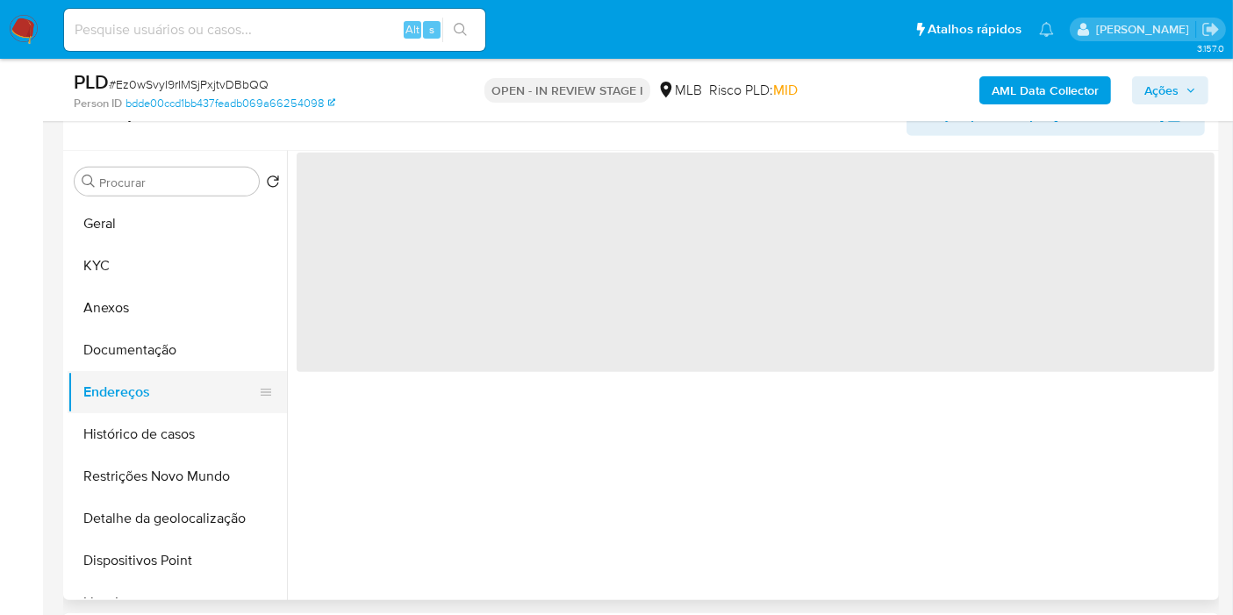
scroll to position [0, 0]
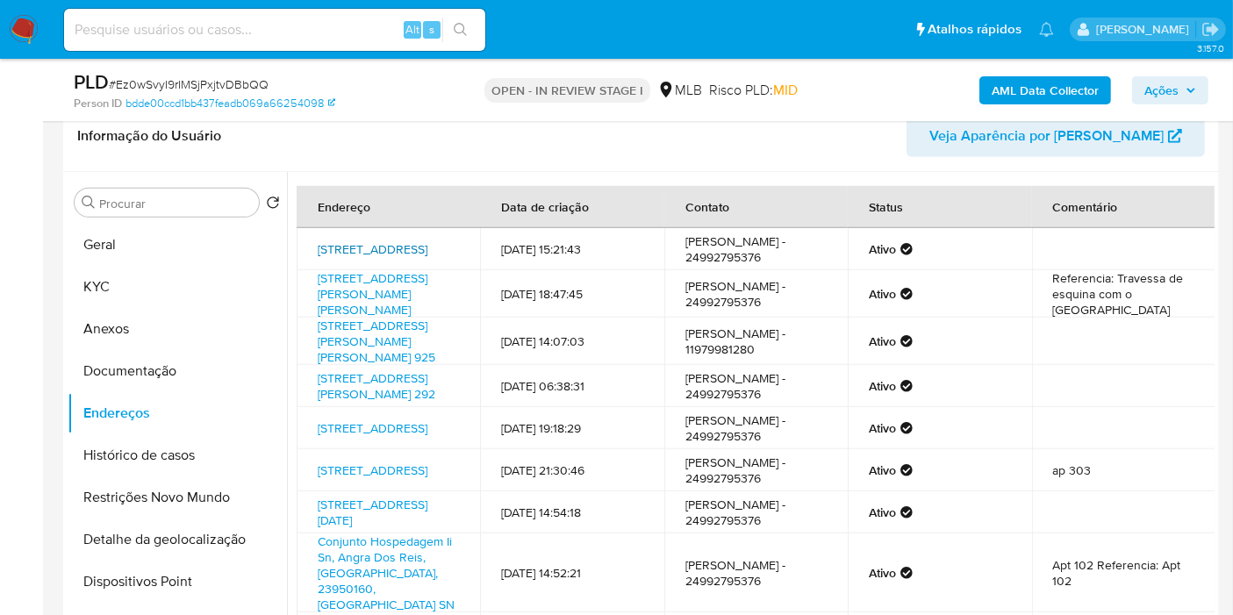
click at [384, 248] on link "Rua Dois 22, Parati, Rio De Janeiro, 23970000, Brasil 22" at bounding box center [373, 250] width 110 height 18
click at [351, 308] on link "Travessa Francisco Alves 102, Angra Dos Reis, Rio De Janeiro, 23954230, Brasil …" at bounding box center [373, 293] width 110 height 49
click at [353, 358] on link "Rua Olímpia Thomaz De Aquino 925, Taboão Da Serra, São Paulo, 06765370, Brasil …" at bounding box center [377, 341] width 118 height 49
click at [356, 403] on link "Rua Juiz Alberto Nader 292, Nova Iguaçu, Rio De Janeiro, 26255291, Brasil 292" at bounding box center [377, 386] width 118 height 33
click at [370, 437] on link "Rua Oito 7, Angra Dos Reis, Rio De Janeiro, 23950080, Brasil 7" at bounding box center [373, 429] width 110 height 18
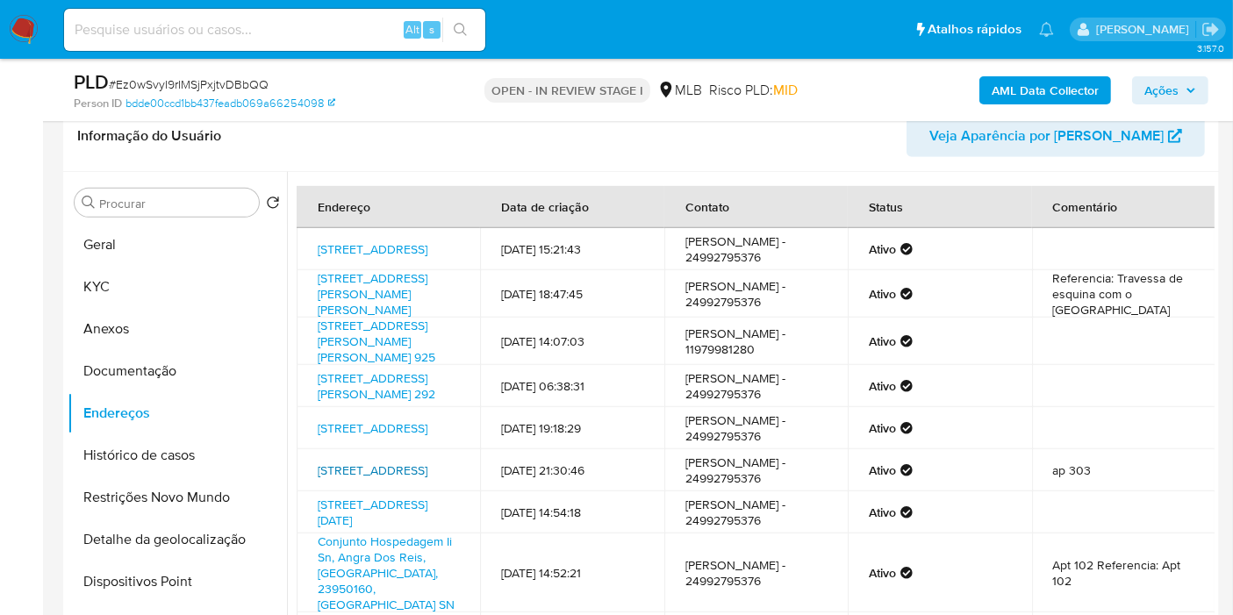
click at [369, 479] on link "Rua Bolivar 116, Rio De Janeiro, Rio De Janeiro, 22061020, Brasil 116" at bounding box center [373, 471] width 110 height 18
click at [383, 529] on link "Rua Rio De Janeiro 3, Parati, Rio De Janeiro, 23970000, Brasil 3" at bounding box center [373, 512] width 110 height 33
click at [183, 351] on button "Documentação" at bounding box center [170, 371] width 205 height 42
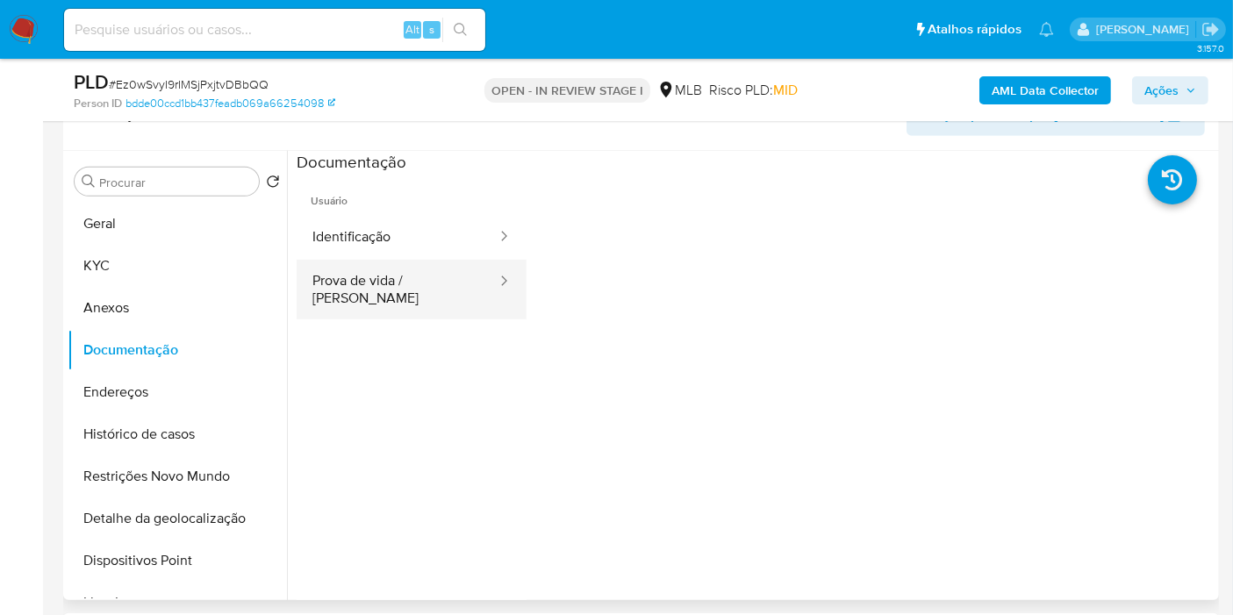
click at [356, 280] on button "Prova de vida / [PERSON_NAME]" at bounding box center [398, 290] width 202 height 60
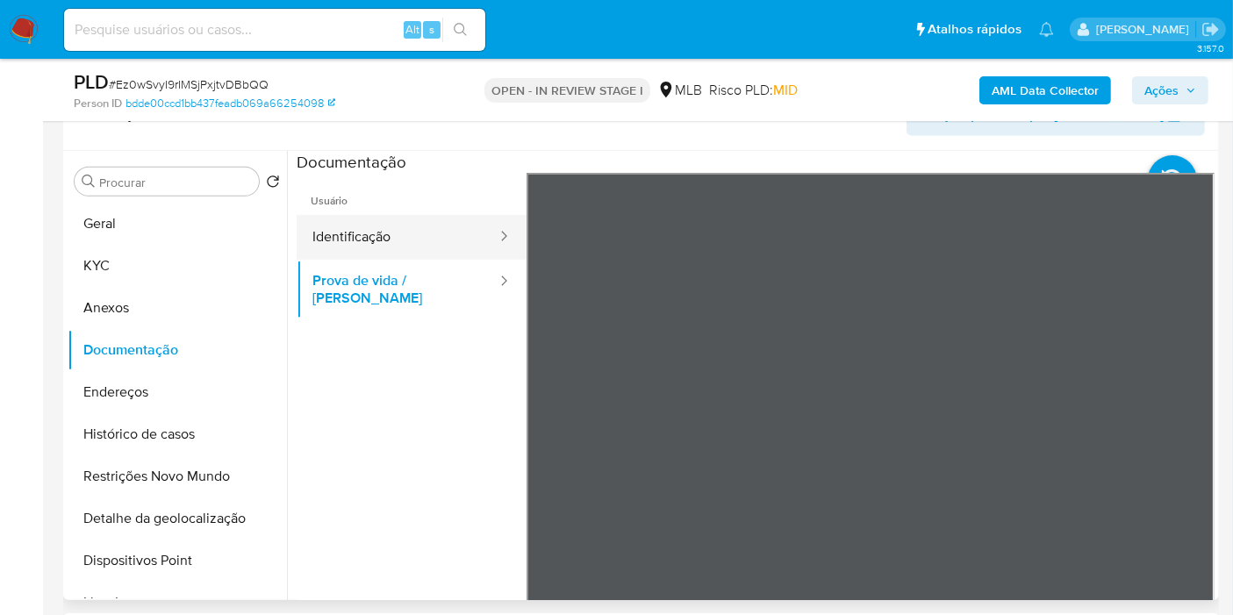
click at [436, 227] on button "Identificação" at bounding box center [398, 237] width 202 height 45
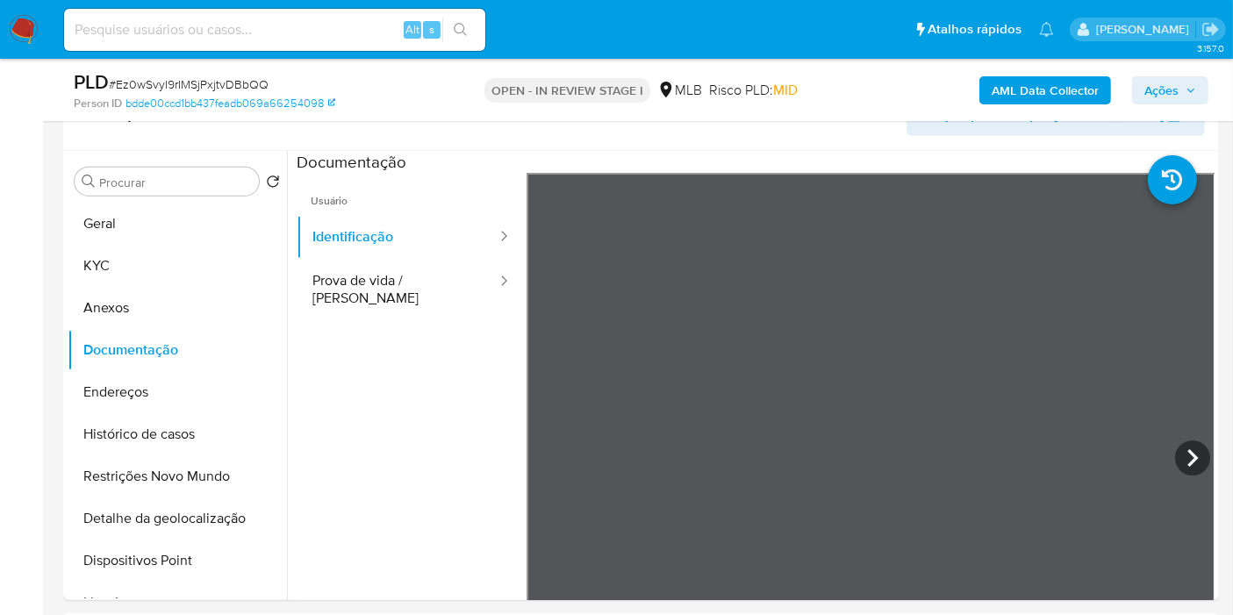
click at [1146, 92] on span "Ações" at bounding box center [1162, 90] width 34 height 28
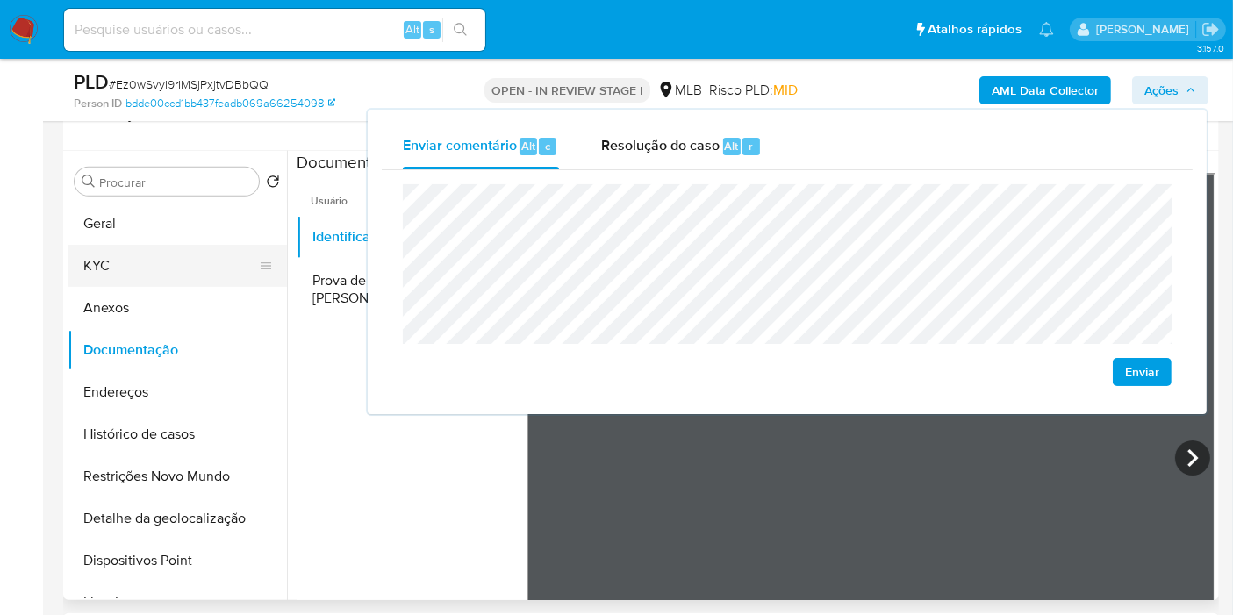
click at [112, 260] on button "KYC" at bounding box center [170, 266] width 205 height 42
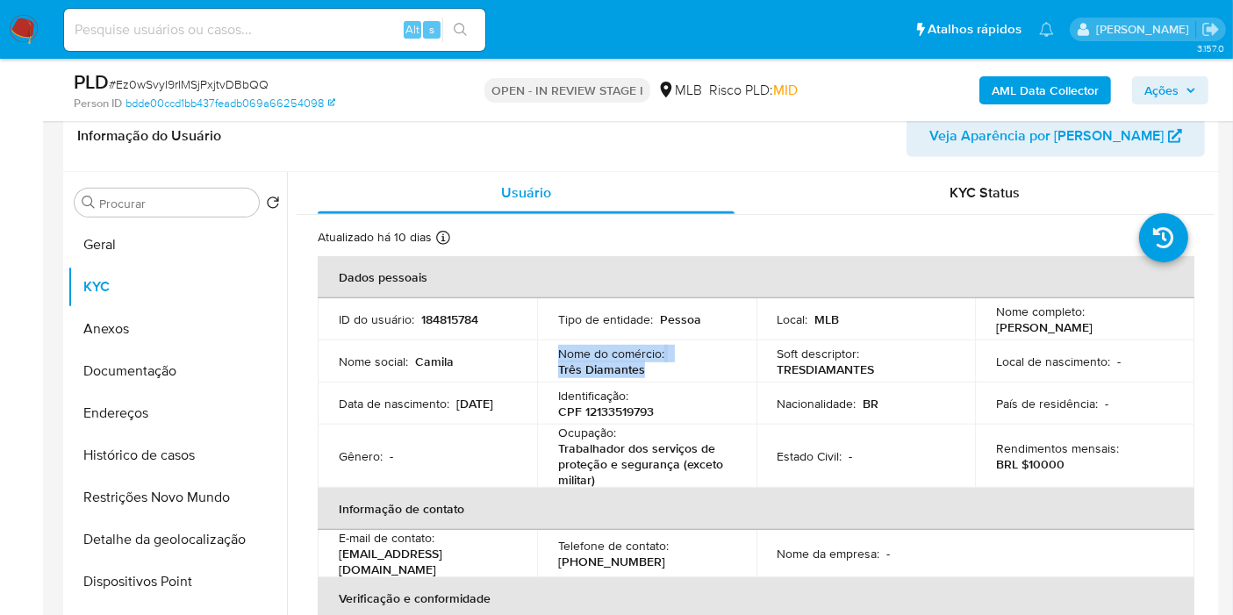
drag, startPoint x: 578, startPoint y: 357, endPoint x: 553, endPoint y: 348, distance: 26.1
click at [553, 348] on td "Nome do comércio : Três Diamantes" at bounding box center [646, 362] width 219 height 42
copy div "Nome do comércio : Três Diamantes"
click at [1172, 89] on span "Ações" at bounding box center [1162, 90] width 34 height 28
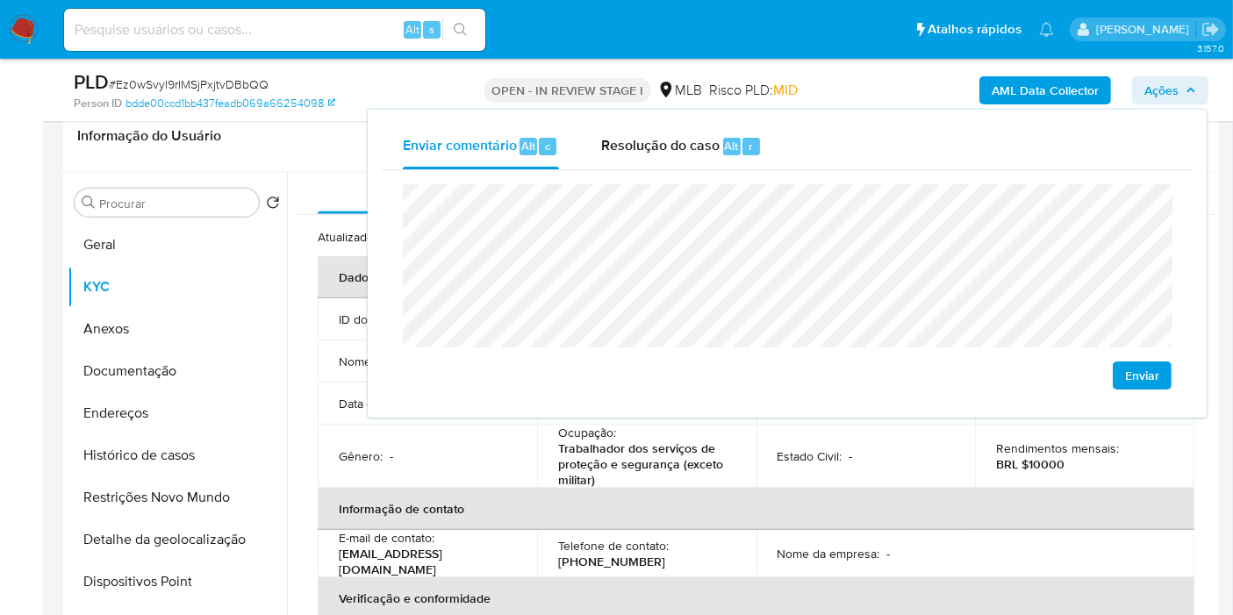
click at [794, 473] on td "Estado Civil : -" at bounding box center [866, 456] width 219 height 63
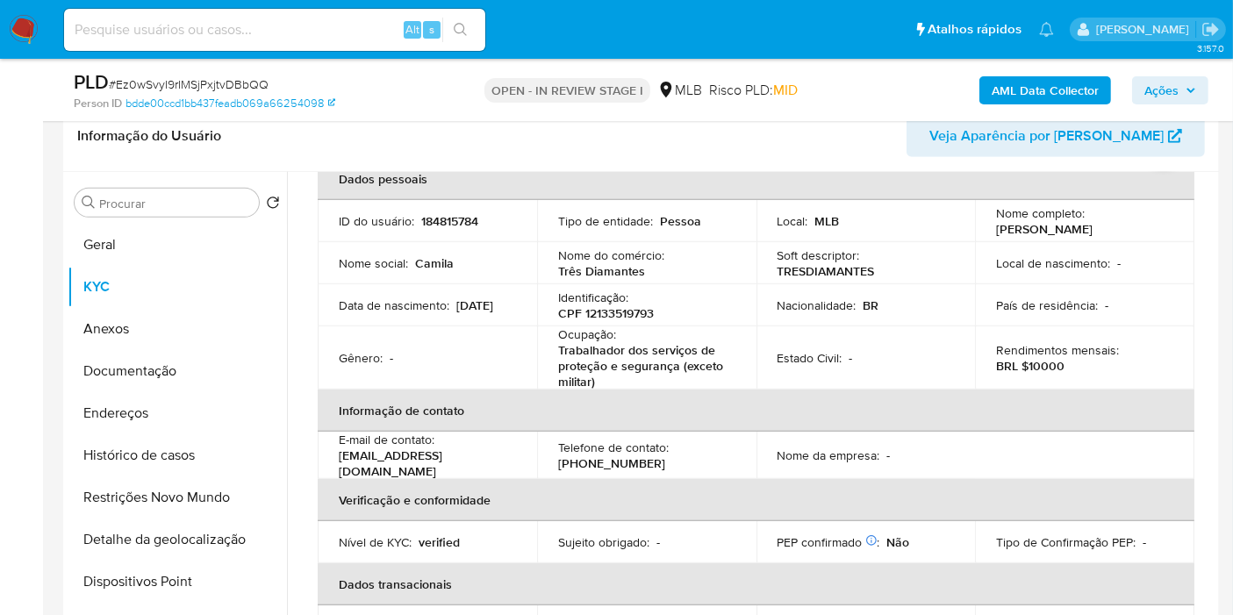
scroll to position [37, 0]
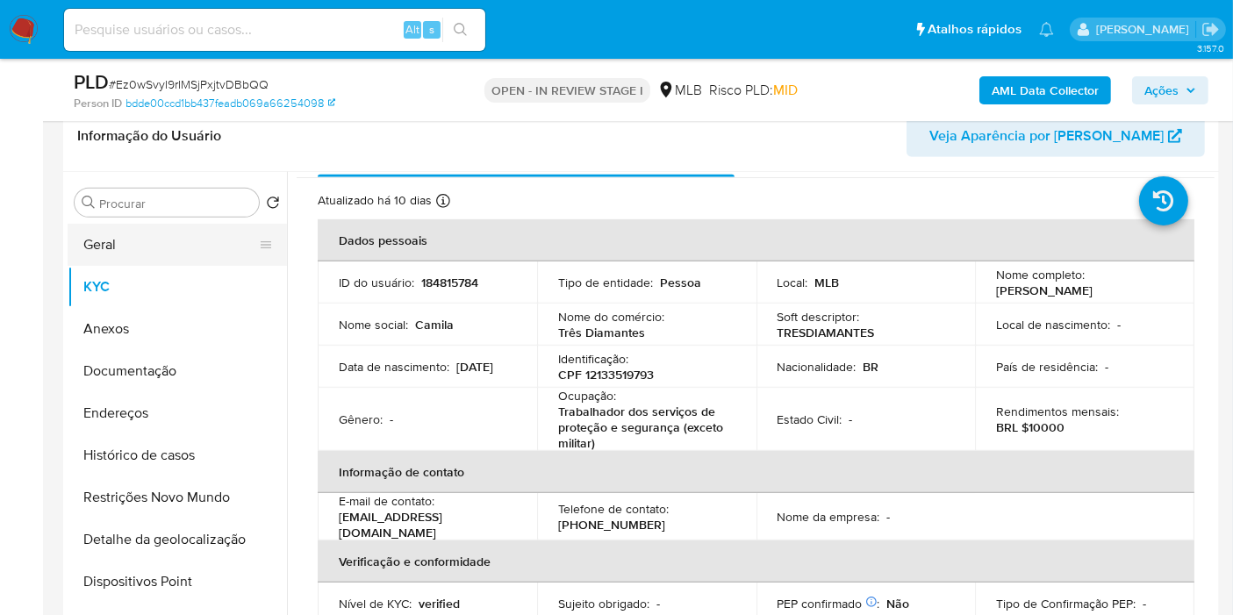
click at [174, 241] on button "Geral" at bounding box center [170, 245] width 205 height 42
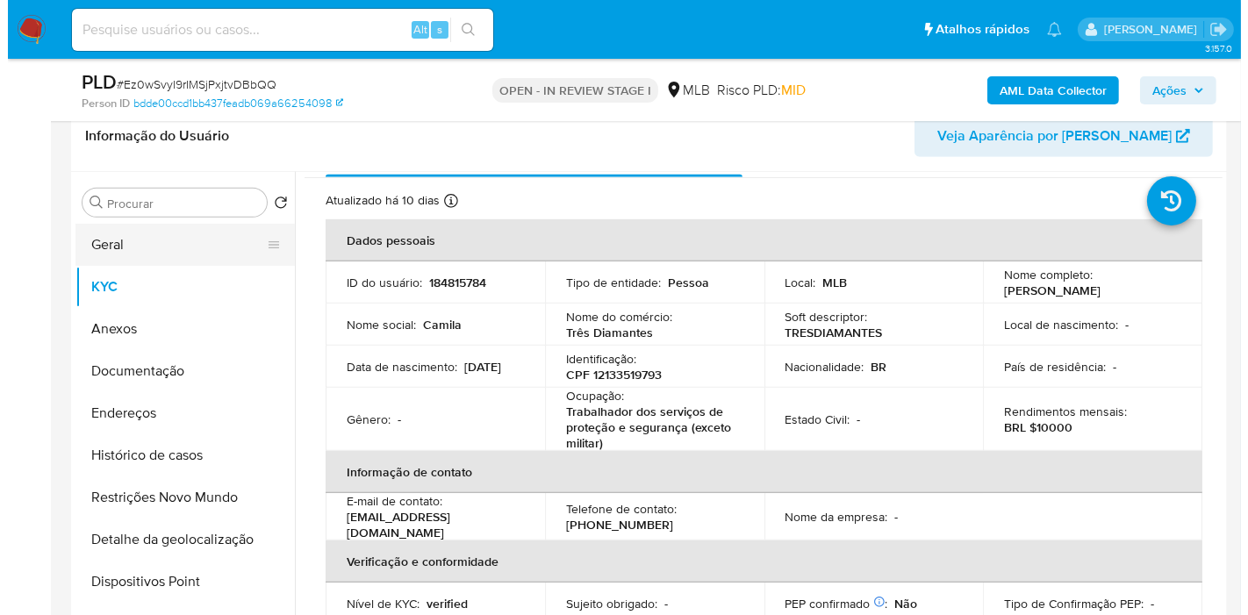
scroll to position [0, 0]
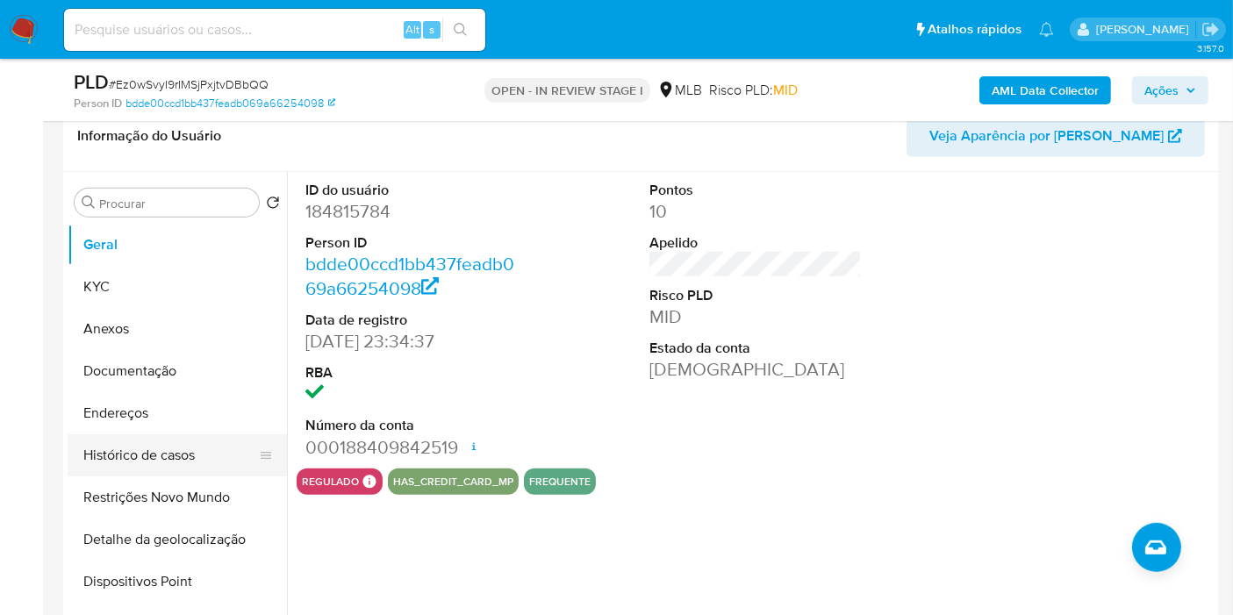
click at [172, 458] on button "Histórico de casos" at bounding box center [170, 456] width 205 height 42
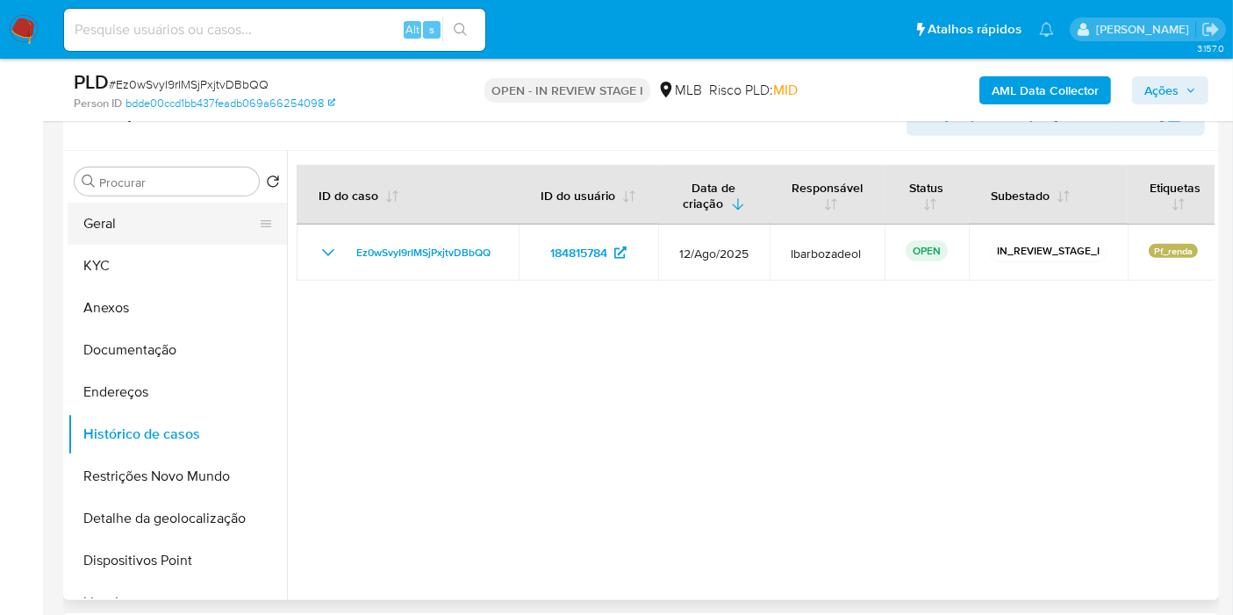
click at [162, 216] on button "Geral" at bounding box center [170, 224] width 205 height 42
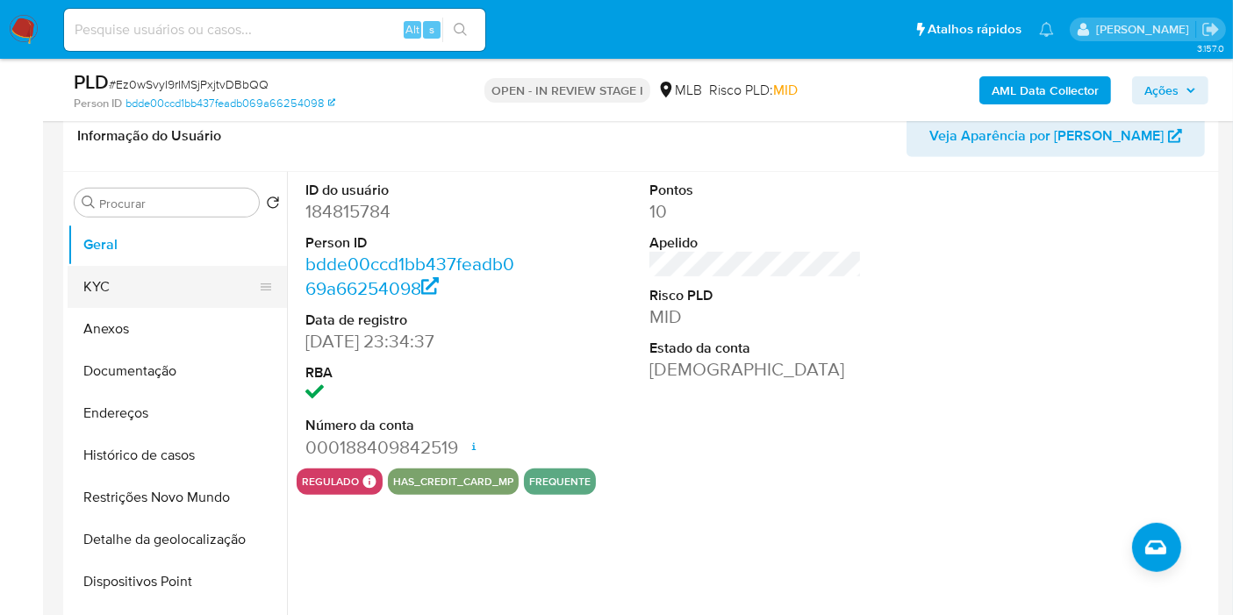
click at [140, 287] on button "KYC" at bounding box center [170, 287] width 205 height 42
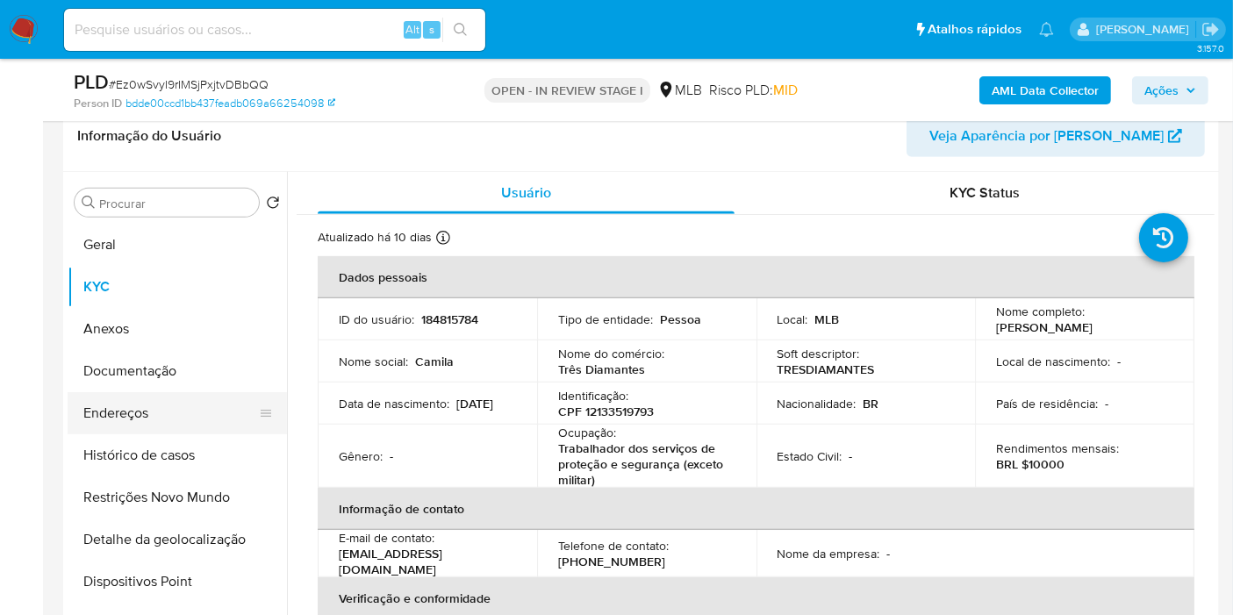
click at [195, 428] on button "Endereços" at bounding box center [170, 413] width 205 height 42
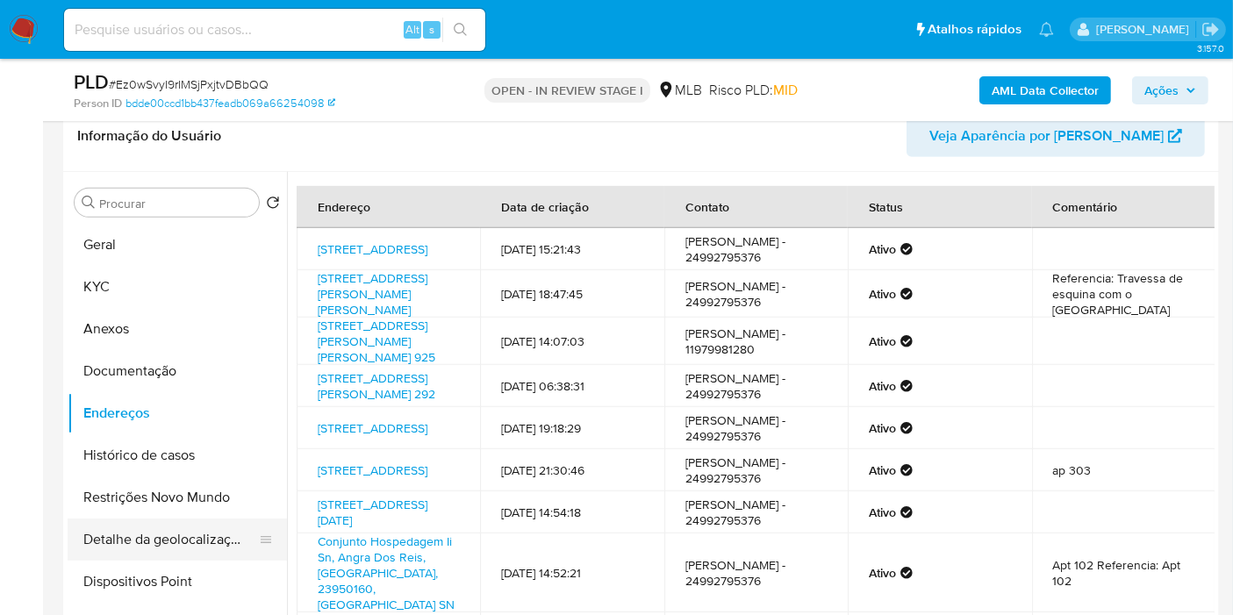
click at [141, 542] on button "Detalhe da geolocalização" at bounding box center [170, 540] width 205 height 42
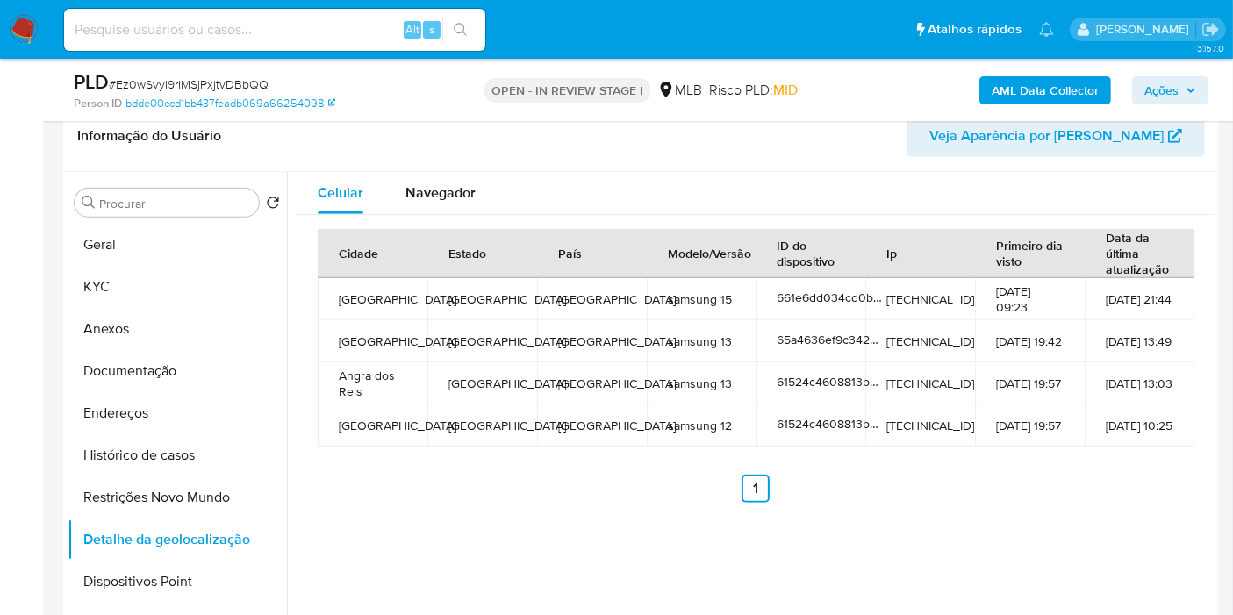
click at [183, 495] on button "Restrições Novo Mundo" at bounding box center [177, 498] width 219 height 42
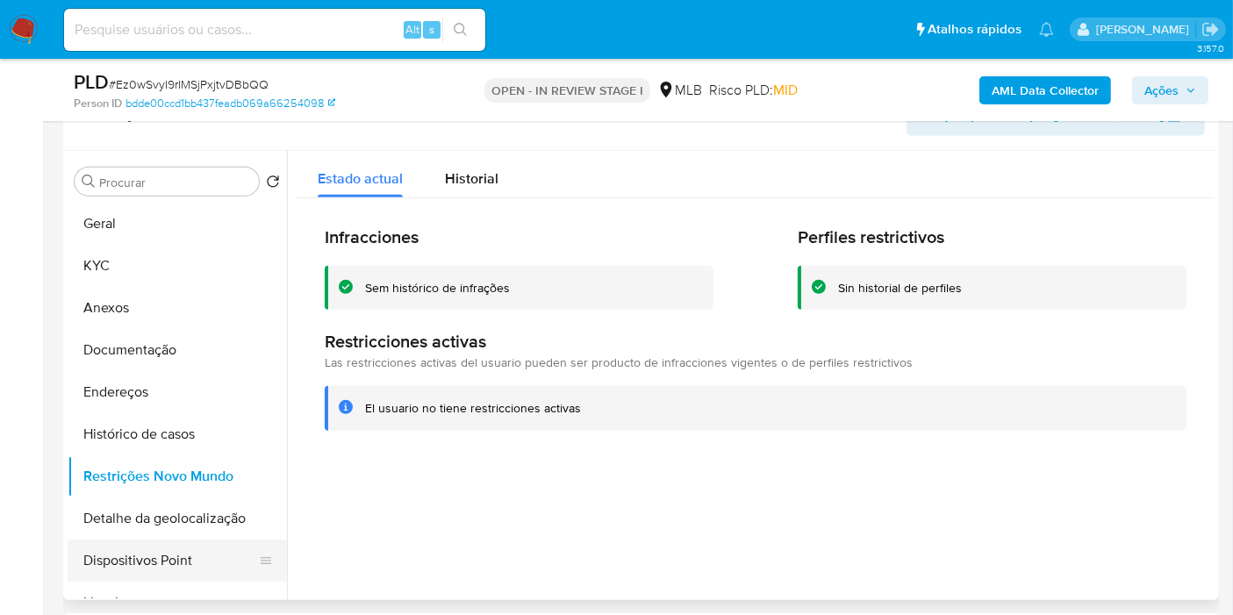
click at [188, 540] on button "Dispositivos Point" at bounding box center [170, 561] width 205 height 42
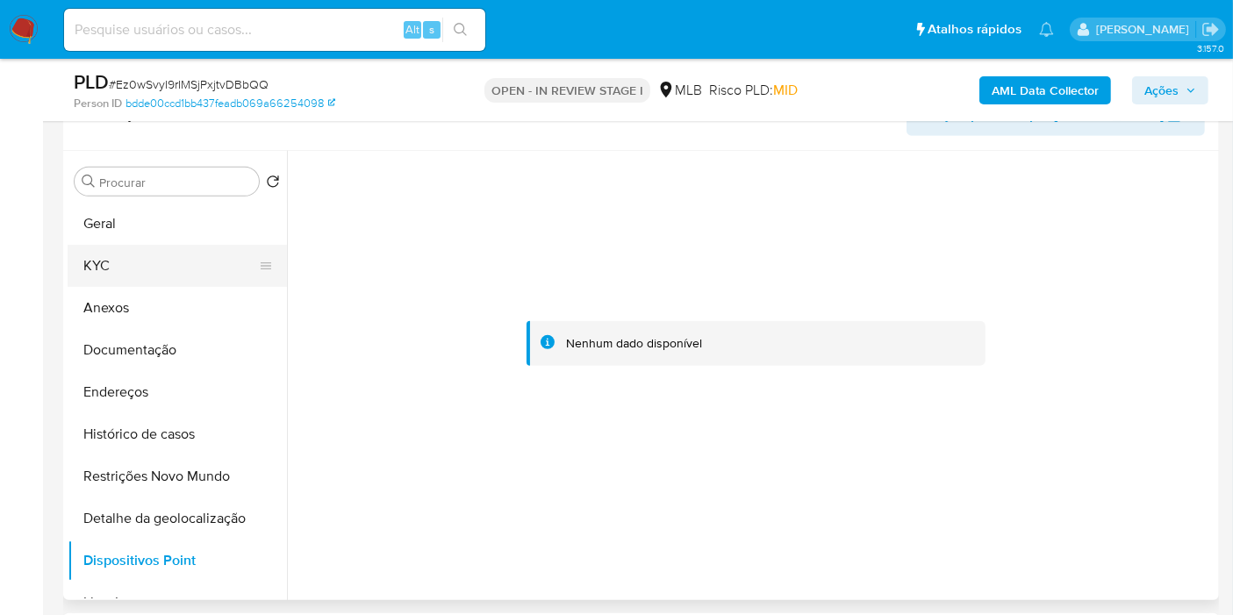
click at [167, 278] on button "KYC" at bounding box center [170, 266] width 205 height 42
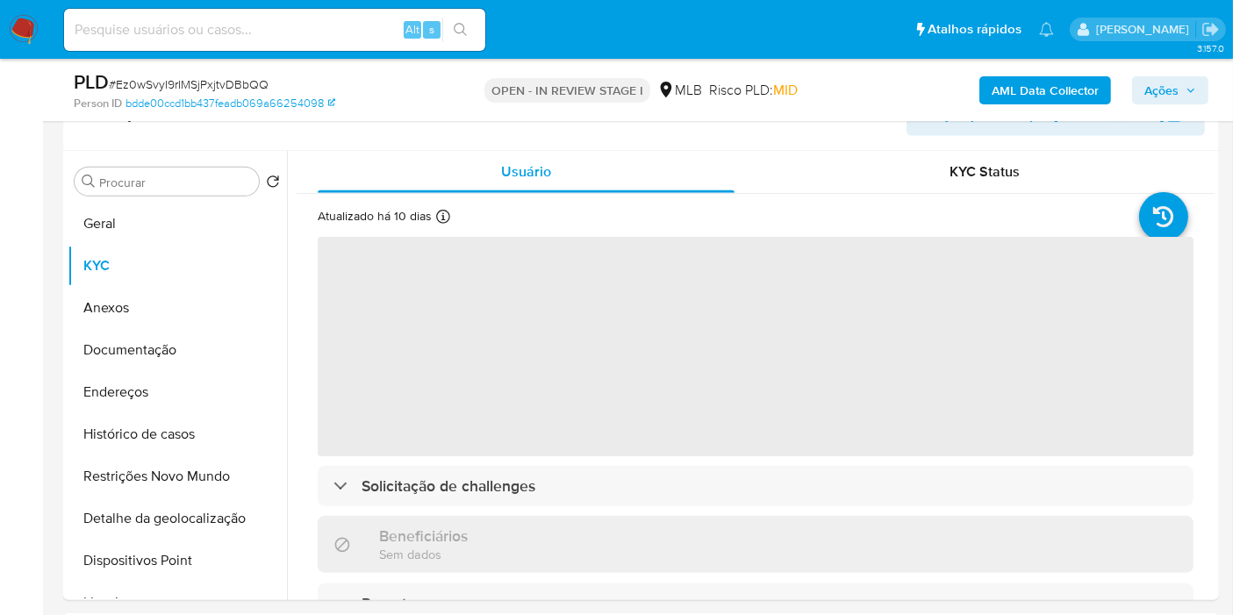
click at [1142, 83] on button "Ações" at bounding box center [1170, 90] width 76 height 28
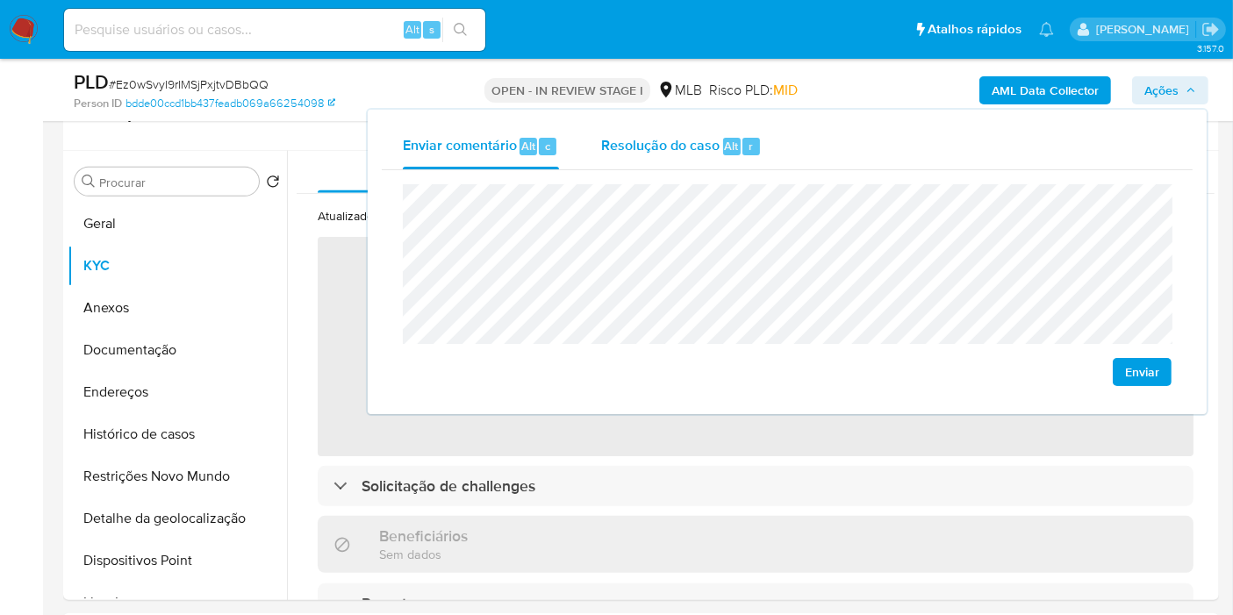
click at [697, 135] on span "Resolução do caso" at bounding box center [660, 145] width 119 height 20
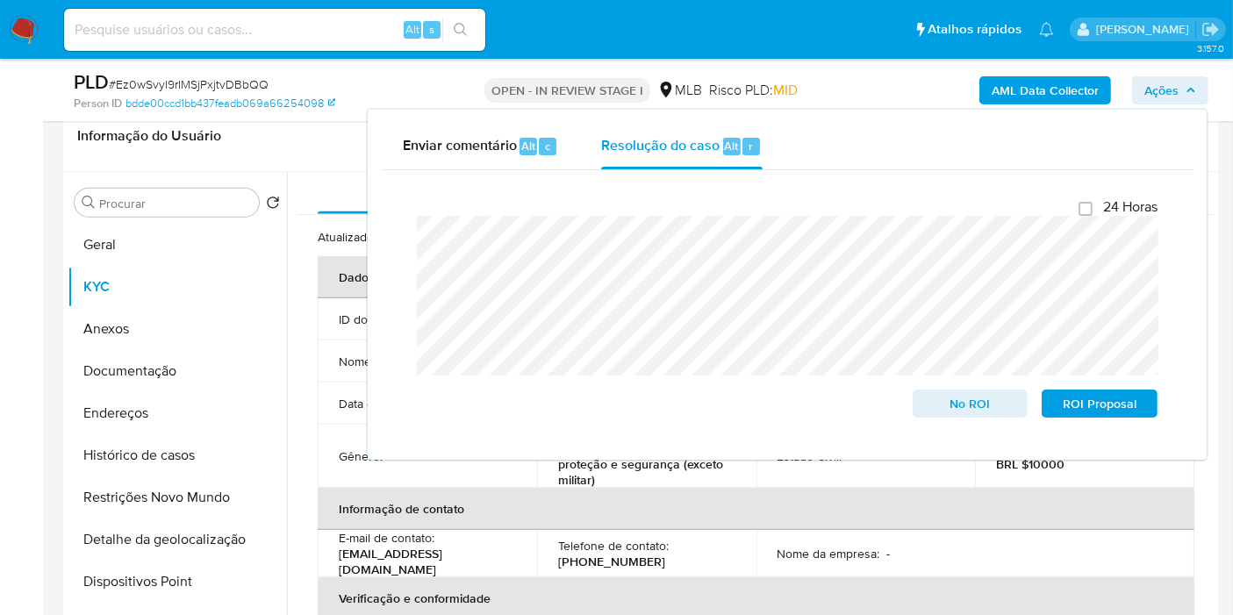
click at [930, 76] on div "AML Data Collector Ações Enviar comentário Alt c Resolução do caso Alt r Fecham…" at bounding box center [1022, 89] width 374 height 41
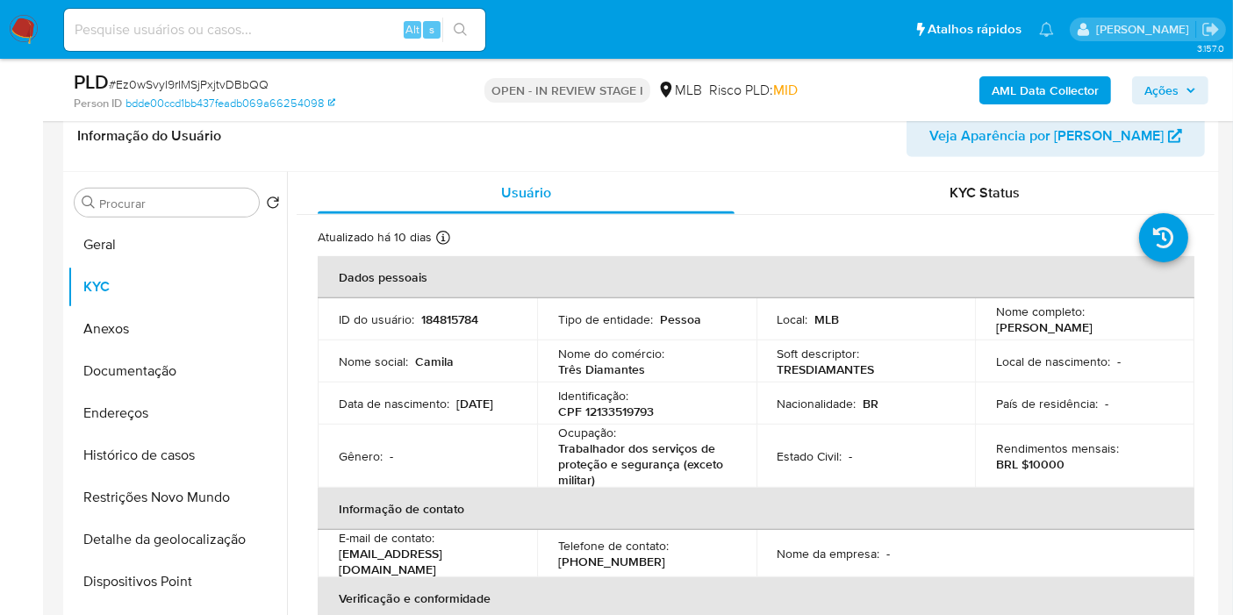
click at [1004, 97] on b "AML Data Collector" at bounding box center [1045, 90] width 107 height 28
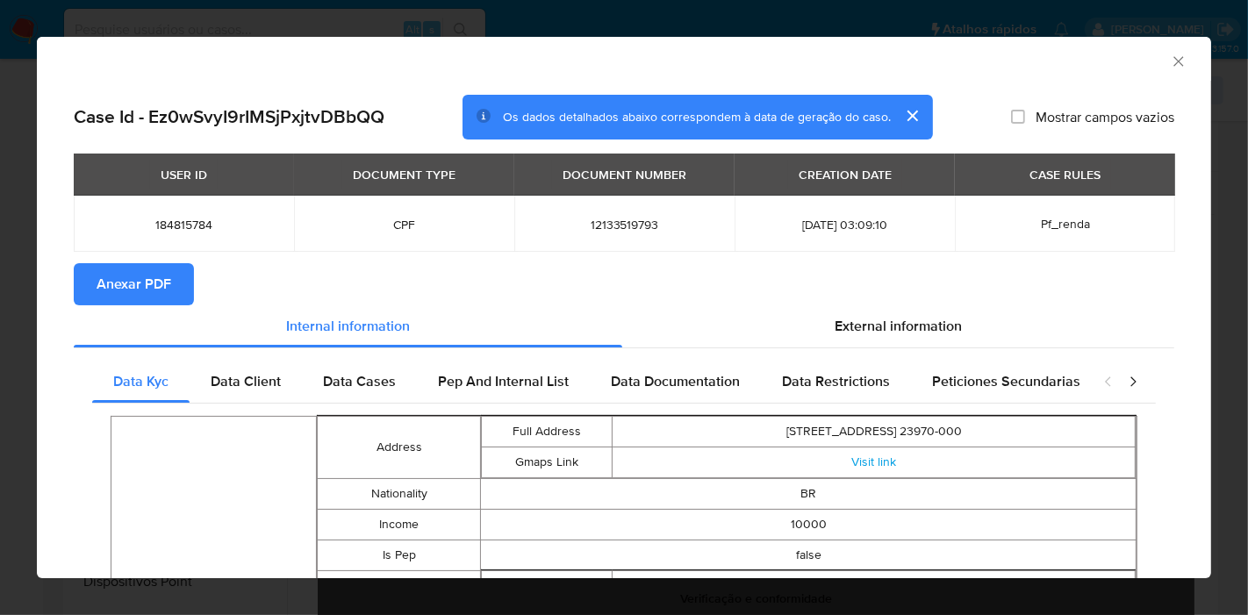
click at [166, 281] on span "Anexar PDF" at bounding box center [134, 284] width 75 height 39
click at [1170, 57] on icon "Fechar a janela" at bounding box center [1179, 62] width 18 height 18
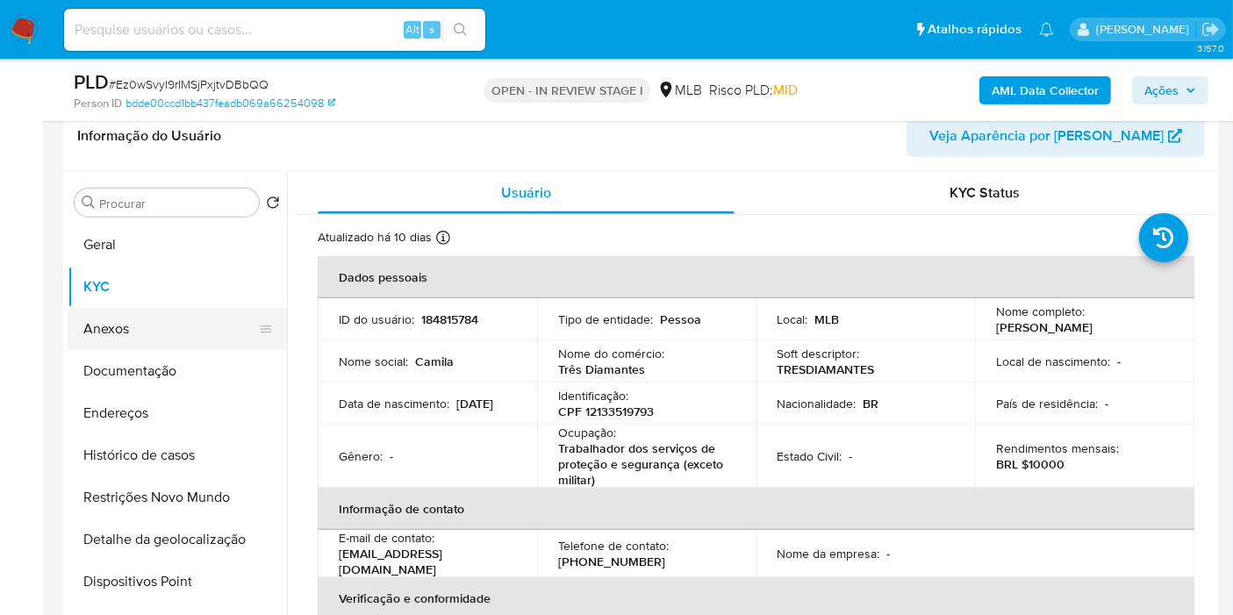
click at [101, 317] on button "Anexos" at bounding box center [170, 329] width 205 height 42
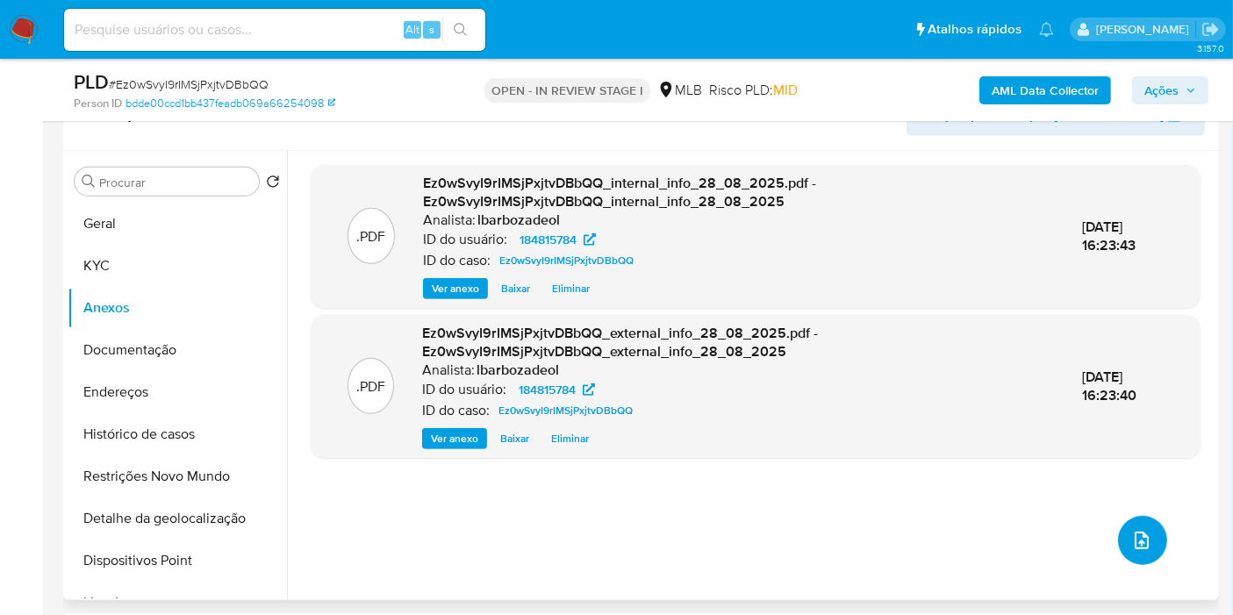
click at [1134, 533] on icon "upload-file" at bounding box center [1142, 540] width 21 height 21
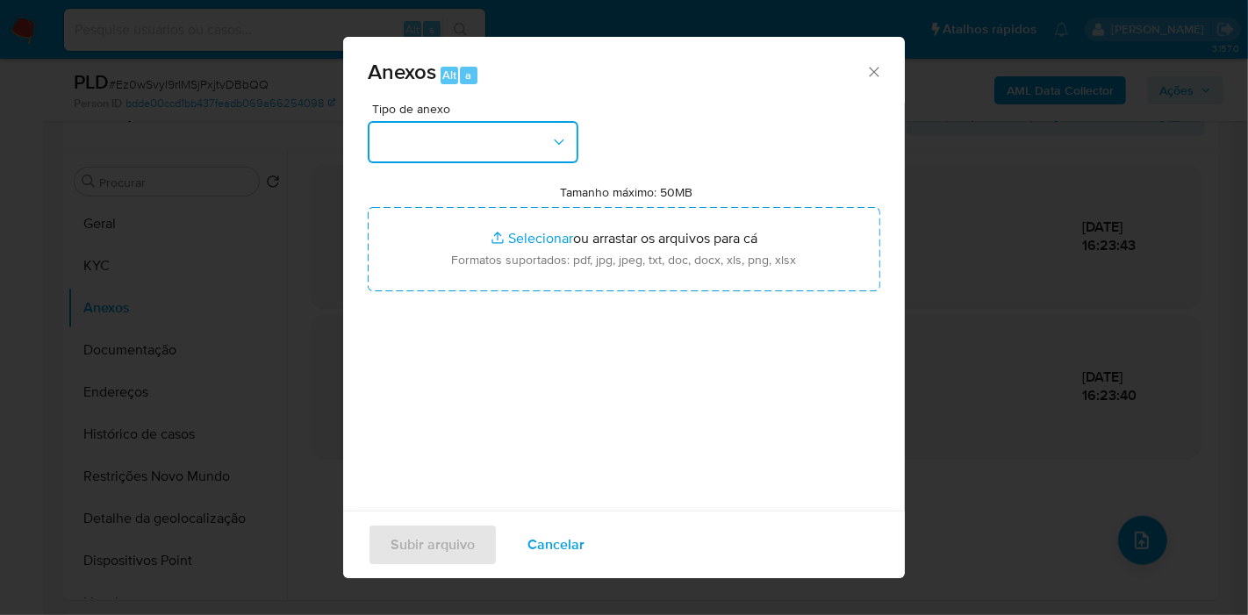
click at [460, 133] on button "button" at bounding box center [473, 142] width 211 height 42
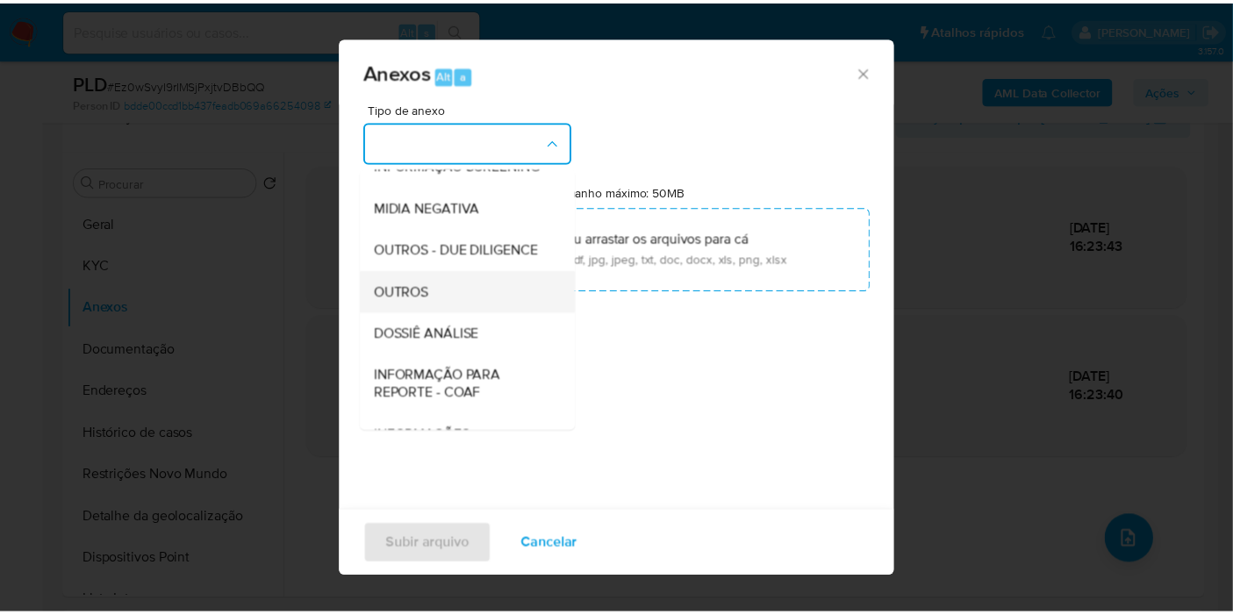
scroll to position [269, 0]
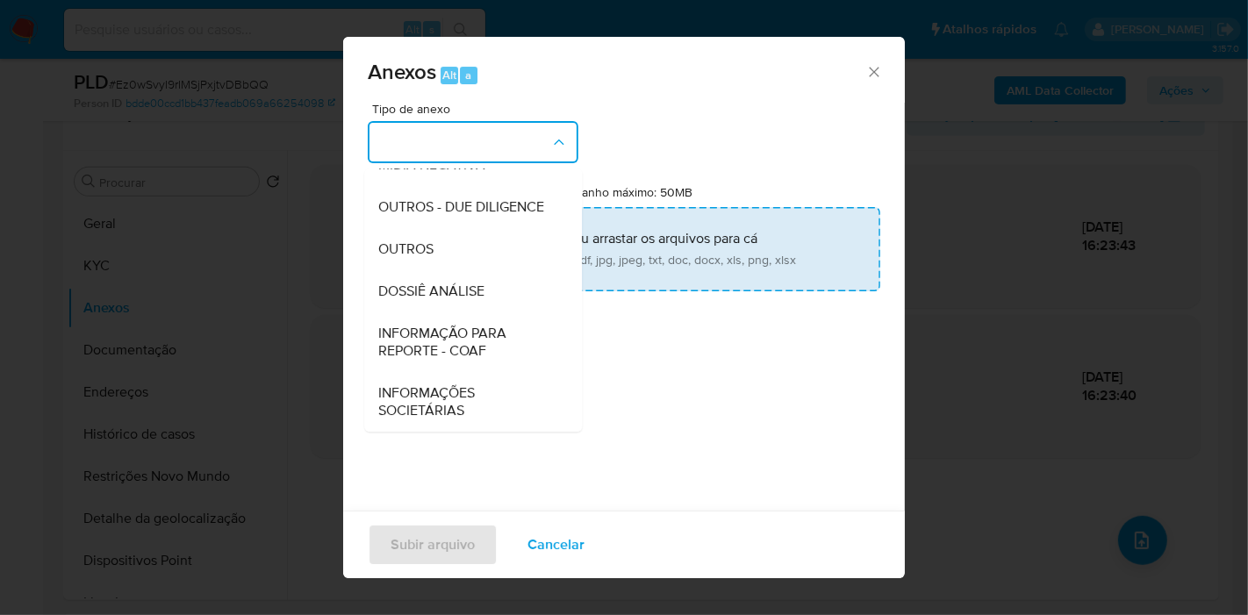
click at [455, 284] on span "DOSSIÊ ANÁLISE" at bounding box center [431, 292] width 106 height 18
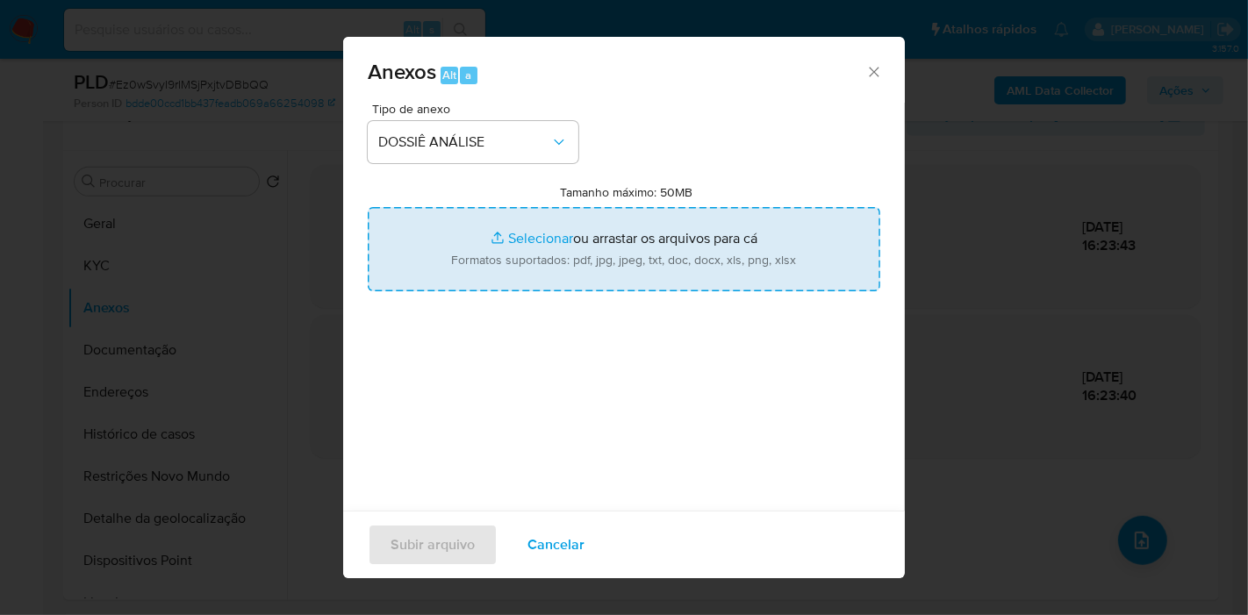
click at [475, 267] on input "Tamanho máximo: 50MB Selecionar arquivos" at bounding box center [624, 249] width 513 height 84
type input "C:\fakepath\SAR - XXXX - CPF 12133519793 - CAMILA FERREIRA GOMES CABRAL.pdf"
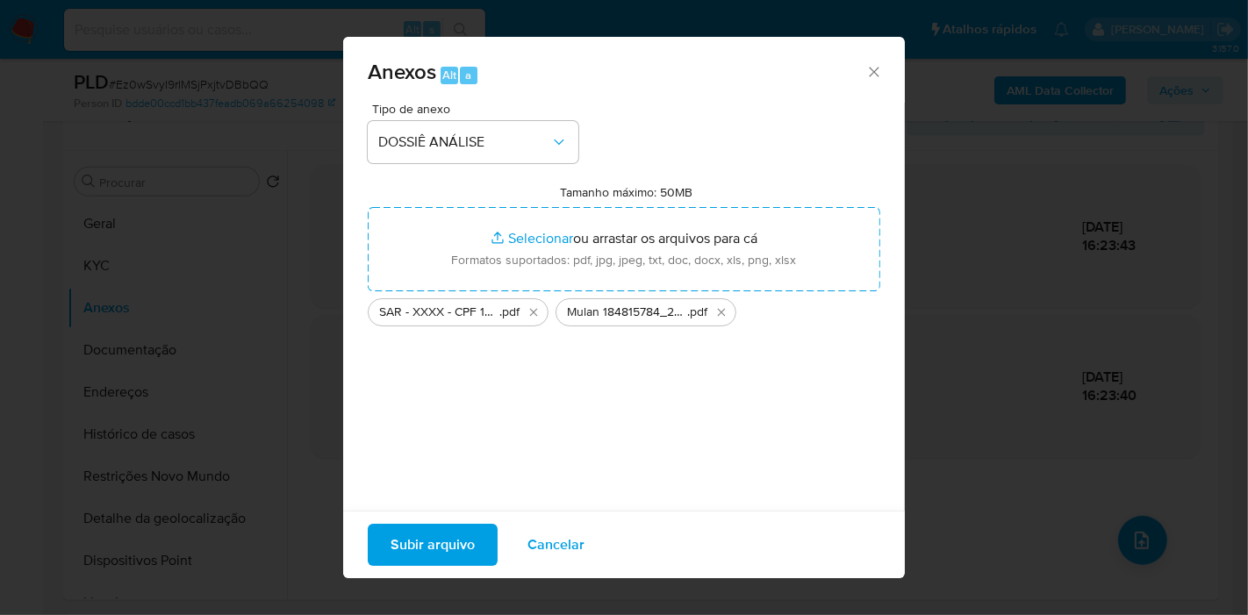
click at [411, 544] on span "Subir arquivo" at bounding box center [433, 545] width 84 height 39
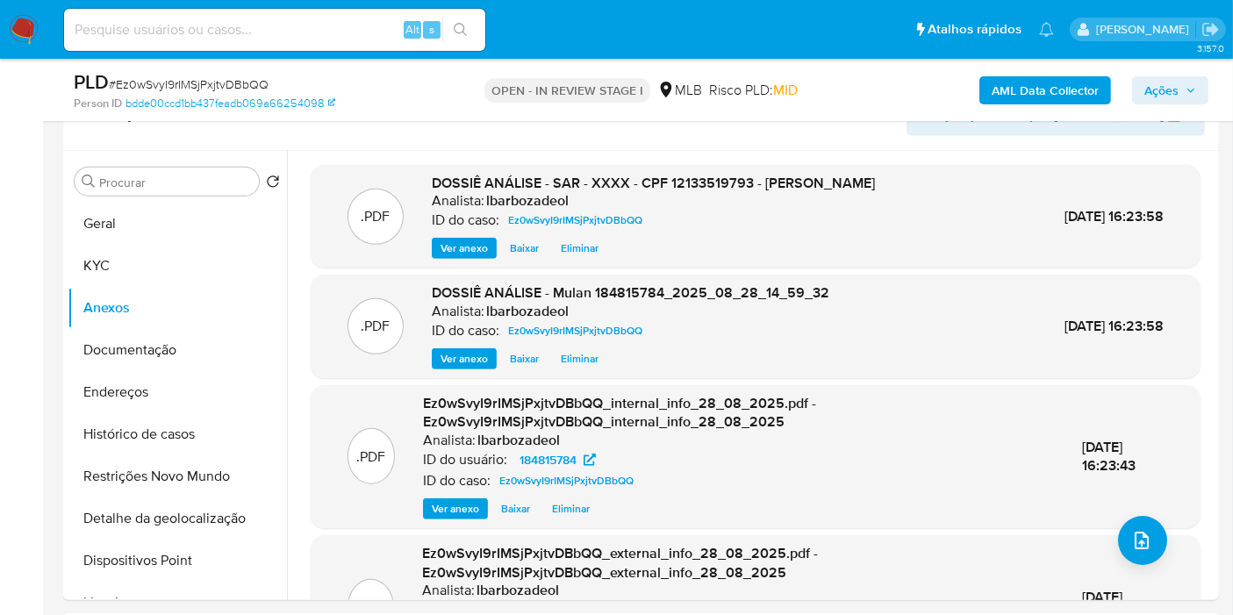
click at [1160, 86] on span "Ações" at bounding box center [1162, 90] width 34 height 28
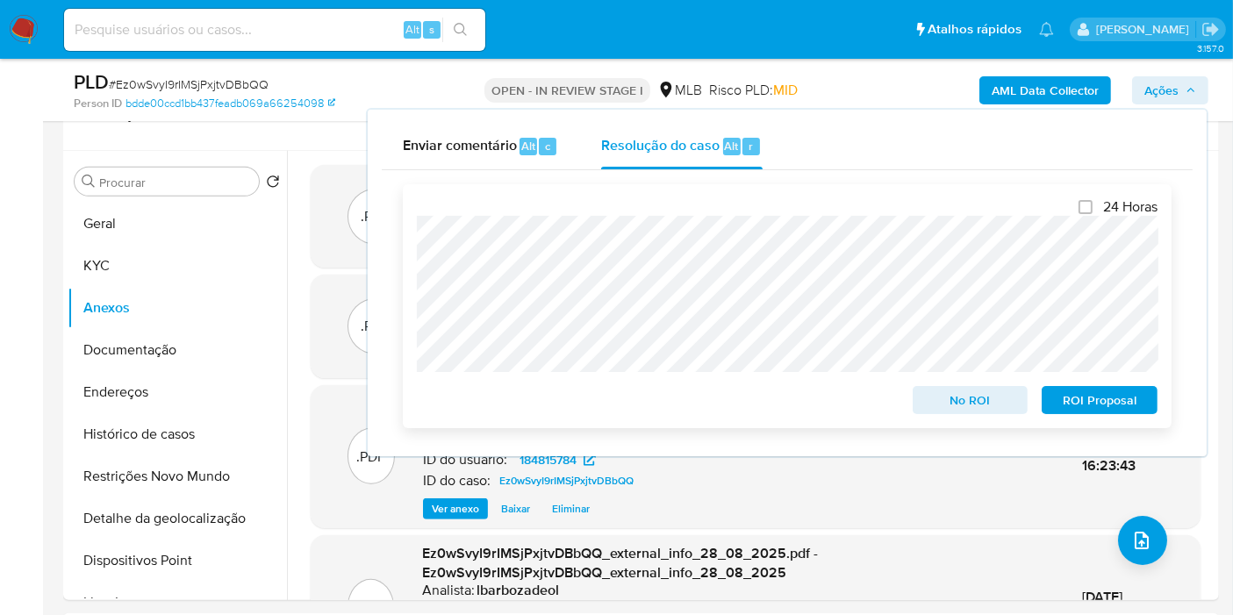
click at [1060, 405] on span "ROI Proposal" at bounding box center [1099, 400] width 91 height 25
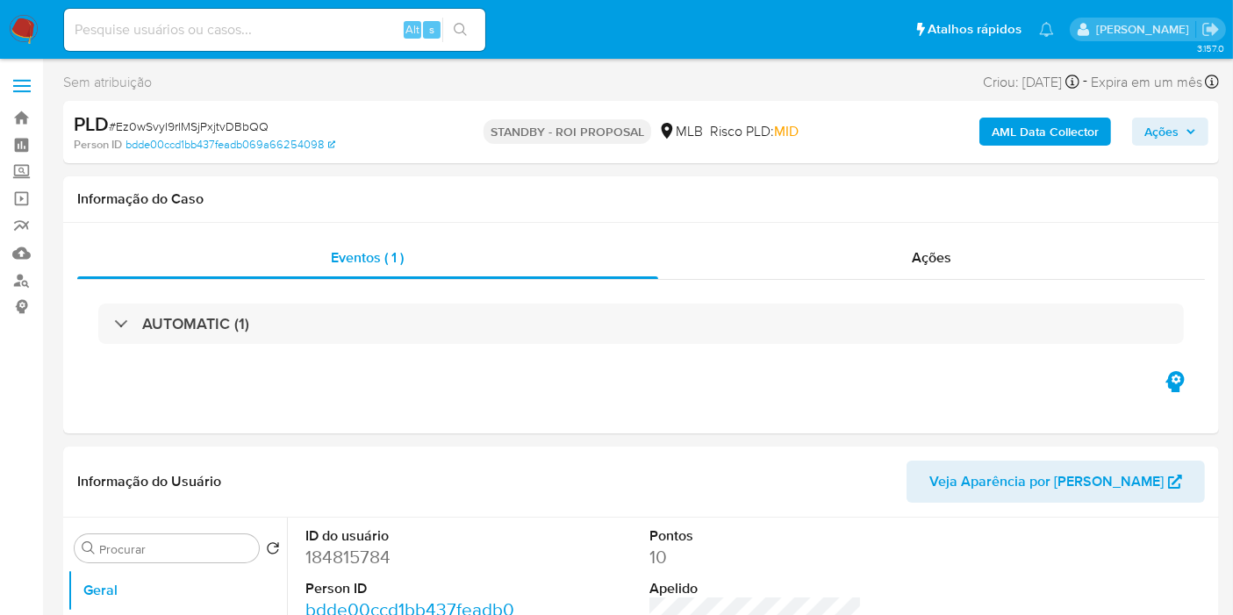
select select "10"
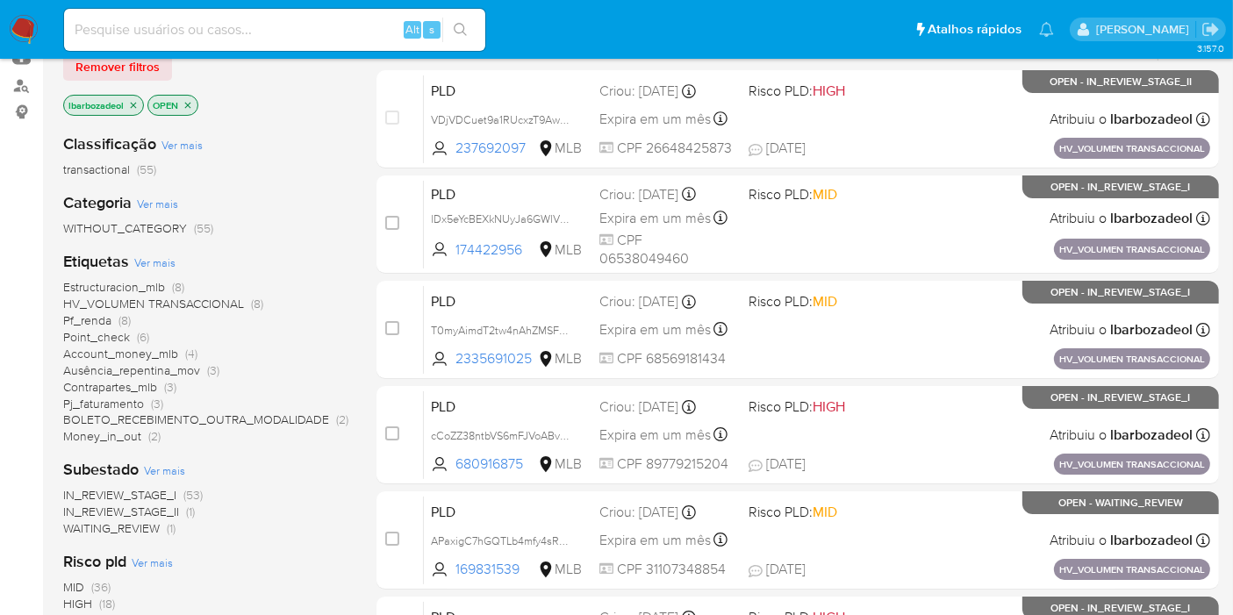
scroll to position [292, 0]
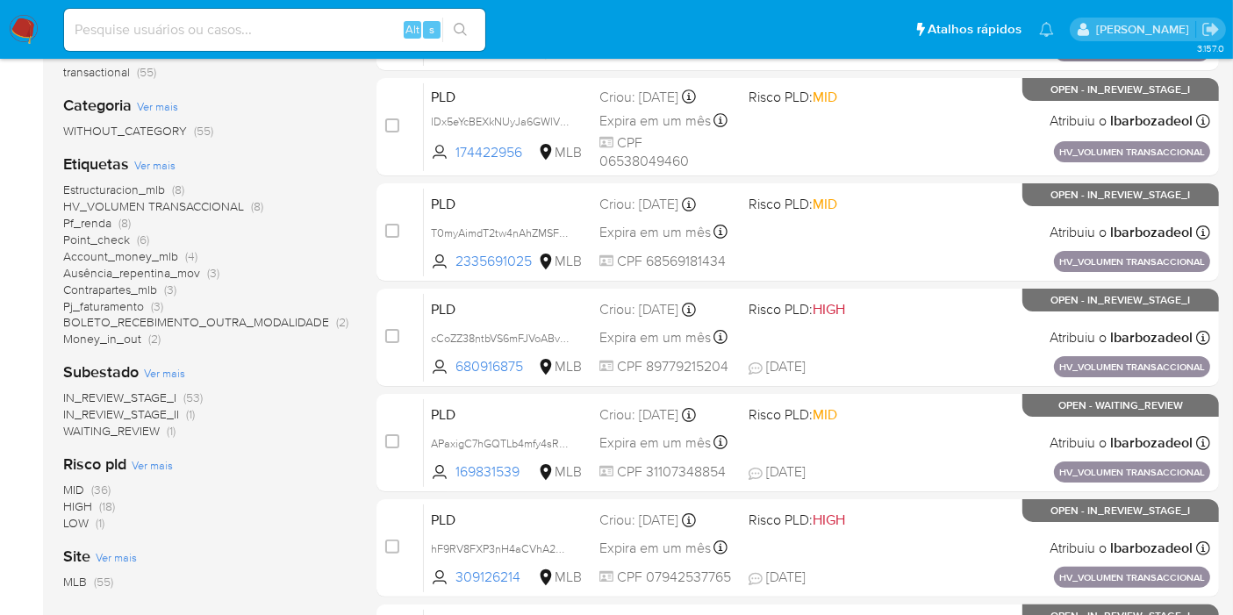
click at [109, 505] on span "(18)" at bounding box center [107, 507] width 16 height 18
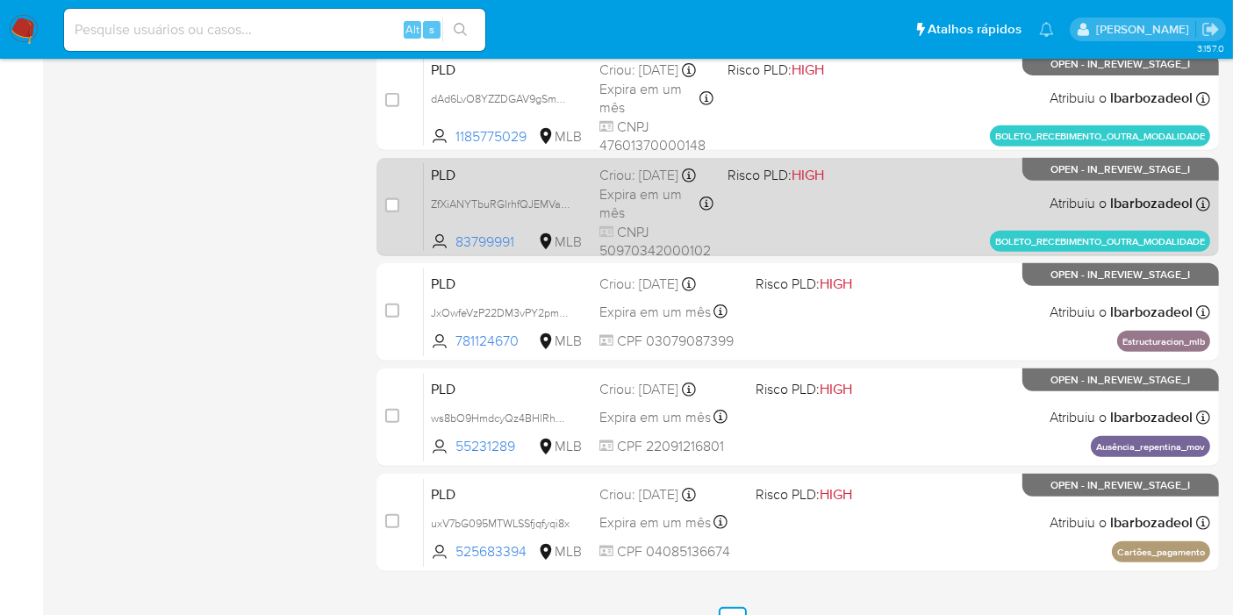
scroll to position [768, 0]
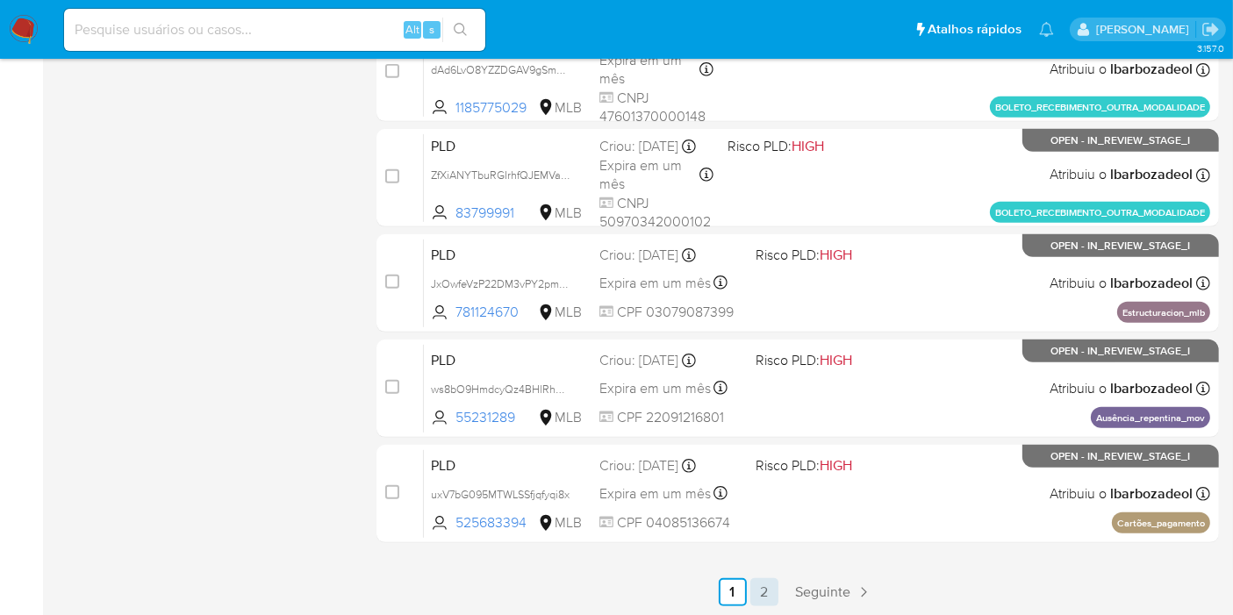
click at [767, 592] on link "2" at bounding box center [765, 592] width 28 height 28
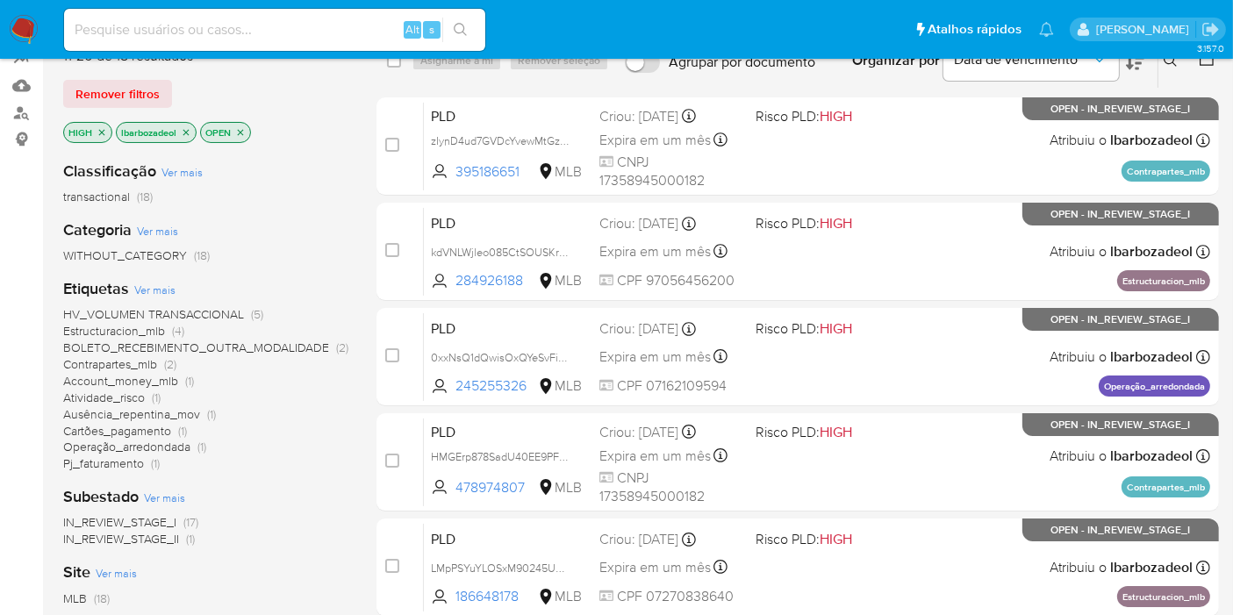
scroll to position [168, 0]
click at [15, 8] on nav "Pausado Ver notificaciones Alt s Atalhos rápidos Presiona las siguientes teclas…" at bounding box center [616, 29] width 1233 height 59
click at [26, 37] on img at bounding box center [24, 30] width 30 height 30
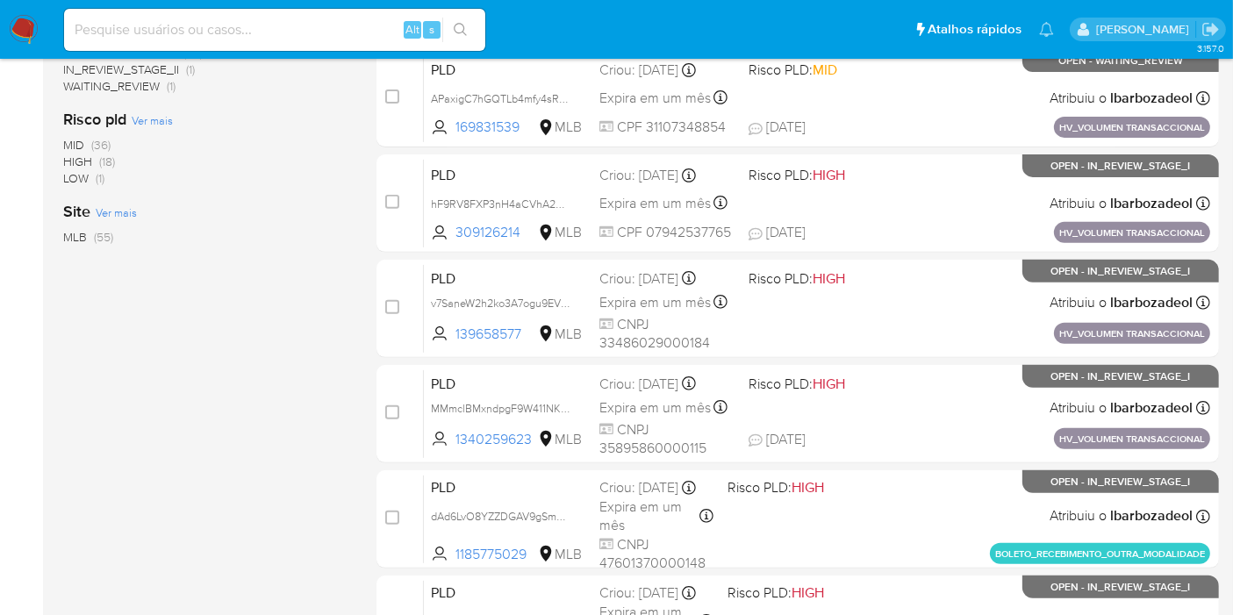
scroll to position [682, 0]
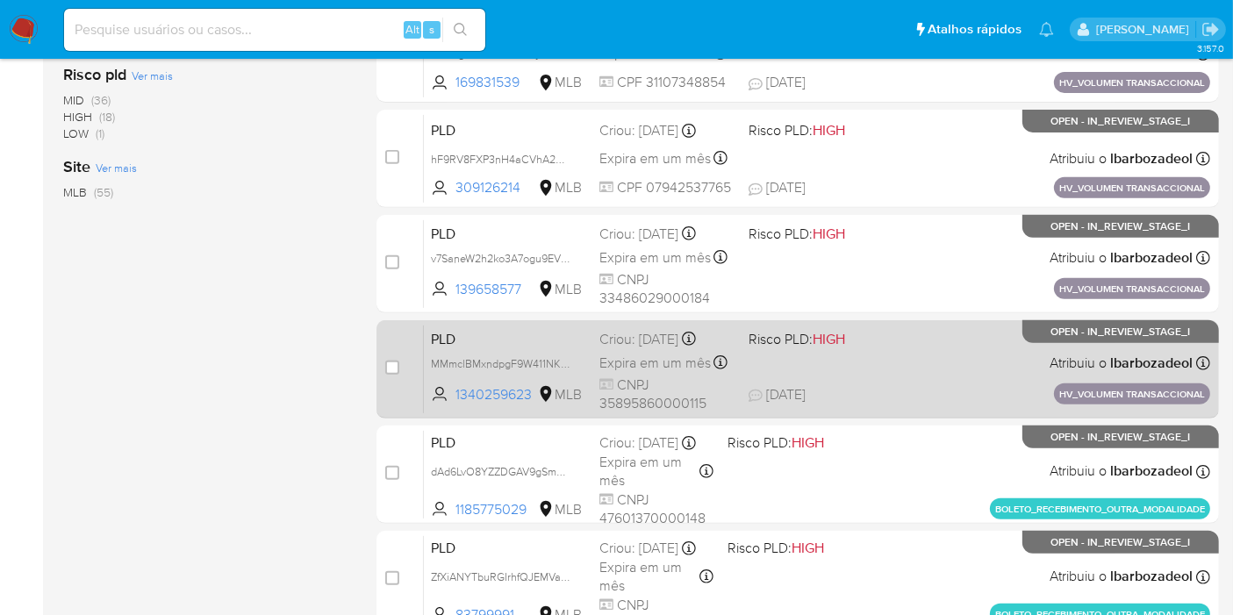
click at [897, 362] on div "PLD MMmclBMxndpgF9W411NKl8os 1340259623 MLB Risco PLD: HIGH Criou: 14/08/2025 C…" at bounding box center [817, 369] width 787 height 89
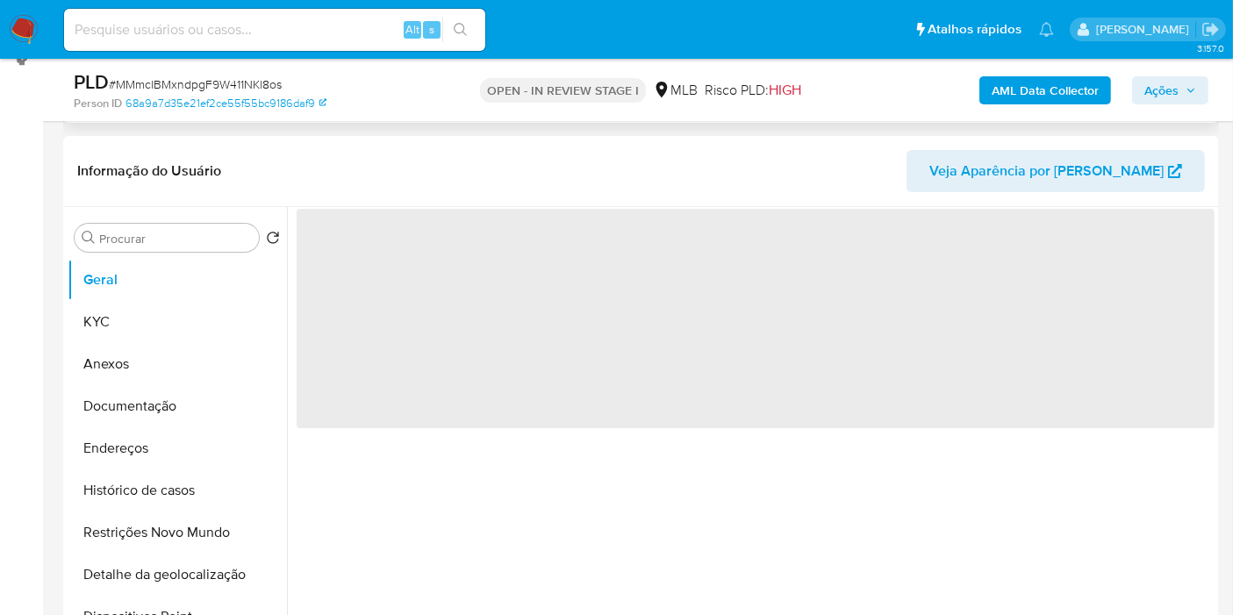
scroll to position [292, 0]
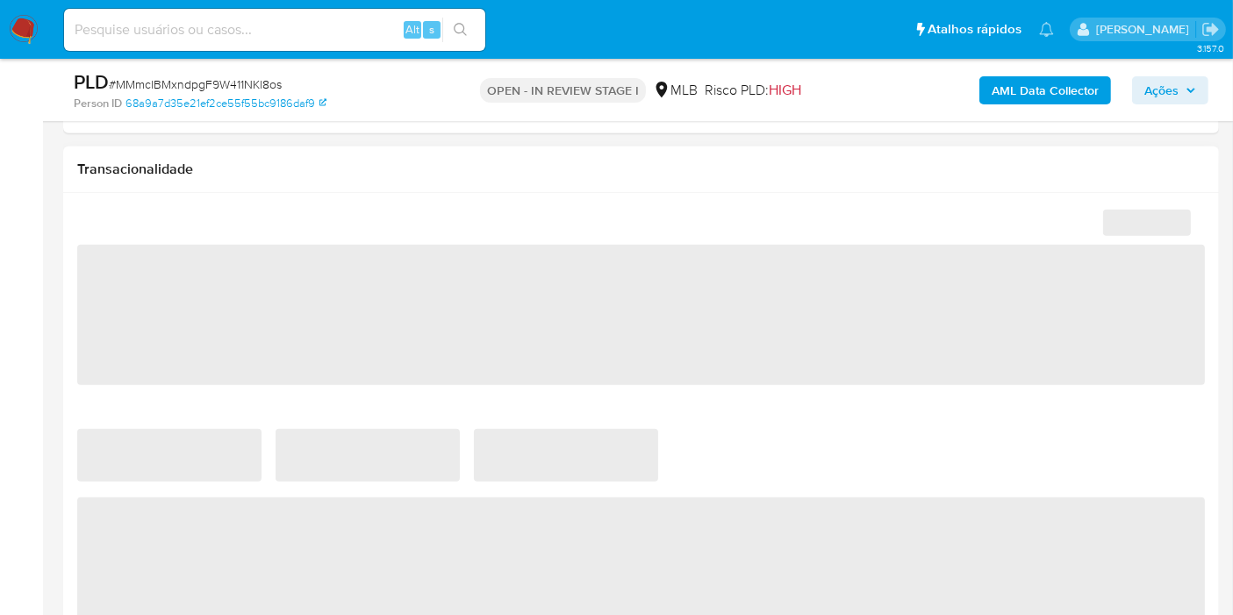
select select "10"
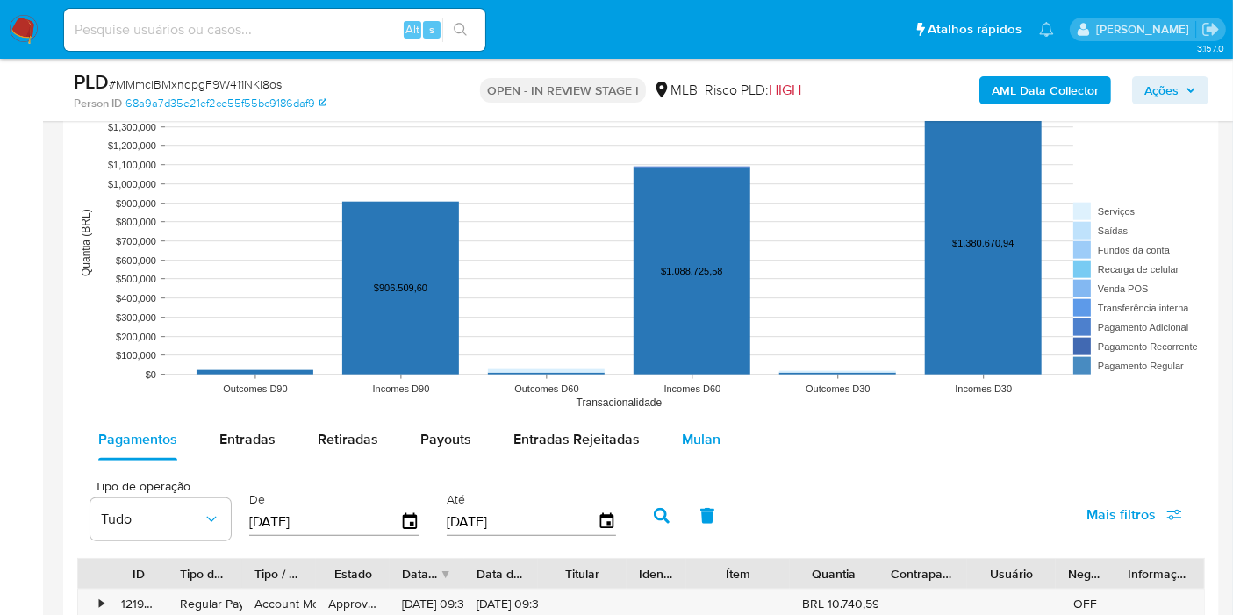
click at [694, 429] on span "Mulan" at bounding box center [701, 439] width 39 height 20
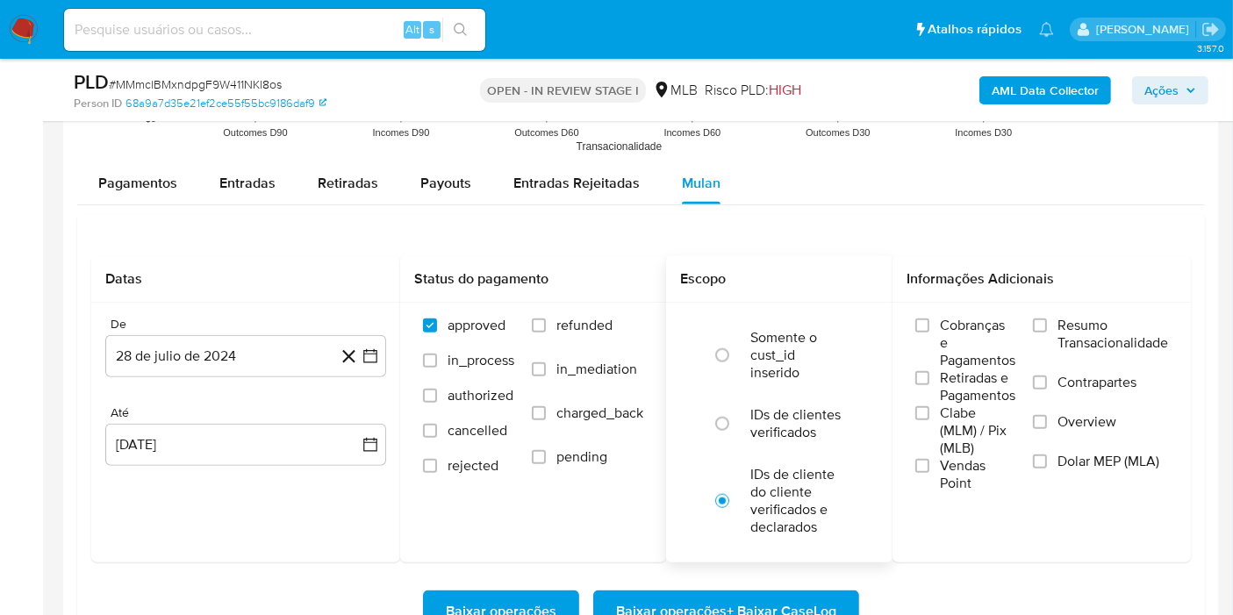
scroll to position [1951, 0]
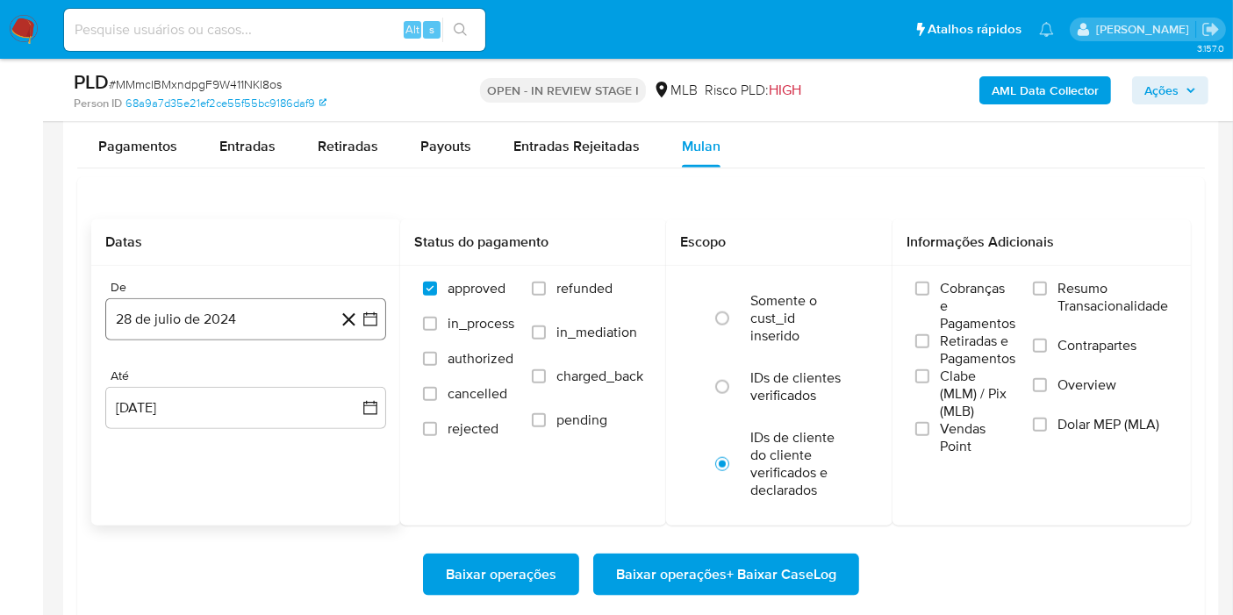
click at [232, 298] on button "28 de julio de 2024" at bounding box center [245, 319] width 281 height 42
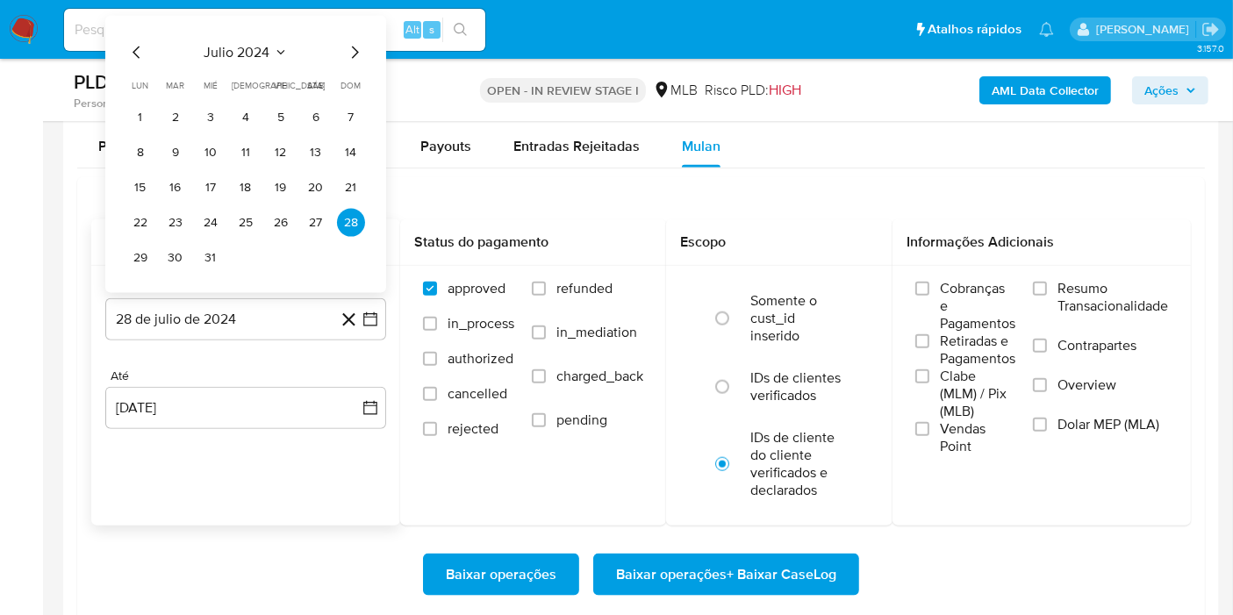
click at [248, 48] on span "julio 2024" at bounding box center [238, 53] width 66 height 18
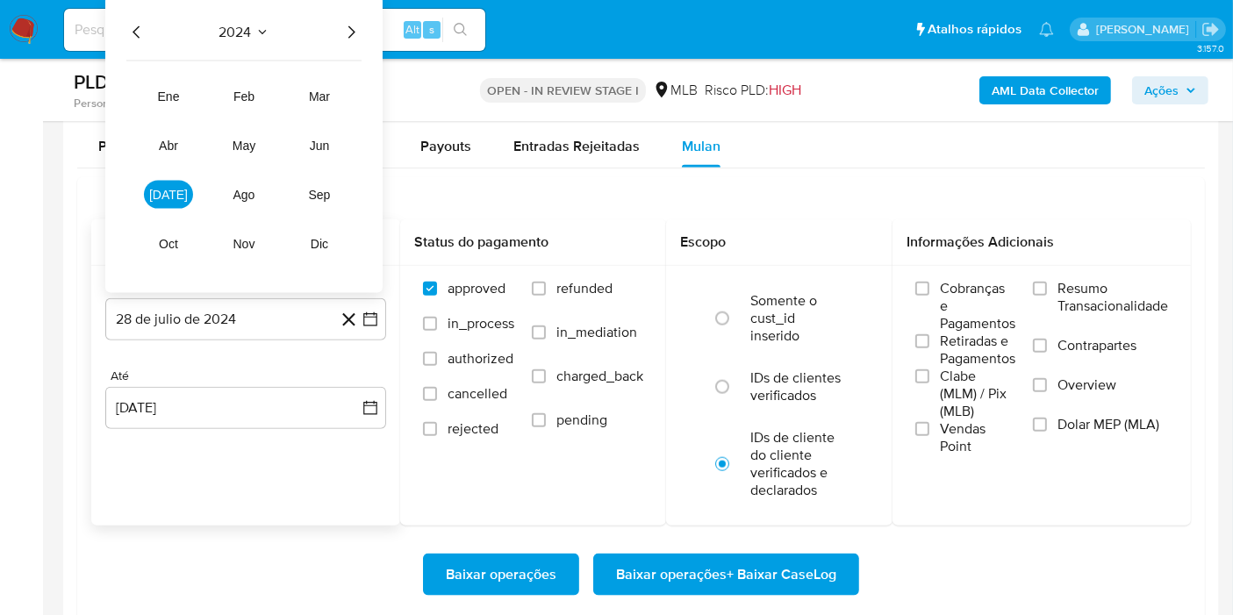
click at [349, 30] on icon "Año siguiente" at bounding box center [351, 32] width 21 height 21
click at [176, 183] on button "jul" at bounding box center [168, 195] width 49 height 28
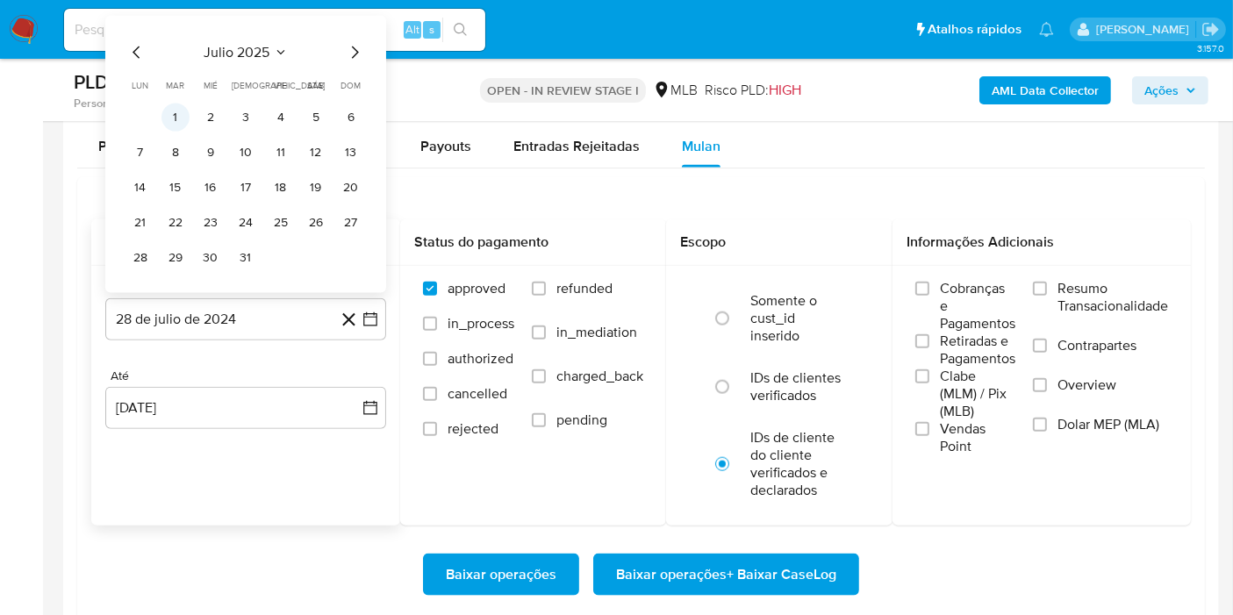
click at [183, 119] on button "1" at bounding box center [176, 118] width 28 height 28
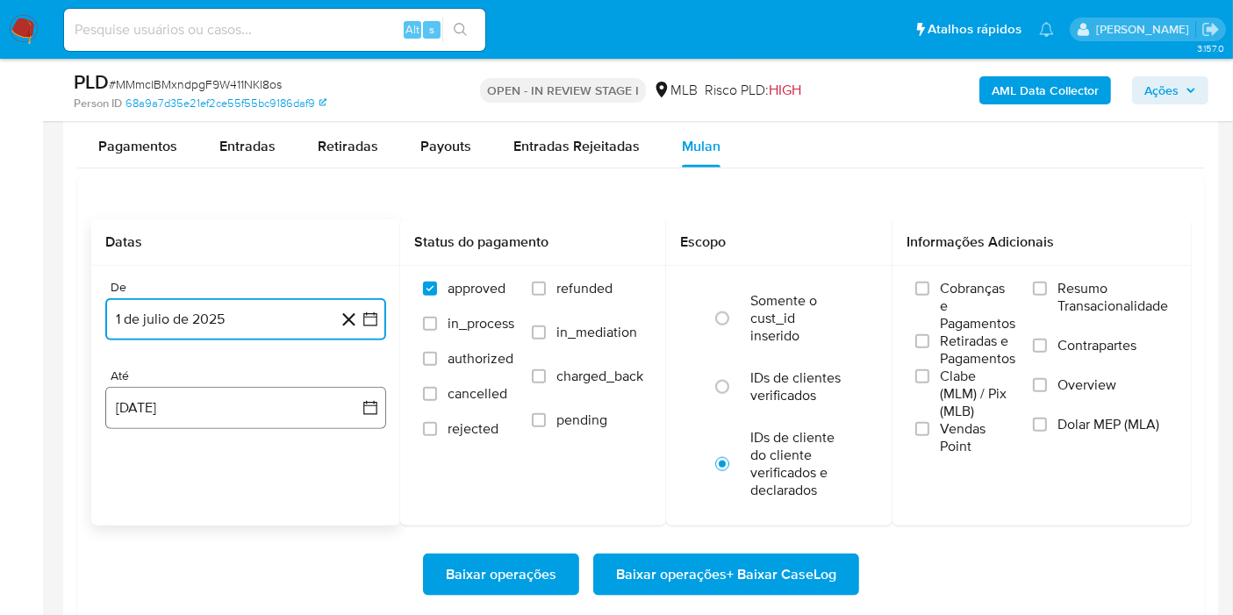
click at [212, 392] on button "28 de agosto de 2025" at bounding box center [245, 408] width 281 height 42
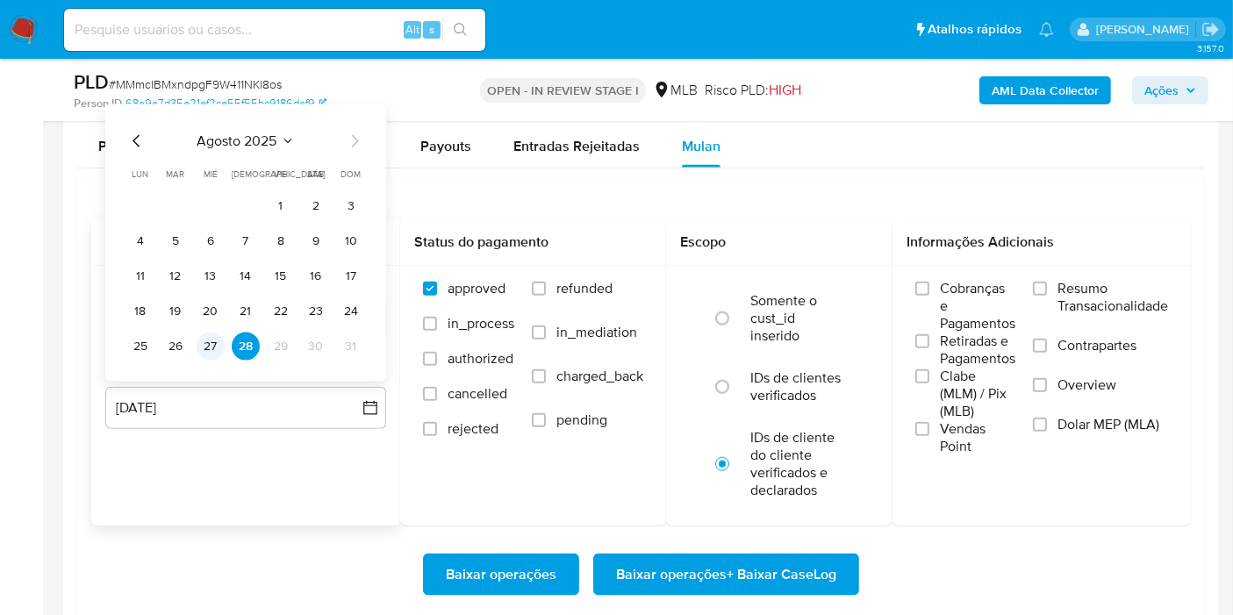
click at [205, 342] on button "27" at bounding box center [211, 347] width 28 height 28
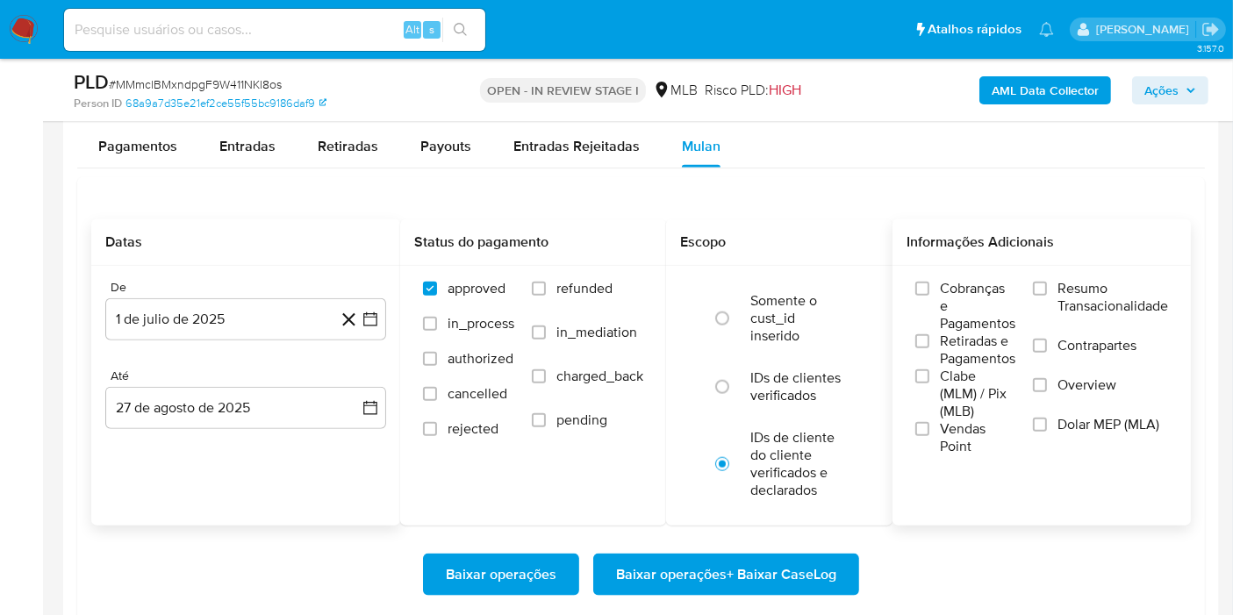
click at [1065, 287] on span "Resumo Transacionalidade" at bounding box center [1113, 297] width 111 height 35
click at [1047, 287] on input "Resumo Transacionalidade" at bounding box center [1040, 289] width 14 height 14
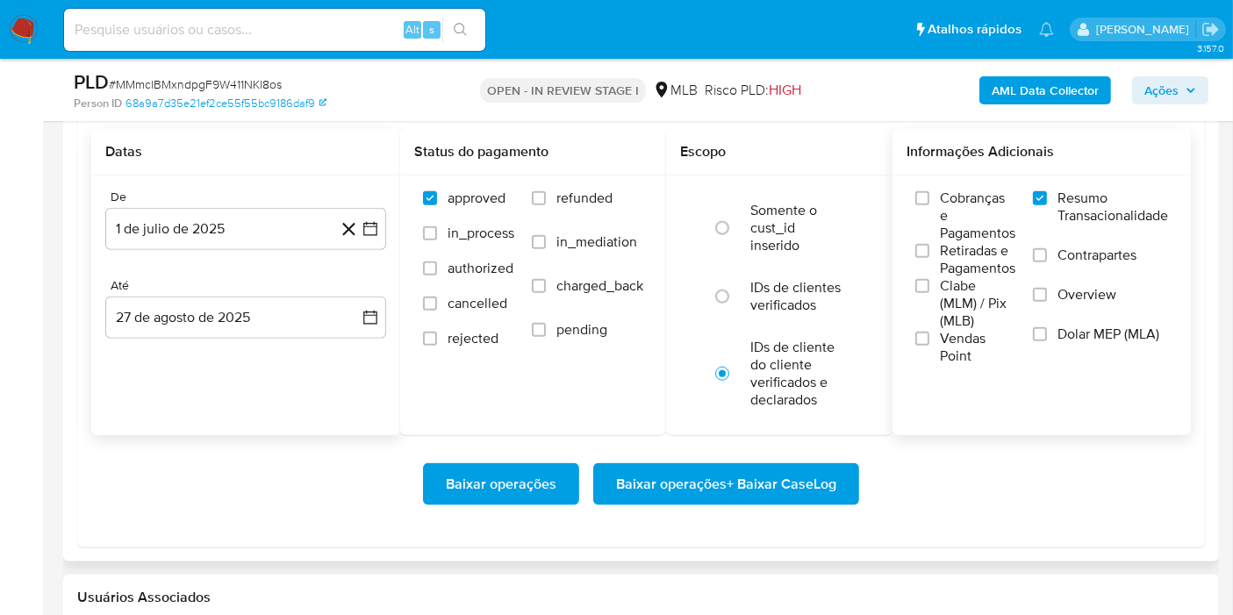
scroll to position [2145, 0]
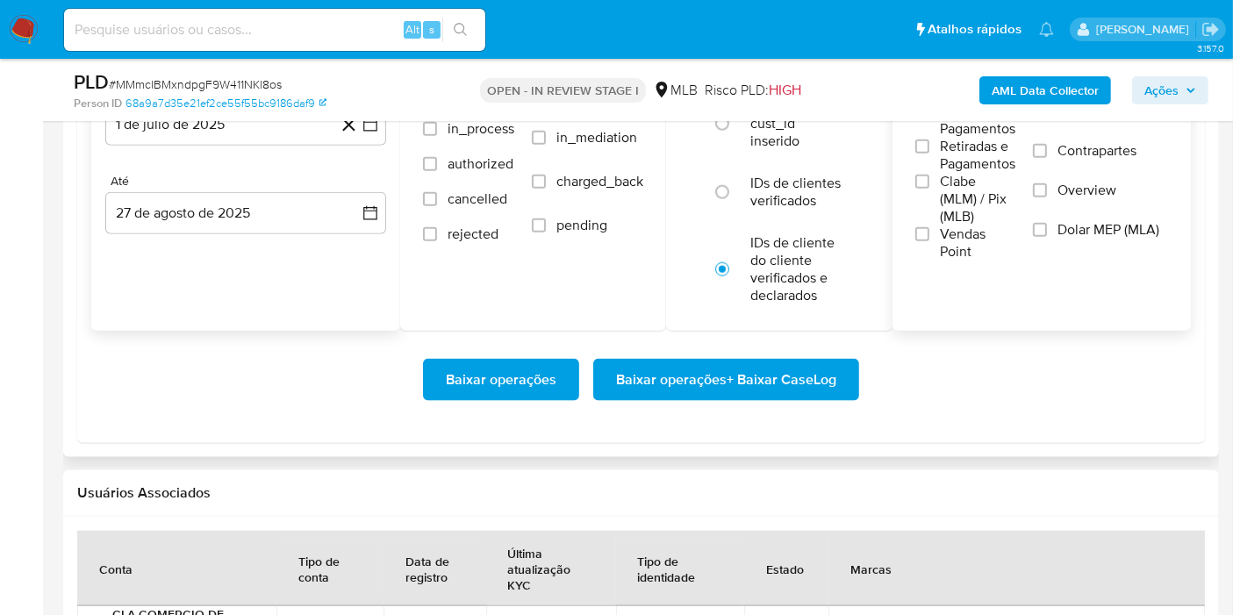
click at [760, 392] on span "Baixar operações + Baixar CaseLog" at bounding box center [726, 380] width 220 height 39
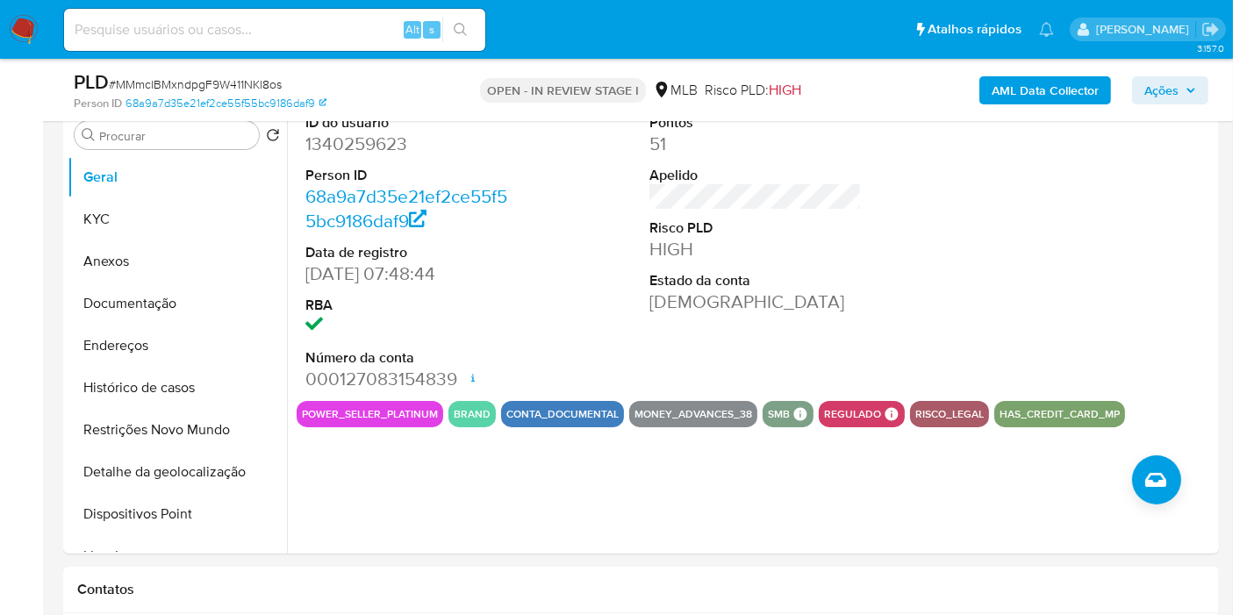
scroll to position [165, 0]
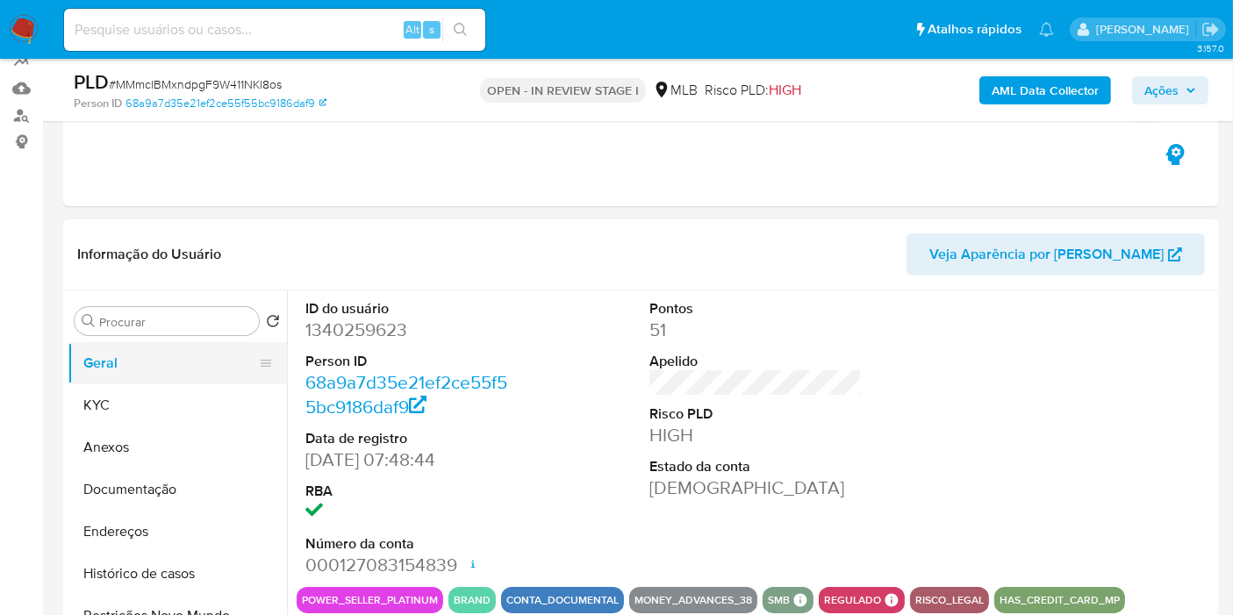
click at [151, 381] on button "Geral" at bounding box center [170, 363] width 205 height 42
click at [147, 407] on button "KYC" at bounding box center [170, 405] width 205 height 42
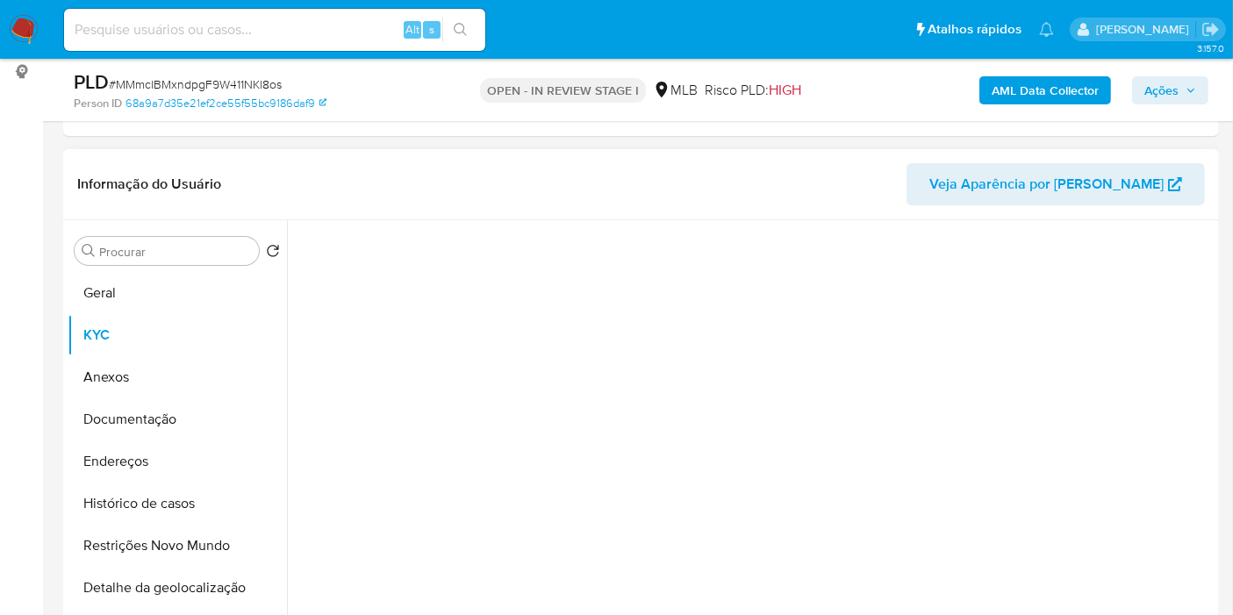
scroll to position [262, 0]
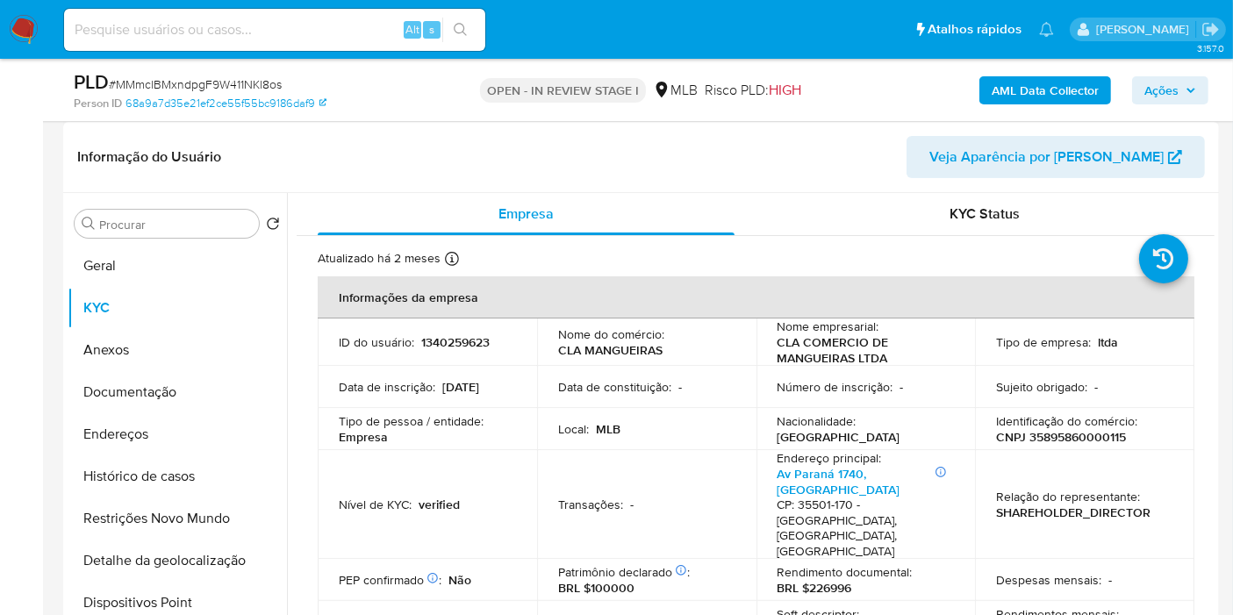
click at [1036, 435] on p "CNPJ 35895860000115" at bounding box center [1061, 437] width 130 height 16
copy p "35895860000115"
click at [1159, 96] on span "Ações" at bounding box center [1162, 90] width 34 height 28
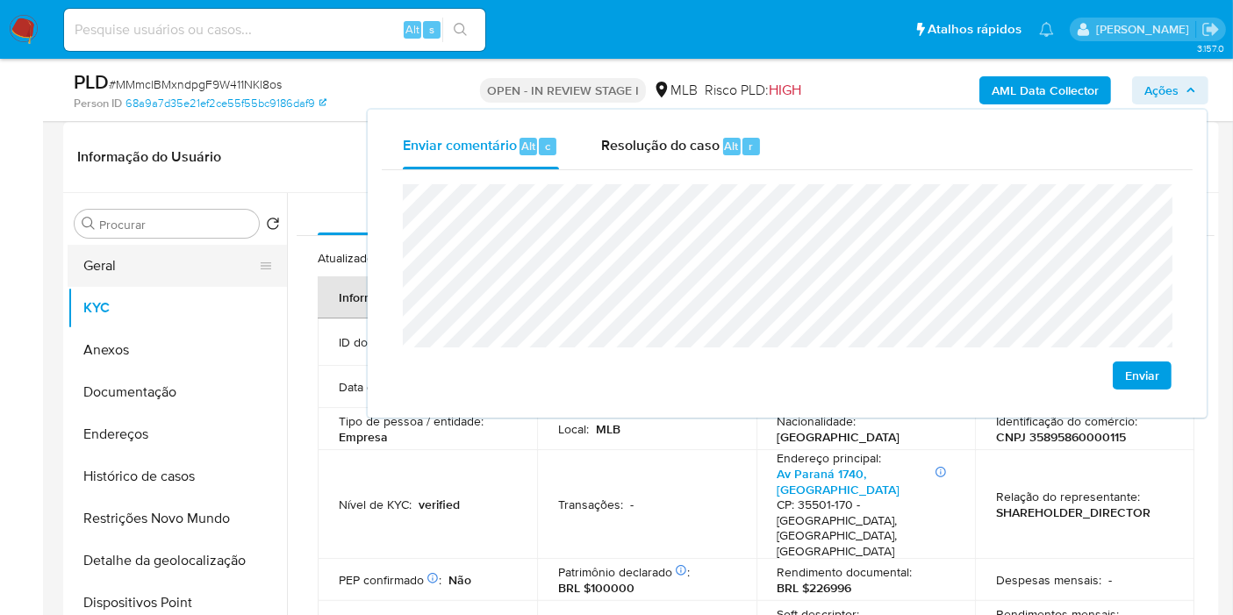
click at [113, 262] on button "Geral" at bounding box center [170, 266] width 205 height 42
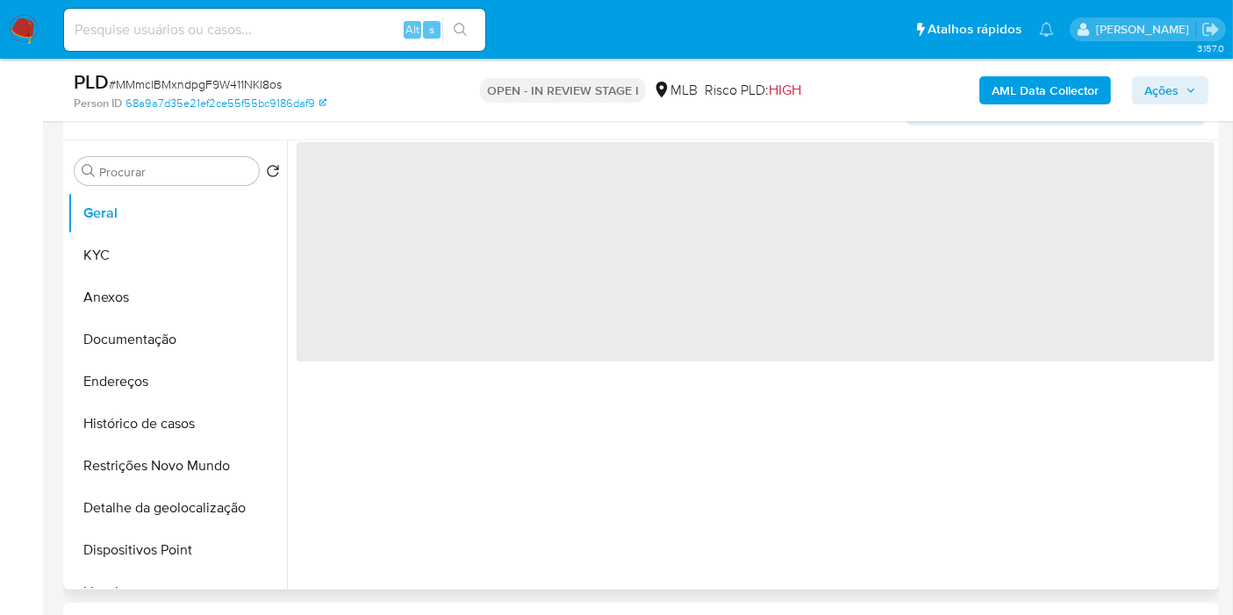
scroll to position [360, 0]
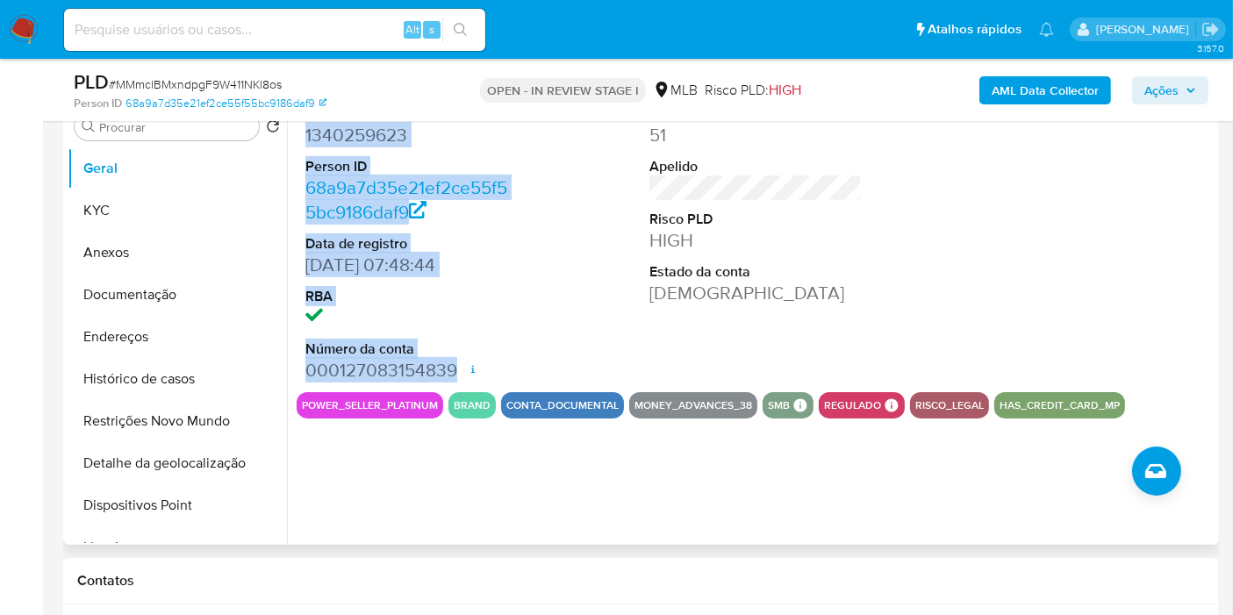
drag, startPoint x: 381, startPoint y: 163, endPoint x: 457, endPoint y: 367, distance: 217.5
click at [454, 369] on dl "ID do usuário 1340259623 Person ID 68a9a7d35e21ef2ce55f55bc9186daf9 Data de reg…" at bounding box center [411, 243] width 212 height 279
click at [1194, 90] on icon "button" at bounding box center [1191, 90] width 11 height 11
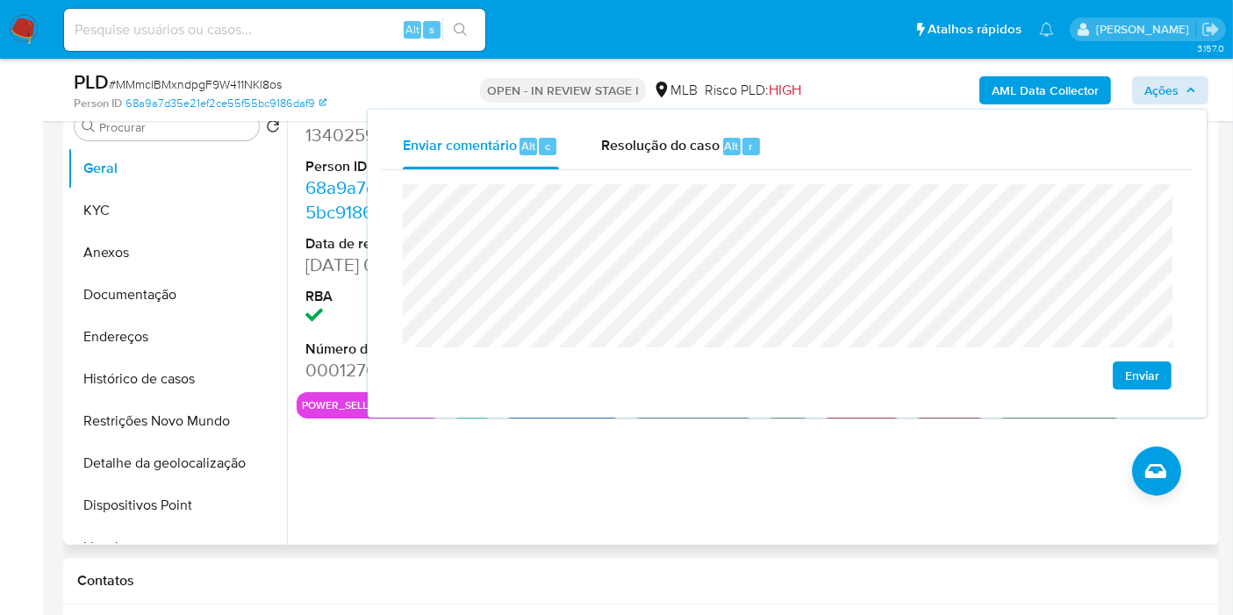
click at [327, 280] on dl "ID do usuário 1340259623 Person ID 68a9a7d35e21ef2ce55f55bc9186daf9 Data de reg…" at bounding box center [411, 243] width 212 height 279
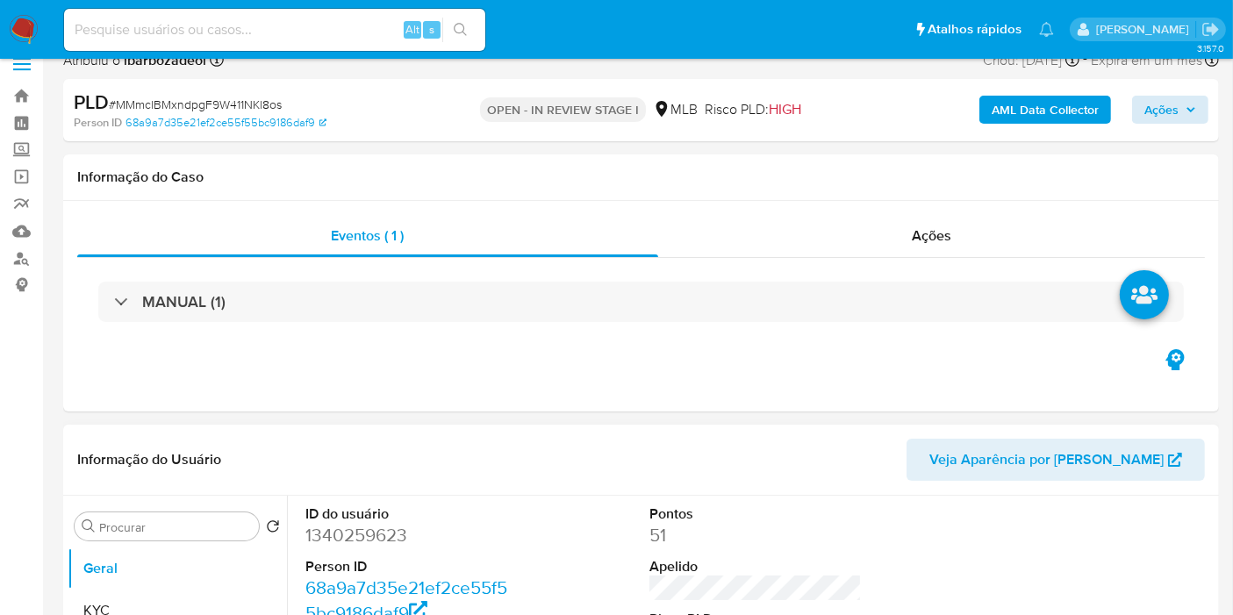
scroll to position [0, 0]
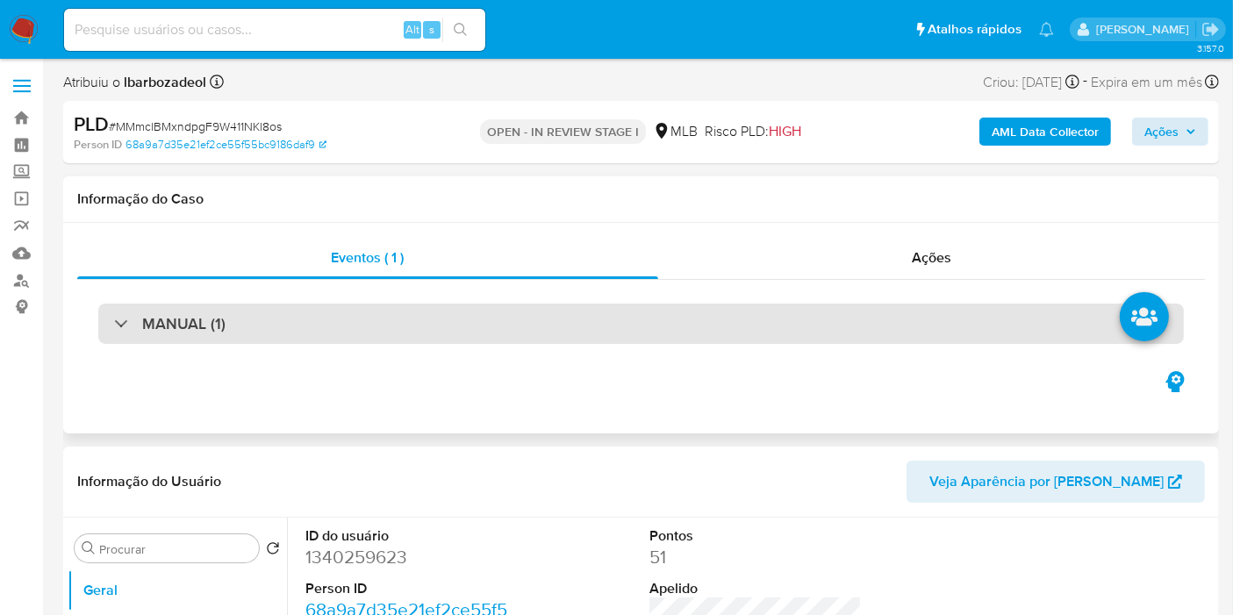
click at [524, 327] on div "MANUAL (1)" at bounding box center [641, 324] width 1086 height 40
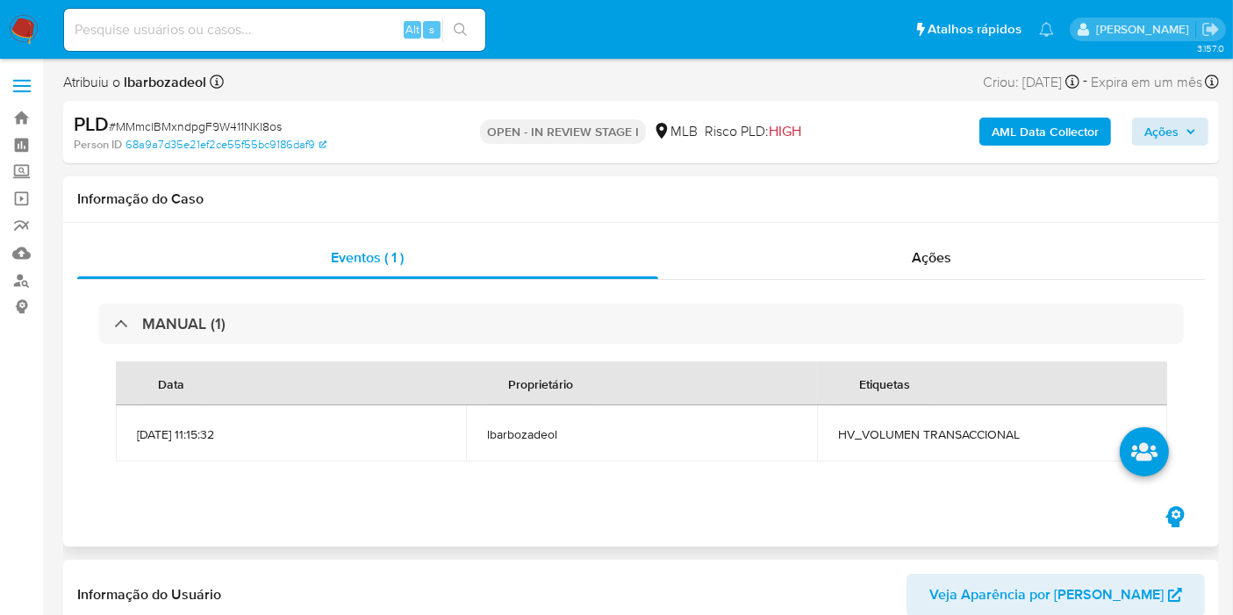
click at [902, 435] on span "HV_VOLUMEN TRANSACCIONAL" at bounding box center [992, 435] width 308 height 16
copy span "HV_VOLUMEN TRANSACCIONAL"
click at [1176, 137] on span "Ações" at bounding box center [1162, 132] width 34 height 28
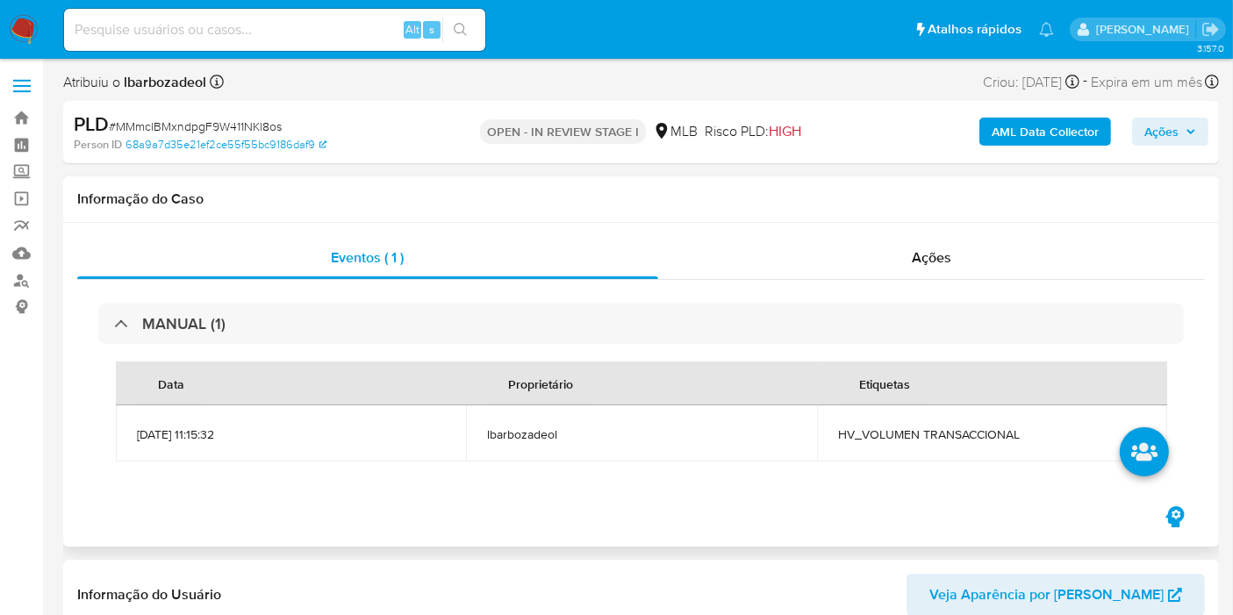
scroll to position [390, 0]
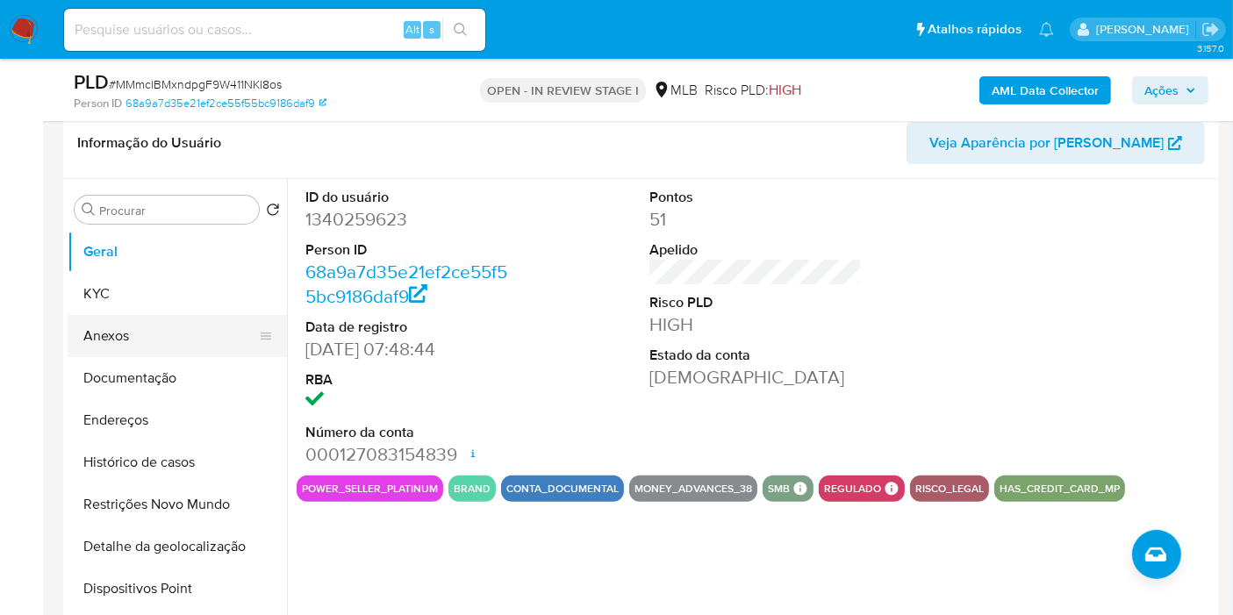
click at [133, 301] on button "KYC" at bounding box center [177, 294] width 219 height 42
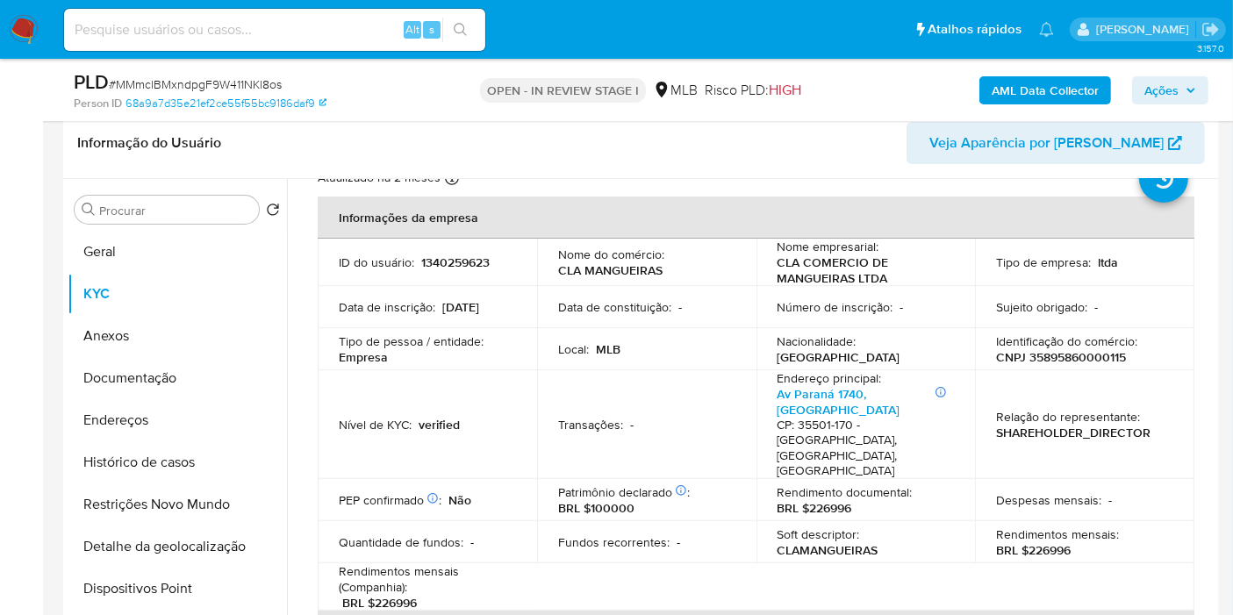
scroll to position [97, 0]
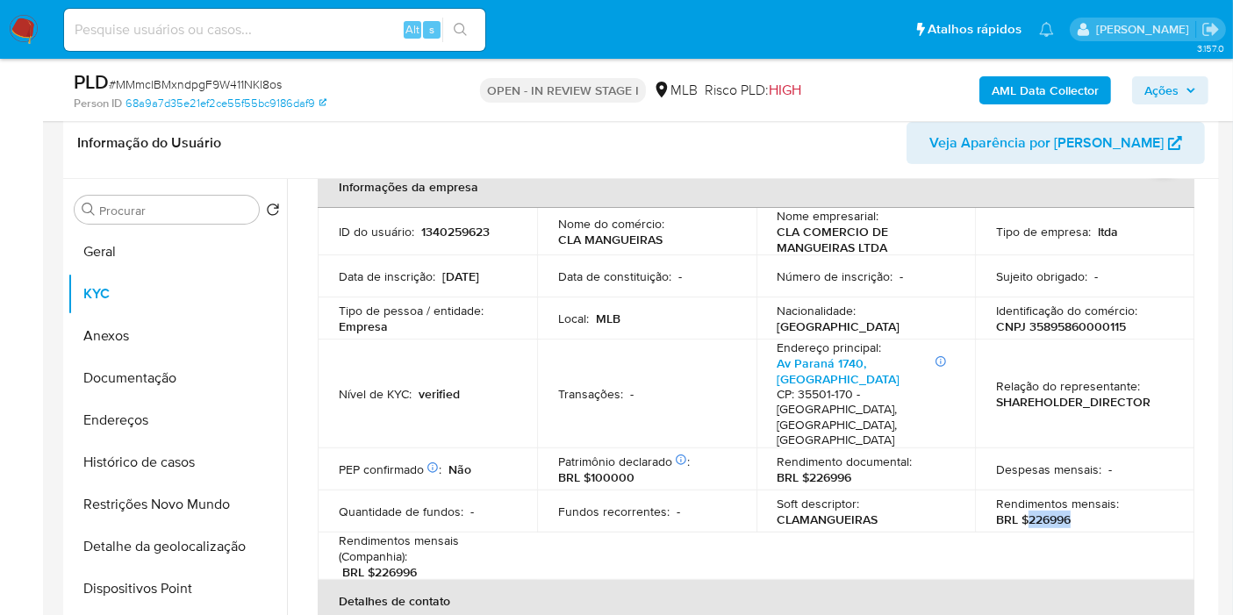
drag, startPoint x: 1024, startPoint y: 472, endPoint x: 1081, endPoint y: 469, distance: 57.2
click at [1081, 496] on div "Rendimentos mensais : BRL $226996" at bounding box center [1084, 512] width 177 height 32
drag, startPoint x: 1081, startPoint y: 469, endPoint x: 1050, endPoint y: 476, distance: 32.4
click at [1051, 512] on p "BRL $226996" at bounding box center [1033, 520] width 75 height 16
drag, startPoint x: 1023, startPoint y: 472, endPoint x: 1068, endPoint y: 470, distance: 45.7
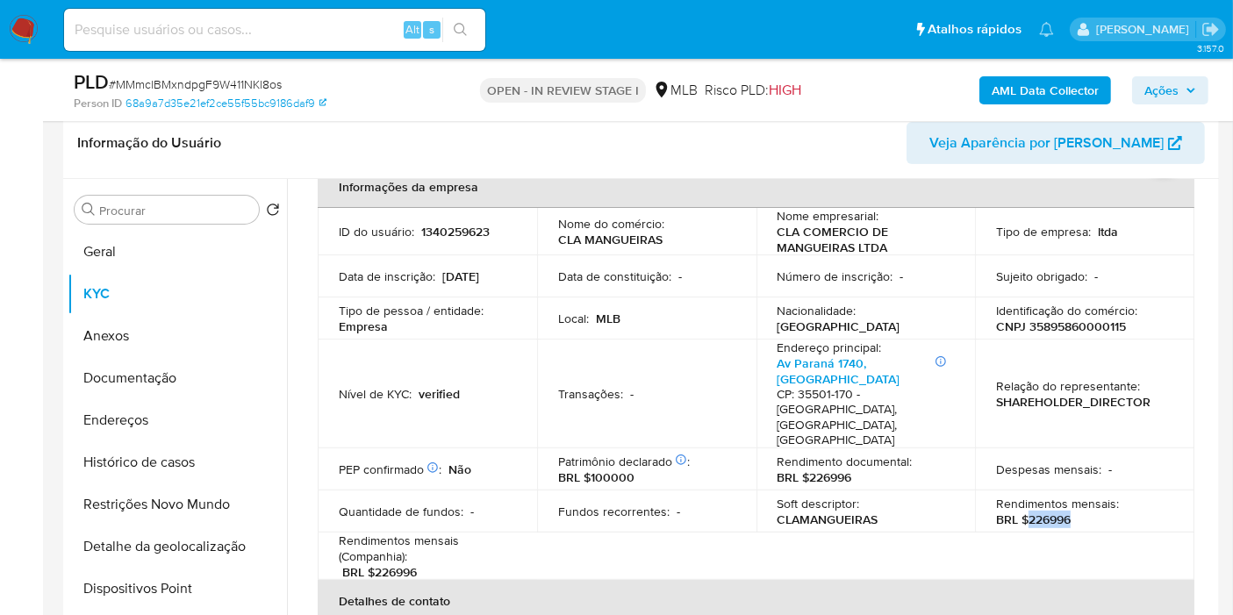
click at [1068, 512] on p "BRL $226996" at bounding box center [1033, 520] width 75 height 16
copy p "226996"
drag, startPoint x: 1156, startPoint y: 90, endPoint x: 1131, endPoint y: 104, distance: 29.5
click at [1157, 90] on span "Ações" at bounding box center [1162, 90] width 34 height 28
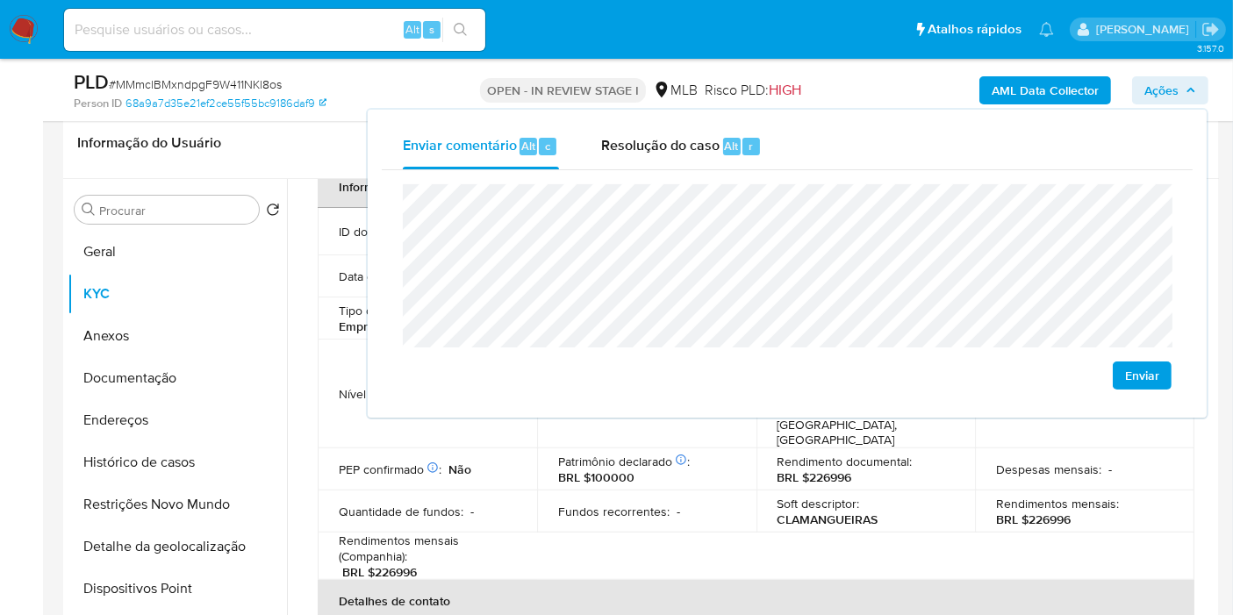
click at [0, 0] on lt-span "econômica" at bounding box center [0, 0] width 0 height 0
click at [0, 0] on lt-span "Divinópolis" at bounding box center [0, 0] width 0 height 0
click at [919, 496] on div "Soft descriptor : CLAMANGUEIRAS" at bounding box center [866, 512] width 177 height 32
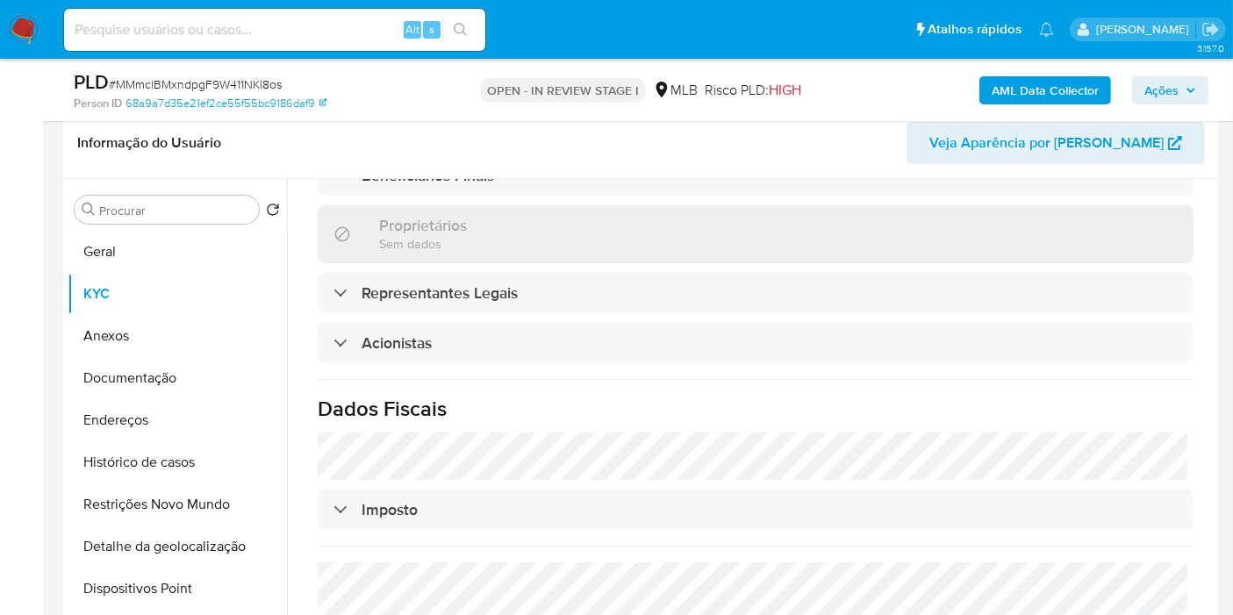
scroll to position [999, 0]
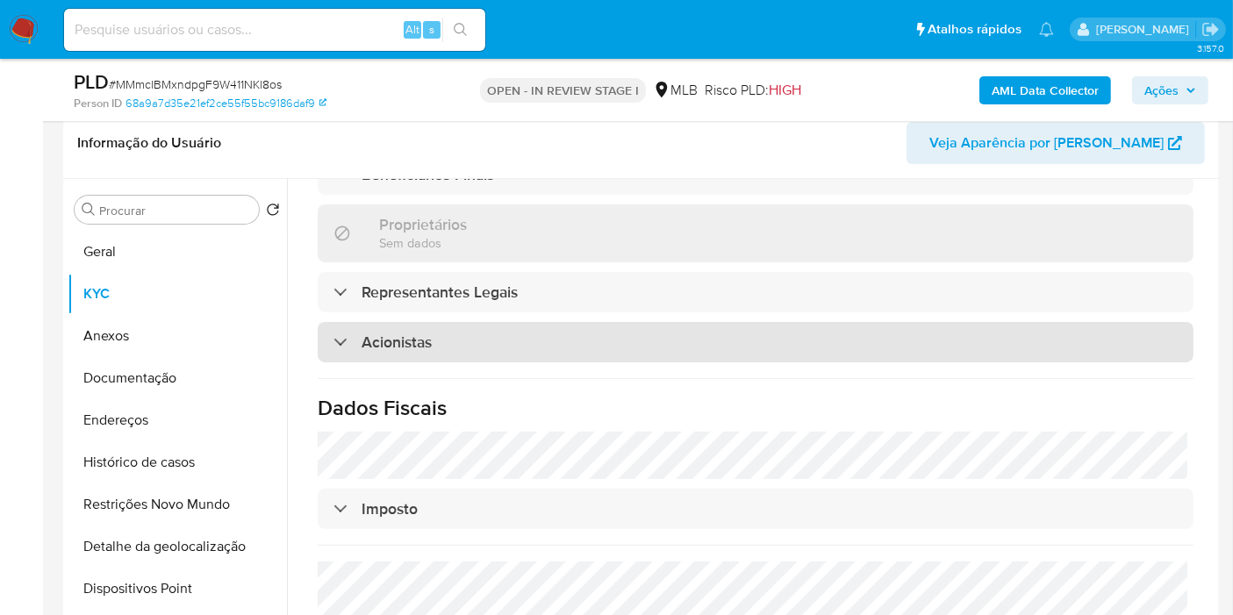
click at [603, 322] on div "Acionistas" at bounding box center [756, 342] width 876 height 40
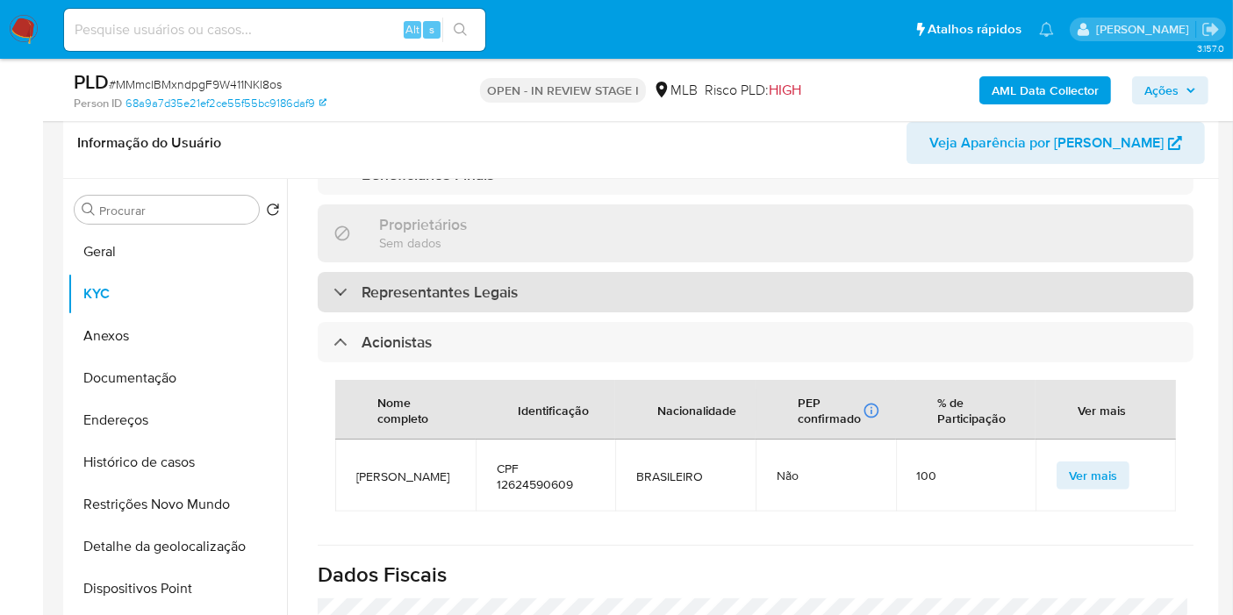
click at [629, 272] on div "Representantes Legais" at bounding box center [756, 292] width 876 height 40
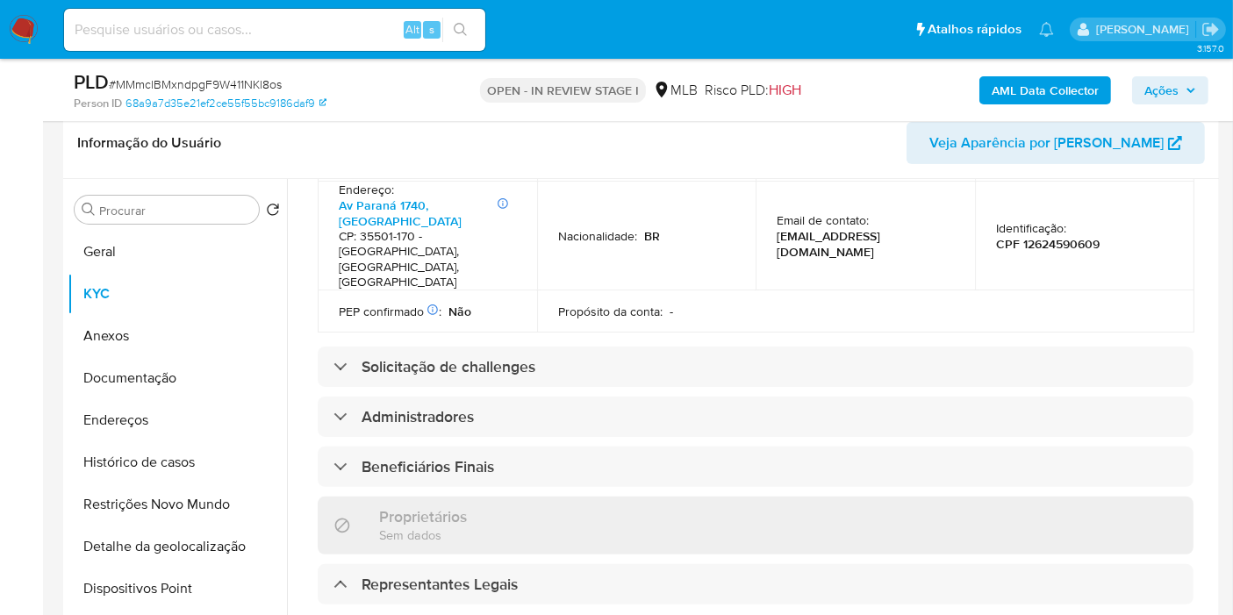
scroll to position [707, 0]
drag, startPoint x: 595, startPoint y: 370, endPoint x: 607, endPoint y: 341, distance: 30.3
click at [594, 447] on div "Beneficiários Finais" at bounding box center [756, 467] width 876 height 40
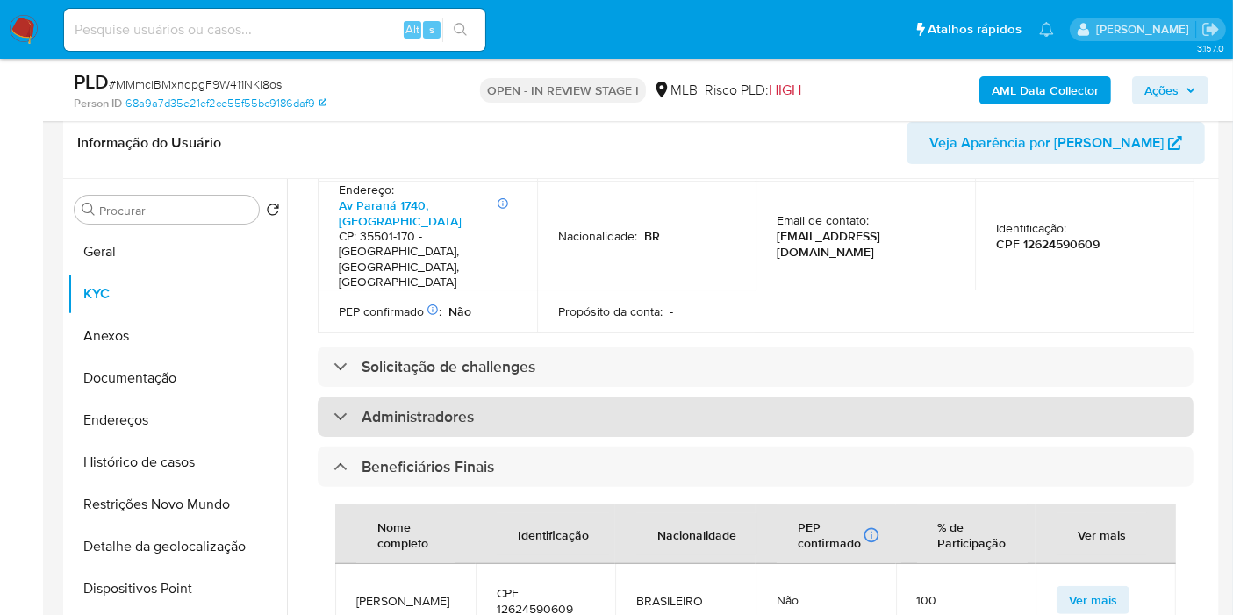
click at [606, 397] on div "Administradores" at bounding box center [756, 417] width 876 height 40
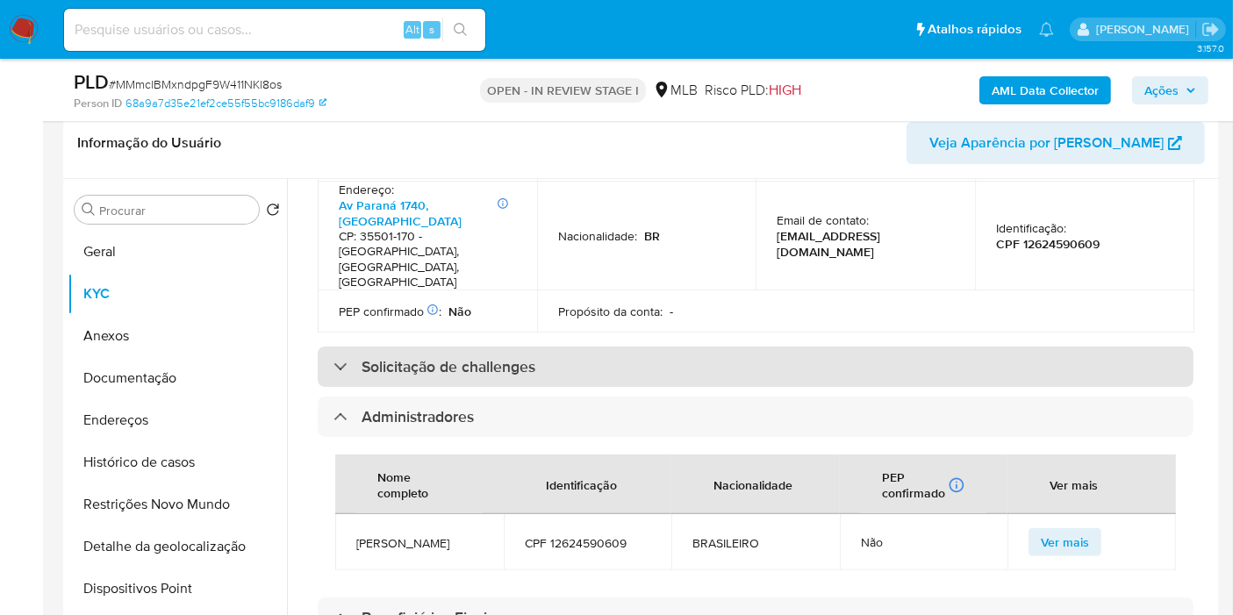
click at [621, 347] on div "Solicitação de challenges" at bounding box center [756, 367] width 876 height 40
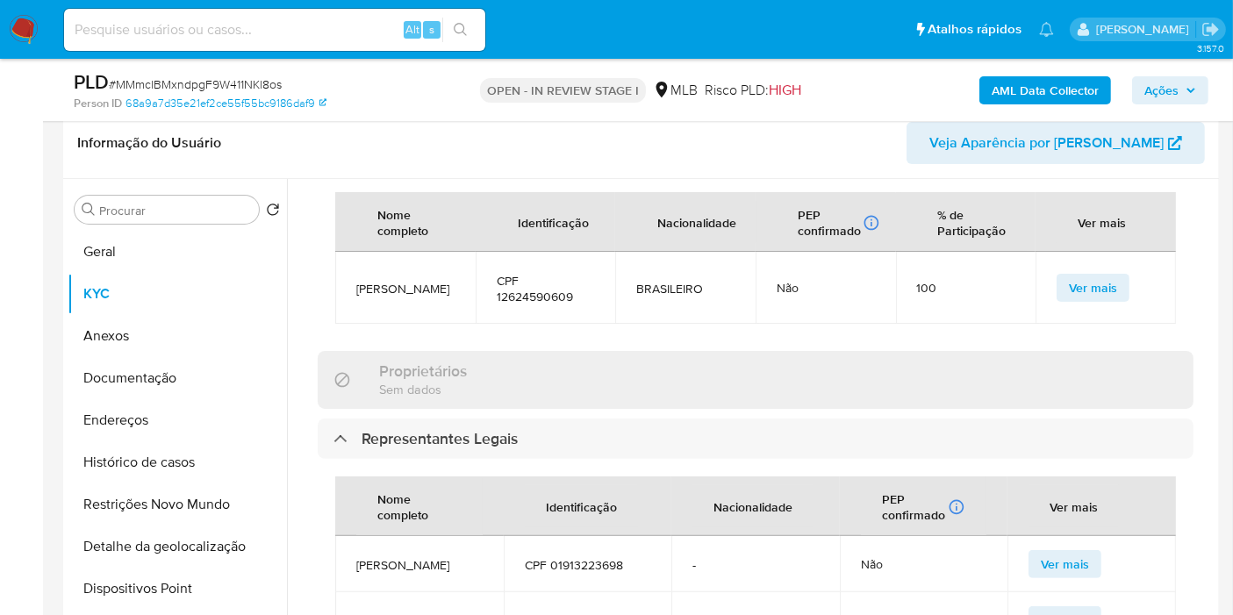
scroll to position [1389, 0]
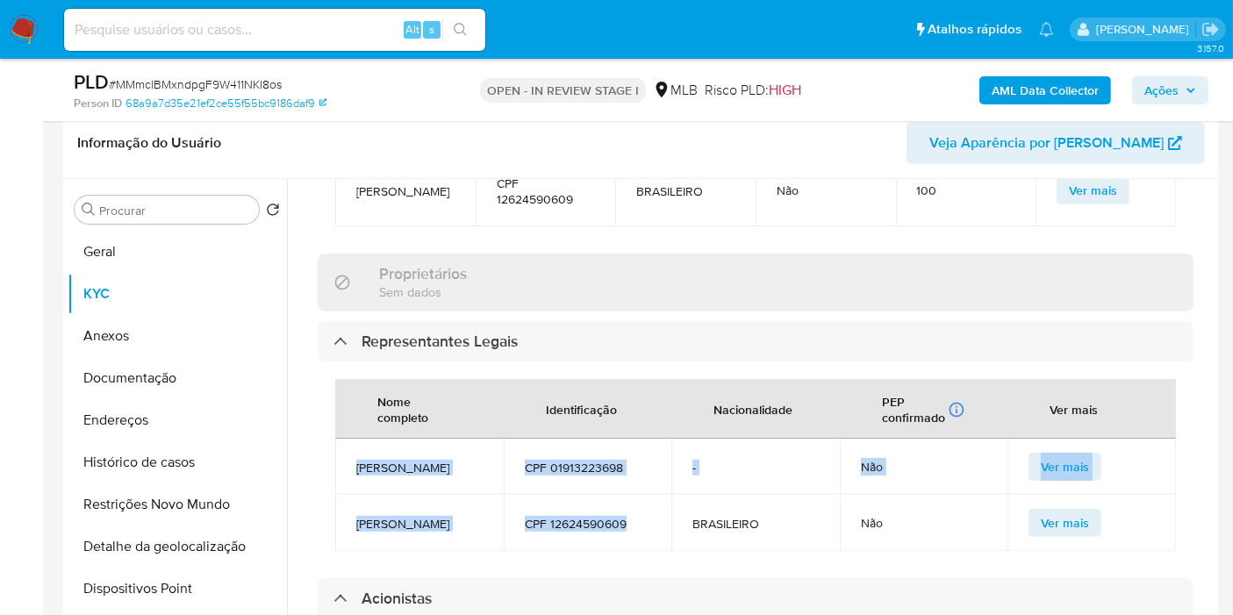
drag, startPoint x: 645, startPoint y: 501, endPoint x: 352, endPoint y: 422, distance: 303.7
click at [352, 439] on tbody "BERNARDO OLIVEIRA BARRETO CPF 01913223698 - Não Ver mais CLAUDIMAR SILVA DE OLI…" at bounding box center [755, 495] width 841 height 112
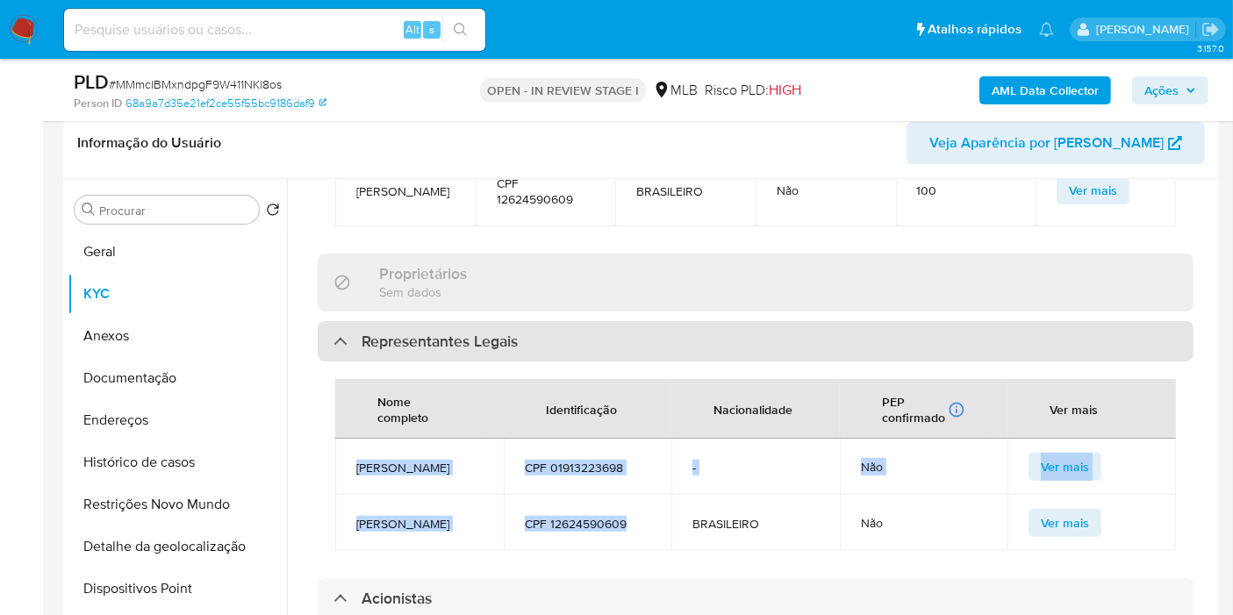
copy tbody "BERNARDO OLIVEIRA BARRETO CPF 01913223698 - Não Ver mais CLAUDIMAR SILVA DE OLI…"
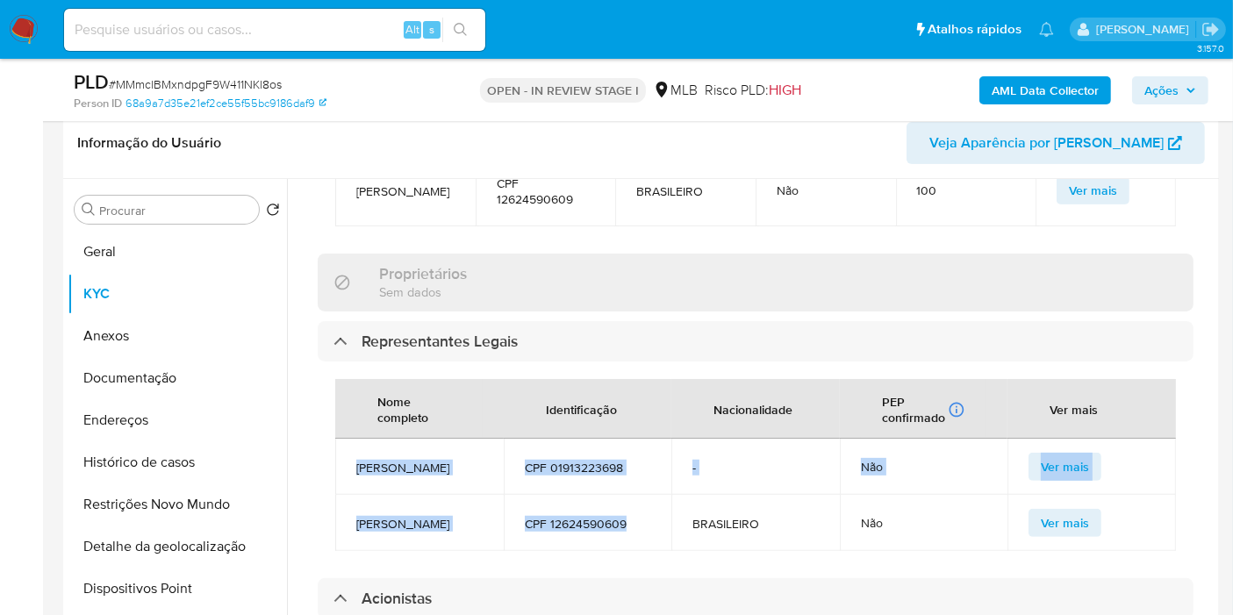
click at [1146, 97] on span "Ações" at bounding box center [1162, 90] width 34 height 28
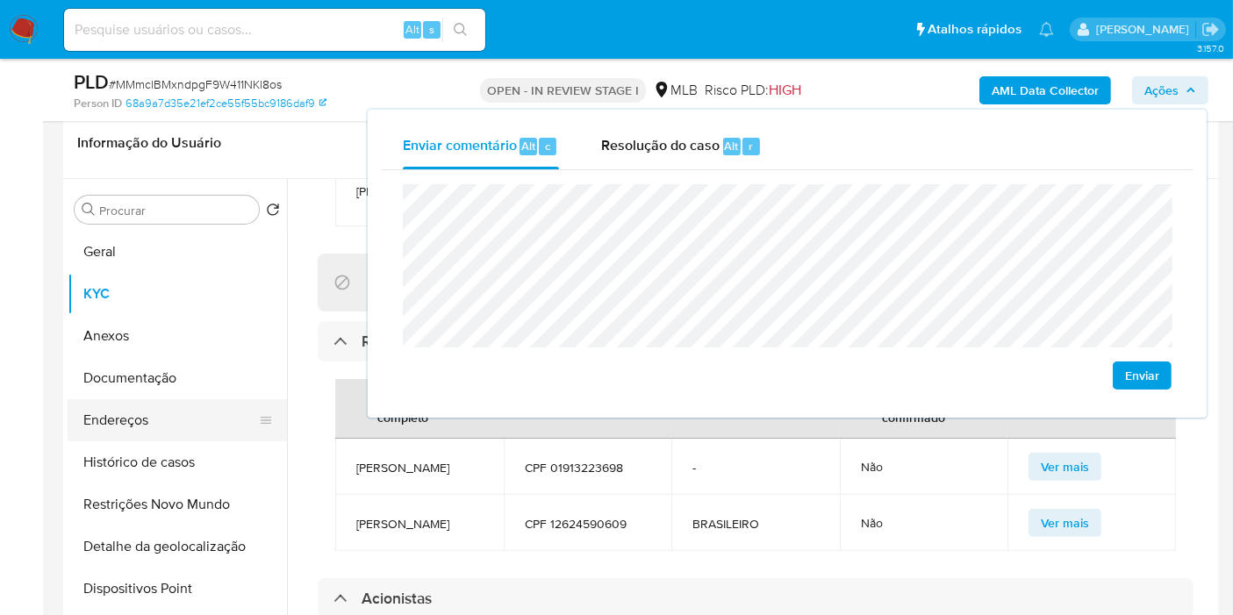
click at [134, 418] on button "Endereços" at bounding box center [170, 420] width 205 height 42
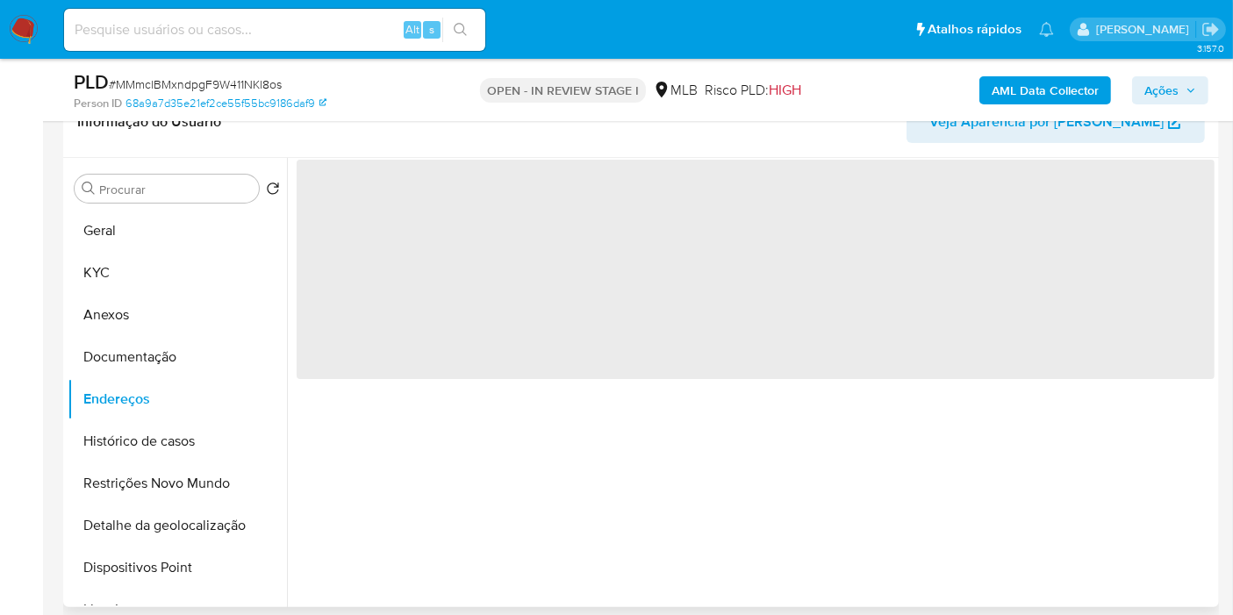
scroll to position [0, 0]
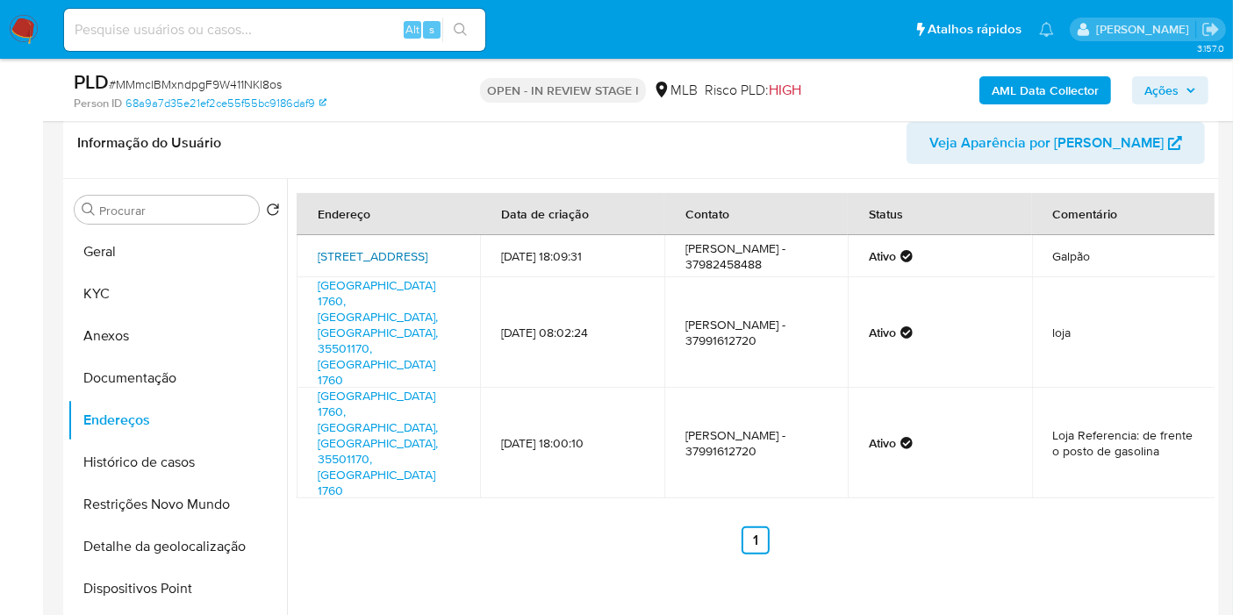
click at [383, 253] on link "Rua Itaúna 121, Divinópolis, Minas Gerais, 35502269, Brasil 121" at bounding box center [373, 257] width 110 height 18
click at [378, 294] on link "Avenida Paraná 1760, Divinópolis, Minas Gerais, 35501170, Brasil 1760" at bounding box center [378, 333] width 120 height 112
click at [368, 387] on link "Avenida Paraná 1760, Divinópolis, Minas Gerais, 35501170, Brasil 1760" at bounding box center [378, 443] width 120 height 112
click at [187, 374] on button "Documentação" at bounding box center [170, 378] width 205 height 42
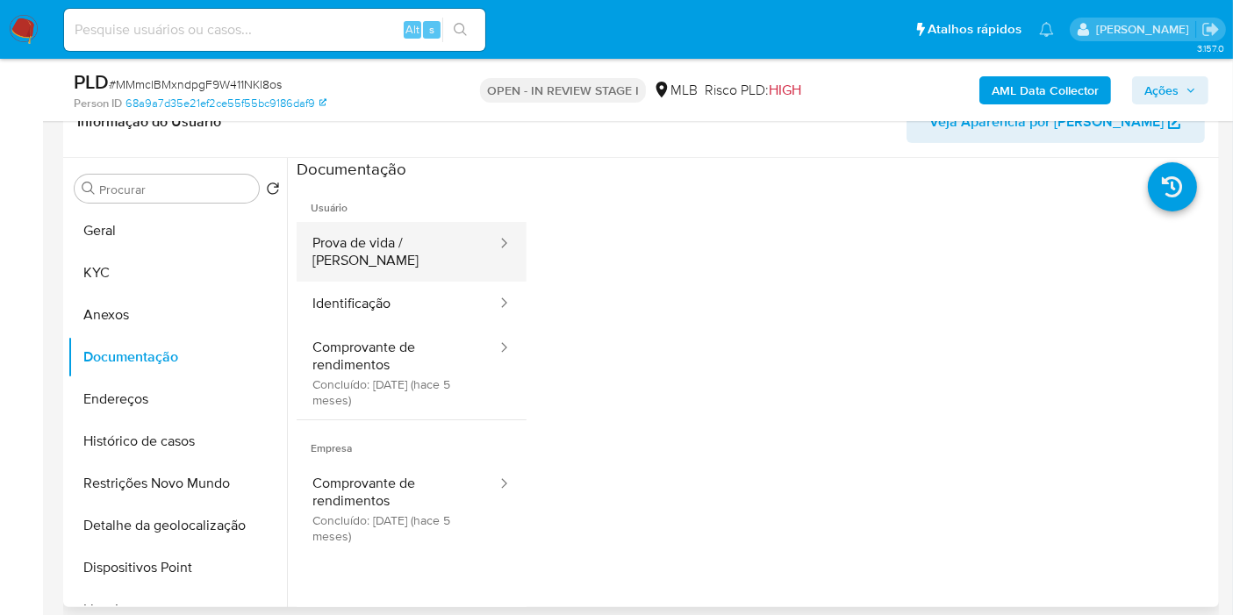
click at [430, 233] on button "Prova de vida / [PERSON_NAME]" at bounding box center [398, 252] width 202 height 60
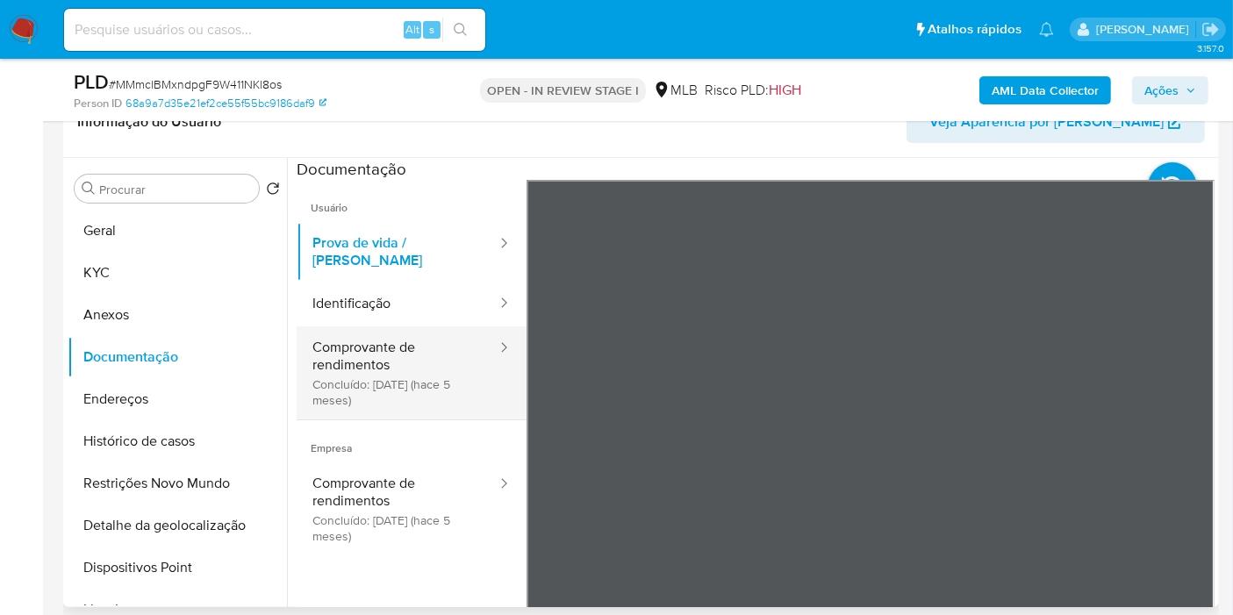
click at [366, 327] on button "Comprovante de rendimentos Concluído: 10/04/2025 (hace 5 meses)" at bounding box center [398, 373] width 202 height 93
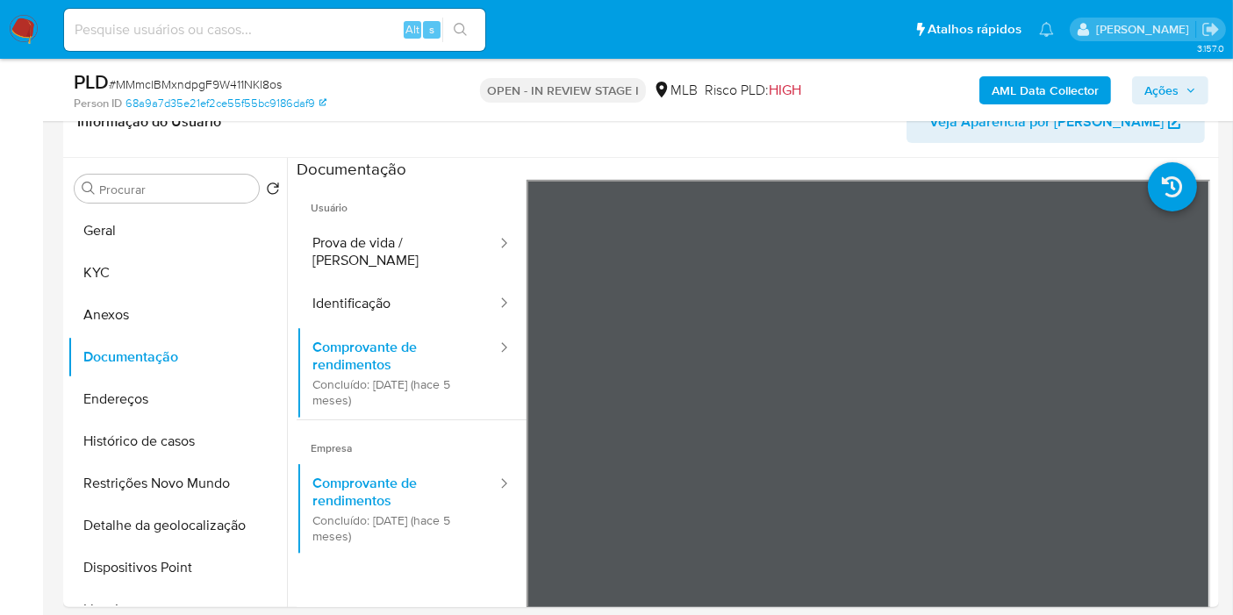
drag, startPoint x: 1193, startPoint y: 97, endPoint x: 1175, endPoint y: 97, distance: 18.5
click at [1193, 95] on span "Ações" at bounding box center [1171, 90] width 52 height 25
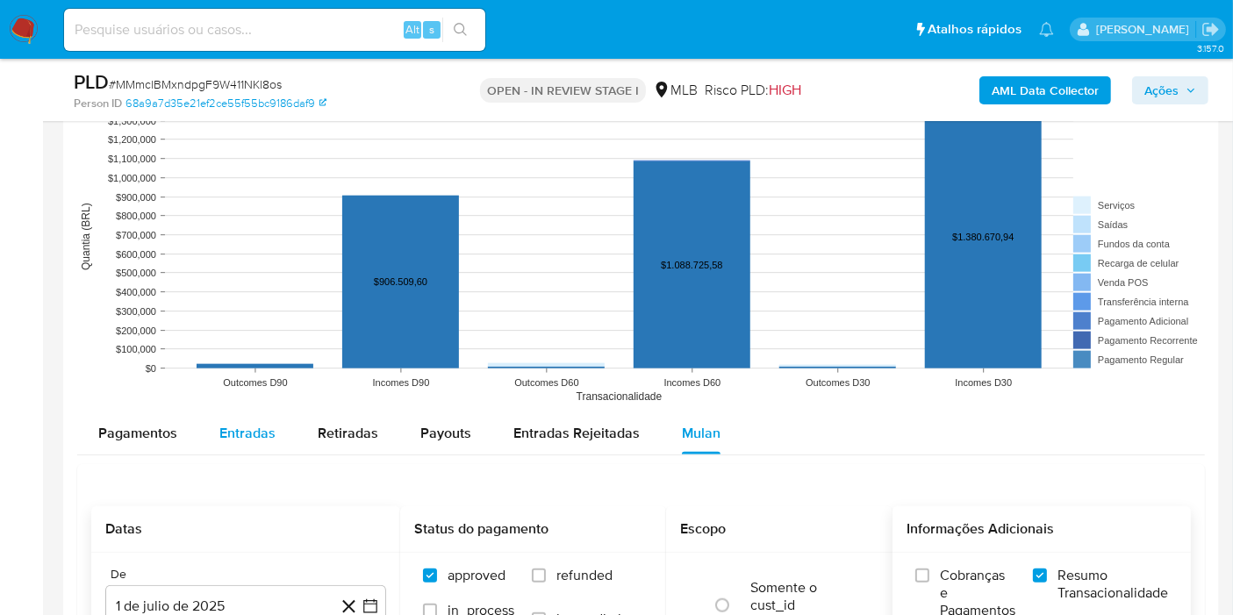
click at [205, 423] on button "Entradas" at bounding box center [247, 434] width 98 height 42
select select "10"
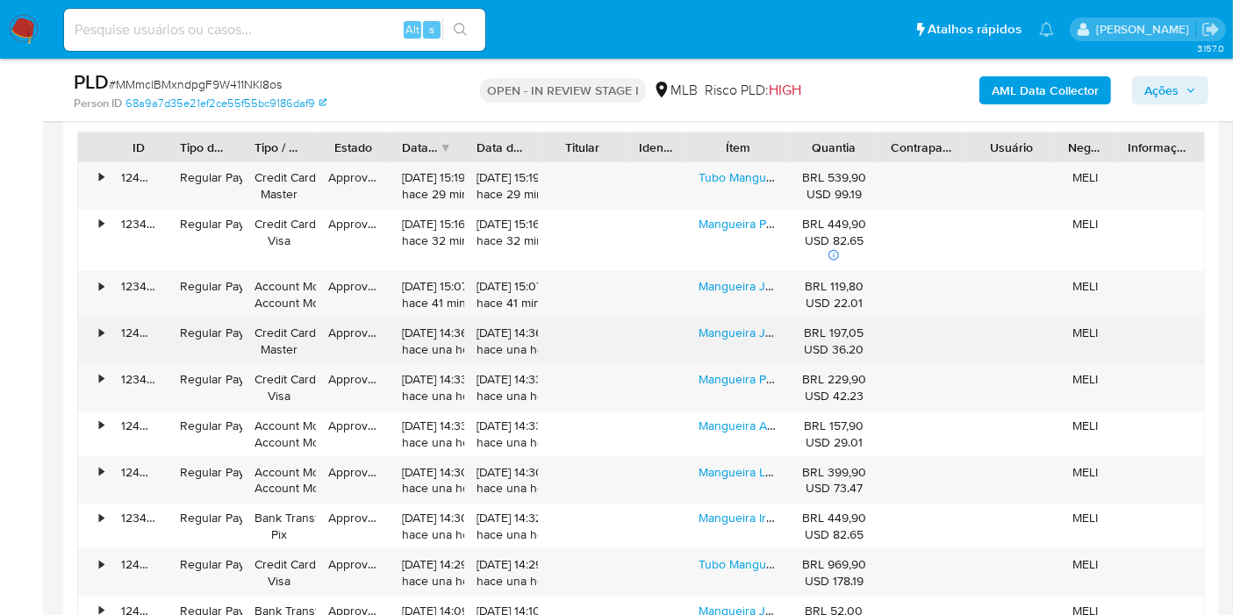
scroll to position [2145, 0]
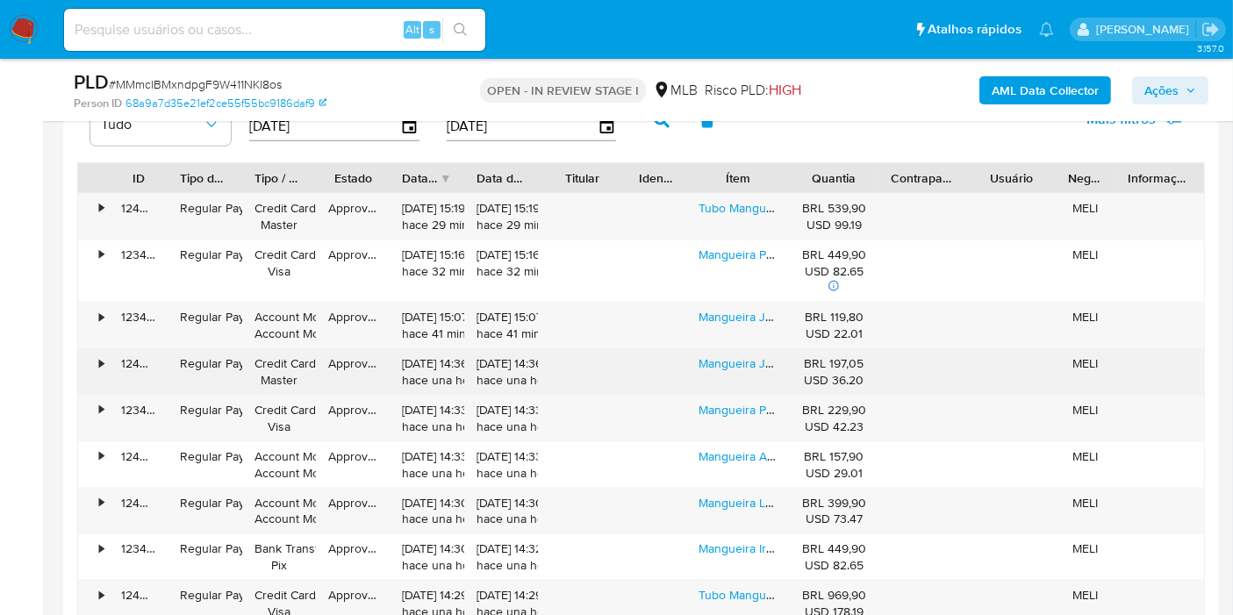
type button "1"
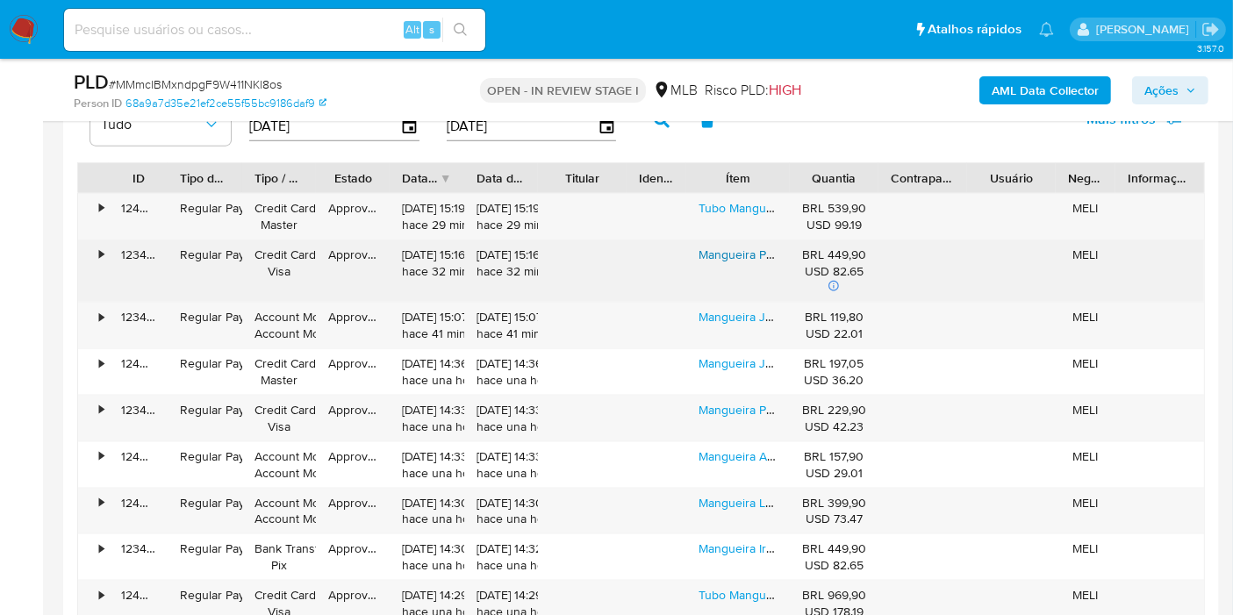
click at [757, 247] on link "Mangueira Preta Para Irrigação 3/4 X 2,5mm Parede - 200 Mts Cor Preto" at bounding box center [895, 255] width 392 height 18
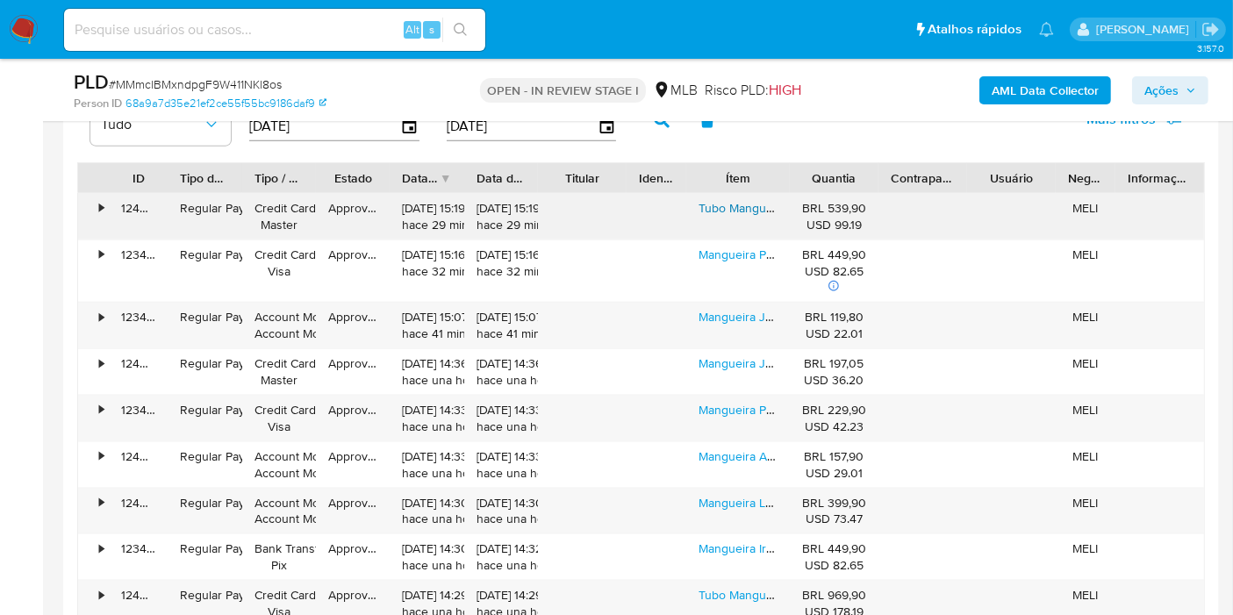
click at [751, 209] on link "Tubo Mangueira Pead Padrão Sabesp / Copasa 20mm - 150 Metros" at bounding box center [880, 208] width 363 height 18
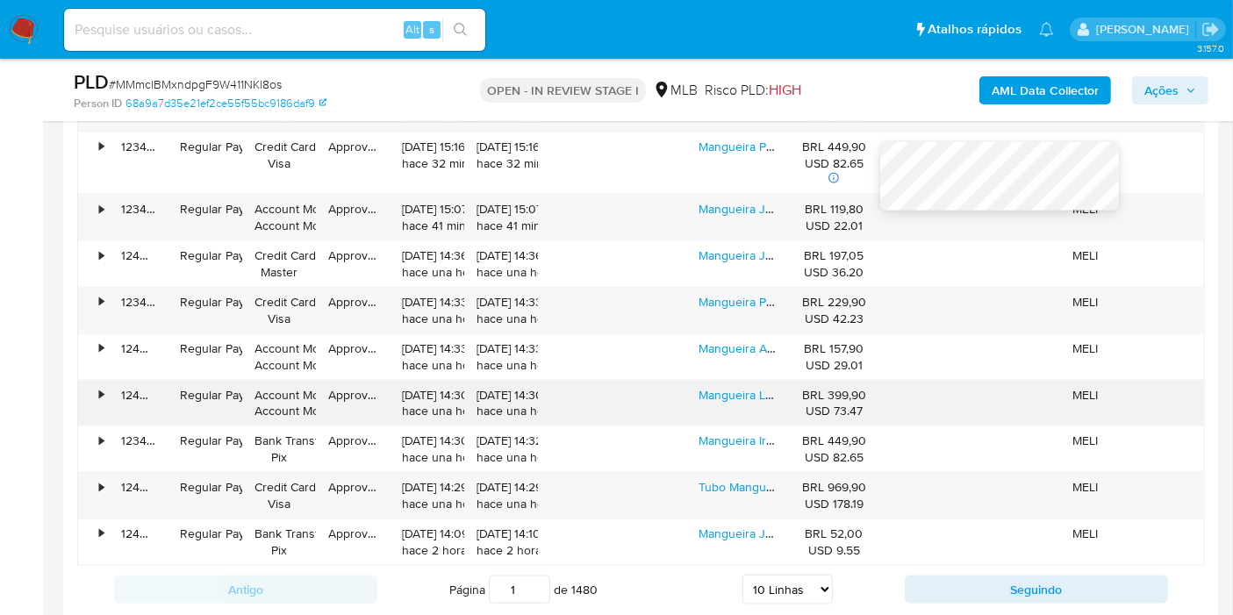
scroll to position [2340, 0]
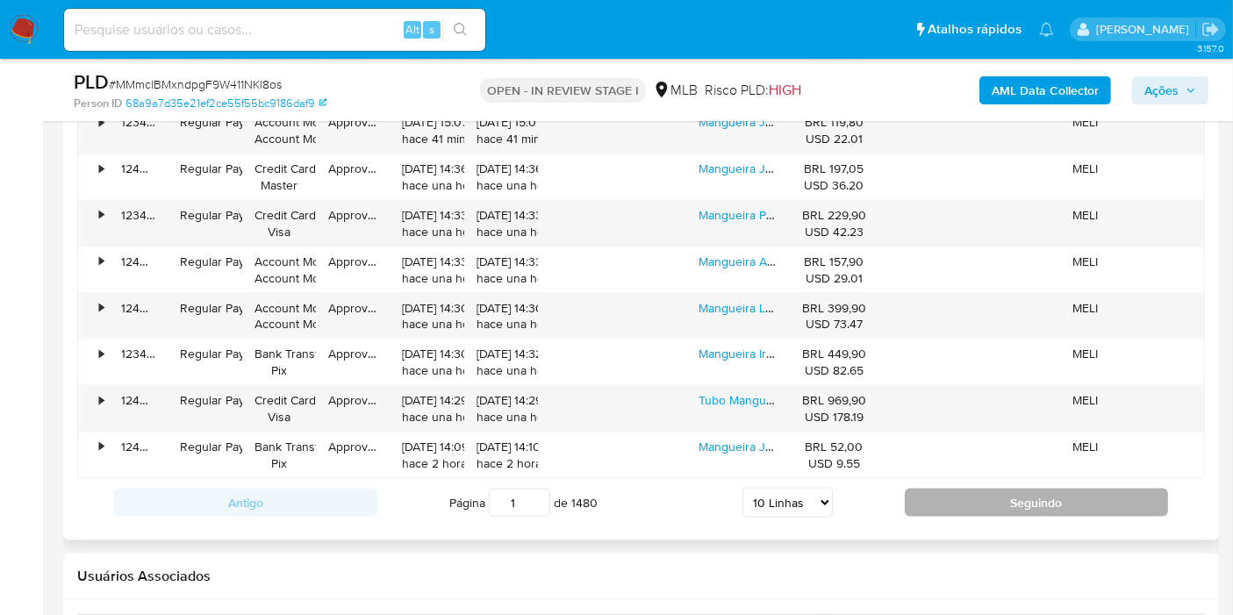
click at [931, 491] on button "Seguindo" at bounding box center [1036, 503] width 263 height 28
type input "2"
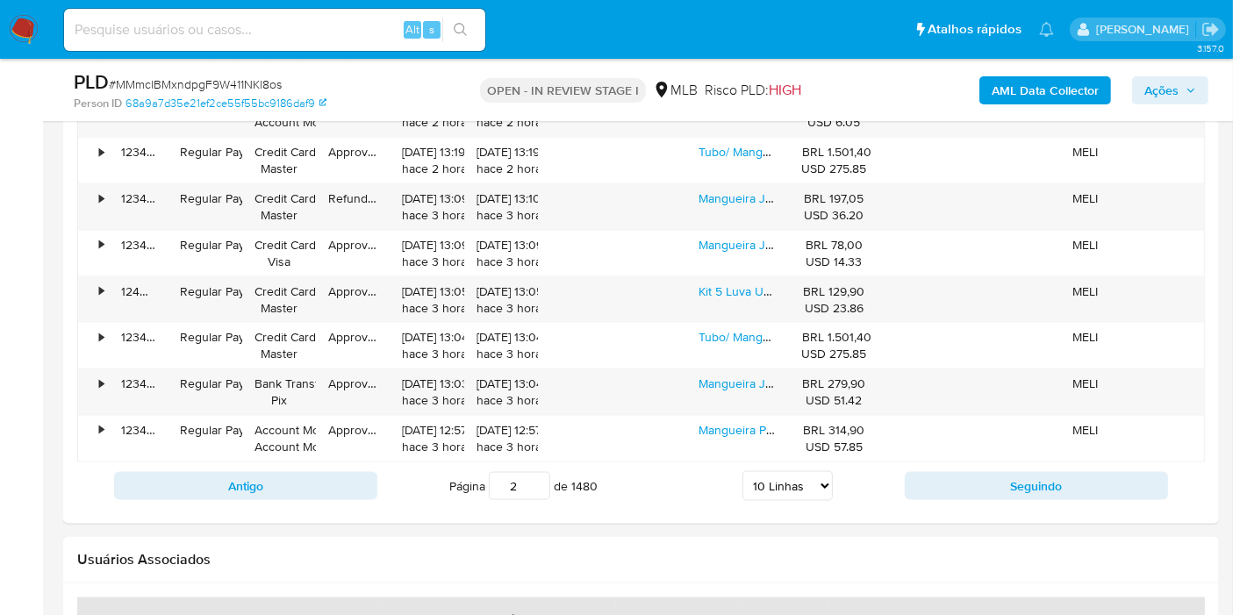
scroll to position [2243, 0]
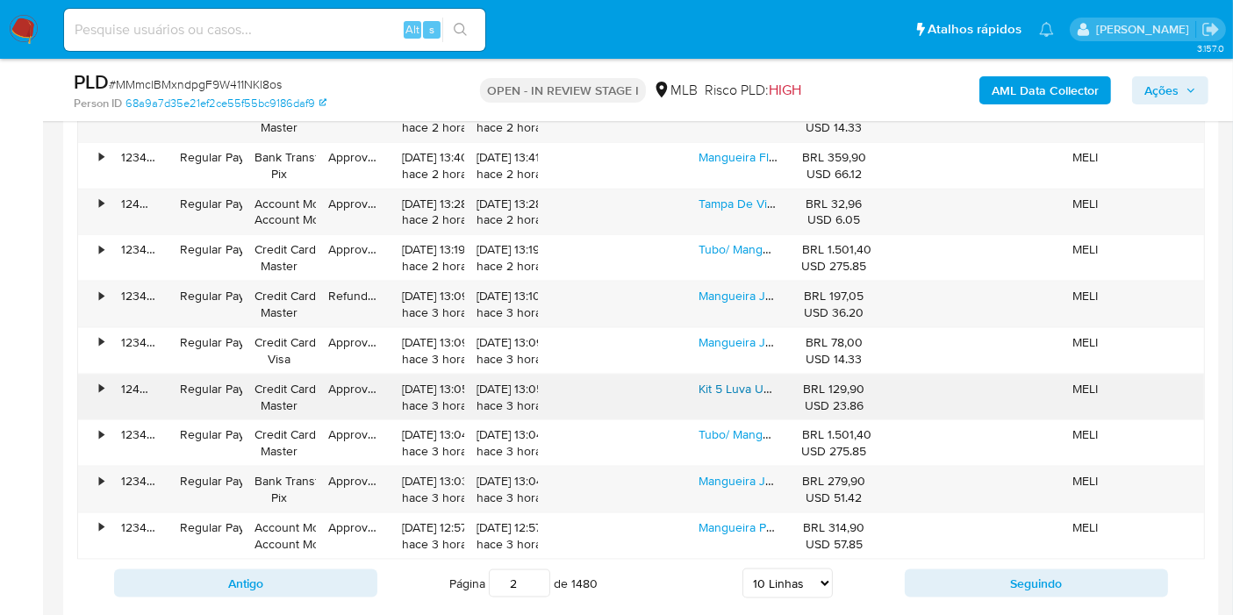
click at [737, 381] on link "Kit 5 Luva União Conexão Compressão Pp Tubo Cano Pead 32mm Cor Azul" at bounding box center [903, 389] width 409 height 18
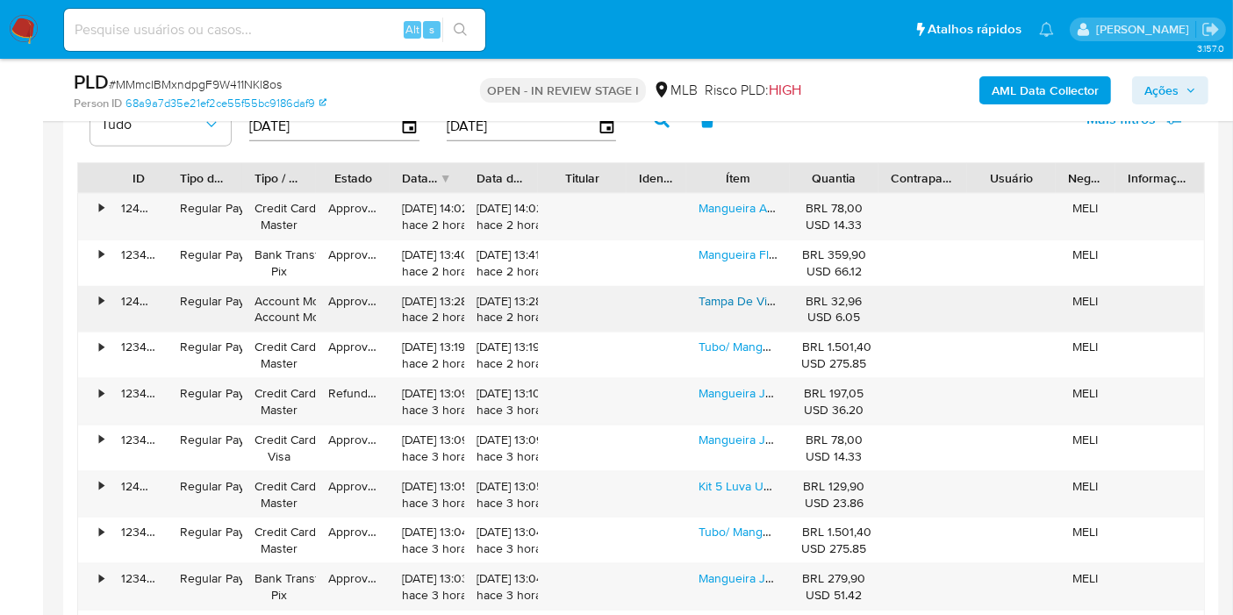
click at [733, 294] on link "Tampa De Vidro N 20 Cm Temperado Avulsa Panela Frigideira Cor Preto" at bounding box center [895, 301] width 392 height 18
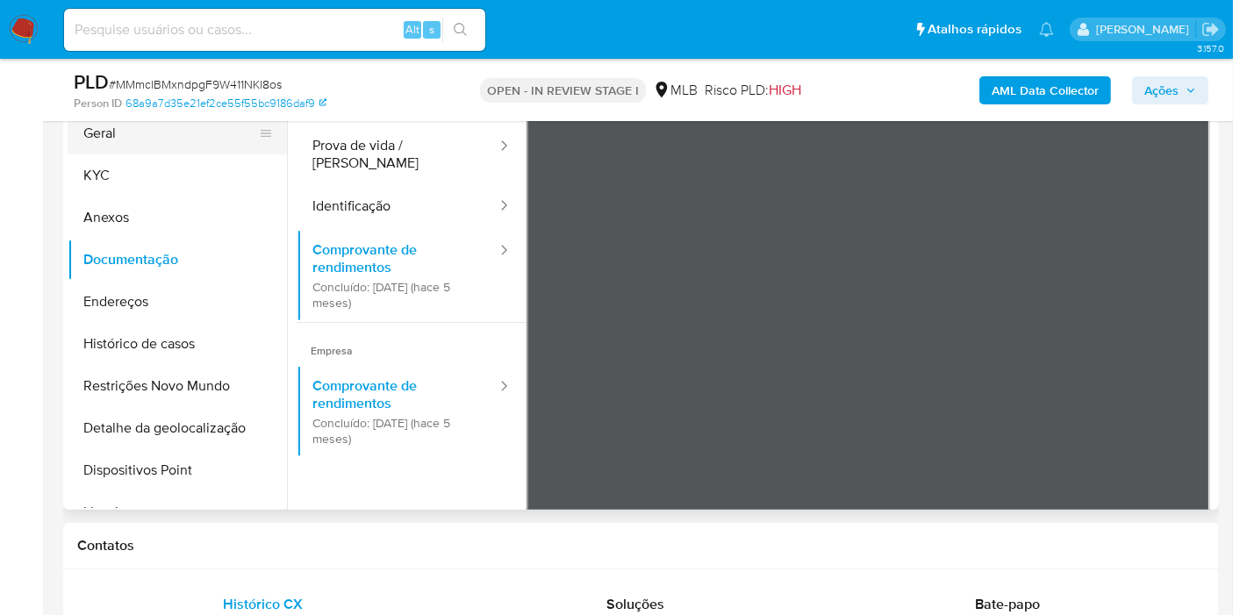
click at [147, 136] on button "Geral" at bounding box center [170, 133] width 205 height 42
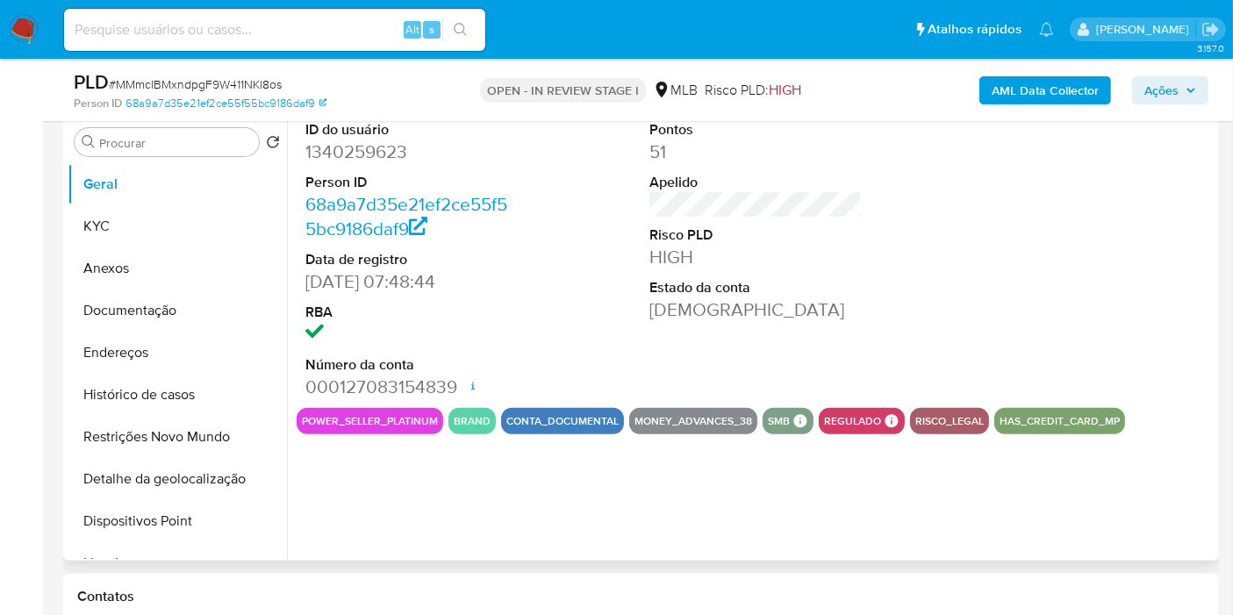
scroll to position [487, 0]
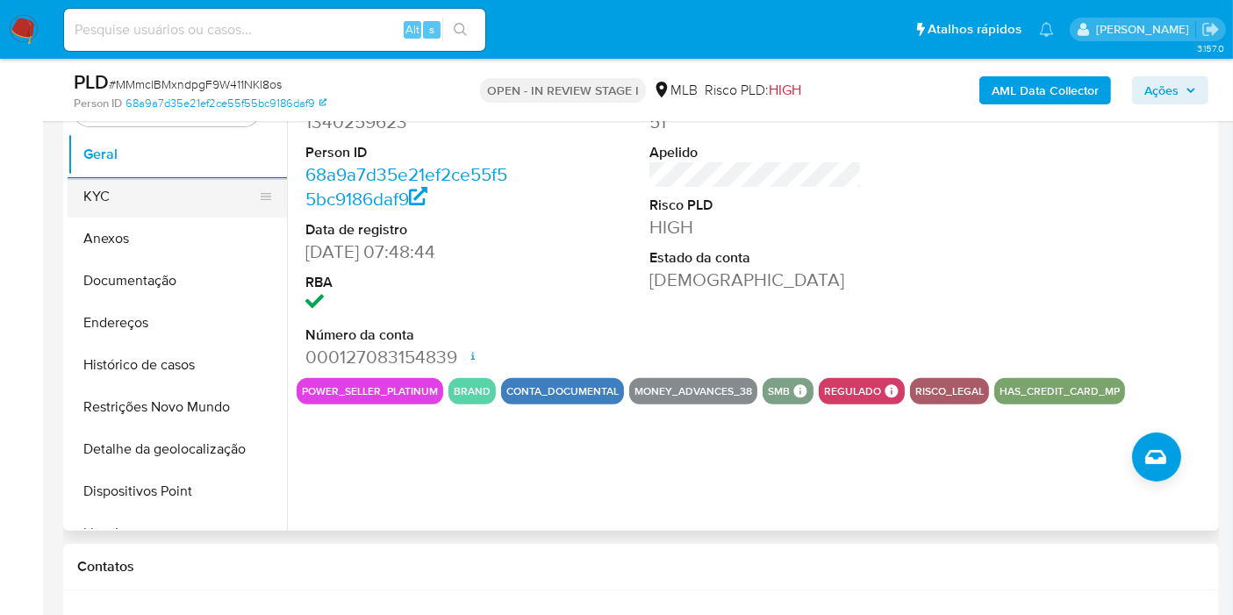
click at [133, 191] on button "KYC" at bounding box center [170, 197] width 205 height 42
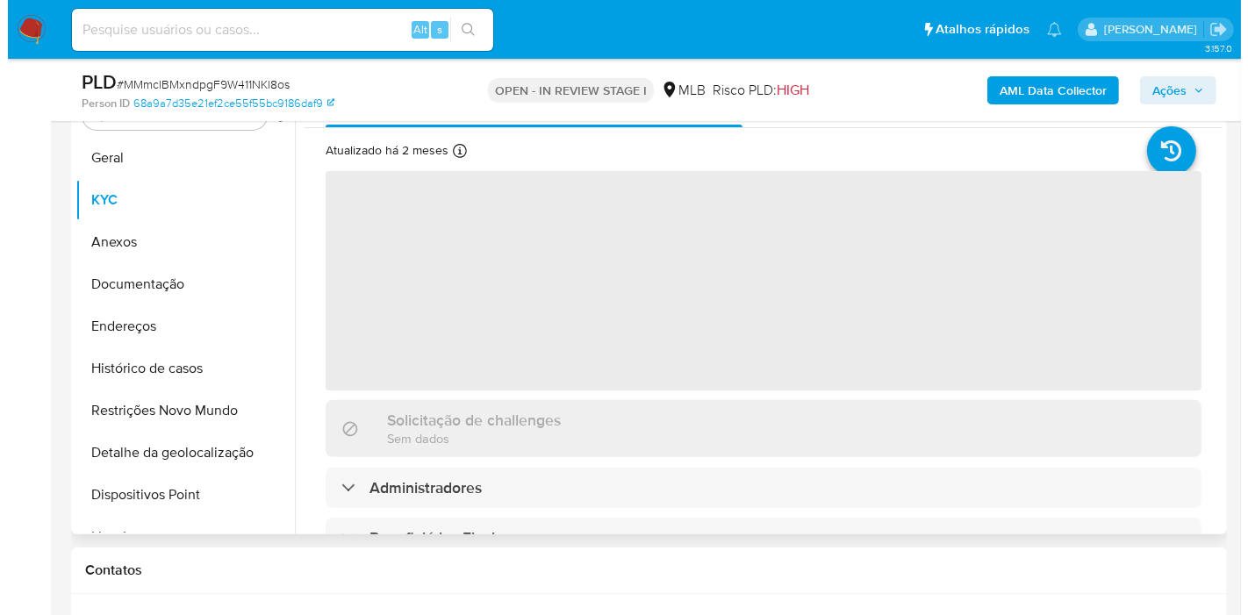
scroll to position [390, 0]
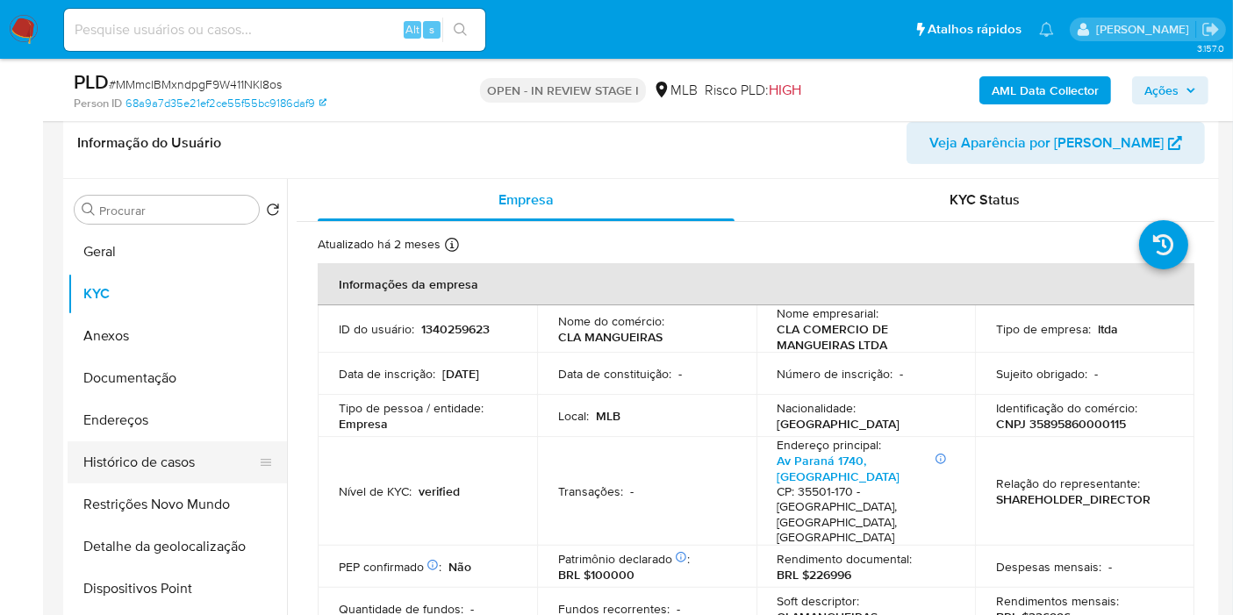
click at [165, 452] on button "Histórico de casos" at bounding box center [170, 463] width 205 height 42
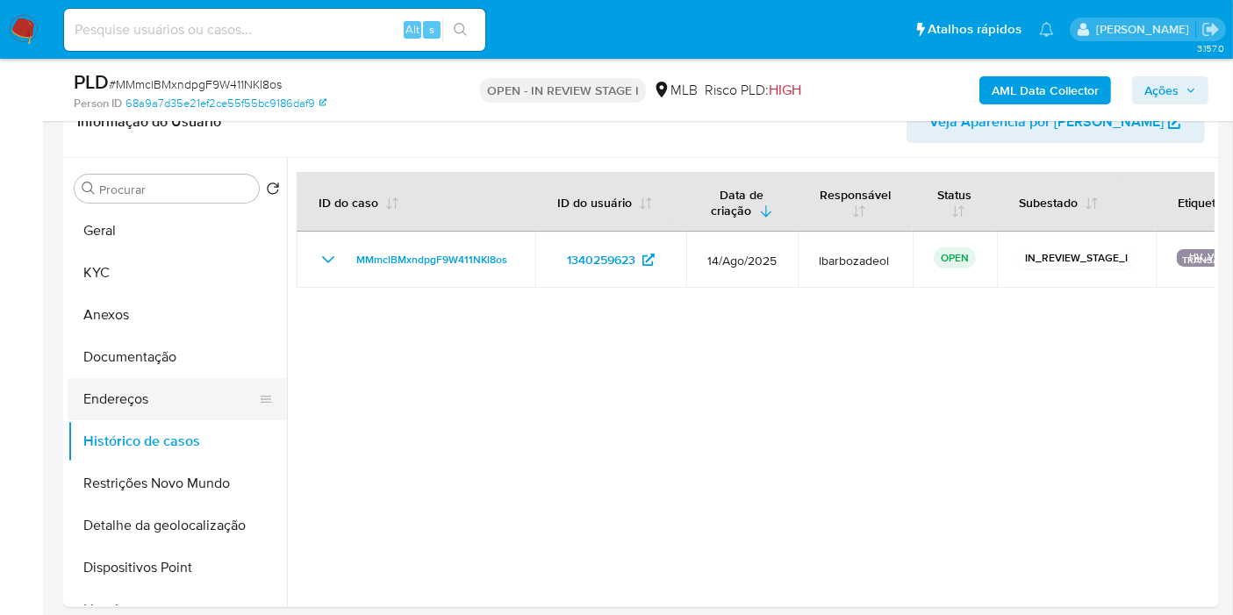
click at [133, 401] on button "Endereços" at bounding box center [170, 399] width 205 height 42
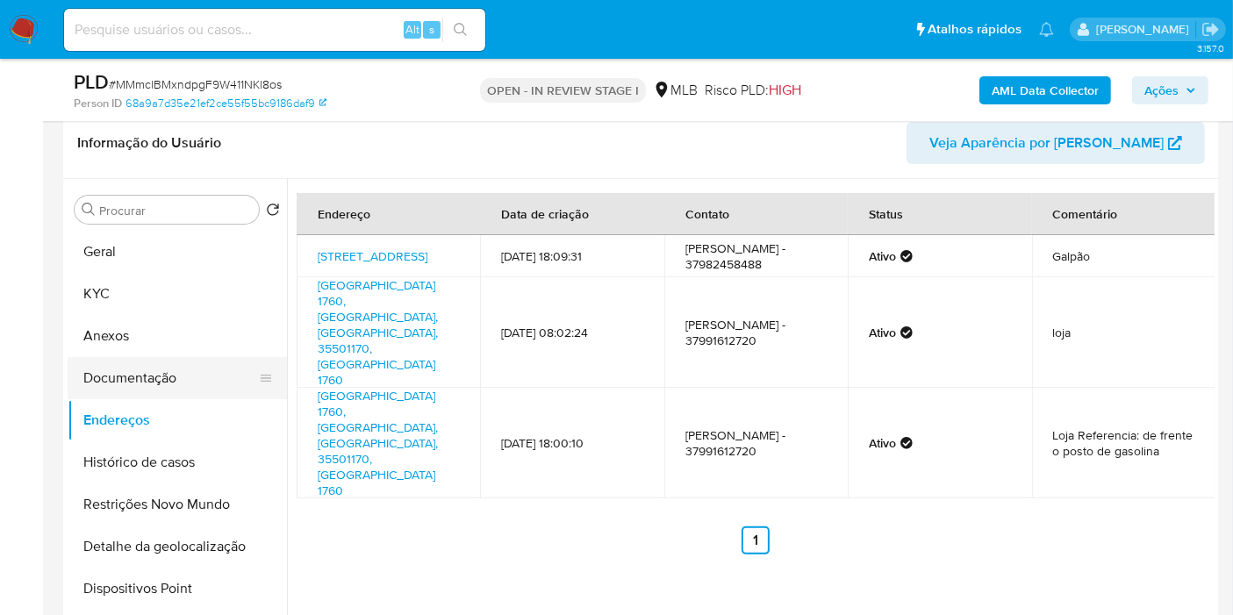
click at [160, 362] on button "Documentação" at bounding box center [170, 378] width 205 height 42
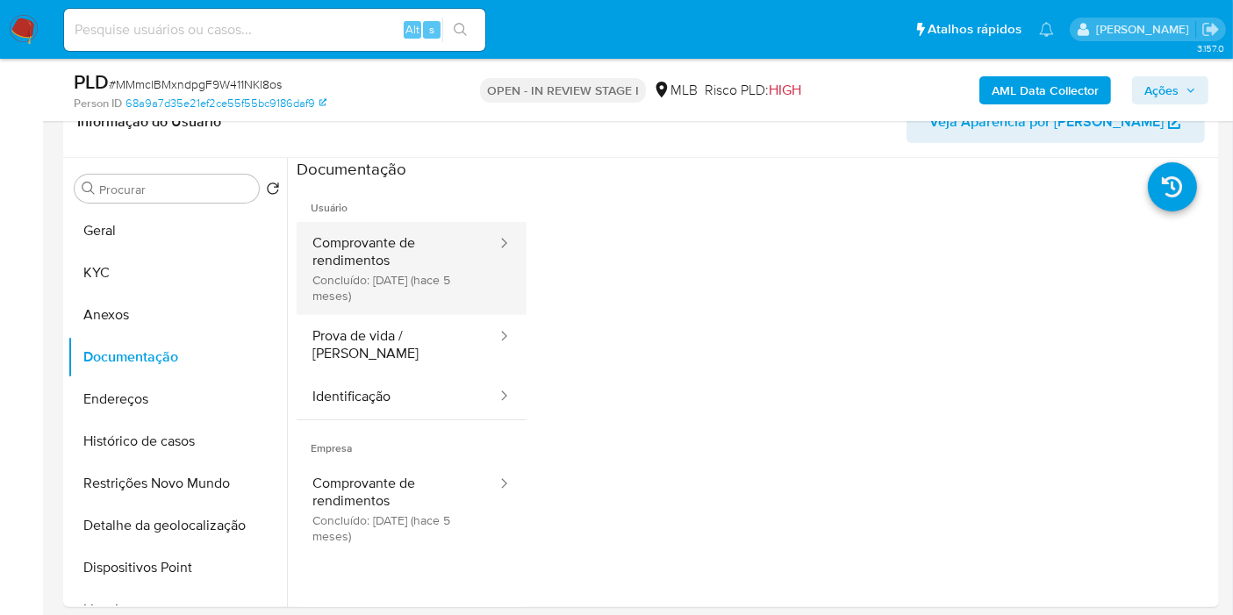
click at [428, 258] on button "Comprovante de rendimentos Concluído: 10/04/2025 (hace 5 meses)" at bounding box center [398, 268] width 202 height 93
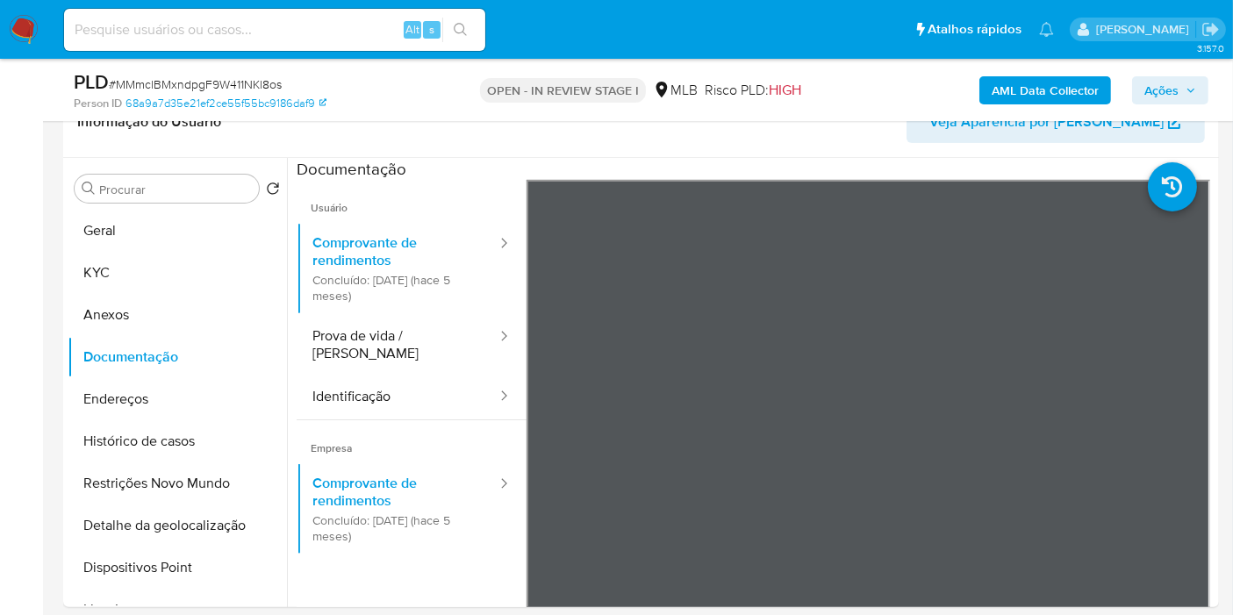
click at [1168, 85] on span "Ações" at bounding box center [1162, 90] width 34 height 28
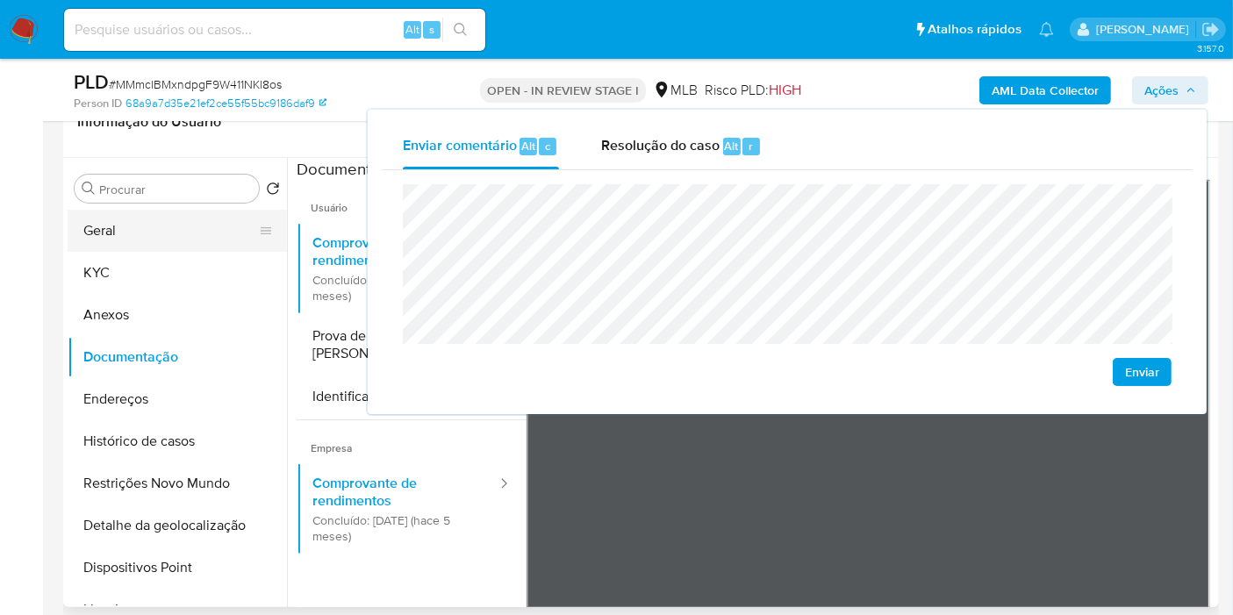
drag, startPoint x: 176, startPoint y: 229, endPoint x: 185, endPoint y: 227, distance: 9.0
click at [176, 229] on button "Geral" at bounding box center [170, 231] width 205 height 42
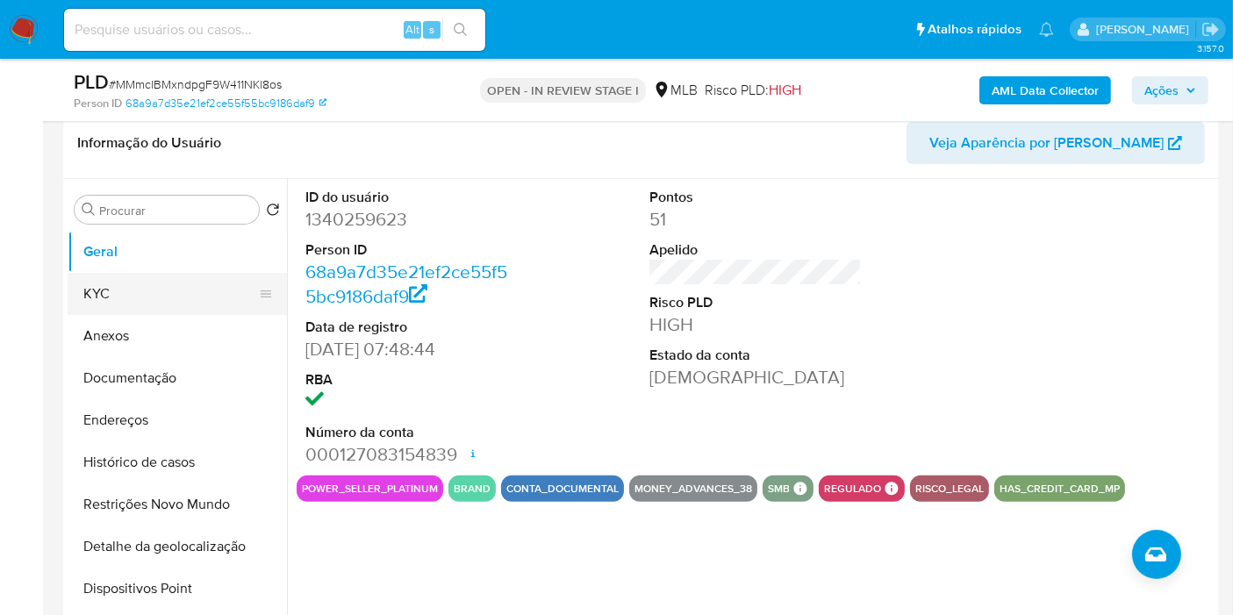
click at [156, 291] on button "KYC" at bounding box center [170, 294] width 205 height 42
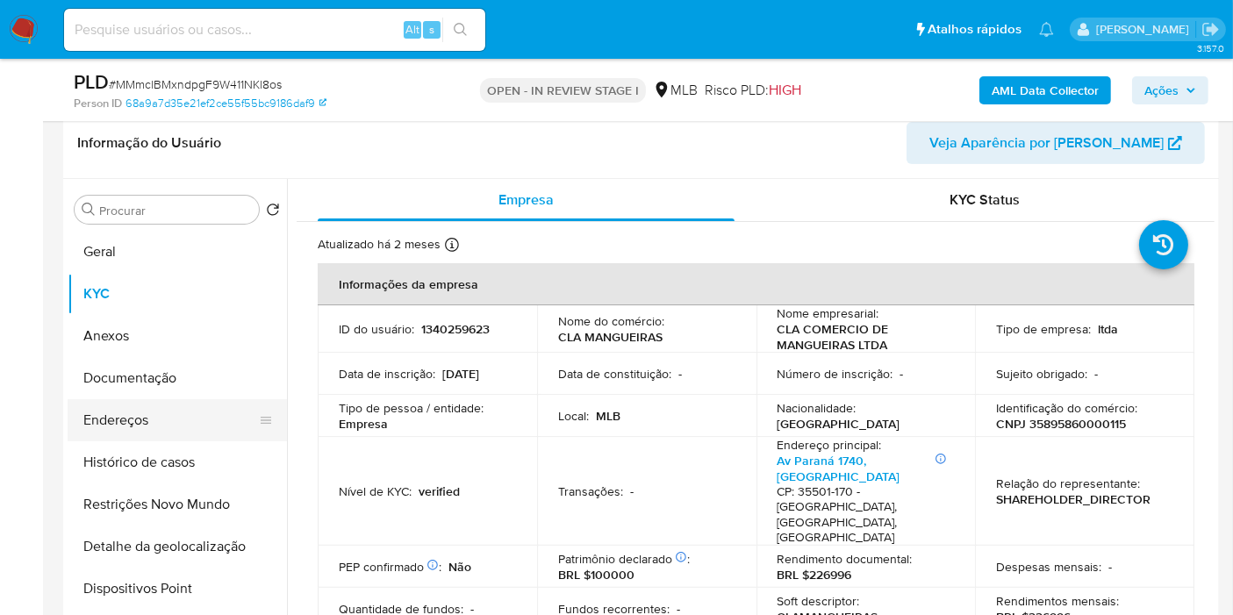
click at [132, 420] on button "Endereços" at bounding box center [170, 420] width 205 height 42
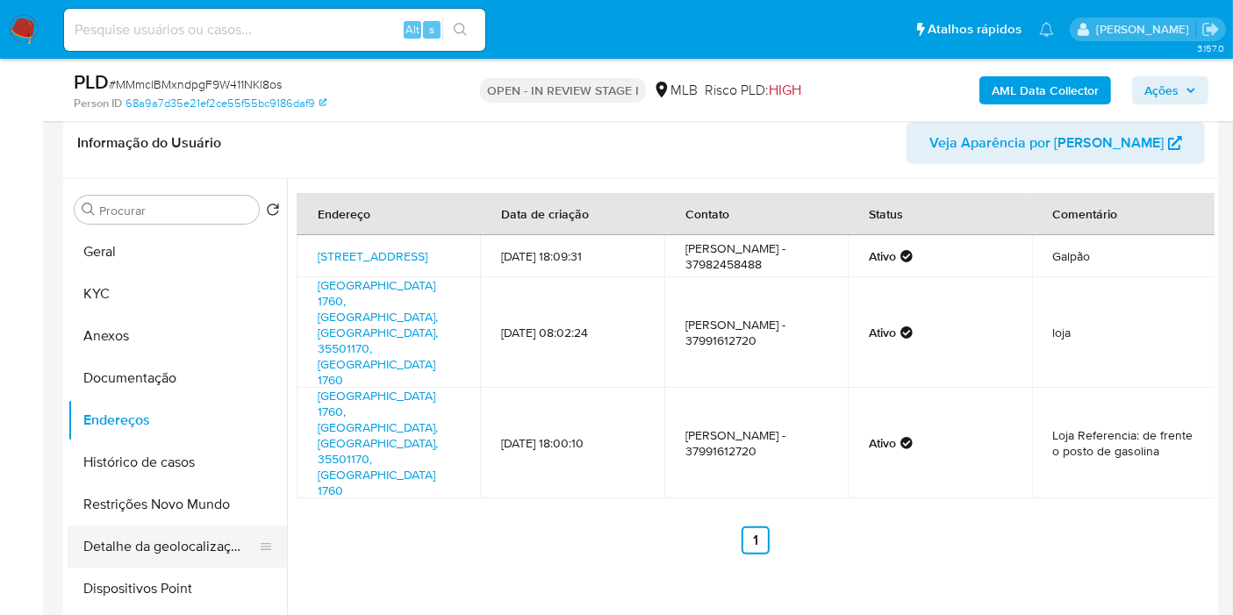
click at [207, 543] on button "Detalhe da geolocalização" at bounding box center [170, 547] width 205 height 42
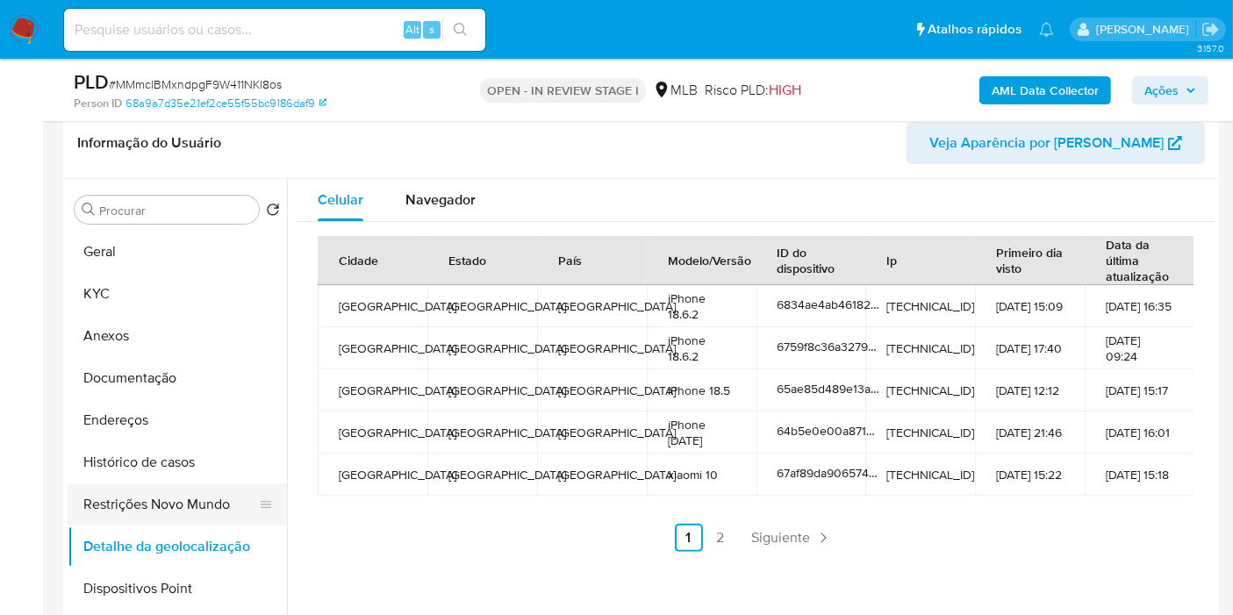
click at [169, 514] on button "Restrições Novo Mundo" at bounding box center [170, 505] width 205 height 42
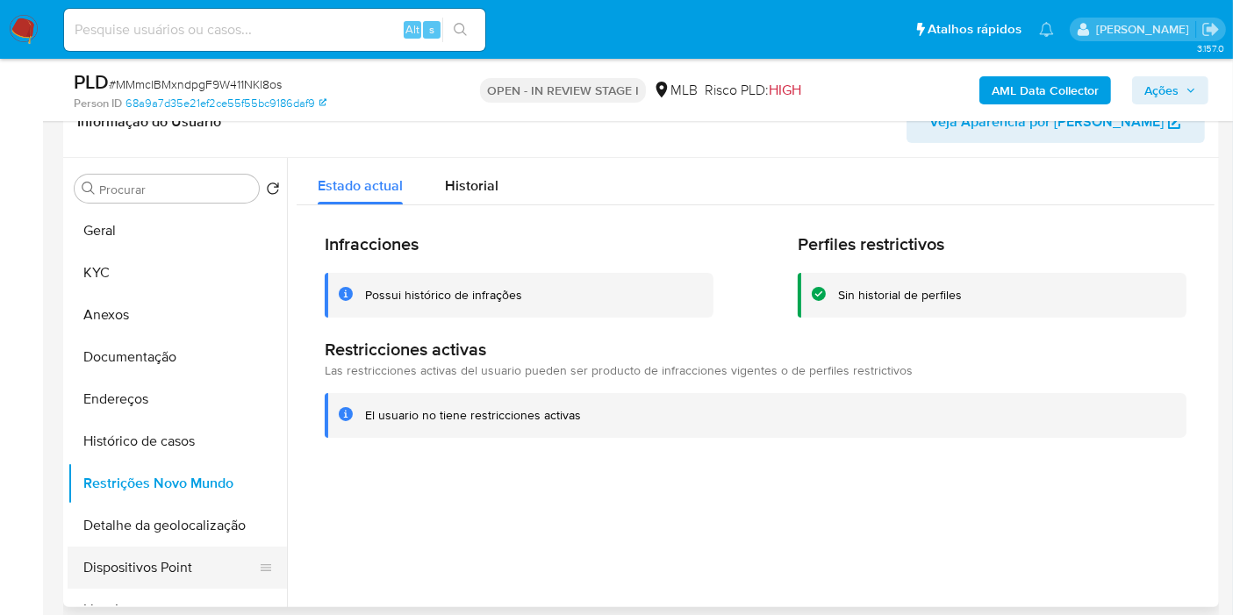
click at [162, 564] on button "Dispositivos Point" at bounding box center [170, 568] width 205 height 42
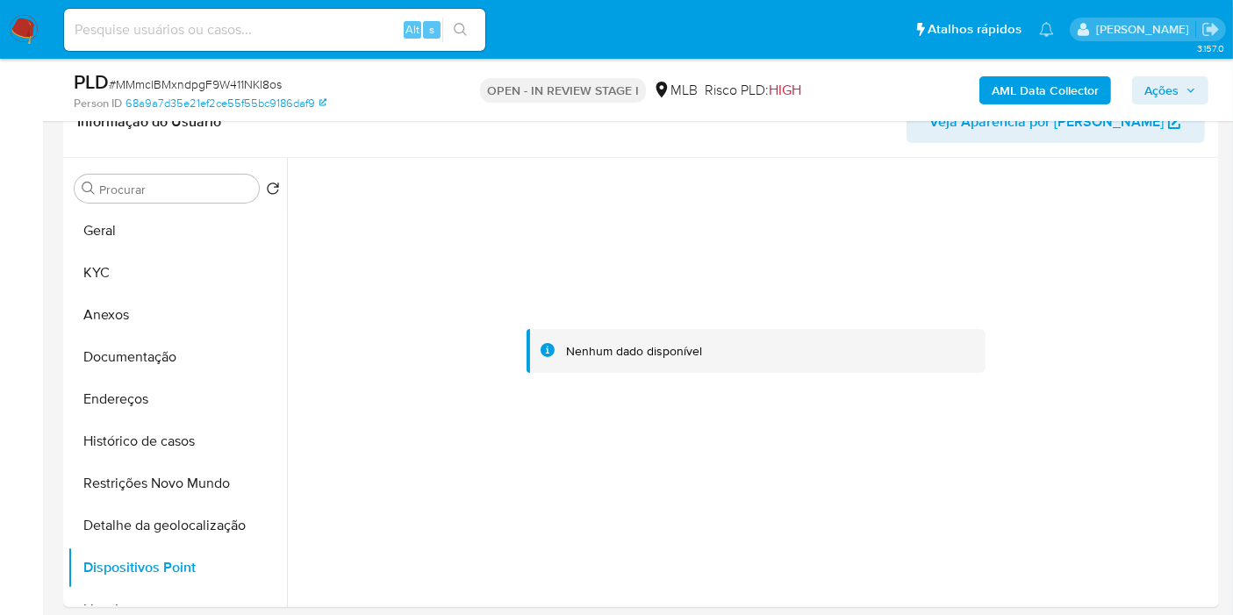
click at [1074, 90] on b "AML Data Collector" at bounding box center [1045, 90] width 107 height 28
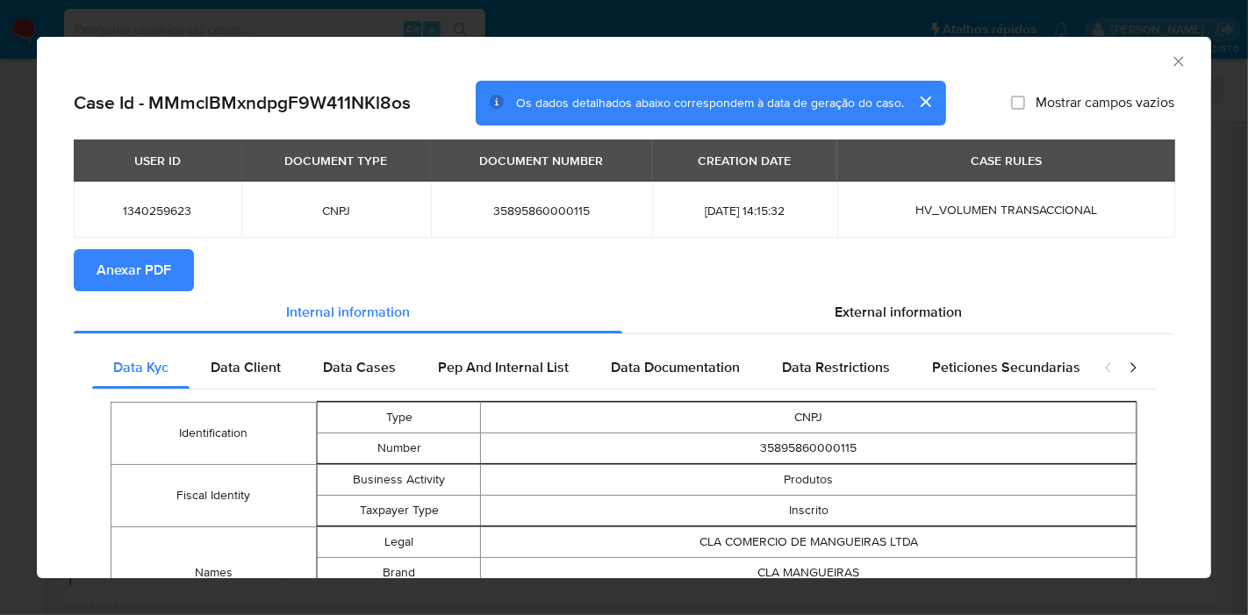
click at [127, 273] on span "Anexar PDF" at bounding box center [134, 270] width 75 height 39
click at [1170, 59] on icon "Fechar a janela" at bounding box center [1179, 62] width 18 height 18
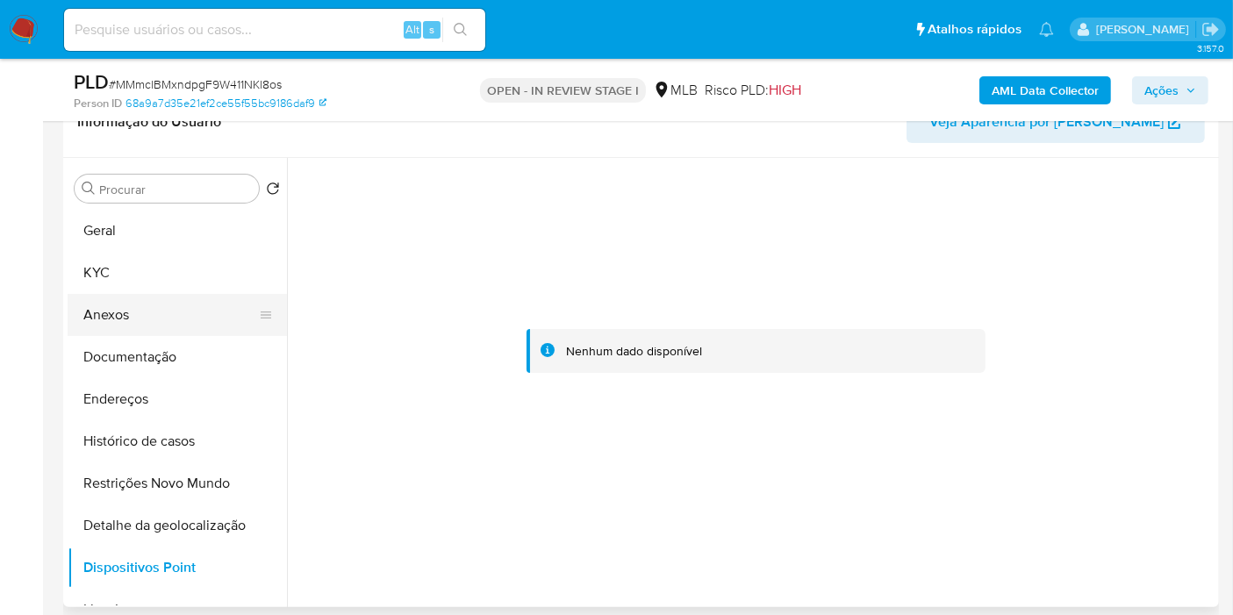
drag, startPoint x: 98, startPoint y: 302, endPoint x: 167, endPoint y: 307, distance: 68.7
click at [99, 302] on button "Anexos" at bounding box center [170, 315] width 205 height 42
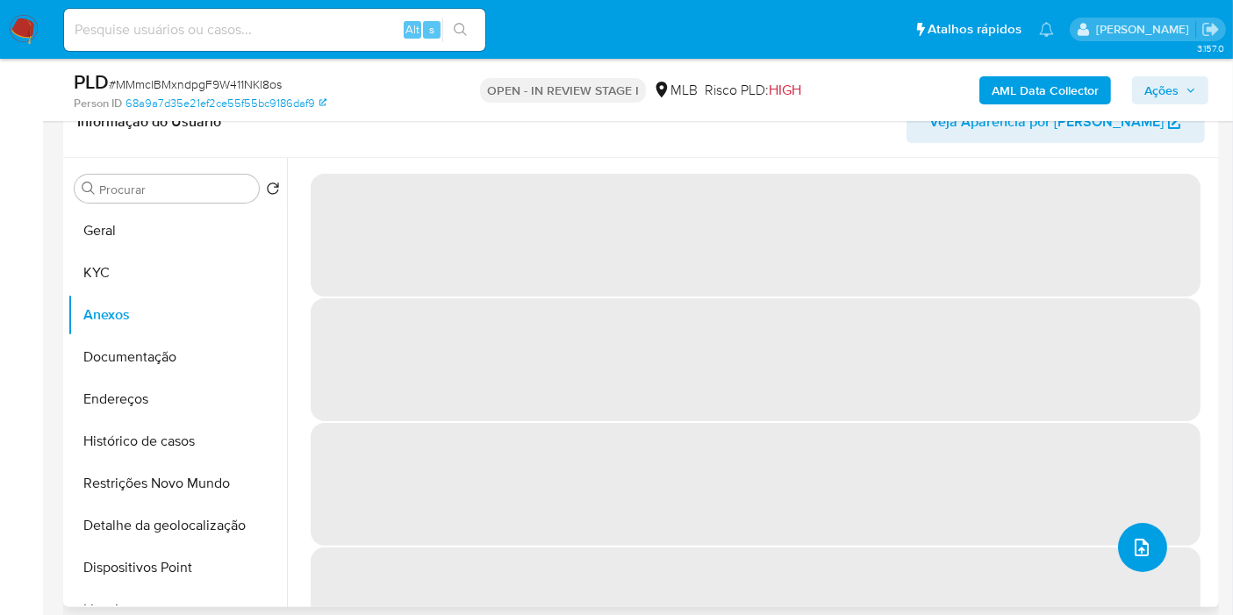
click at [1136, 546] on icon "upload-file" at bounding box center [1142, 547] width 21 height 21
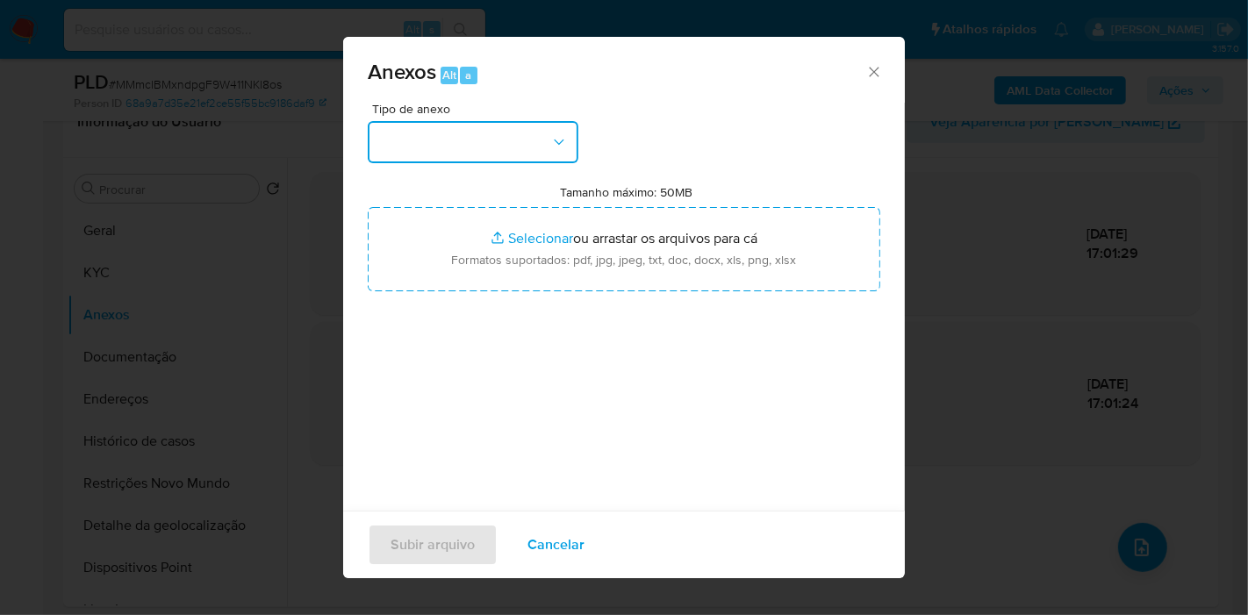
drag, startPoint x: 481, startPoint y: 133, endPoint x: 481, endPoint y: 142, distance: 9.7
click at [481, 133] on button "button" at bounding box center [473, 142] width 211 height 42
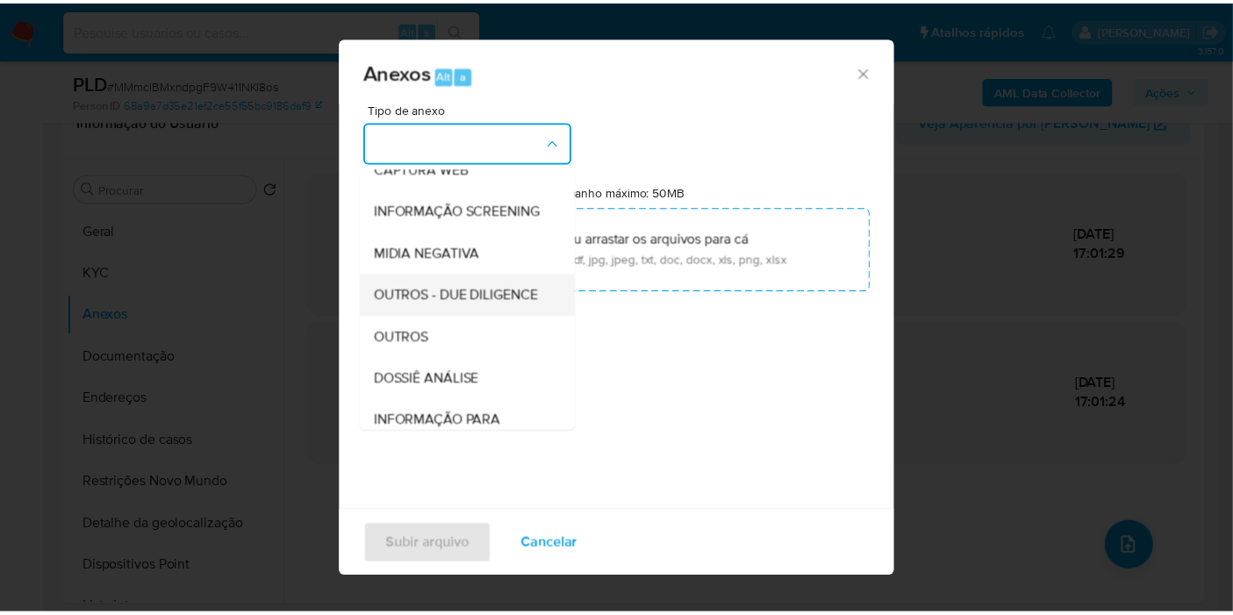
scroll to position [195, 0]
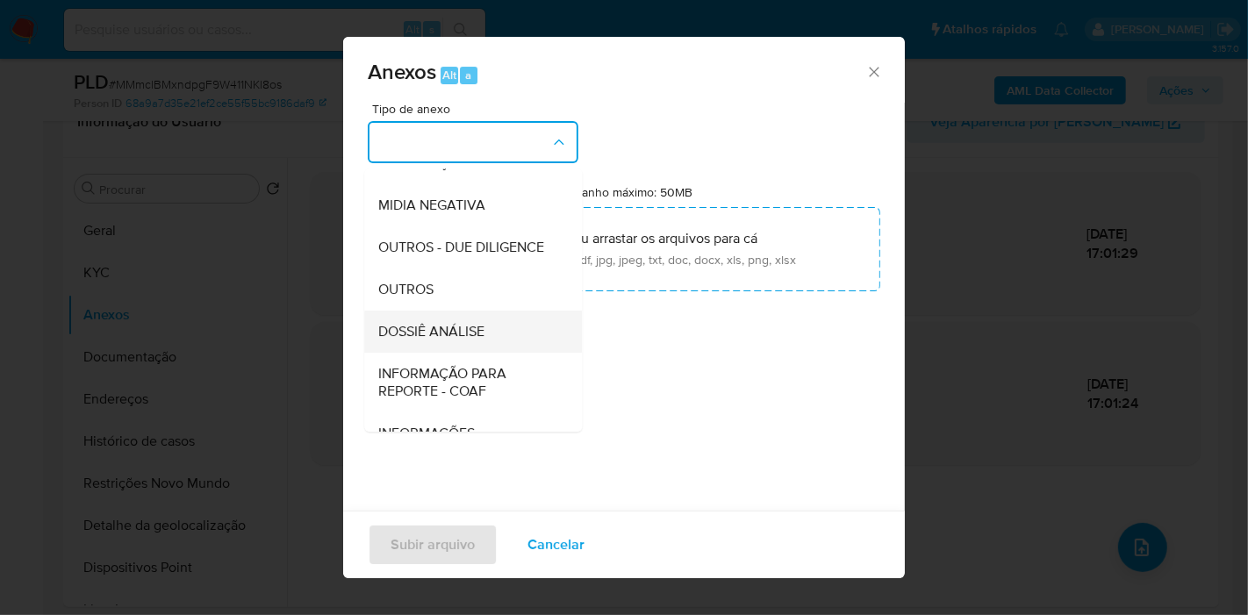
click at [461, 341] on span "DOSSIÊ ANÁLISE" at bounding box center [431, 332] width 106 height 18
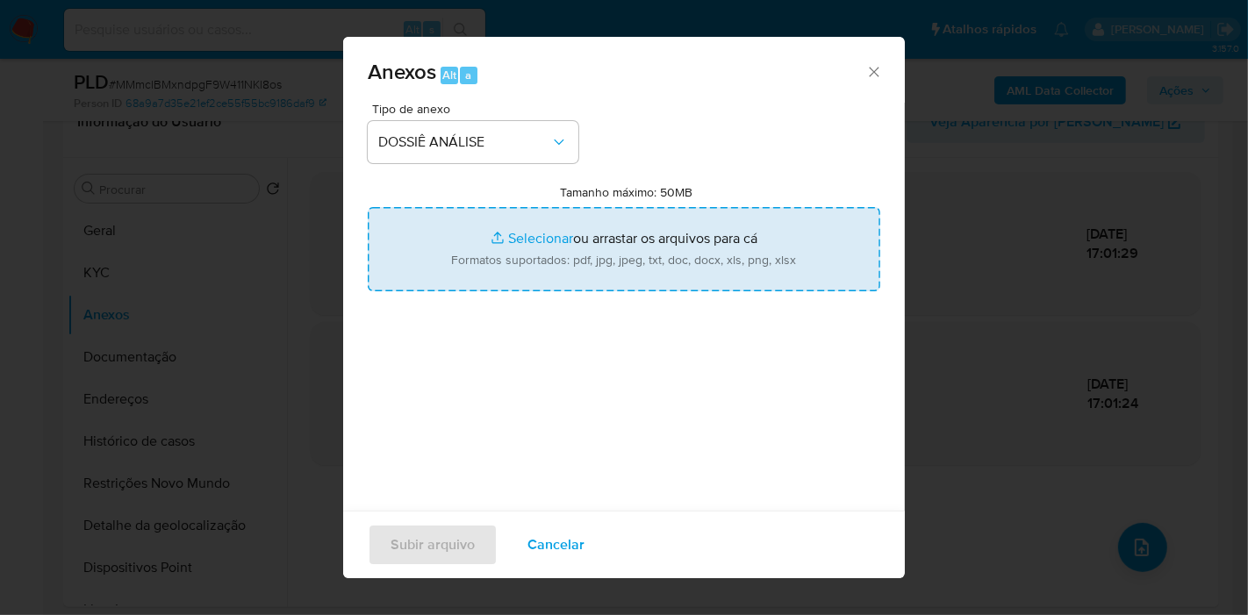
click at [489, 262] on input "Tamanho máximo: 50MB Selecionar arquivos" at bounding box center [624, 249] width 513 height 84
type input "C:\fakepath\XXXX - CNPJ 35895860000115 - CLA COMERCIO DE MANGUEIRAS LTDA.pdf"
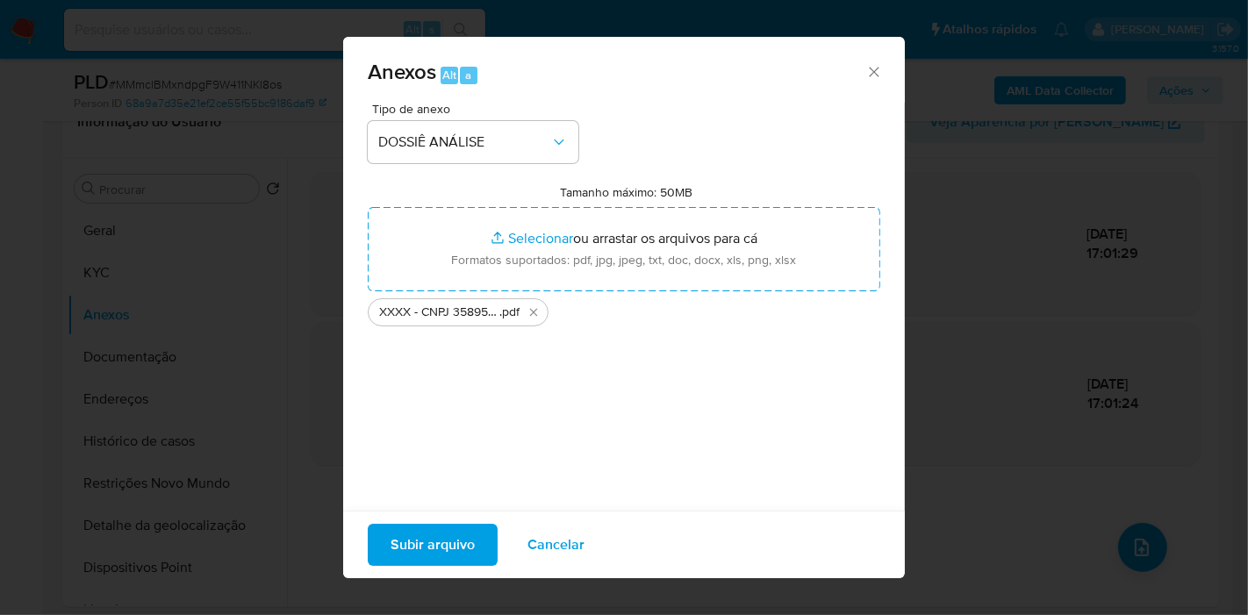
click at [394, 534] on span "Subir arquivo" at bounding box center [433, 545] width 84 height 39
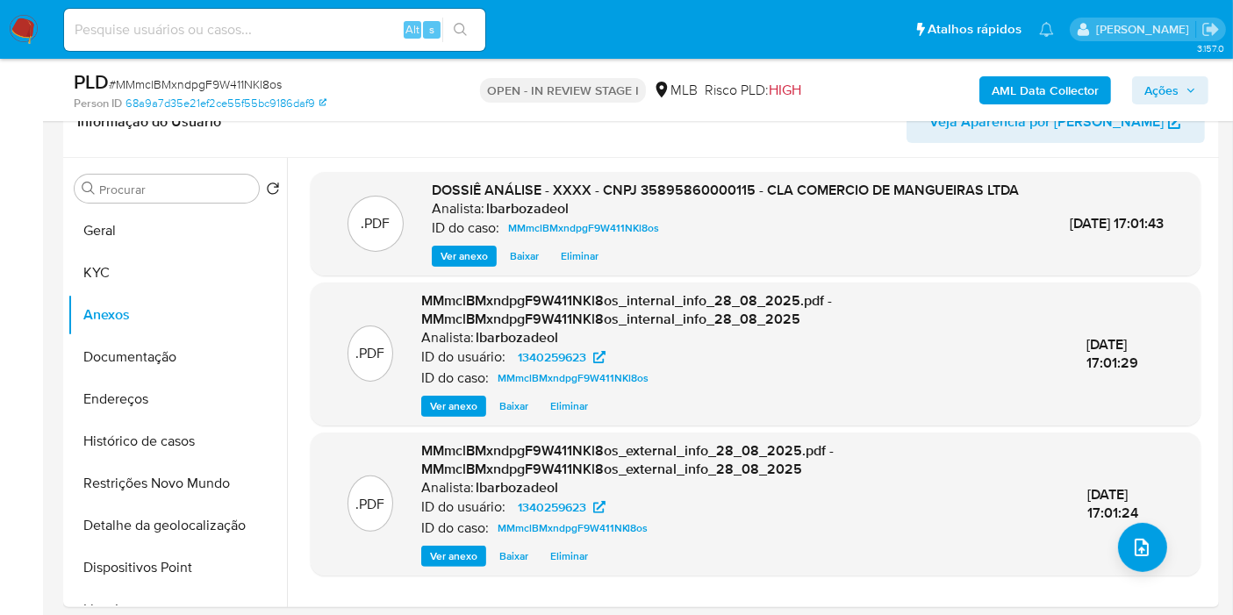
click at [1156, 84] on span "Ações" at bounding box center [1162, 90] width 34 height 28
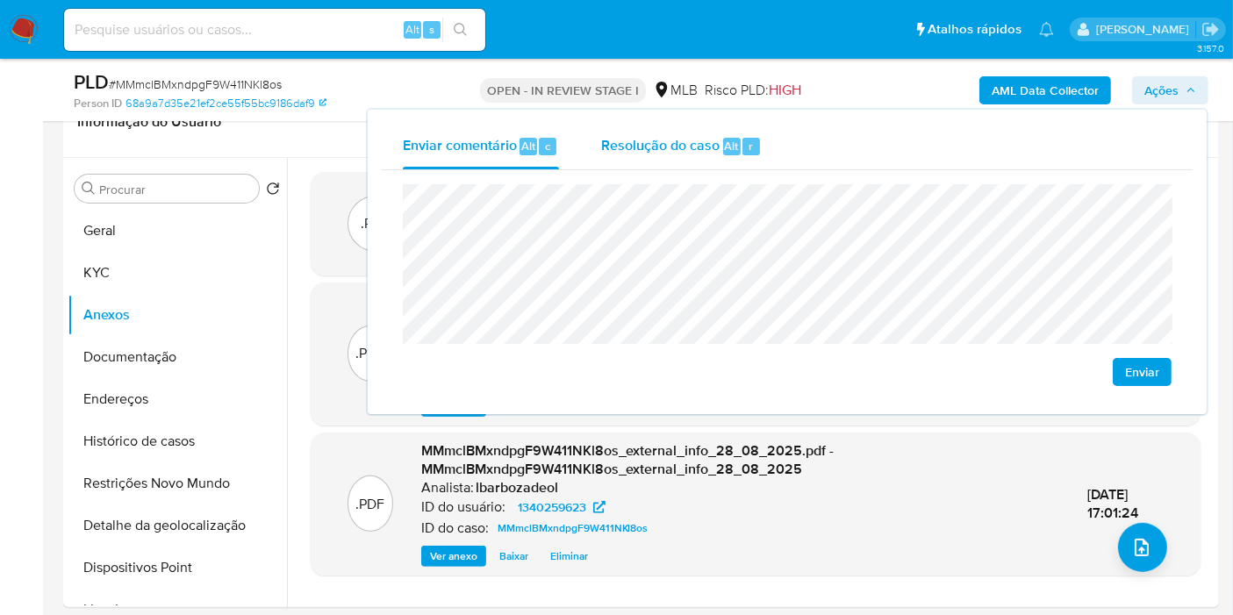
click at [699, 152] on span "Resolução do caso" at bounding box center [660, 145] width 119 height 20
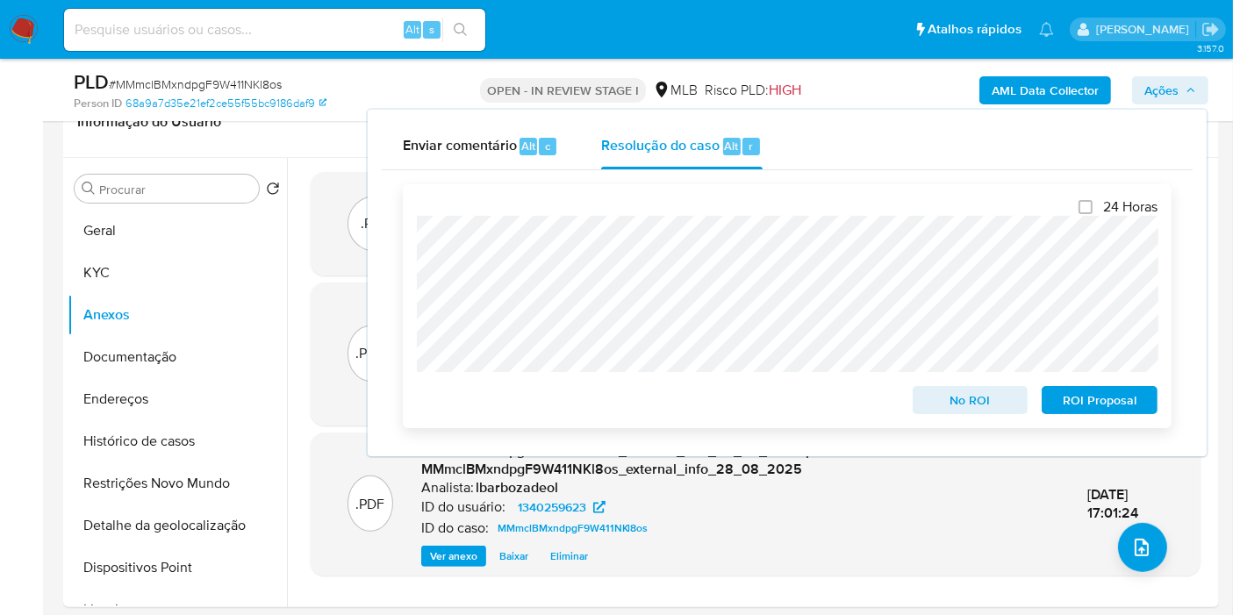
click at [949, 402] on span "No ROI" at bounding box center [970, 400] width 91 height 25
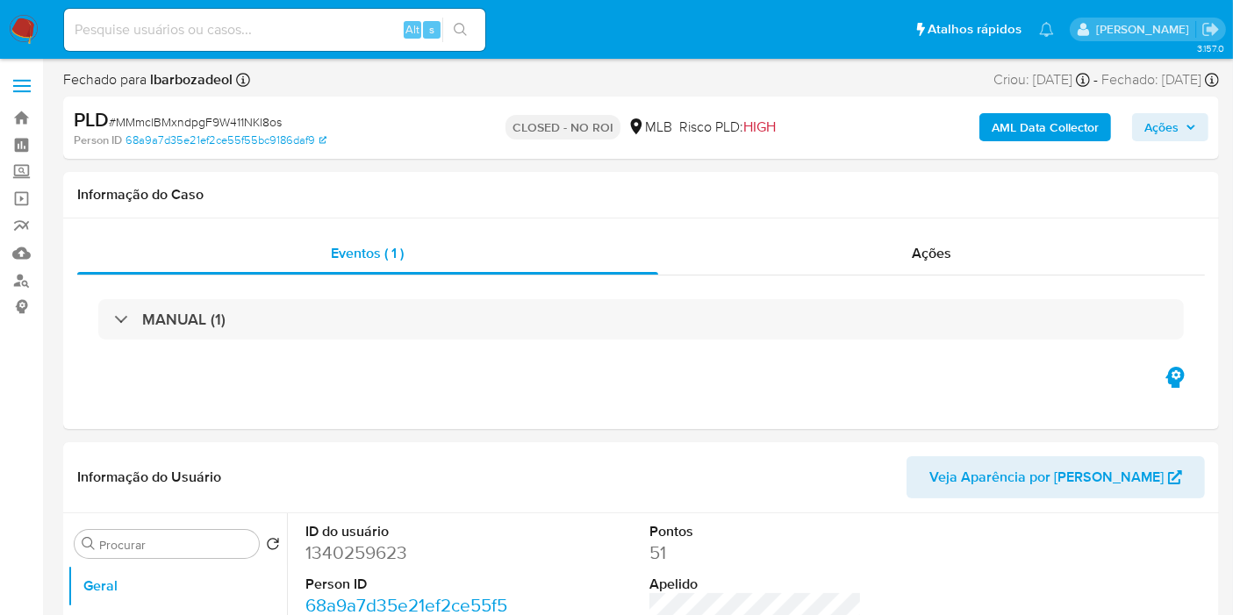
select select "10"
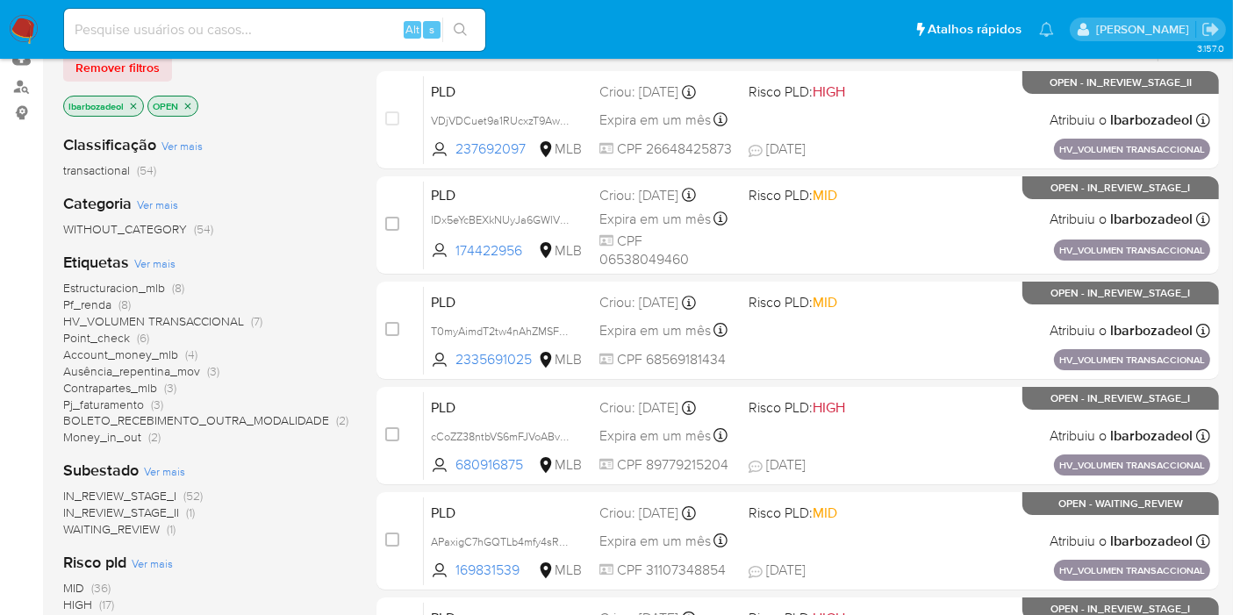
scroll to position [195, 0]
click at [136, 442] on span "Money_in_out" at bounding box center [102, 437] width 78 height 18
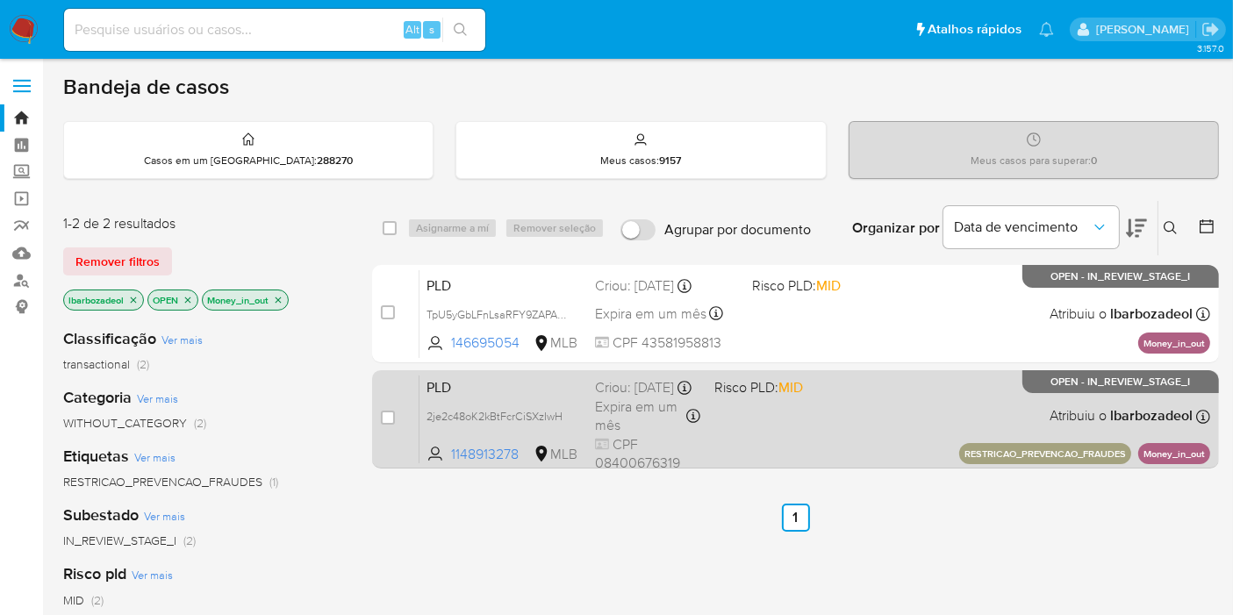
click at [880, 402] on div "PLD 2je2c48oK2kBtFcrCiSXzIwH 1148913278 MLB Risco PLD: MID Criou: [DATE] Criou:…" at bounding box center [815, 419] width 791 height 89
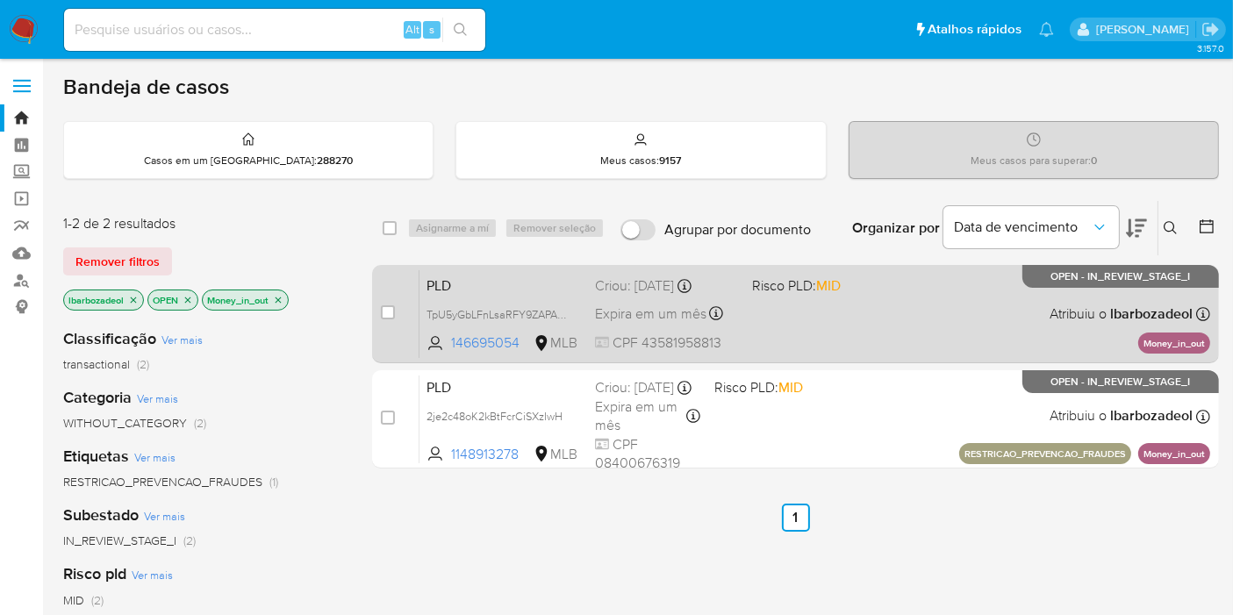
click at [879, 320] on div "PLD TpU5yGbLFnLsaRFY9ZAPA7jc 146695054 MLB Risco PLD: MID Criou: [DATE] Criou: …" at bounding box center [815, 313] width 791 height 89
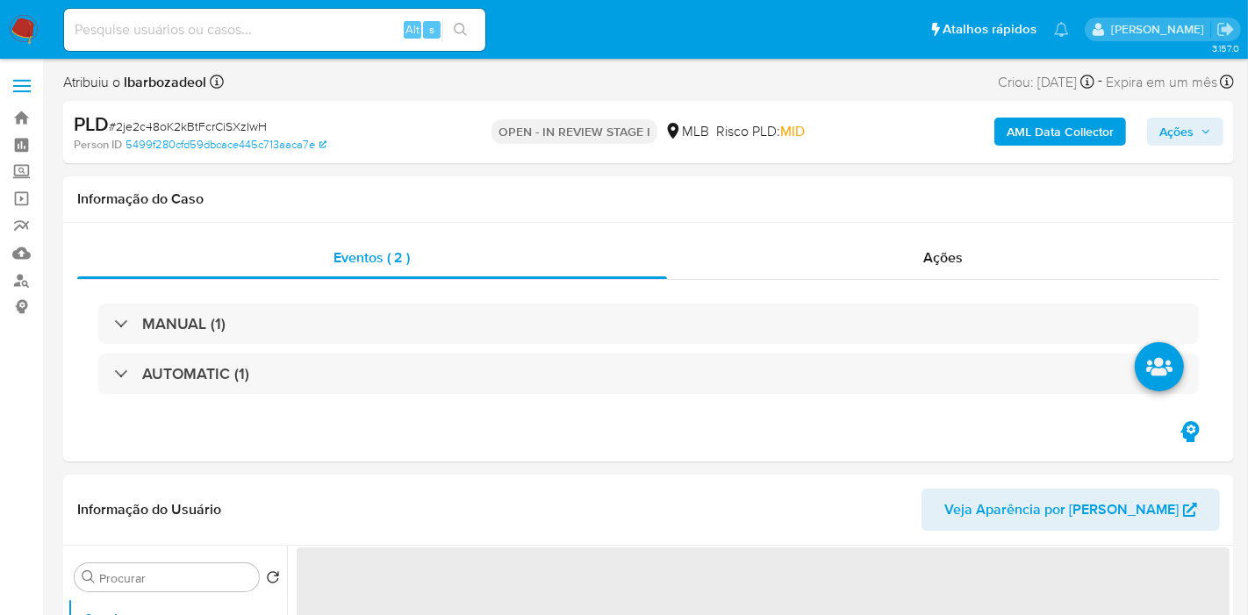
select select "10"
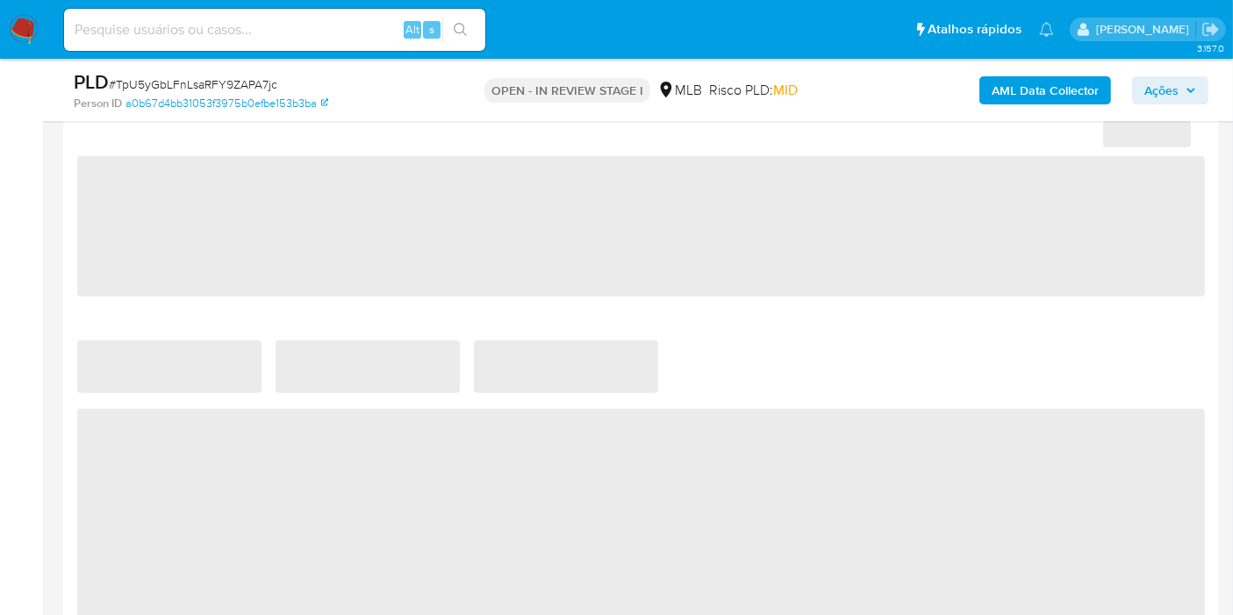
select select "10"
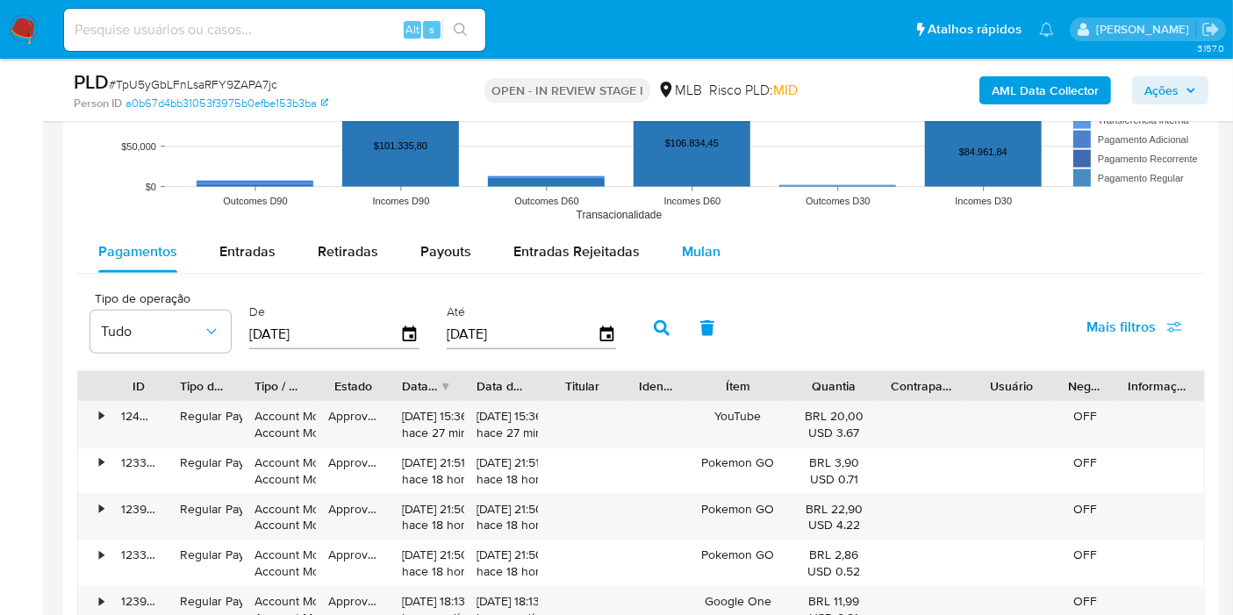
click at [682, 233] on div "Mulan" at bounding box center [701, 252] width 39 height 42
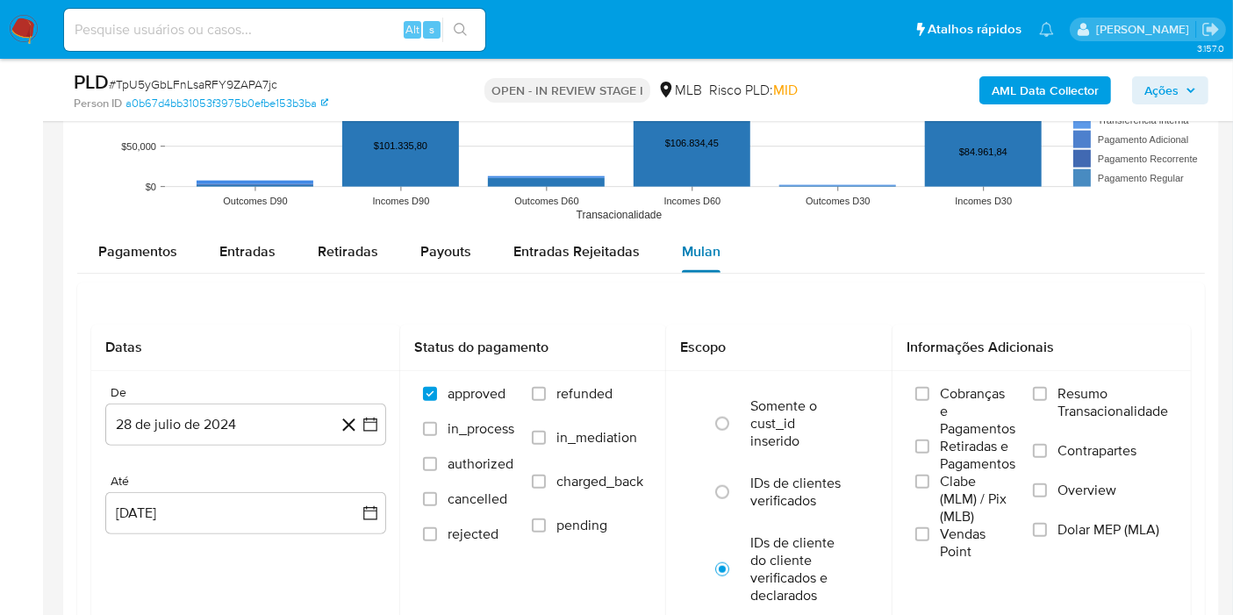
scroll to position [1853, 0]
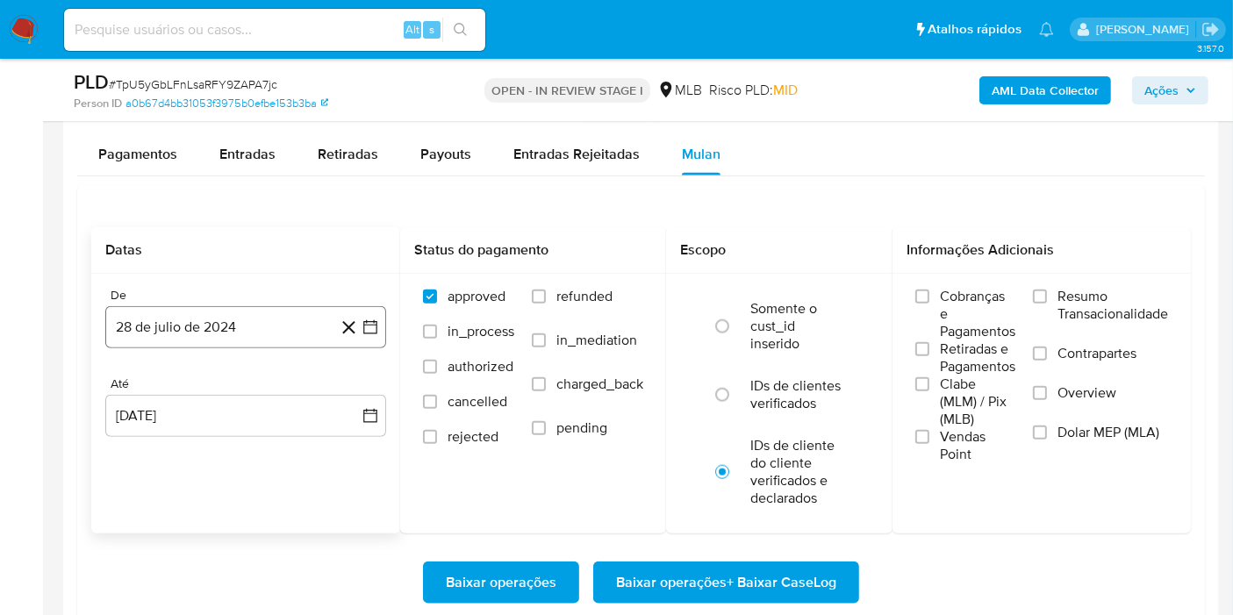
click at [241, 324] on button "28 de julio de 2024" at bounding box center [245, 327] width 281 height 42
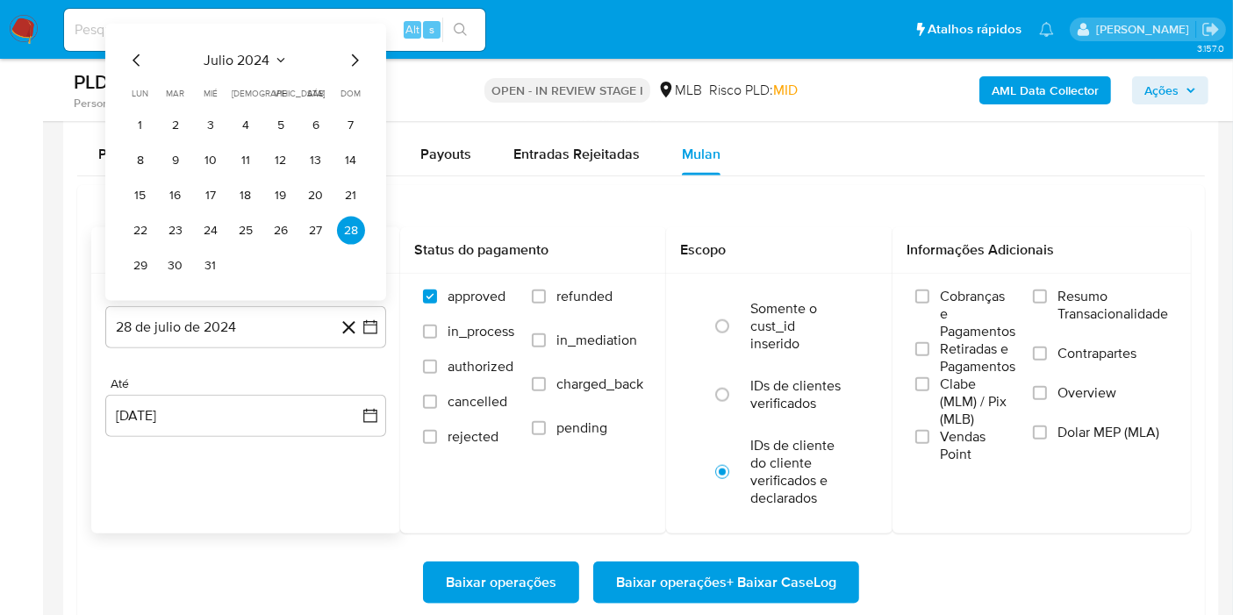
click at [266, 61] on span "julio 2024" at bounding box center [238, 61] width 66 height 18
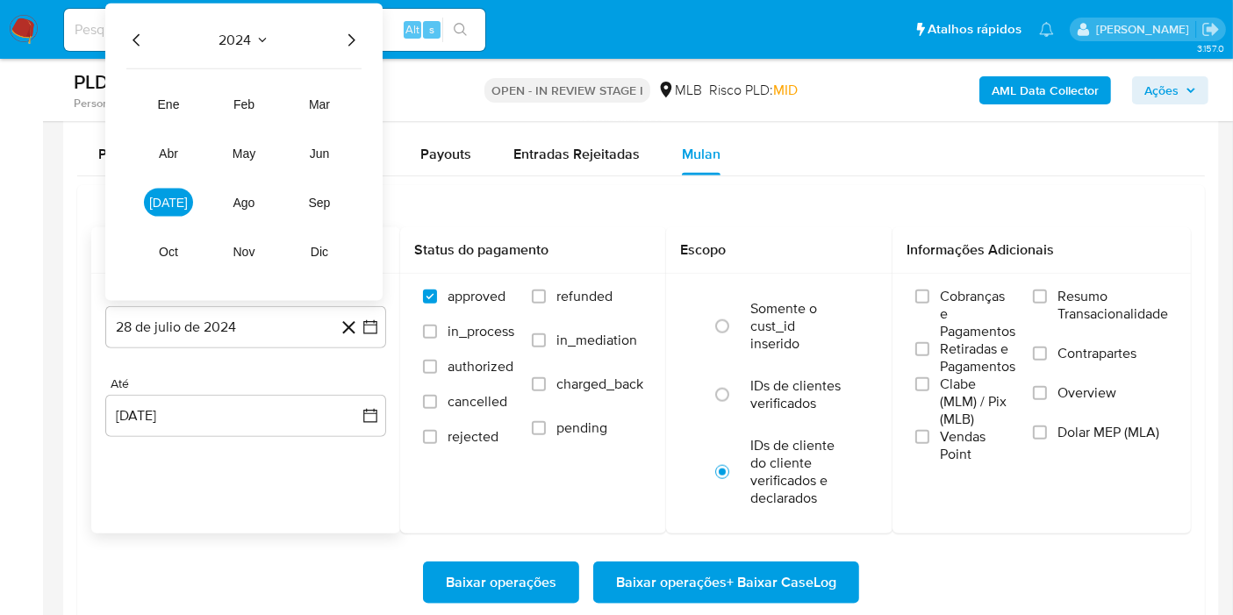
drag, startPoint x: 351, startPoint y: 33, endPoint x: 328, endPoint y: 71, distance: 44.1
click at [351, 33] on icon "Año siguiente" at bounding box center [351, 40] width 21 height 21
click at [155, 192] on button "jul" at bounding box center [168, 203] width 49 height 28
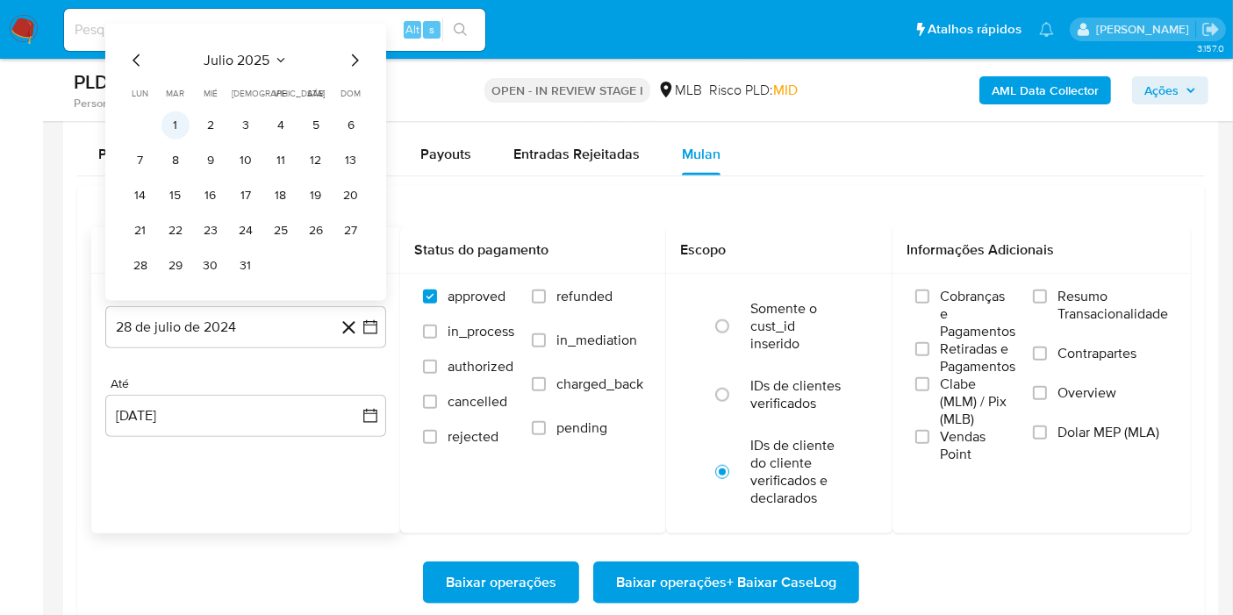
click at [182, 125] on button "1" at bounding box center [176, 125] width 28 height 28
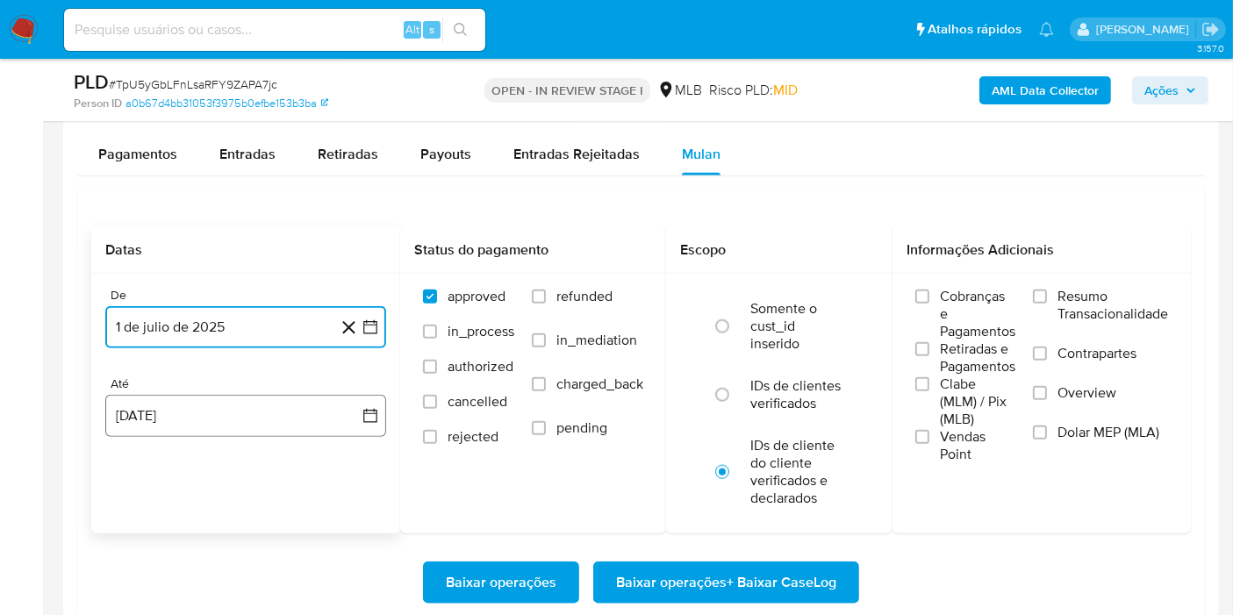
click at [223, 413] on button "28 de agosto de 2025" at bounding box center [245, 416] width 281 height 42
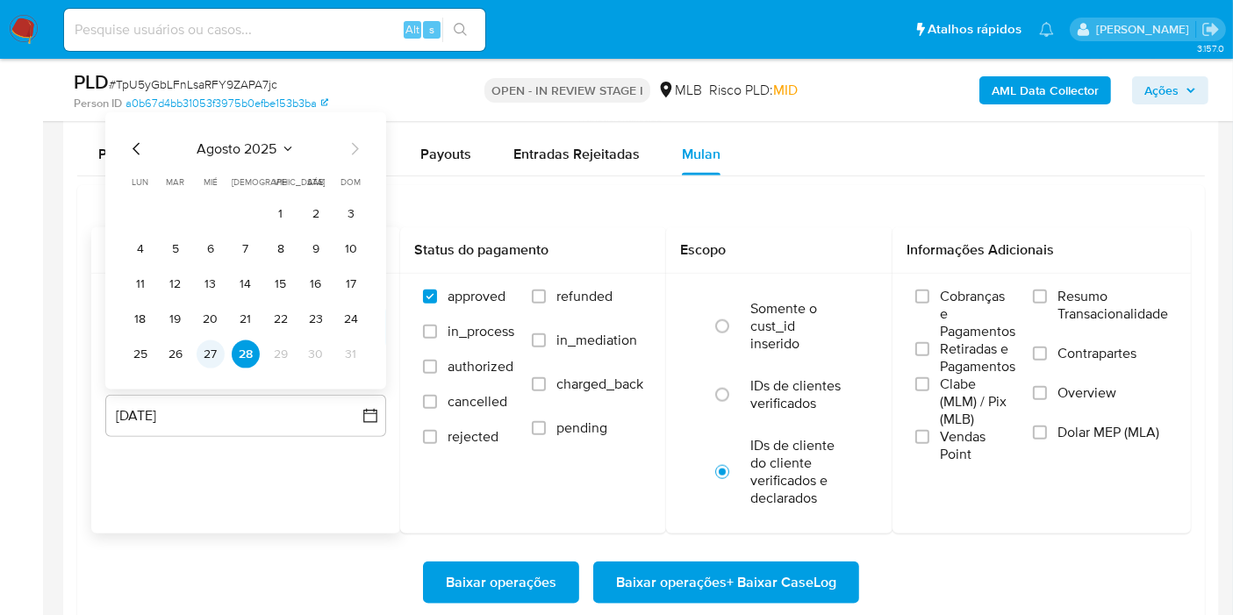
click at [212, 347] on button "27" at bounding box center [211, 355] width 28 height 28
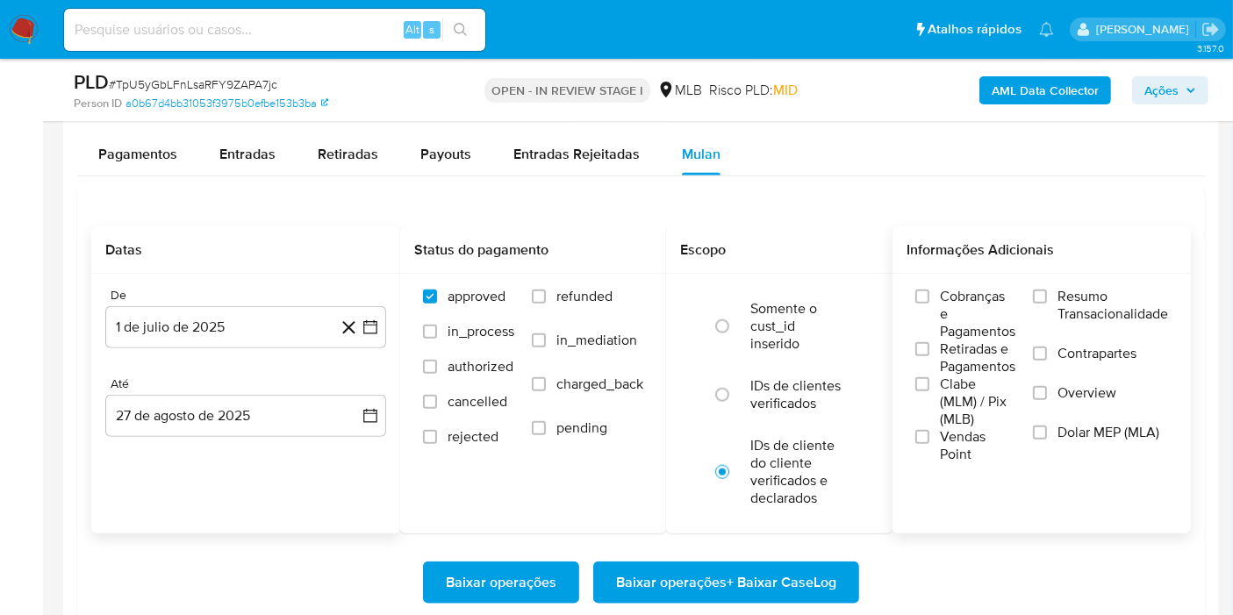
click at [1067, 301] on span "Resumo Transacionalidade" at bounding box center [1113, 305] width 111 height 35
click at [1047, 301] on input "Resumo Transacionalidade" at bounding box center [1040, 297] width 14 height 14
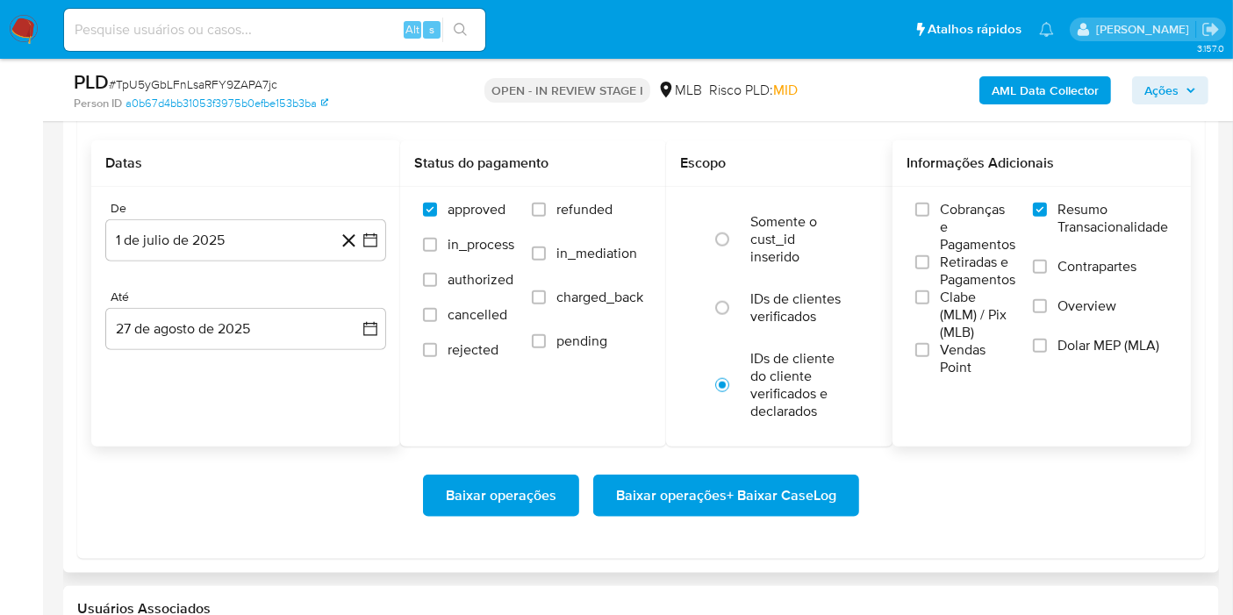
scroll to position [2048, 0]
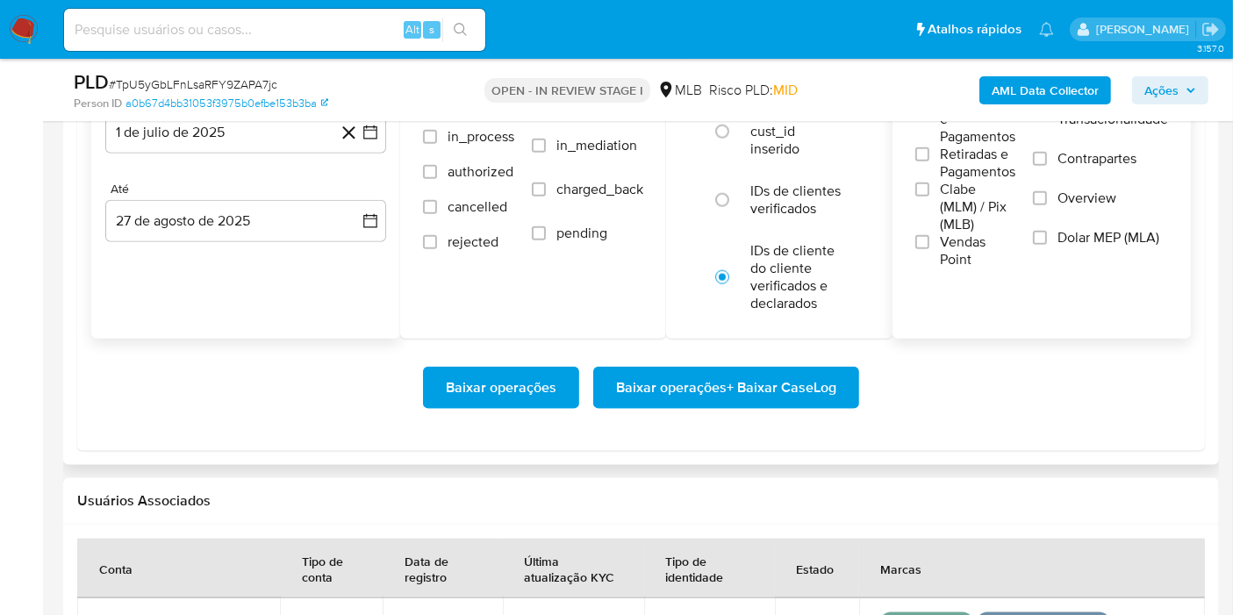
click at [762, 392] on span "Baixar operações + Baixar CaseLog" at bounding box center [726, 388] width 220 height 39
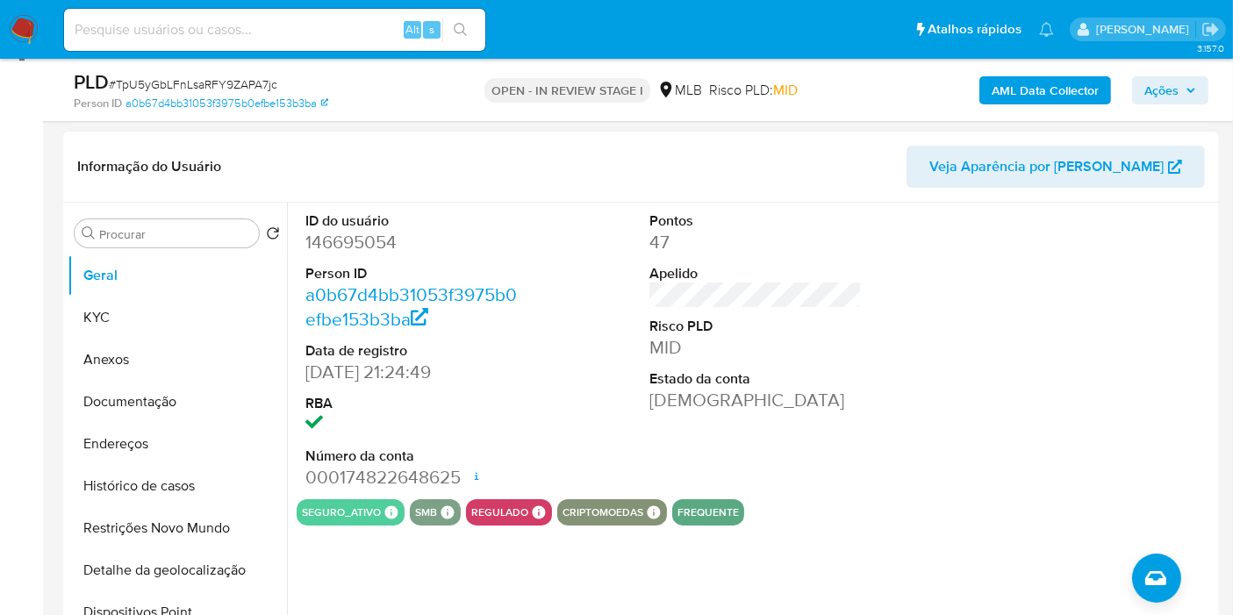
scroll to position [0, 0]
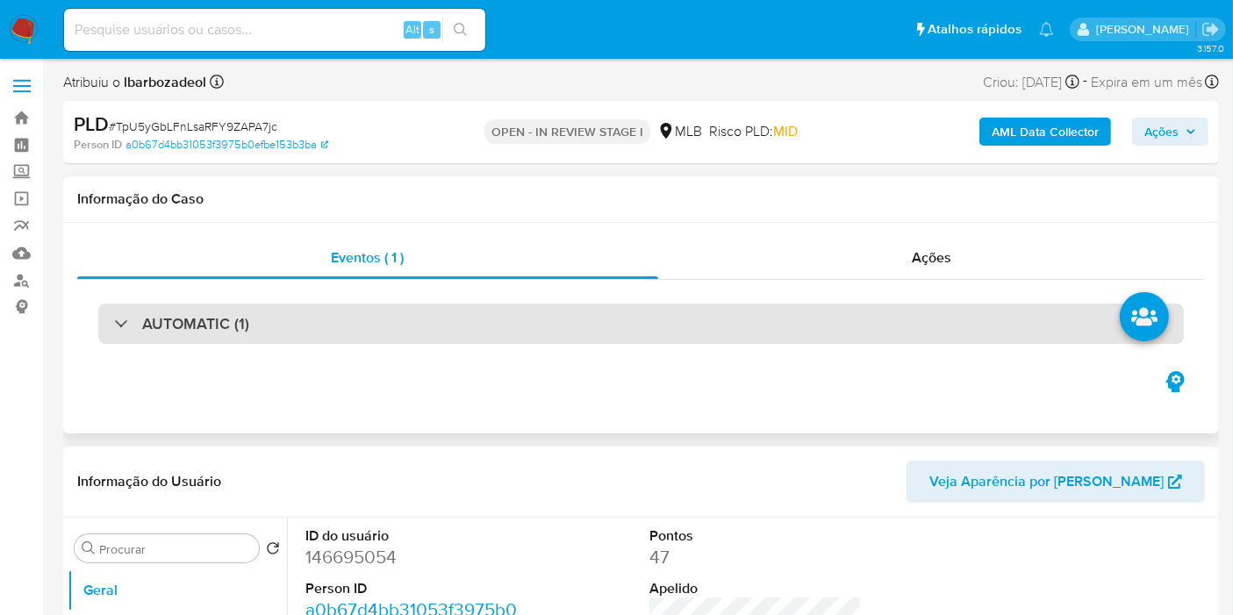
click at [707, 316] on div "AUTOMATIC (1)" at bounding box center [641, 324] width 1086 height 40
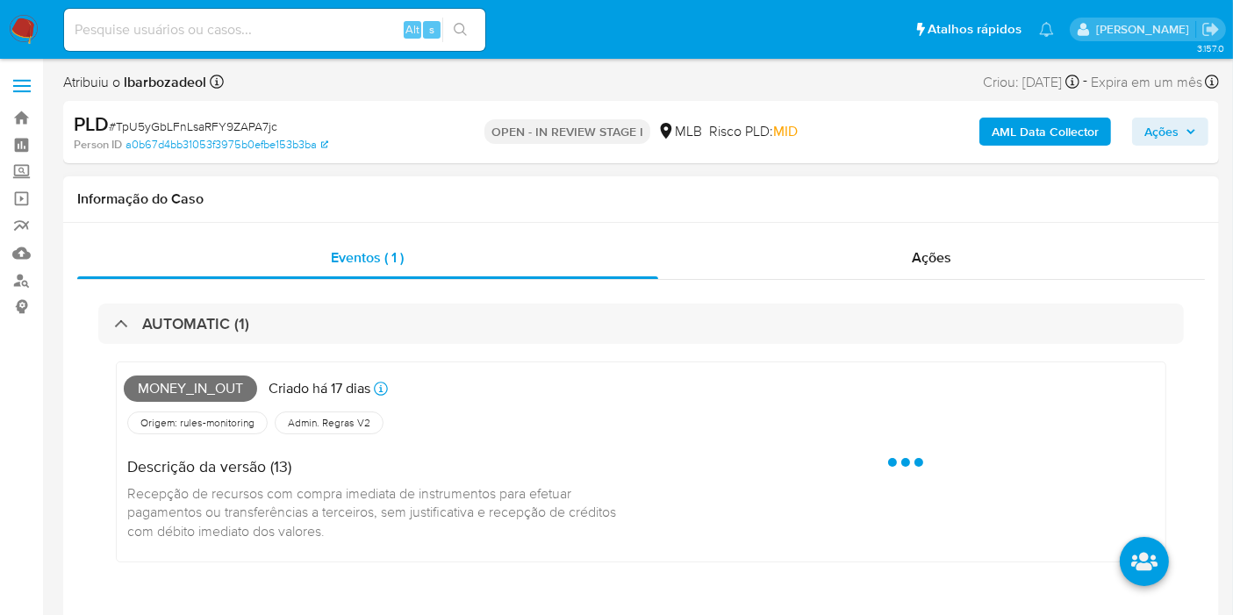
click at [154, 384] on span "Money_in_out" at bounding box center [190, 389] width 133 height 26
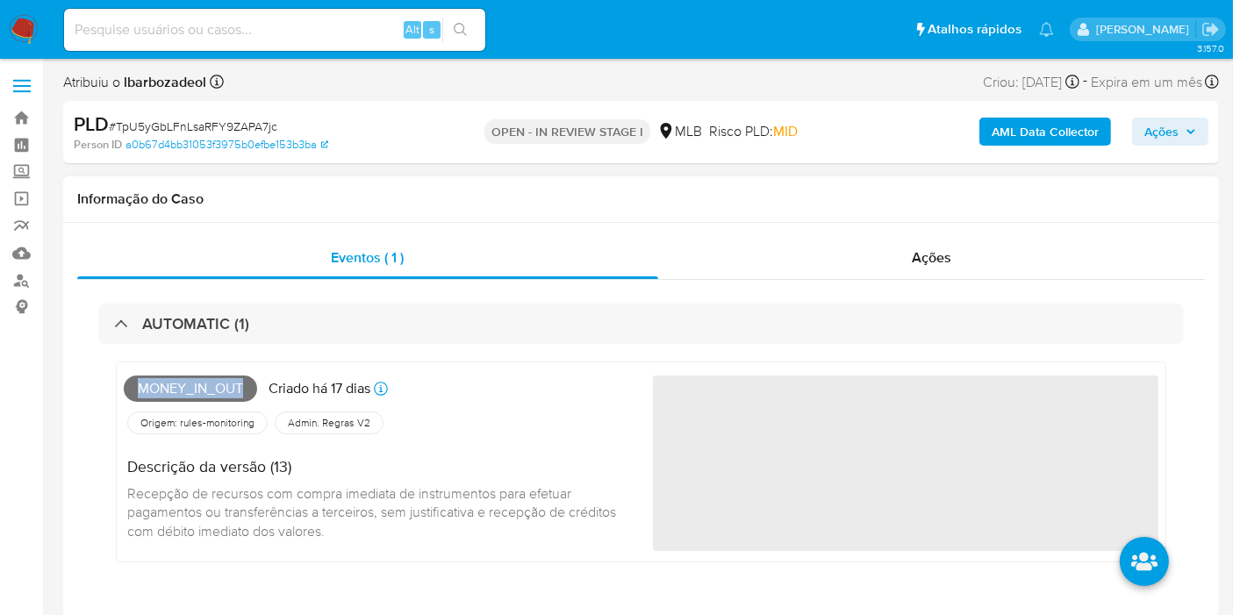
click at [154, 384] on span "Money_in_out" at bounding box center [190, 389] width 133 height 26
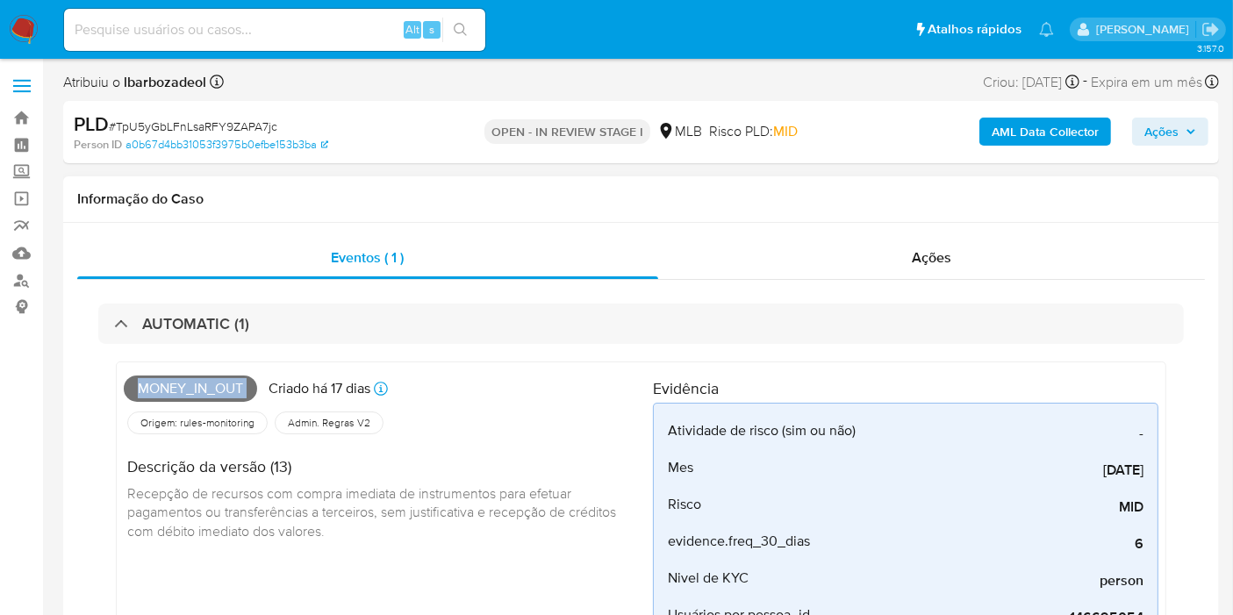
drag, startPoint x: 155, startPoint y: 384, endPoint x: 165, endPoint y: 382, distance: 9.8
click at [155, 384] on span "Money_in_out" at bounding box center [190, 389] width 133 height 26
copy span "Money_in_out"
click at [1202, 119] on button "Ações" at bounding box center [1170, 132] width 76 height 28
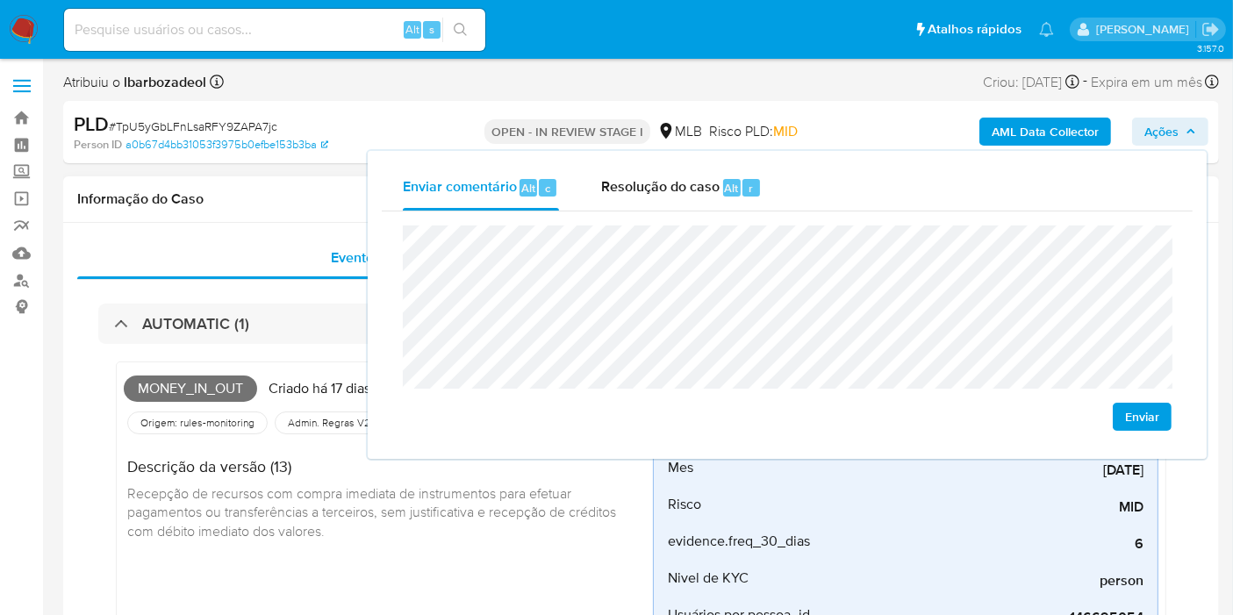
click at [268, 186] on div "Informação do Caso" at bounding box center [641, 199] width 1156 height 47
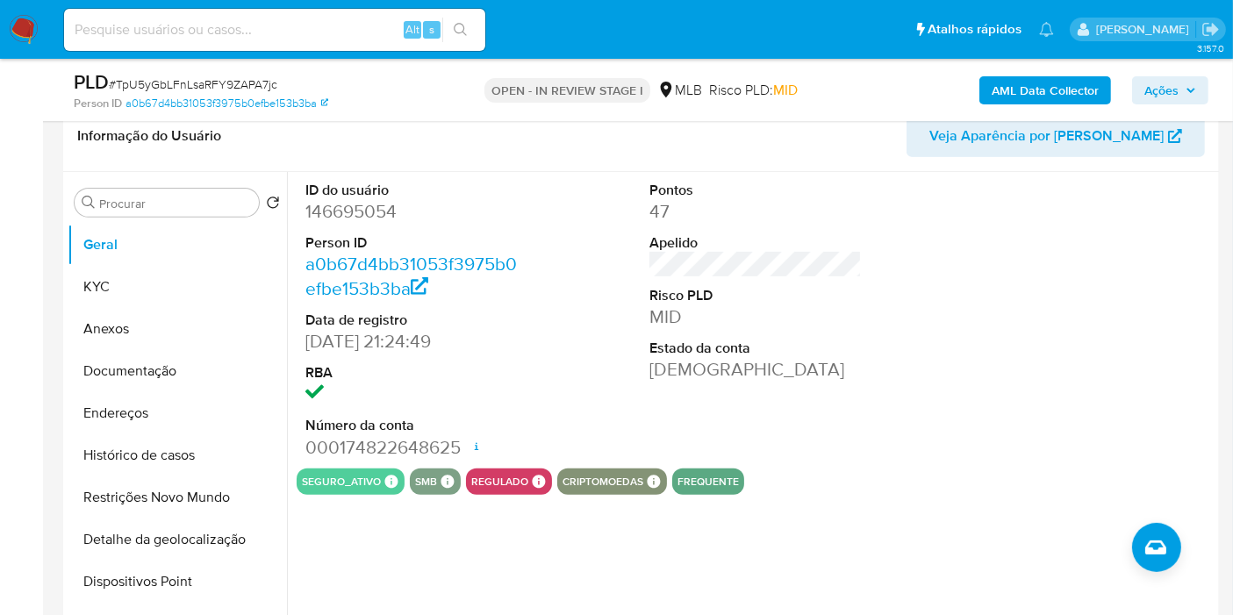
scroll to position [682, 0]
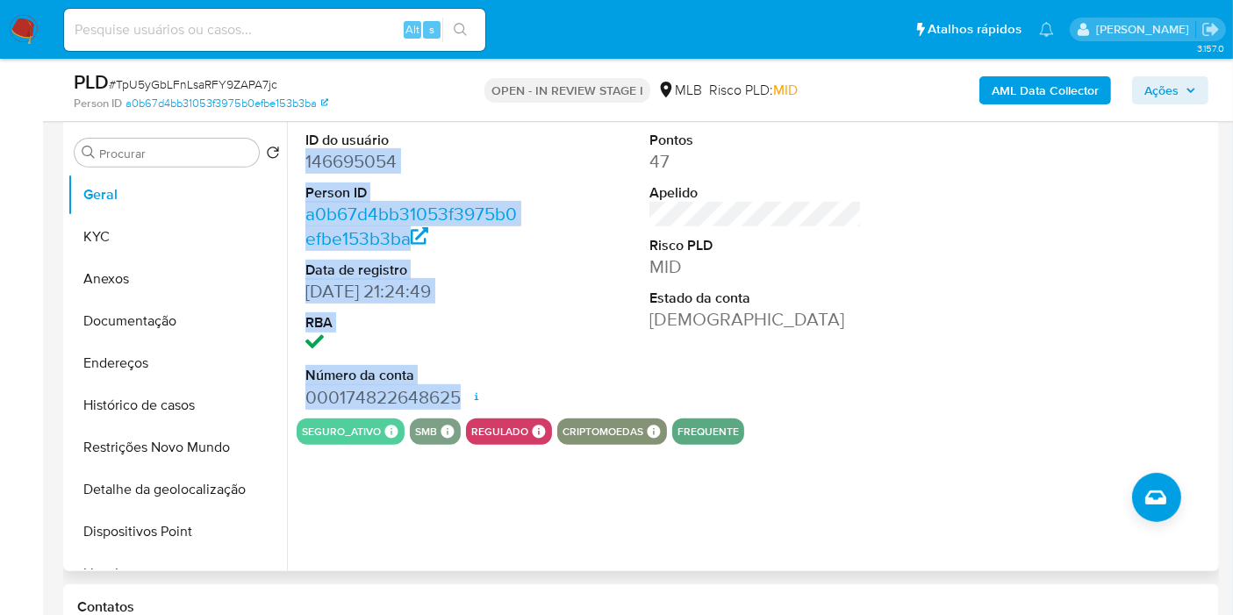
drag, startPoint x: 305, startPoint y: 160, endPoint x: 462, endPoint y: 395, distance: 282.4
click at [463, 395] on dl "ID do usuário 146695054 Person ID a0b67d4bb31053f3975b0efbe153b3ba Data de regi…" at bounding box center [411, 270] width 212 height 279
copy dl "146695054 Person ID a0b67d4bb31053f3975b0efbe153b3ba Data de registro 30/09/201…"
click at [1176, 91] on span "Ações" at bounding box center [1162, 90] width 34 height 28
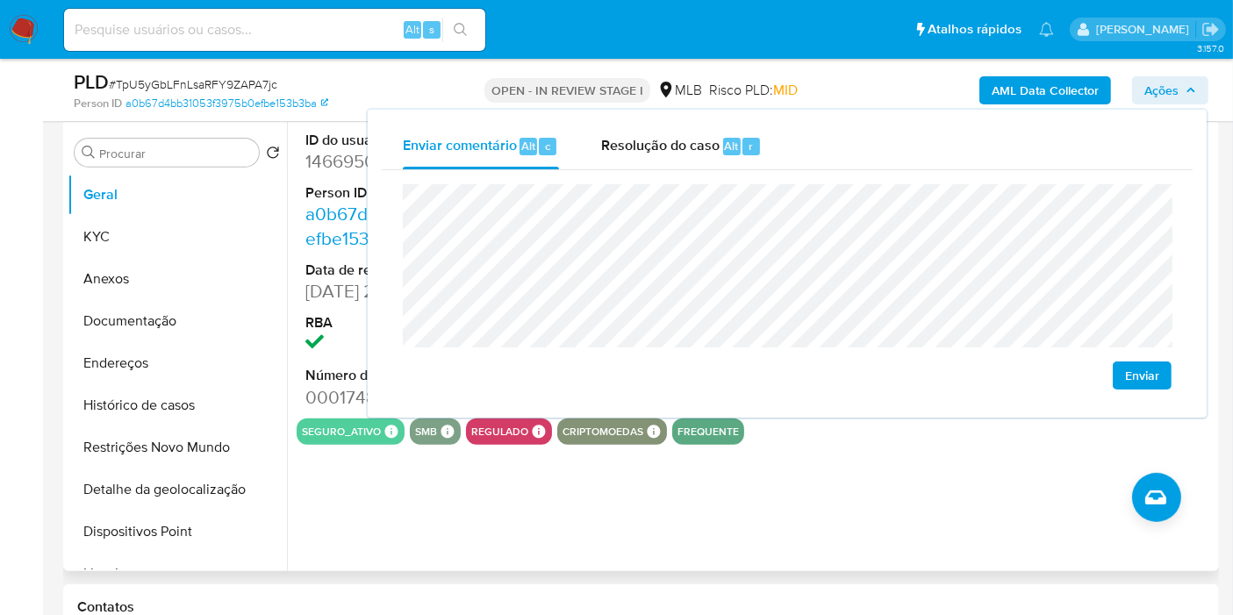
click at [709, 528] on div "ID do usuário 146695054 Person ID a0b67d4bb31053f3975b0efbe153b3ba Data de regi…" at bounding box center [751, 346] width 928 height 449
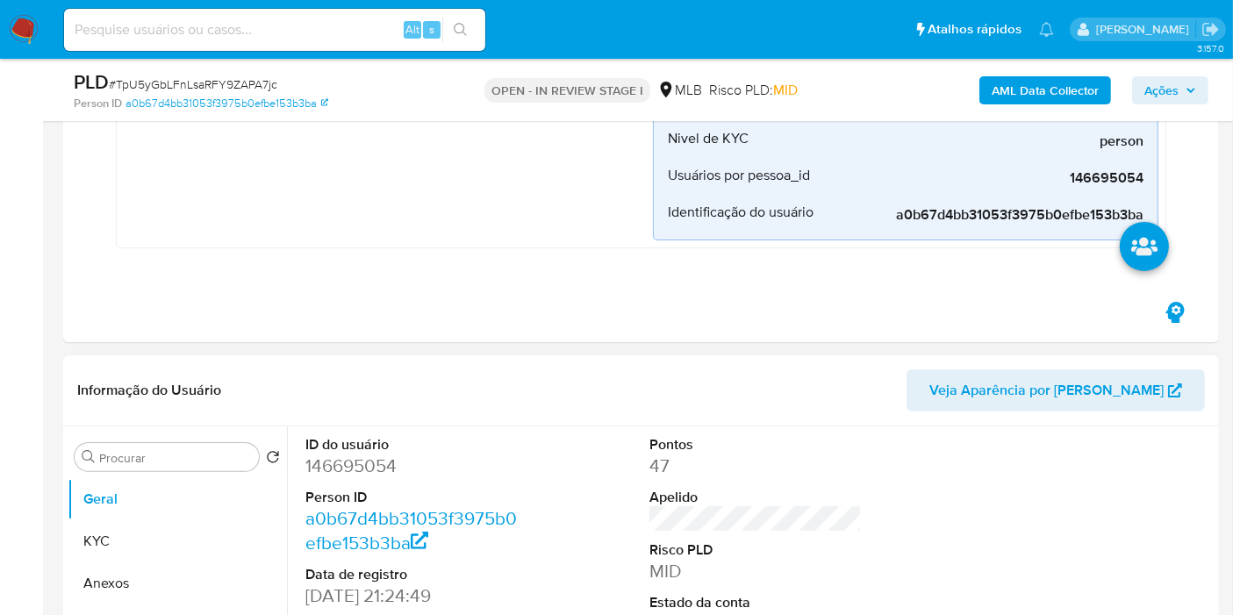
scroll to position [0, 0]
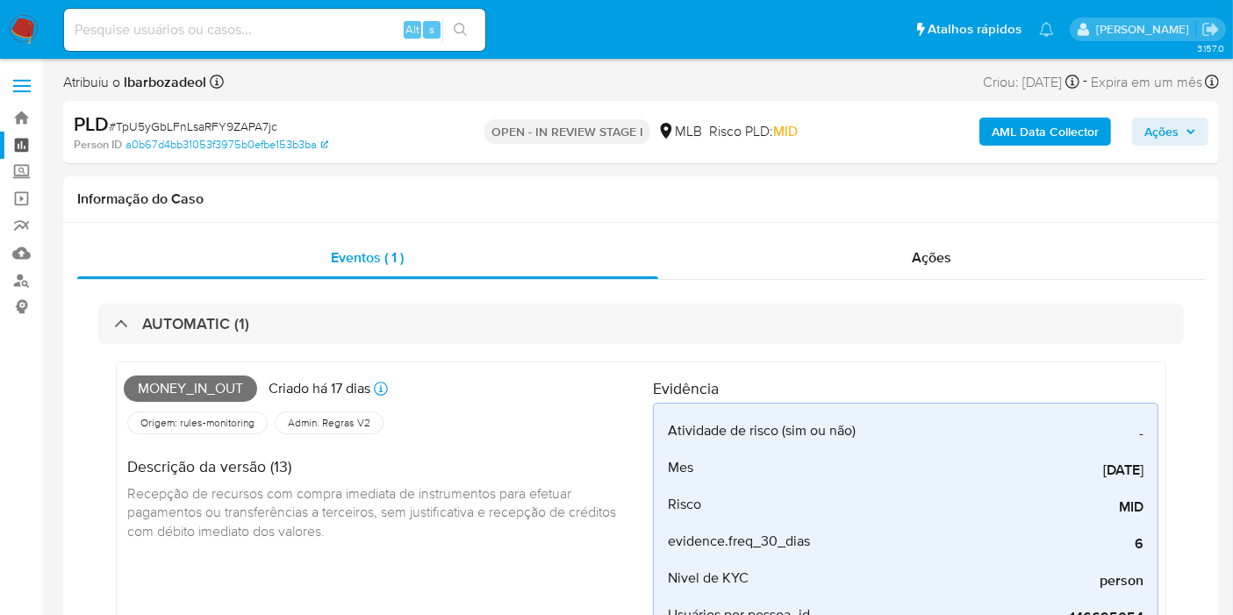
click at [25, 140] on link "Painel" at bounding box center [104, 145] width 209 height 27
click at [1159, 124] on span "Ações" at bounding box center [1162, 132] width 34 height 28
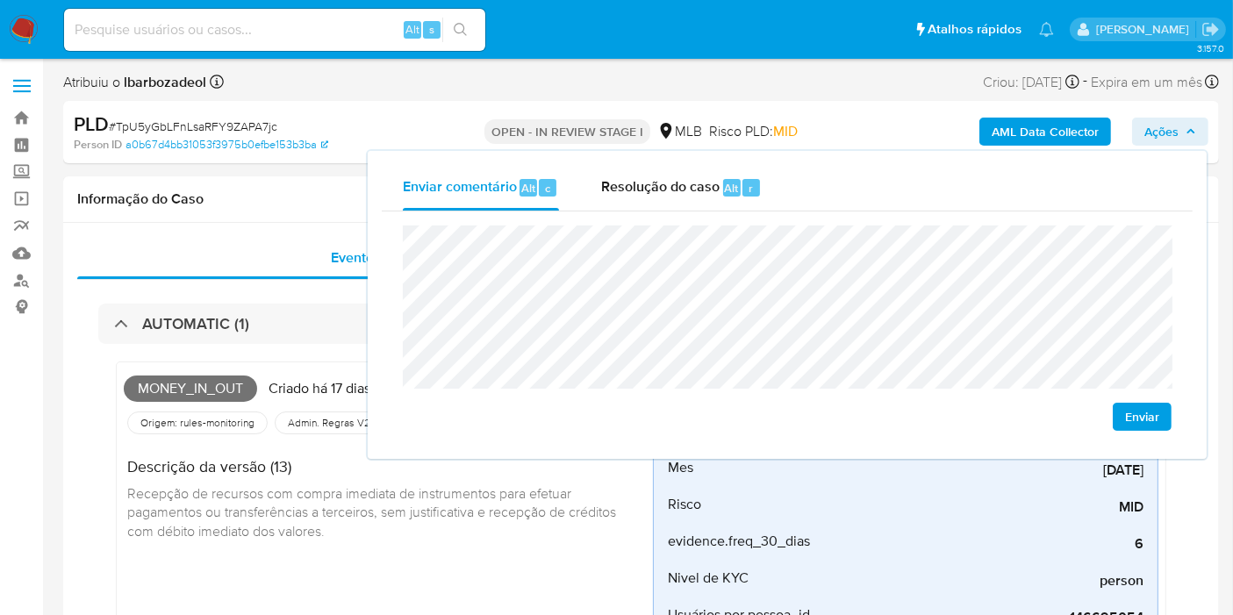
click at [1159, 124] on span "Ações" at bounding box center [1162, 132] width 34 height 28
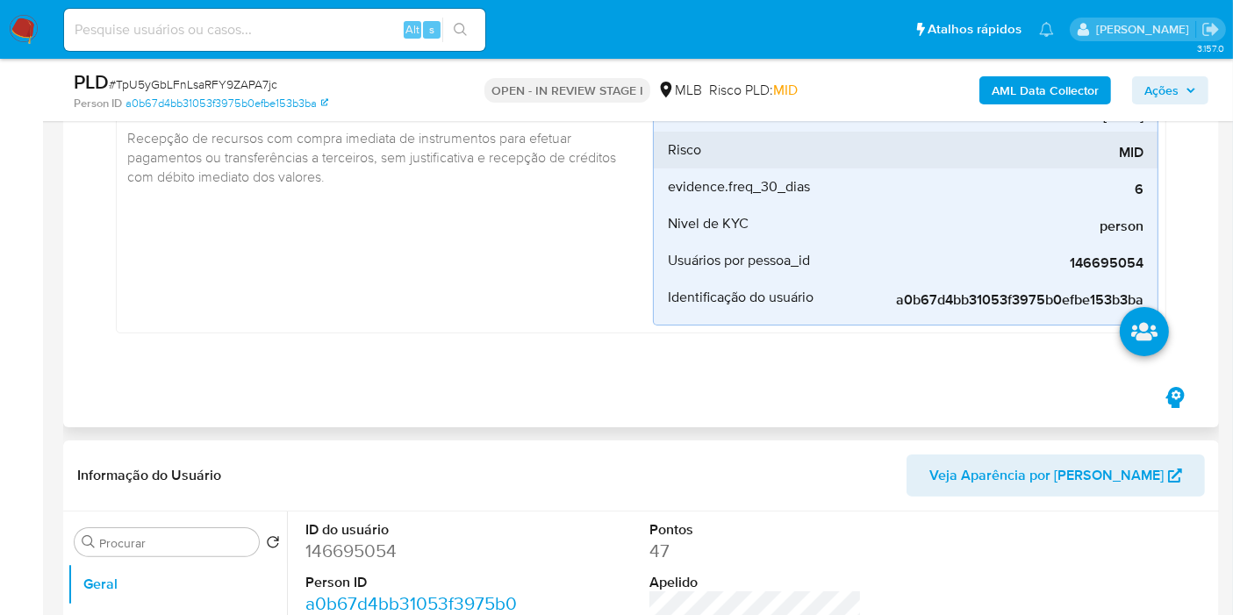
scroll to position [195, 0]
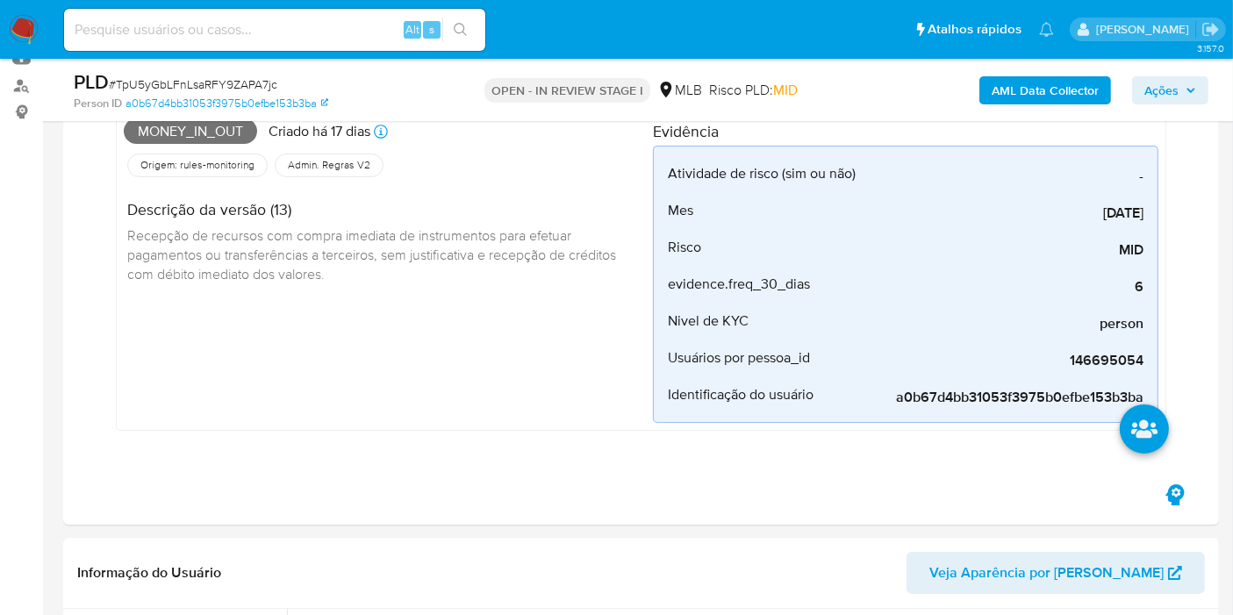
click at [1176, 91] on span "Ações" at bounding box center [1162, 90] width 34 height 28
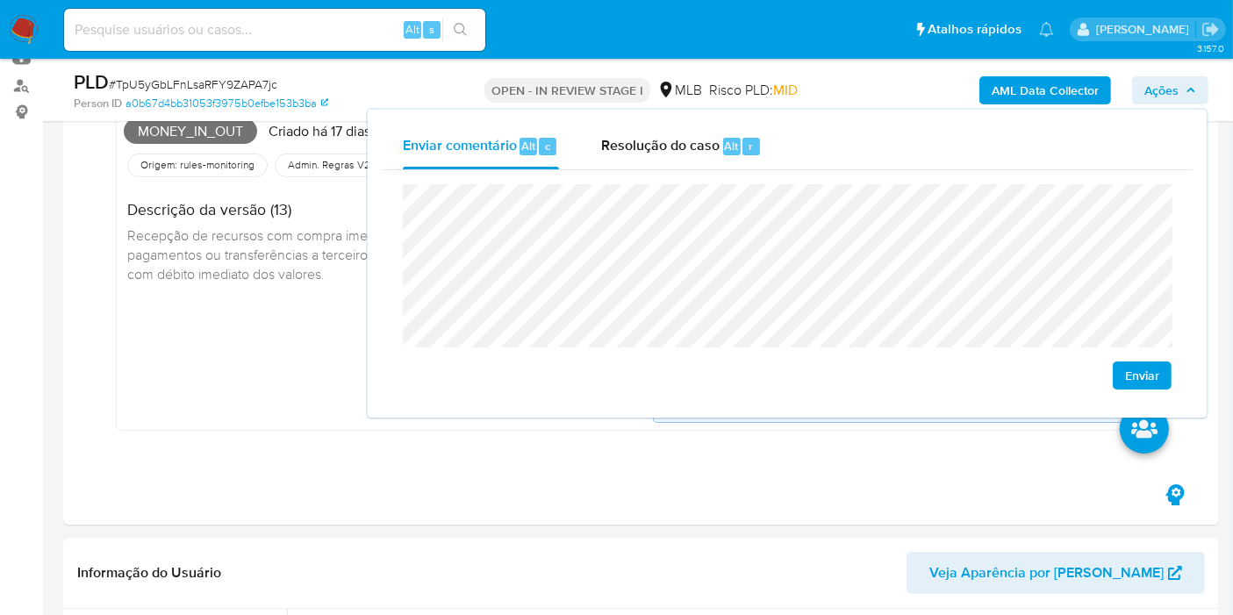
click at [1171, 91] on span "Ações" at bounding box center [1162, 90] width 34 height 28
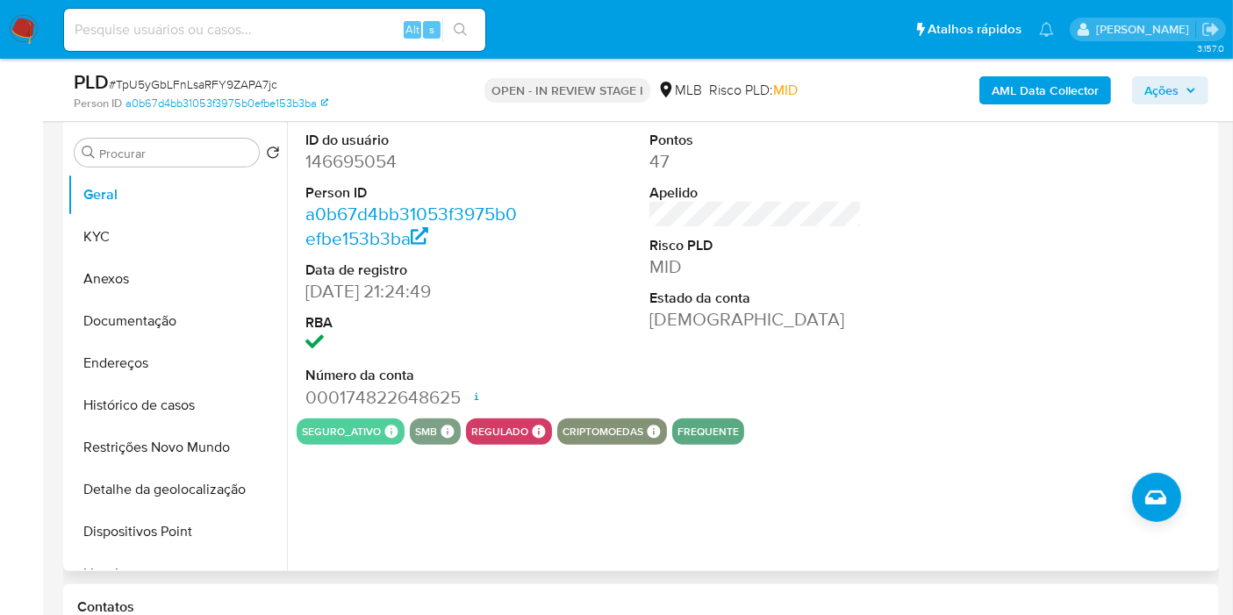
scroll to position [585, 0]
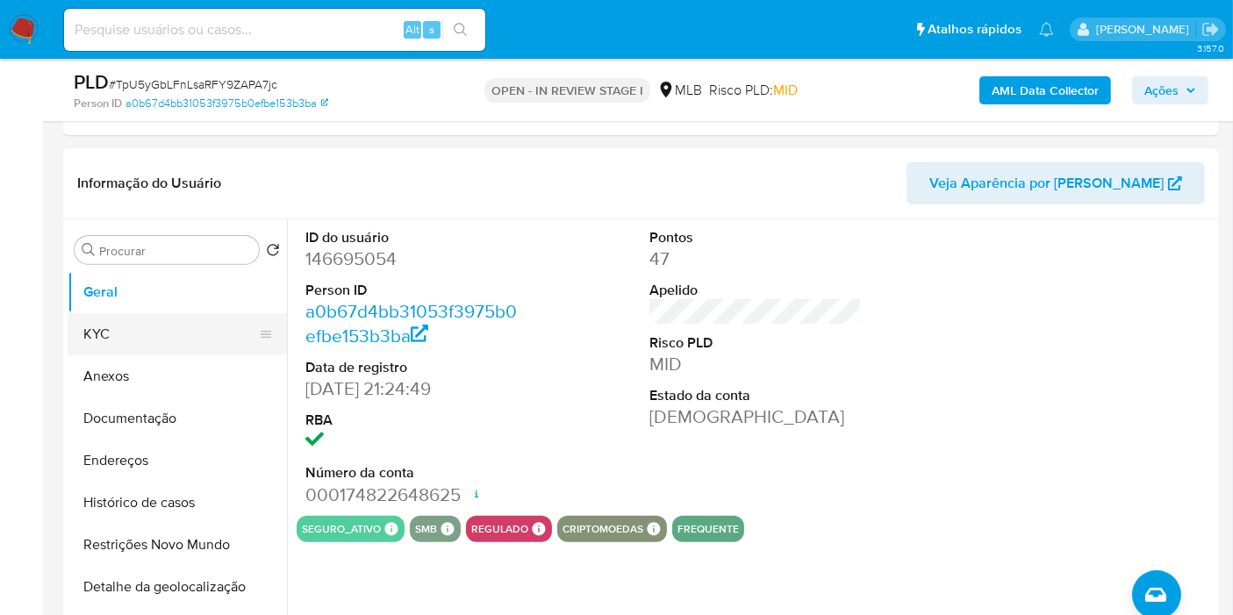
click at [98, 327] on button "KYC" at bounding box center [170, 334] width 205 height 42
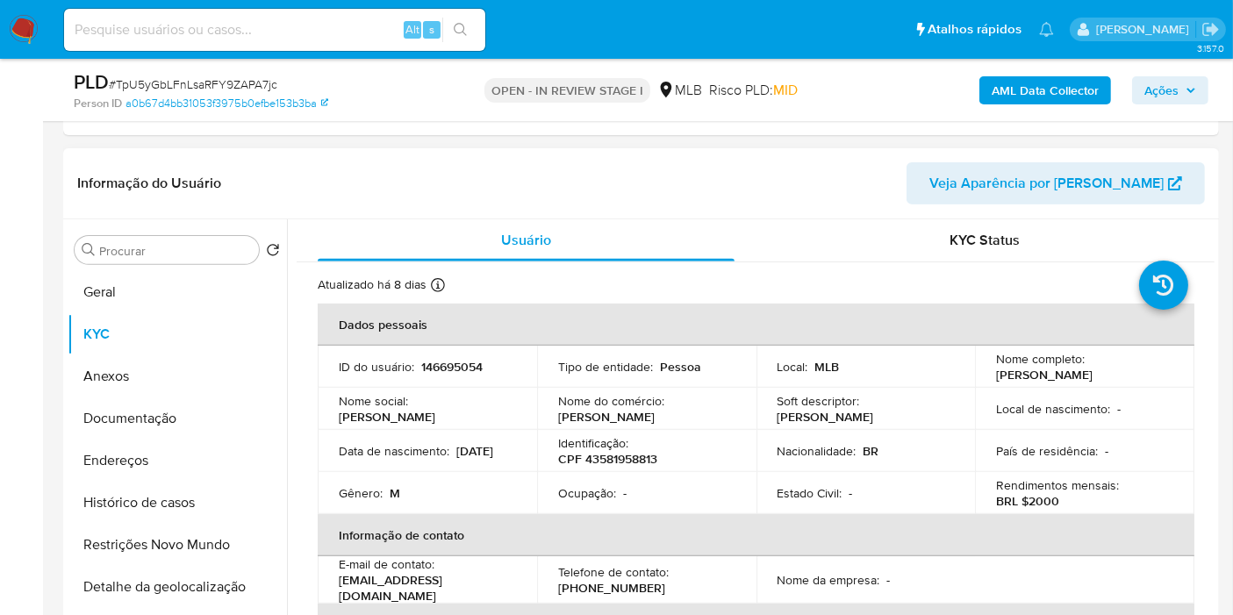
scroll to position [682, 0]
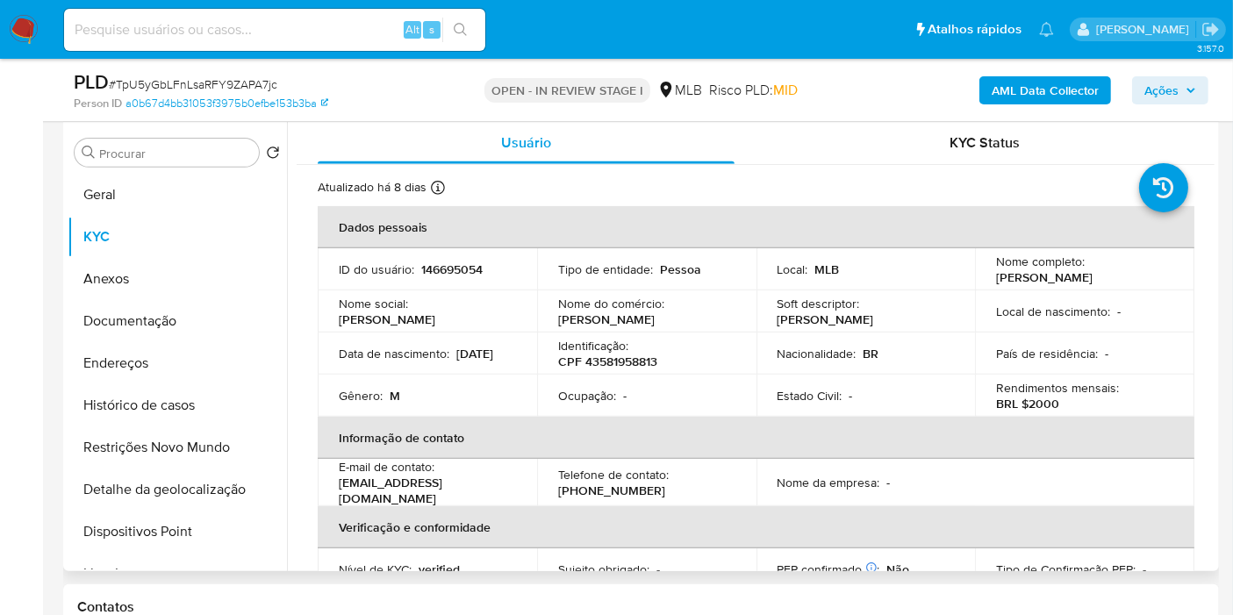
click at [636, 363] on p "CPF 43581958813" at bounding box center [607, 362] width 99 height 16
copy p "43581958813"
click at [1146, 84] on span "Ações" at bounding box center [1162, 90] width 34 height 28
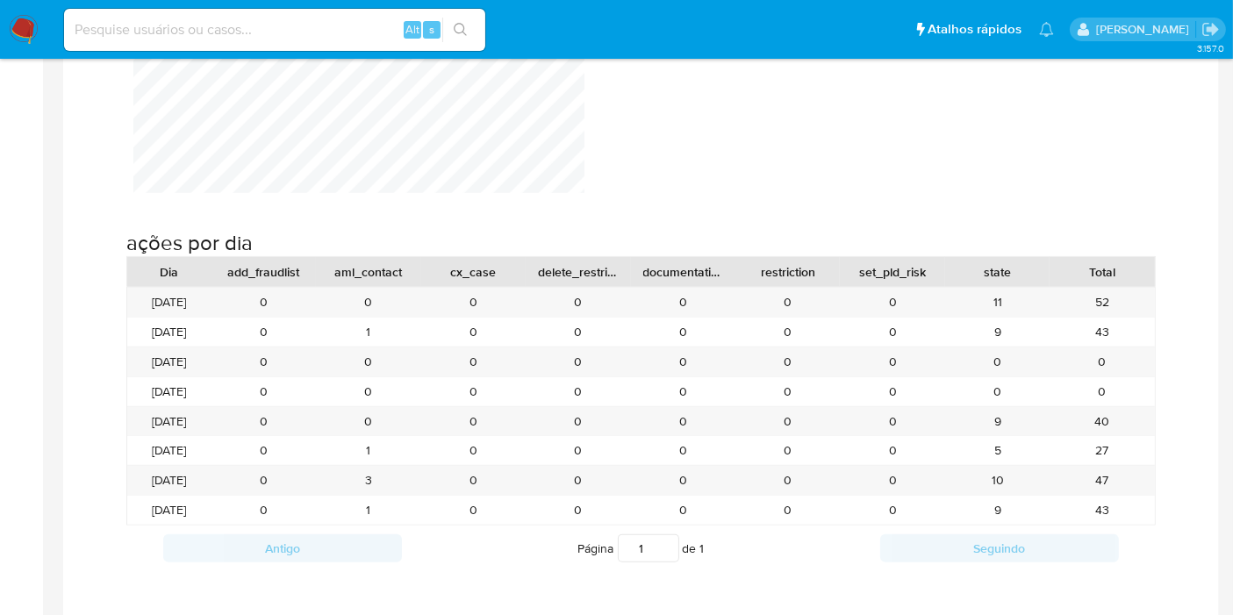
scroll to position [1657, 0]
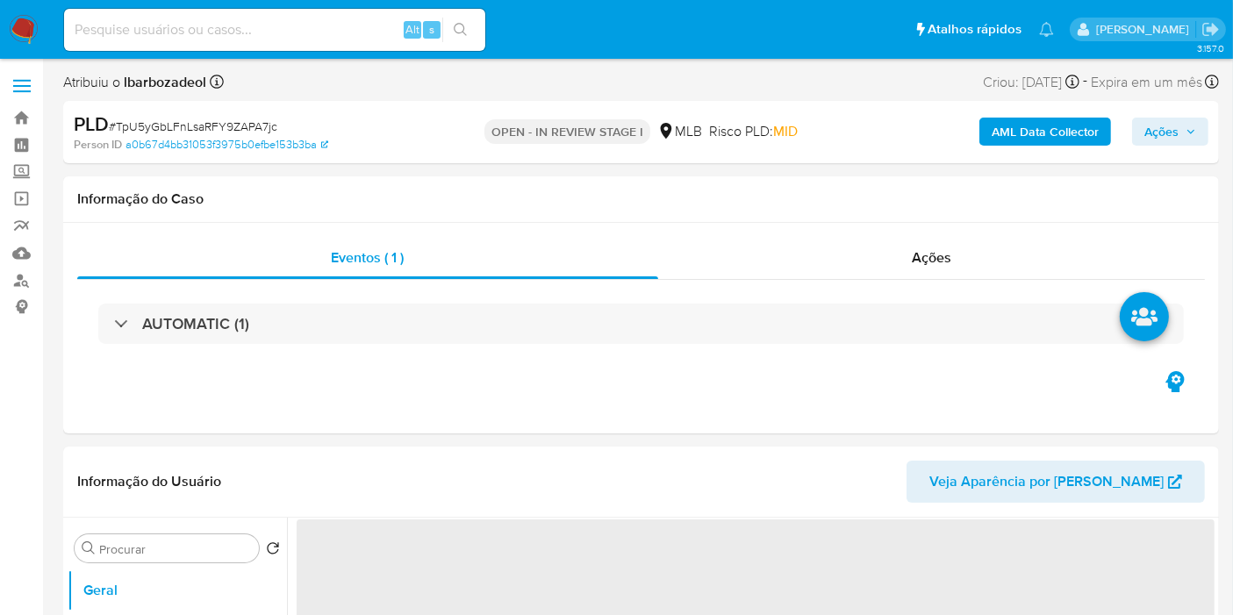
click at [1189, 131] on icon "button" at bounding box center [1191, 131] width 11 height 11
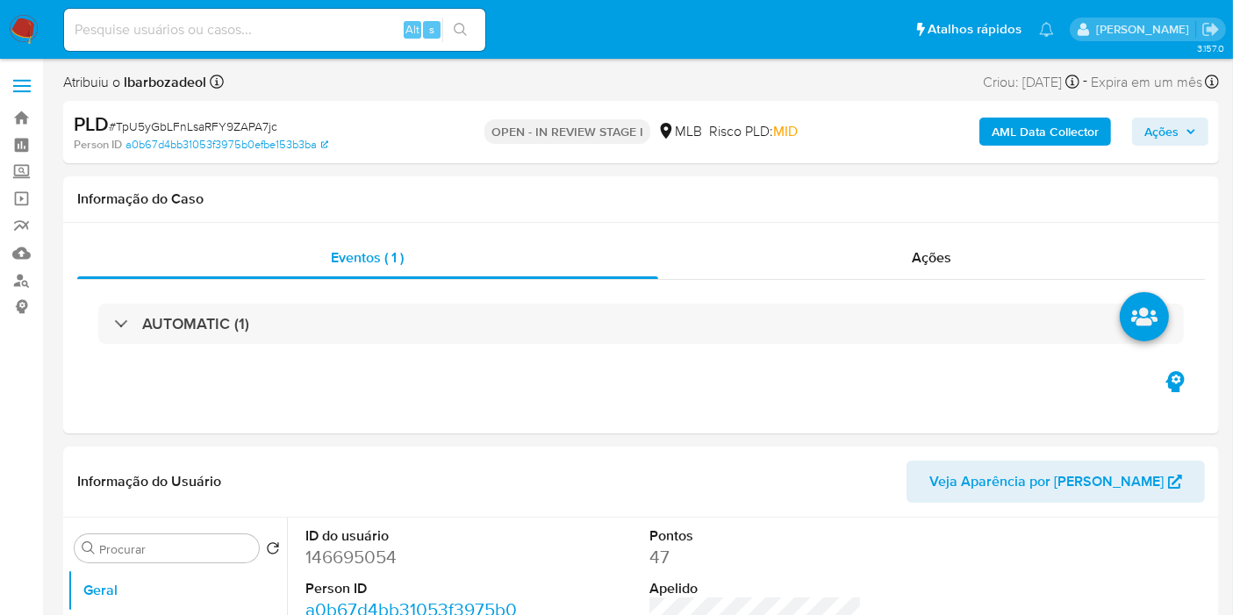
select select "10"
click at [1148, 132] on span "Ações" at bounding box center [1162, 132] width 34 height 28
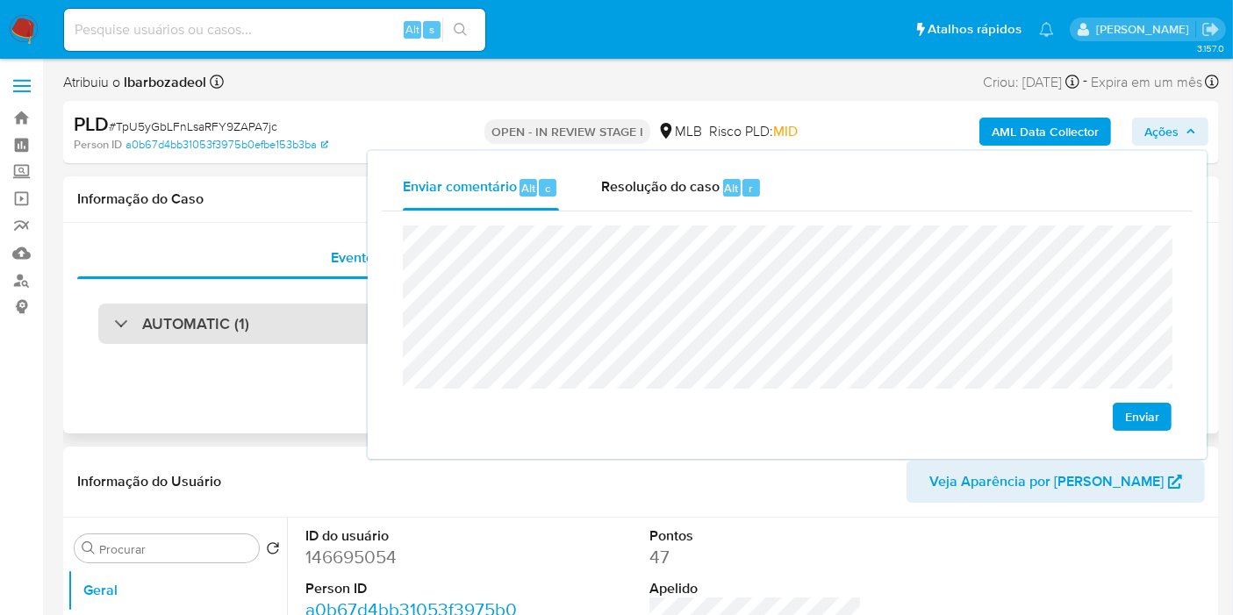
click at [288, 323] on div "AUTOMATIC (1)" at bounding box center [641, 324] width 1086 height 40
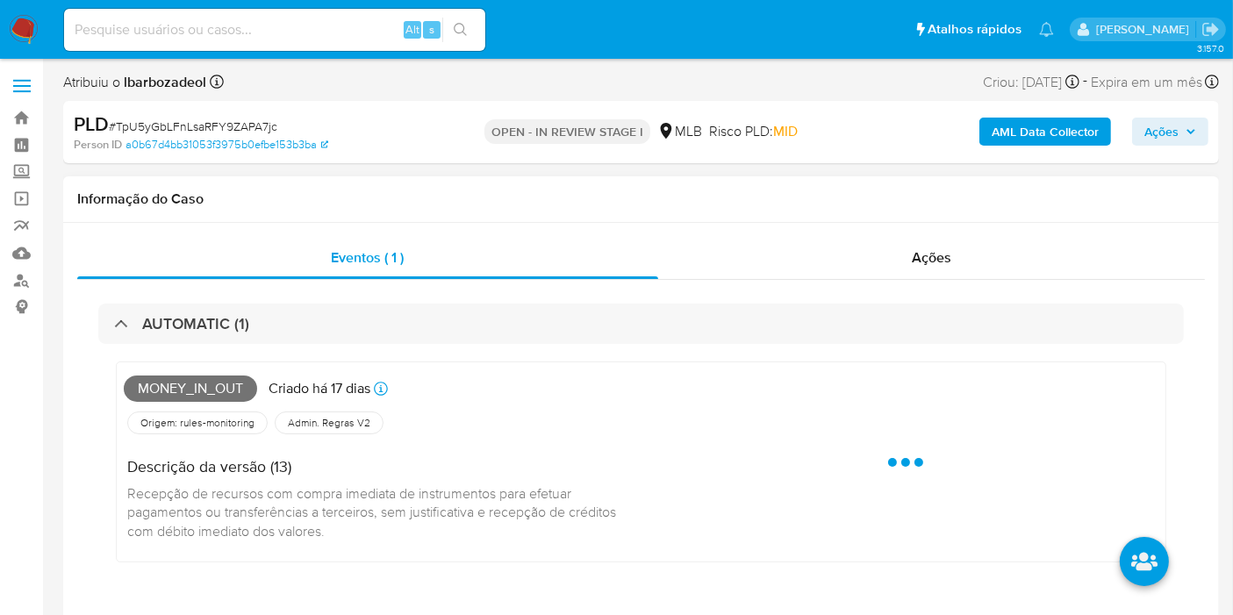
click at [183, 388] on span "Money_in_out" at bounding box center [190, 389] width 133 height 26
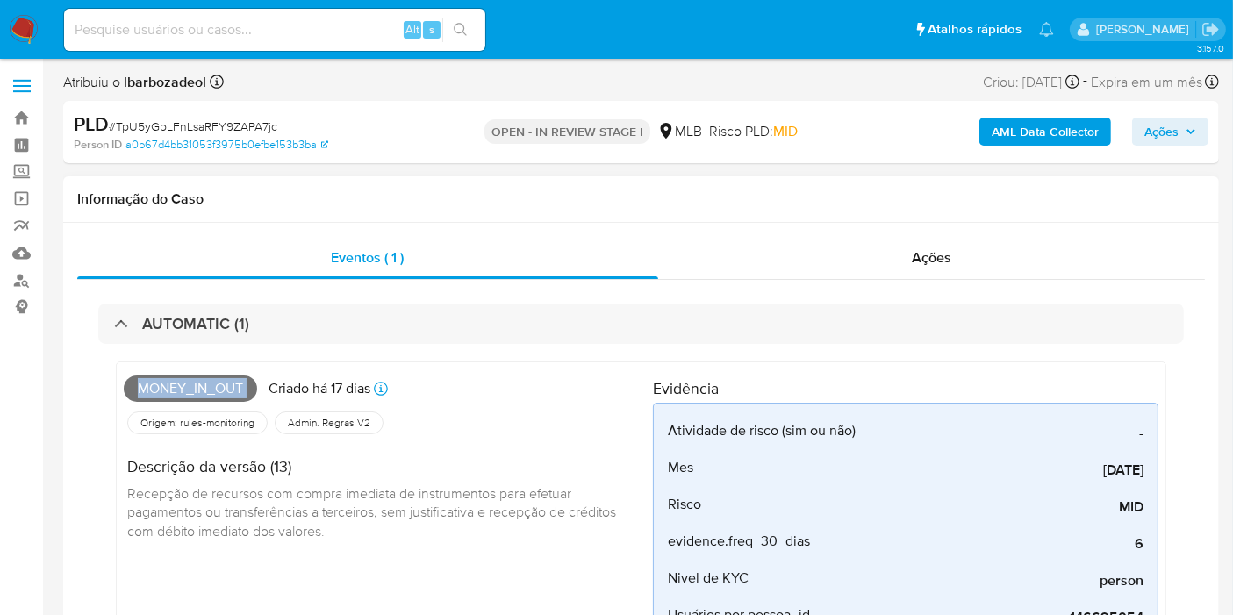
copy span "Money_in_out"
click at [1191, 133] on icon "button" at bounding box center [1191, 132] width 7 height 4
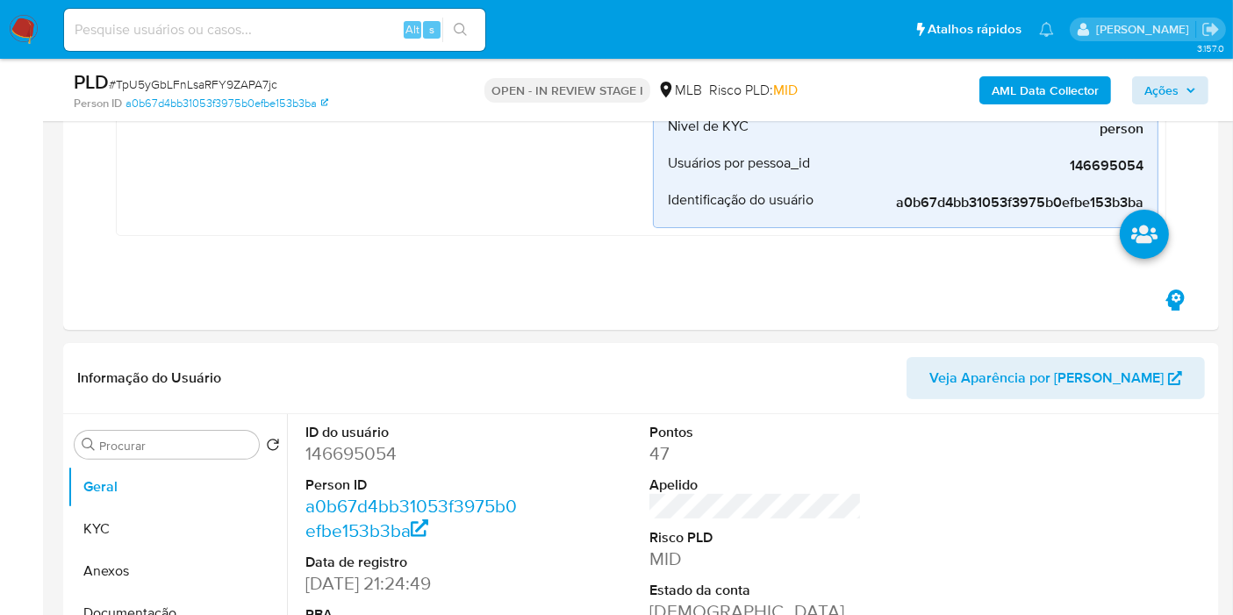
scroll to position [682, 0]
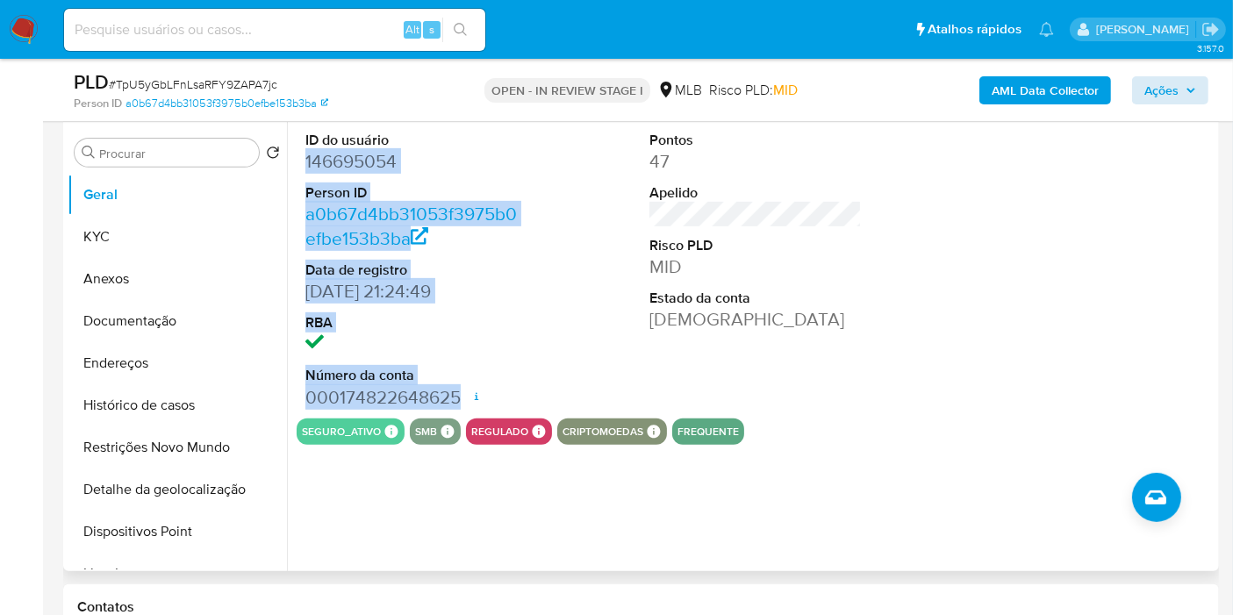
drag, startPoint x: 306, startPoint y: 161, endPoint x: 458, endPoint y: 393, distance: 277.8
click at [458, 393] on dl "ID do usuário 146695054 Person ID a0b67d4bb31053f3975b0efbe153b3ba Data de regi…" at bounding box center [411, 270] width 212 height 279
copy dl "146695054 Person ID a0b67d4bb31053f3975b0efbe153b3ba Data de registro [DATE] 21…"
click at [1176, 93] on span "Ações" at bounding box center [1162, 90] width 34 height 28
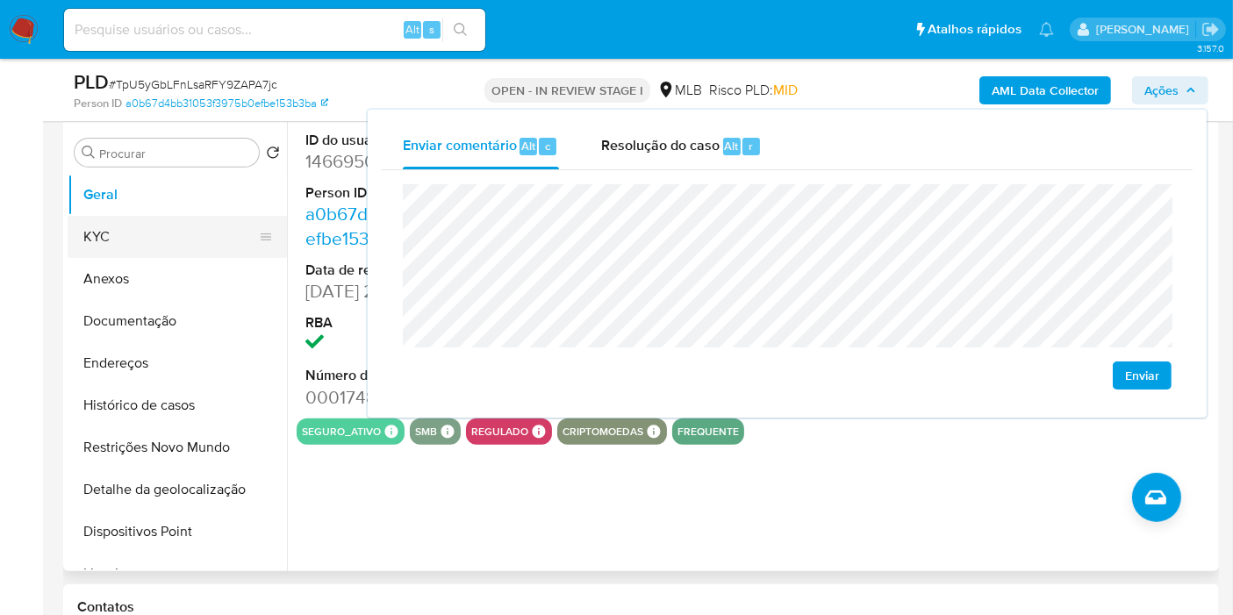
click at [200, 242] on button "KYC" at bounding box center [170, 237] width 205 height 42
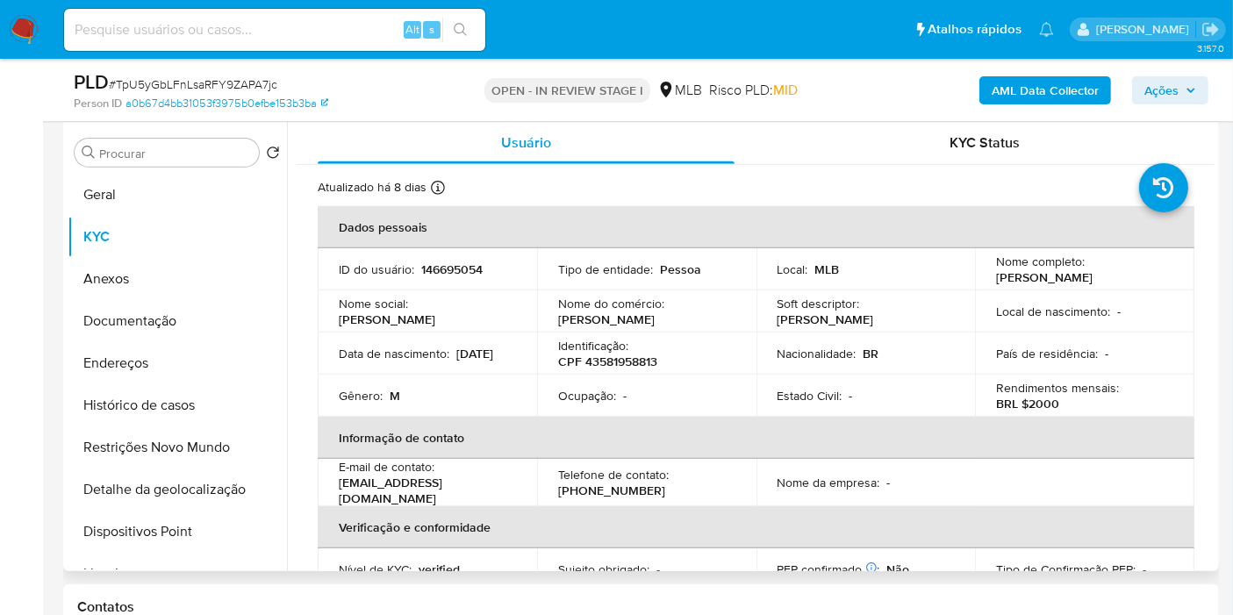
click at [601, 358] on p "CPF 43581958813" at bounding box center [607, 362] width 99 height 16
copy p "43581958813"
drag, startPoint x: 1181, startPoint y: 89, endPoint x: 1153, endPoint y: 104, distance: 31.5
click at [1175, 92] on span "Ações" at bounding box center [1171, 90] width 52 height 25
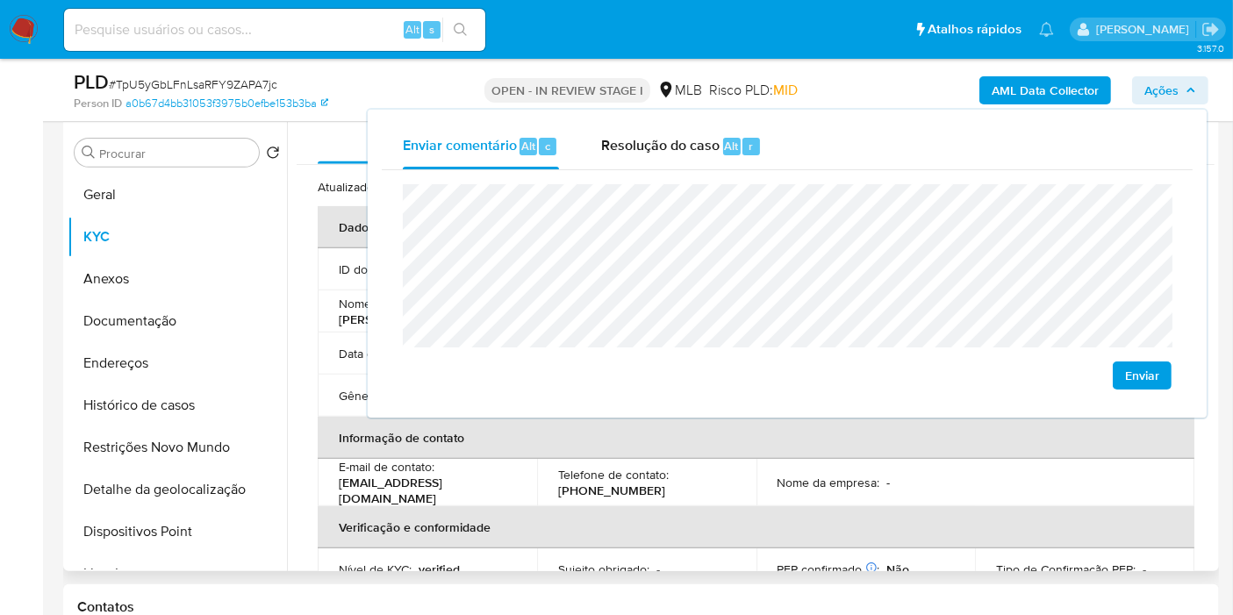
click at [630, 471] on p "Telefone de contato :" at bounding box center [613, 475] width 111 height 16
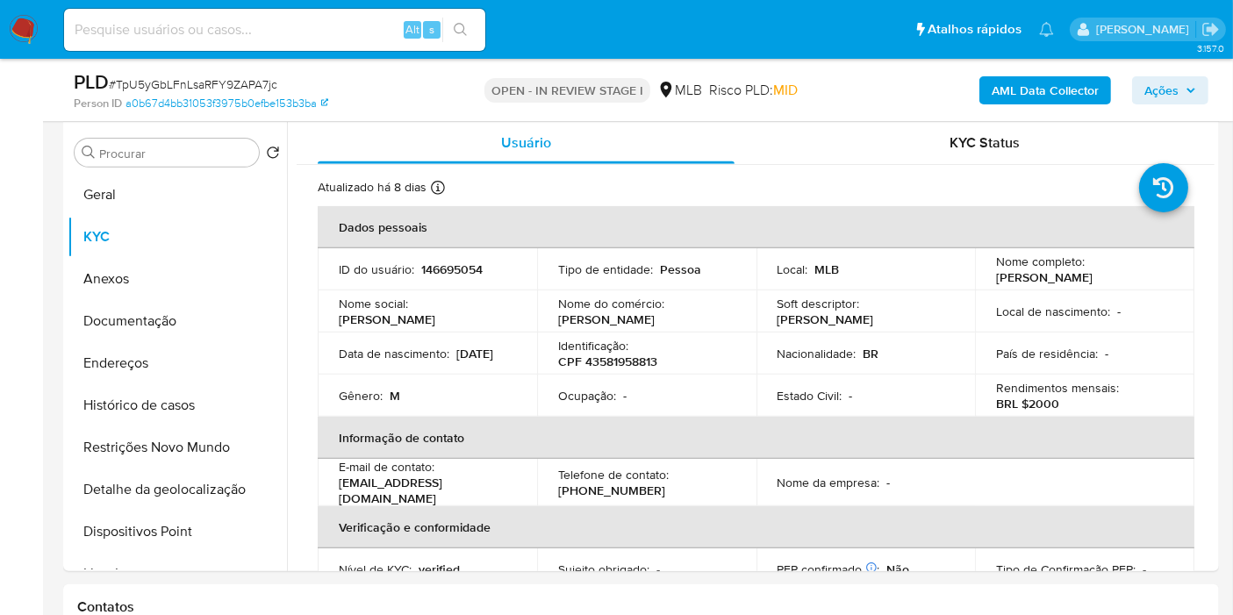
click at [1168, 102] on span "Ações" at bounding box center [1162, 90] width 34 height 28
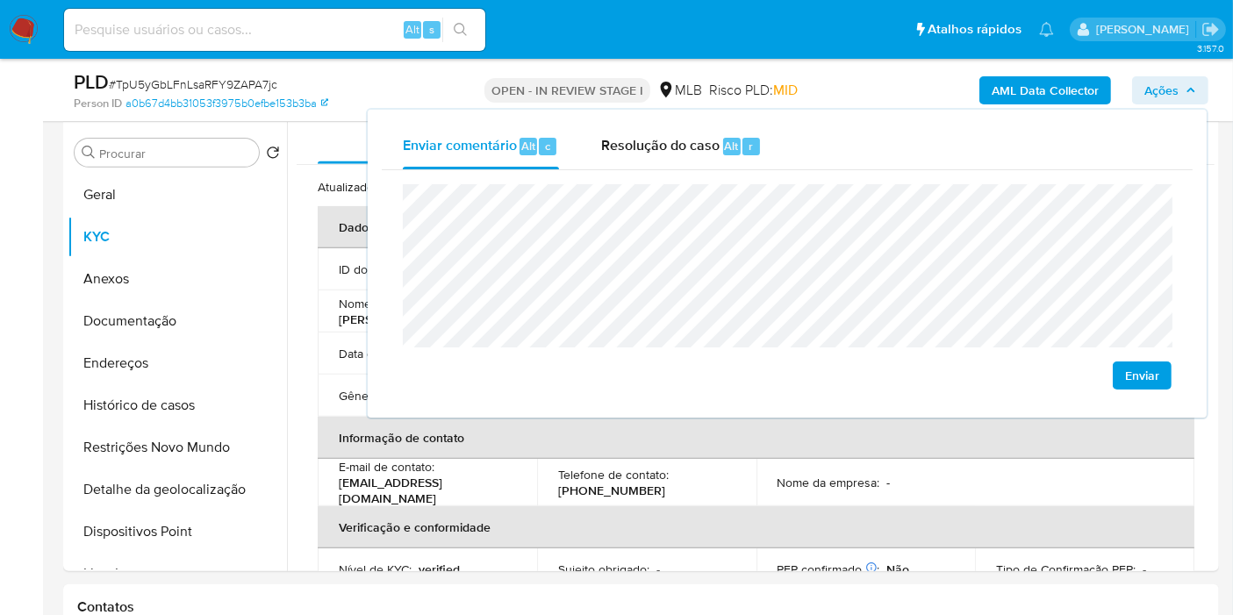
click at [0, 0] on lt-span "econômica" at bounding box center [0, 0] width 0 height 0
click at [737, 460] on td "Telefone de contato : [PHONE_NUMBER]" at bounding box center [646, 482] width 219 height 47
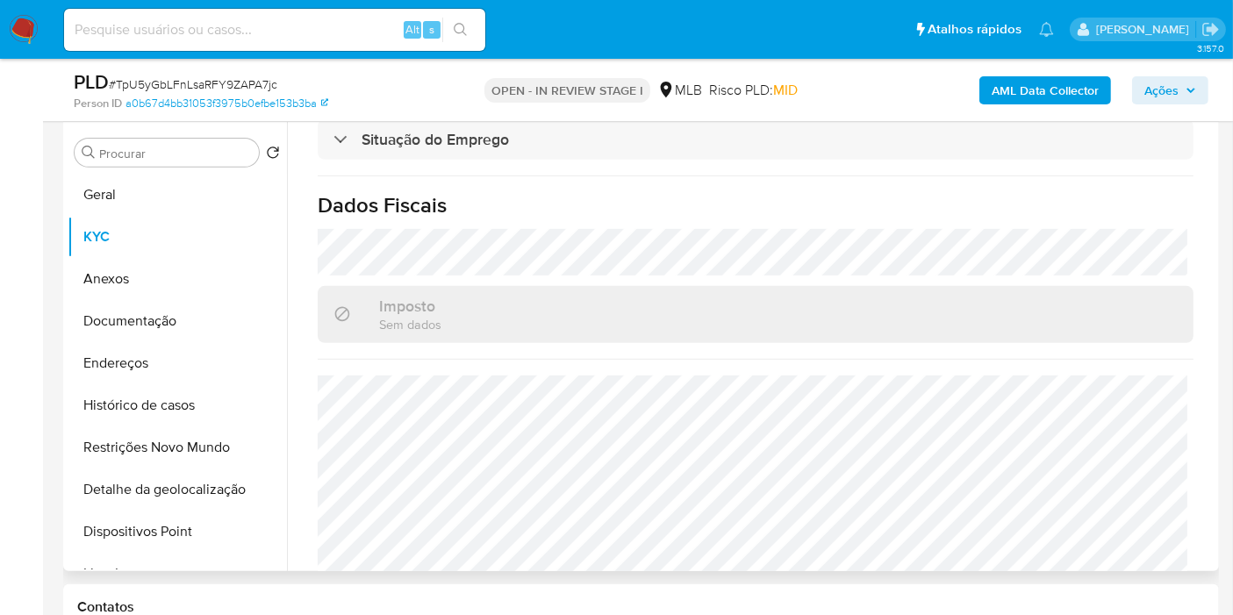
scroll to position [797, 0]
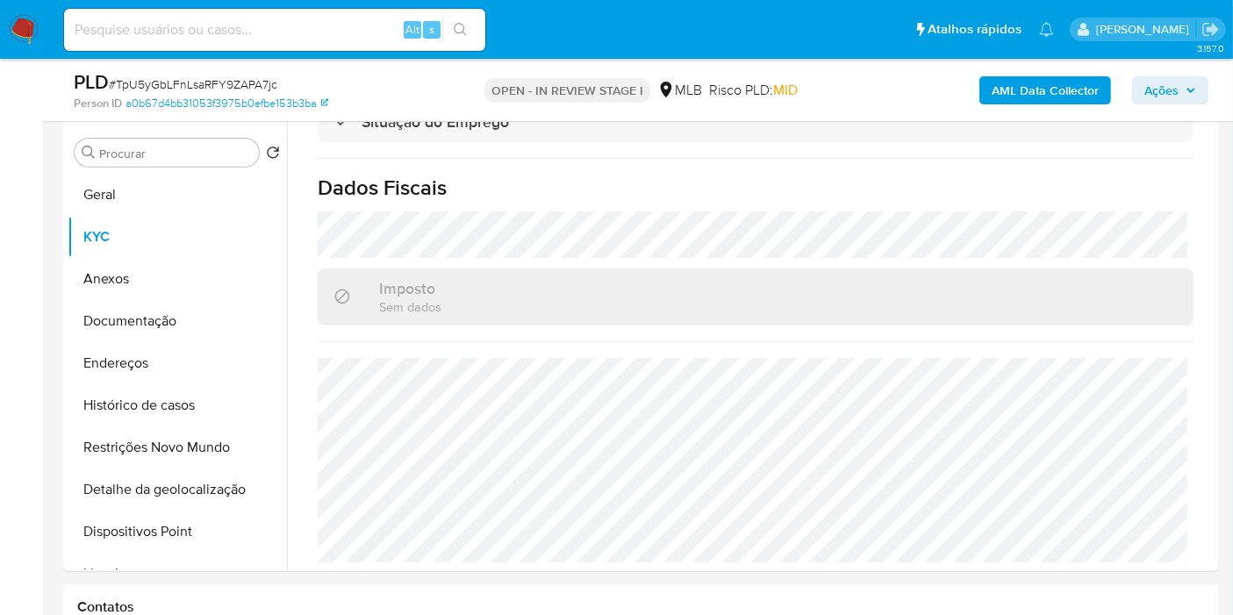
click at [1153, 88] on span "Ações" at bounding box center [1162, 90] width 34 height 28
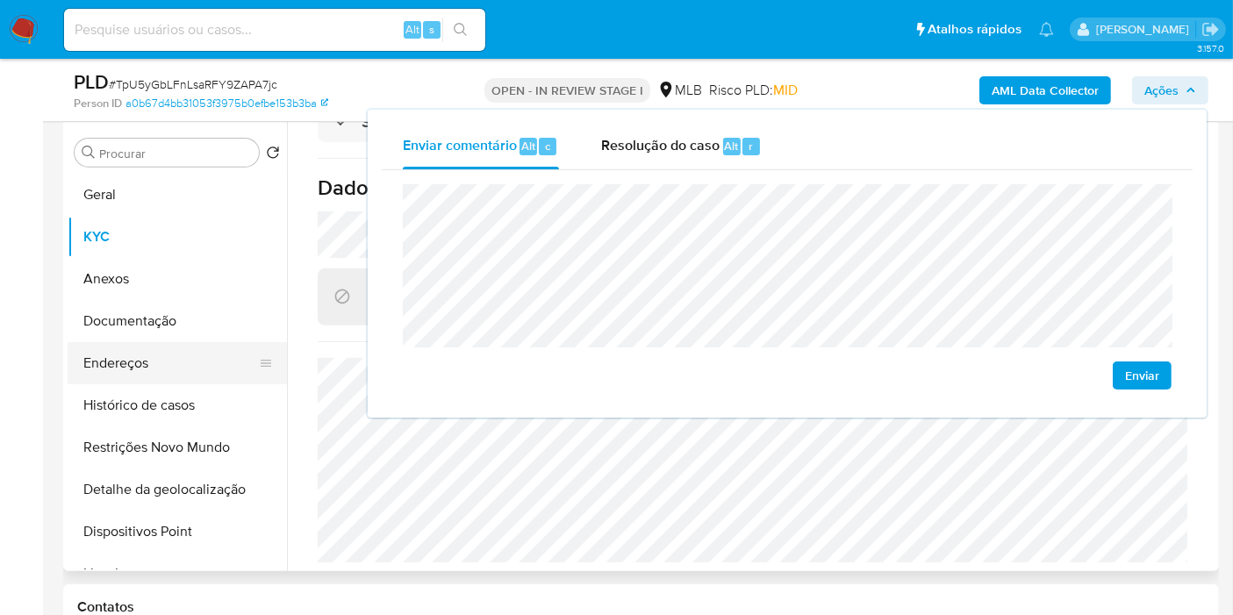
click at [175, 358] on button "Endereços" at bounding box center [170, 363] width 205 height 42
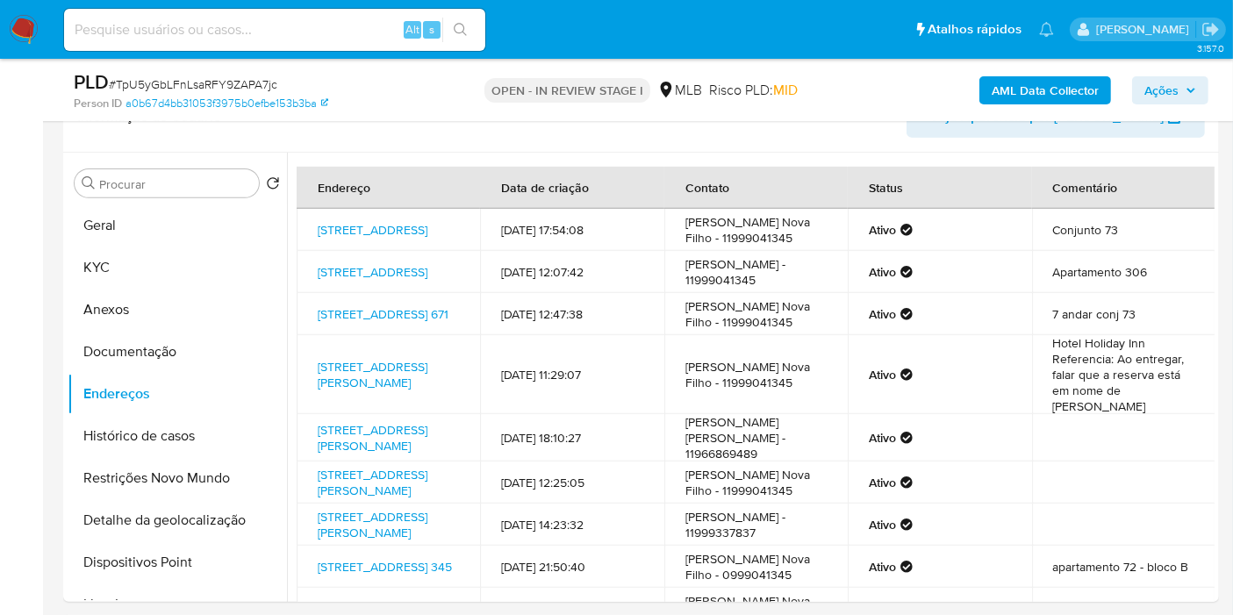
scroll to position [682, 0]
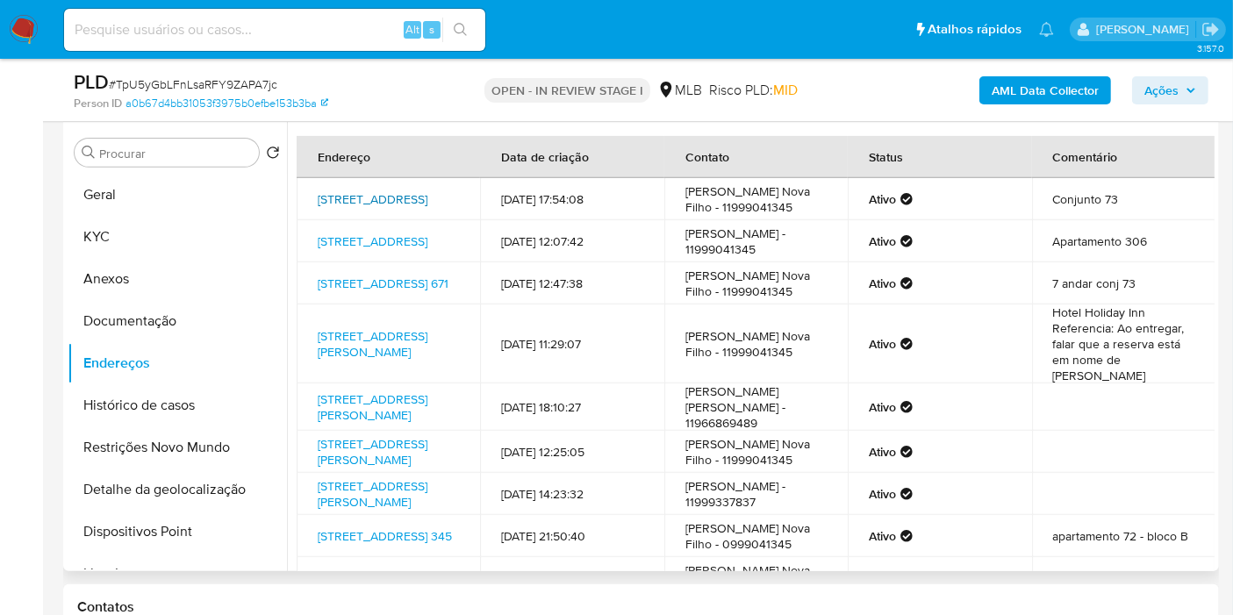
drag, startPoint x: 406, startPoint y: 204, endPoint x: 404, endPoint y: 233, distance: 29.0
click at [406, 204] on link "[STREET_ADDRESS]" at bounding box center [373, 199] width 110 height 18
click at [396, 250] on link "[STREET_ADDRESS]" at bounding box center [373, 242] width 110 height 18
click at [386, 292] on link "[STREET_ADDRESS] 671" at bounding box center [383, 284] width 131 height 18
click at [373, 361] on link "[STREET_ADDRESS][PERSON_NAME]" at bounding box center [373, 343] width 110 height 33
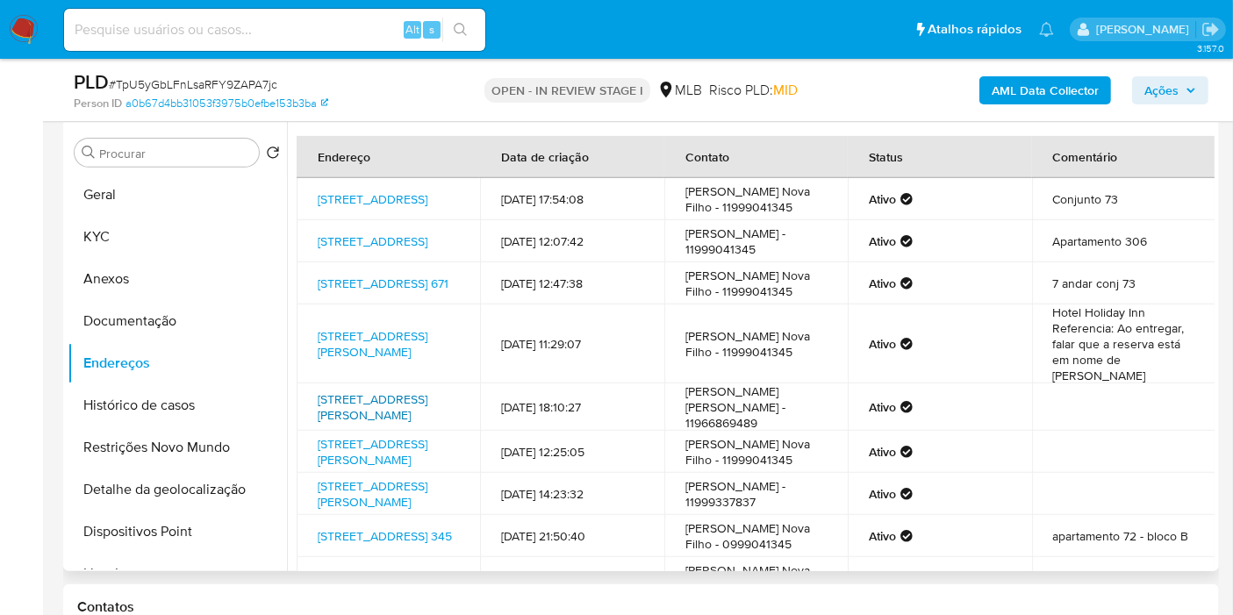
click at [369, 424] on link "[STREET_ADDRESS][PERSON_NAME]" at bounding box center [373, 407] width 110 height 33
click at [358, 469] on link "[STREET_ADDRESS][PERSON_NAME]" at bounding box center [373, 451] width 110 height 33
click at [356, 511] on link "[STREET_ADDRESS][PERSON_NAME]" at bounding box center [373, 494] width 110 height 33
click at [191, 288] on button "Anexos" at bounding box center [177, 279] width 219 height 42
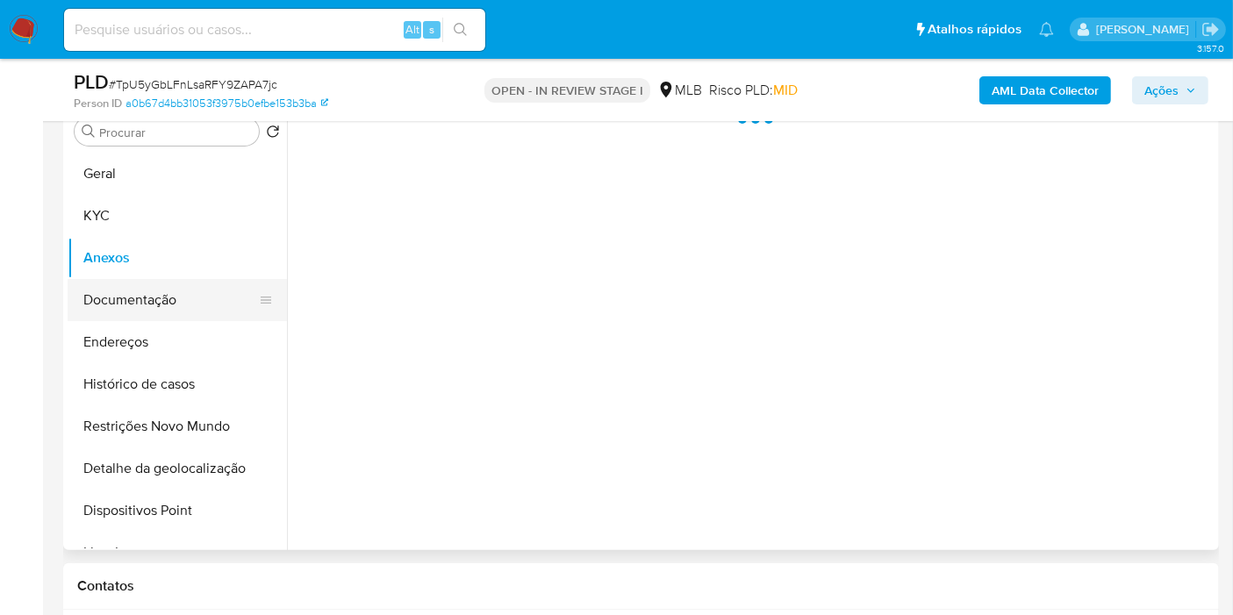
click at [183, 309] on button "Documentação" at bounding box center [170, 300] width 205 height 42
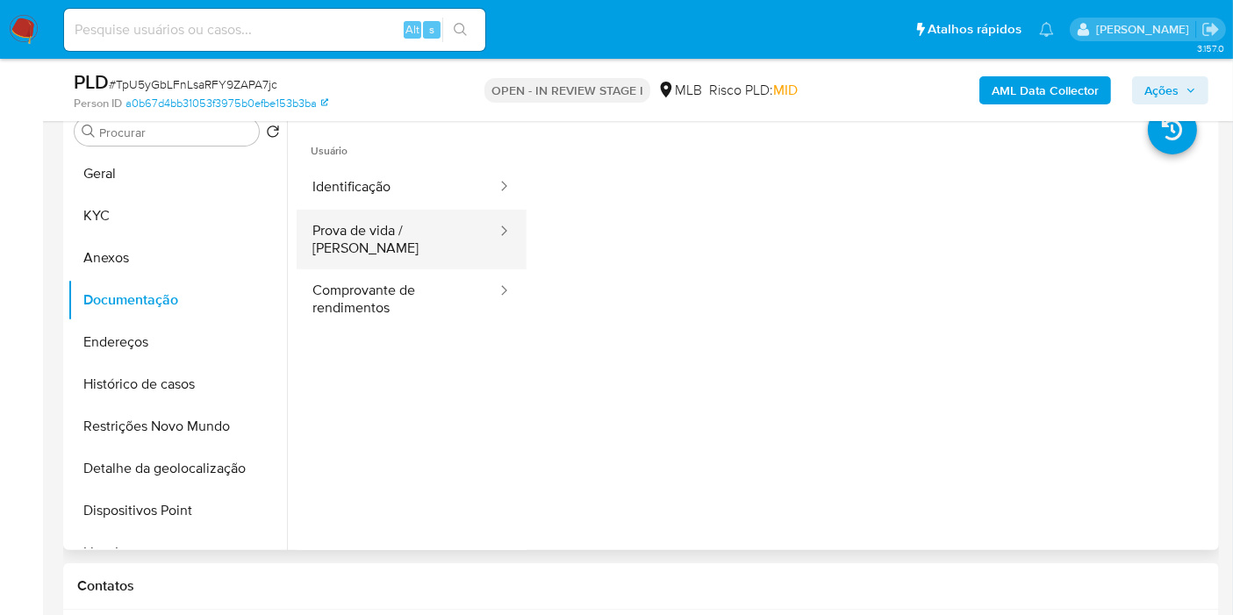
click at [393, 227] on button "Prova de vida / [PERSON_NAME]" at bounding box center [398, 240] width 202 height 60
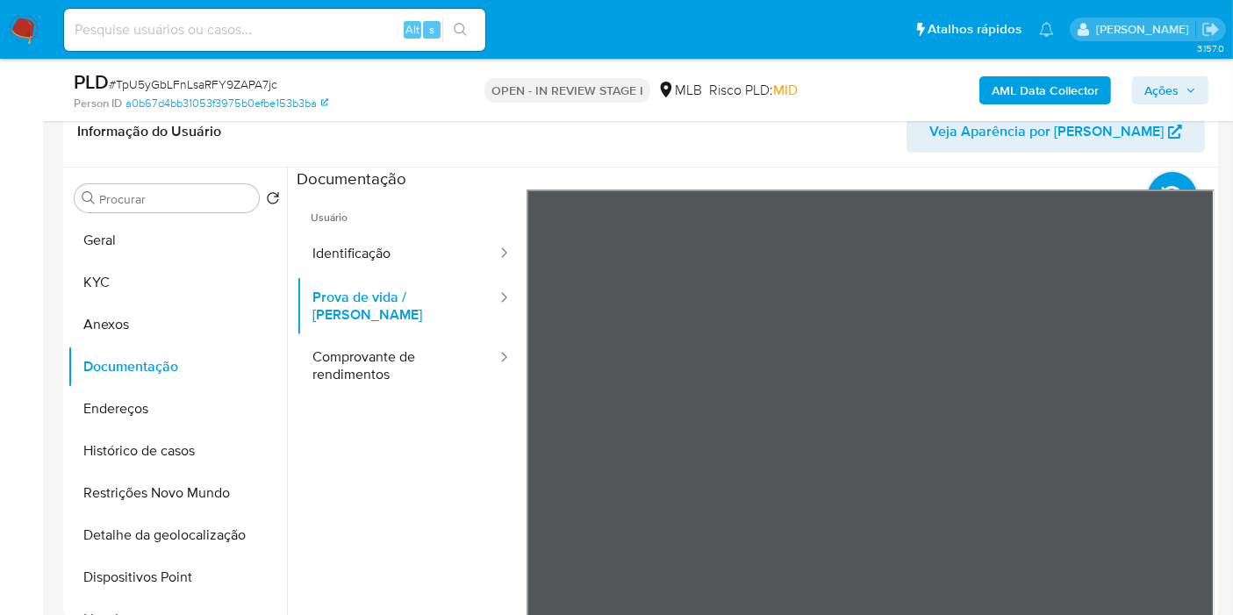
scroll to position [585, 0]
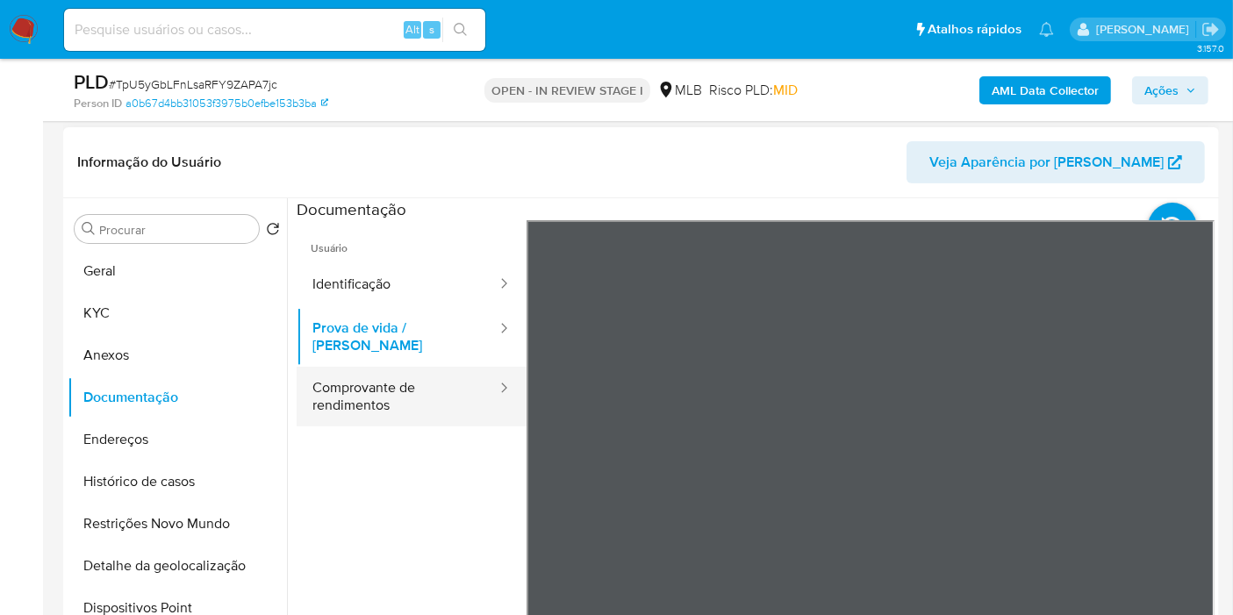
click at [393, 390] on button "Comprovante de rendimentos" at bounding box center [398, 397] width 202 height 60
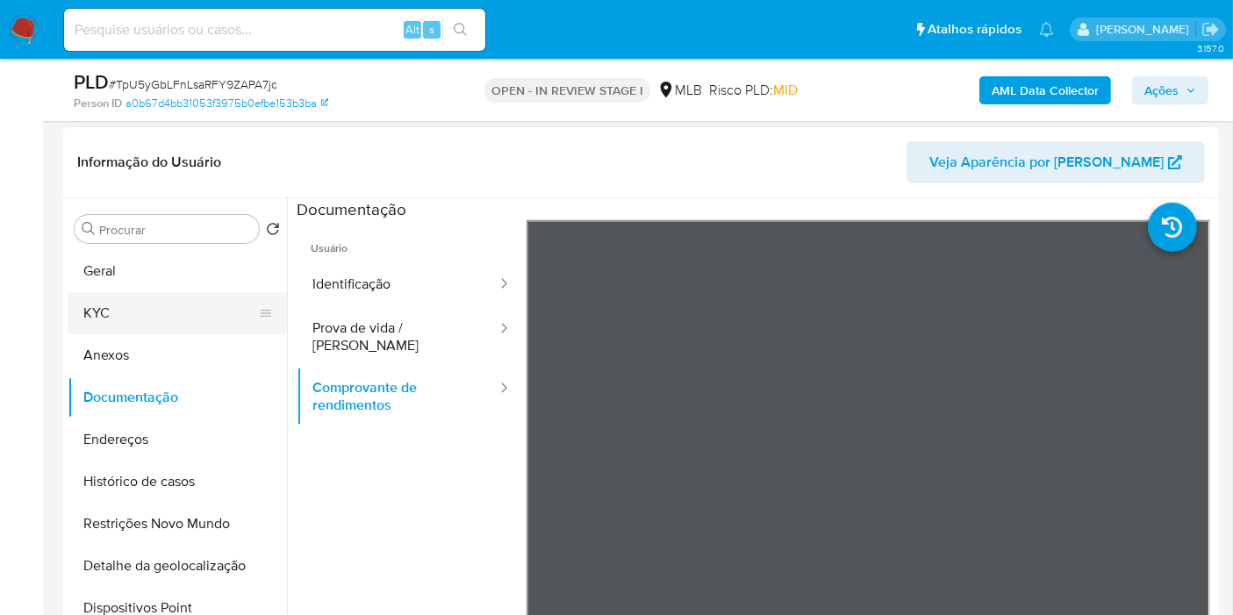
drag, startPoint x: 1144, startPoint y: 208, endPoint x: 139, endPoint y: 322, distance: 1011.6
click at [139, 322] on button "KYC" at bounding box center [170, 313] width 205 height 42
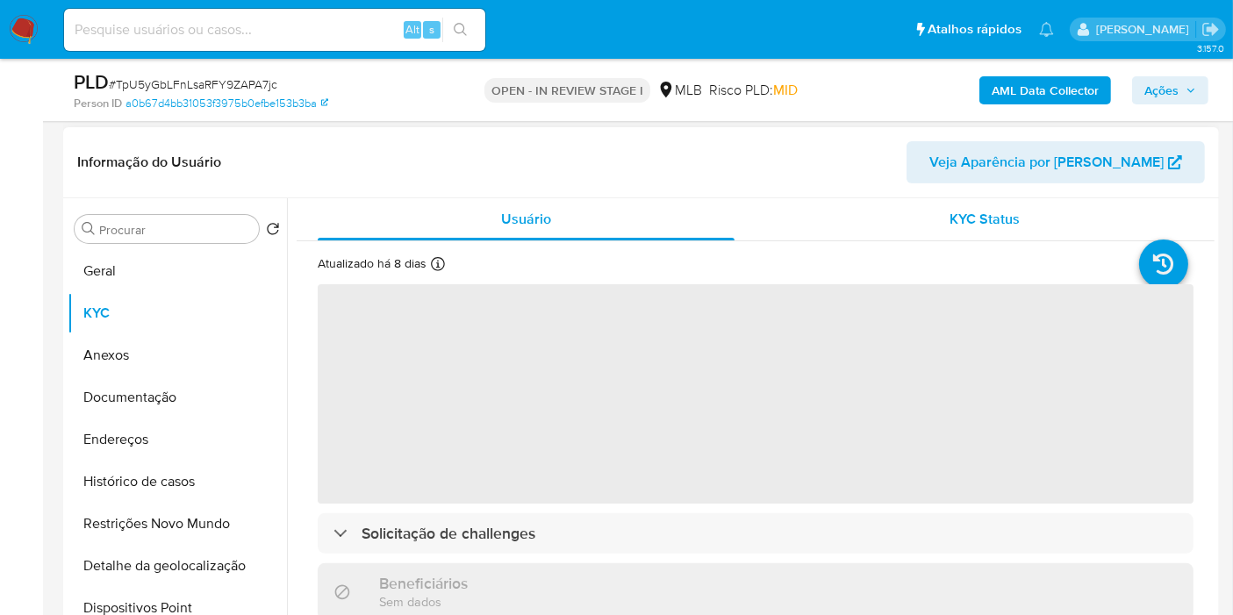
click at [932, 228] on div "KYC Status" at bounding box center [985, 219] width 417 height 42
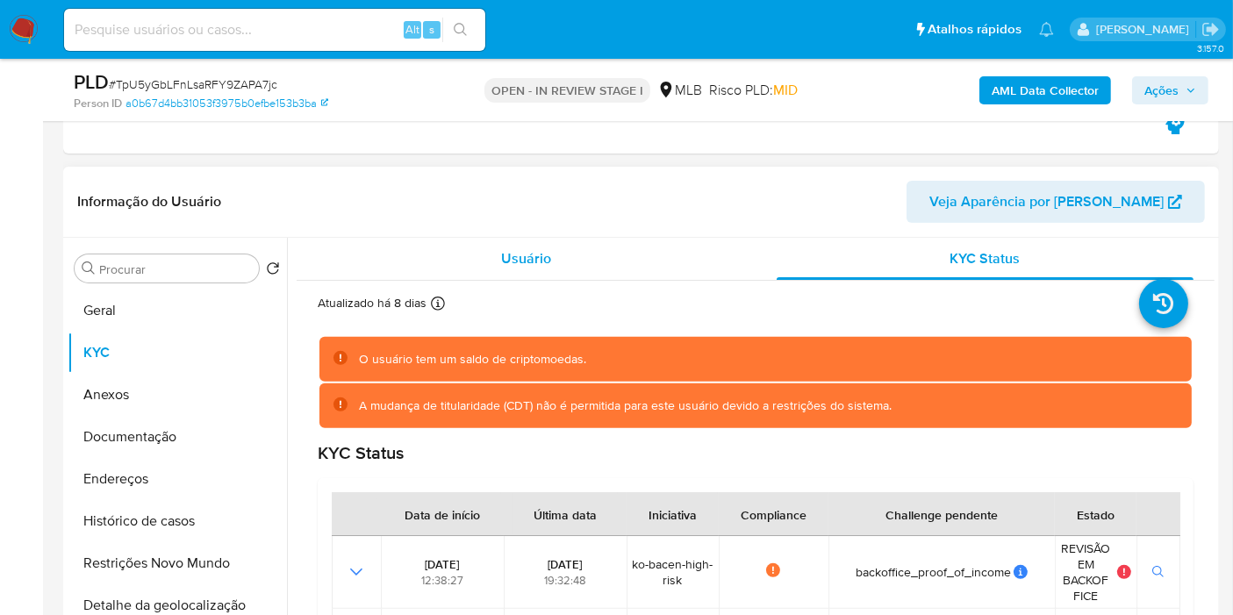
scroll to position [514, 0]
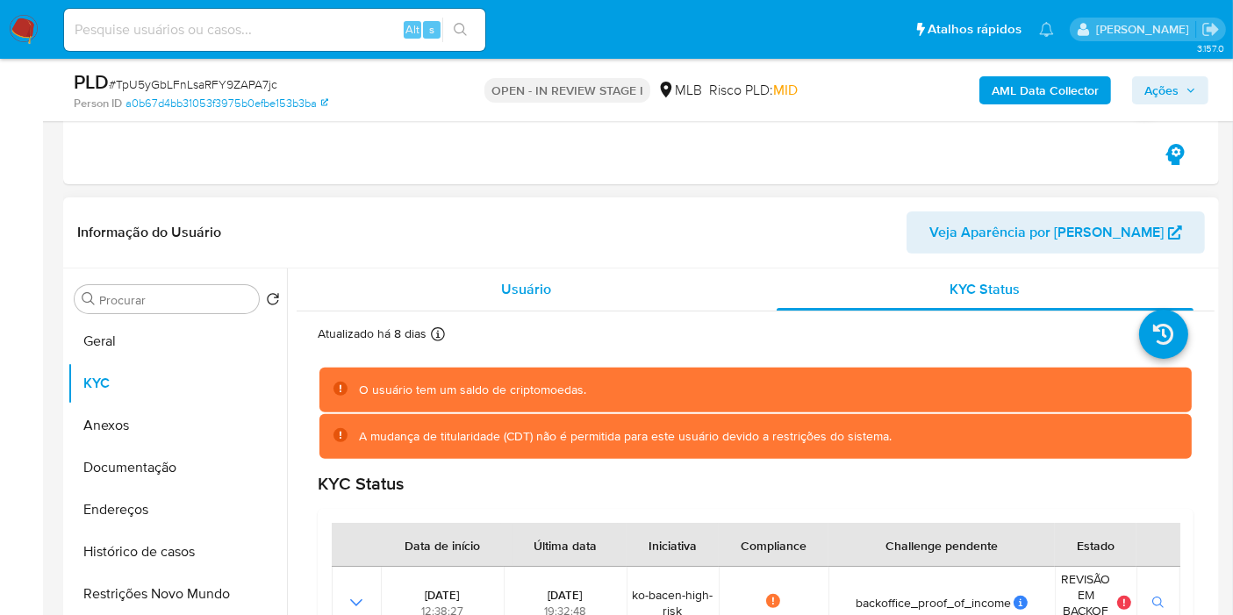
click at [614, 297] on div "Usuário" at bounding box center [526, 290] width 417 height 42
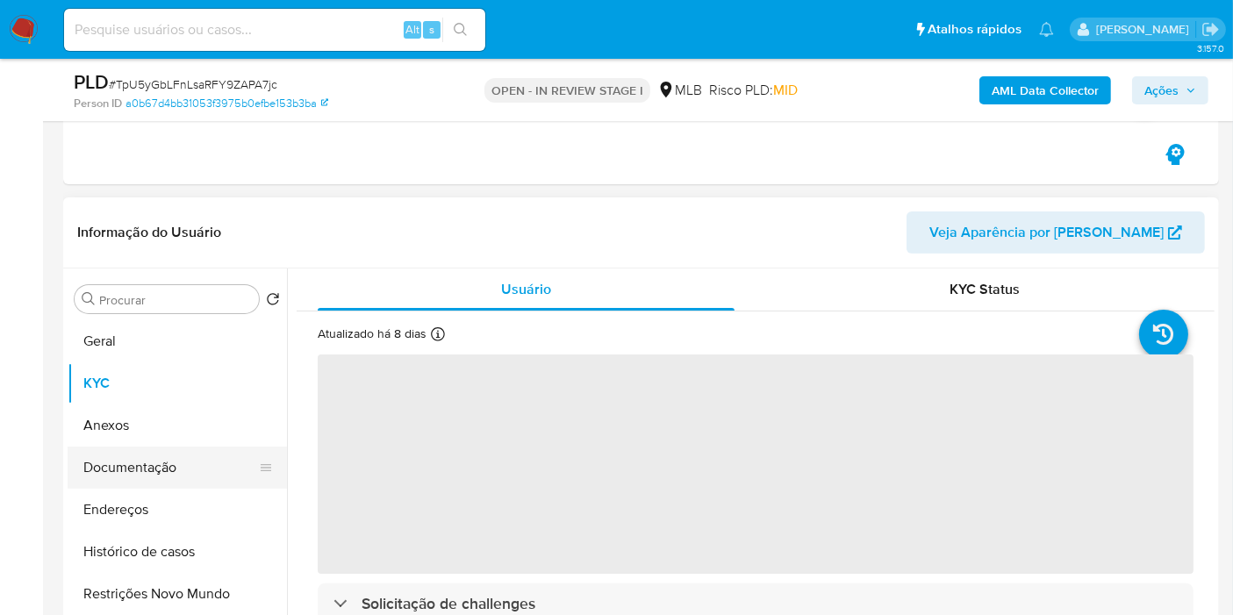
click at [151, 468] on button "Documentação" at bounding box center [170, 468] width 205 height 42
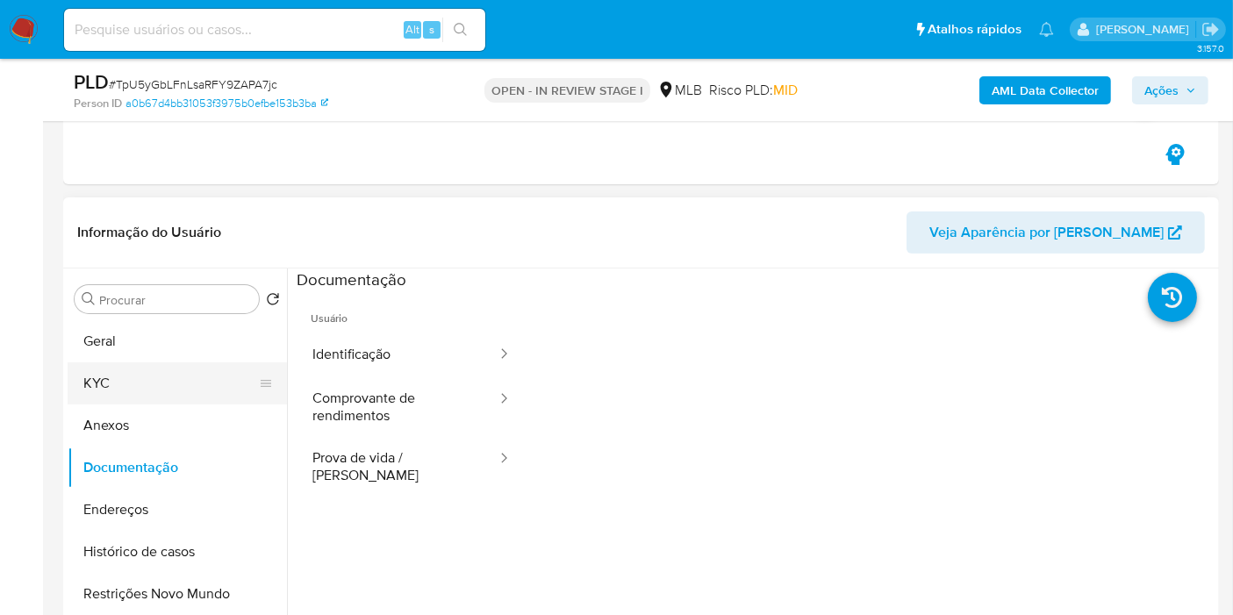
click at [184, 381] on button "KYC" at bounding box center [170, 384] width 205 height 42
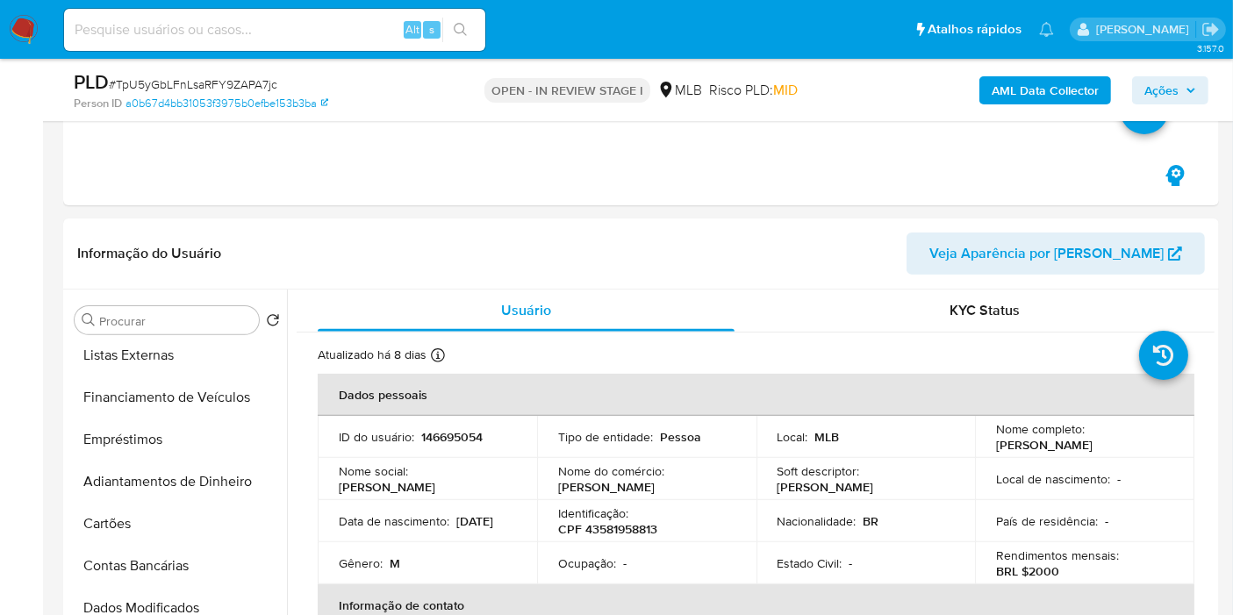
scroll to position [780, 0]
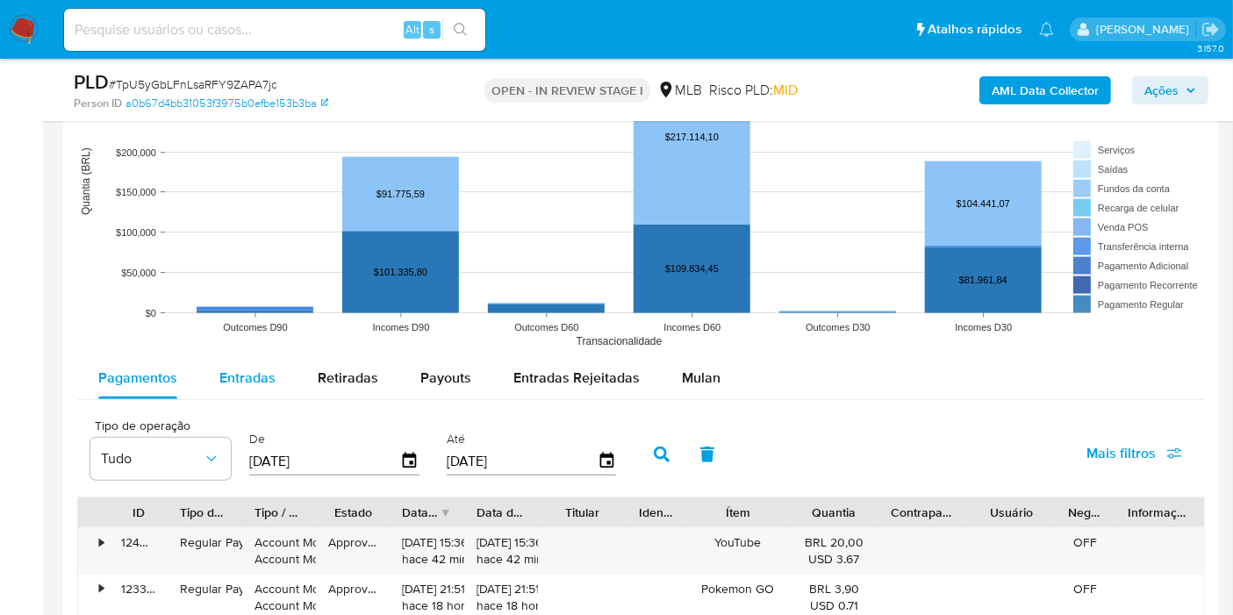
click at [234, 358] on div "Entradas" at bounding box center [247, 378] width 56 height 42
select select "10"
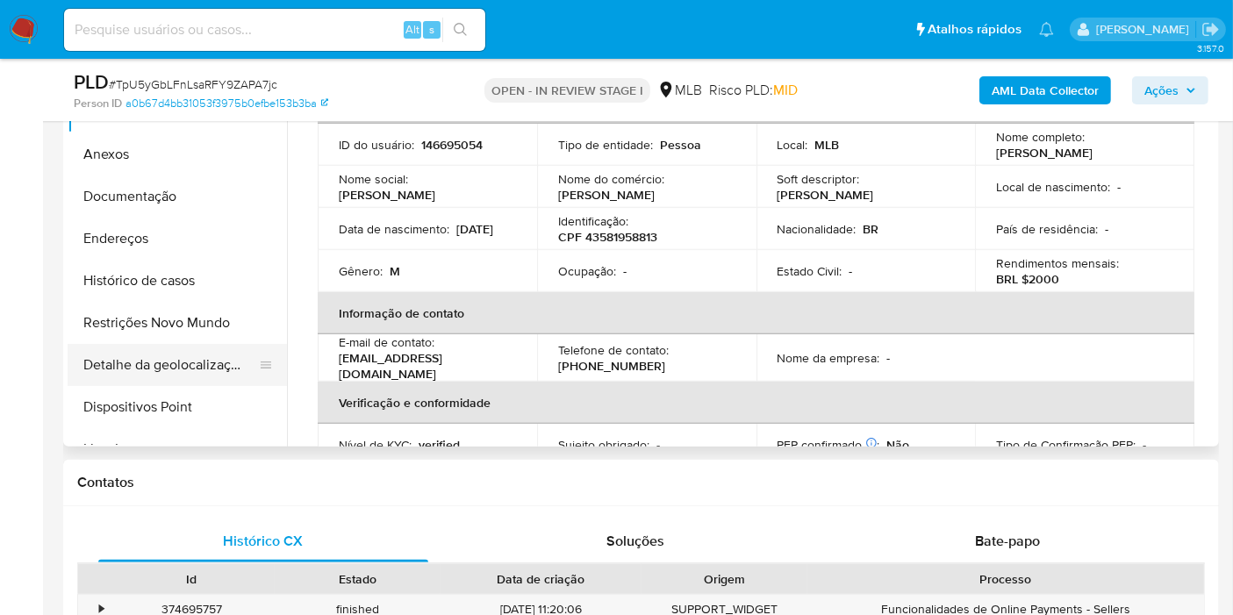
scroll to position [709, 0]
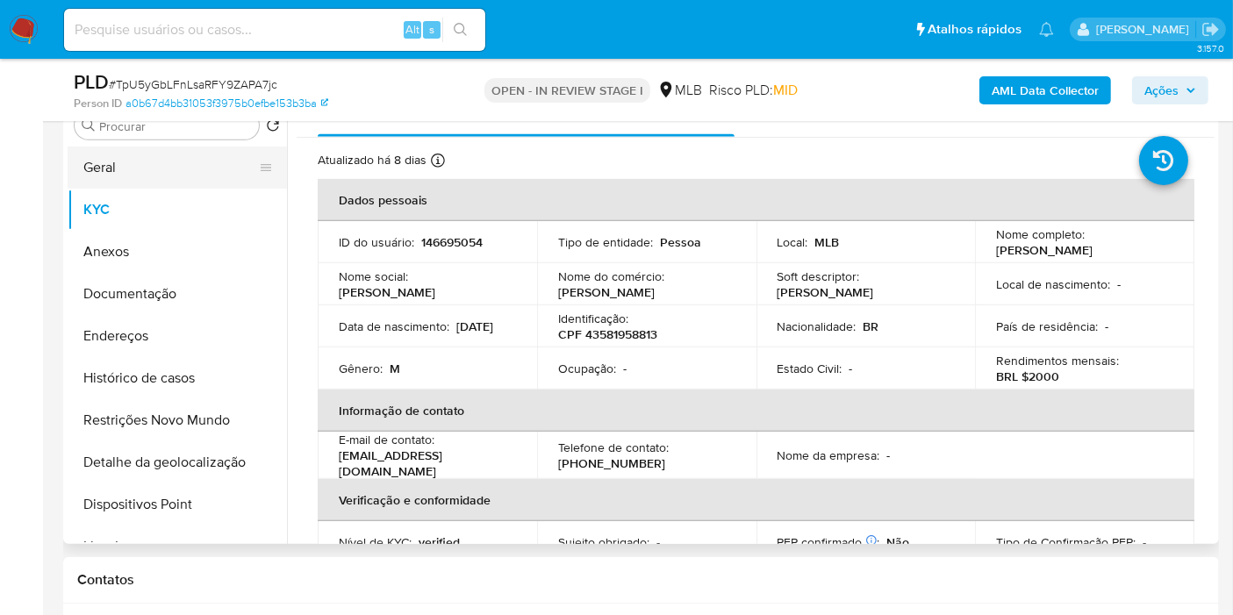
click at [151, 174] on button "Geral" at bounding box center [170, 168] width 205 height 42
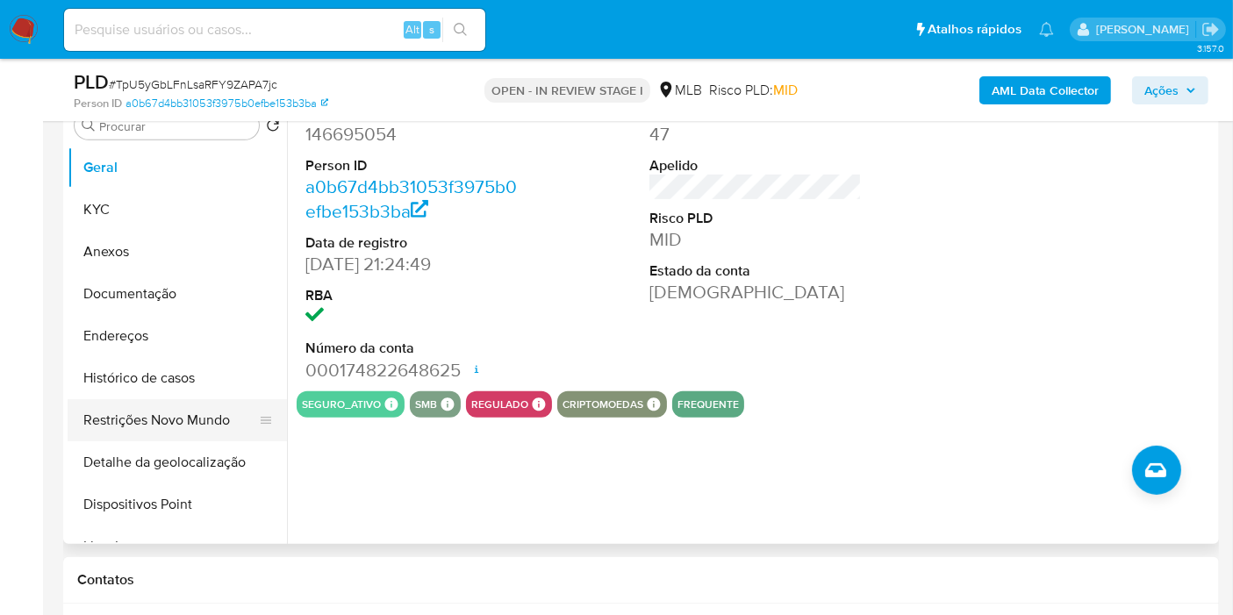
click at [214, 399] on button "Restrições Novo Mundo" at bounding box center [170, 420] width 205 height 42
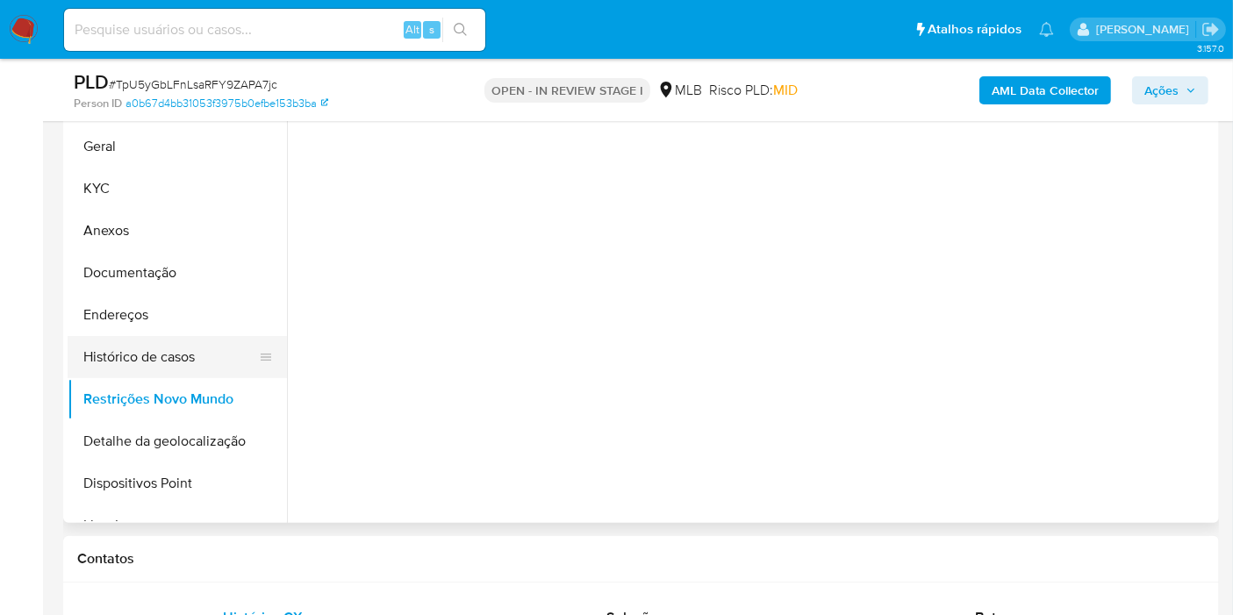
click at [212, 366] on button "Histórico de casos" at bounding box center [170, 357] width 205 height 42
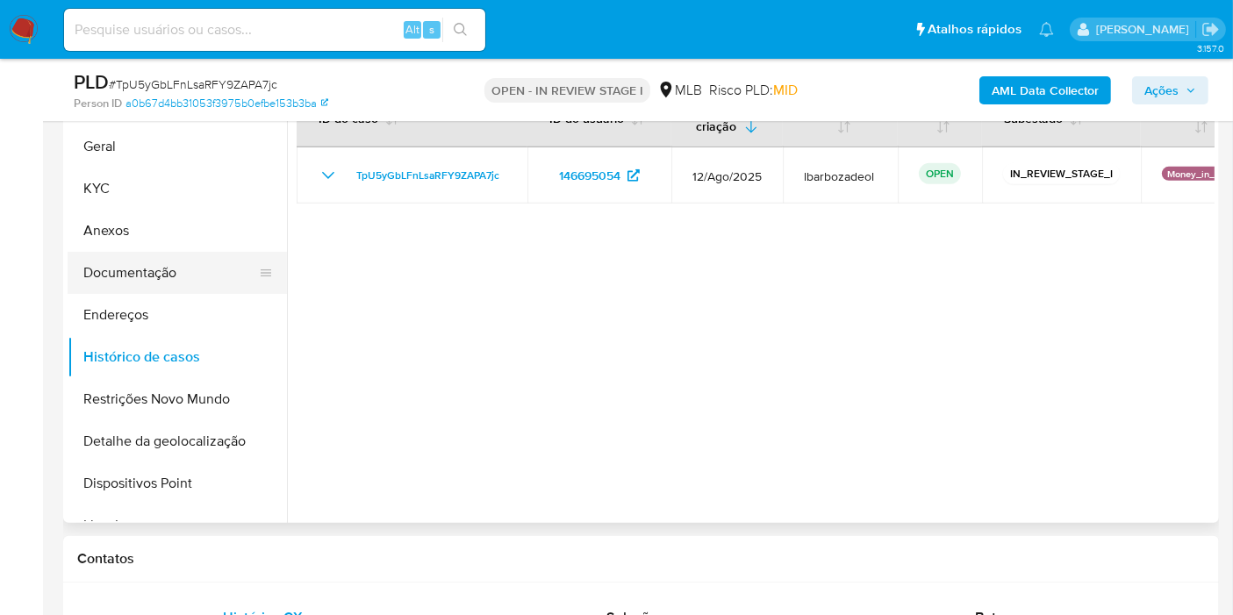
click at [209, 264] on button "Documentação" at bounding box center [170, 273] width 205 height 42
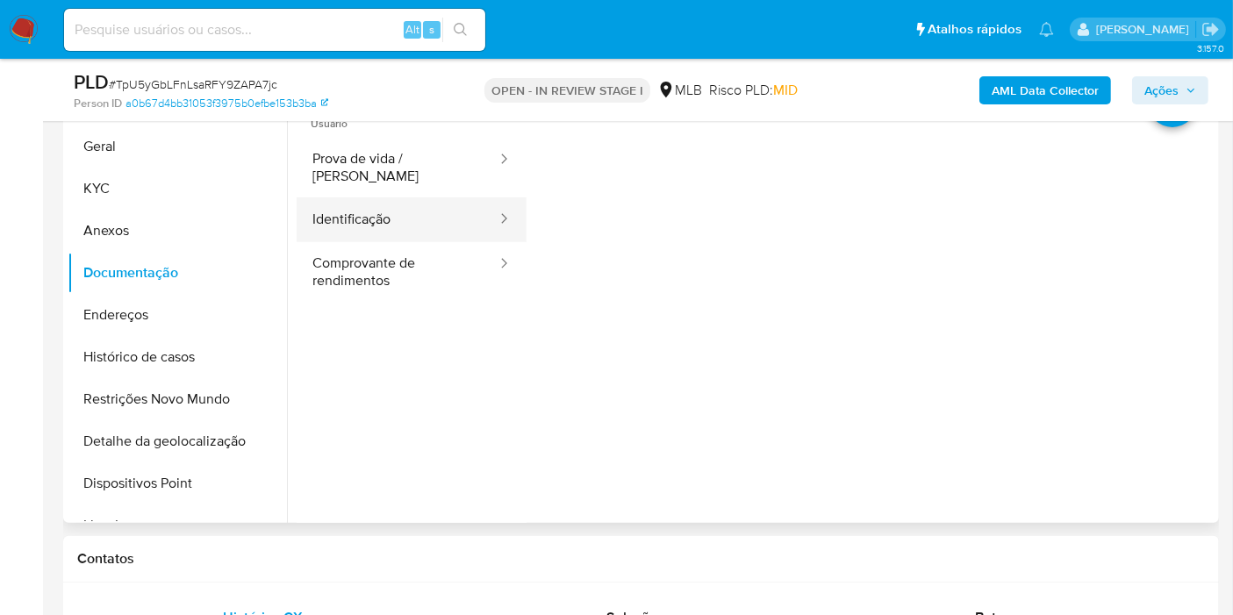
click at [456, 204] on button "Identificação" at bounding box center [398, 220] width 202 height 45
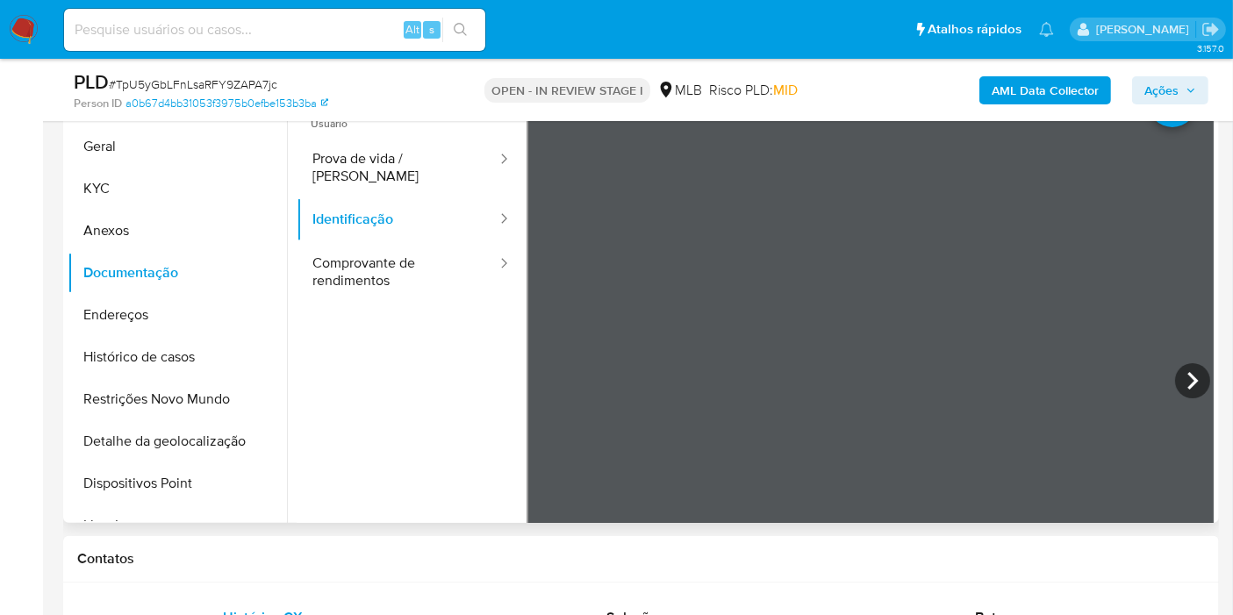
scroll to position [612, 0]
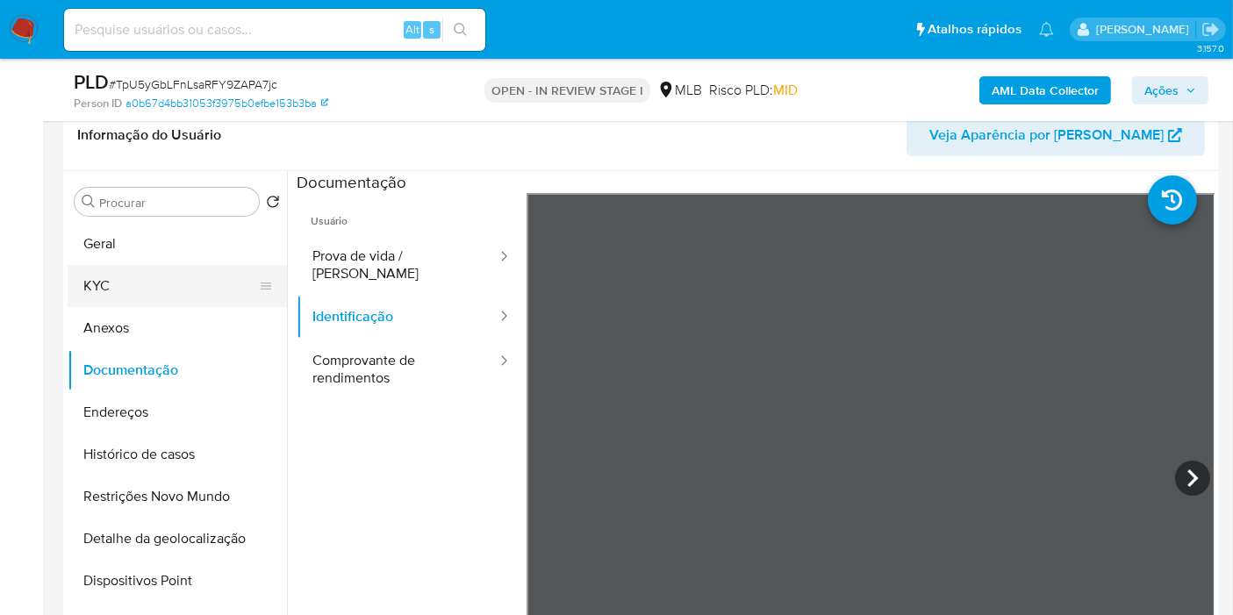
click at [196, 285] on button "KYC" at bounding box center [170, 286] width 205 height 42
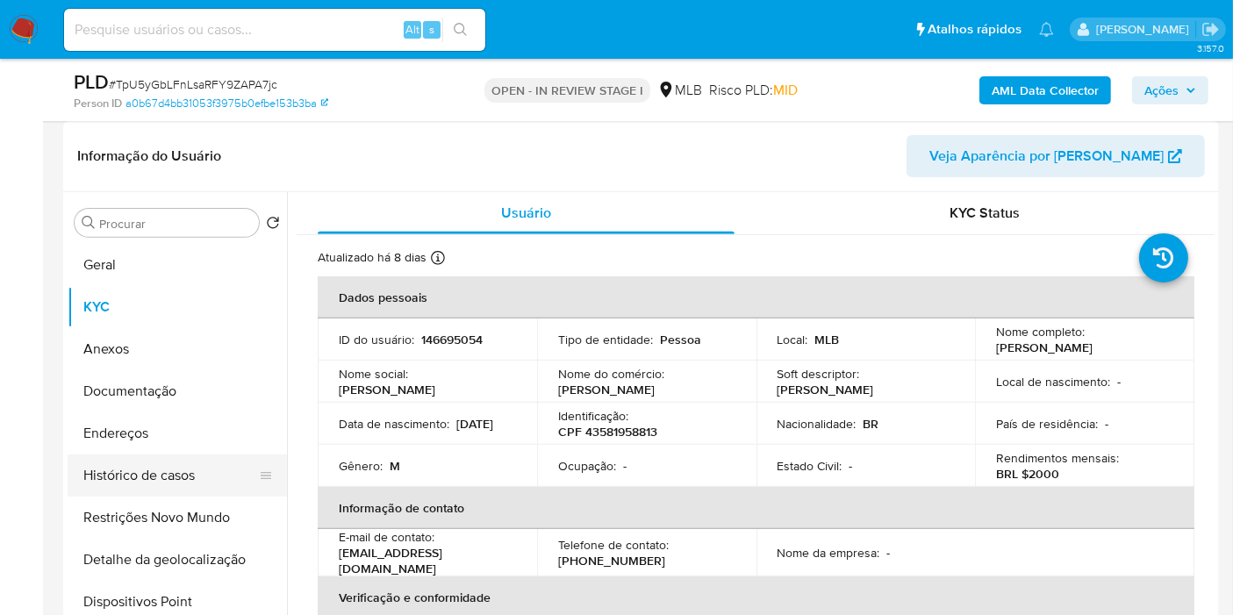
click at [228, 478] on button "Histórico de casos" at bounding box center [170, 476] width 205 height 42
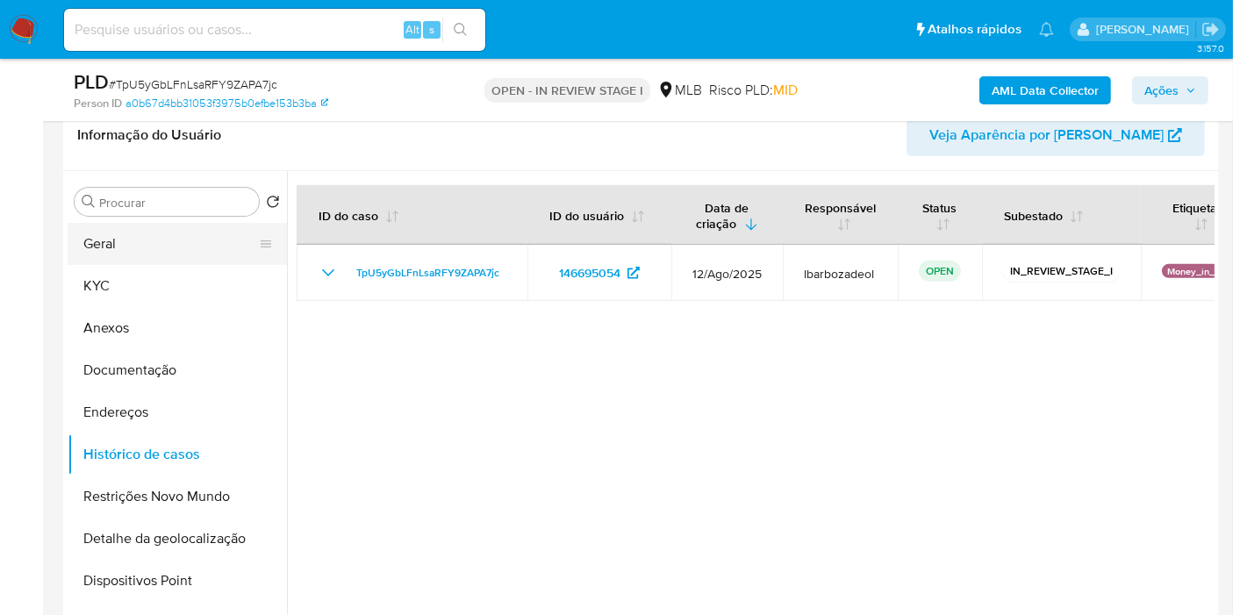
click at [194, 234] on button "Geral" at bounding box center [170, 244] width 205 height 42
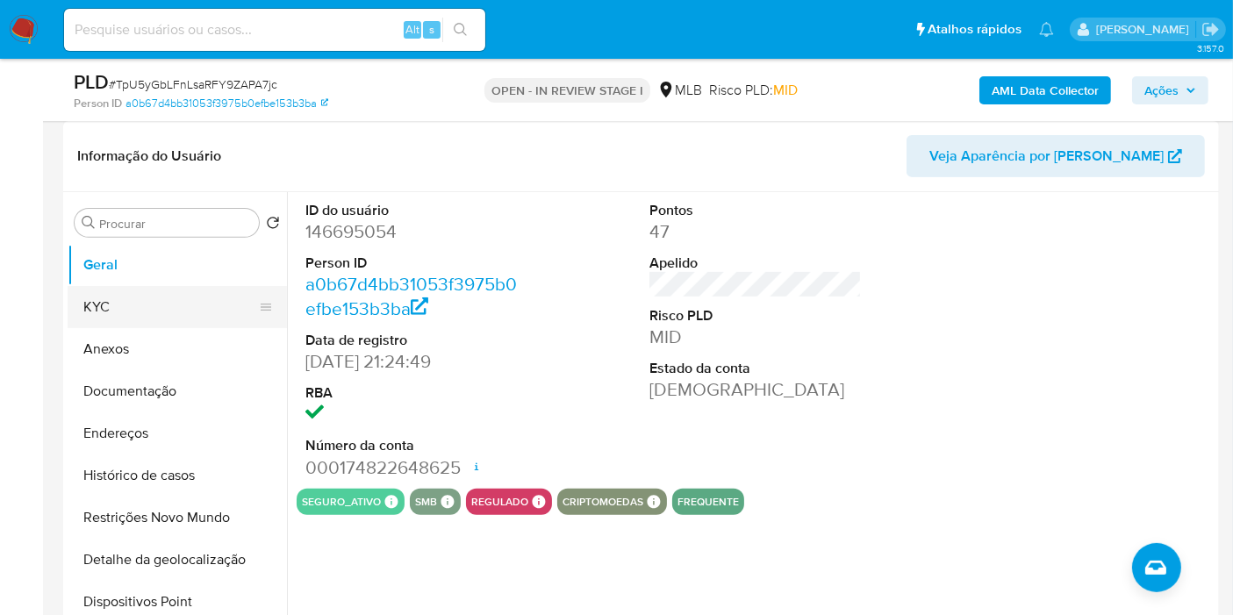
click at [114, 300] on button "KYC" at bounding box center [170, 307] width 205 height 42
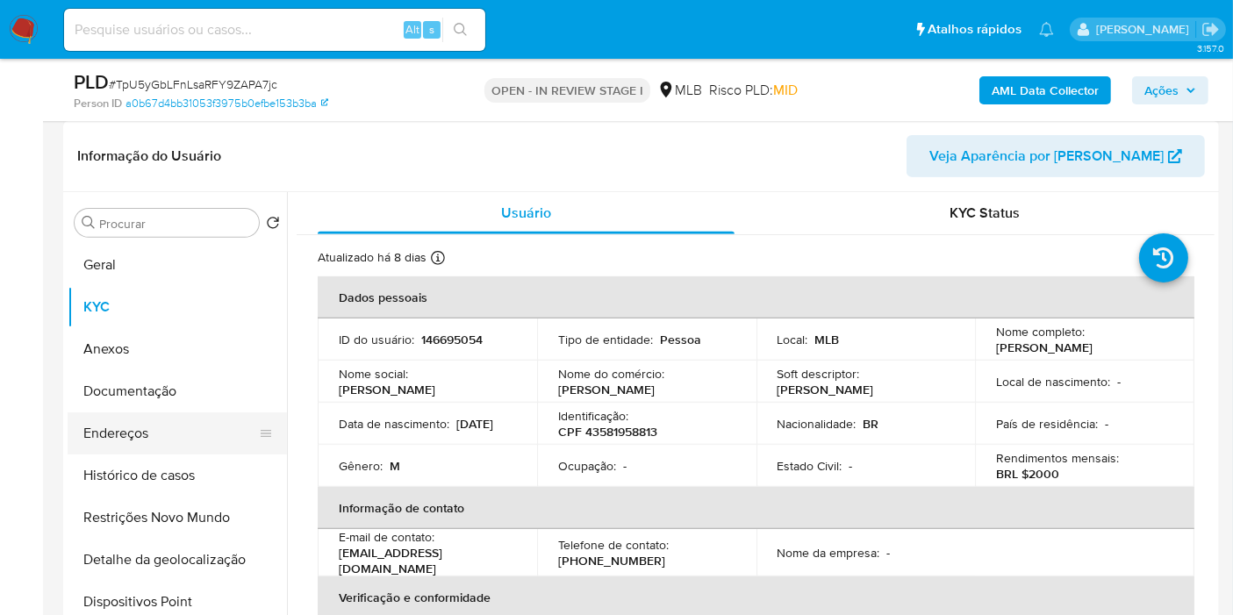
click at [167, 417] on button "Endereços" at bounding box center [170, 434] width 205 height 42
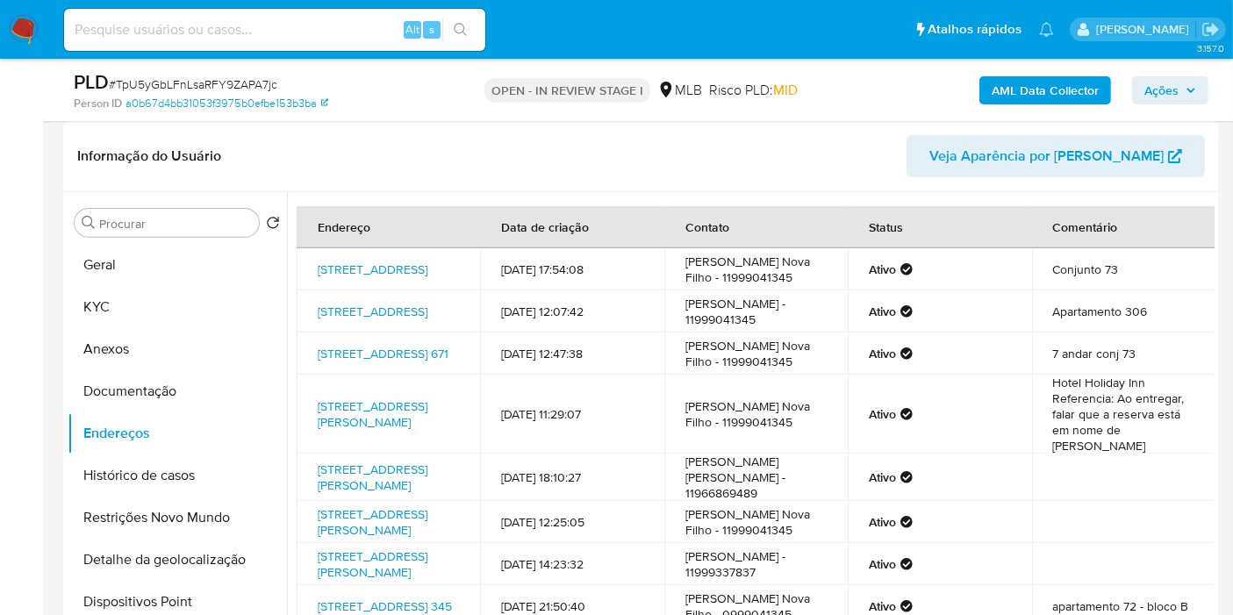
drag, startPoint x: 169, startPoint y: 550, endPoint x: 338, endPoint y: 540, distance: 169.7
click at [169, 550] on button "Detalhe da geolocalização" at bounding box center [177, 560] width 219 height 42
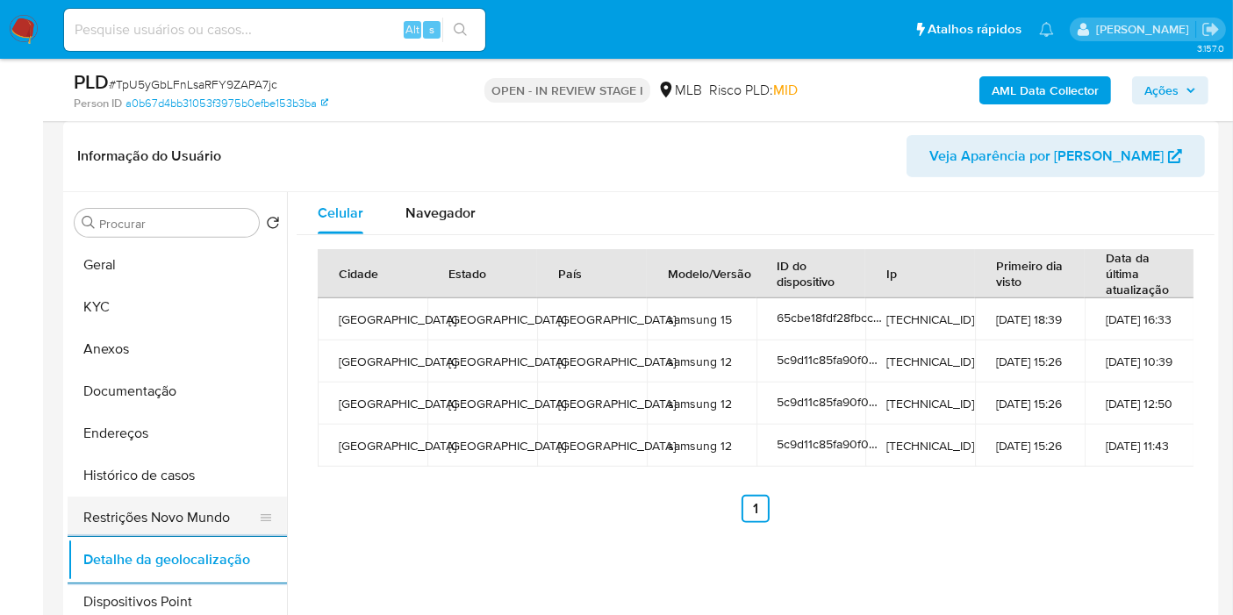
click at [234, 497] on button "Restrições Novo Mundo" at bounding box center [170, 518] width 205 height 42
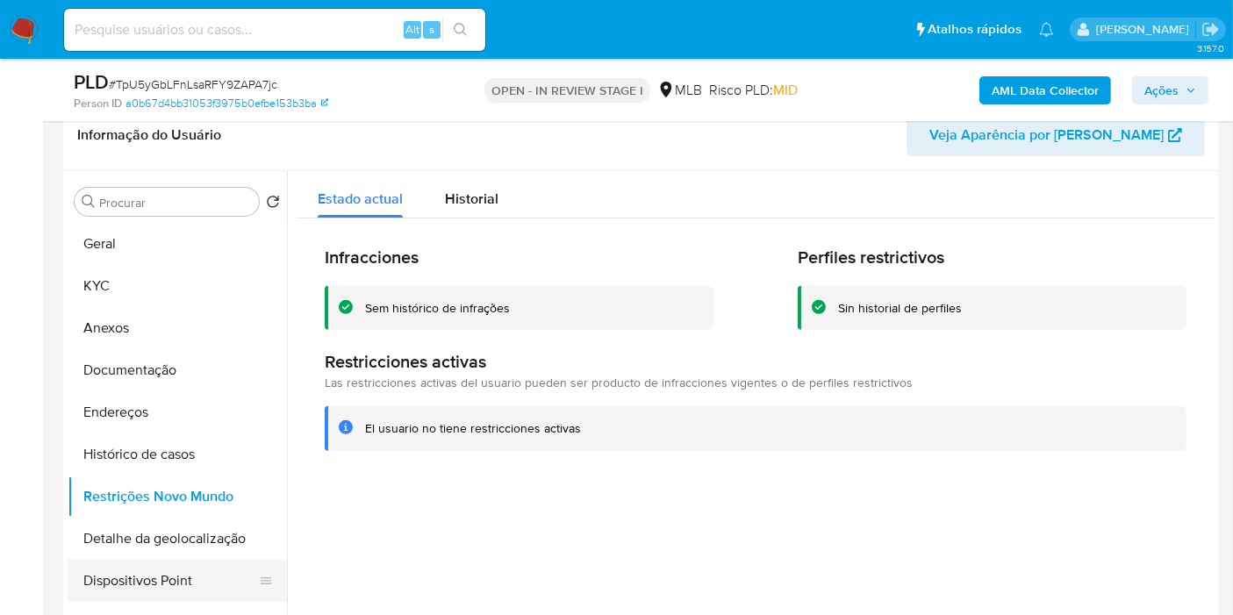
click at [120, 563] on button "Dispositivos Point" at bounding box center [170, 581] width 205 height 42
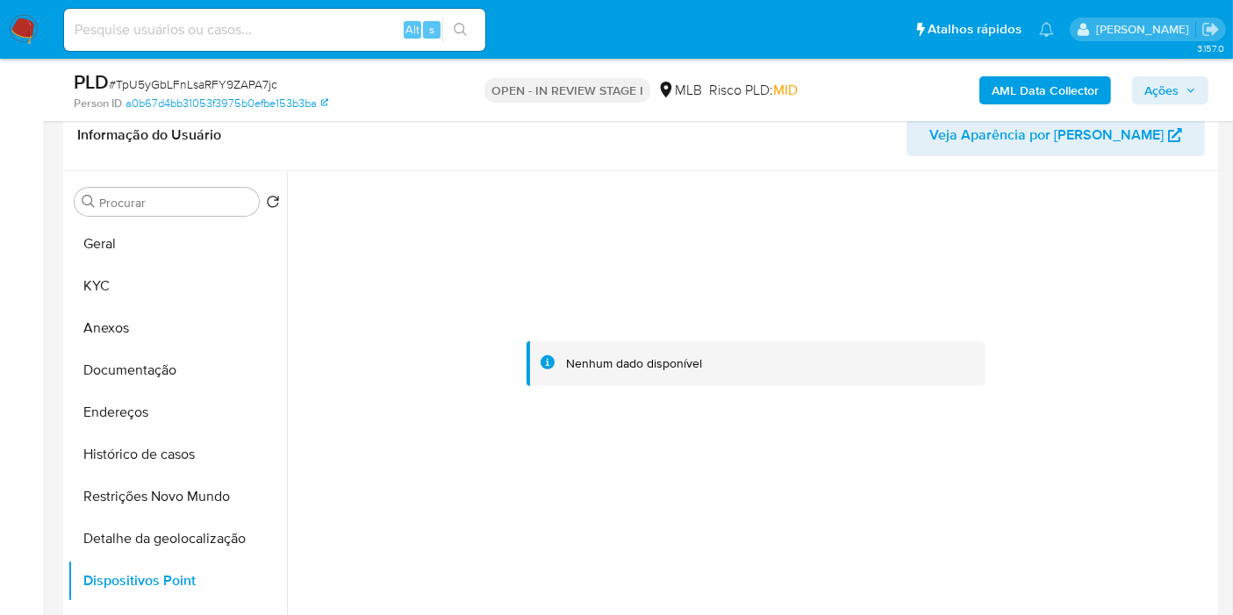
click at [1028, 83] on b "AML Data Collector" at bounding box center [1045, 90] width 107 height 28
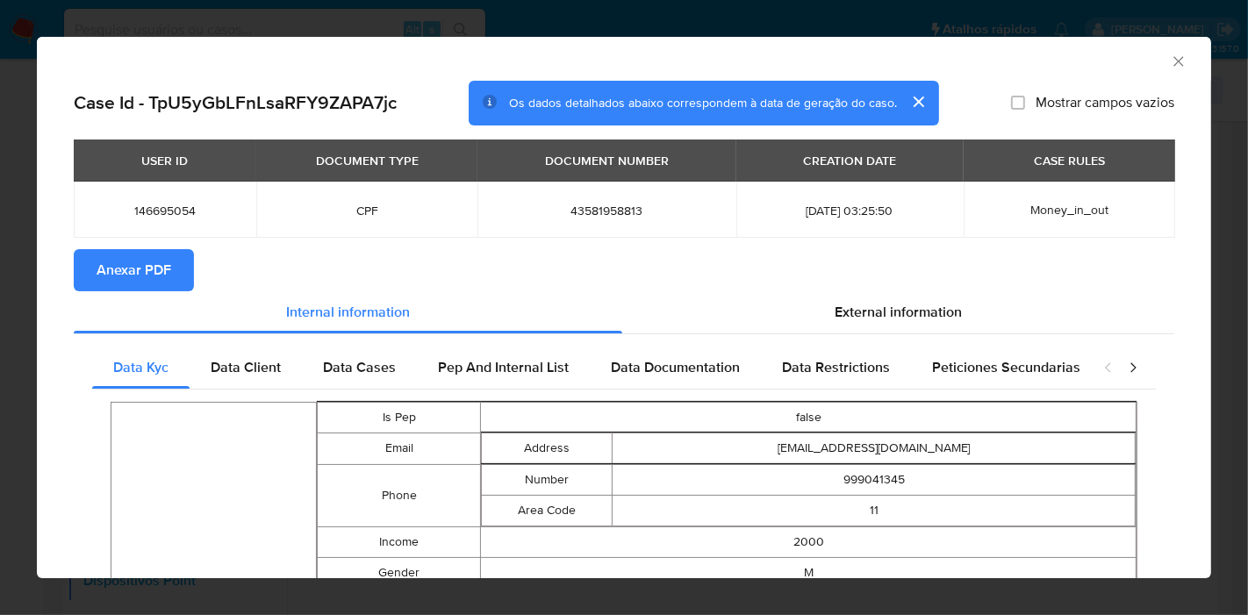
click at [130, 255] on span "Anexar PDF" at bounding box center [134, 270] width 75 height 39
click at [1170, 68] on icon "Fechar a janela" at bounding box center [1179, 62] width 18 height 18
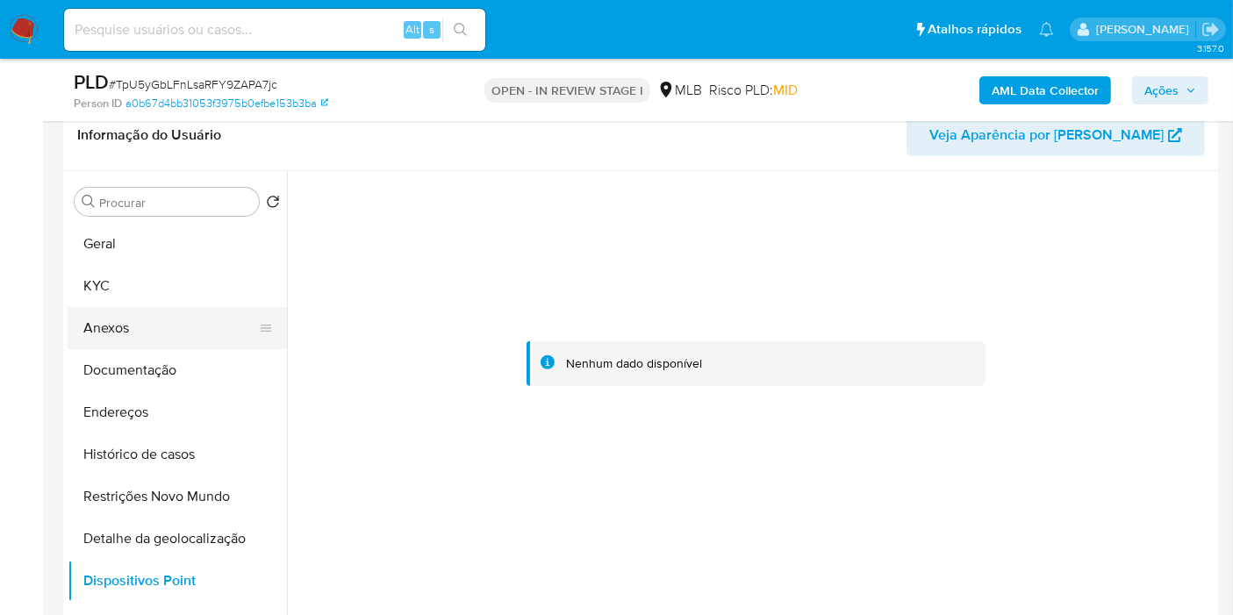
click at [141, 325] on button "Anexos" at bounding box center [170, 328] width 205 height 42
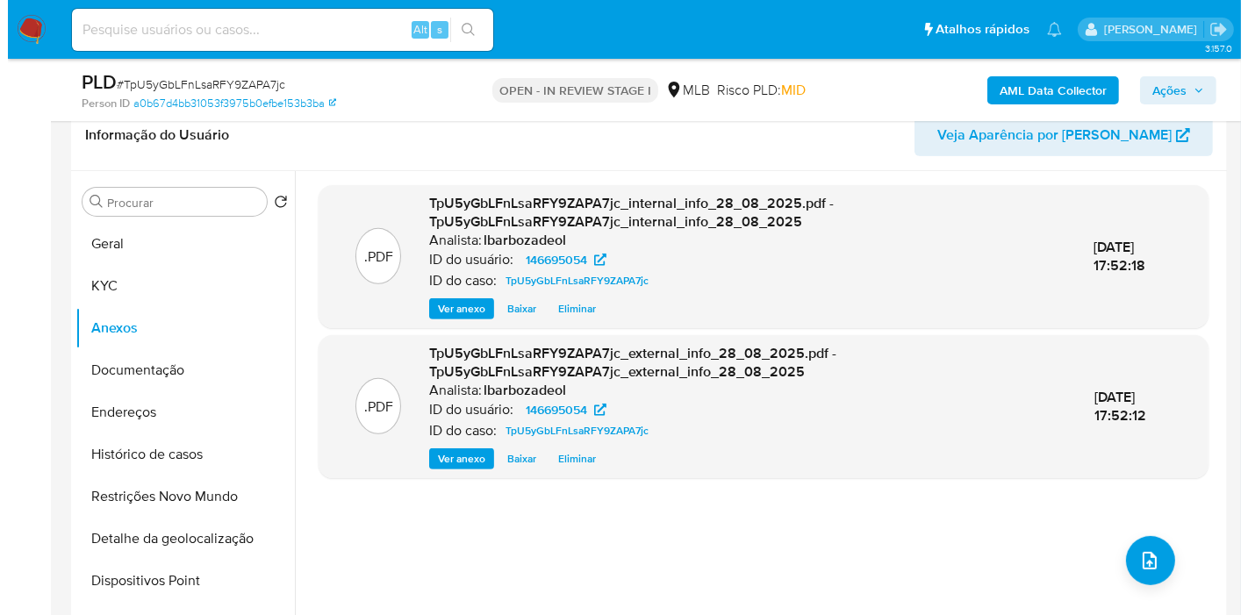
scroll to position [709, 0]
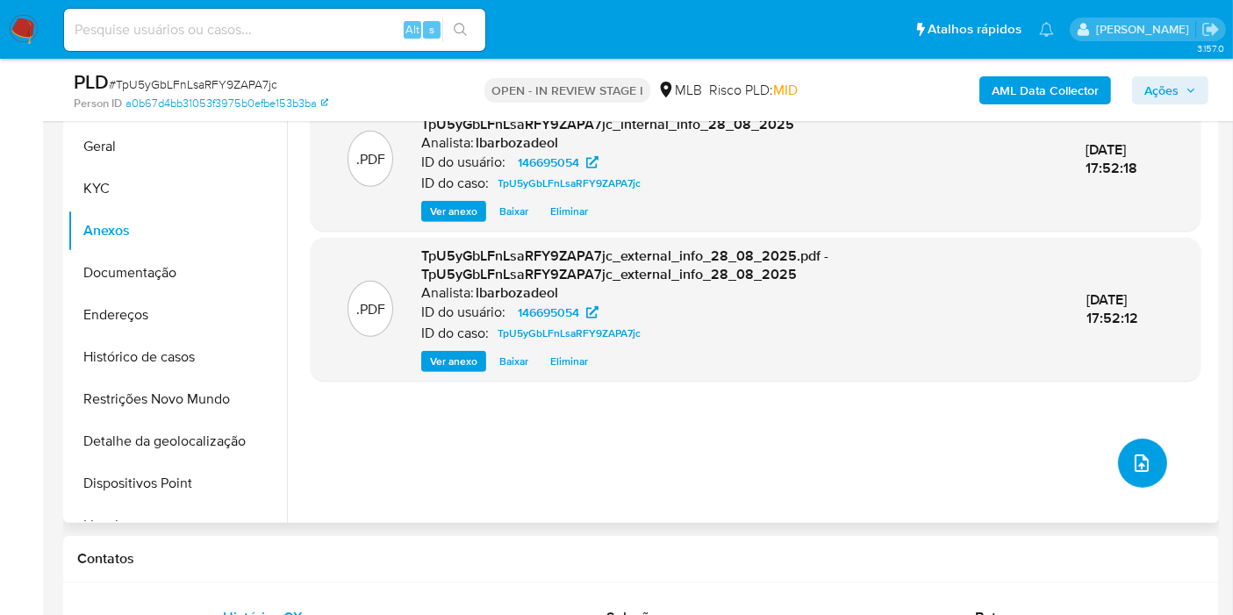
click at [1132, 456] on icon "upload-file" at bounding box center [1142, 463] width 21 height 21
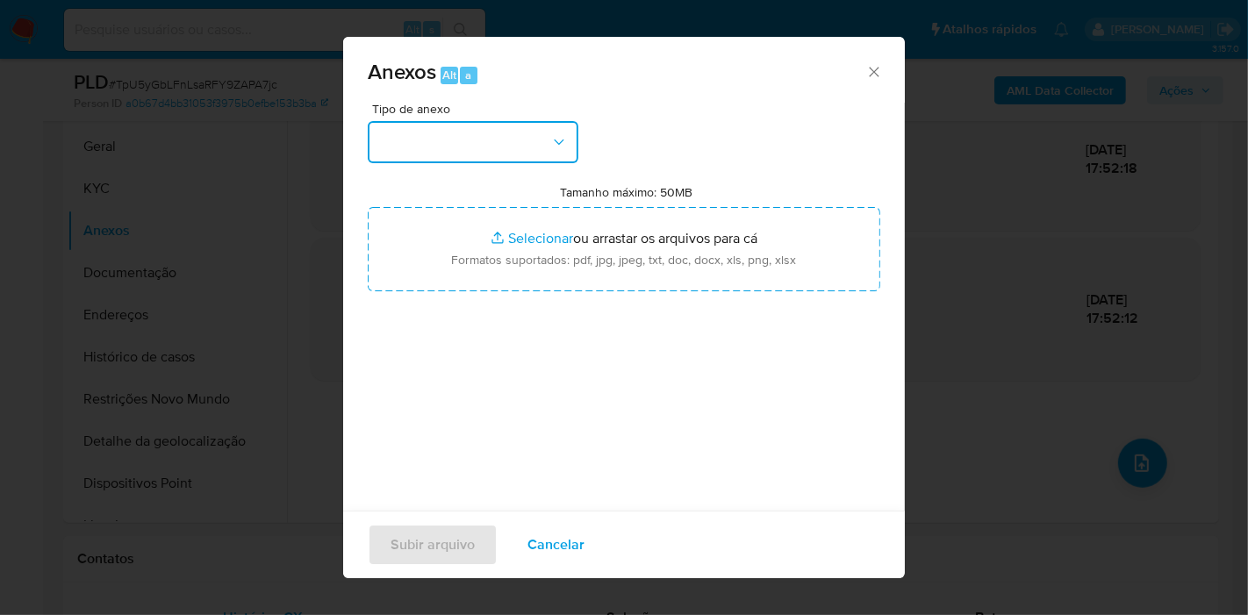
click at [507, 148] on button "button" at bounding box center [473, 142] width 211 height 42
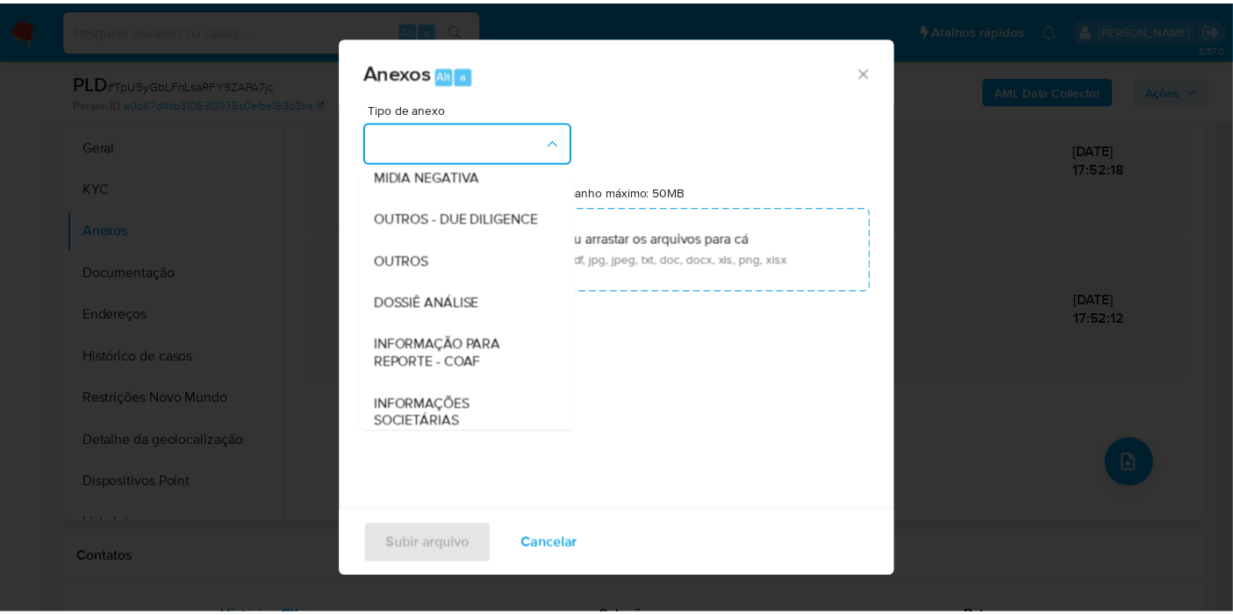
scroll to position [269, 0]
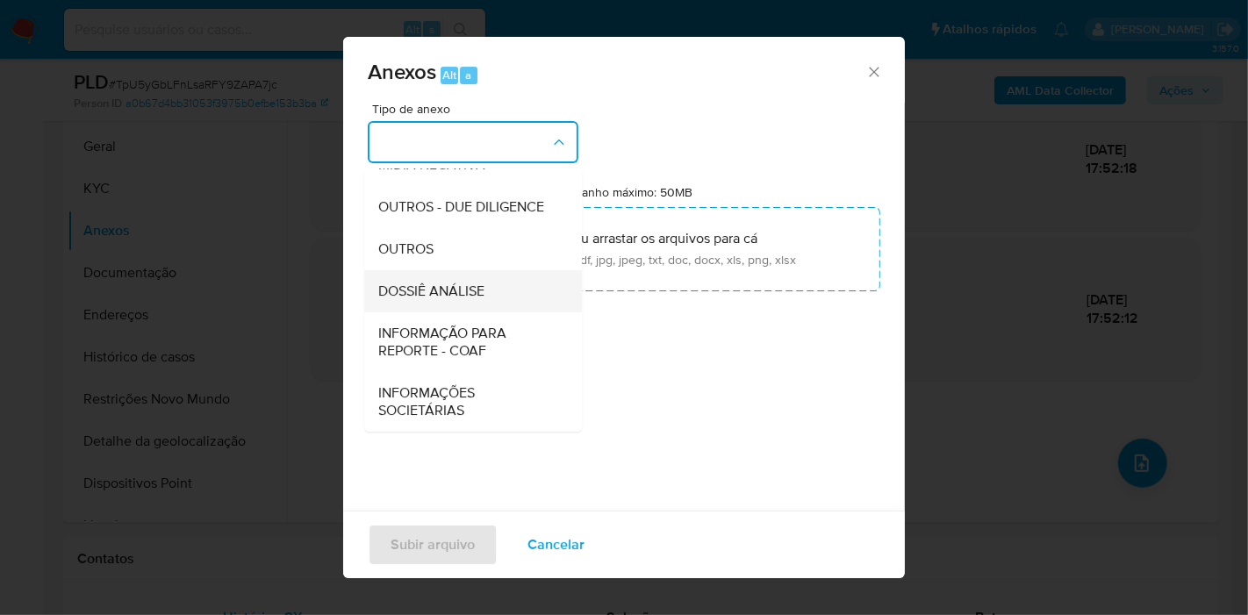
click at [486, 297] on div "DOSSIÊ ANÁLISE" at bounding box center [467, 291] width 179 height 42
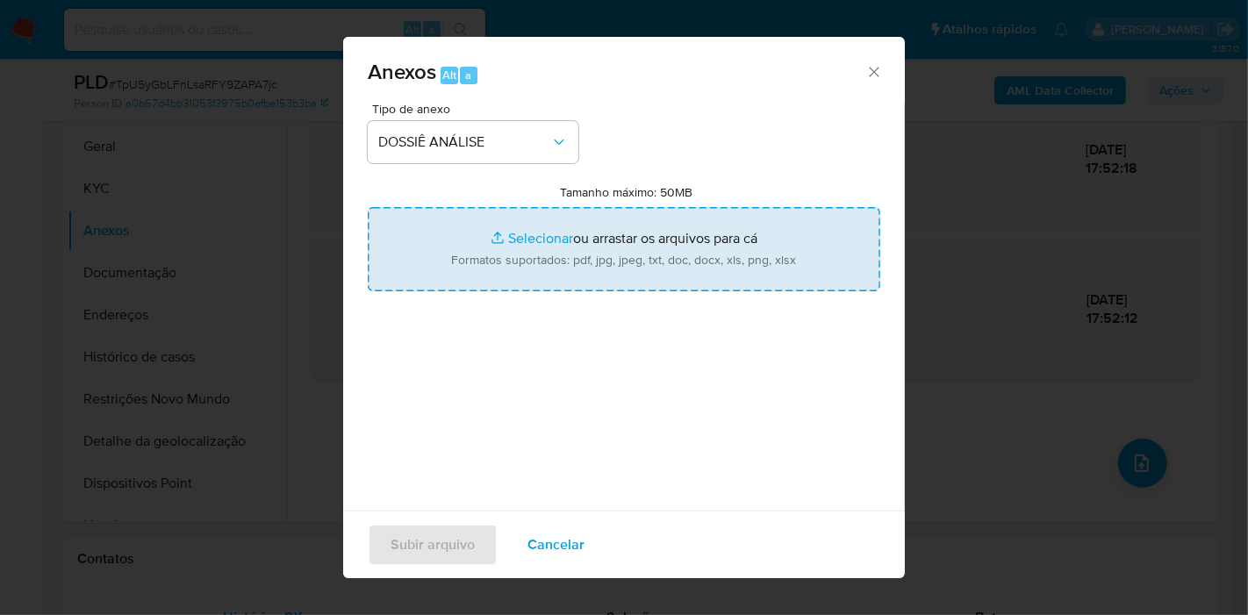
click at [490, 286] on input "Tamanho máximo: 50MB Selecionar arquivos" at bounding box center [624, 249] width 513 height 84
type input "C:\fakepath\SAR - XXXX - CPF 43581958813 - CARLOS PINTO VILA NOVA FILHO.pdf"
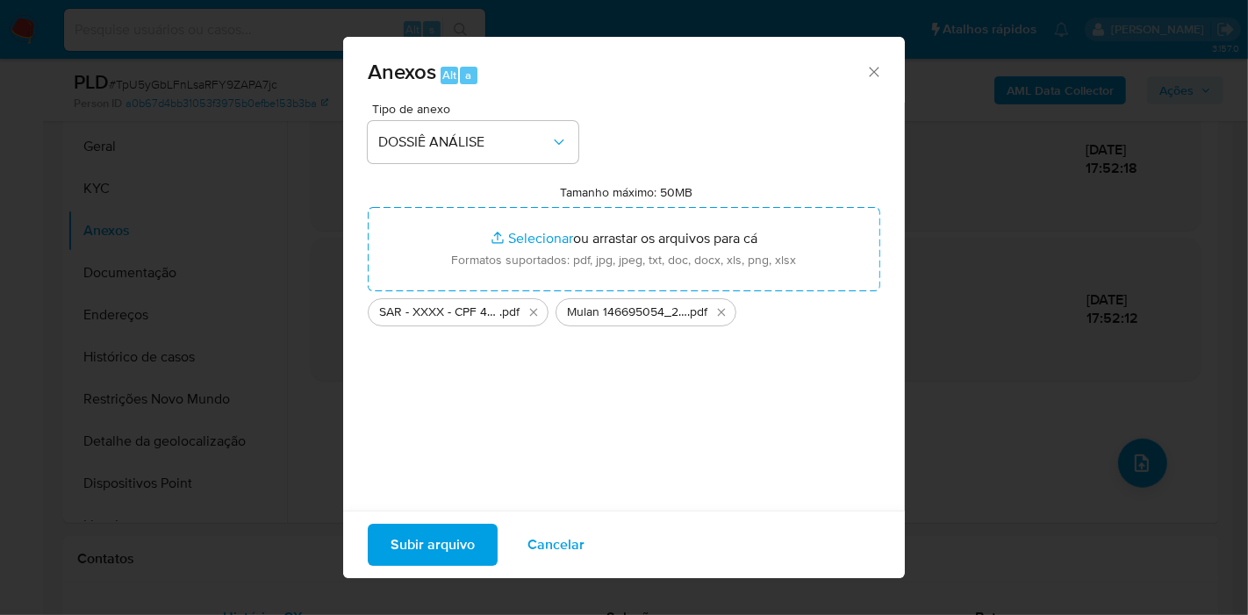
click at [441, 557] on span "Subir arquivo" at bounding box center [433, 545] width 84 height 39
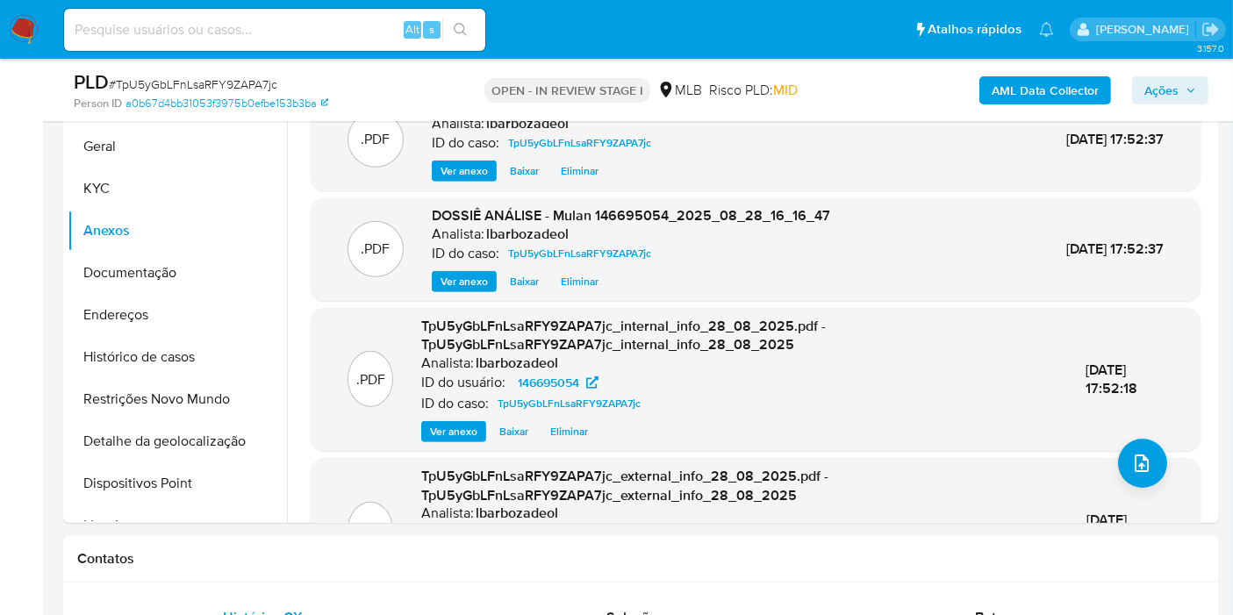
click at [1160, 84] on span "Ações" at bounding box center [1162, 90] width 34 height 28
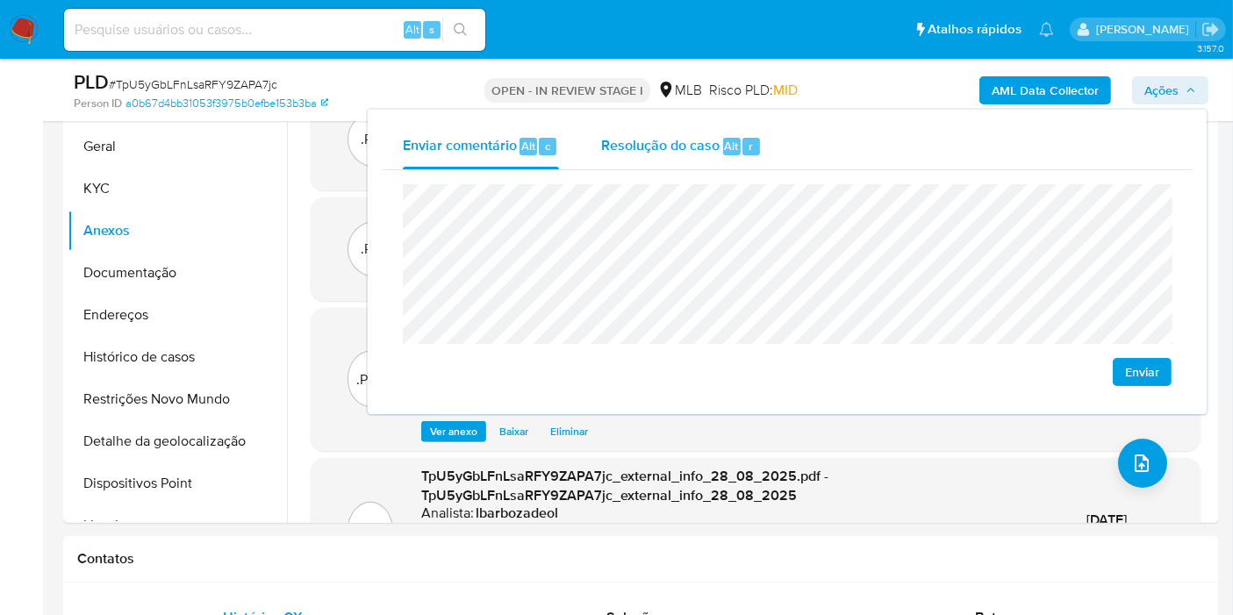
click at [743, 144] on div "r" at bounding box center [752, 147] width 18 height 18
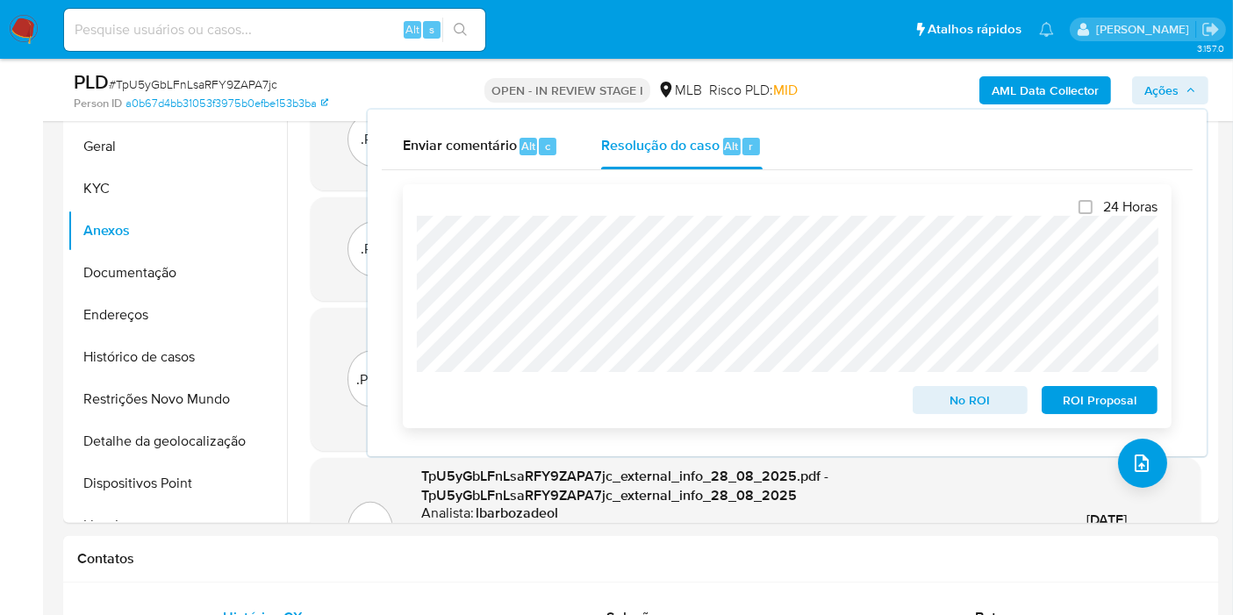
click at [1112, 399] on span "ROI Proposal" at bounding box center [1099, 400] width 91 height 25
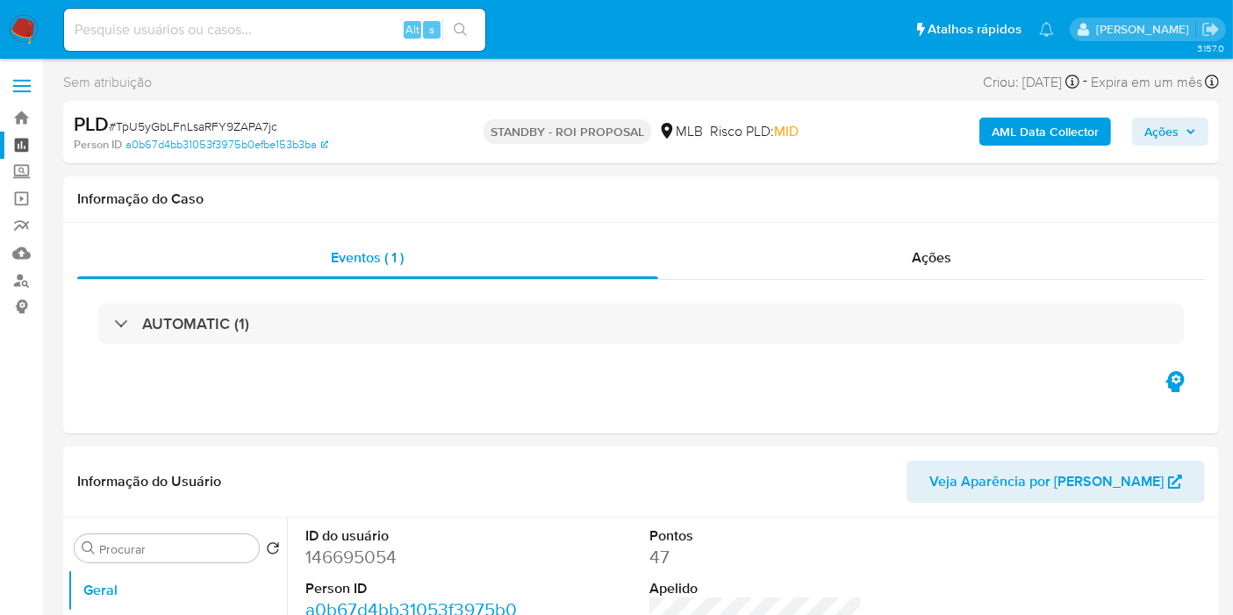
click at [17, 141] on link "Painel" at bounding box center [104, 145] width 209 height 27
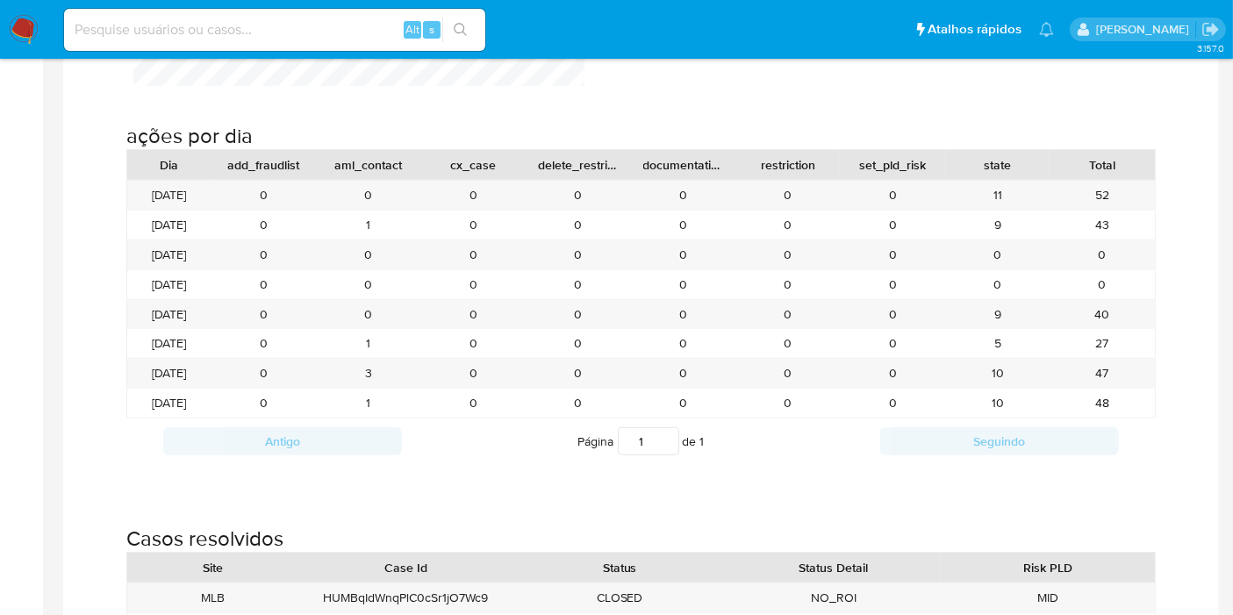
scroll to position [1657, 0]
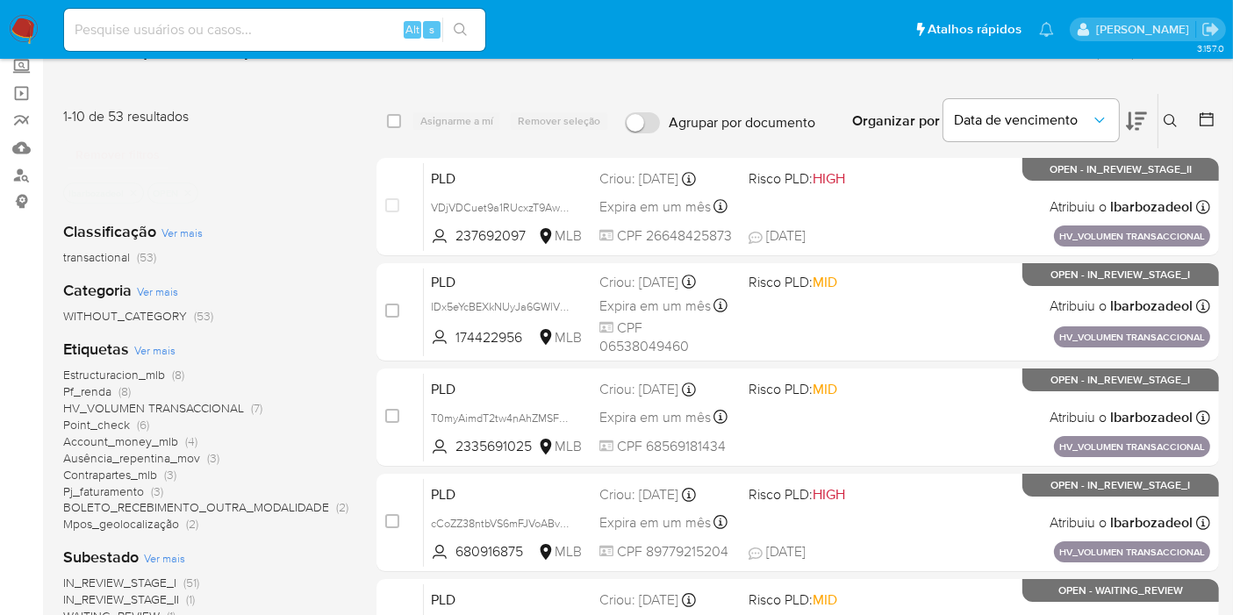
scroll to position [195, 0]
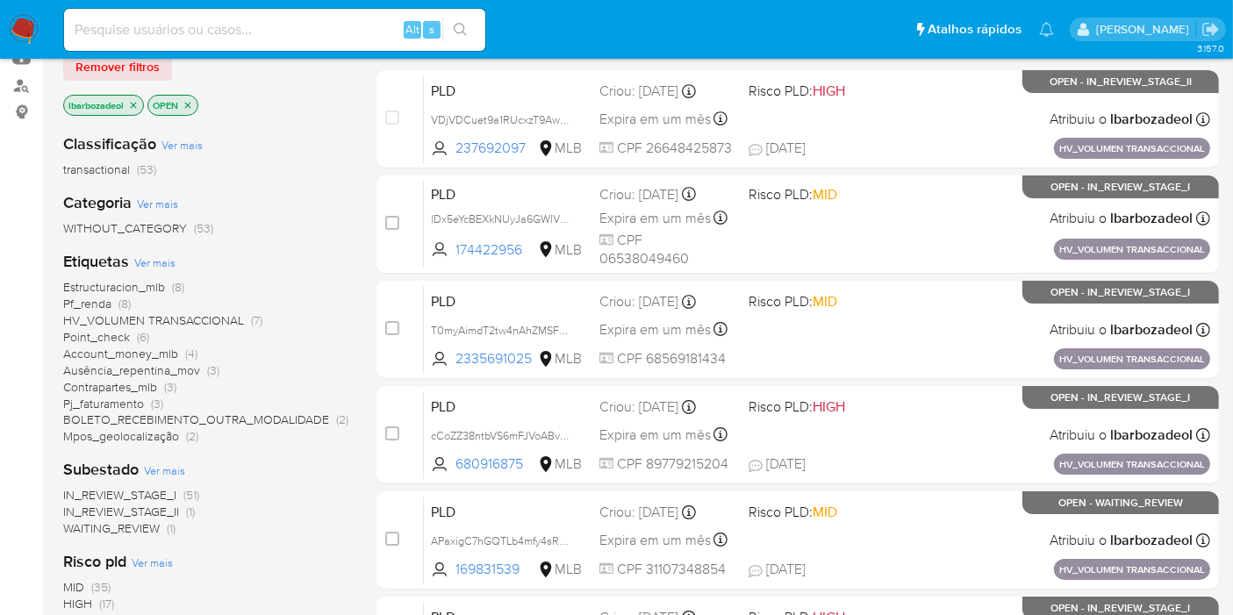
click at [116, 305] on span "Pf_renda (8)" at bounding box center [97, 304] width 68 height 17
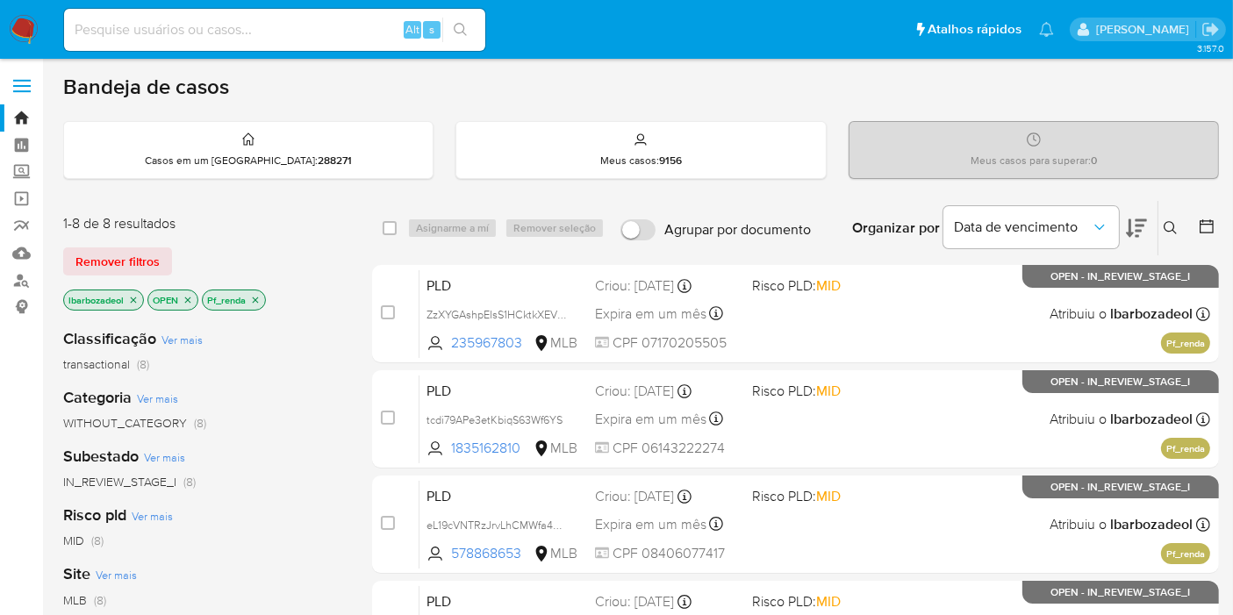
scroll to position [557, 0]
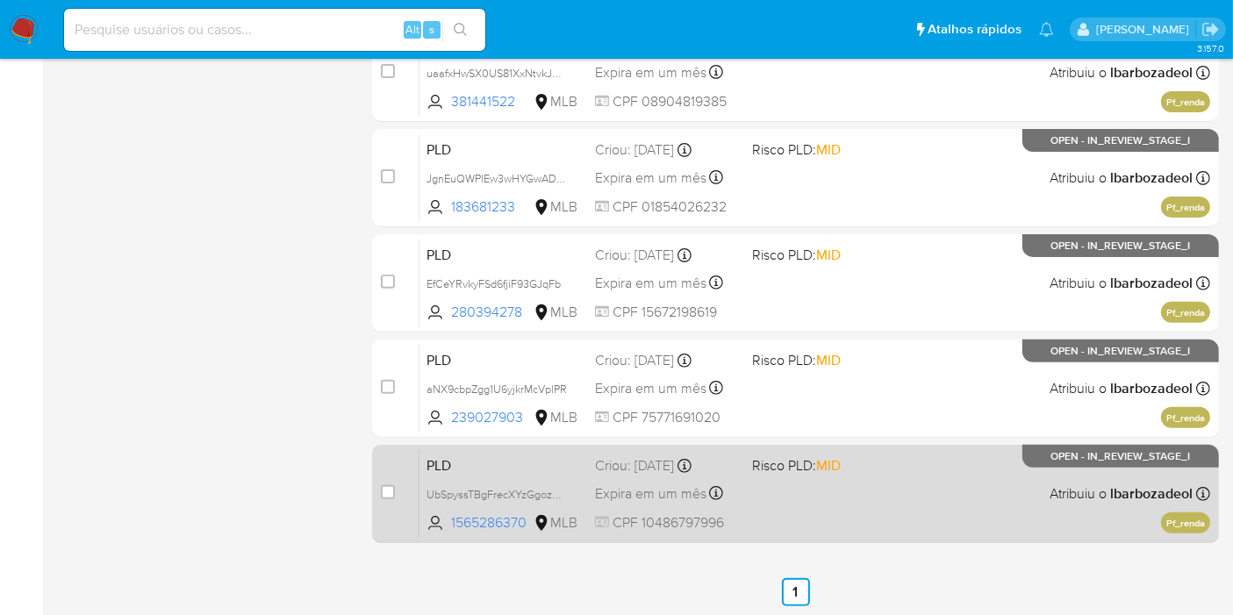
click at [814, 518] on div "PLD UbSpyssTBgFrecXYzGgozntp 1565286370 MLB Risco PLD: MID Criou: [DATE] Criou:…" at bounding box center [815, 493] width 791 height 89
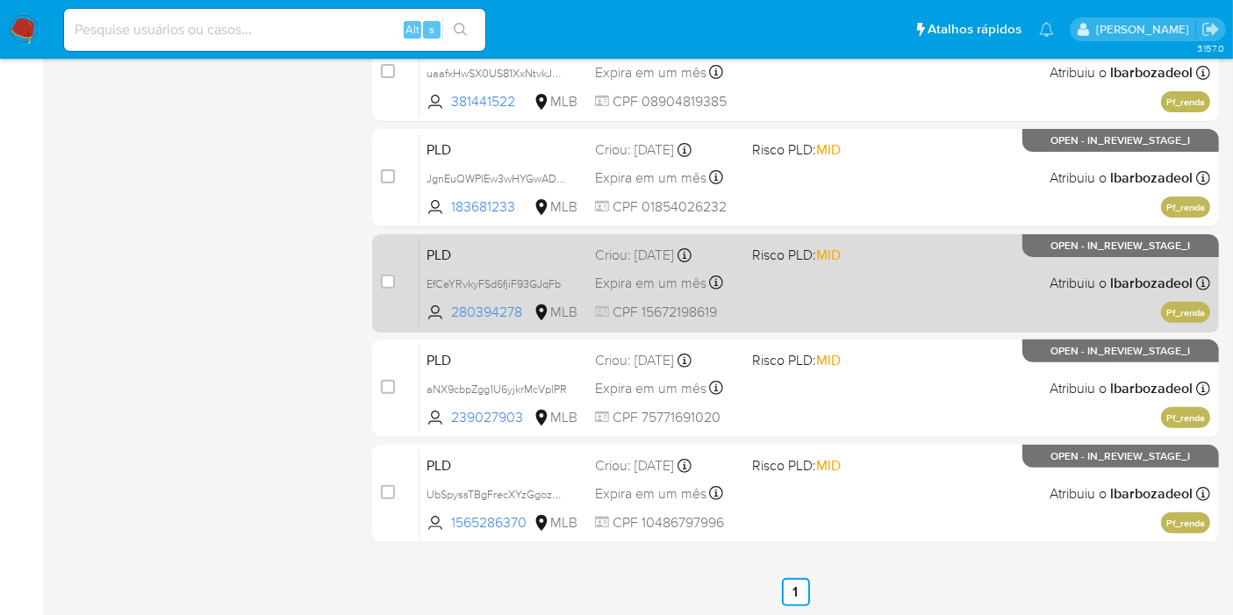
click at [802, 278] on div "PLD EfCeYRvkyFSd6fjiF93GJqFb 280394278 MLB Risco PLD: MID Criou: [DATE] Criou: …" at bounding box center [815, 283] width 791 height 89
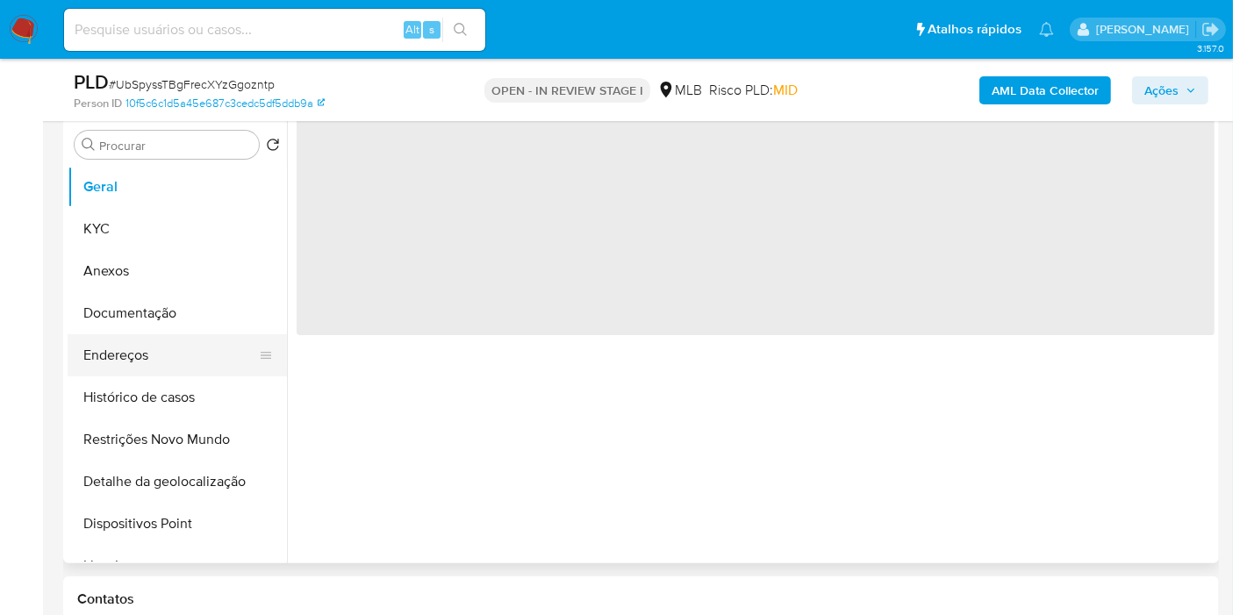
scroll to position [390, 0]
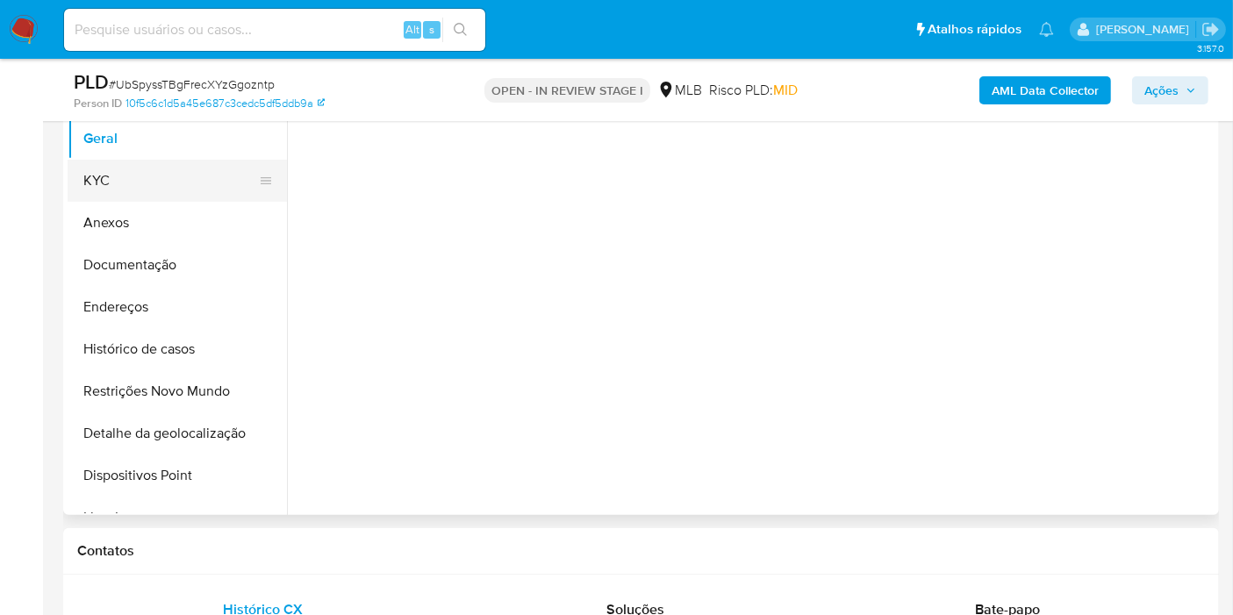
click at [186, 186] on button "KYC" at bounding box center [170, 181] width 205 height 42
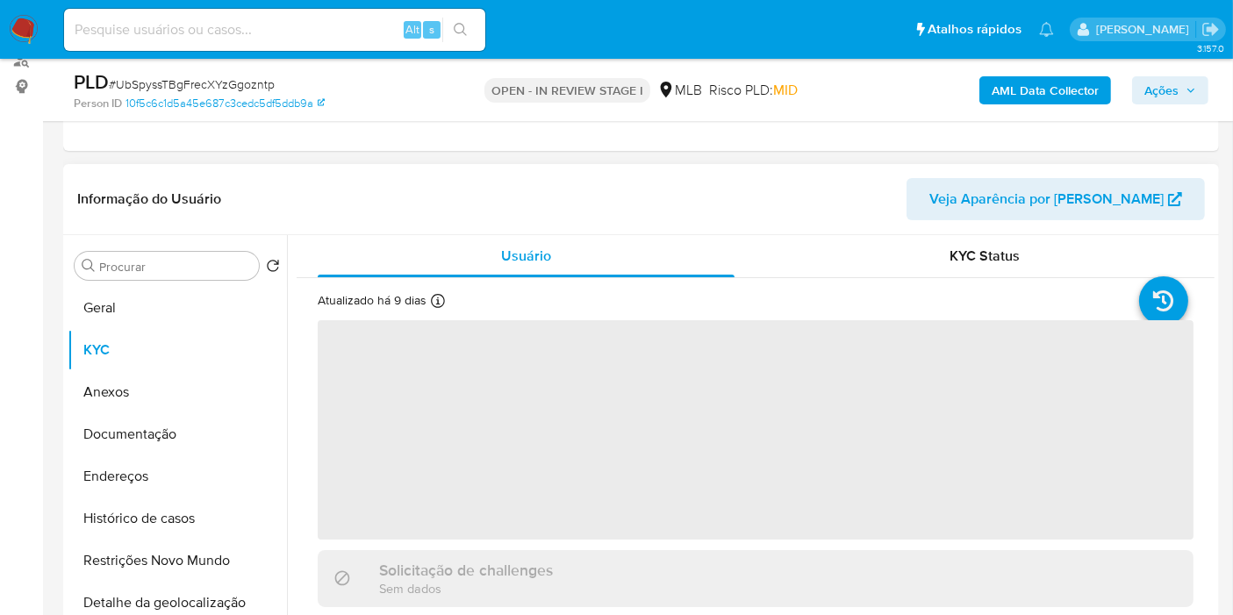
scroll to position [195, 0]
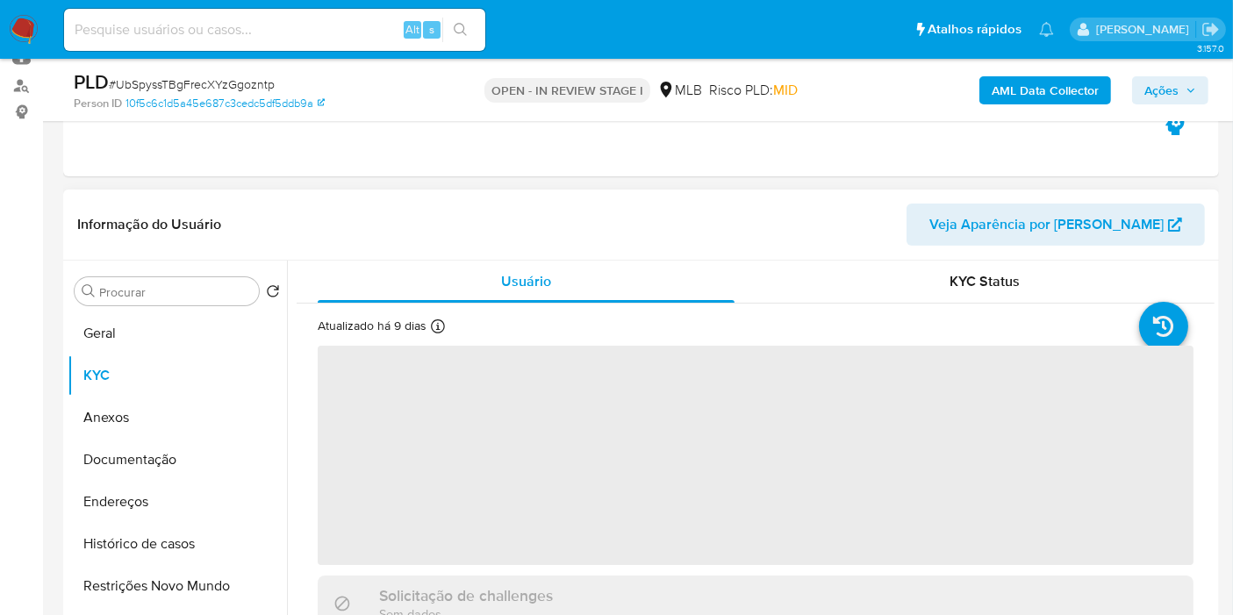
select select "10"
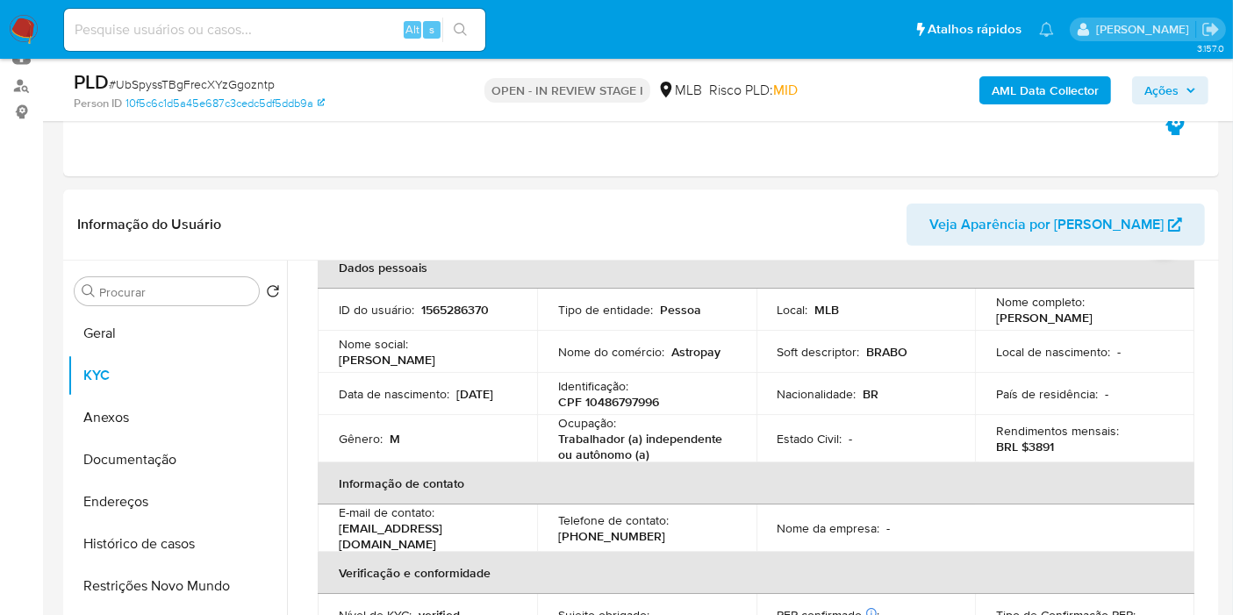
scroll to position [0, 0]
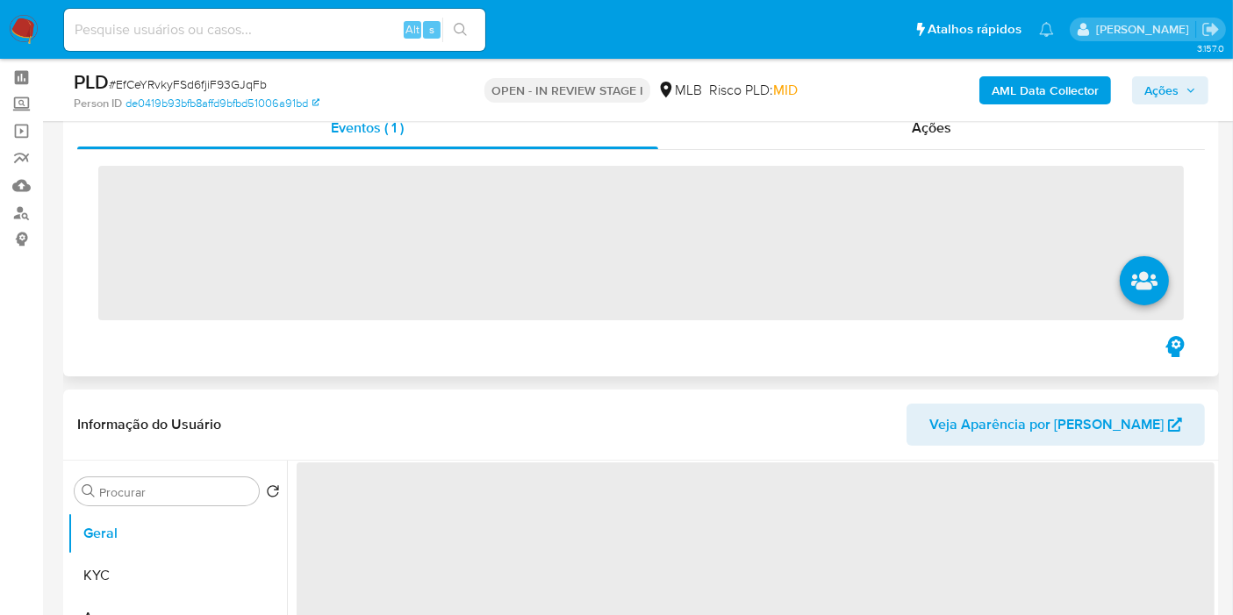
scroll to position [97, 0]
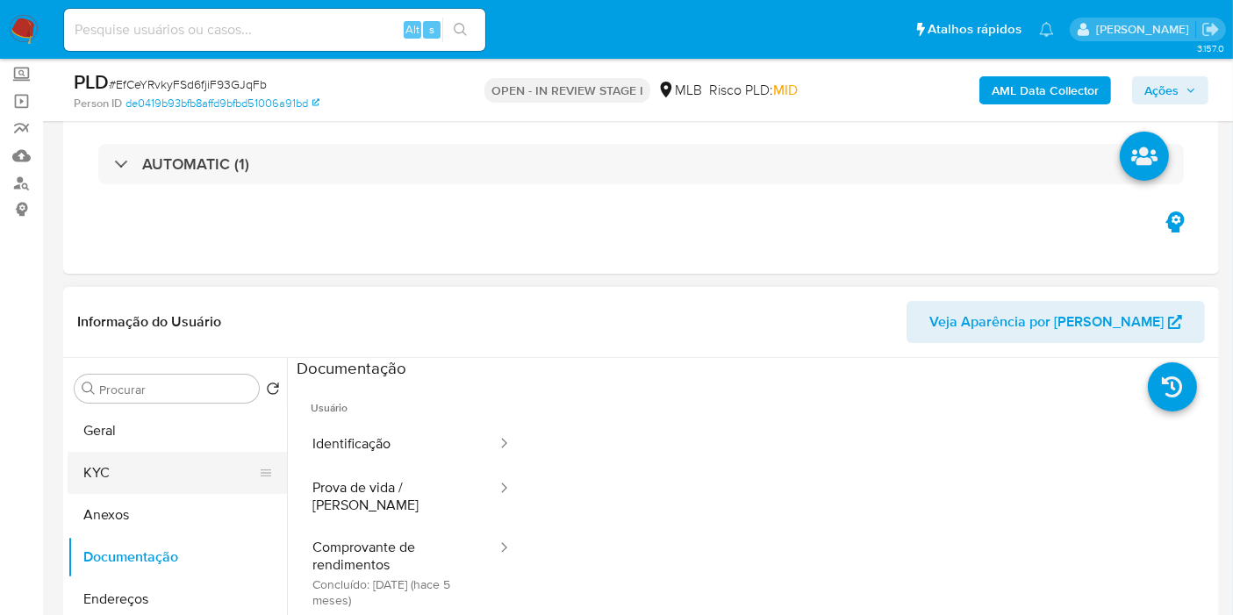
click at [183, 482] on button "KYC" at bounding box center [170, 473] width 205 height 42
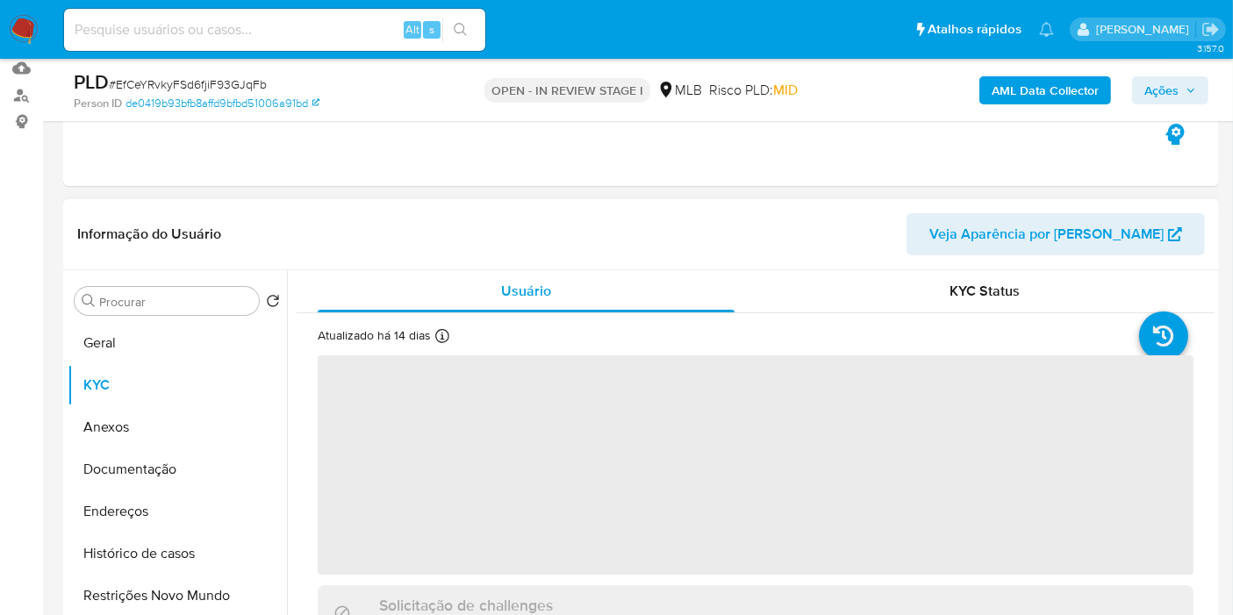
select select "10"
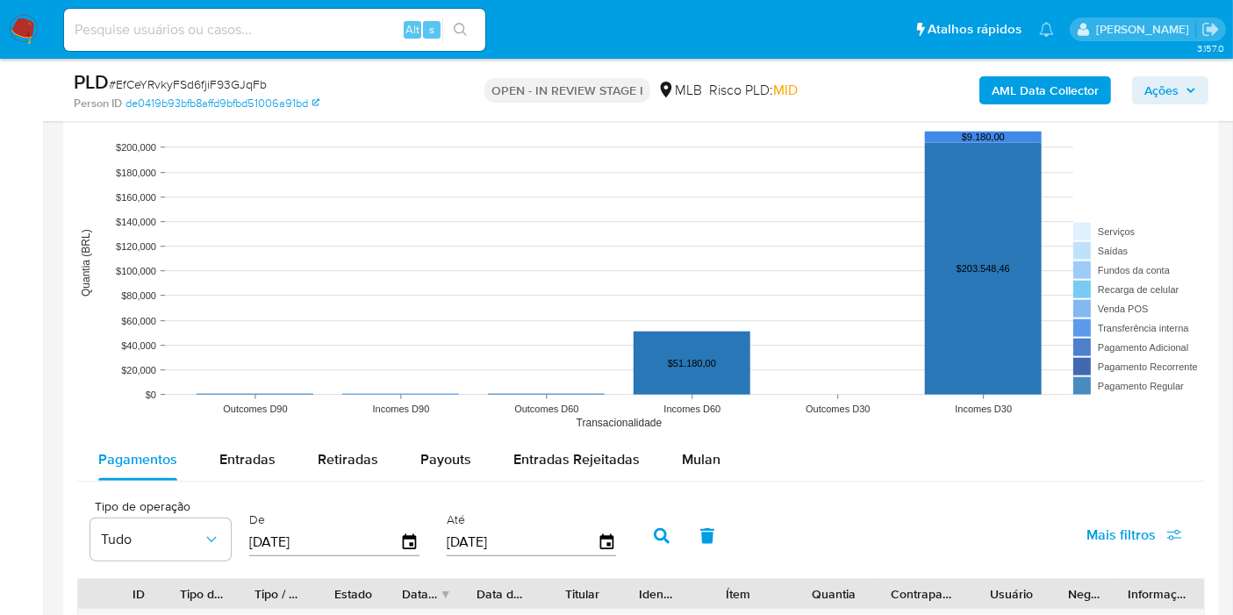
scroll to position [1853, 0]
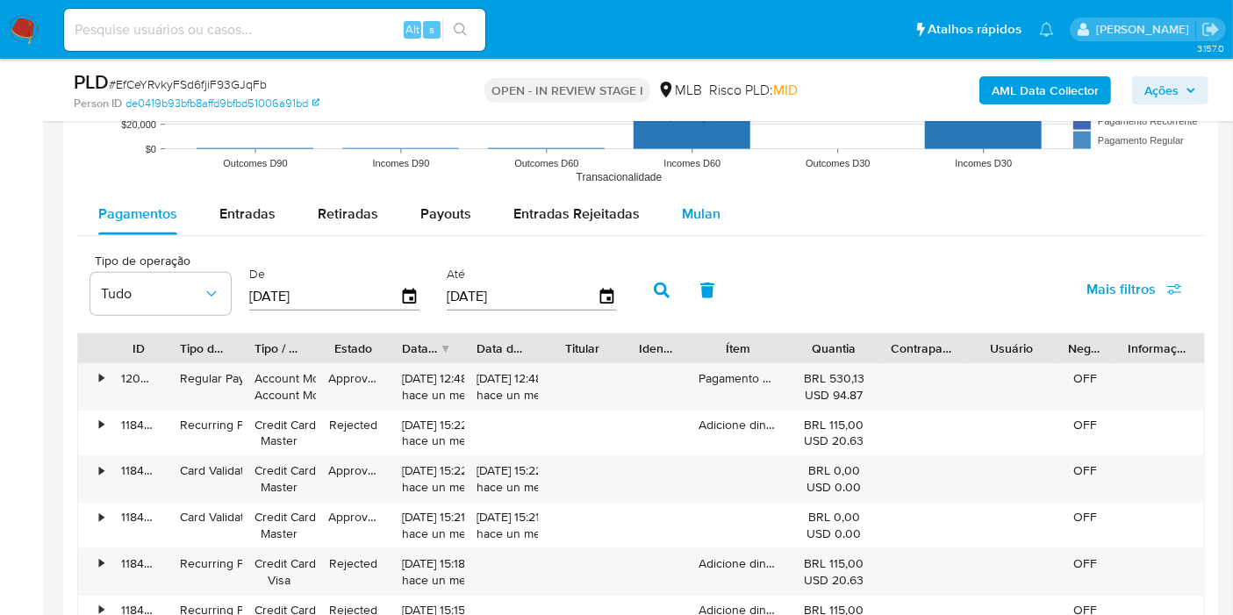
click at [693, 226] on div "Mulan" at bounding box center [701, 214] width 39 height 42
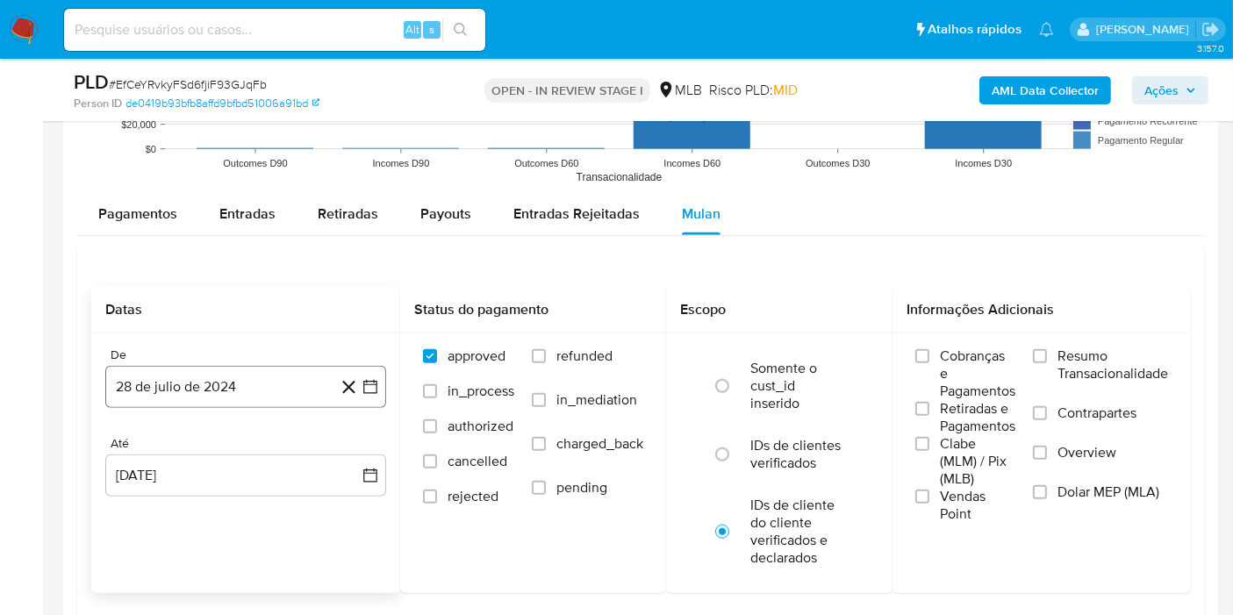
click at [215, 372] on button "28 de julio de 2024" at bounding box center [245, 387] width 281 height 42
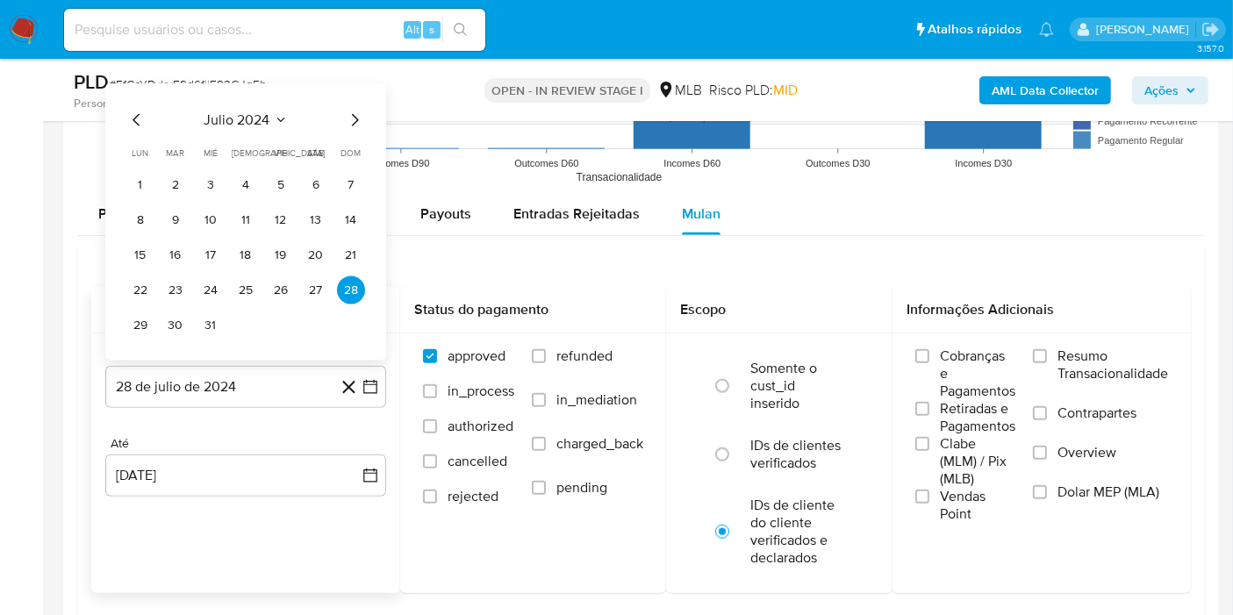
click at [247, 119] on span "julio 2024" at bounding box center [238, 120] width 66 height 18
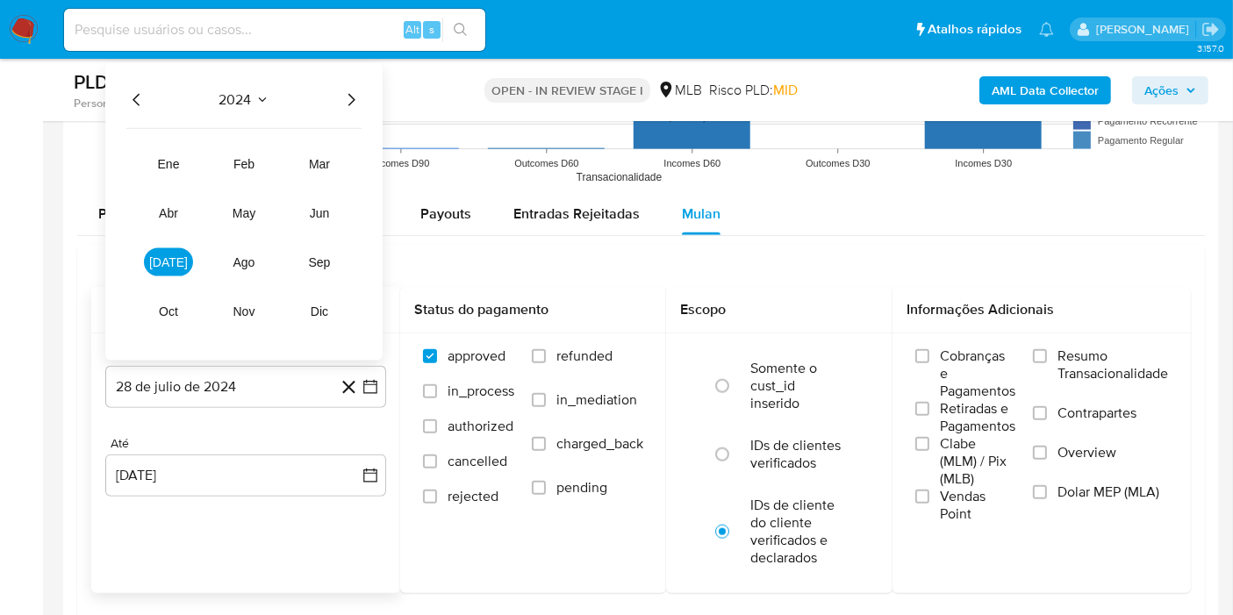
click at [349, 94] on icon "Año siguiente" at bounding box center [351, 100] width 21 height 21
click at [162, 255] on span "[DATE]" at bounding box center [168, 262] width 39 height 14
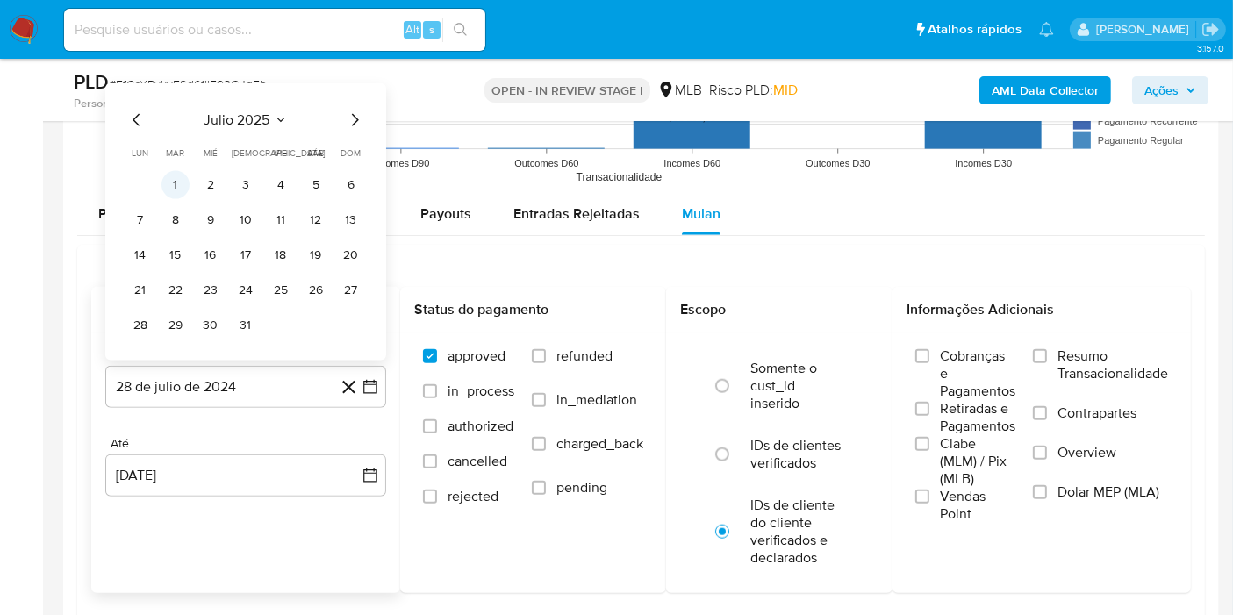
click at [179, 185] on button "1" at bounding box center [176, 185] width 28 height 28
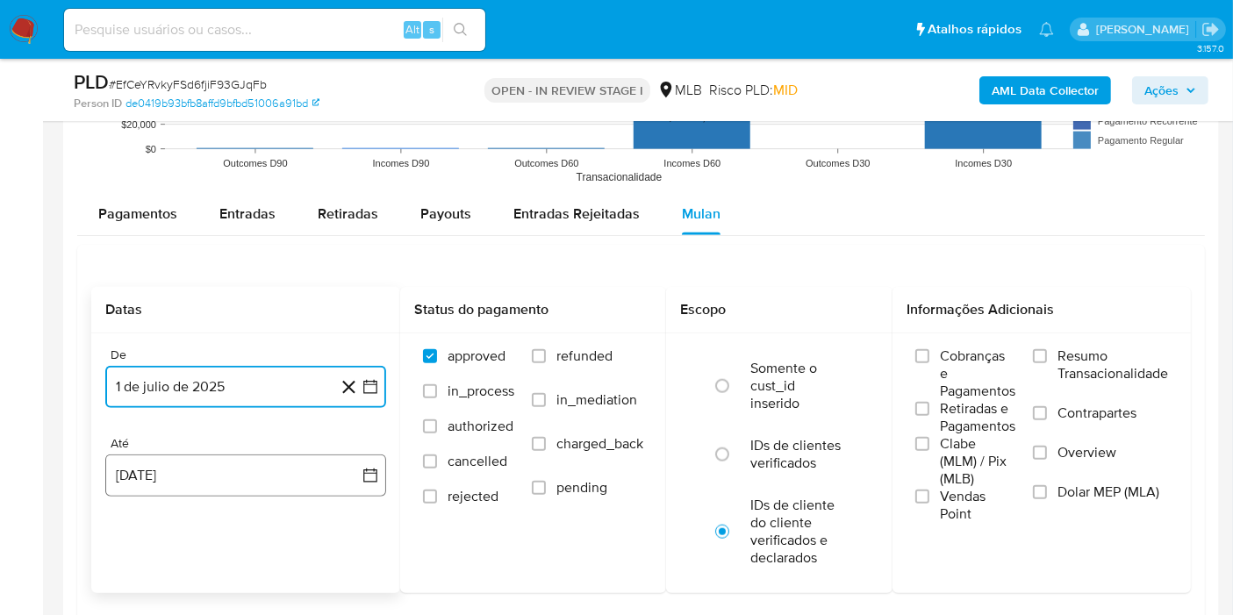
click at [185, 480] on button "[DATE]" at bounding box center [245, 476] width 281 height 42
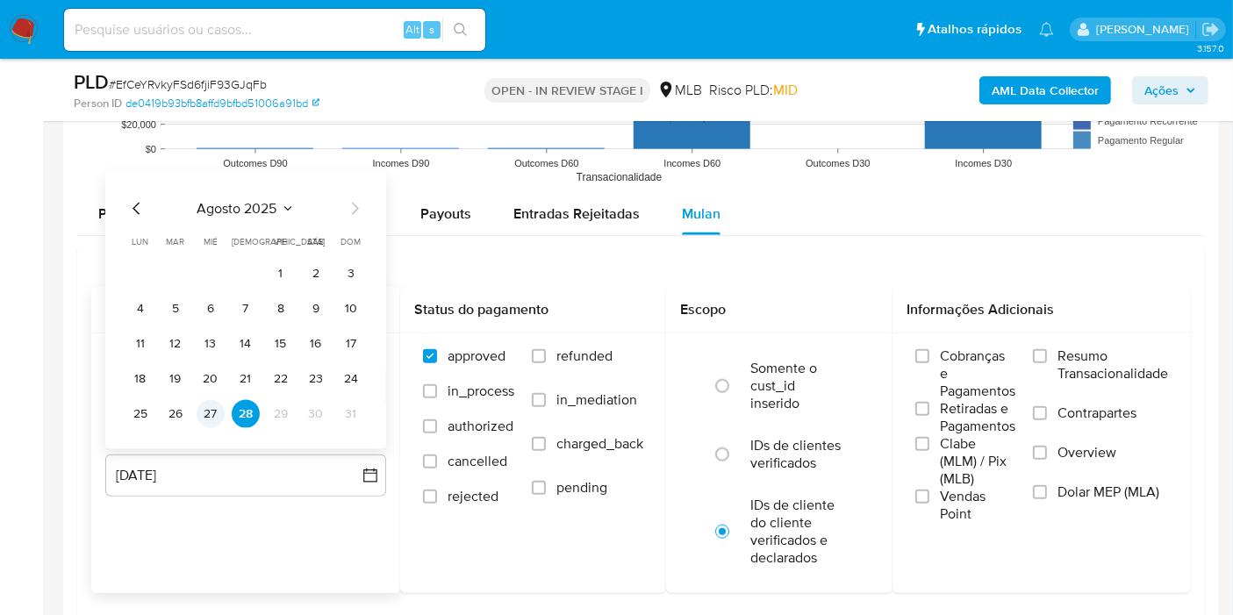
click at [207, 412] on button "27" at bounding box center [211, 414] width 28 height 28
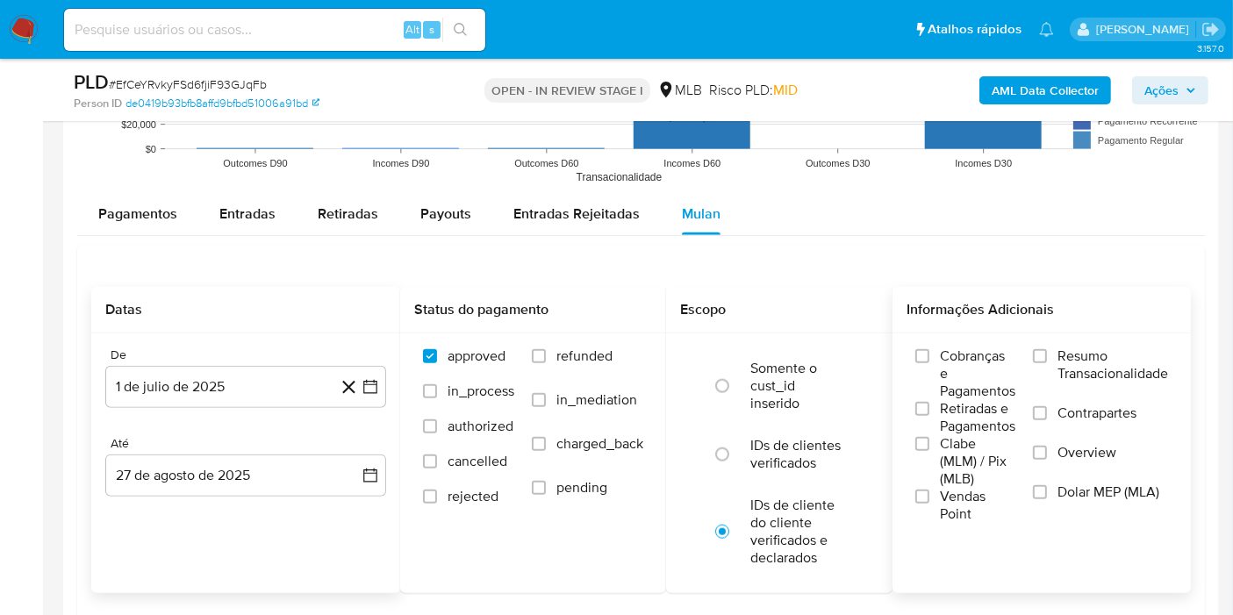
drag, startPoint x: 1121, startPoint y: 371, endPoint x: 1022, endPoint y: 408, distance: 105.8
click at [1119, 371] on span "Resumo Transacionalidade" at bounding box center [1113, 365] width 111 height 35
click at [1047, 363] on input "Resumo Transacionalidade" at bounding box center [1040, 356] width 14 height 14
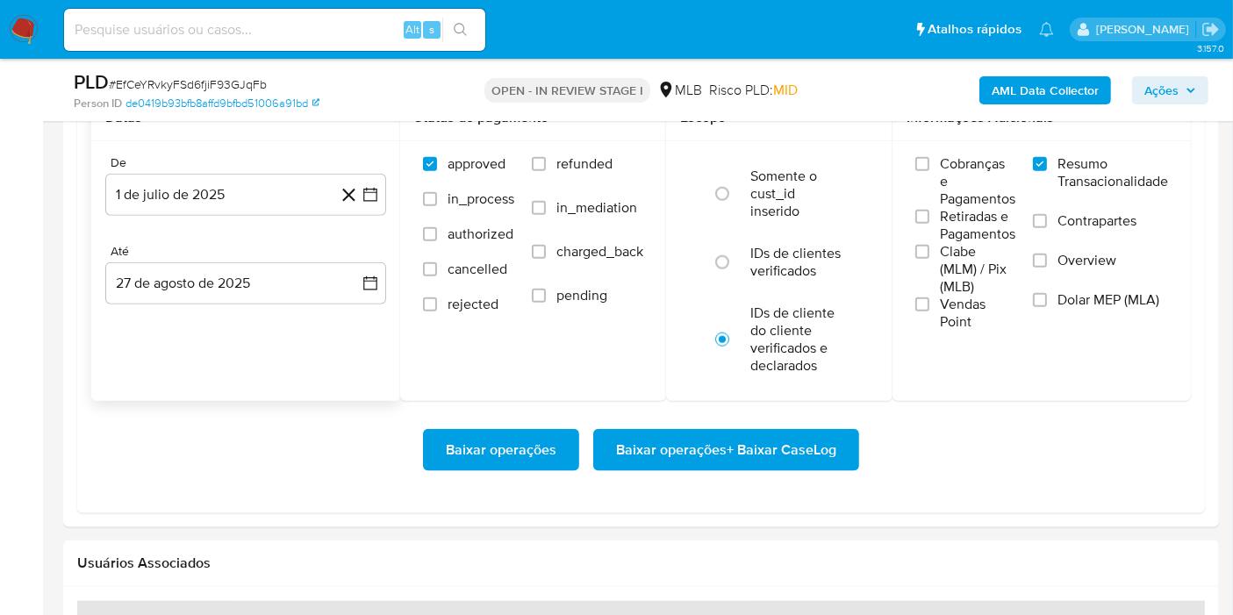
scroll to position [2048, 0]
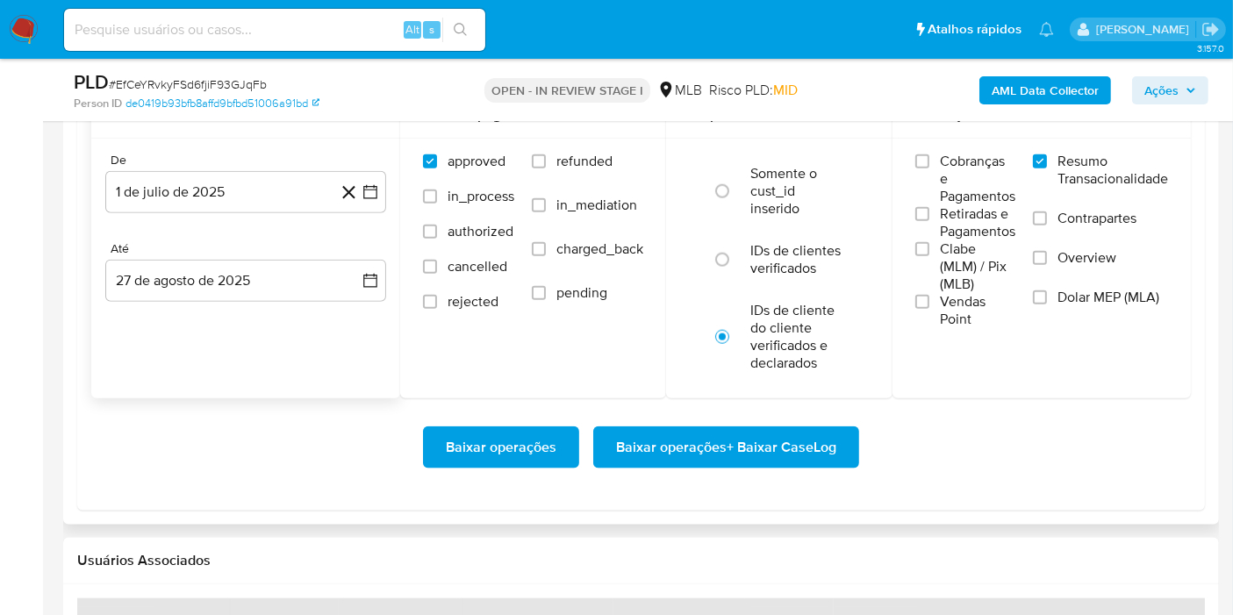
click at [737, 448] on span "Baixar operações + Baixar CaseLog" at bounding box center [726, 447] width 220 height 39
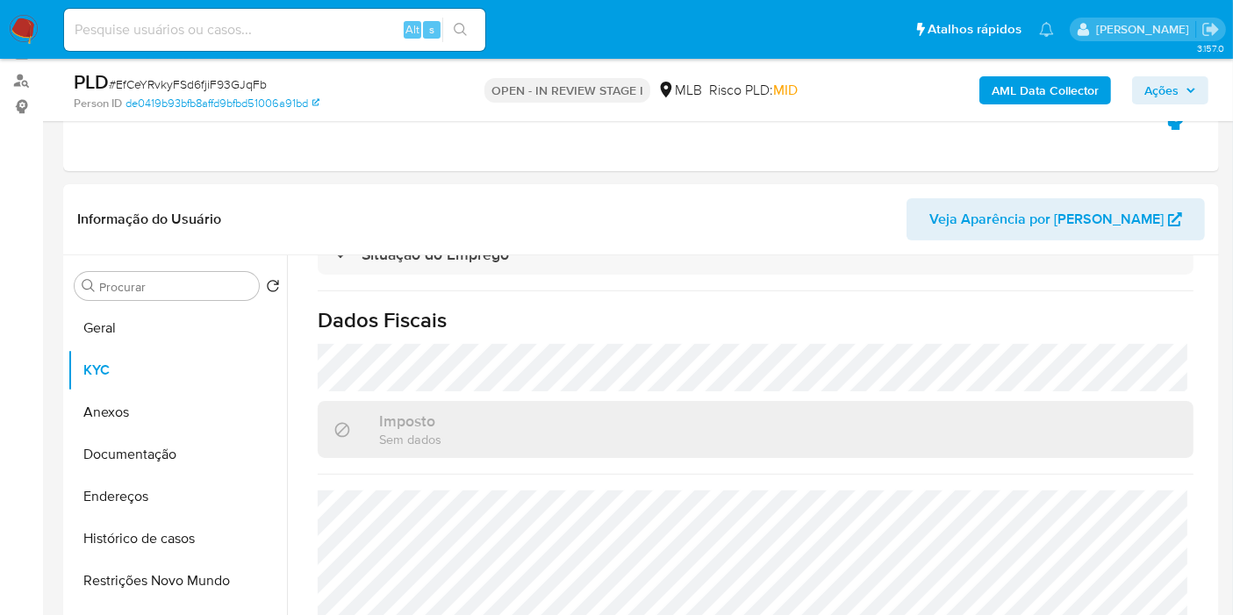
scroll to position [195, 0]
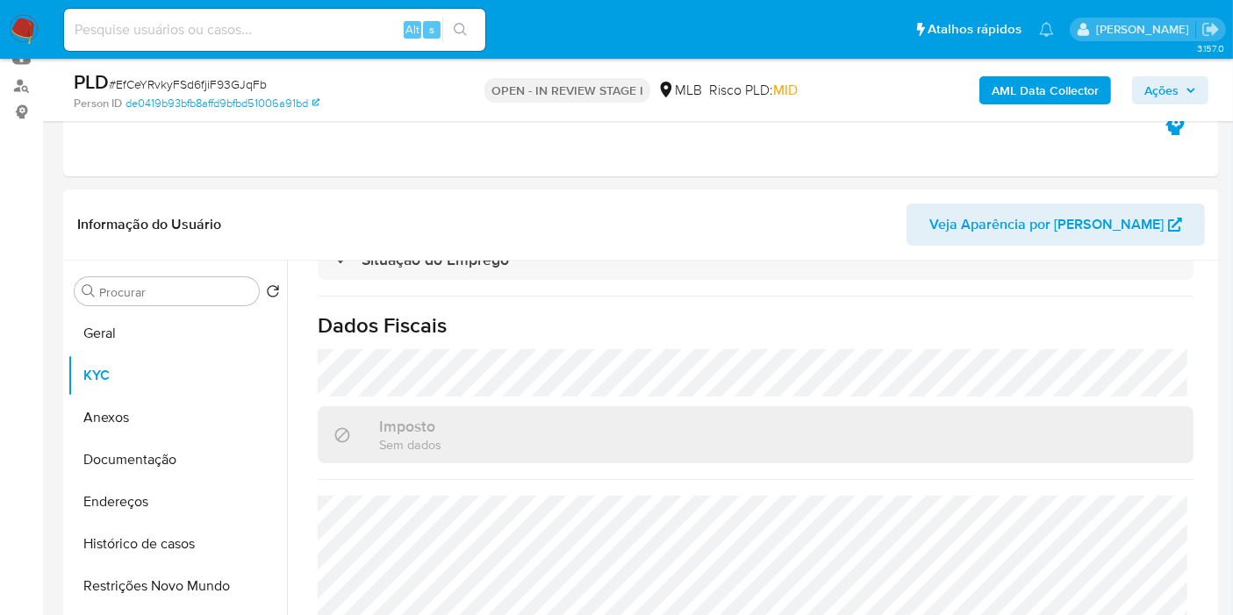
click at [1150, 95] on span "Ações" at bounding box center [1162, 90] width 34 height 28
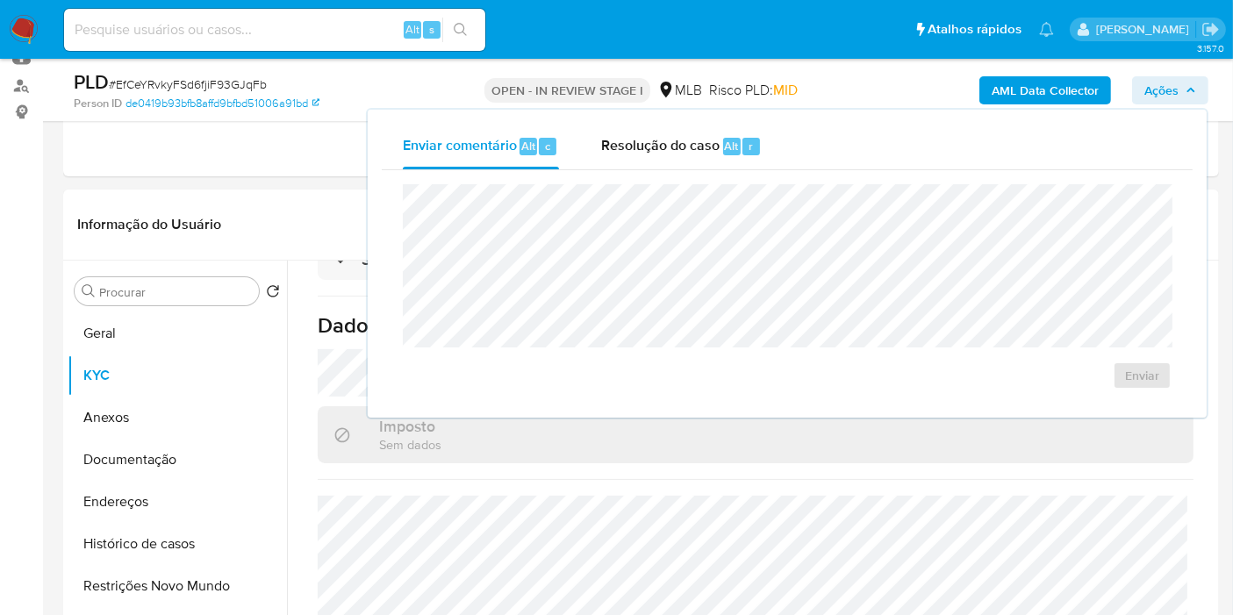
click at [1151, 95] on span "Ações" at bounding box center [1162, 90] width 34 height 28
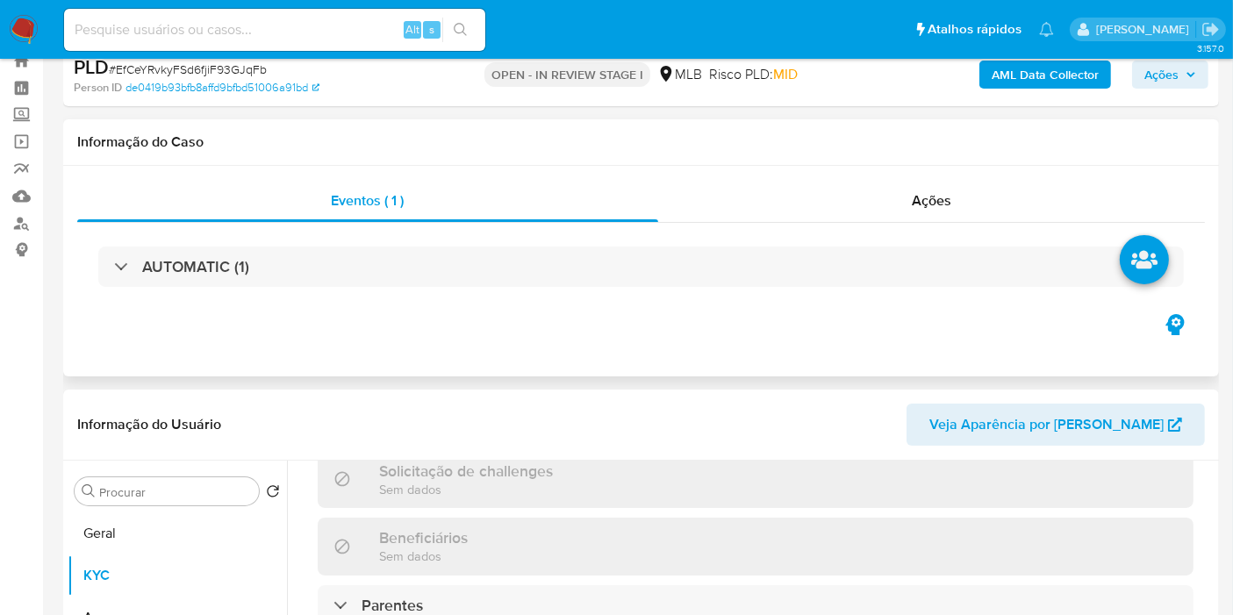
scroll to position [0, 0]
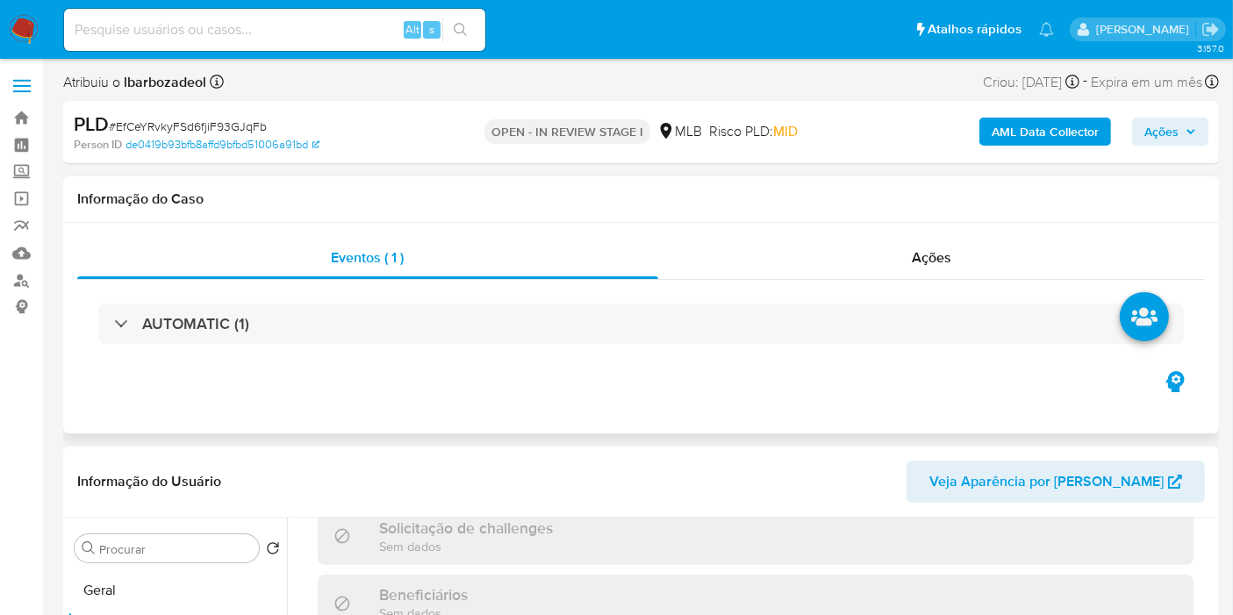
click at [504, 344] on div "AUTOMATIC (1)" at bounding box center [641, 324] width 1128 height 88
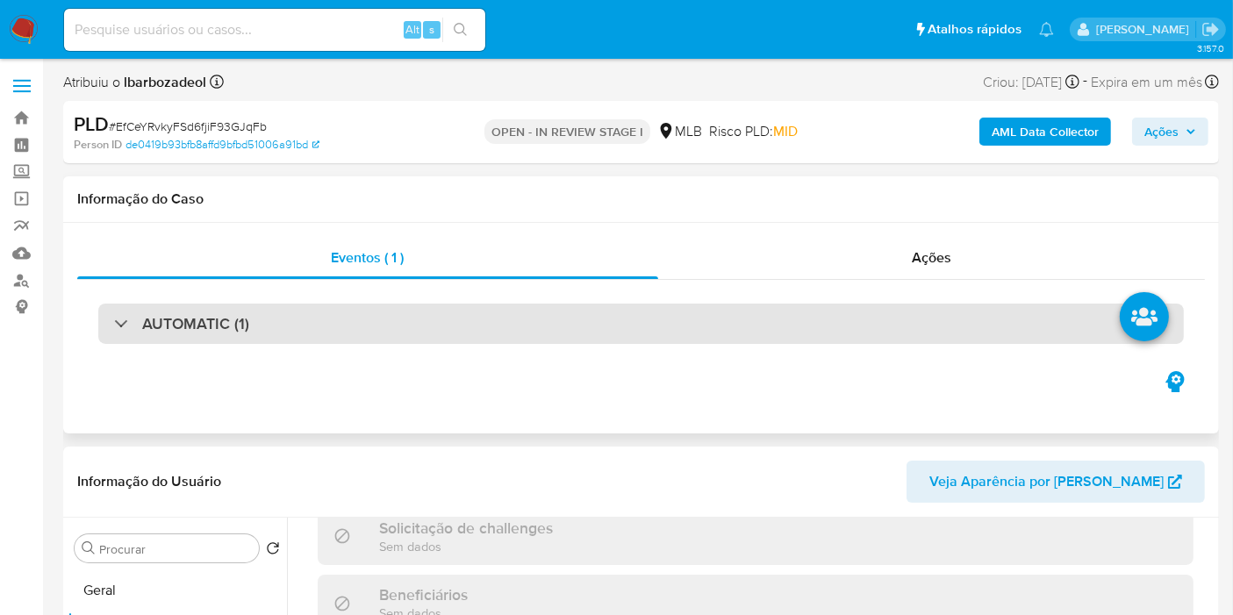
click at [428, 331] on div "AUTOMATIC (1)" at bounding box center [641, 324] width 1086 height 40
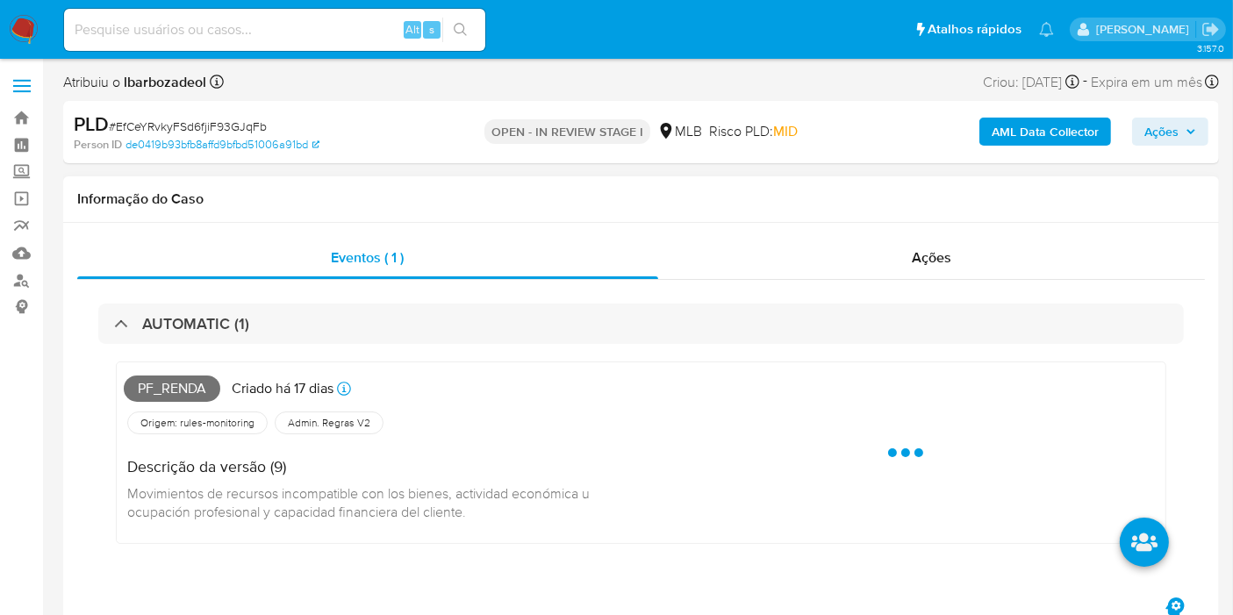
click at [194, 384] on span "Pf_renda" at bounding box center [172, 389] width 97 height 26
copy span "Pf_renda"
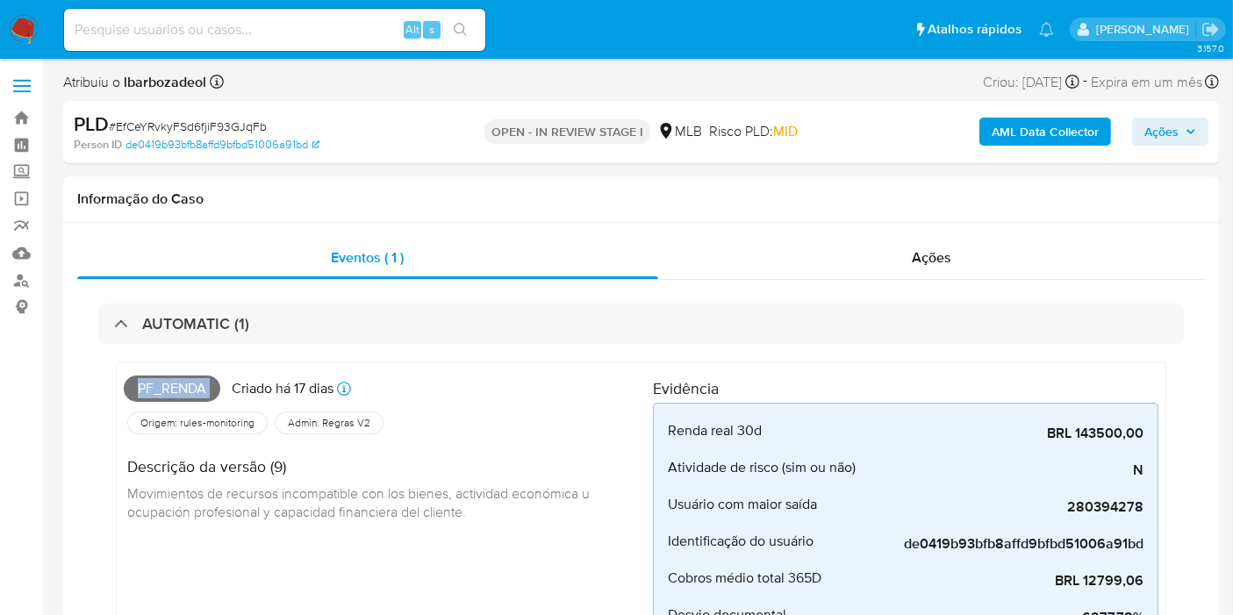
click at [1159, 118] on span "Ações" at bounding box center [1162, 132] width 34 height 28
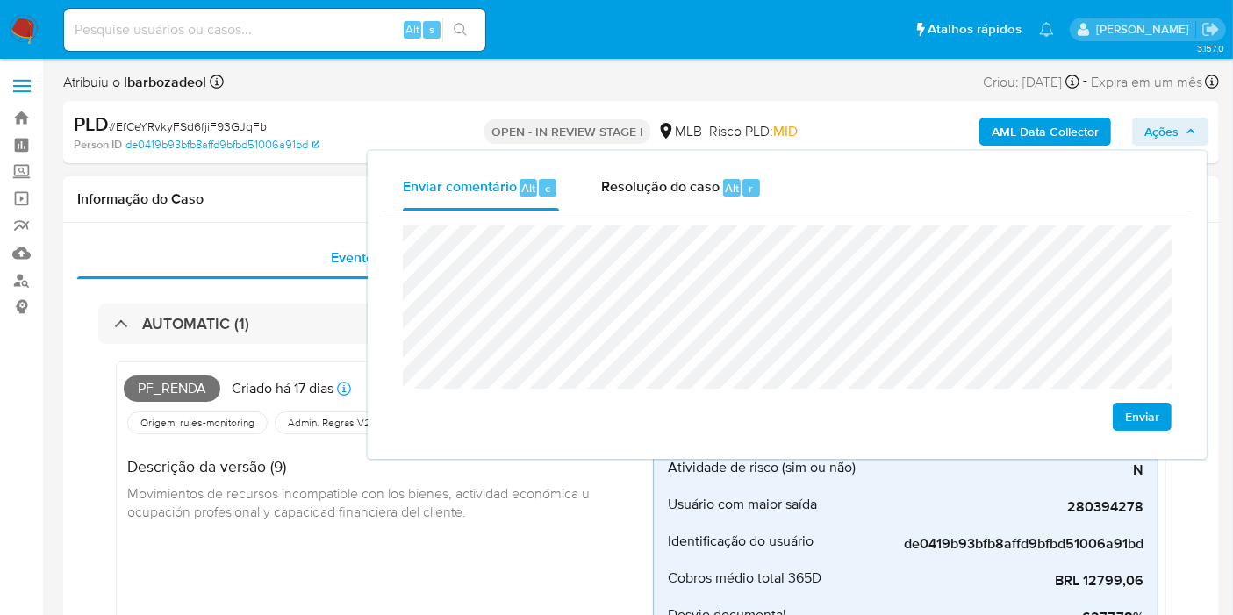
click at [248, 189] on div "Informação do Caso" at bounding box center [641, 199] width 1156 height 47
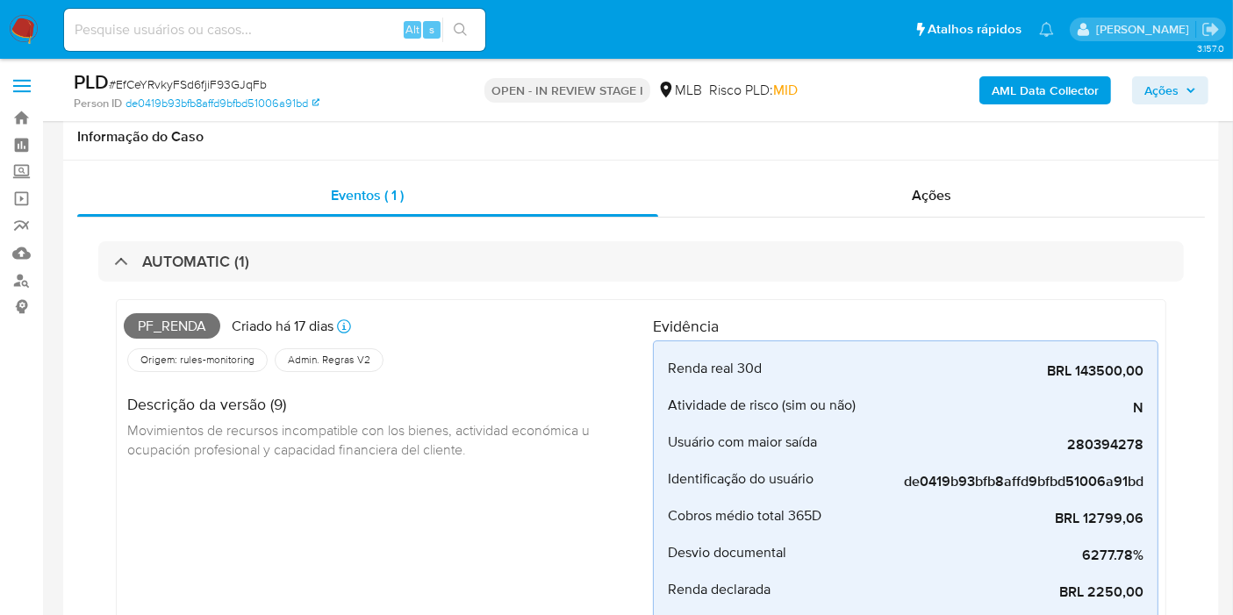
scroll to position [585, 0]
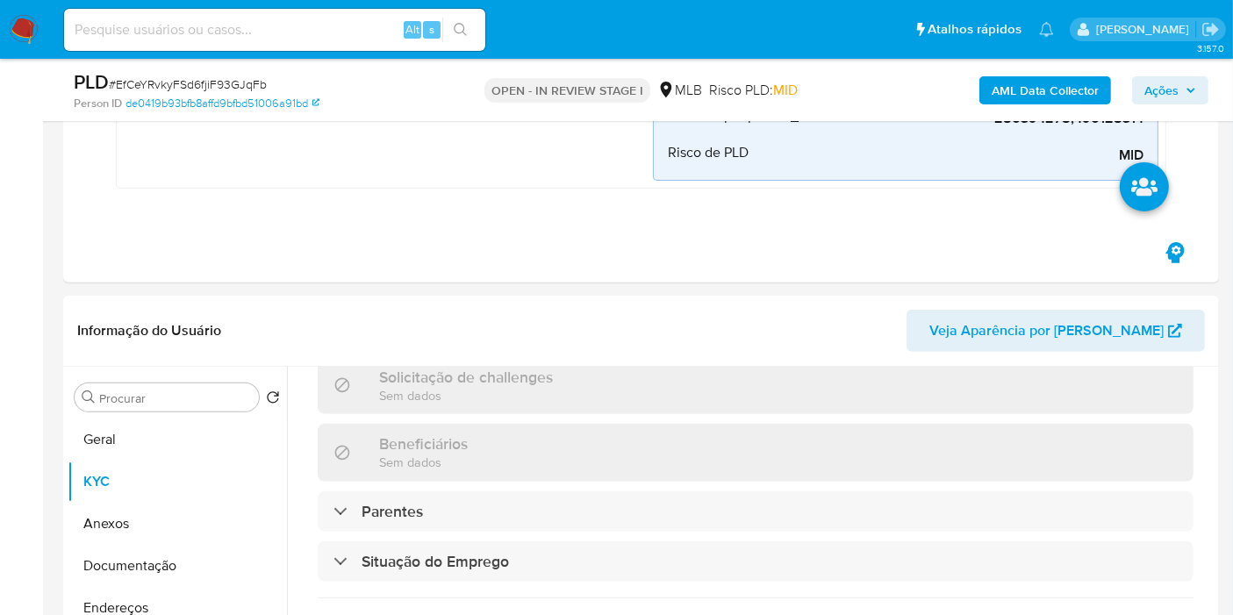
click at [111, 452] on button "Geral" at bounding box center [177, 440] width 219 height 42
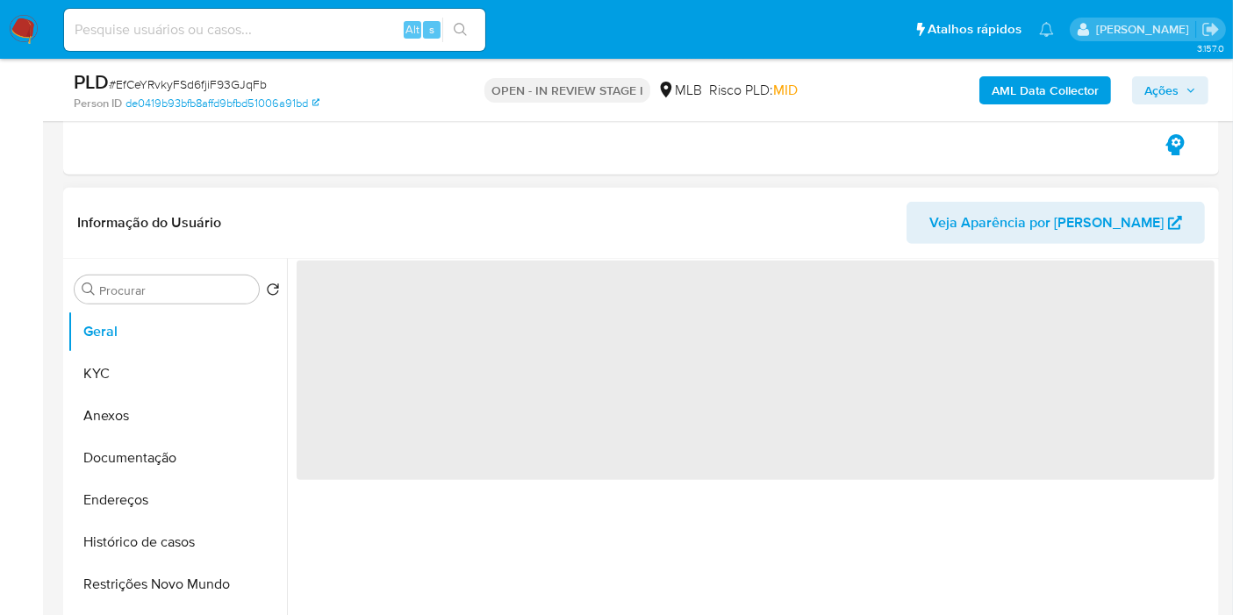
scroll to position [780, 0]
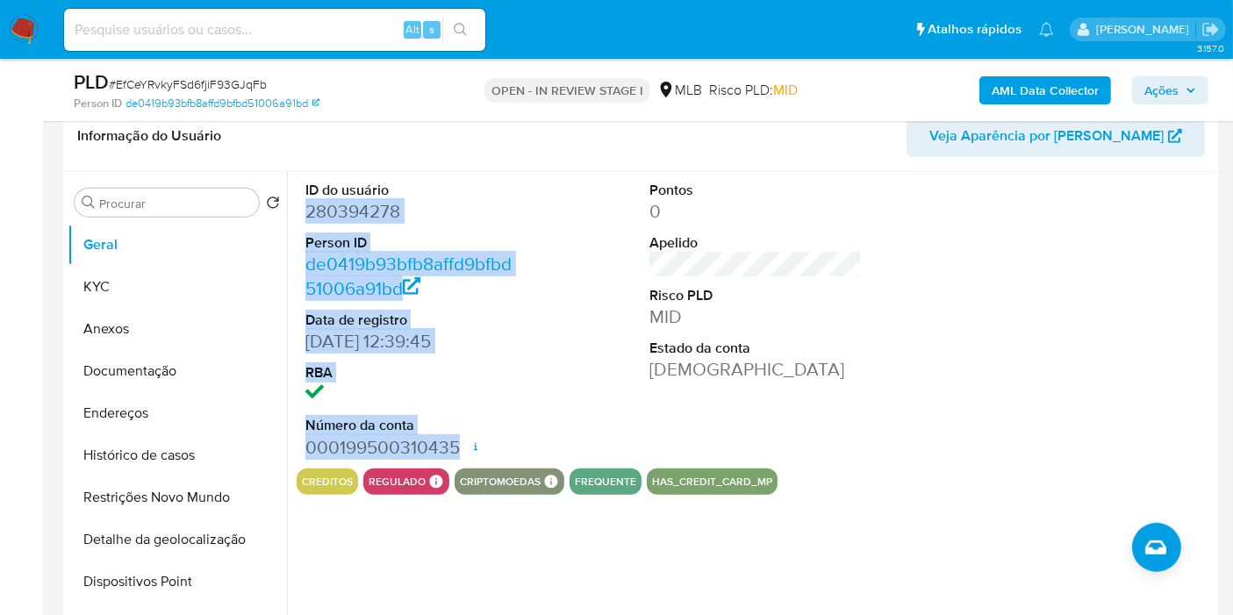
drag, startPoint x: 320, startPoint y: 217, endPoint x: 463, endPoint y: 445, distance: 269.4
click at [463, 445] on div "ID do usuário 280394278 Person ID de0419b93bfb8affd9bfbd51006a91bd Data de regi…" at bounding box center [412, 320] width 230 height 297
copy dl "280394278 Person ID de0419b93bfb8affd9bfbd51006a91bd Data de registro 27/10/201…"
click at [1178, 89] on span "Ações" at bounding box center [1162, 90] width 34 height 28
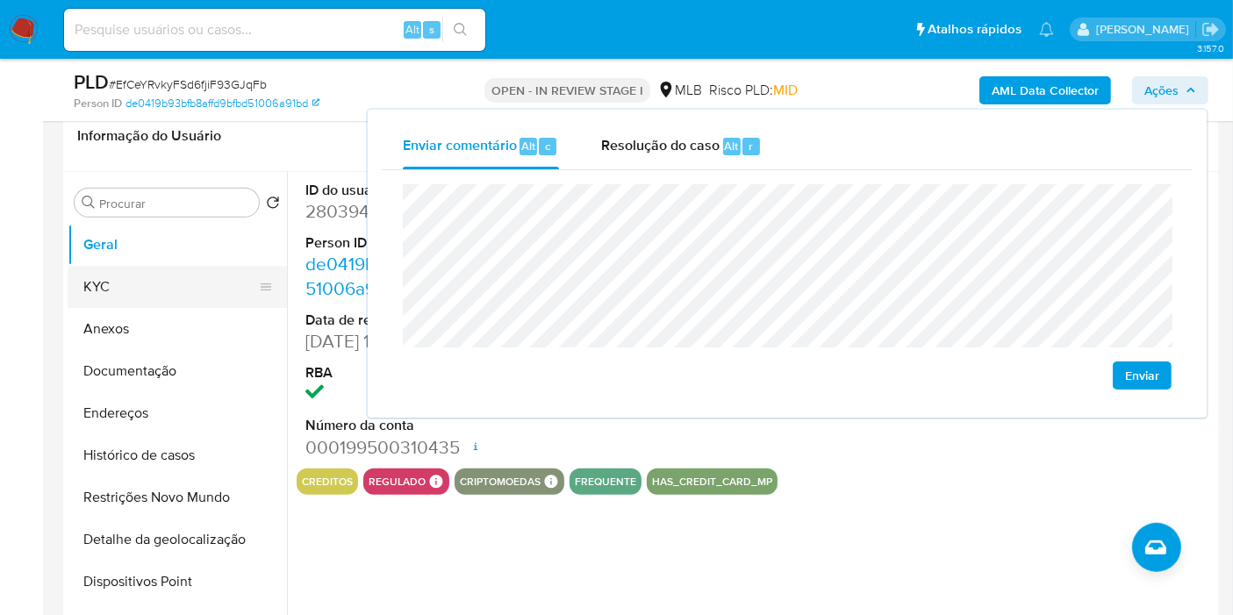
click at [159, 275] on button "KYC" at bounding box center [170, 287] width 205 height 42
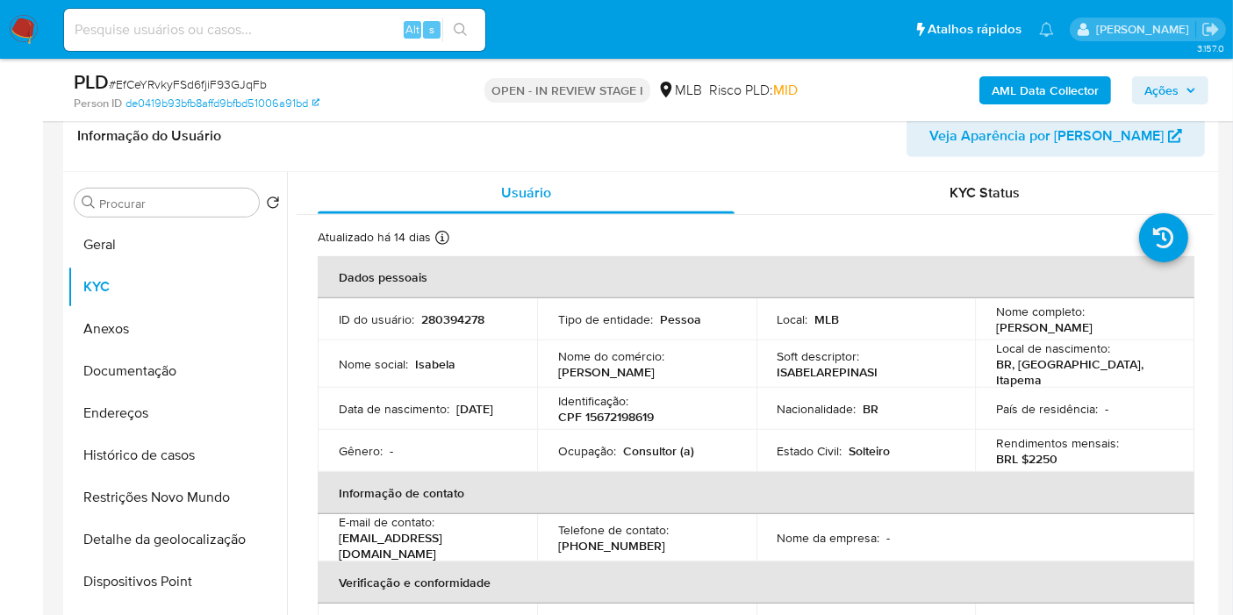
click at [626, 415] on p "CPF 15672198619" at bounding box center [606, 417] width 96 height 16
copy p "15672198619"
drag, startPoint x: 1162, startPoint y: 95, endPoint x: 1147, endPoint y: 102, distance: 16.5
click at [1160, 94] on span "Ações" at bounding box center [1162, 90] width 34 height 28
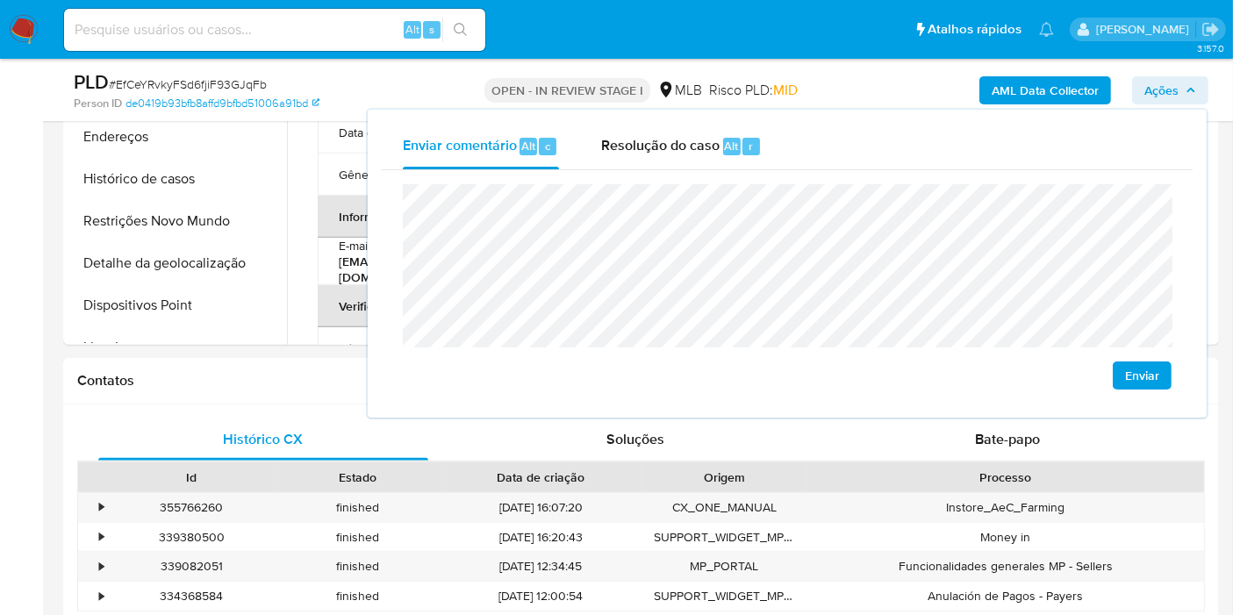
scroll to position [1073, 0]
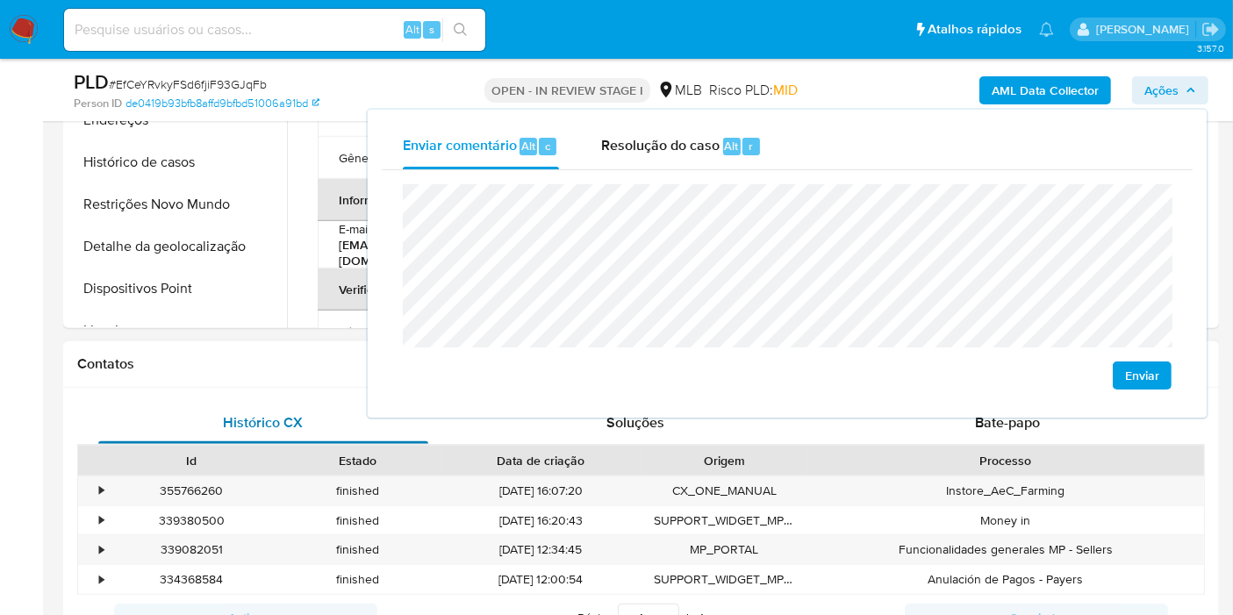
click at [115, 402] on div "Histórico CX" at bounding box center [263, 423] width 330 height 42
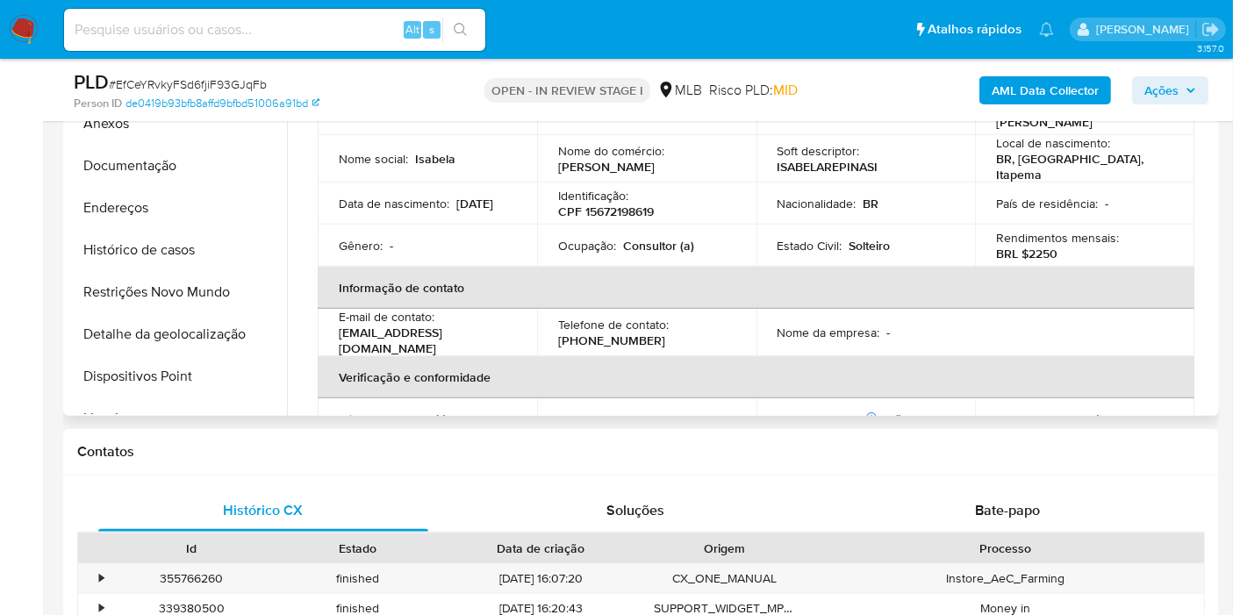
scroll to position [878, 0]
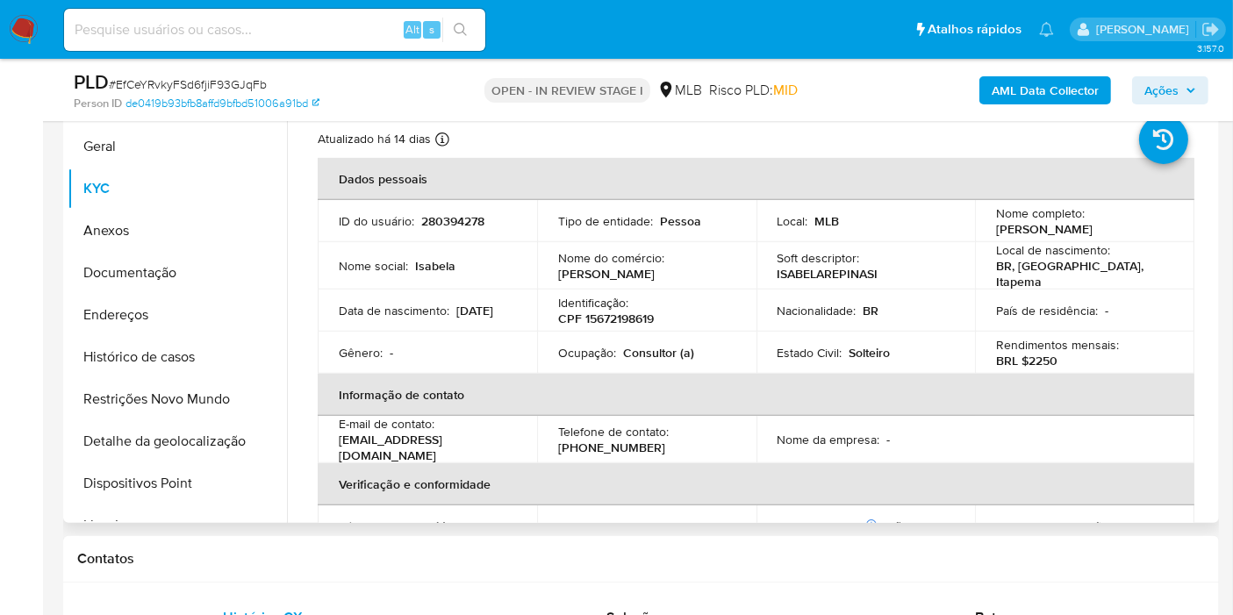
click at [650, 352] on p "Consultor (a)" at bounding box center [658, 353] width 71 height 16
copy p "Consultor"
click at [1171, 84] on span "Ações" at bounding box center [1162, 90] width 34 height 28
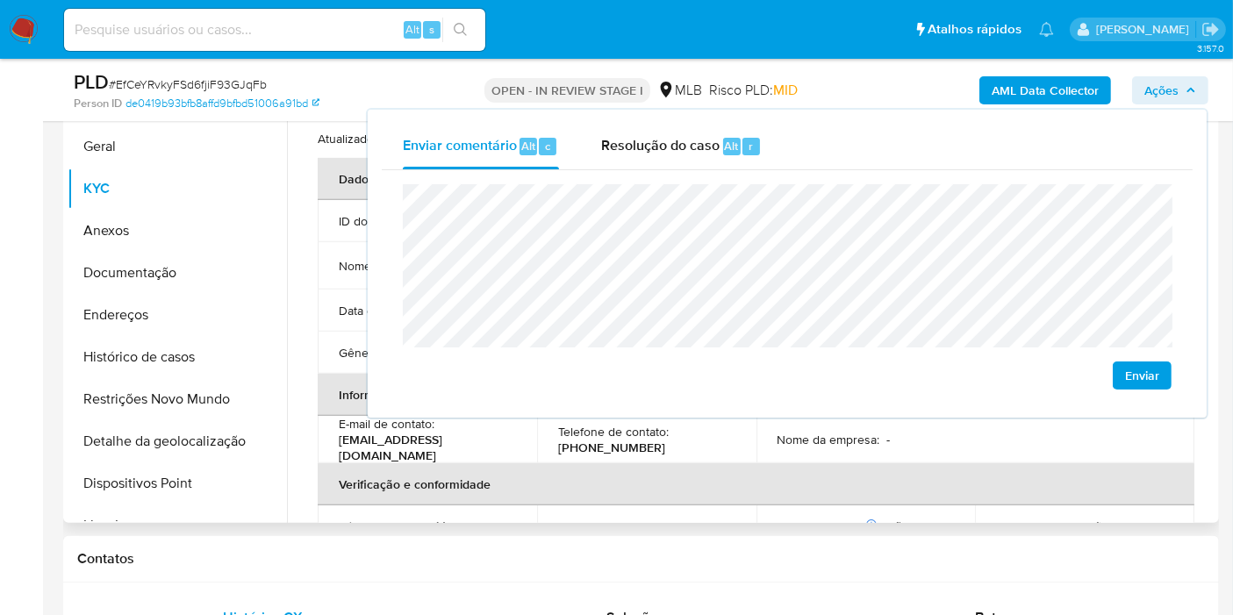
click at [741, 484] on th "Verificação e conformidade" at bounding box center [756, 484] width 877 height 42
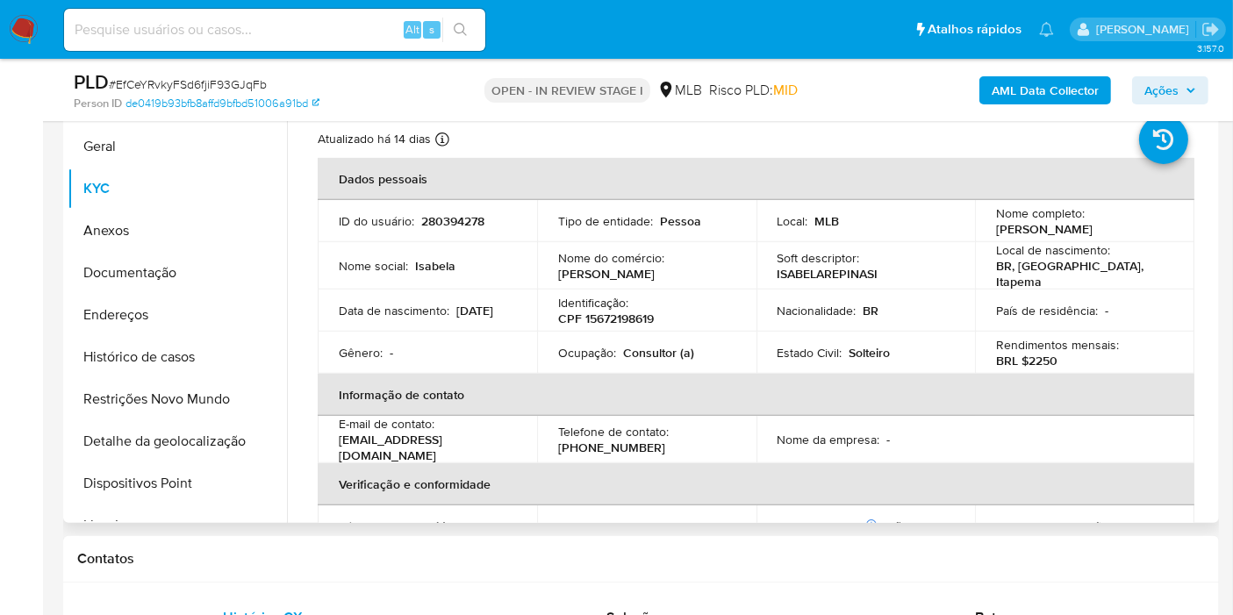
scroll to position [819, 0]
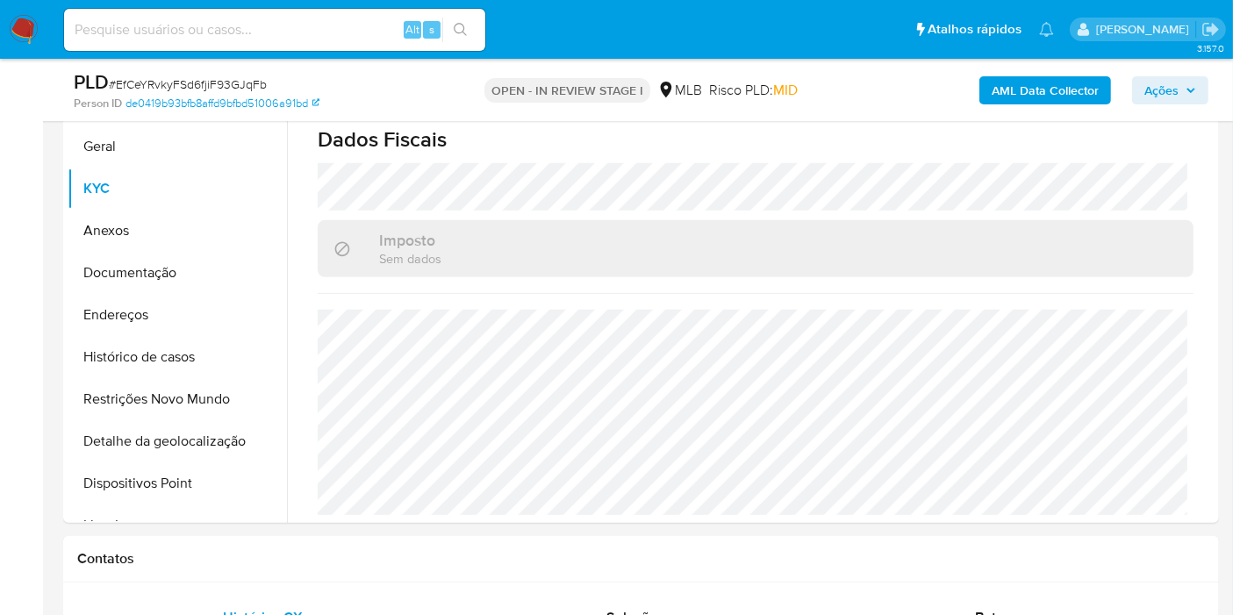
drag, startPoint x: 1157, startPoint y: 84, endPoint x: 1139, endPoint y: 96, distance: 21.7
click at [1154, 84] on span "Ações" at bounding box center [1162, 90] width 34 height 28
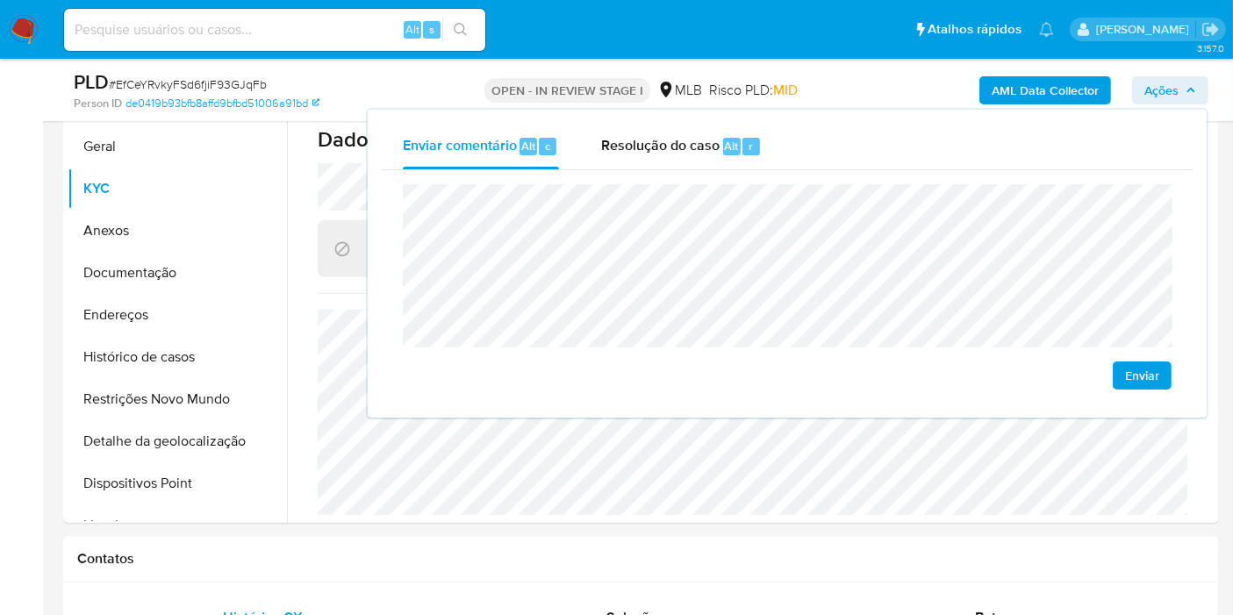
click at [0, 0] on lt-span "econômica" at bounding box center [0, 0] width 0 height 0
click at [0, 0] on lt-span "Remover espaço branco adicional" at bounding box center [0, 0] width 0 height 0
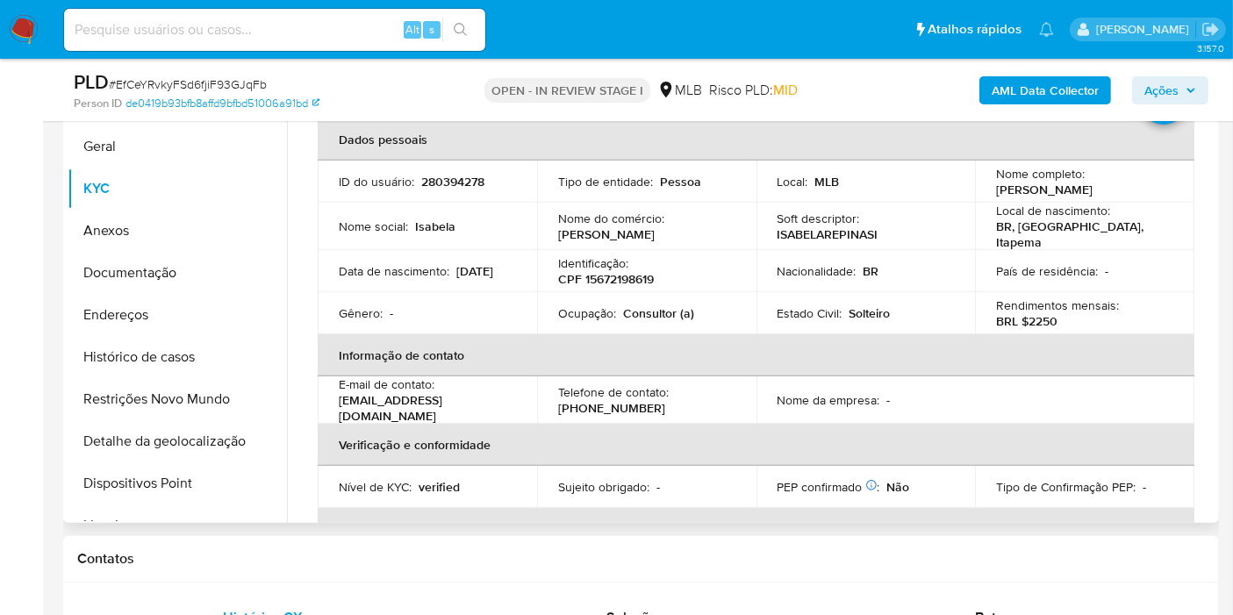
scroll to position [39, 0]
drag, startPoint x: 1028, startPoint y: 320, endPoint x: 1055, endPoint y: 319, distance: 27.2
click at [1055, 319] on div "Rendimentos mensais : BRL $2250" at bounding box center [1084, 314] width 177 height 32
copy p "2250"
click at [1150, 93] on span "Ações" at bounding box center [1162, 90] width 34 height 28
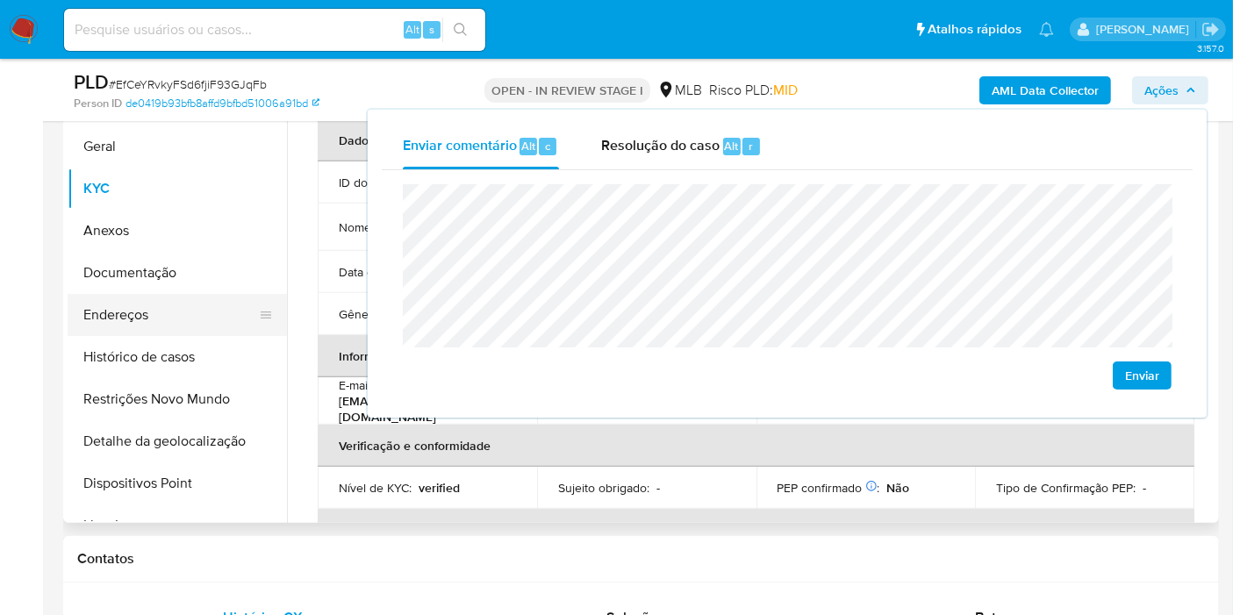
click at [132, 317] on button "Endereços" at bounding box center [170, 315] width 205 height 42
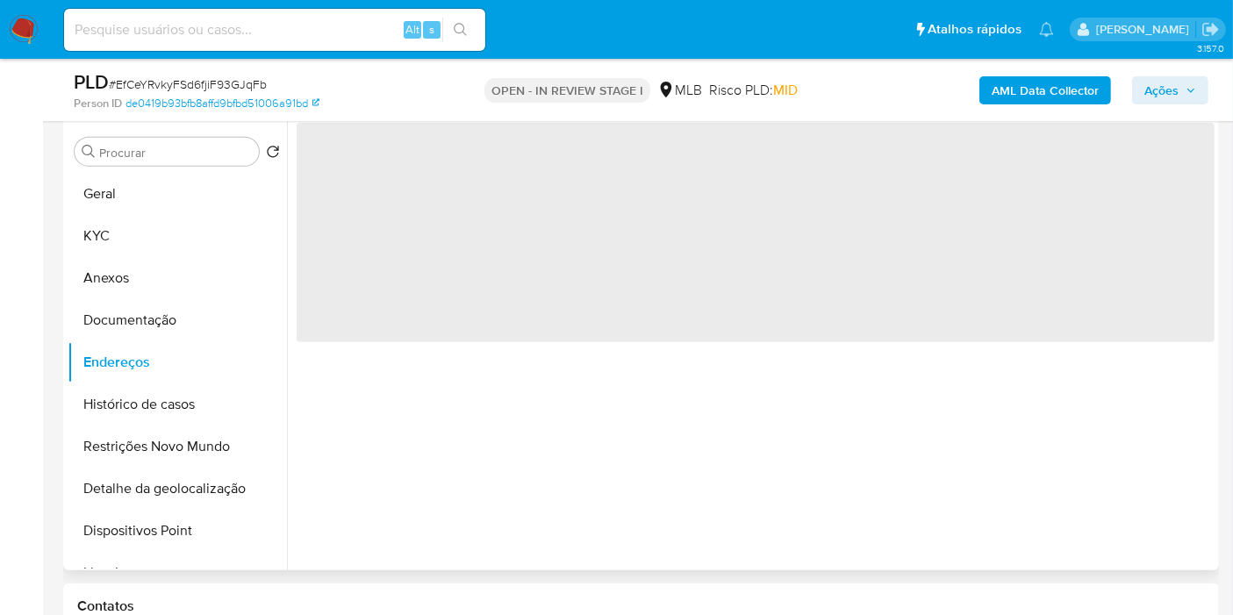
scroll to position [780, 0]
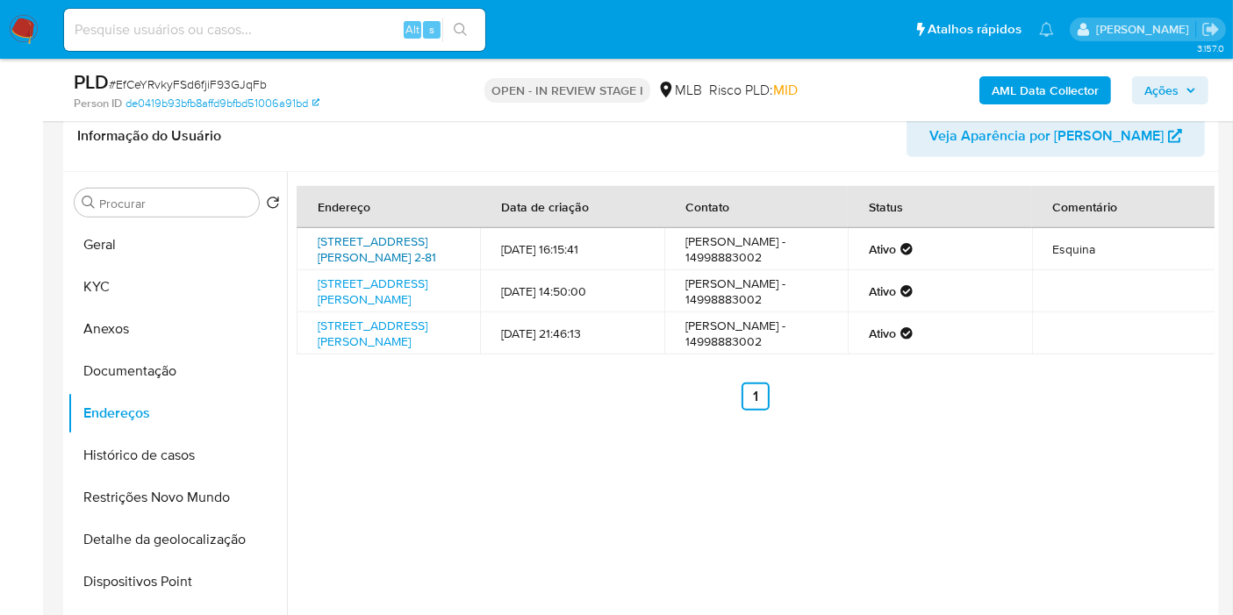
click at [391, 252] on link "Rua Manoel Victorino Rello De Araújo 2-81, Bauru, São Paulo, 17025660, Brasil 2…" at bounding box center [377, 249] width 119 height 33
click at [373, 307] on link "Rua Angelo Marangon 333, Iacanga, São Paulo, 17189002, Brasil 333" at bounding box center [373, 291] width 110 height 33
click at [366, 350] on link "Rua José De Souza Abreu 241, Iacanga, São Paulo, 17189006, Brasil 241" at bounding box center [373, 333] width 110 height 33
click at [186, 370] on button "Documentação" at bounding box center [170, 371] width 205 height 42
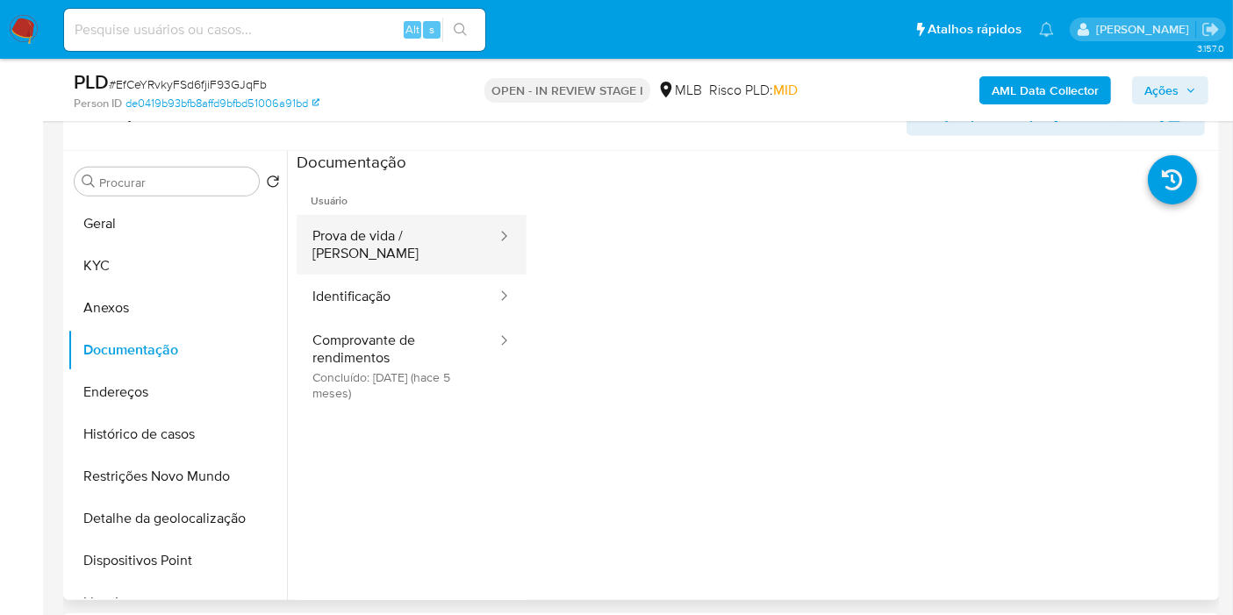
click at [410, 240] on button "Prova de vida / Selfie" at bounding box center [398, 245] width 202 height 60
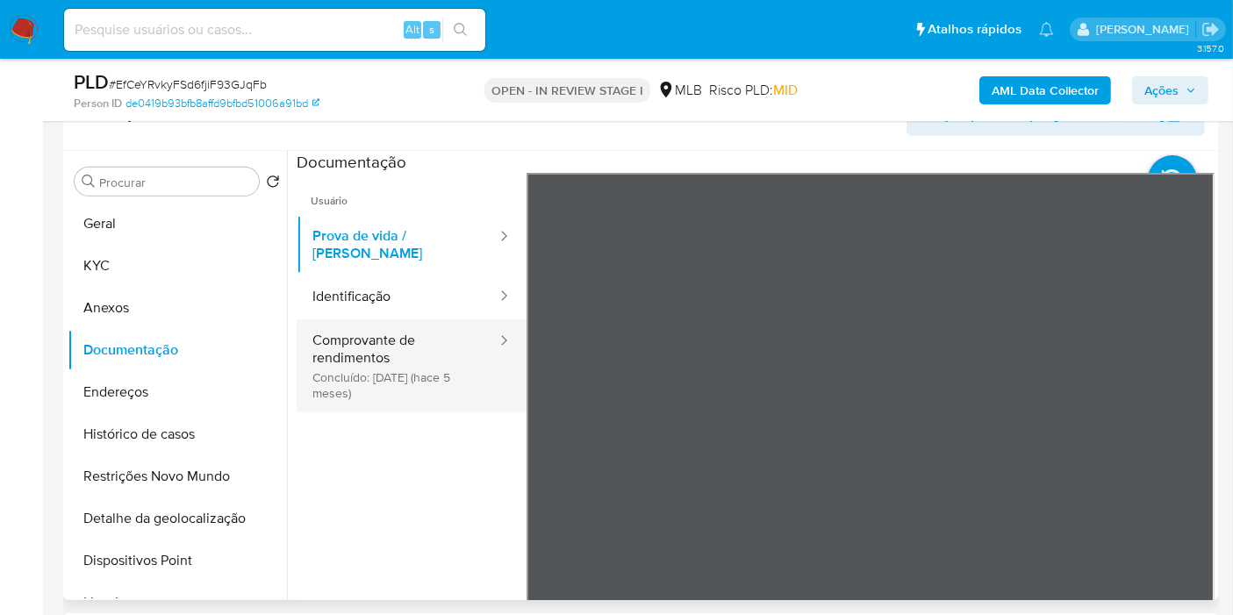
click at [384, 341] on button "Comprovante de rendimentos Concluído: 09/04/2025 (hace 5 meses)" at bounding box center [398, 366] width 202 height 93
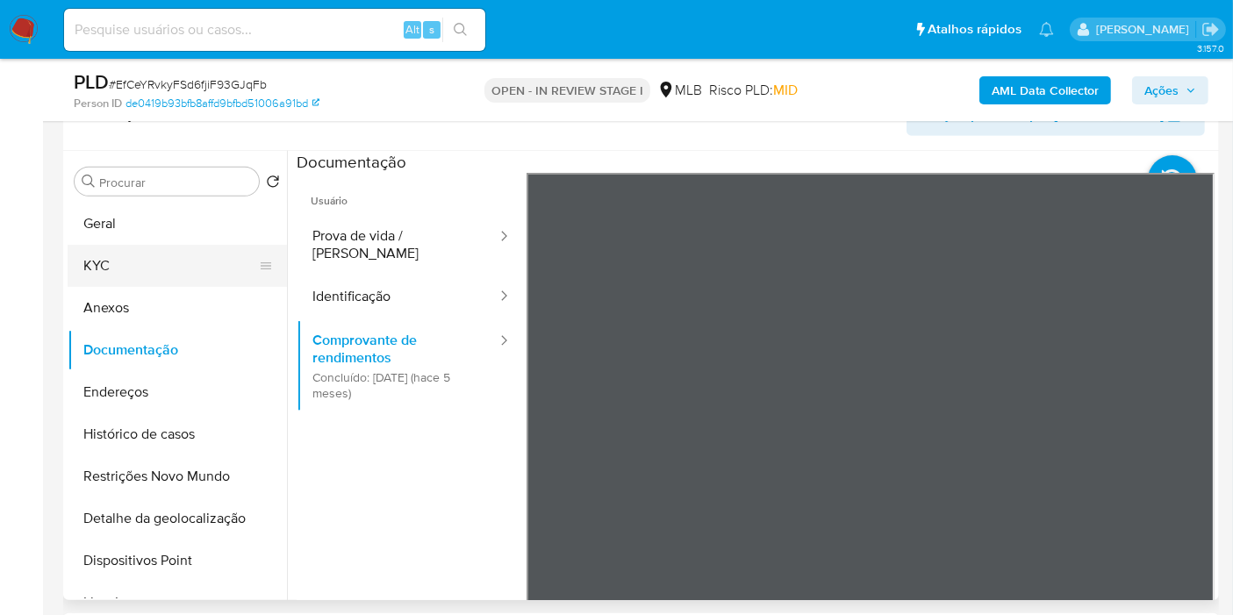
click at [147, 264] on button "KYC" at bounding box center [170, 266] width 205 height 42
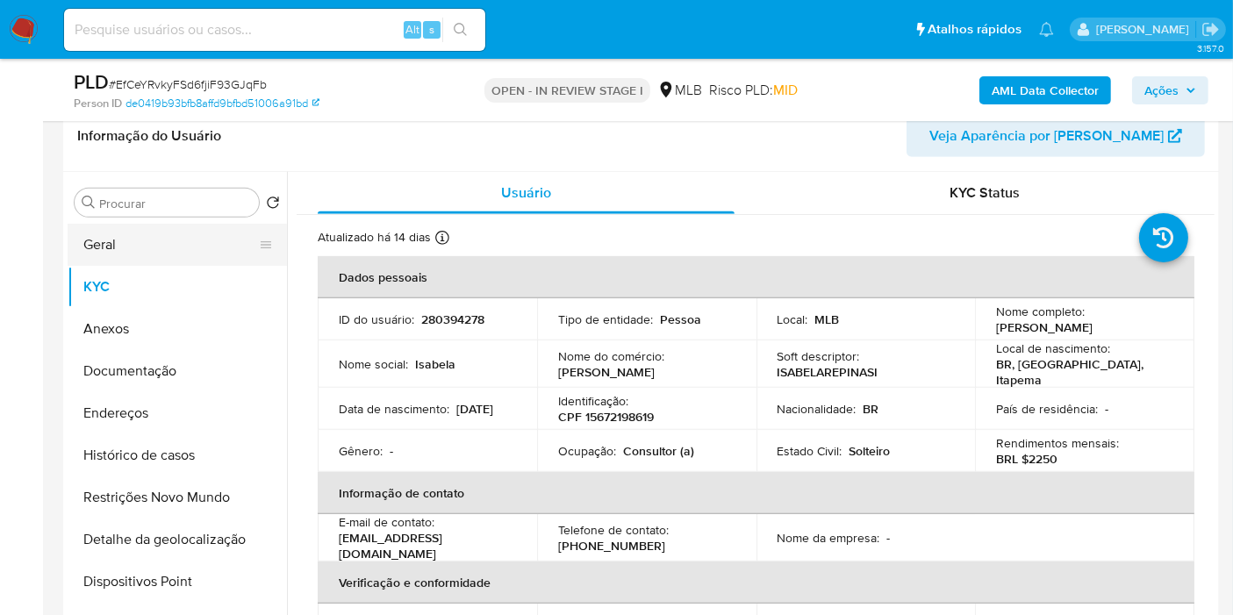
click at [147, 235] on button "Geral" at bounding box center [170, 245] width 205 height 42
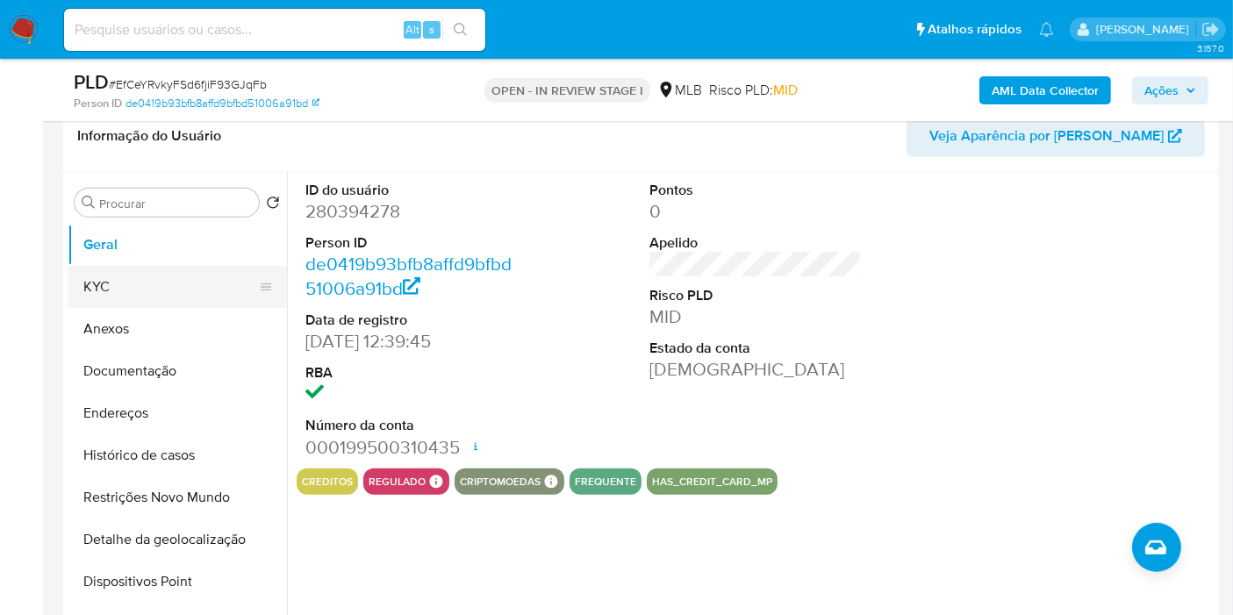
click at [168, 285] on button "KYC" at bounding box center [170, 287] width 205 height 42
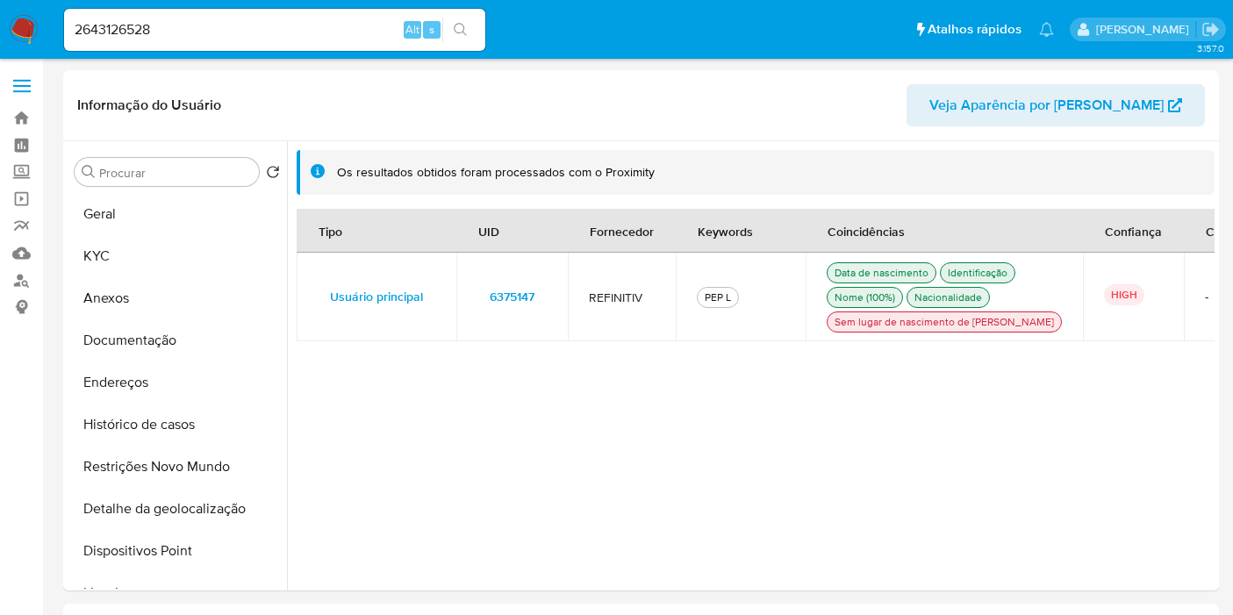
select select "10"
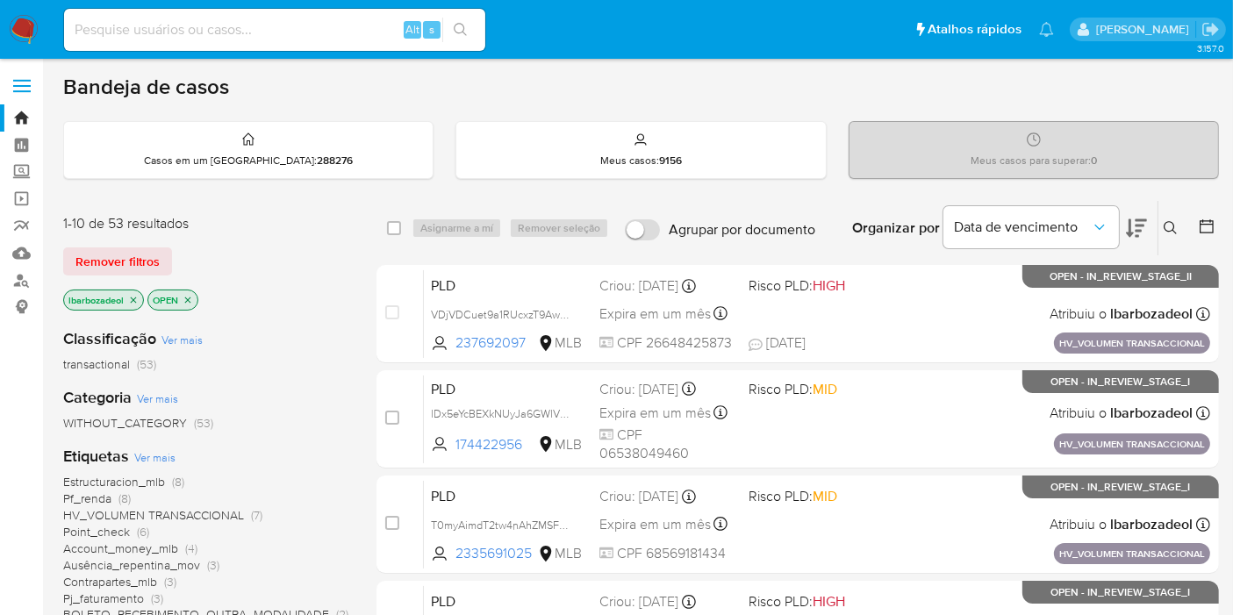
click at [137, 297] on icon "close-filter" at bounding box center [133, 300] width 11 height 11
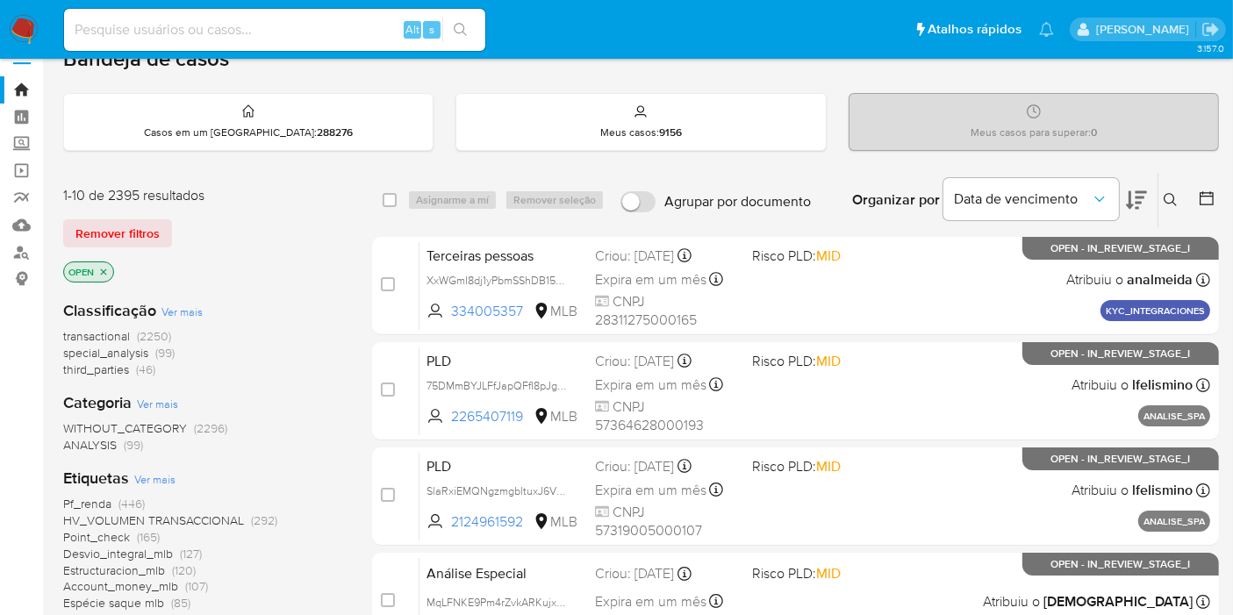
scroll to position [42, 0]
